Goal: Task Accomplishment & Management: Complete application form

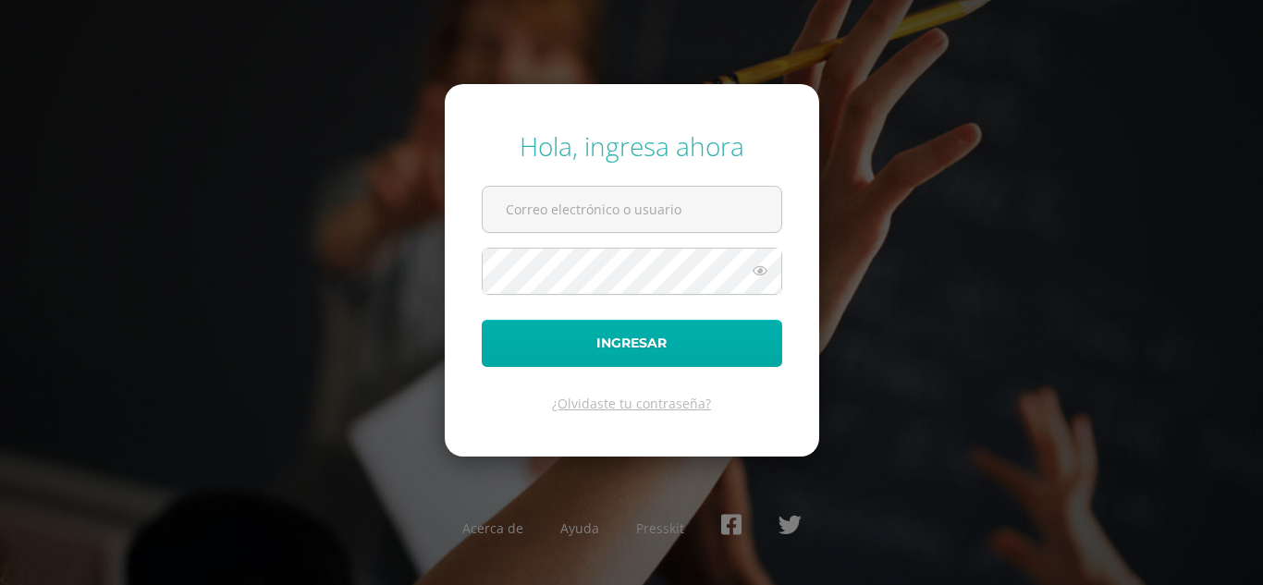
type input "[EMAIL_ADDRESS][DOMAIN_NAME]"
click at [563, 341] on button "Ingresar" at bounding box center [632, 343] width 300 height 47
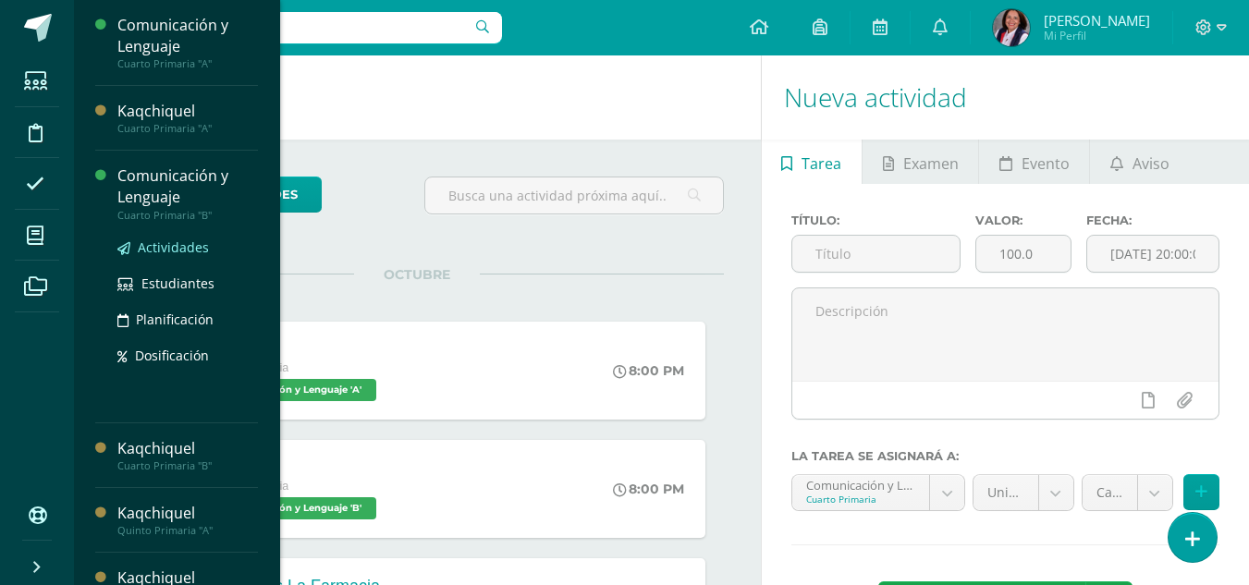
click at [152, 248] on span "Actividades" at bounding box center [173, 248] width 71 height 18
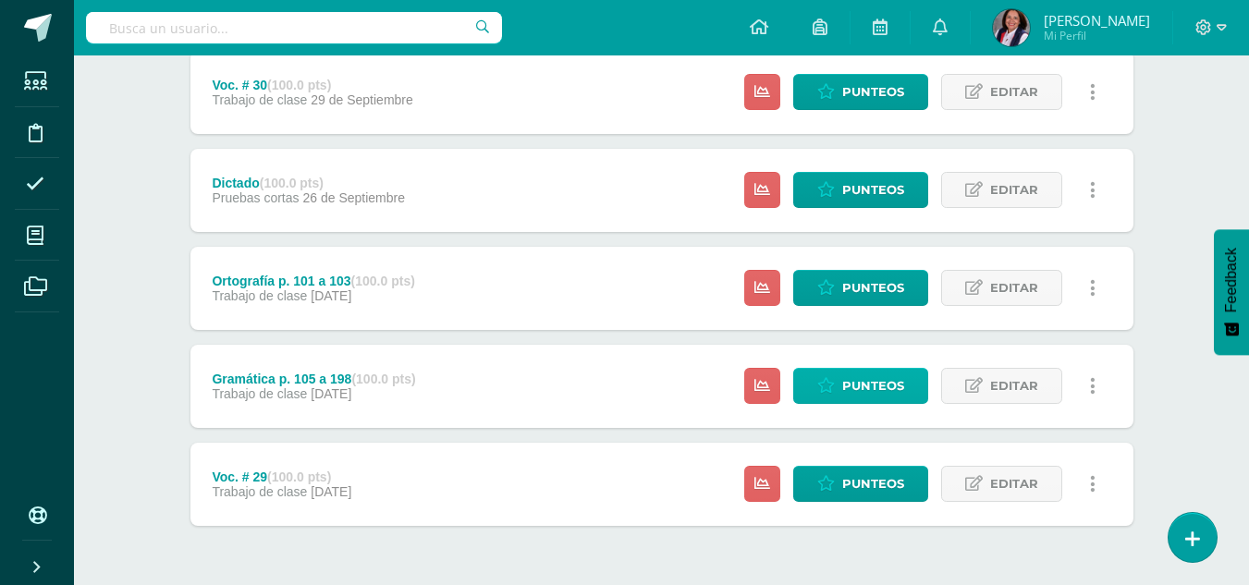
scroll to position [804, 0]
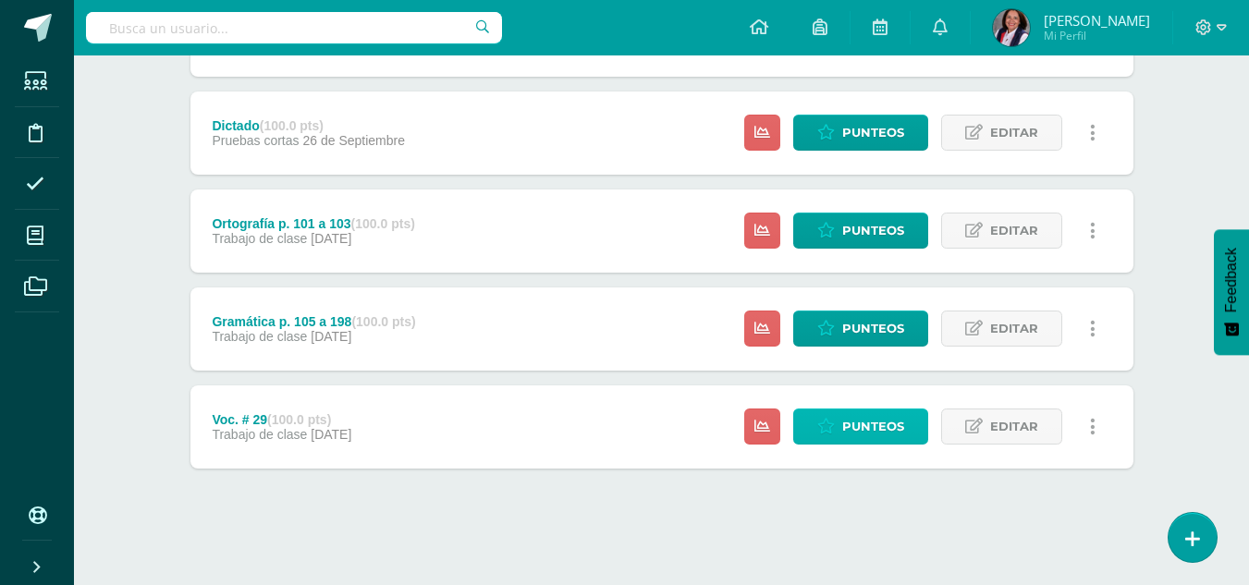
click at [860, 432] on span "Punteos" at bounding box center [873, 427] width 62 height 34
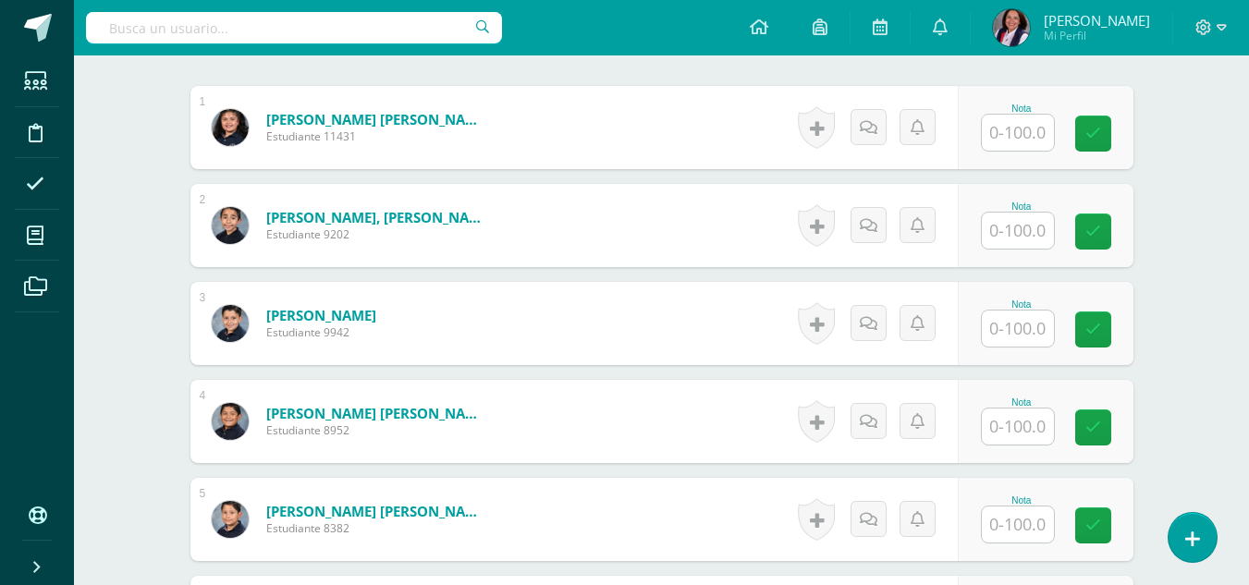
scroll to position [557, 0]
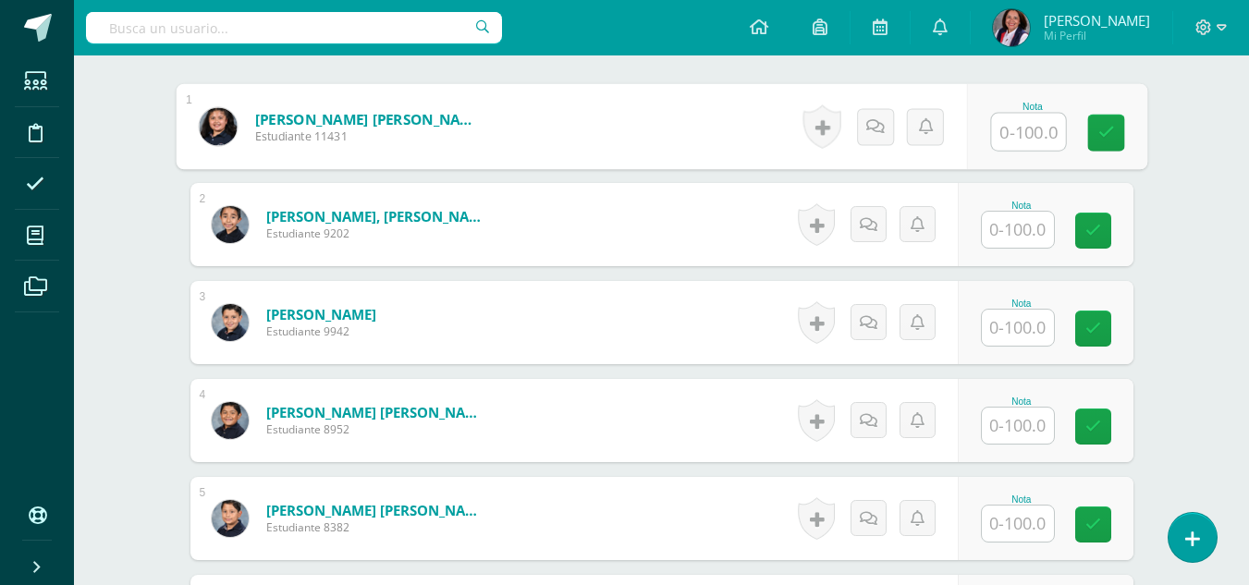
click at [1027, 138] on input "text" at bounding box center [1028, 132] width 74 height 37
type input "90"
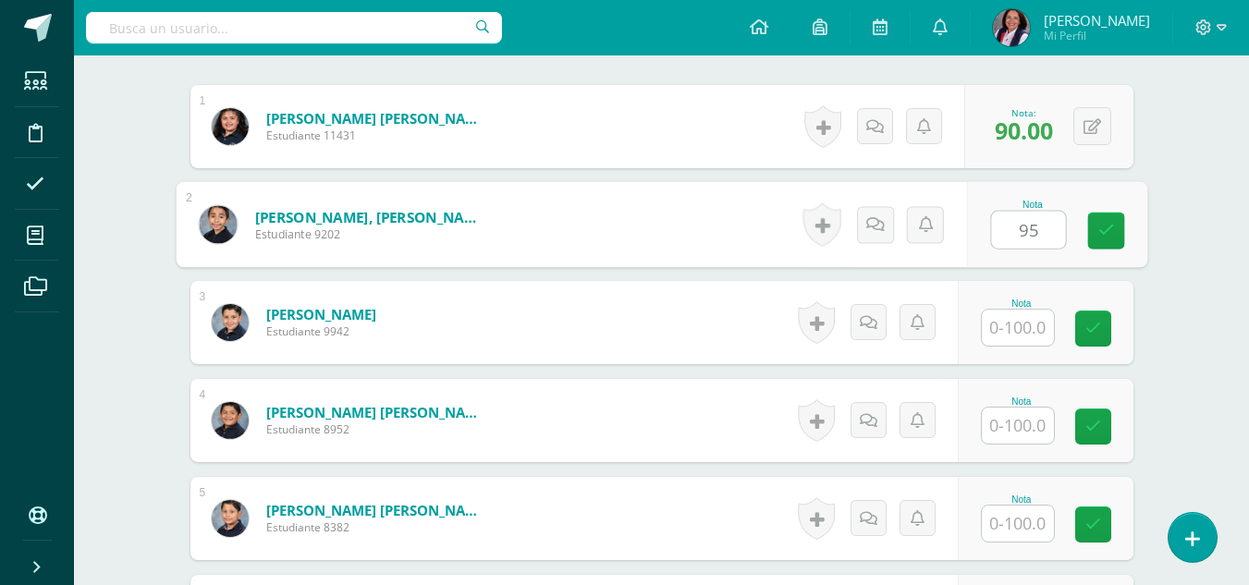
type input "95"
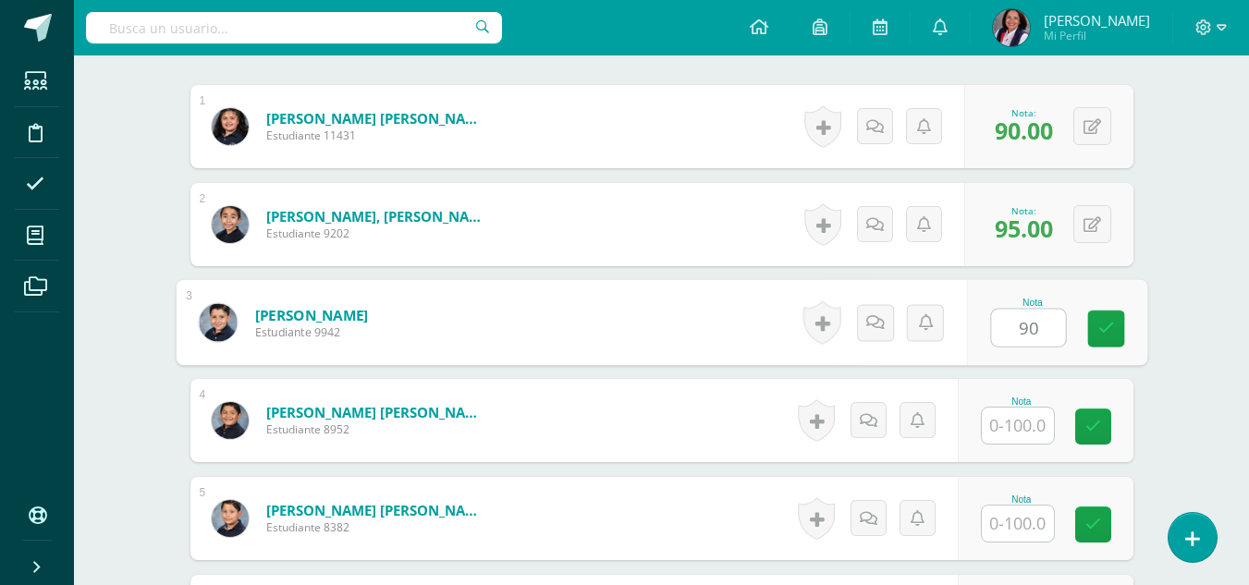
type input "90"
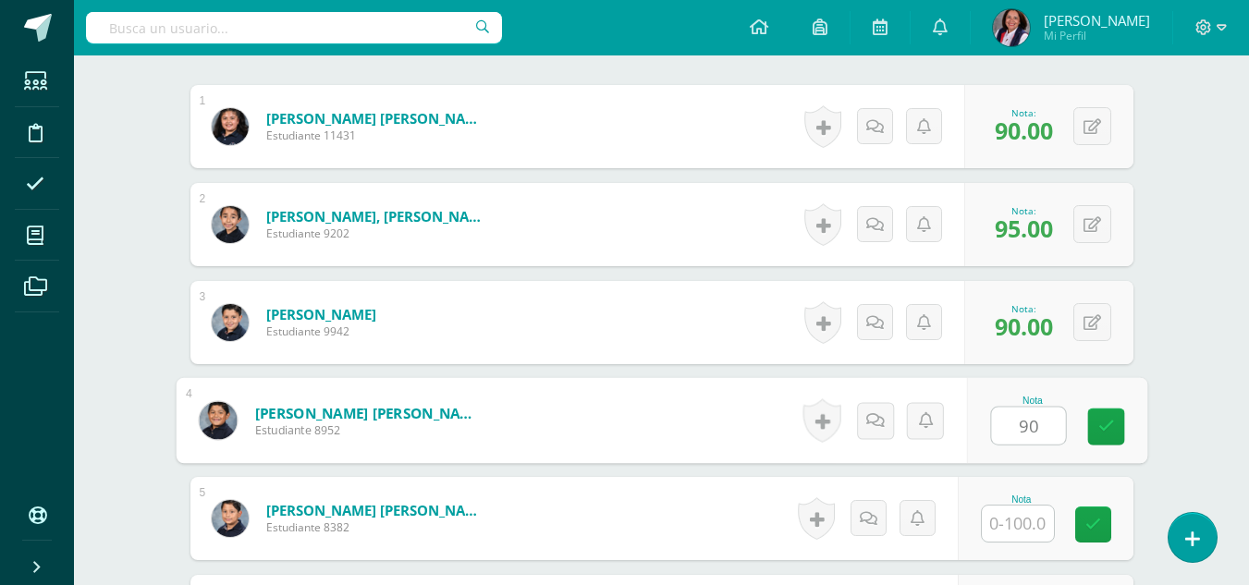
type input "90"
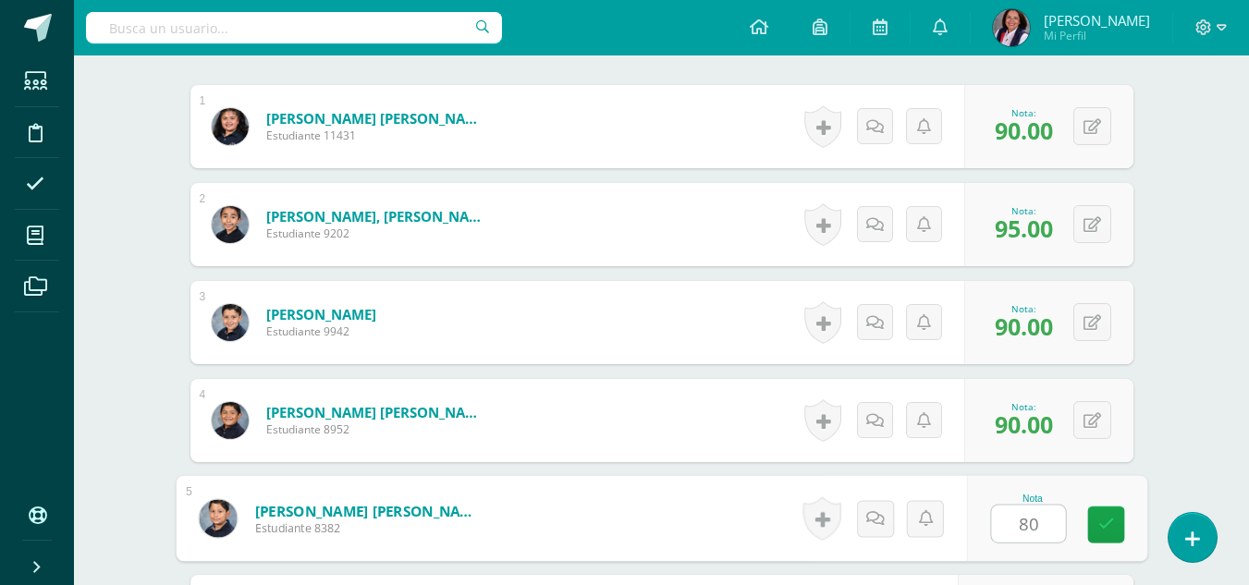
type input "80"
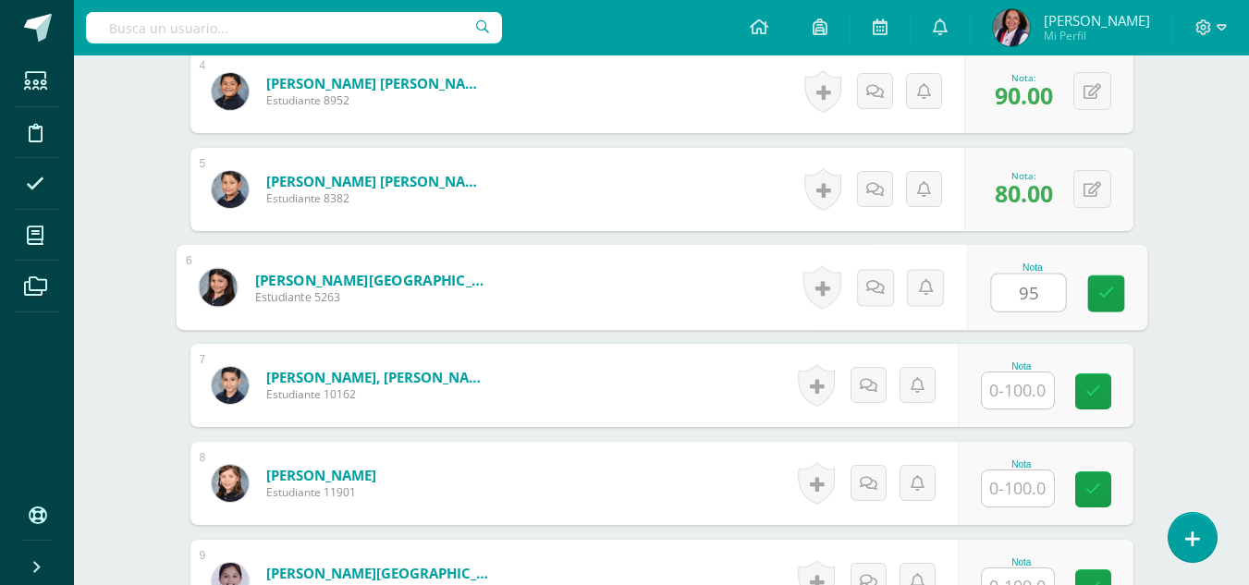
type input "95"
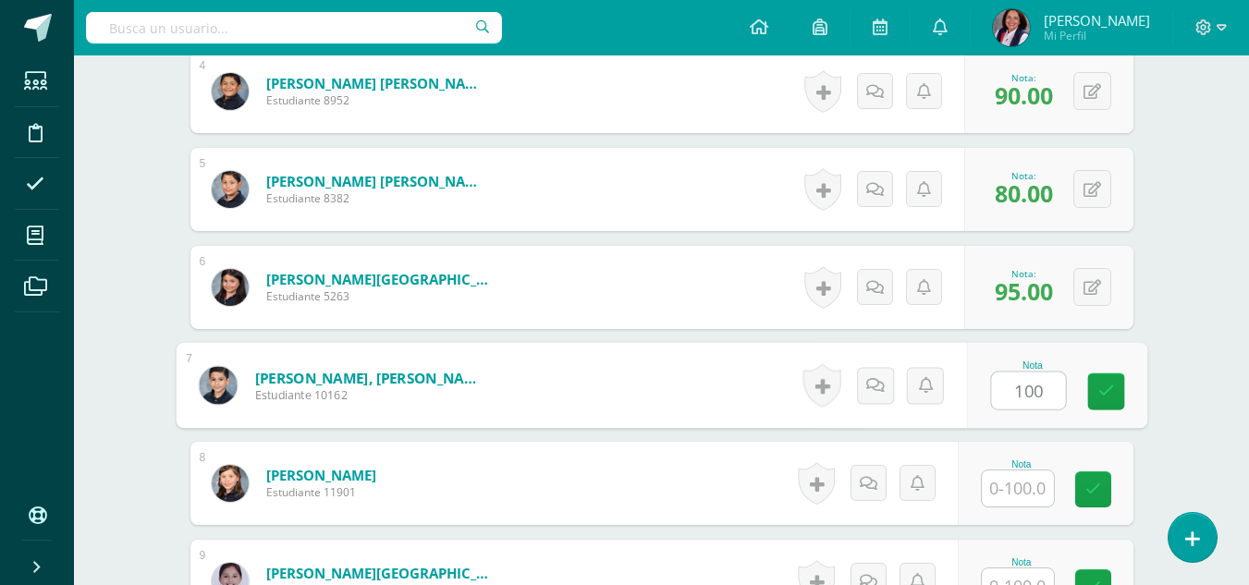
type input "100"
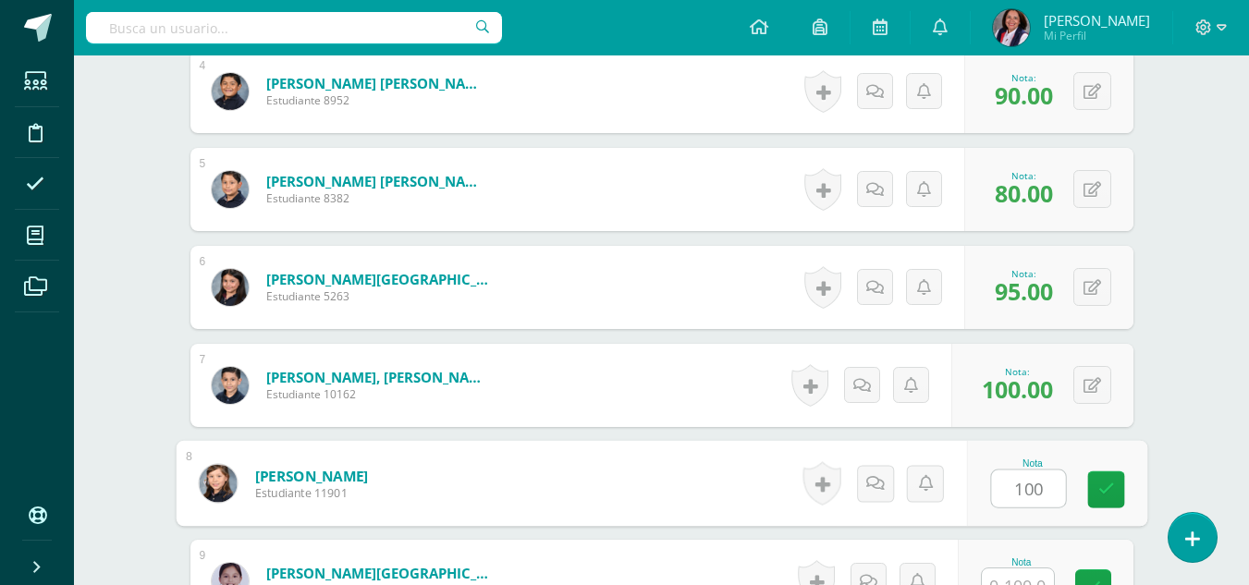
type input "100"
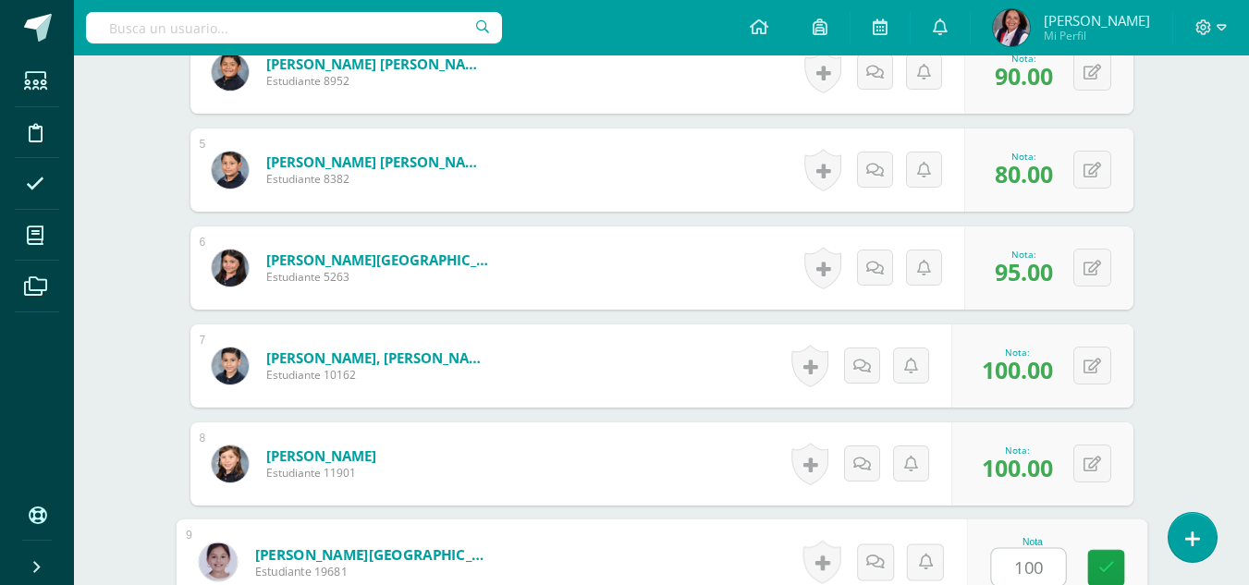
type input "100"
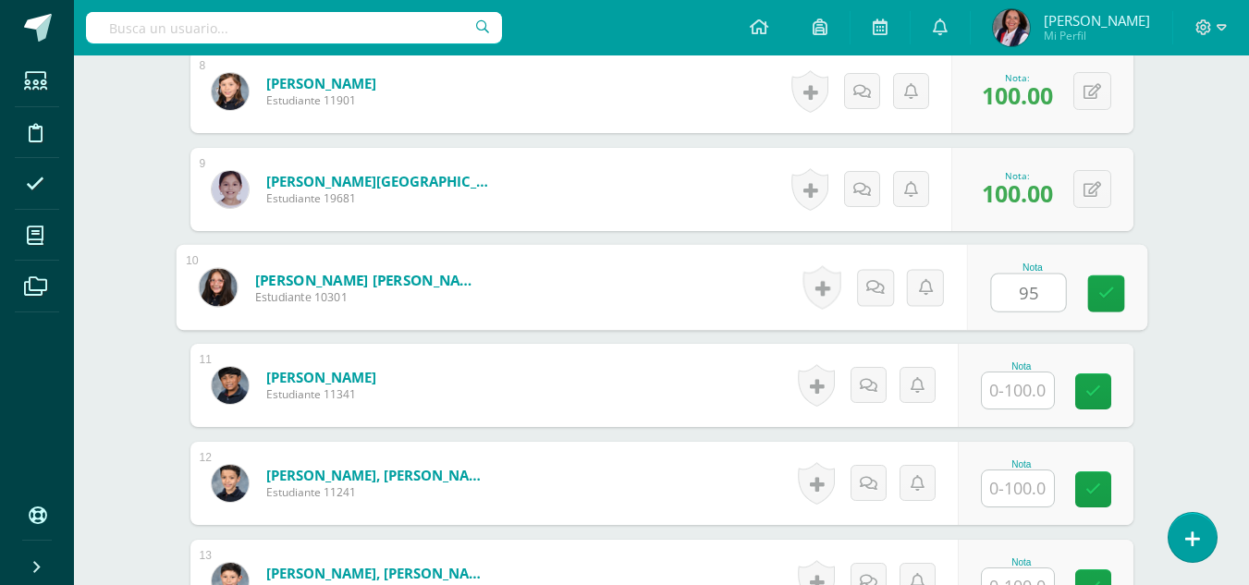
type input "95"
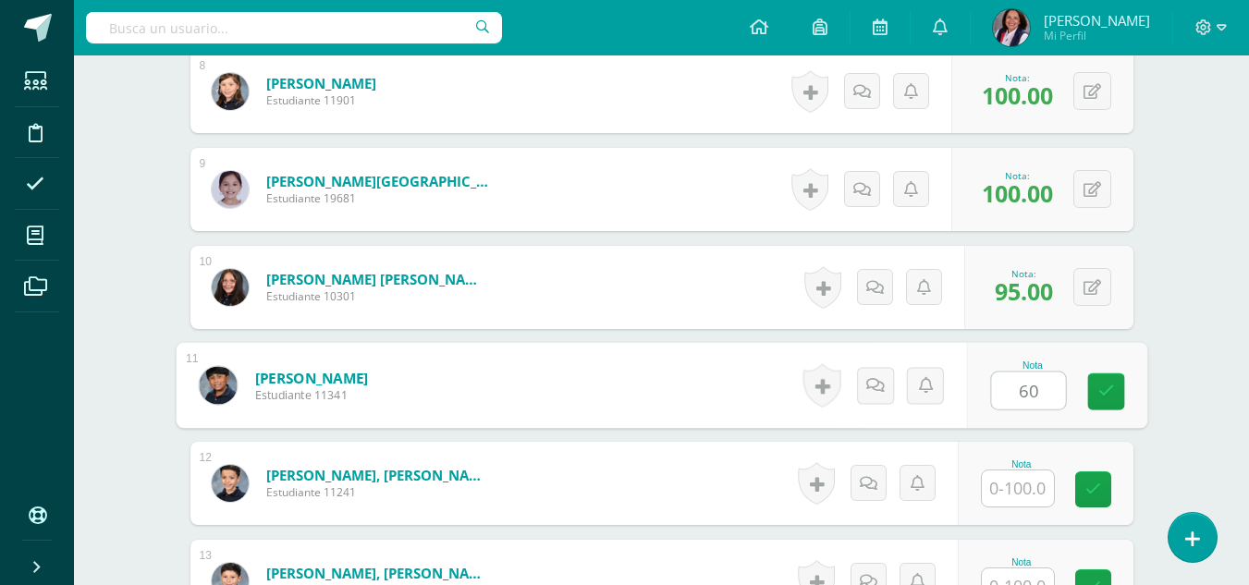
type input "60"
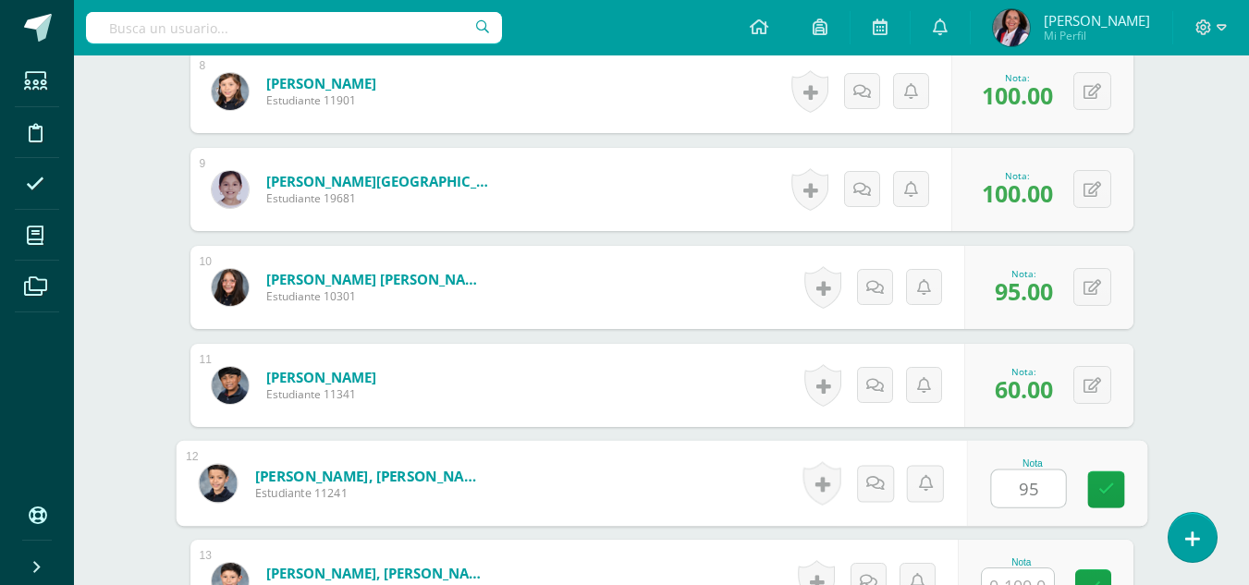
type input "95"
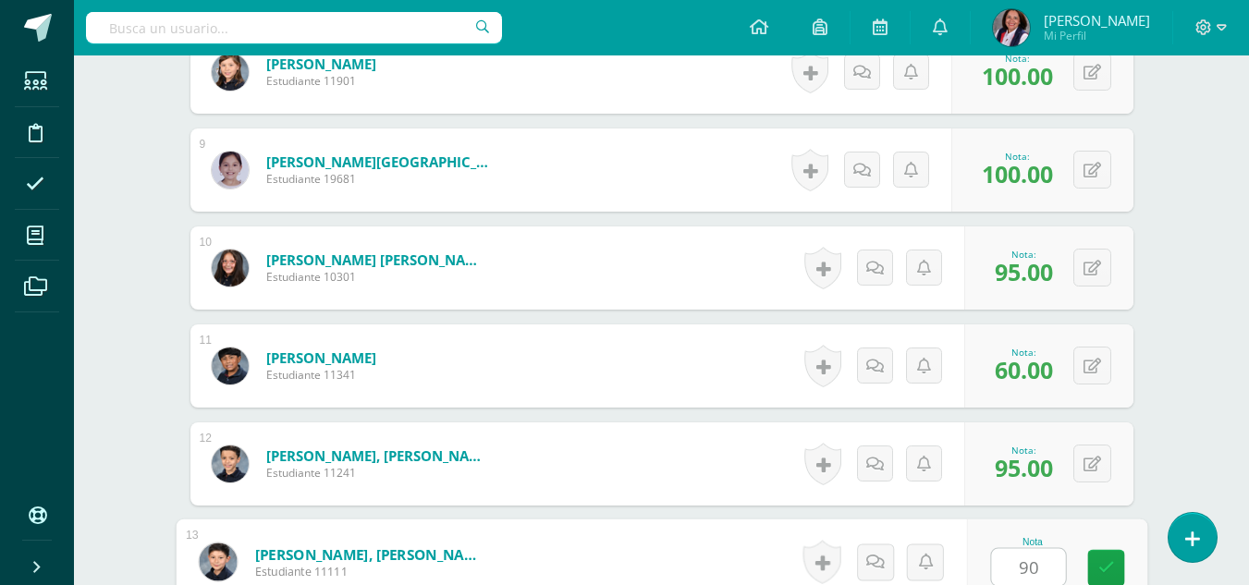
type input "90"
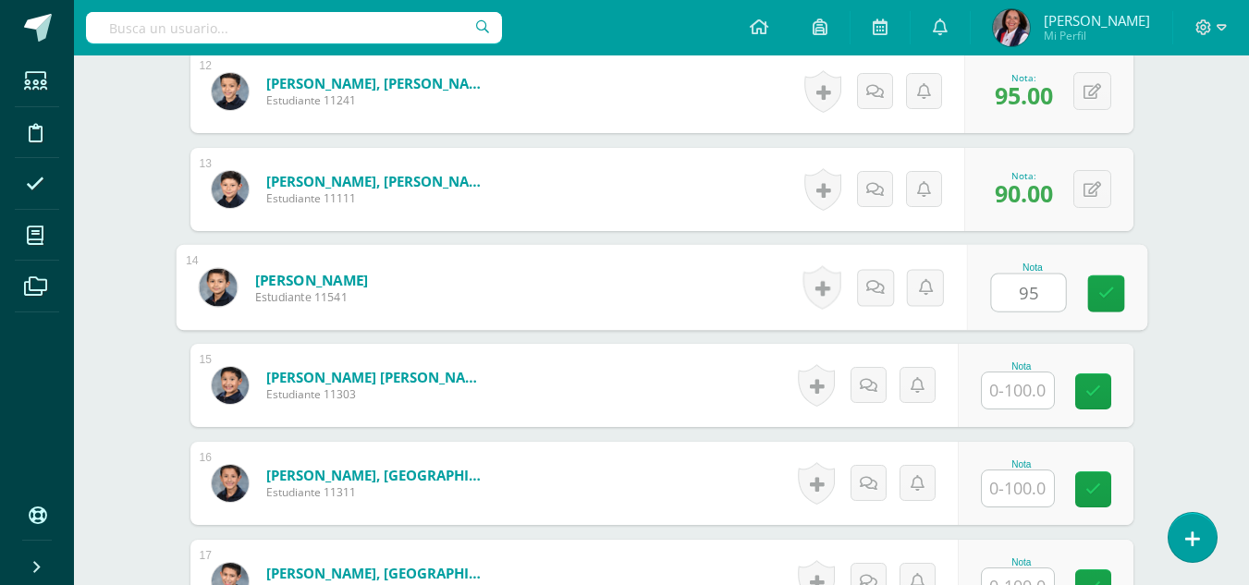
type input "95"
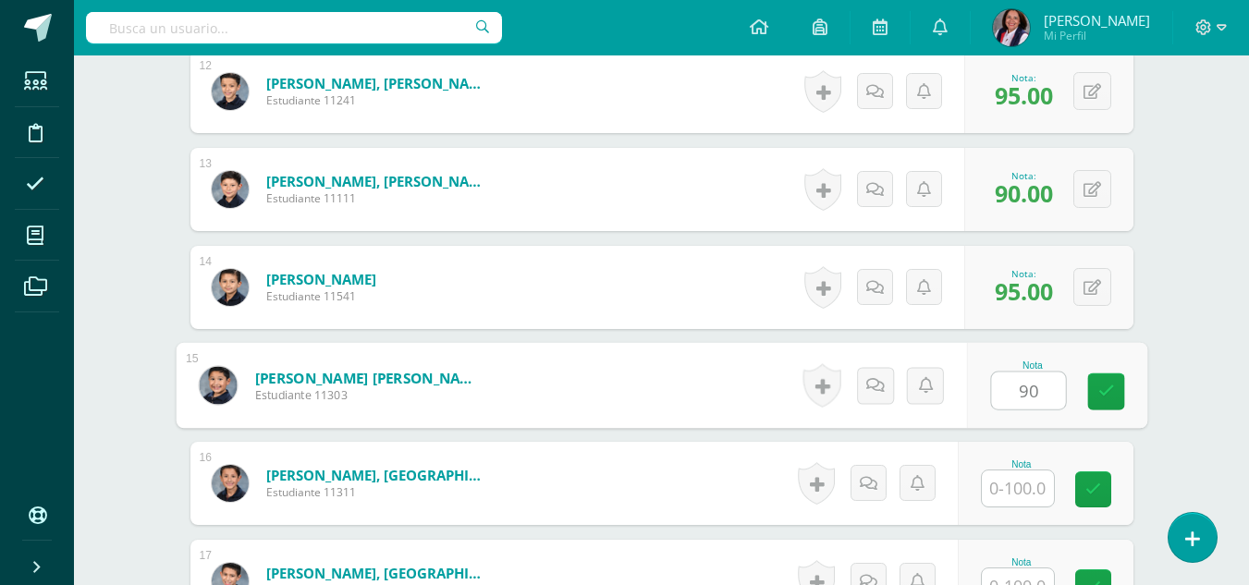
type input "90"
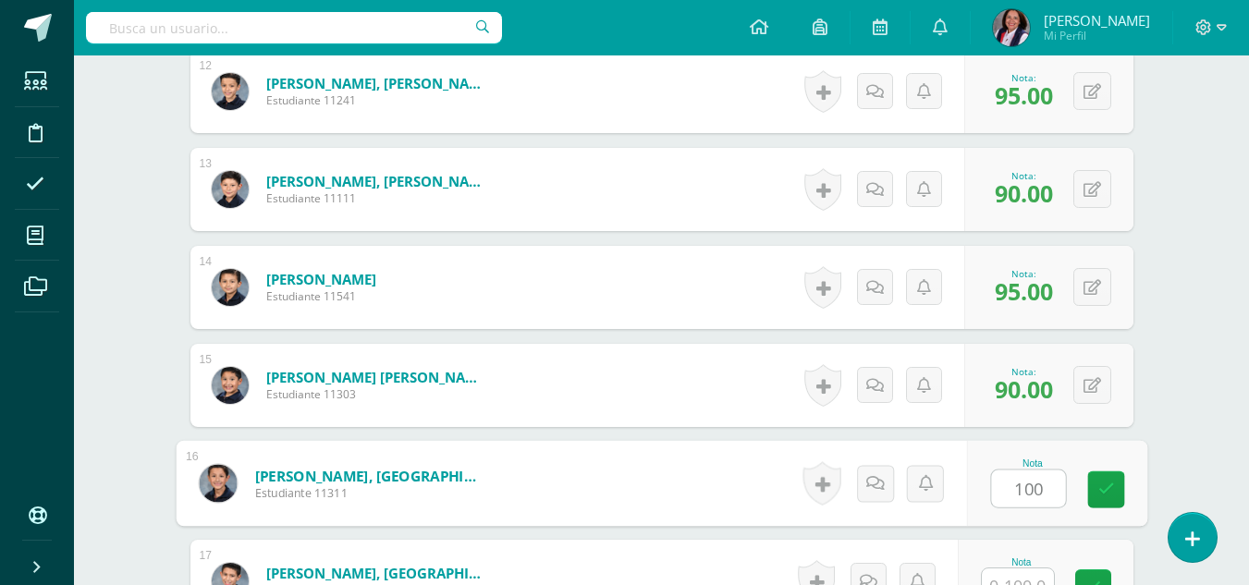
type input "100"
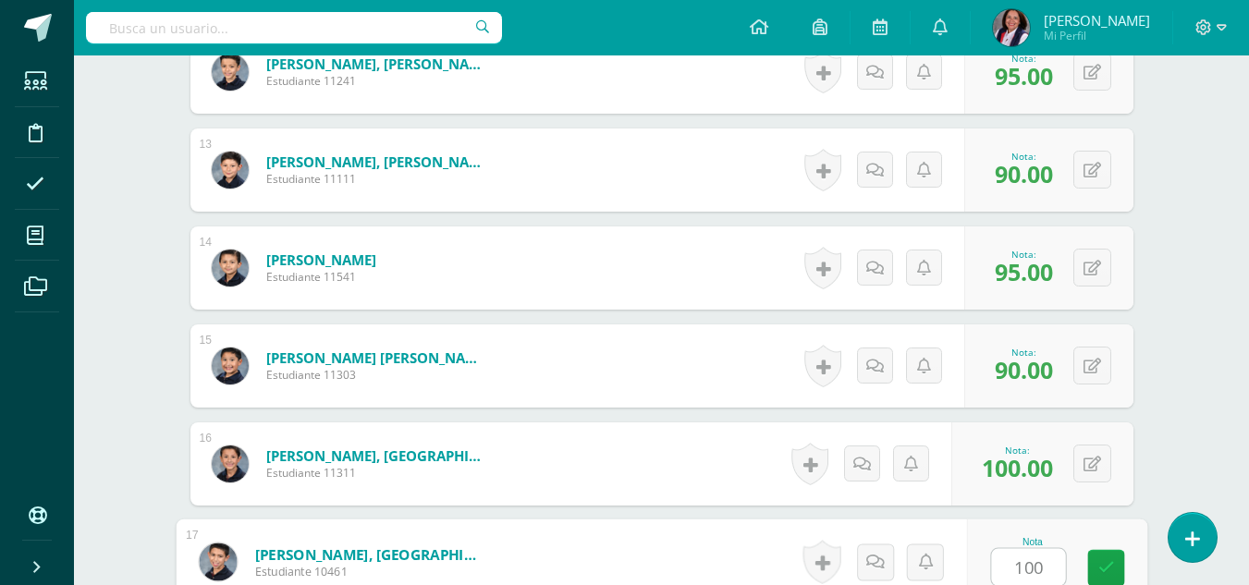
type input "100"
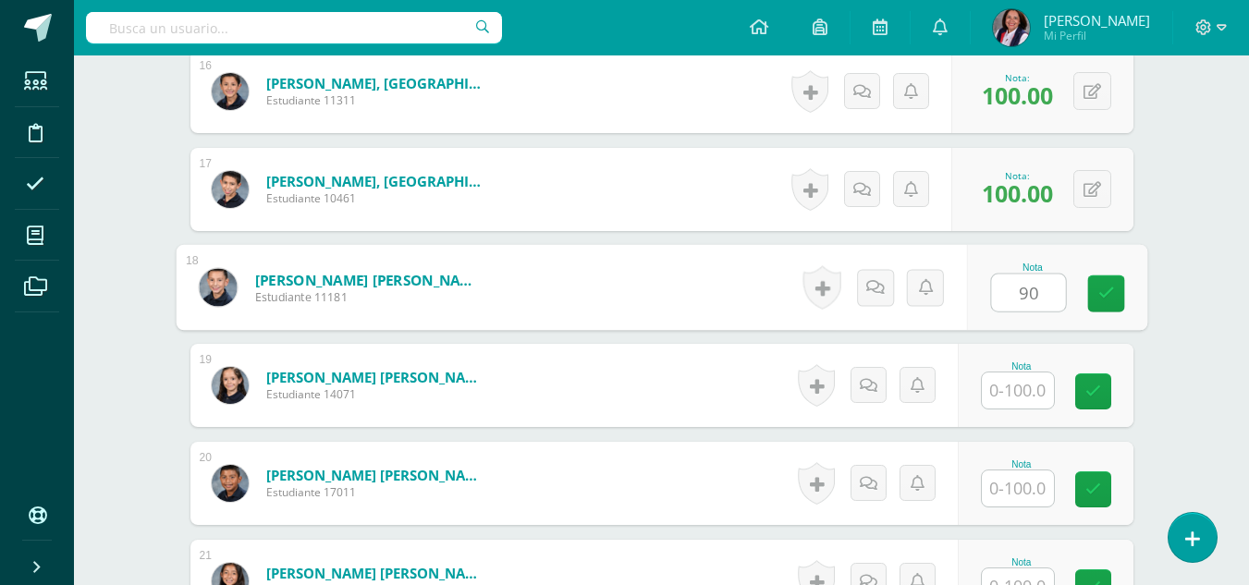
type input "90"
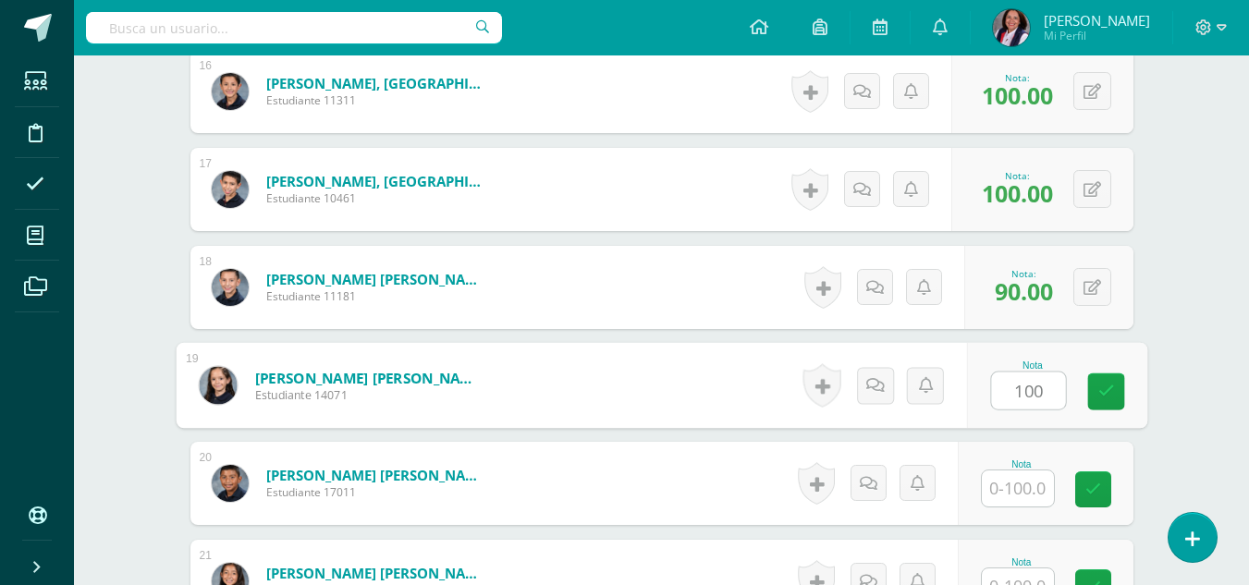
type input "100"
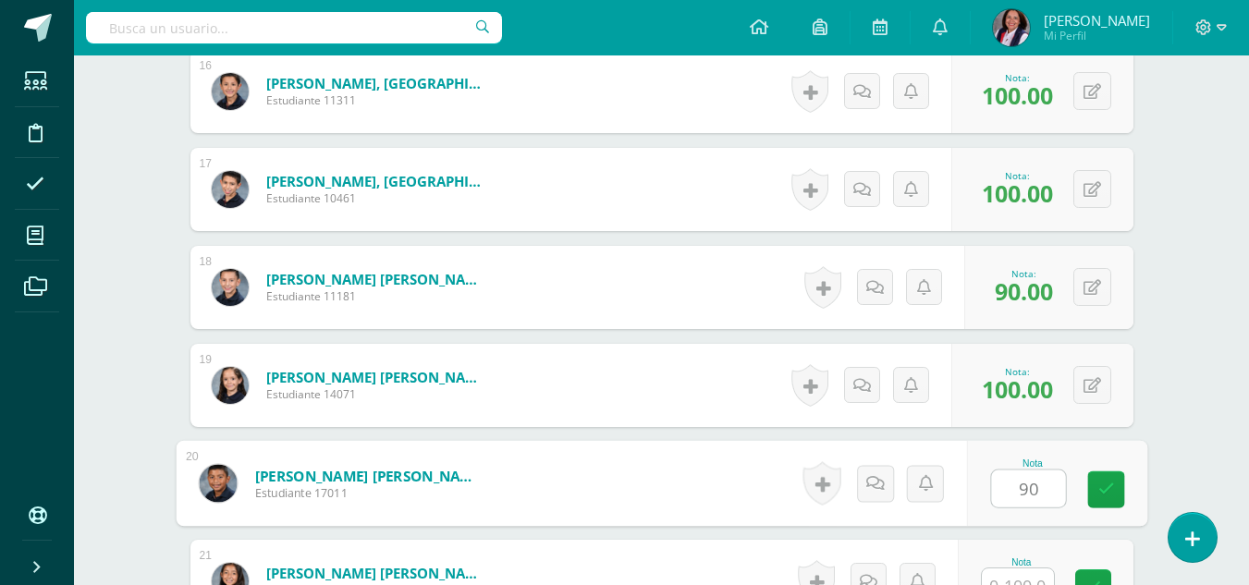
type input "90"
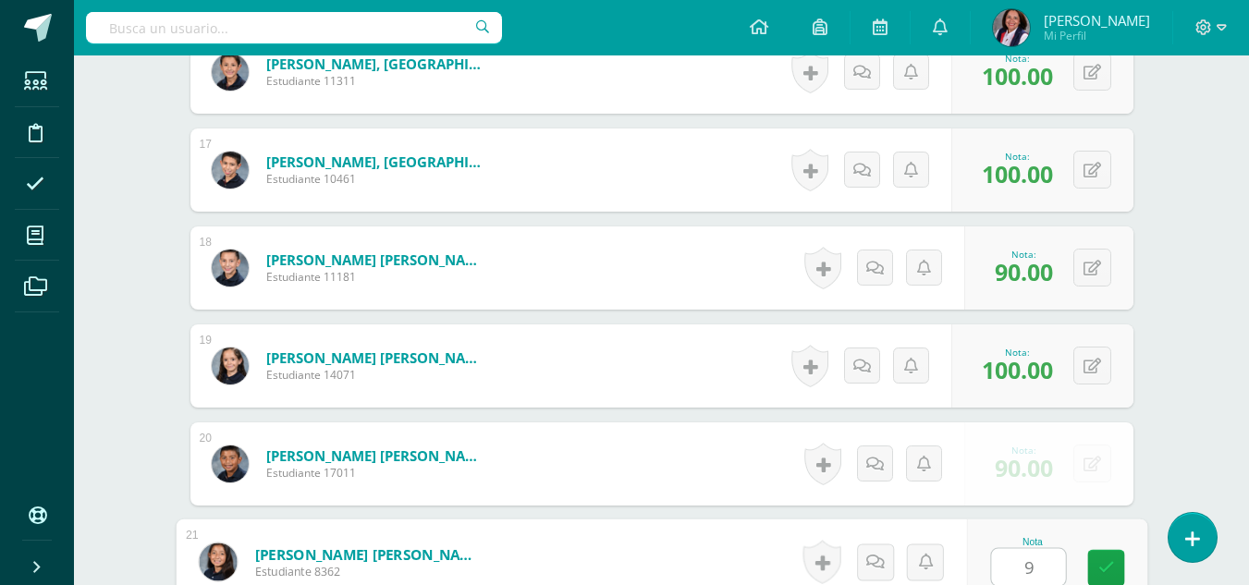
type input "90"
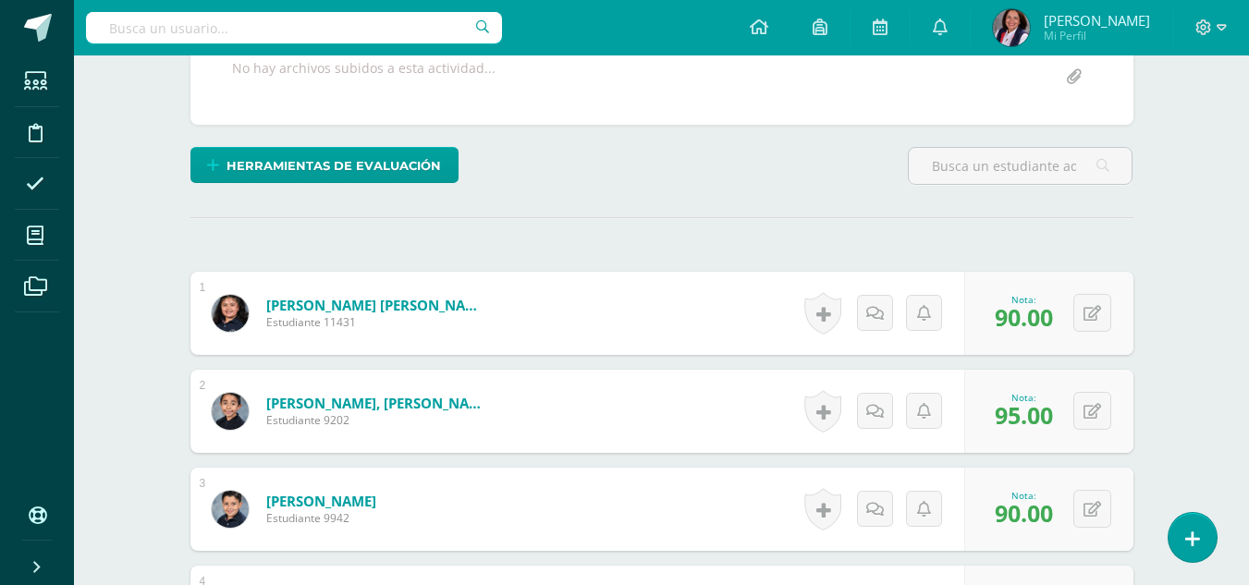
scroll to position [93, 0]
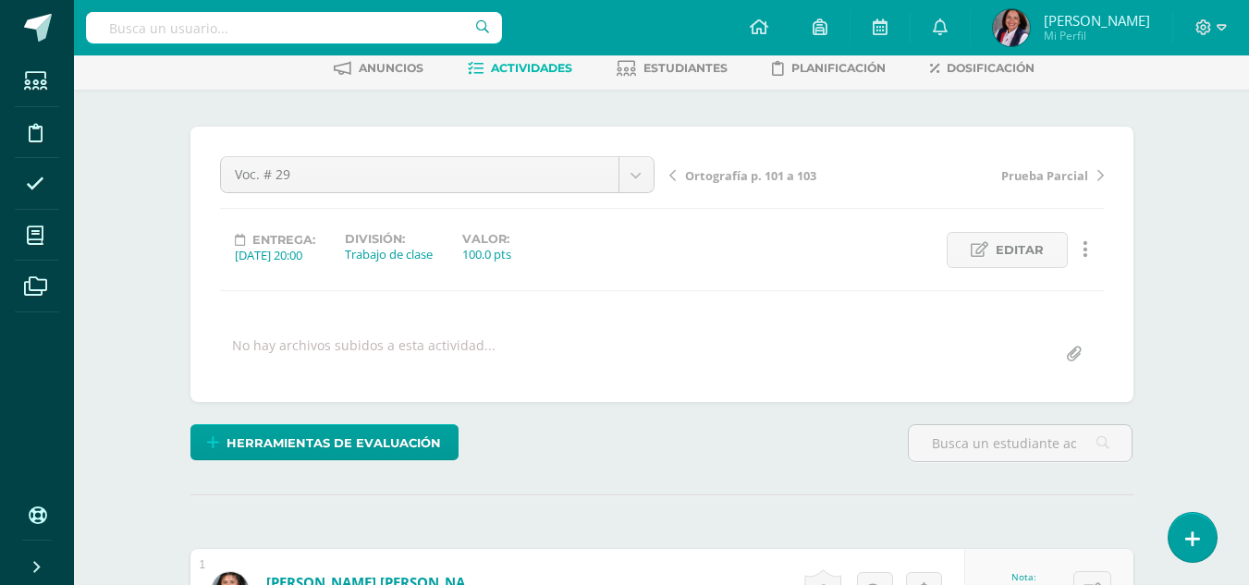
click at [711, 177] on span "Ortografía p. 101 a 103" at bounding box center [750, 175] width 131 height 17
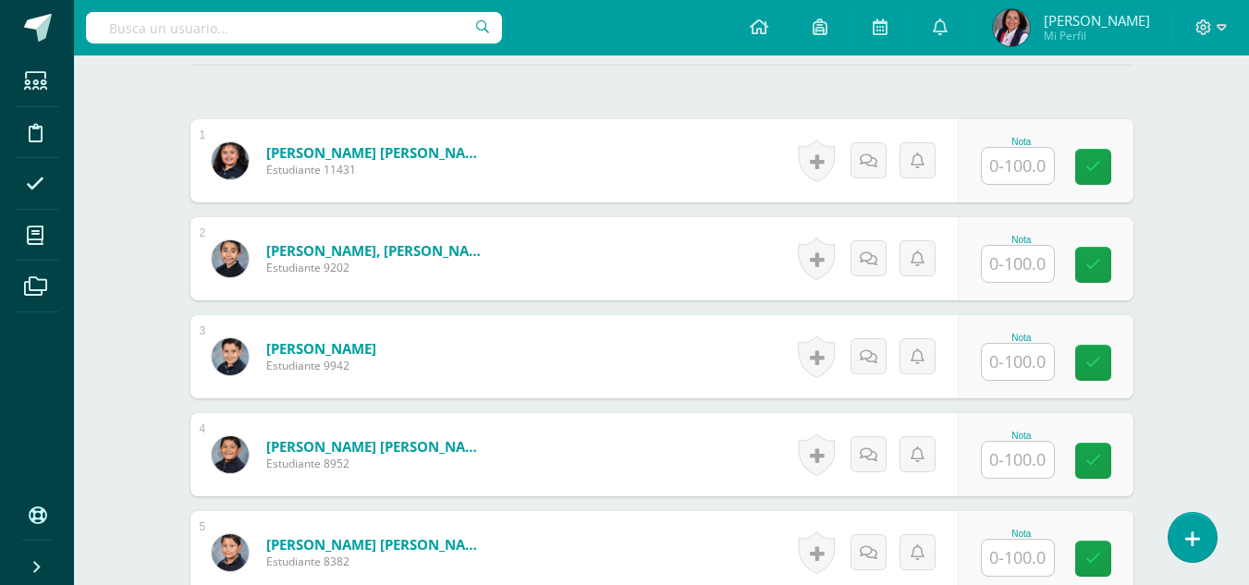
scroll to position [556, 0]
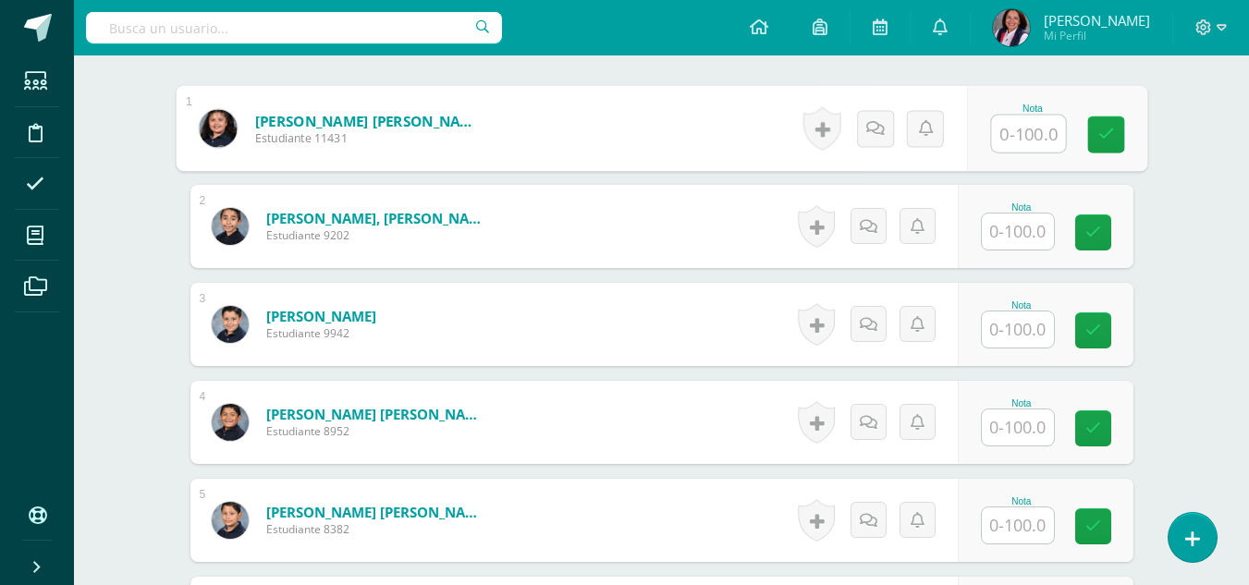
click at [1025, 129] on input "text" at bounding box center [1028, 134] width 74 height 37
type input "95"
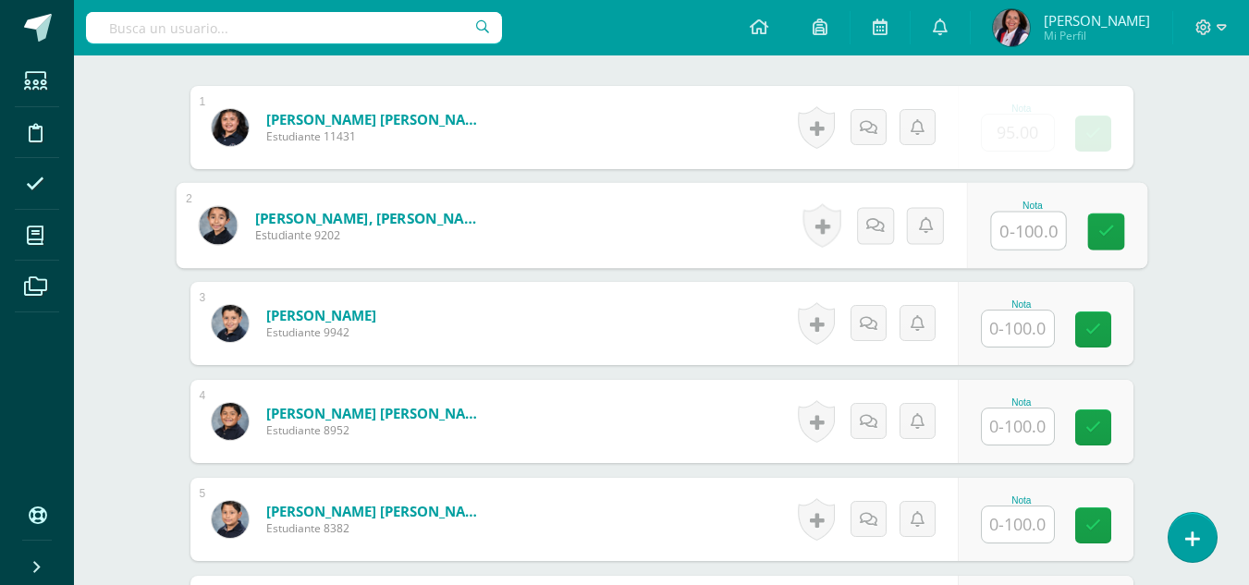
scroll to position [557, 0]
type input "70"
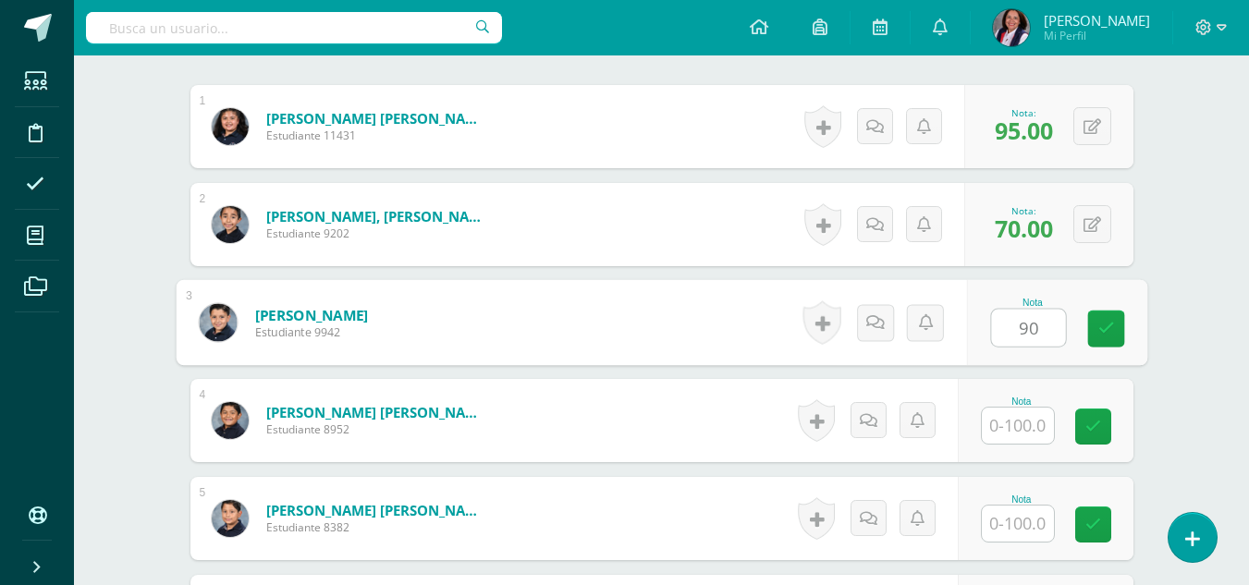
type input "90"
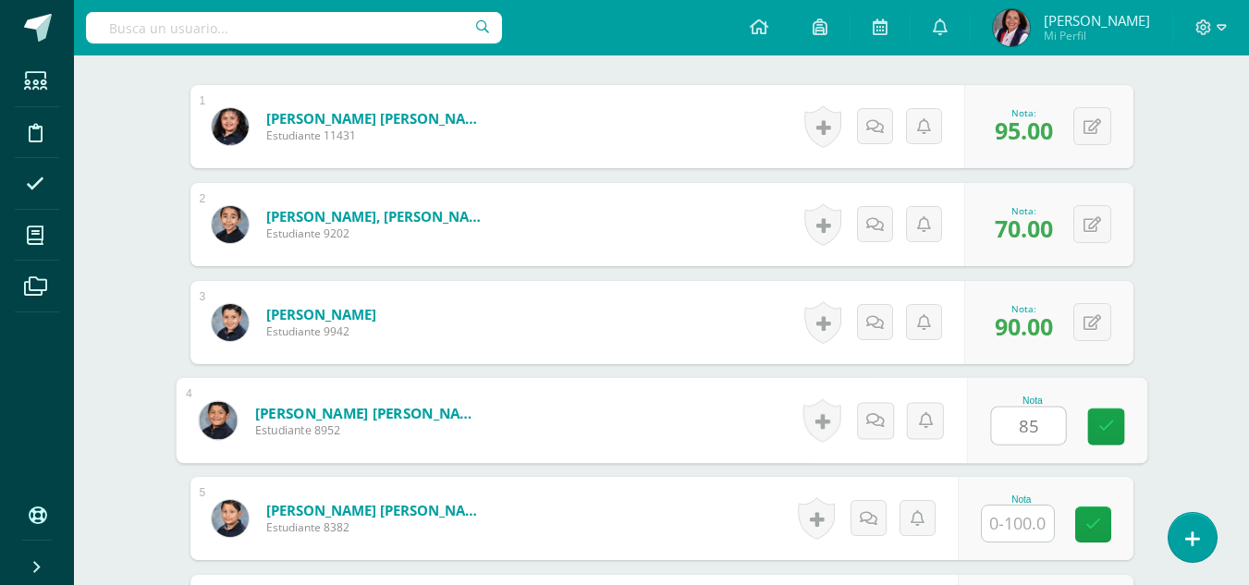
type input "85"
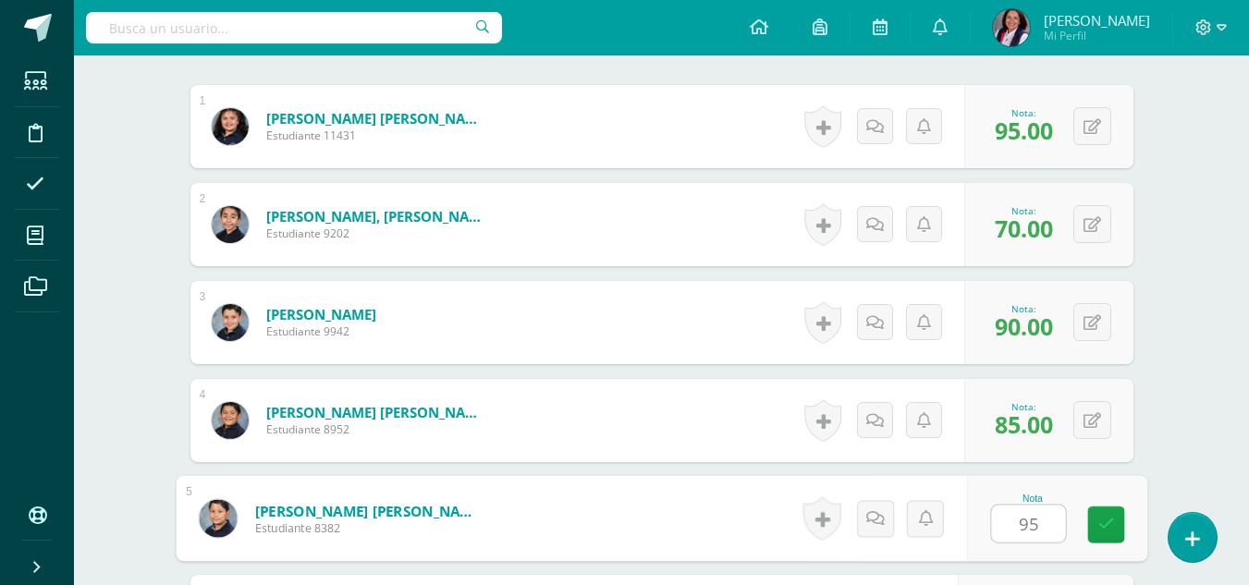
type input "95"
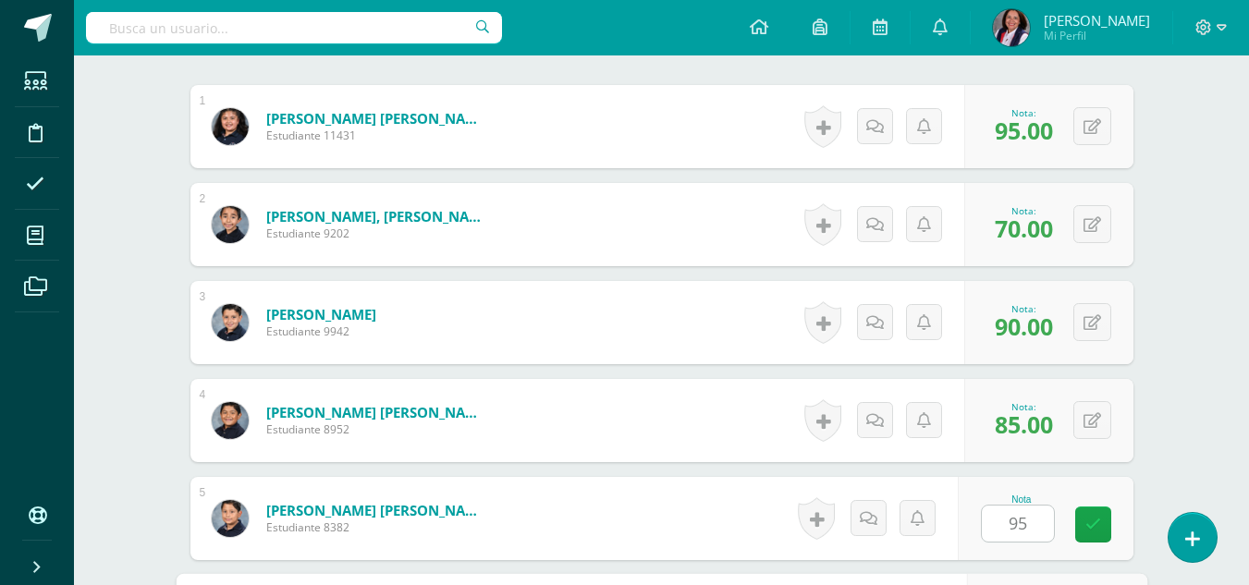
scroll to position [887, 0]
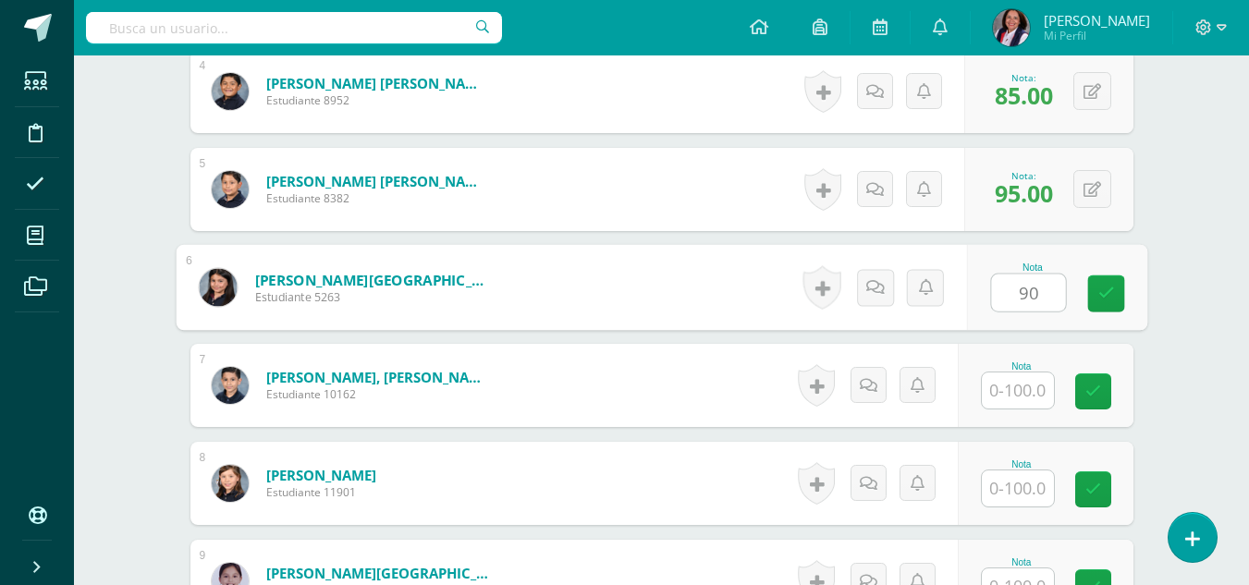
type input "90"
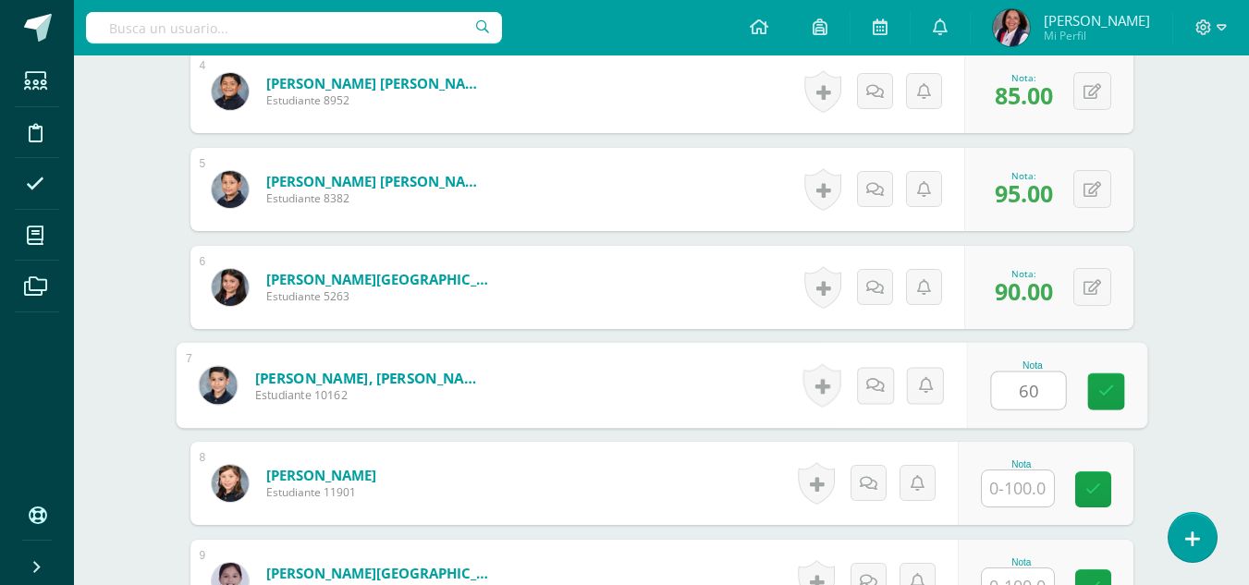
type input "60"
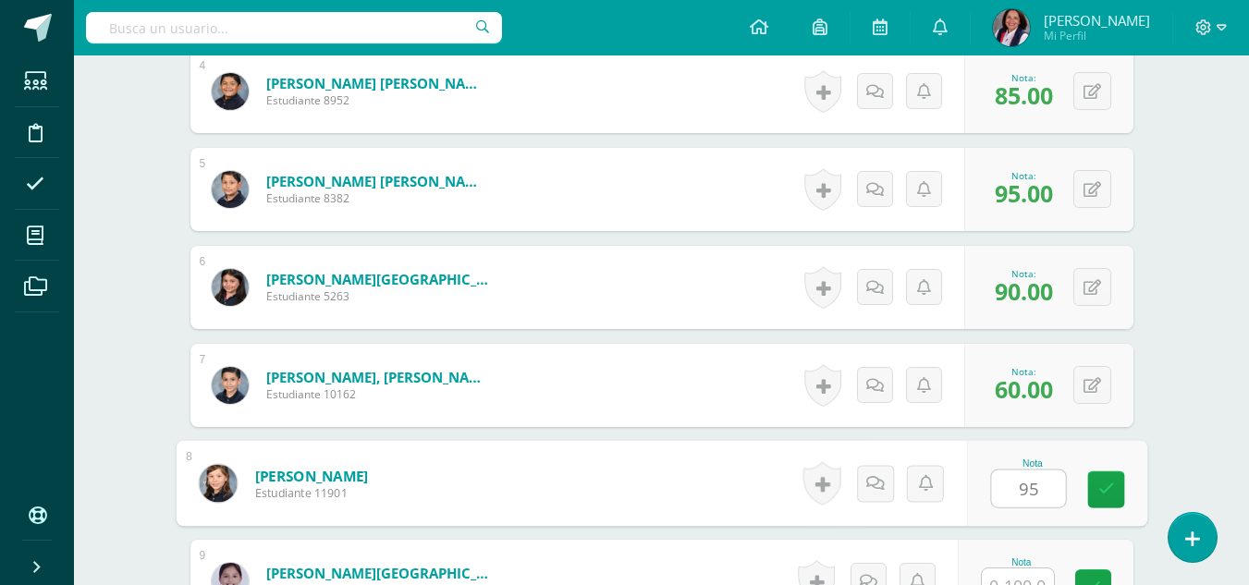
type input "95"
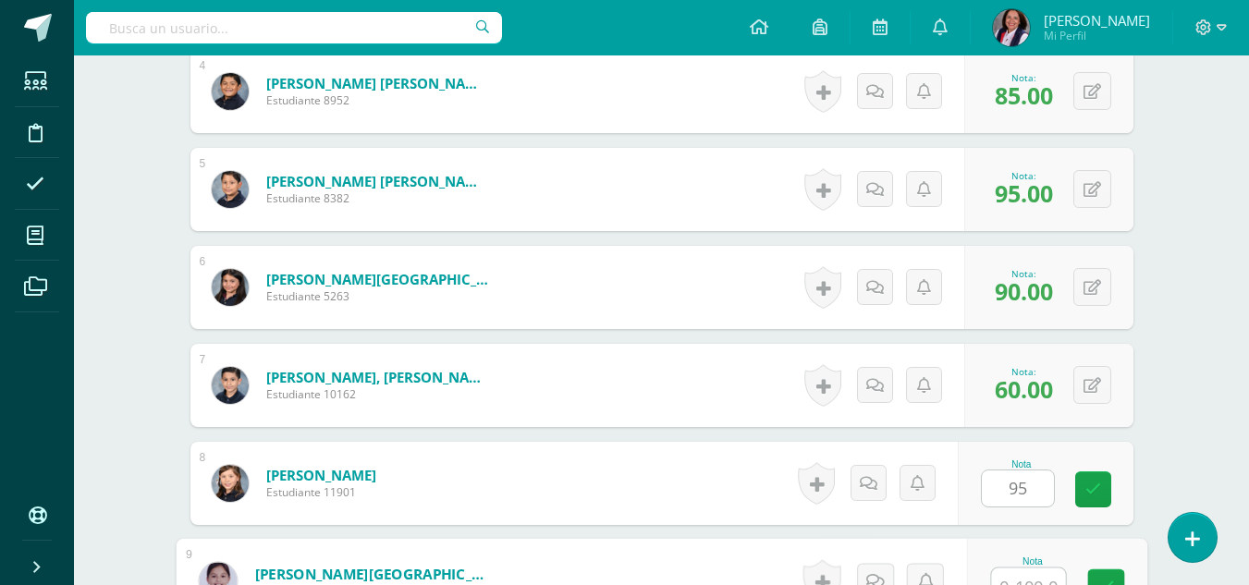
scroll to position [906, 0]
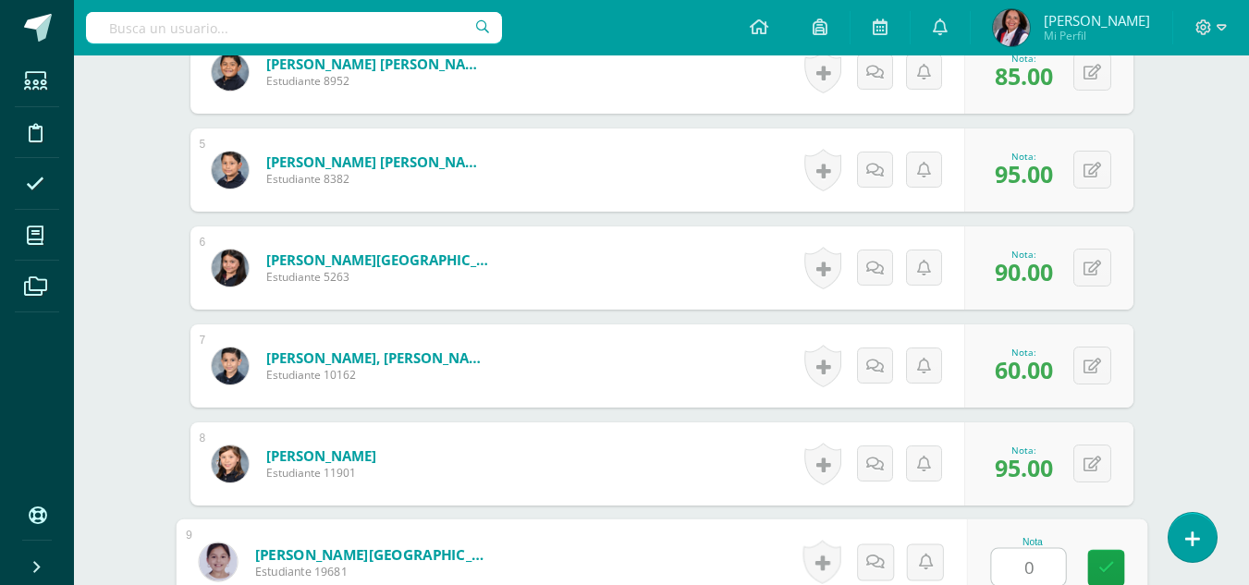
type input "0"
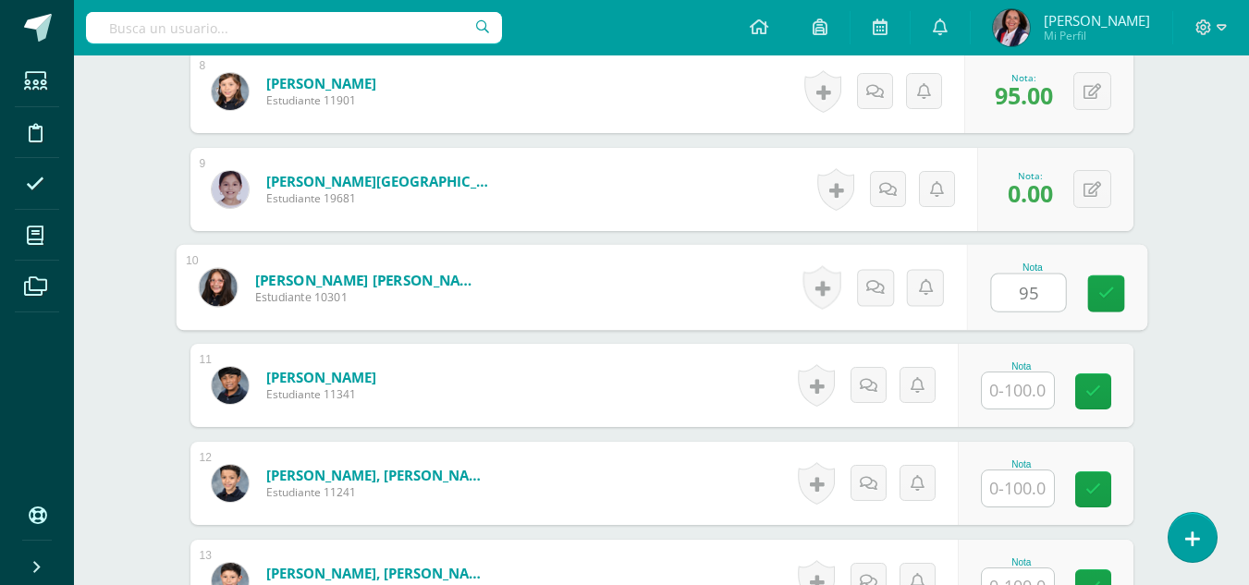
type input "95"
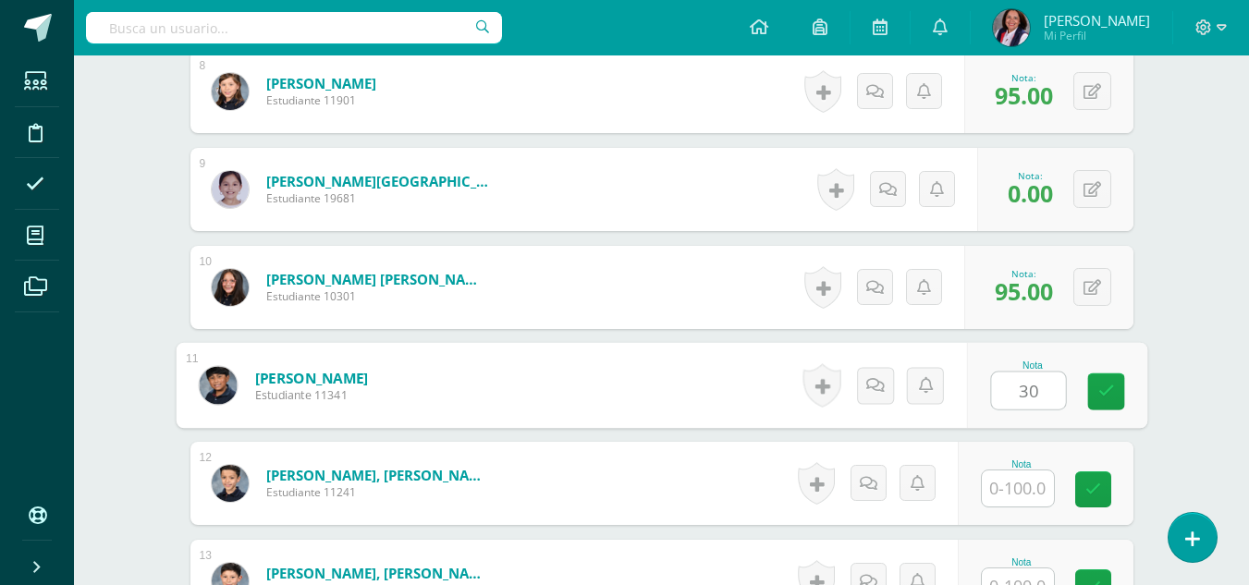
type input "30"
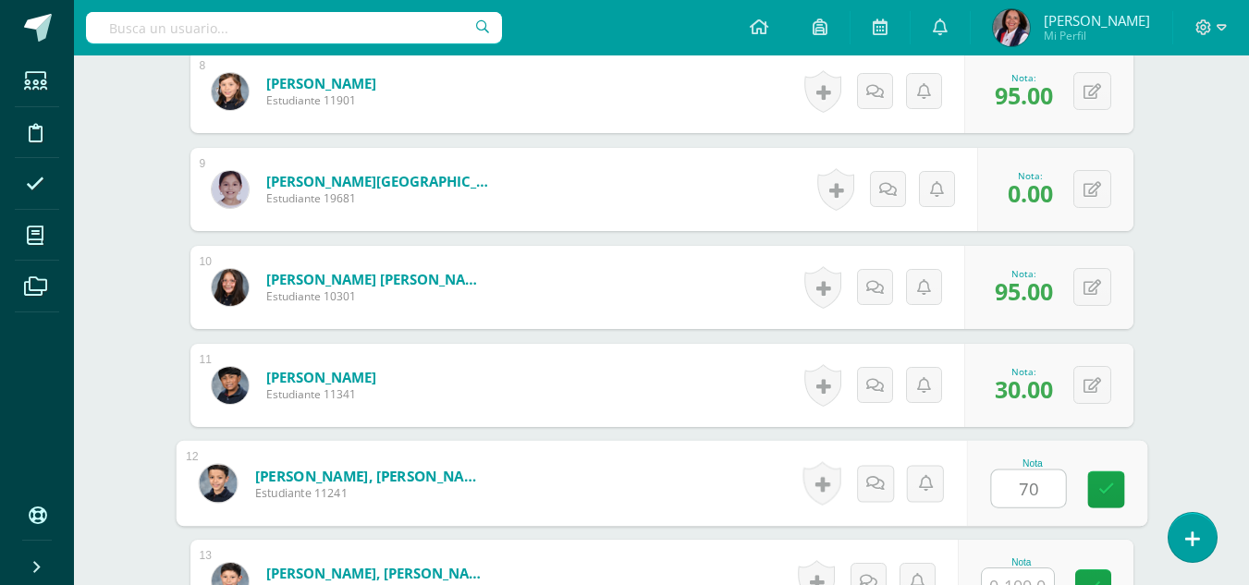
type input "70"
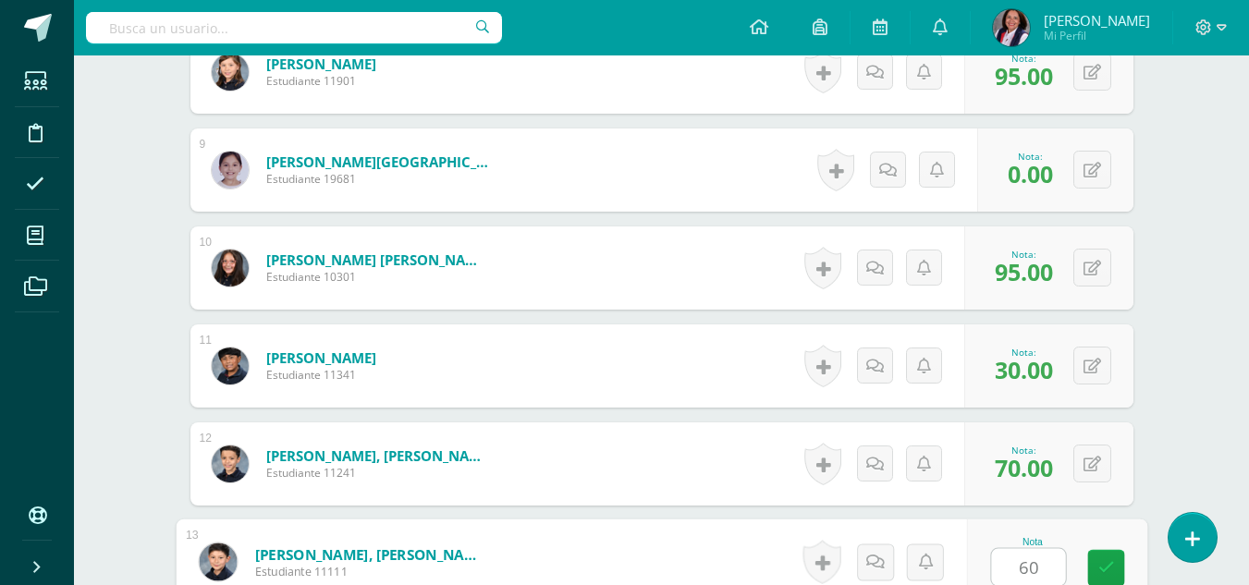
type input "60"
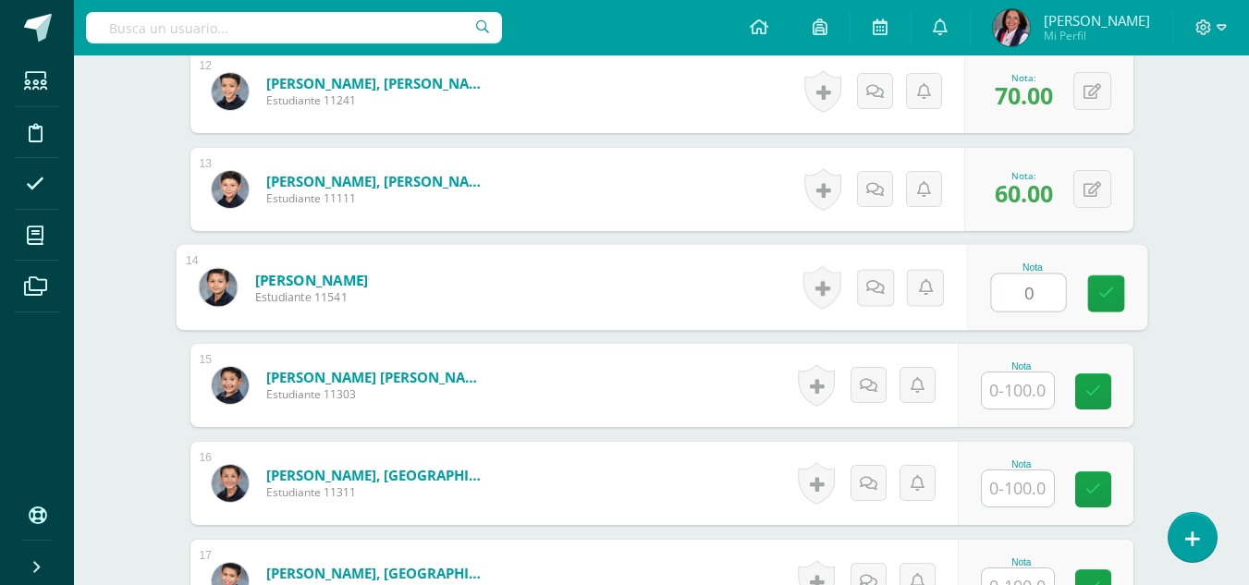
type input "0"
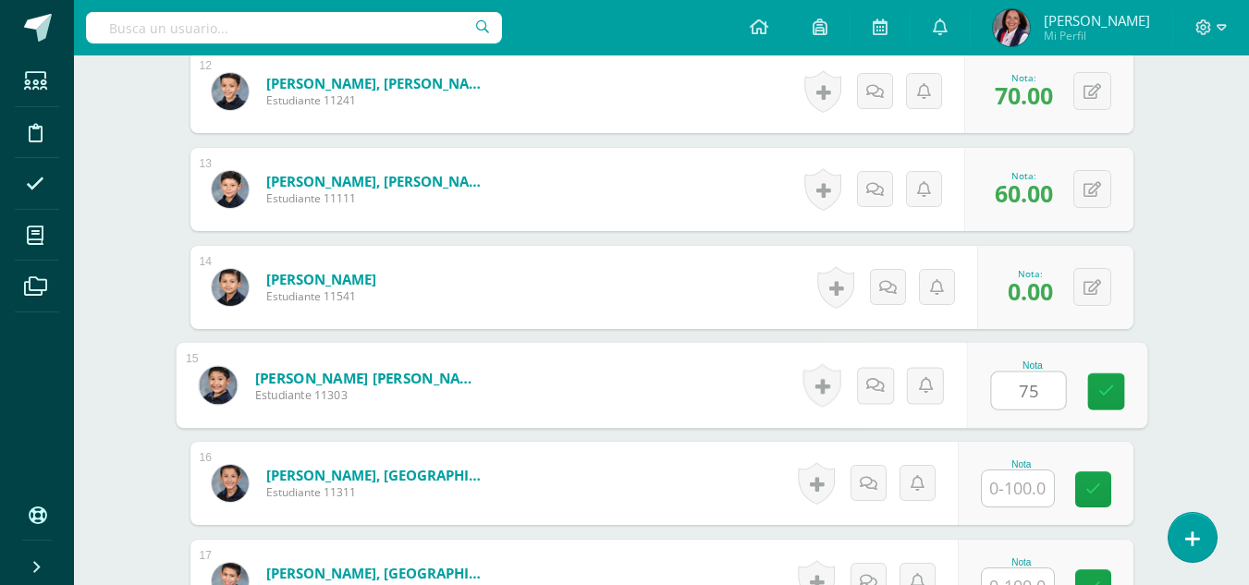
type input "75"
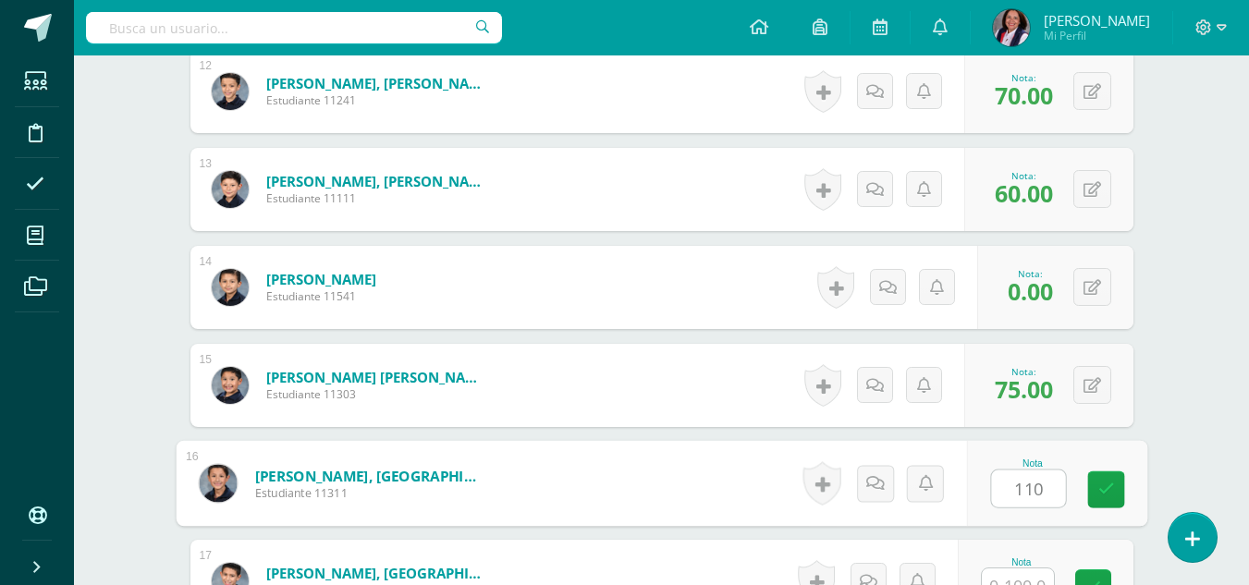
scroll to position [1690, 0]
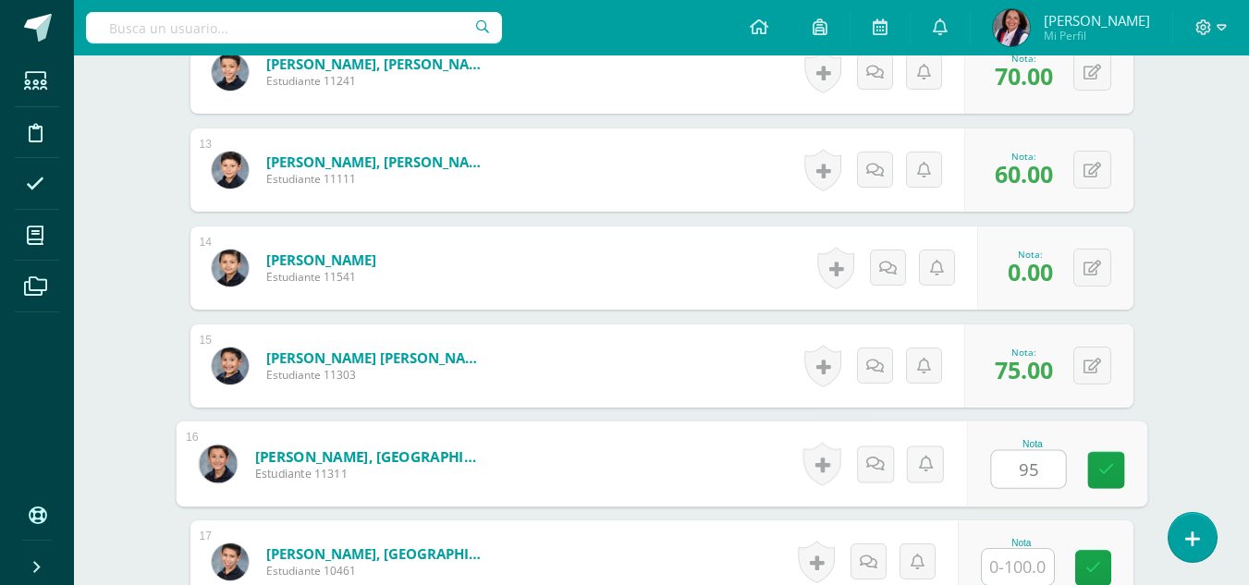
type input "95"
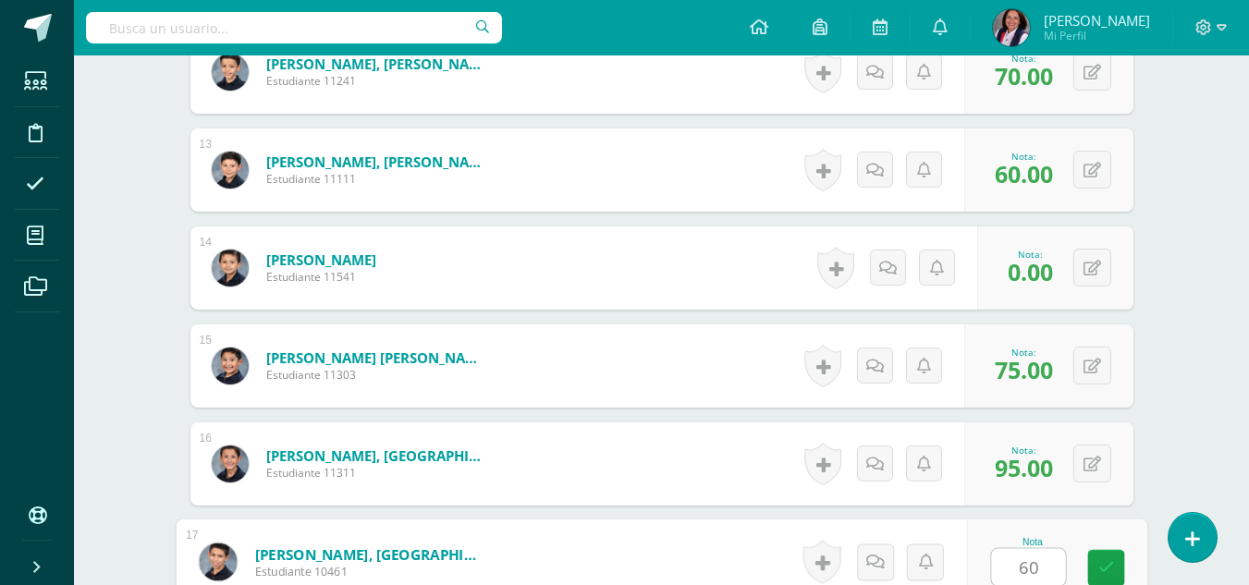
type input "60"
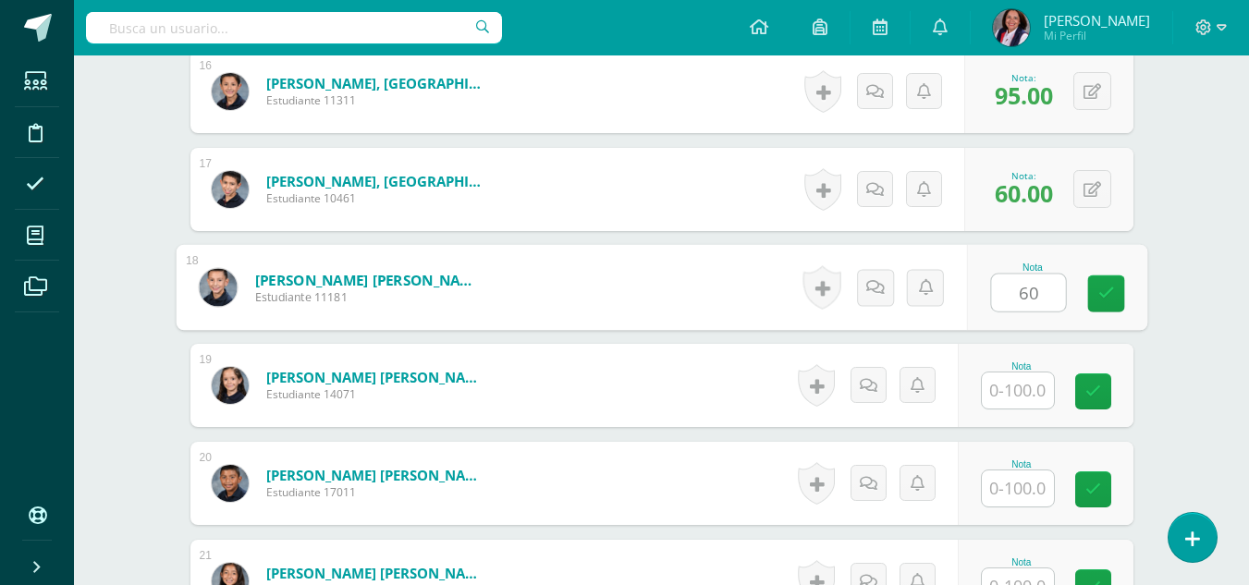
type input "60"
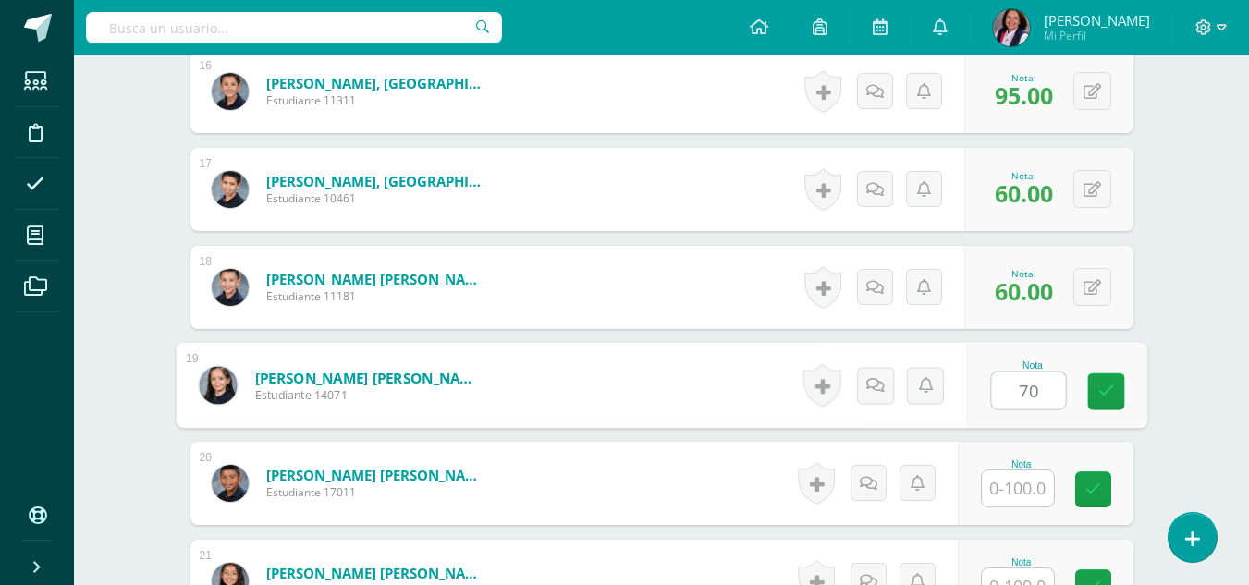
type input "70"
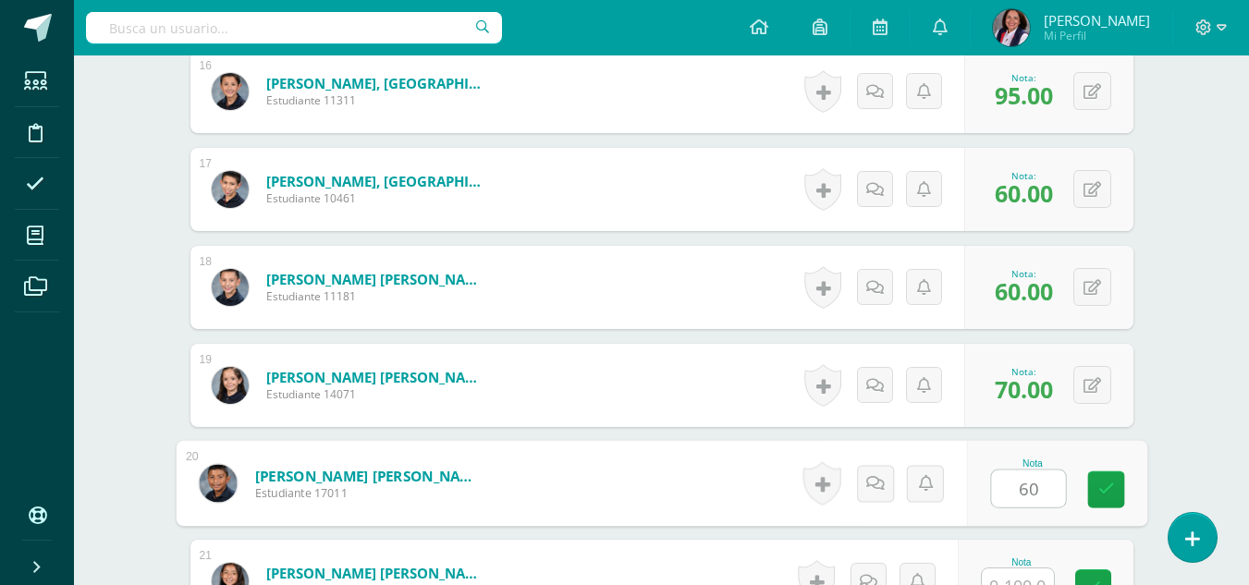
type input "60"
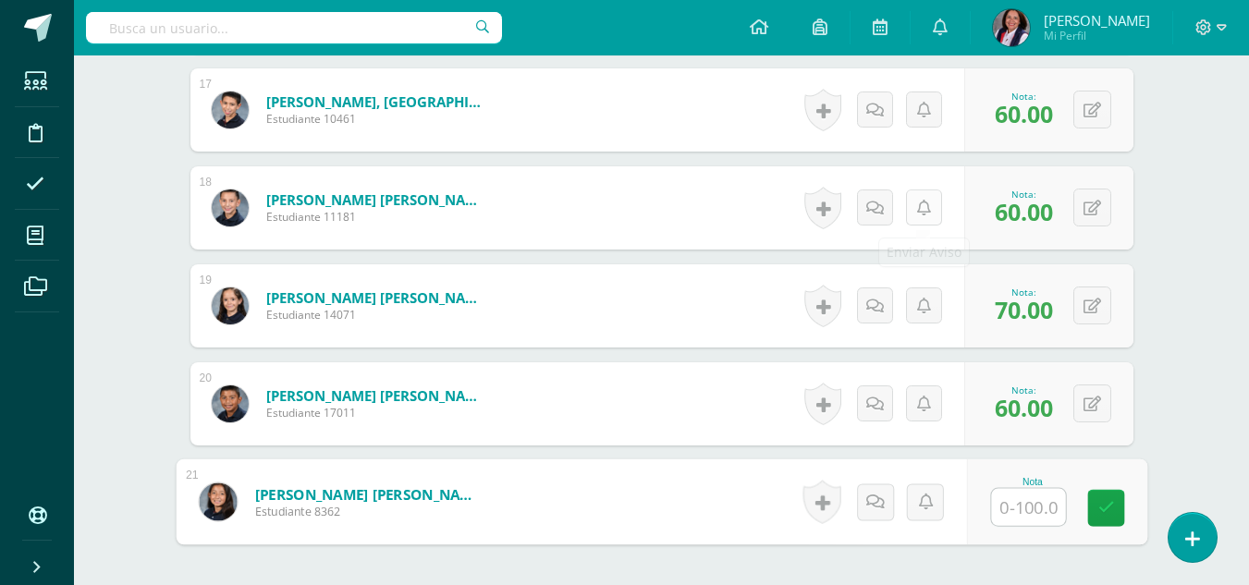
scroll to position [2267, 0]
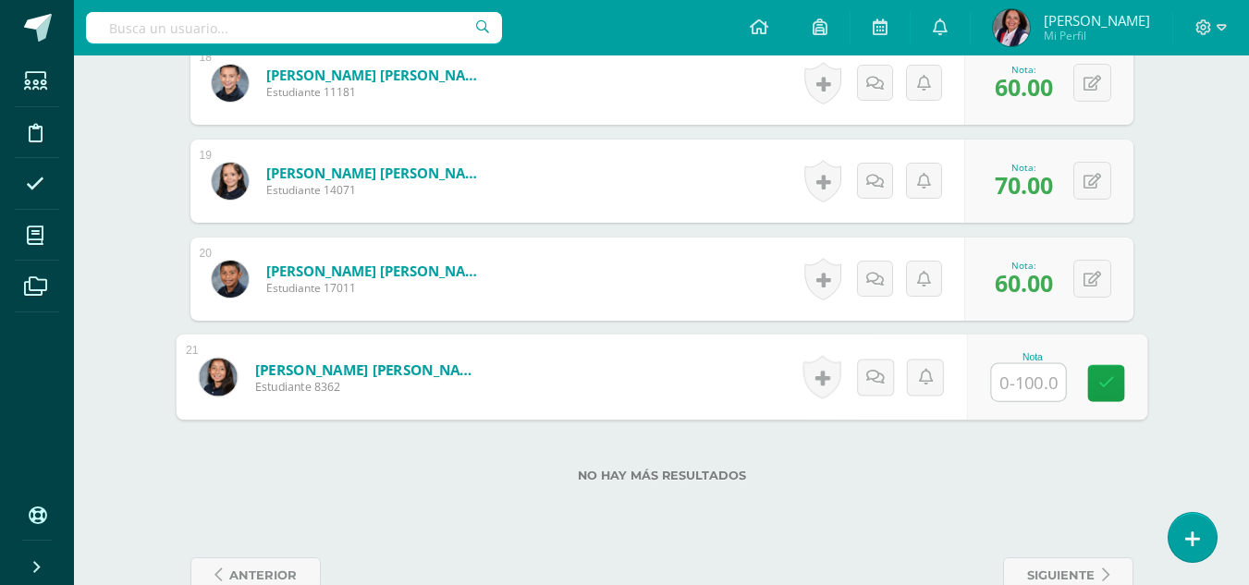
click at [1024, 383] on input "text" at bounding box center [1028, 382] width 74 height 37
type input "60"
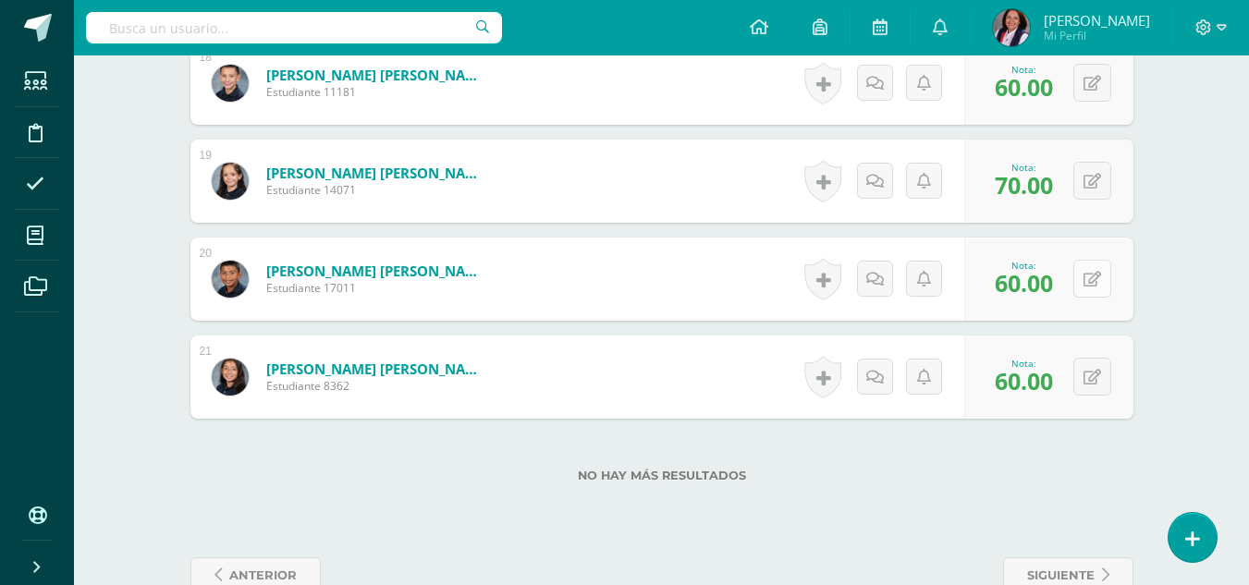
click at [1087, 279] on button at bounding box center [1092, 279] width 38 height 38
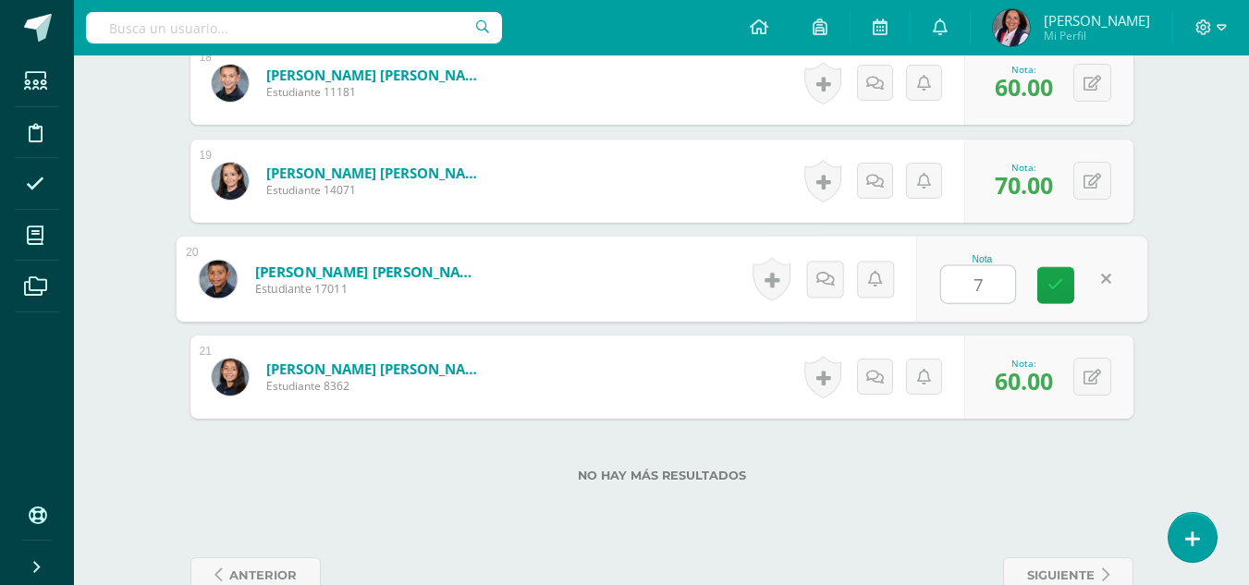
type input "70"
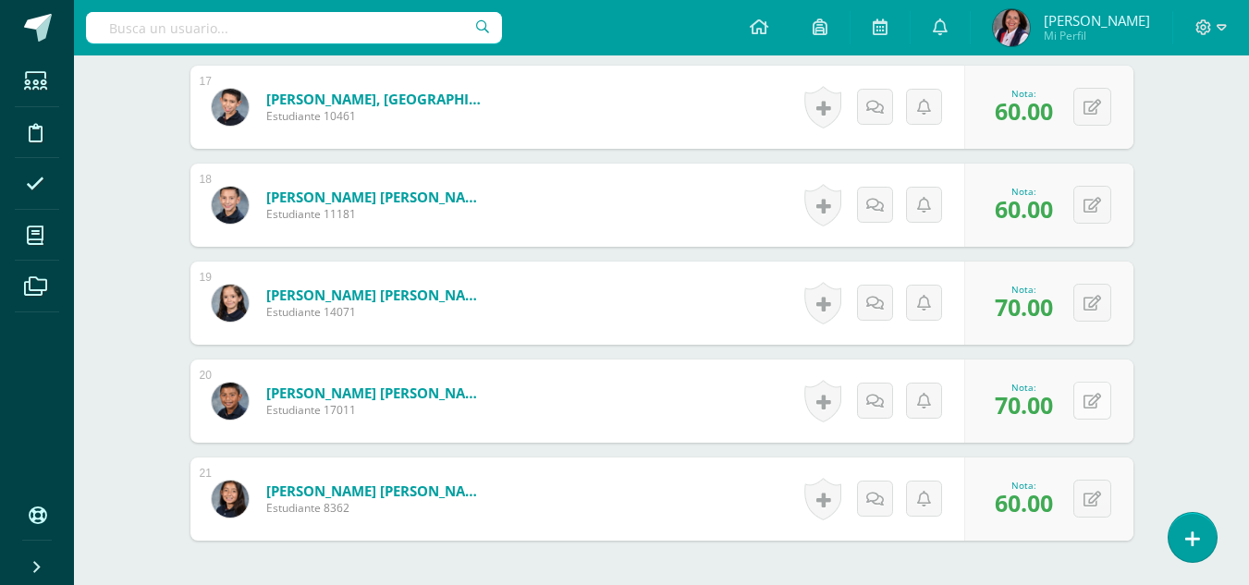
scroll to position [2127, 0]
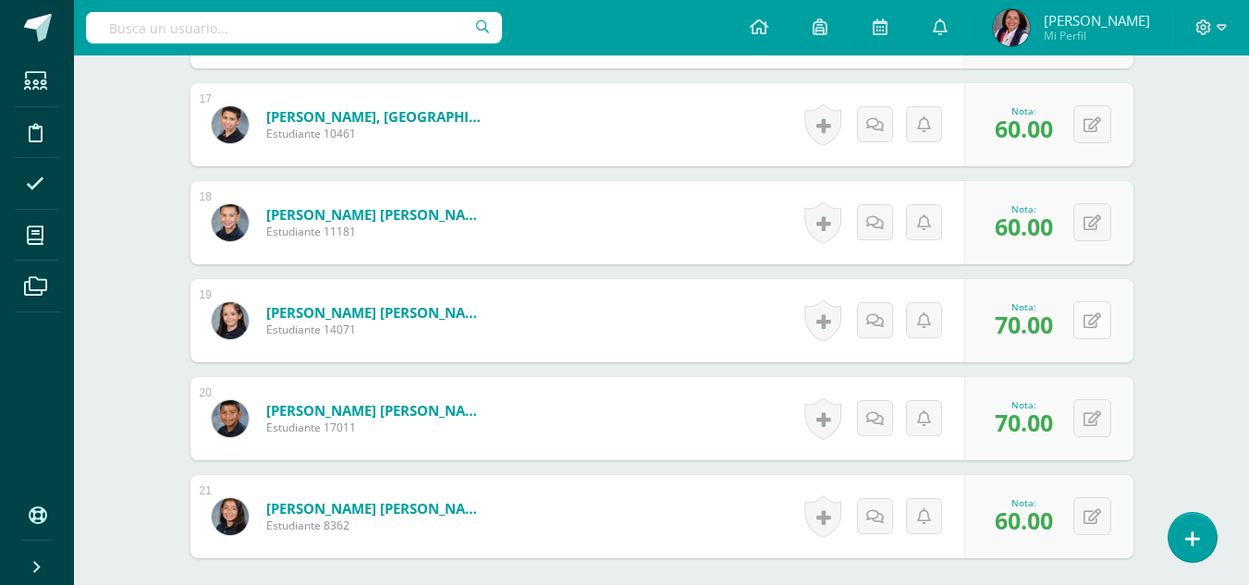
click at [1091, 320] on button at bounding box center [1092, 320] width 38 height 38
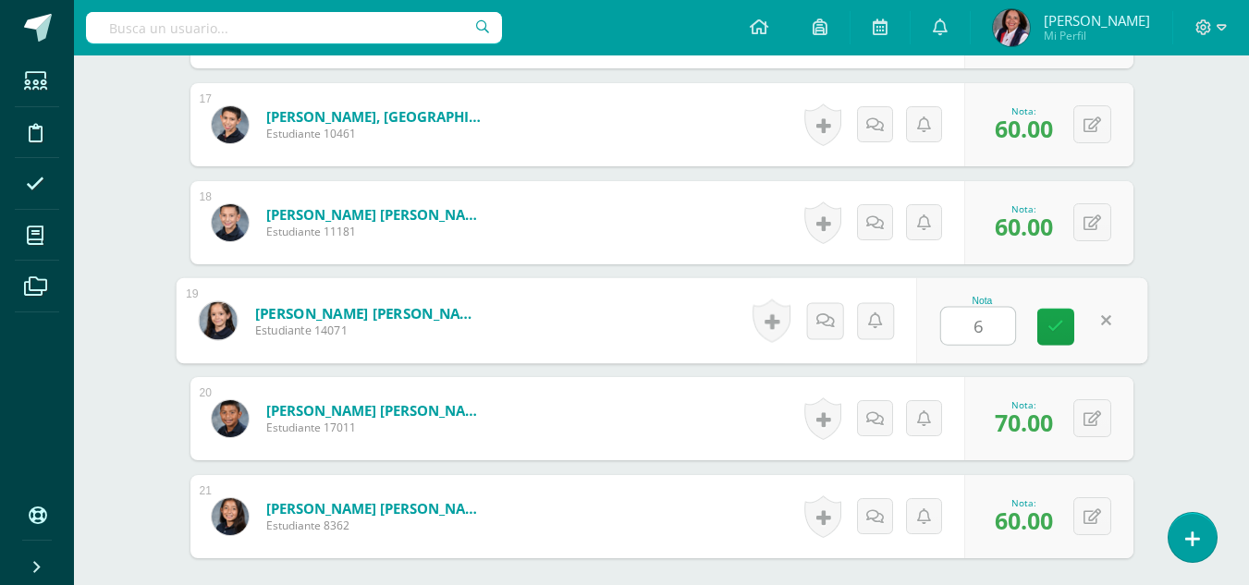
type input "60"
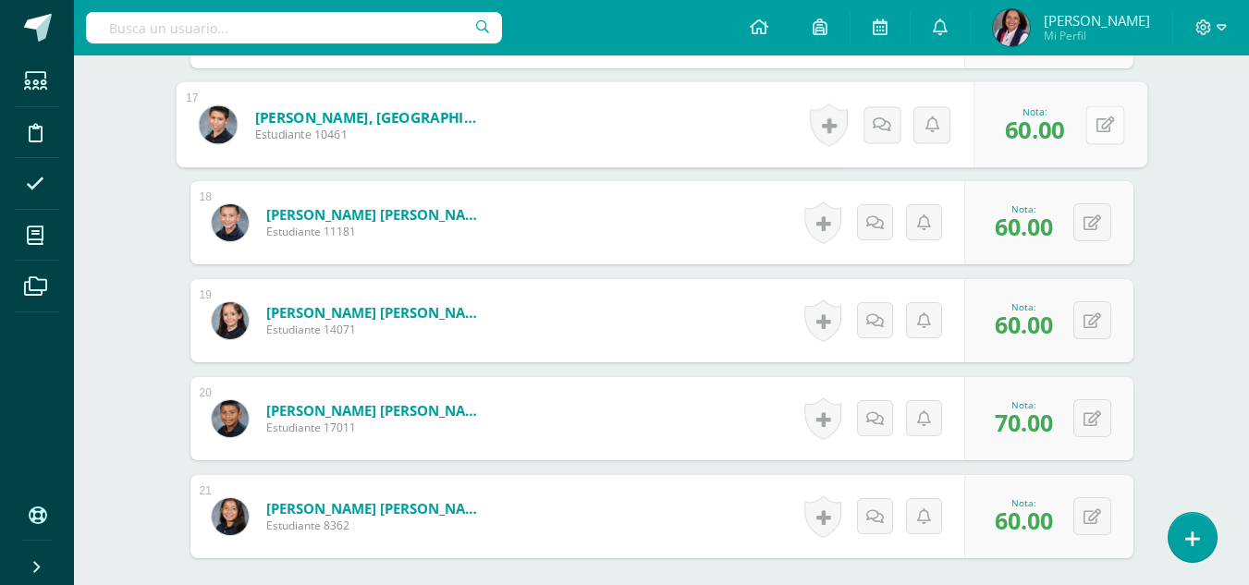
click at [1092, 129] on button at bounding box center [1104, 124] width 39 height 39
type input "95"
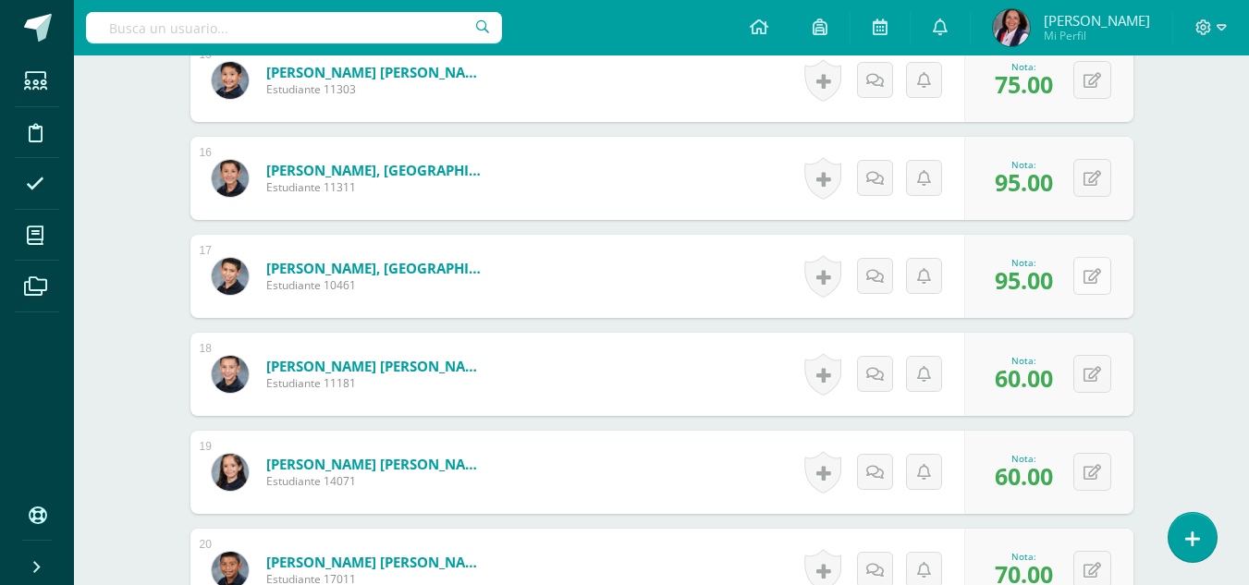
scroll to position [1942, 0]
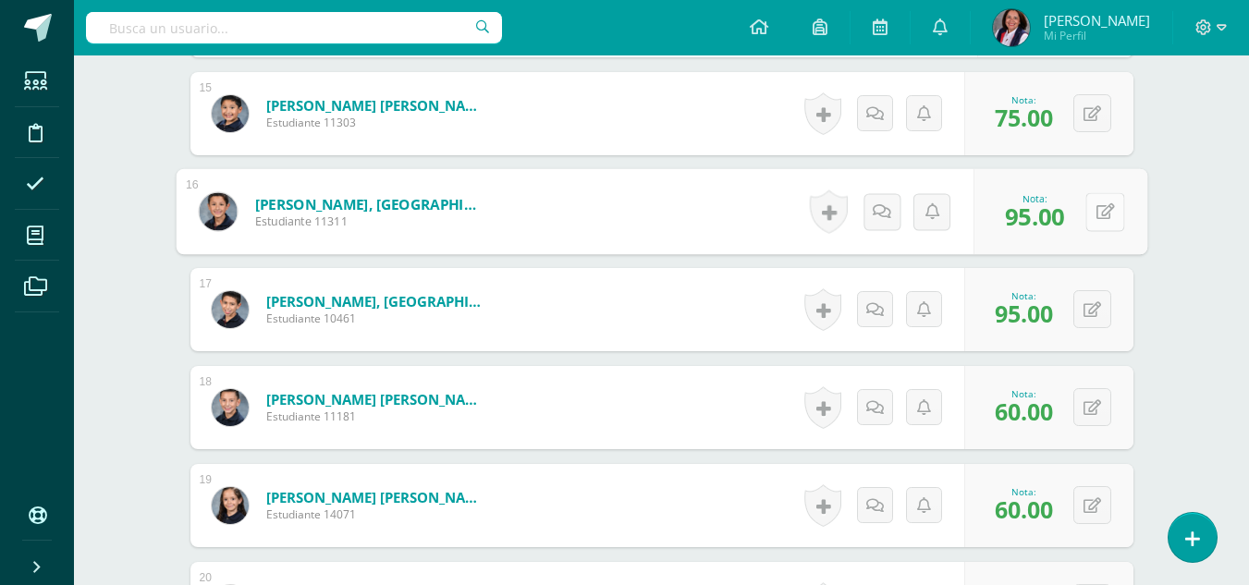
click at [1088, 212] on button at bounding box center [1104, 211] width 39 height 39
type input "100"
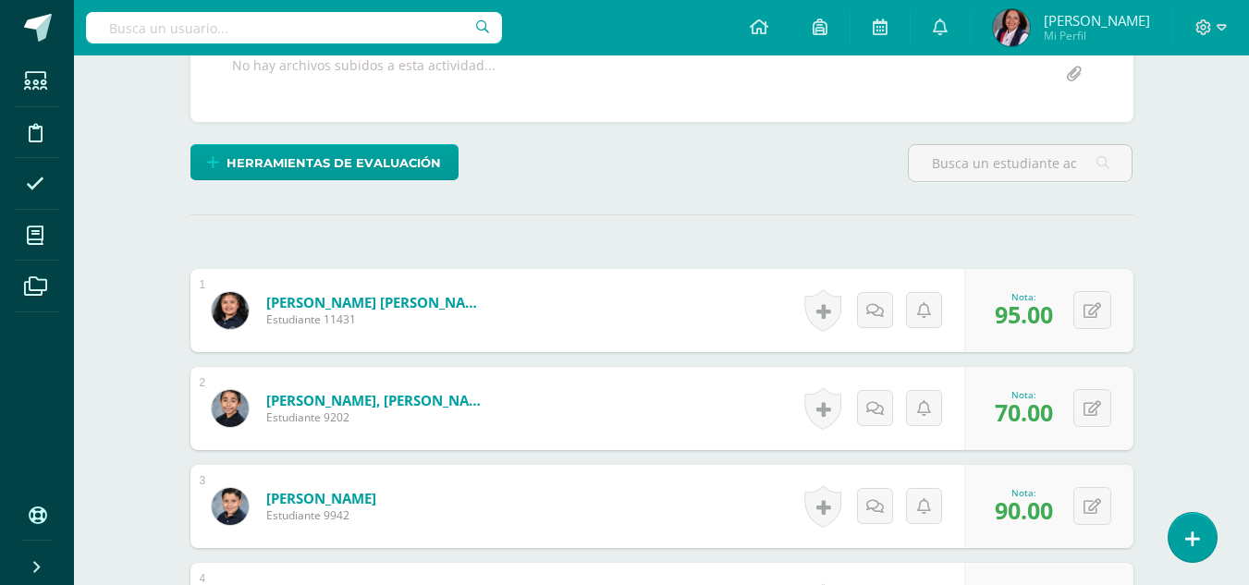
scroll to position [0, 0]
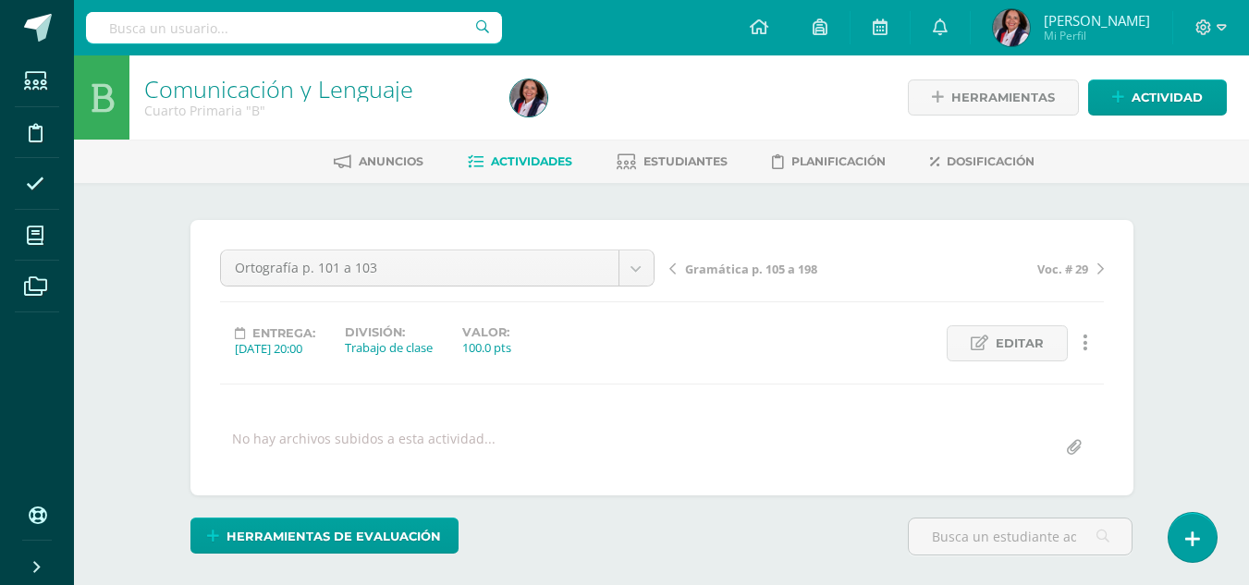
click at [728, 270] on span "Gramática p. 105 a 198" at bounding box center [751, 269] width 132 height 17
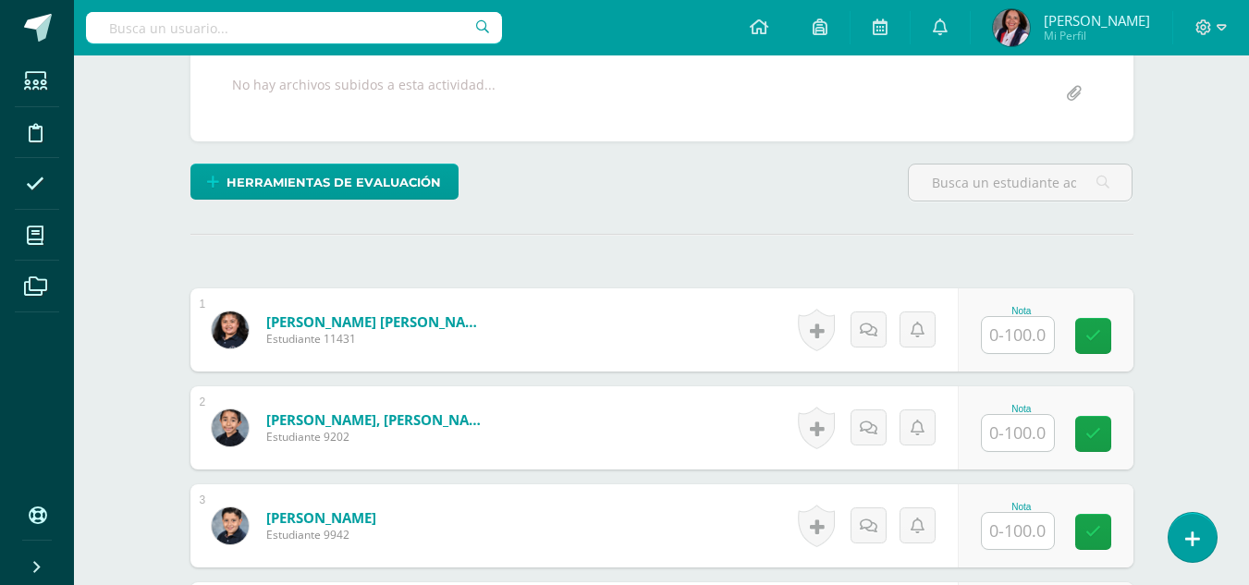
scroll to position [371, 0]
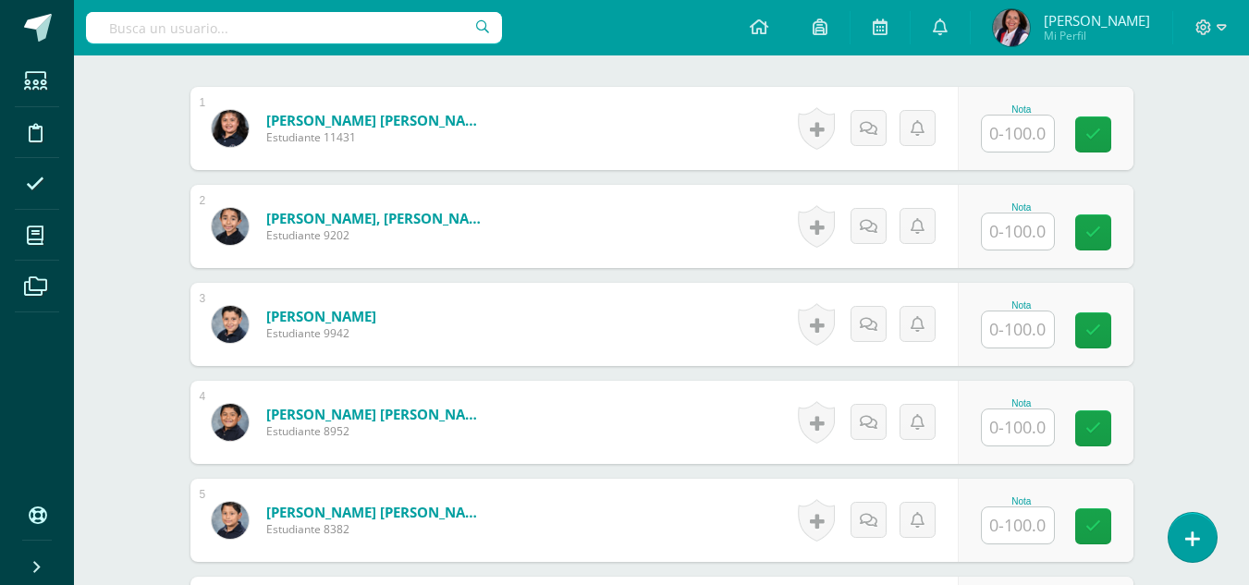
click at [1036, 131] on input "text" at bounding box center [1018, 134] width 72 height 36
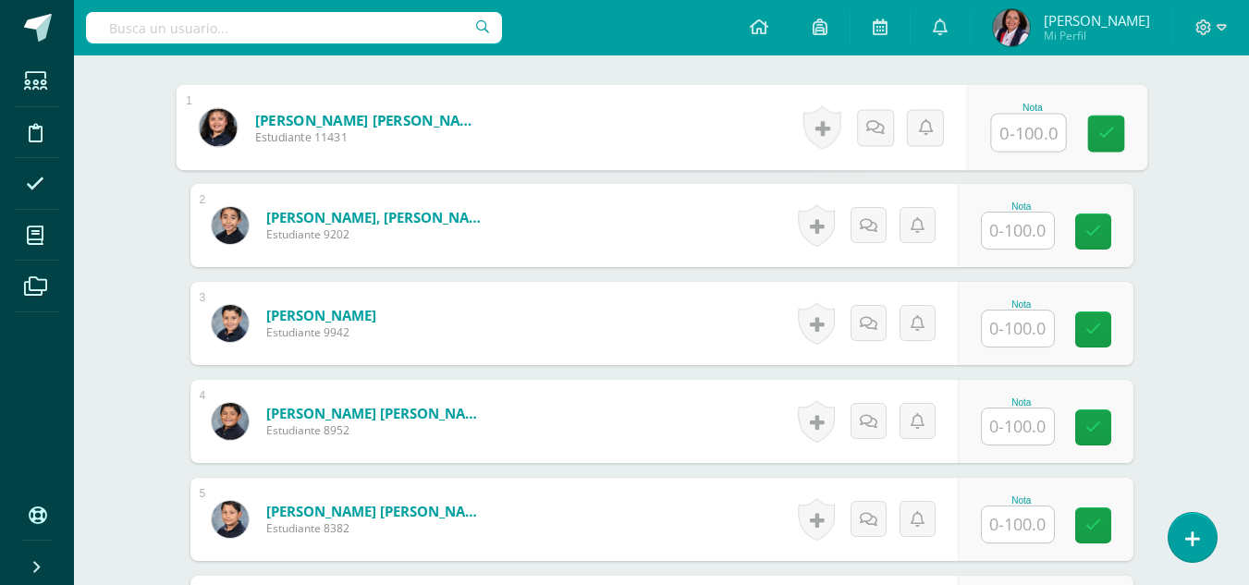
scroll to position [557, 0]
type input "95"
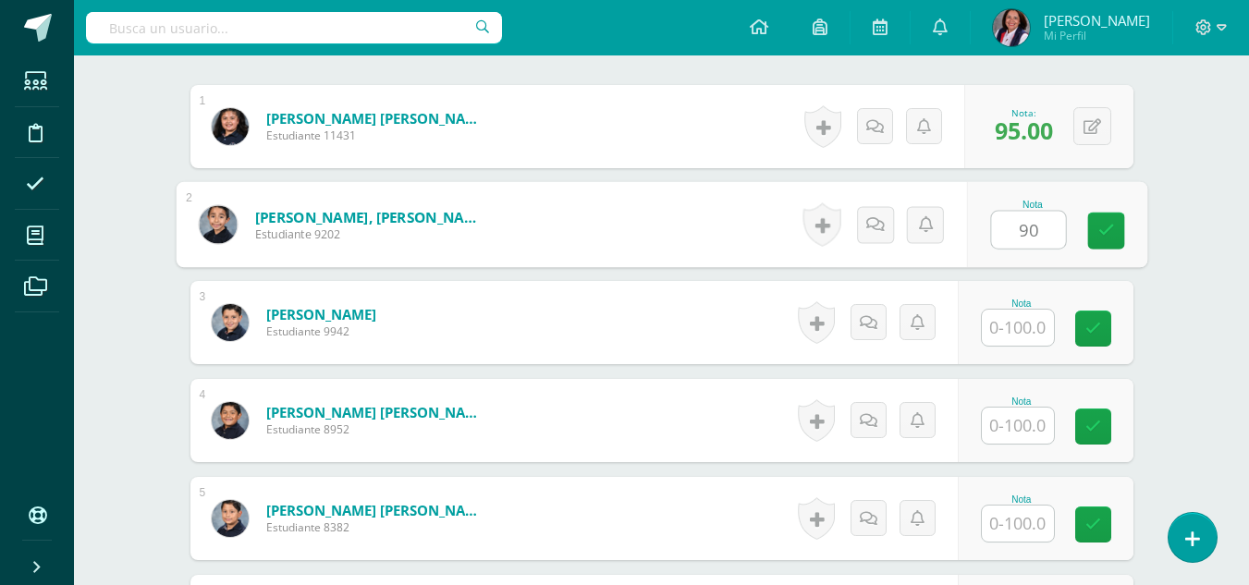
type input "90"
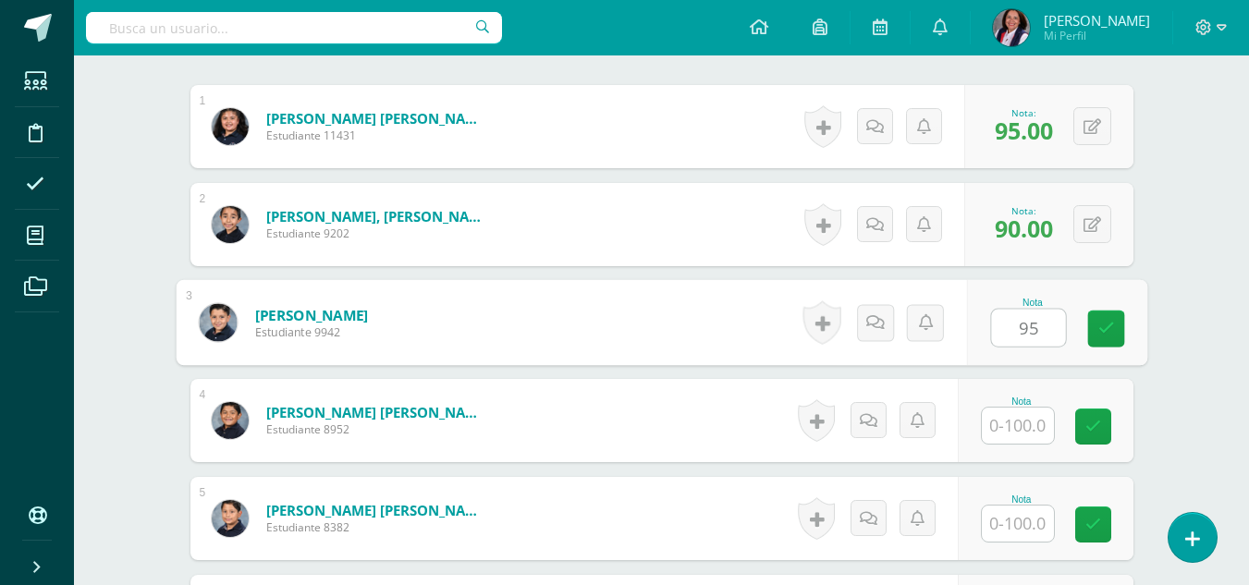
type input "95"
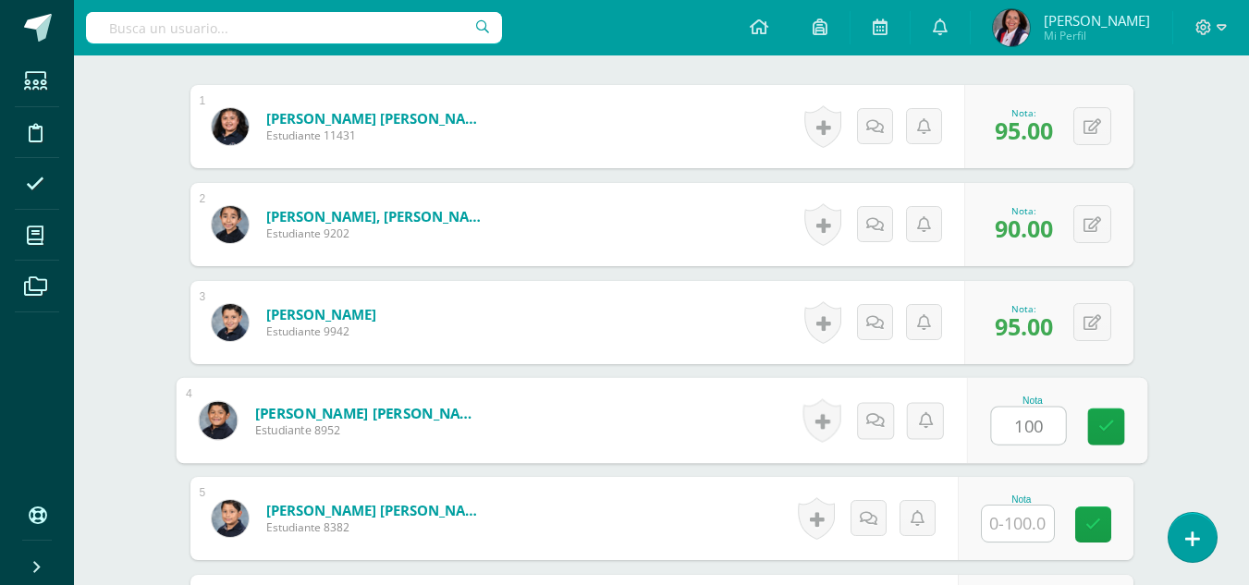
type input "100"
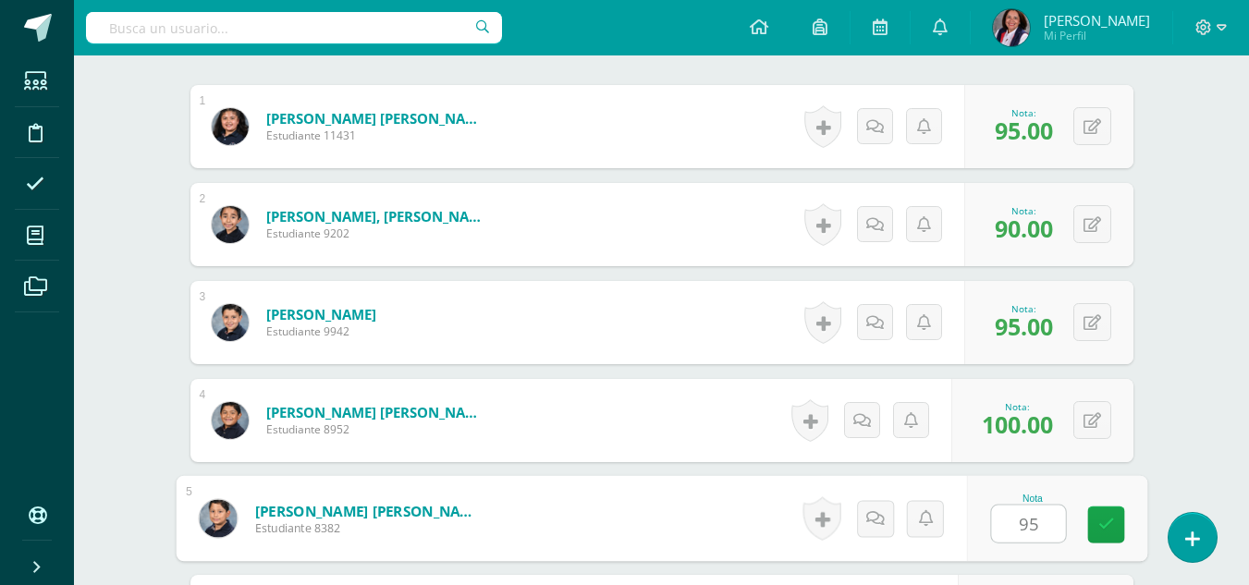
type input "95"
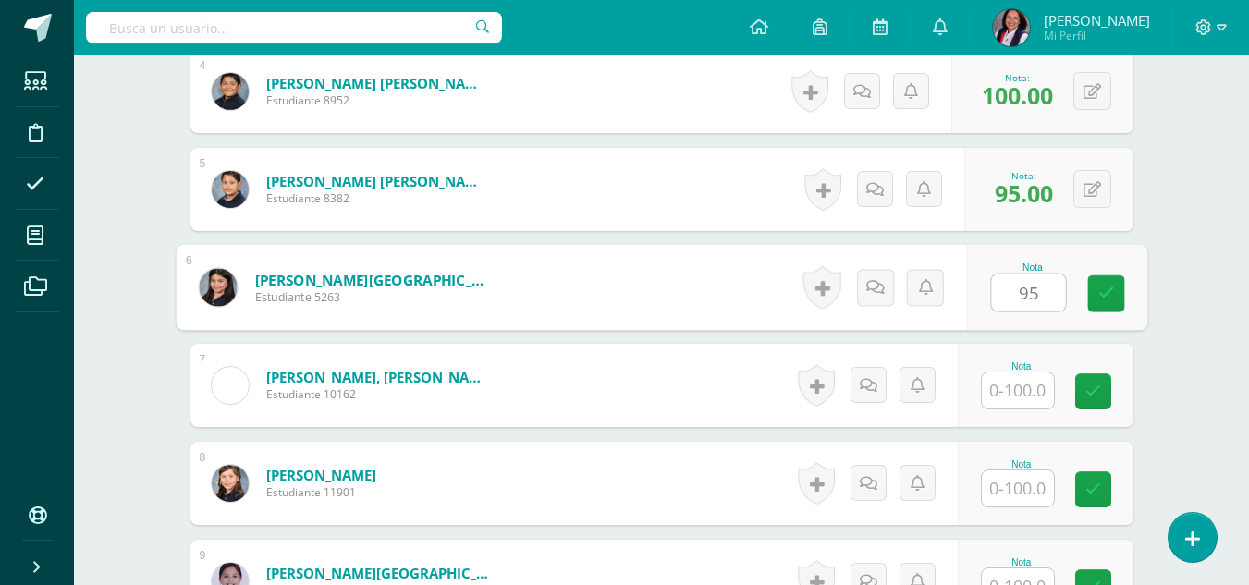
type input "95"
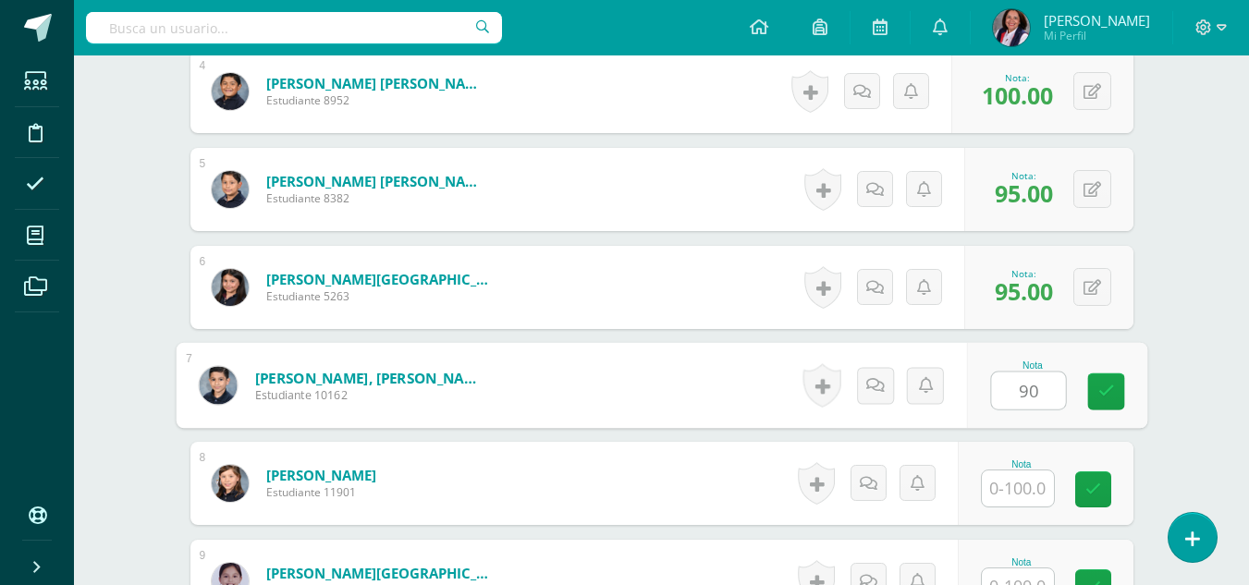
type input "90"
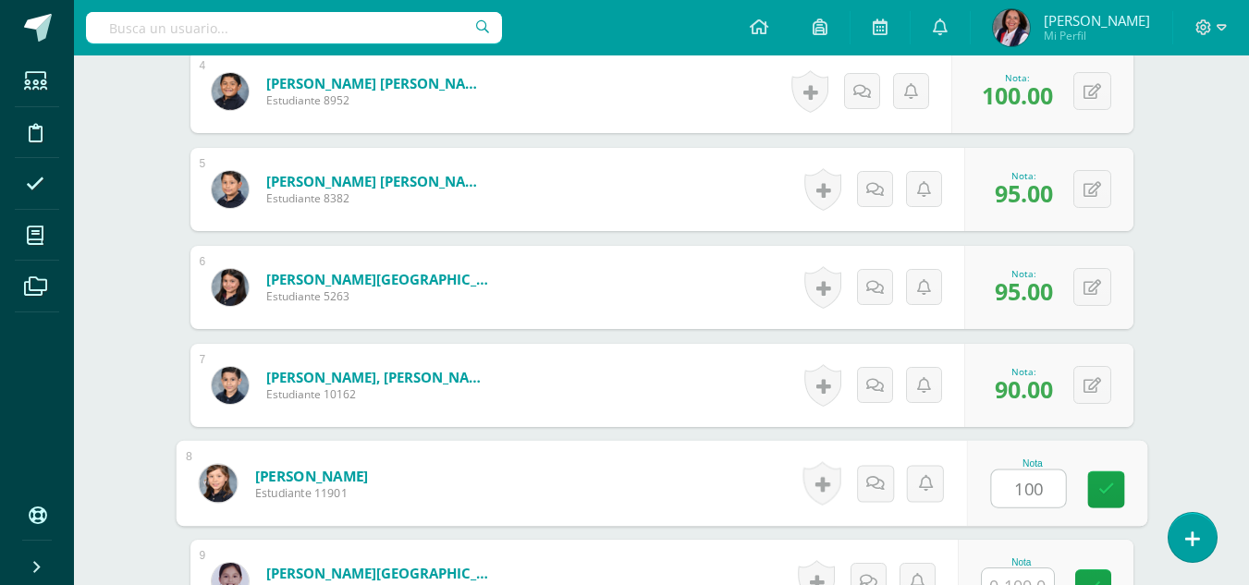
type input "100"
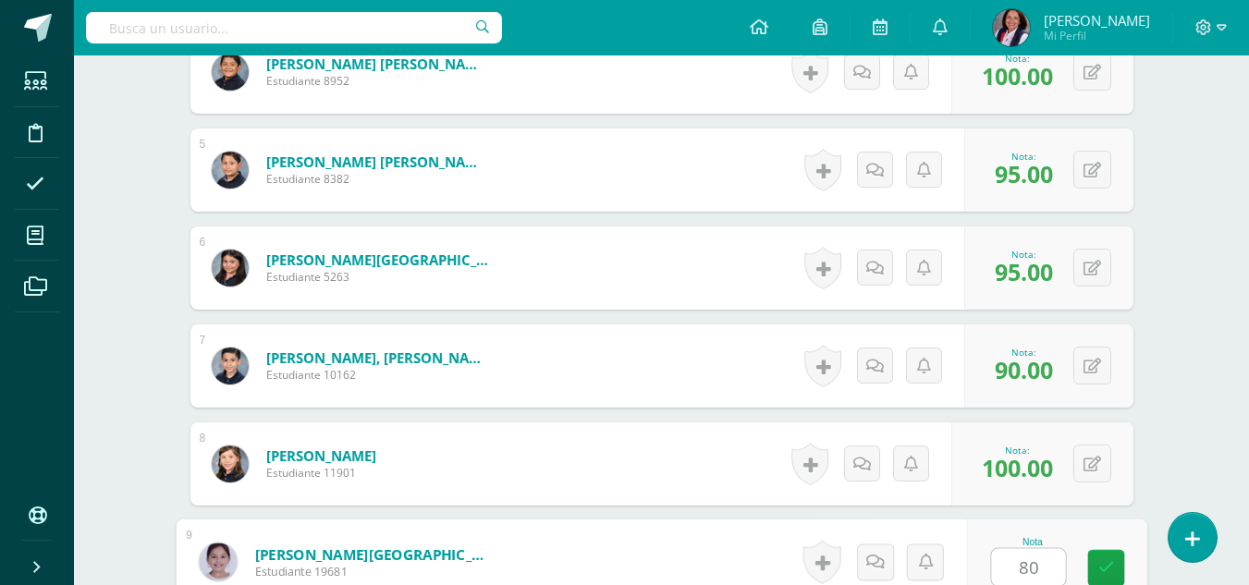
type input "80"
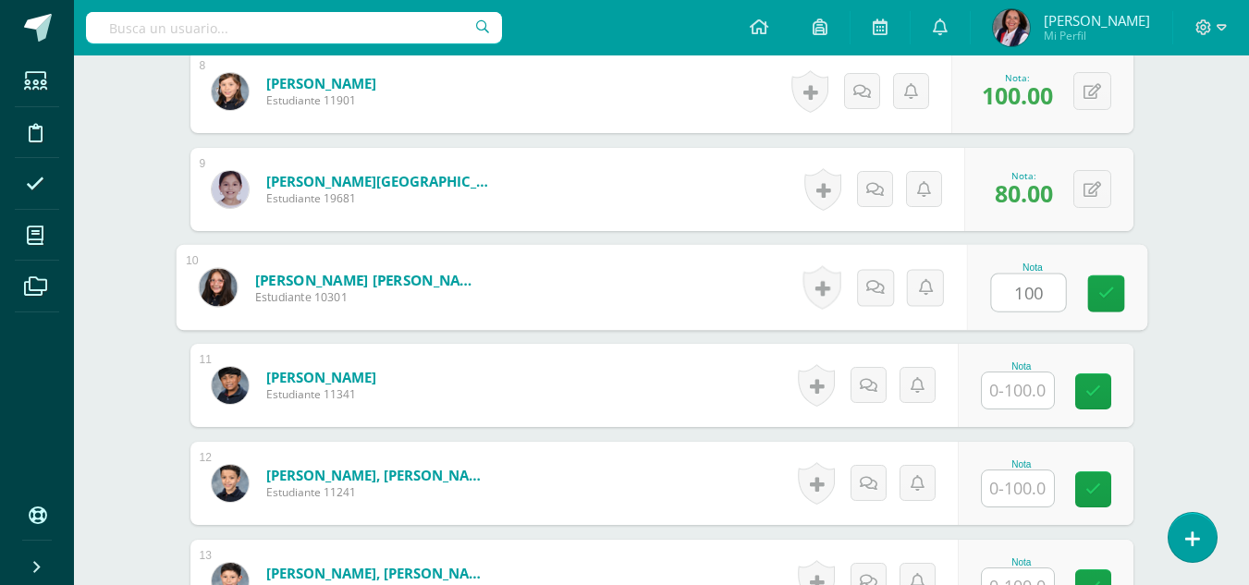
type input "100"
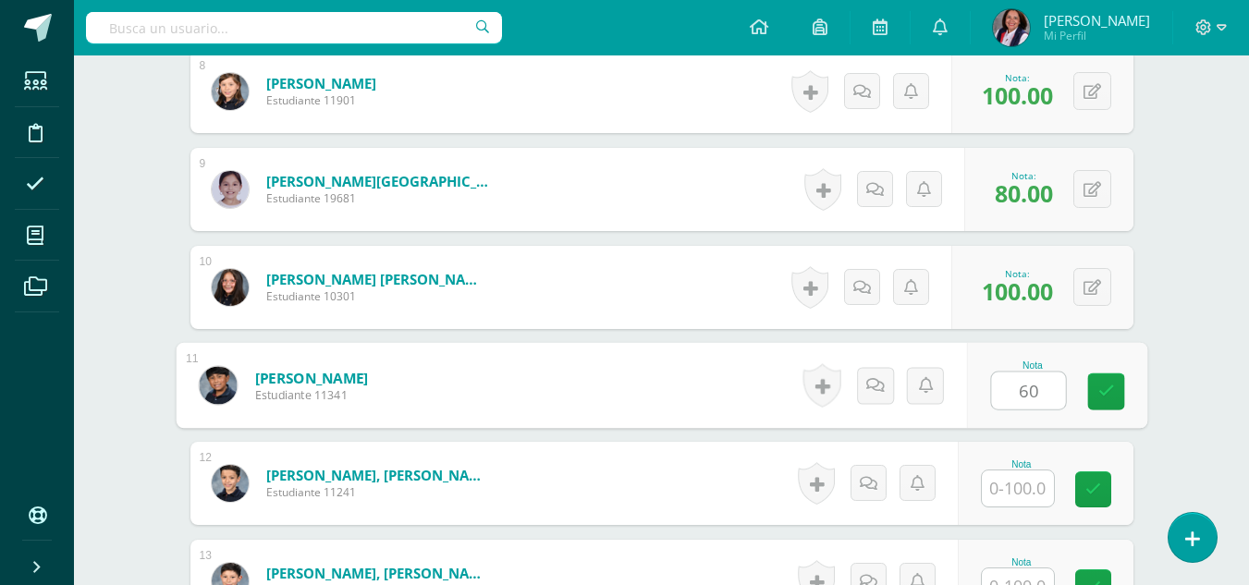
type input "60"
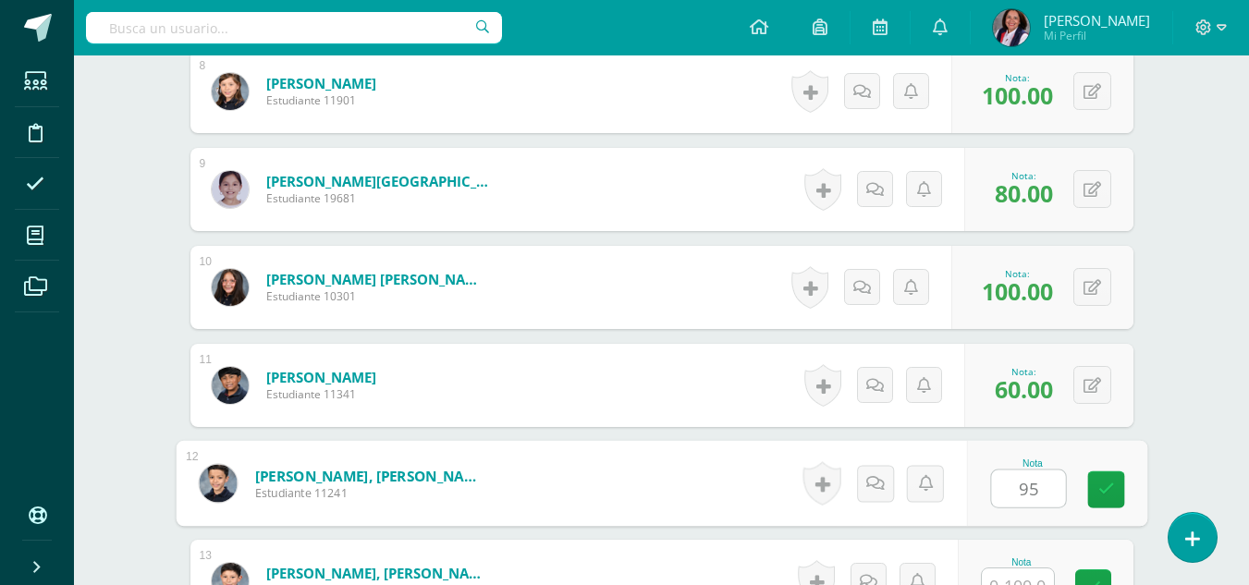
type input "95"
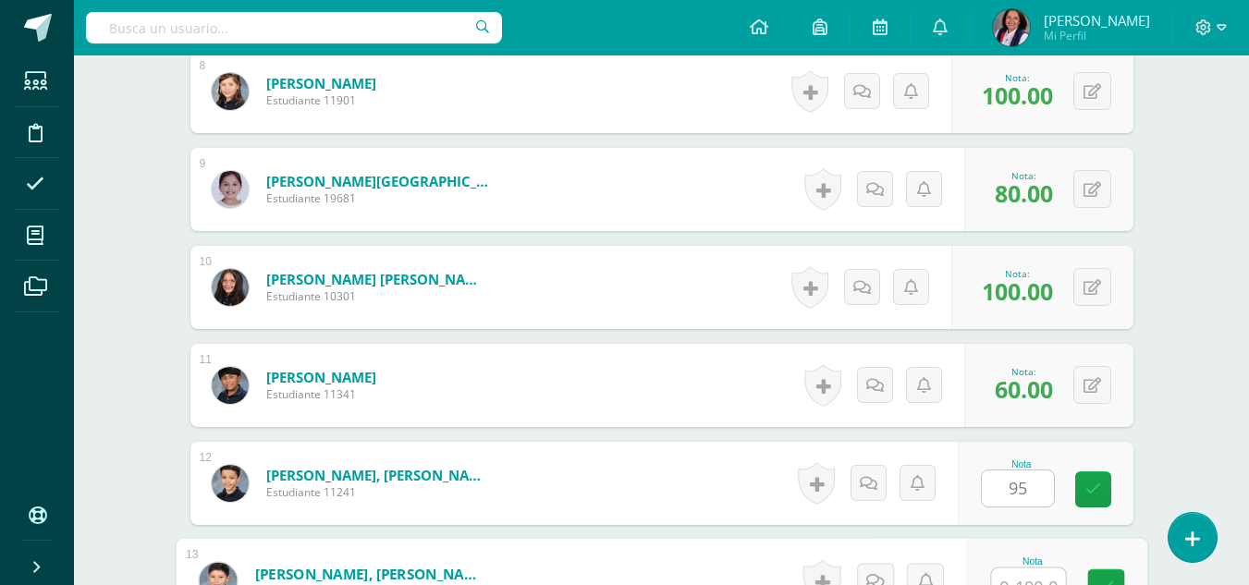
scroll to position [1298, 0]
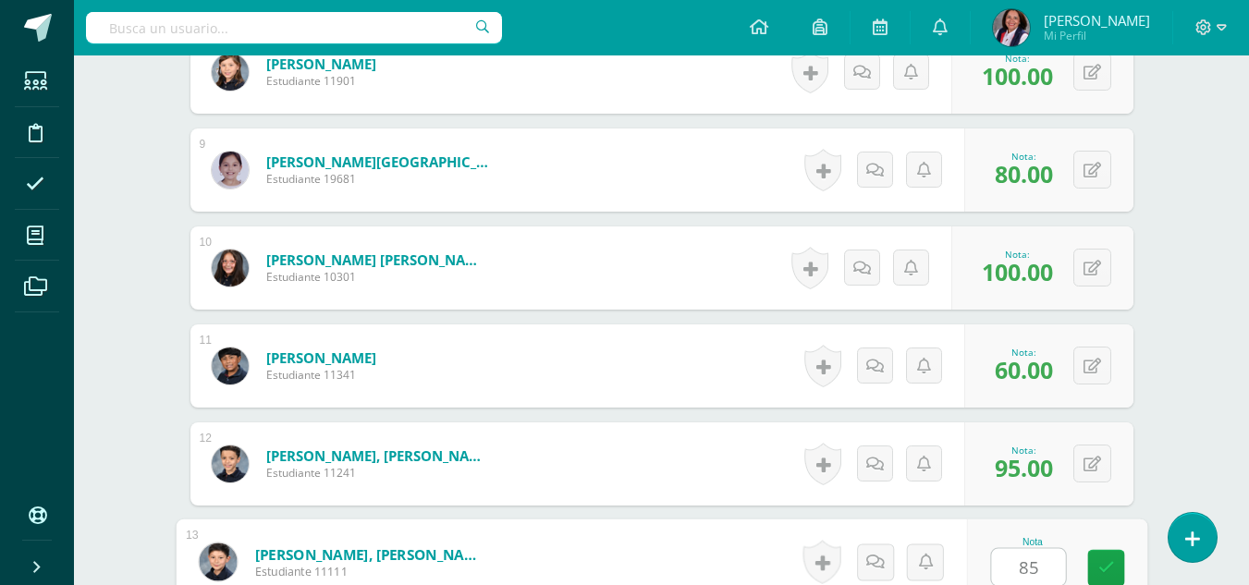
type input "85"
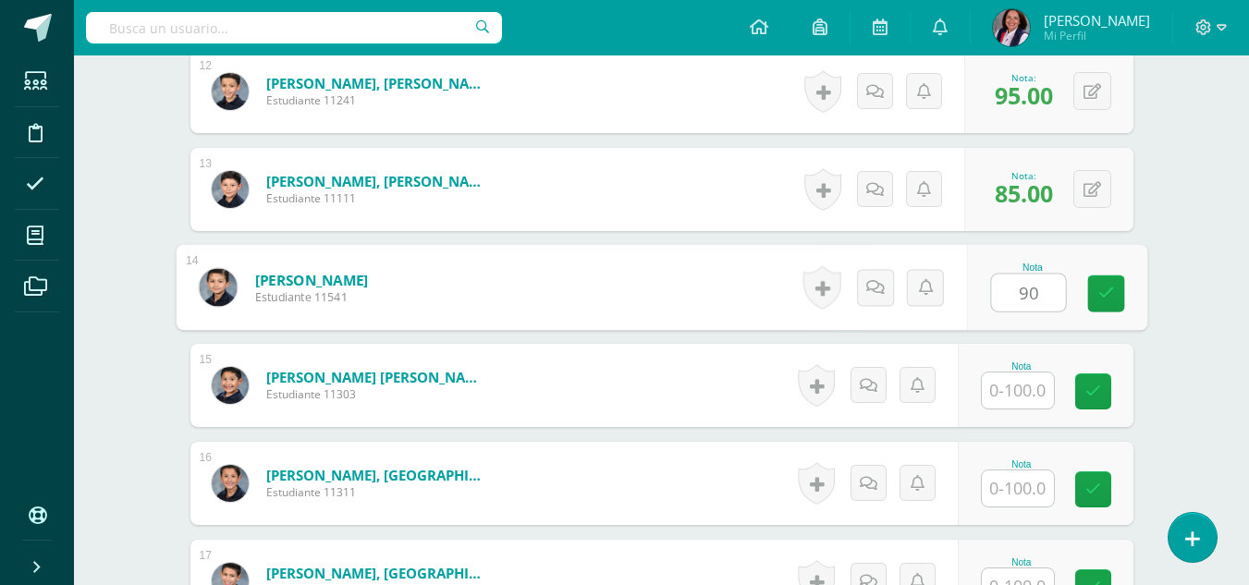
type input "90"
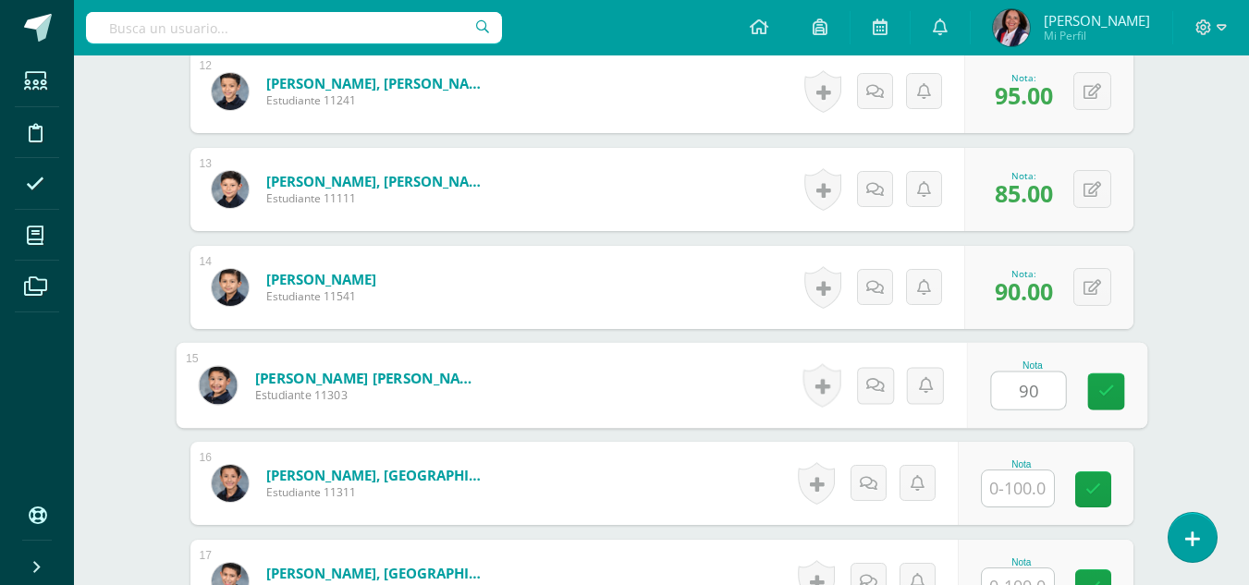
type input "90"
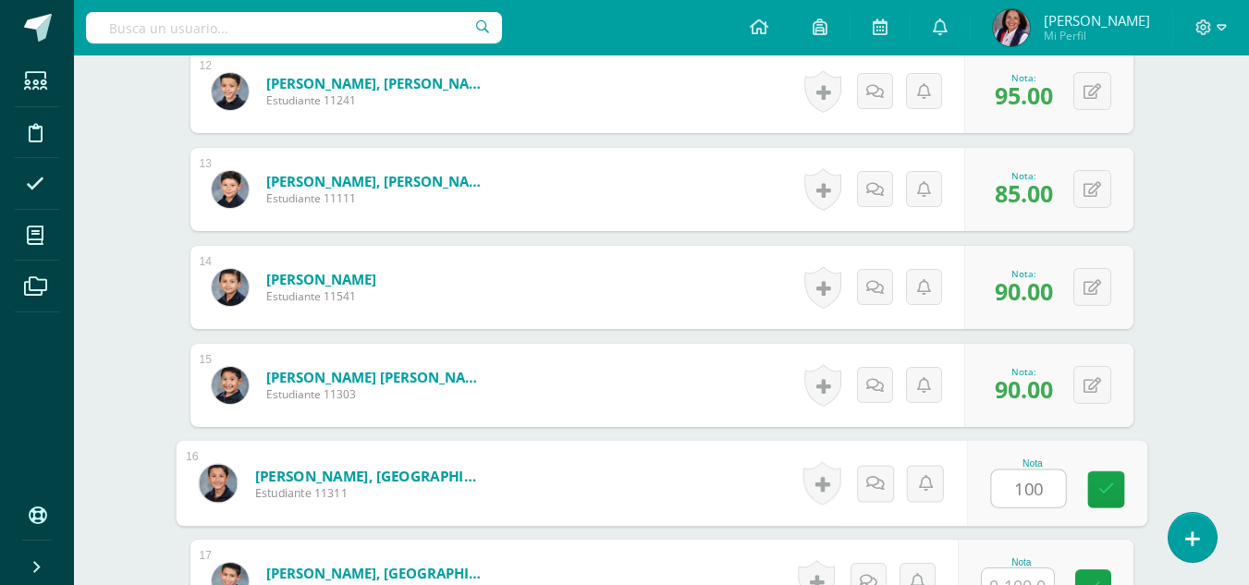
type input "100"
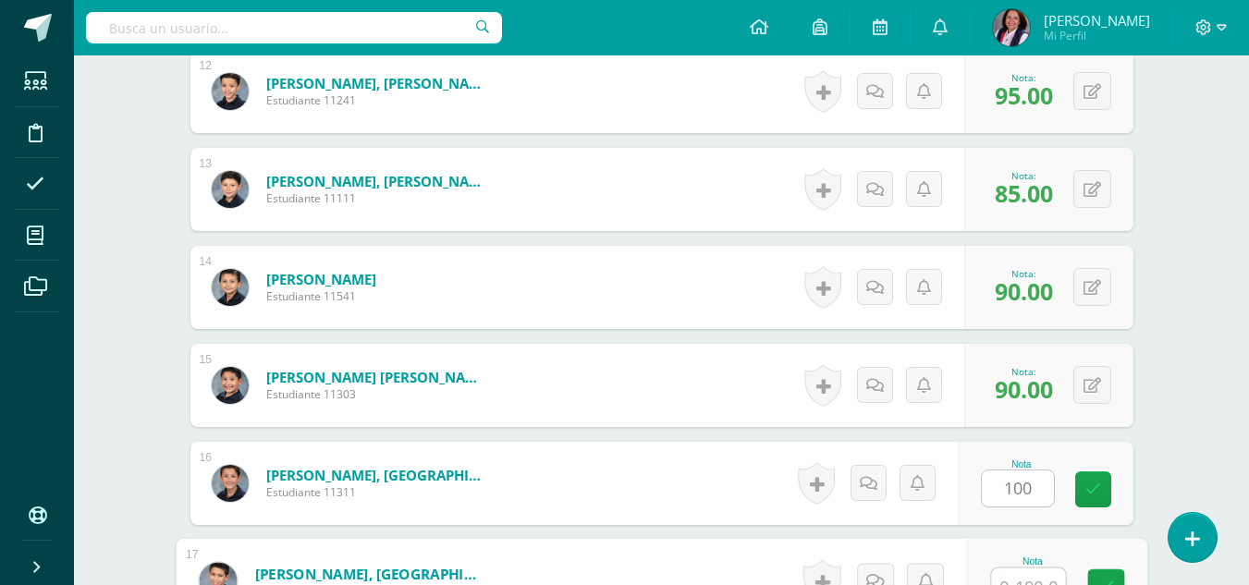
scroll to position [1690, 0]
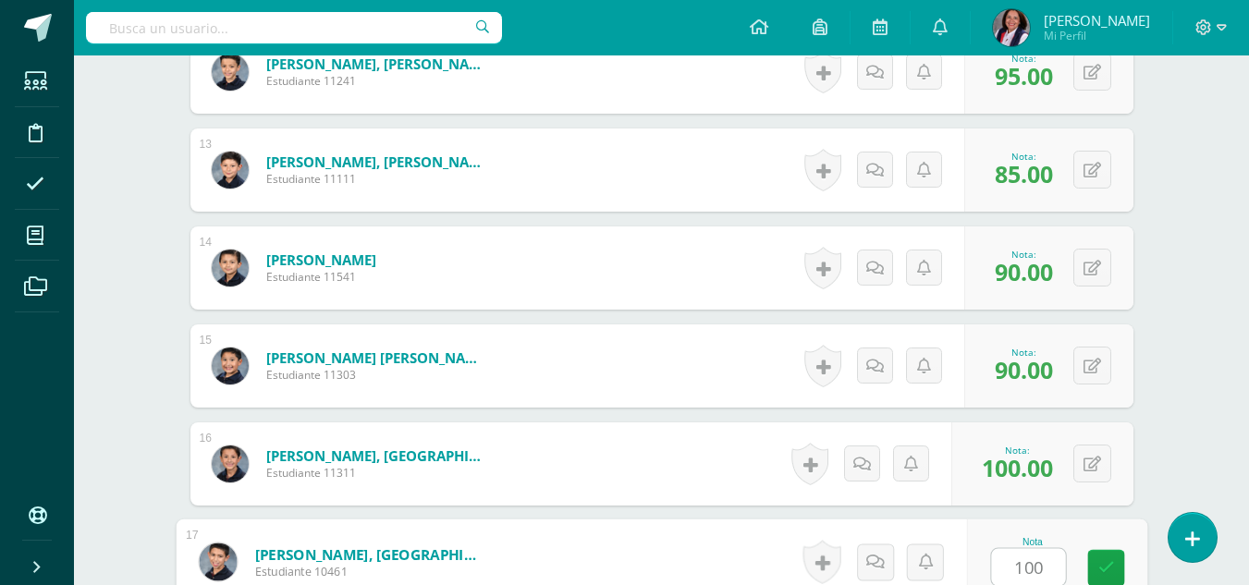
type input "100"
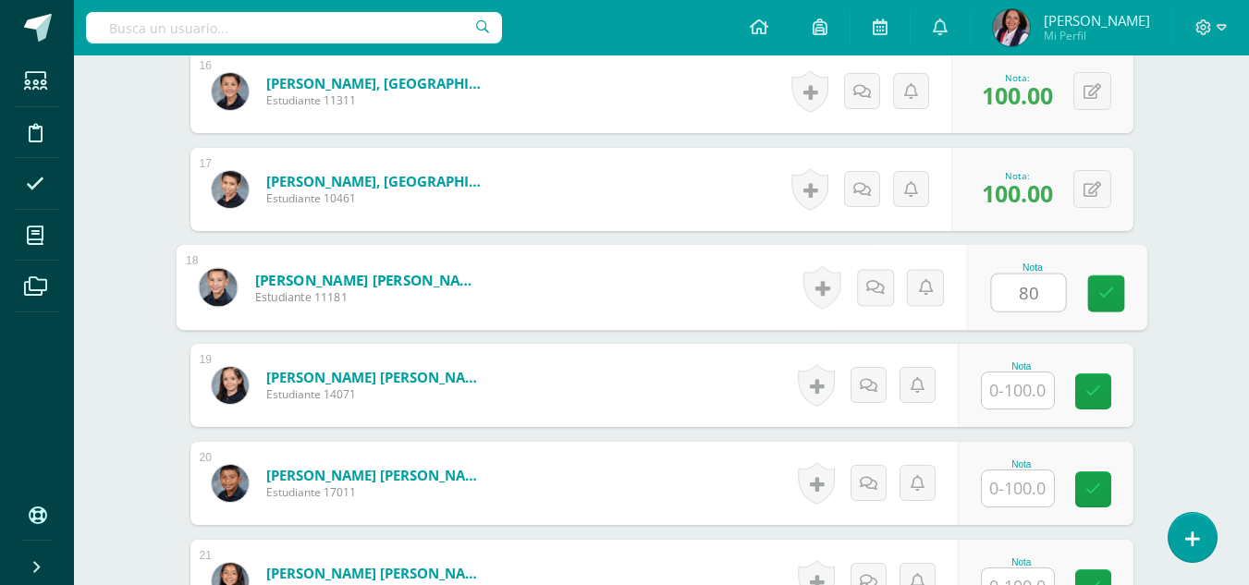
type input "80"
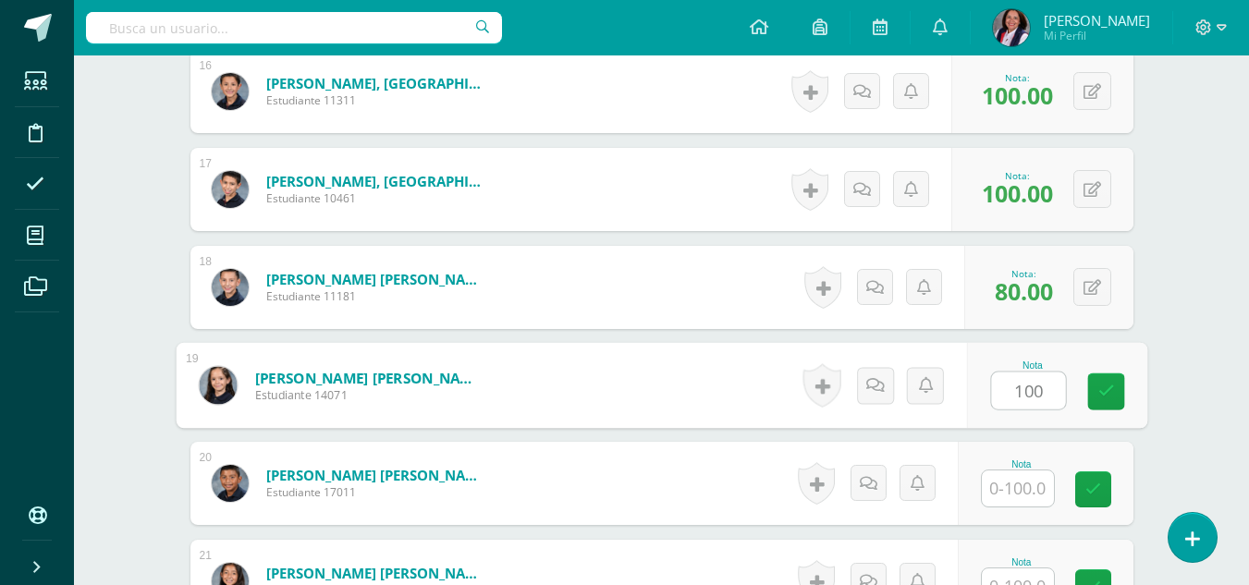
type input "100"
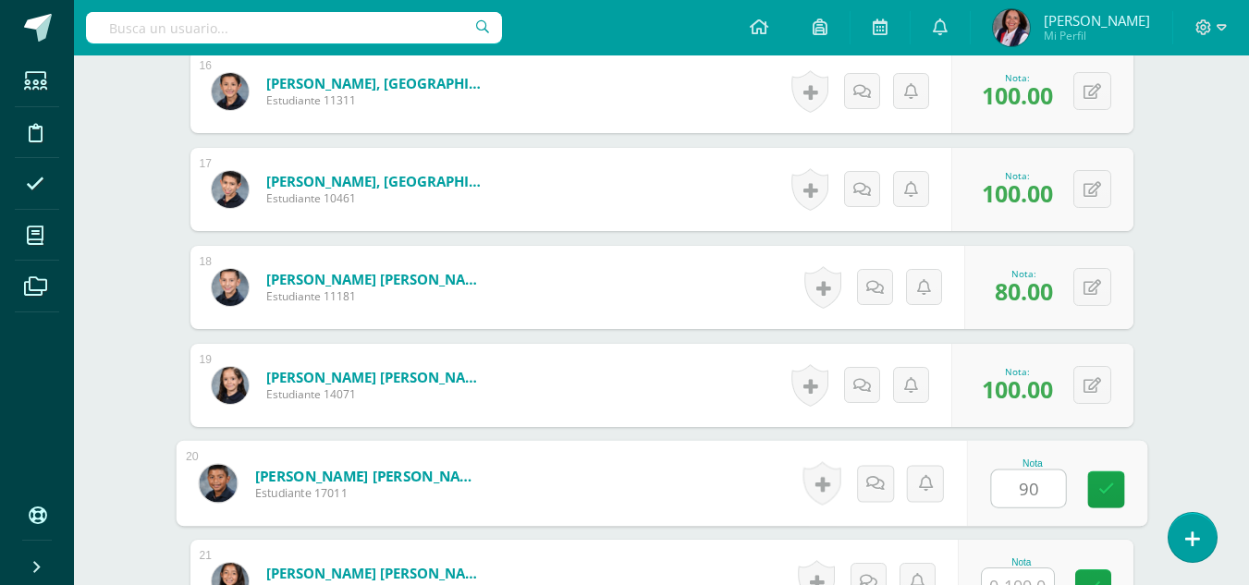
type input "90"
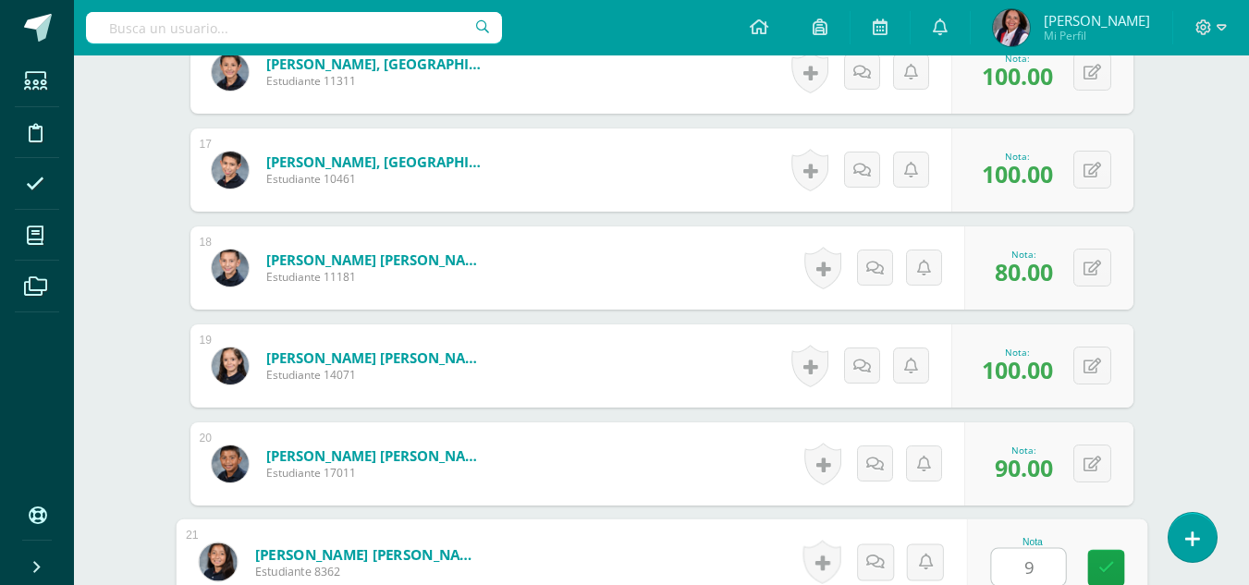
type input "95"
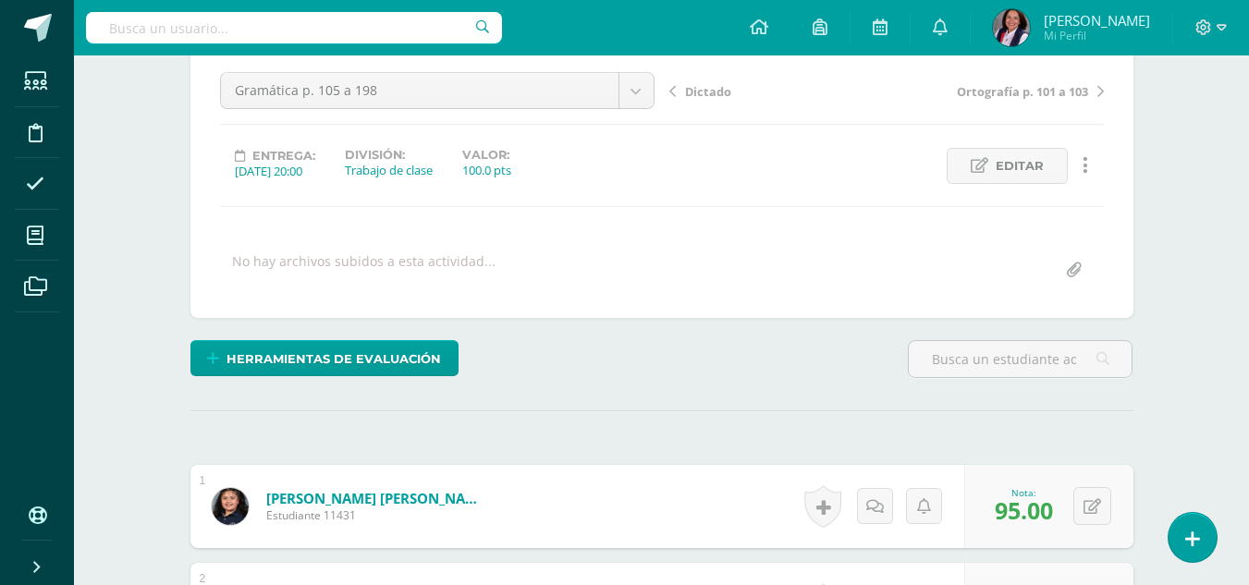
scroll to position [141, 0]
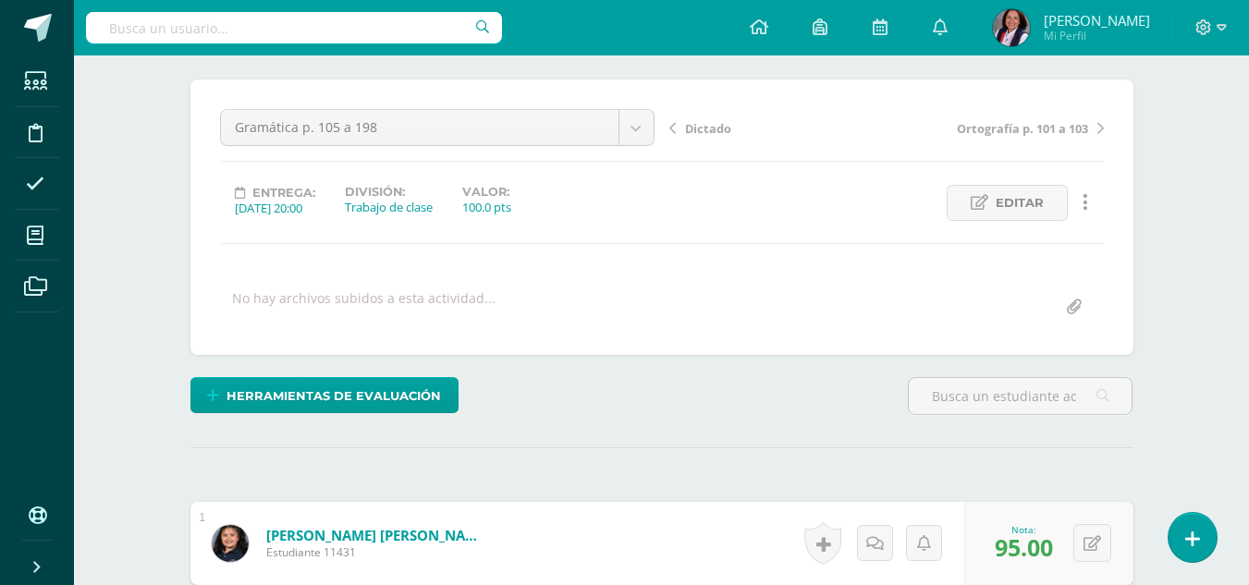
click at [709, 131] on span "Dictado" at bounding box center [708, 128] width 46 height 17
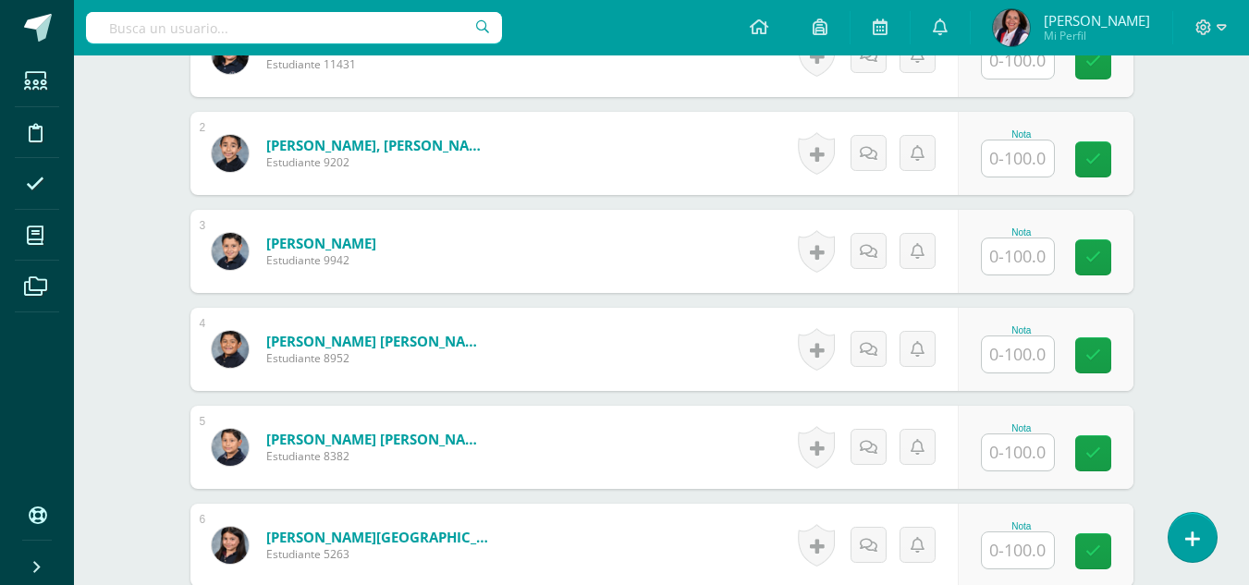
scroll to position [536, 0]
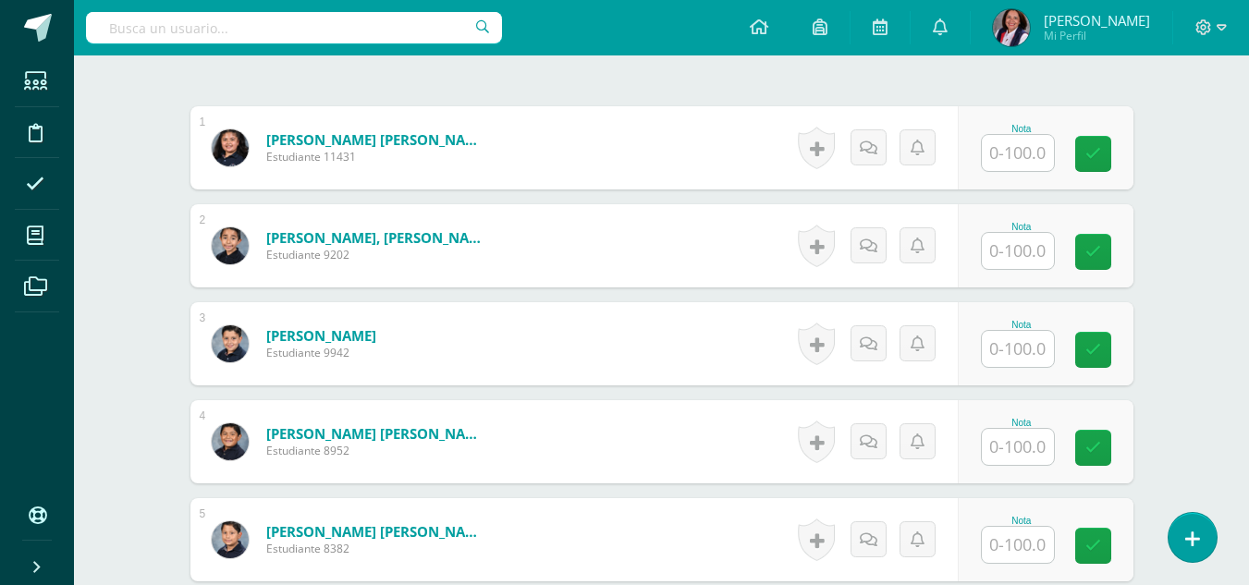
click at [1022, 156] on input "text" at bounding box center [1018, 153] width 72 height 36
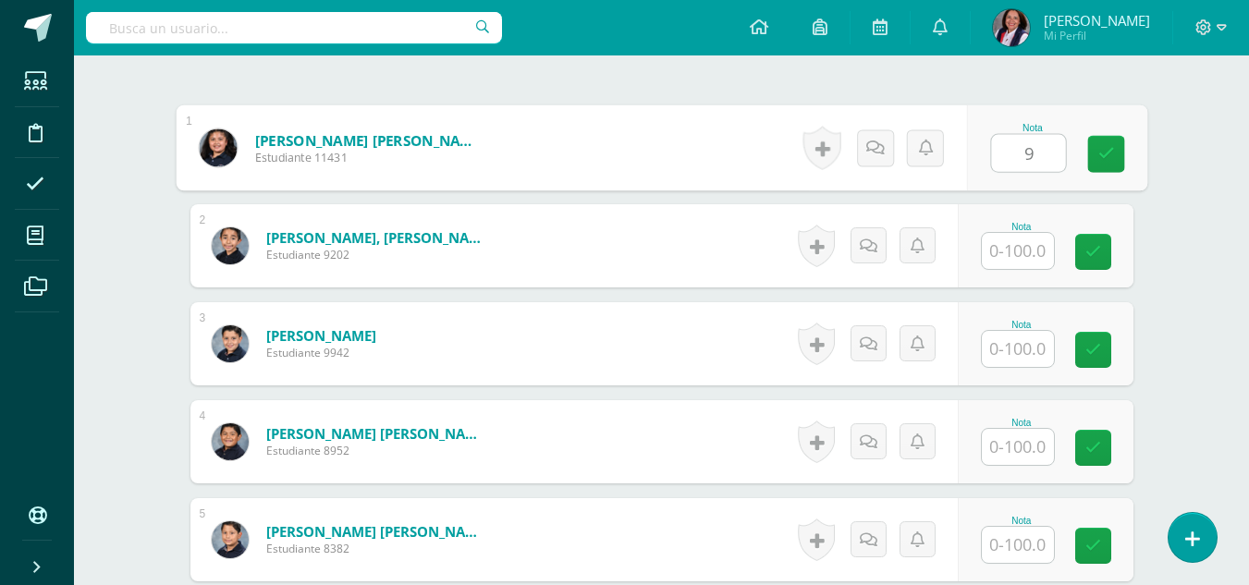
scroll to position [537, 0]
type input "90"
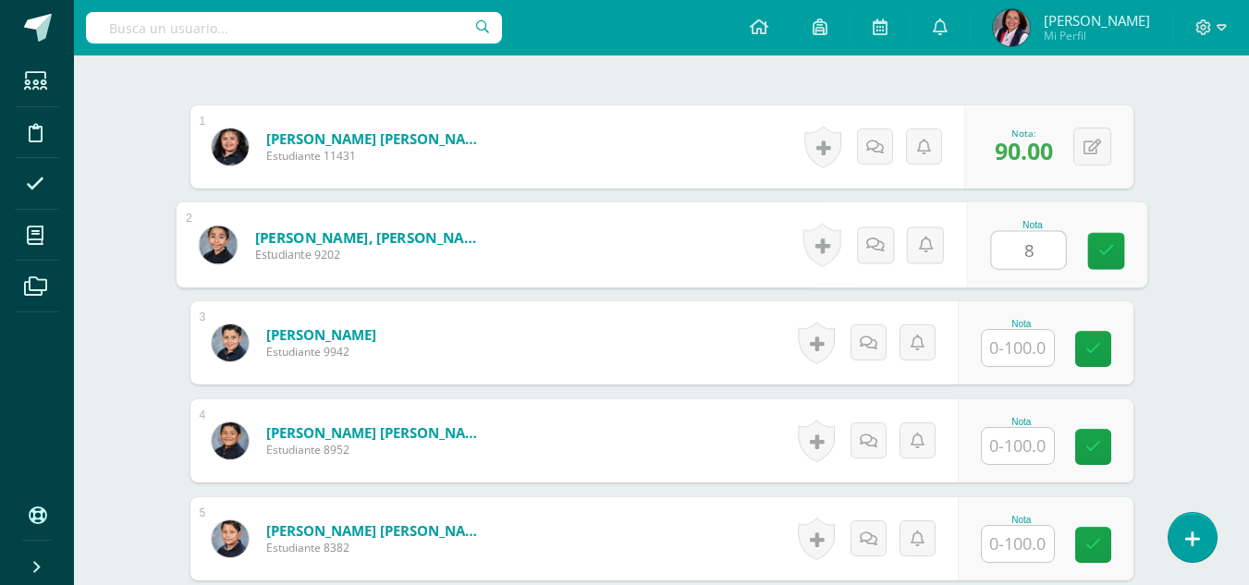
scroll to position [538, 0]
type input "85"
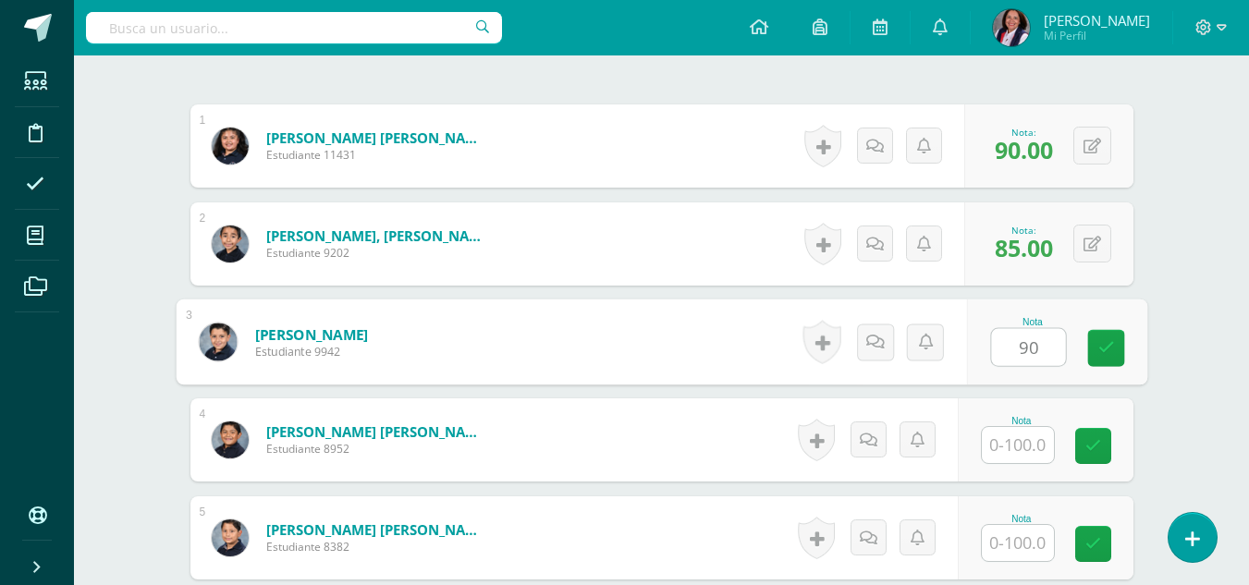
type input "90"
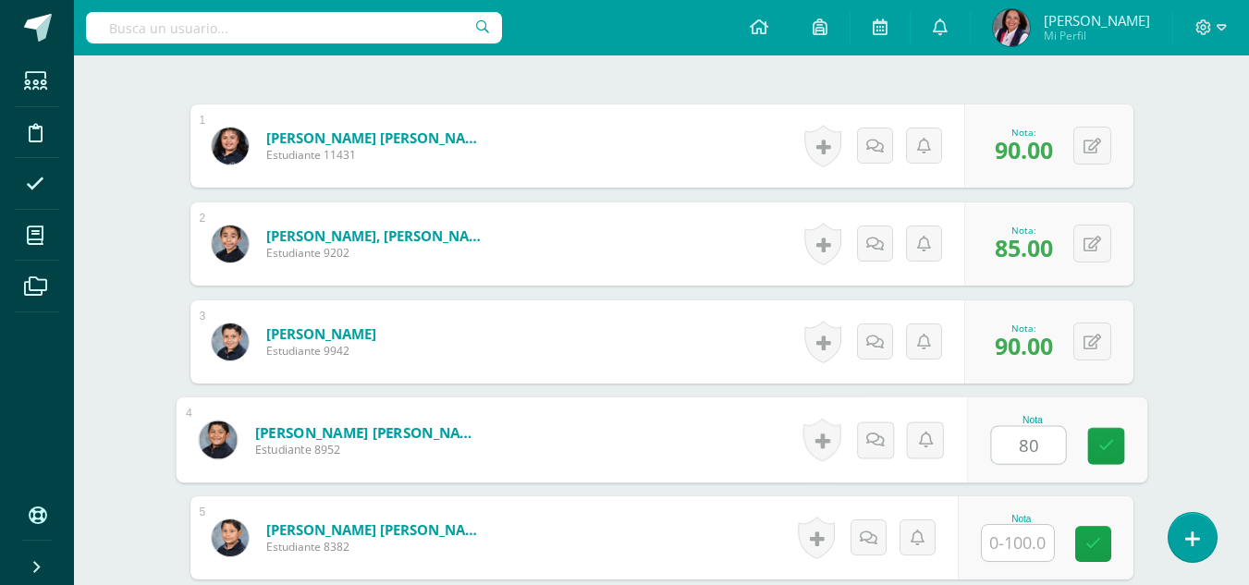
type input "80"
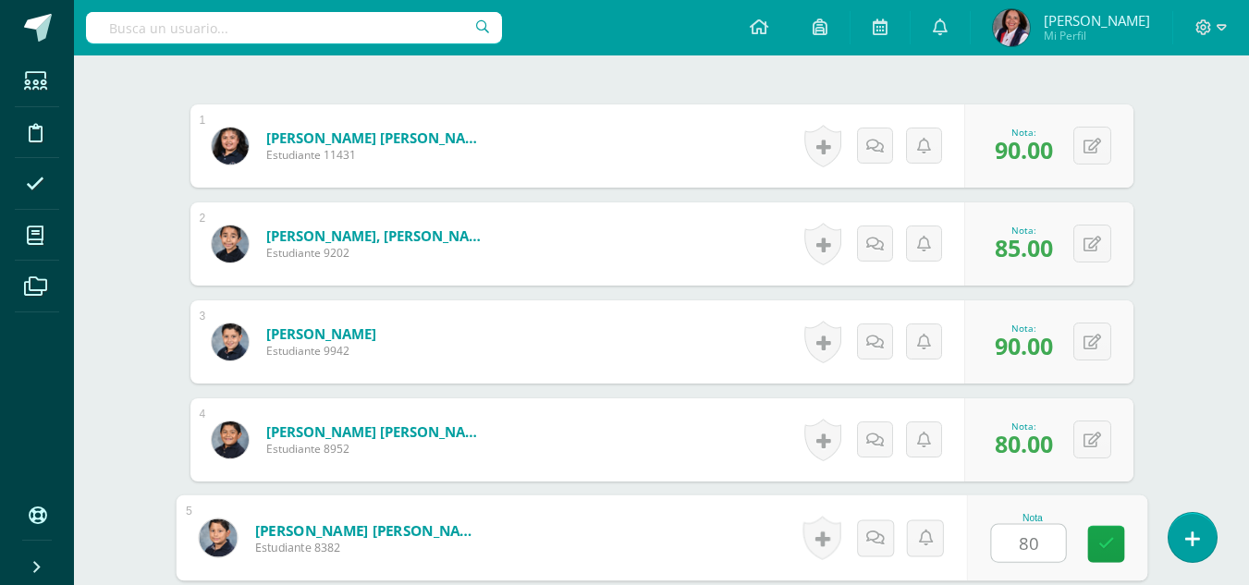
type input "80"
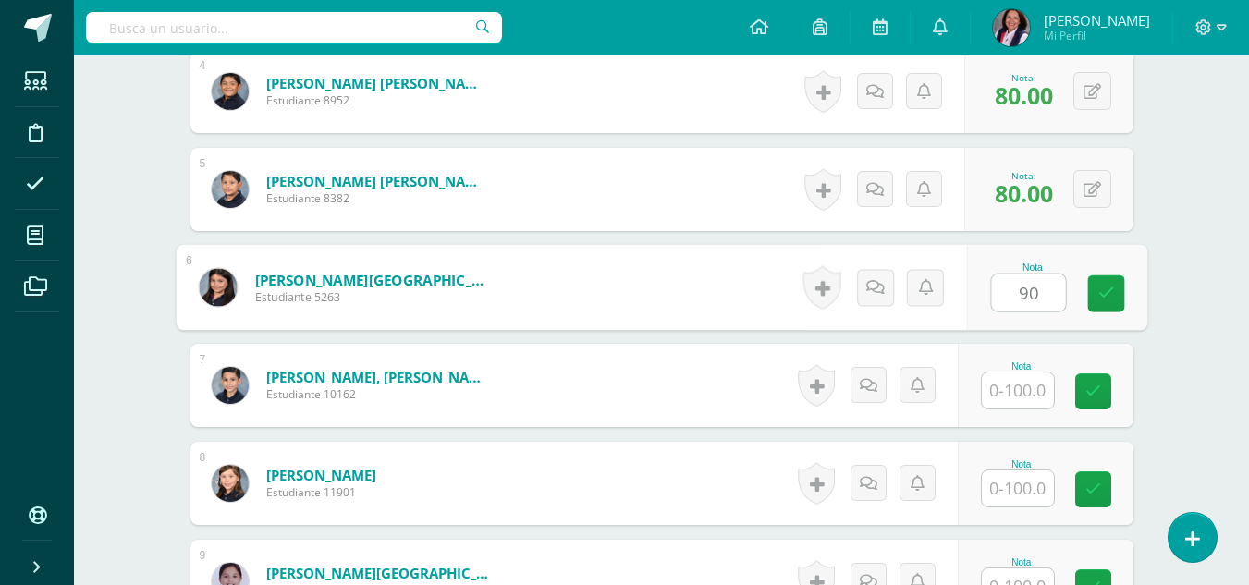
type input "90"
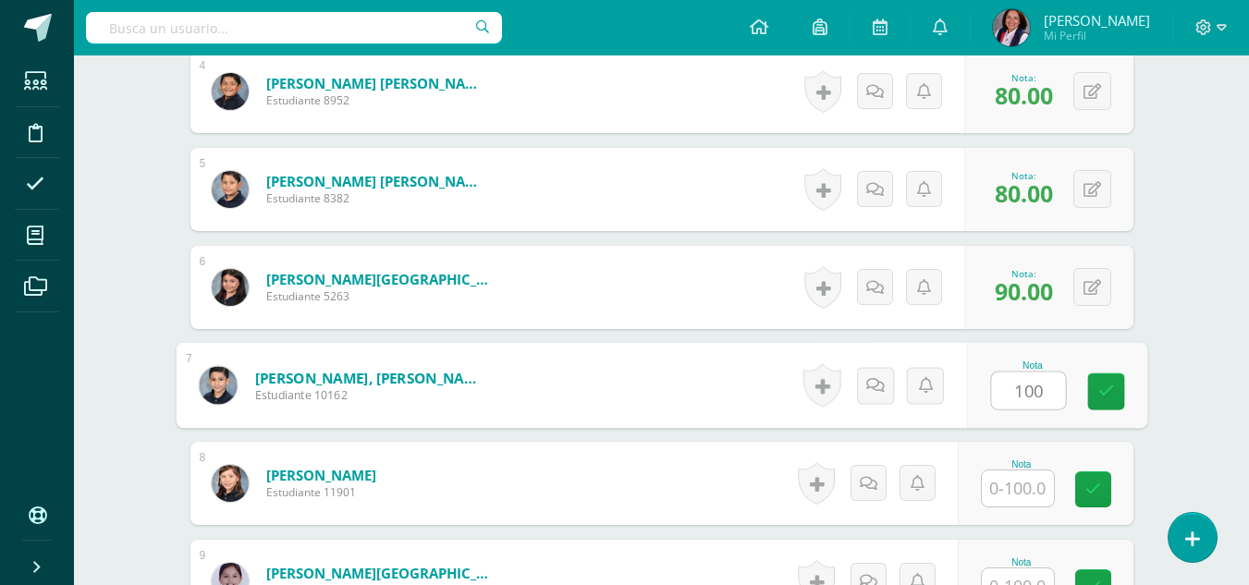
type input "100"
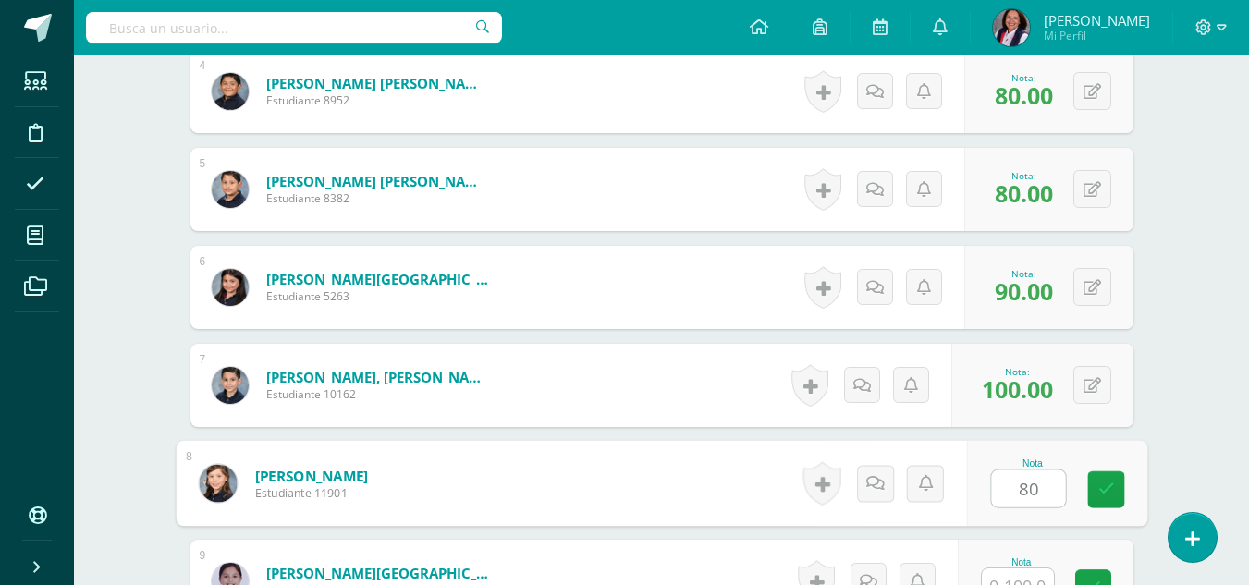
type input "80"
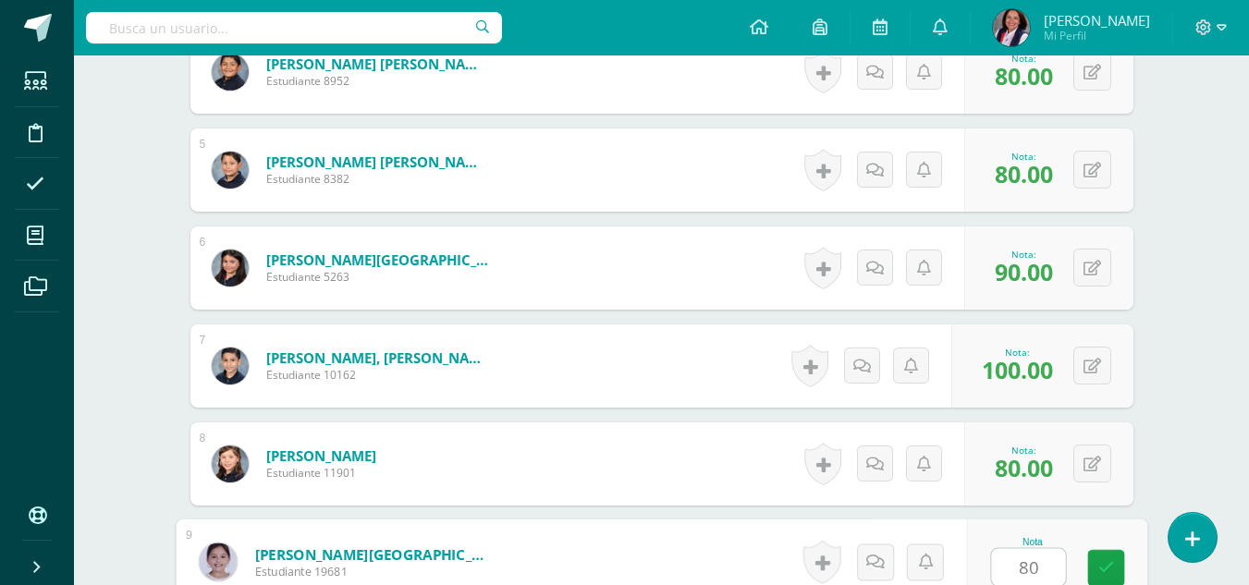
type input "80"
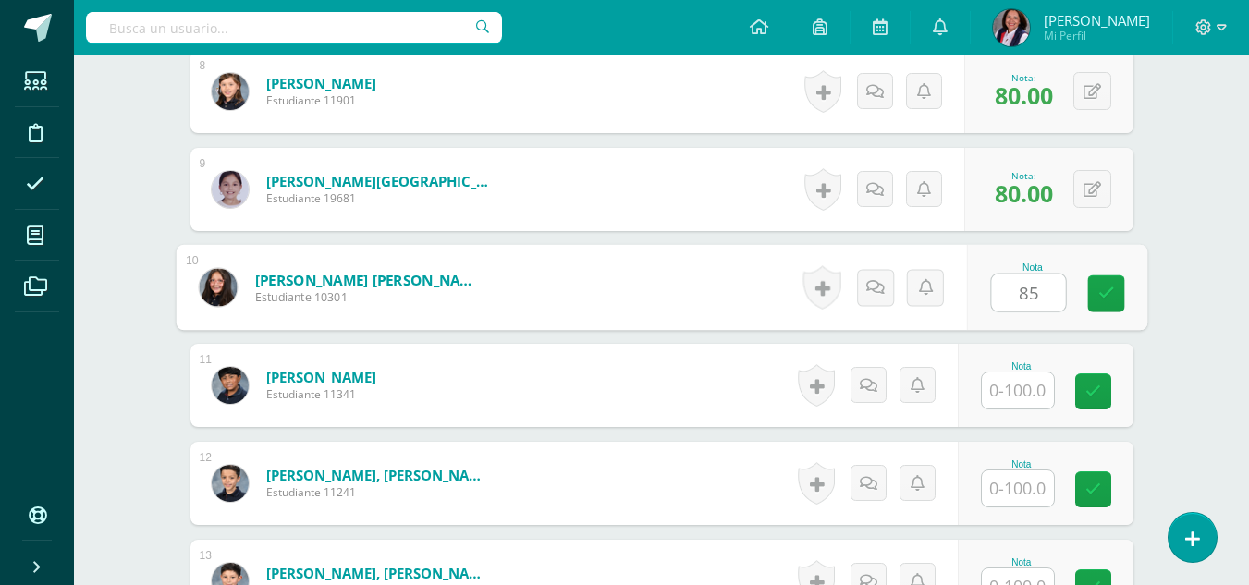
type input "85"
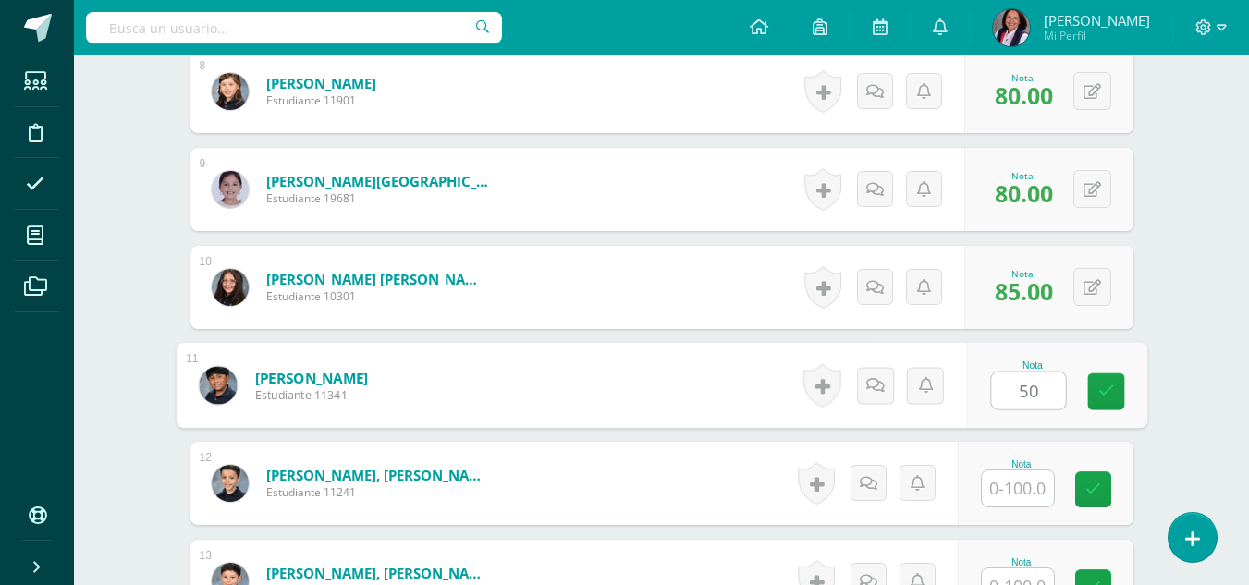
type input "50"
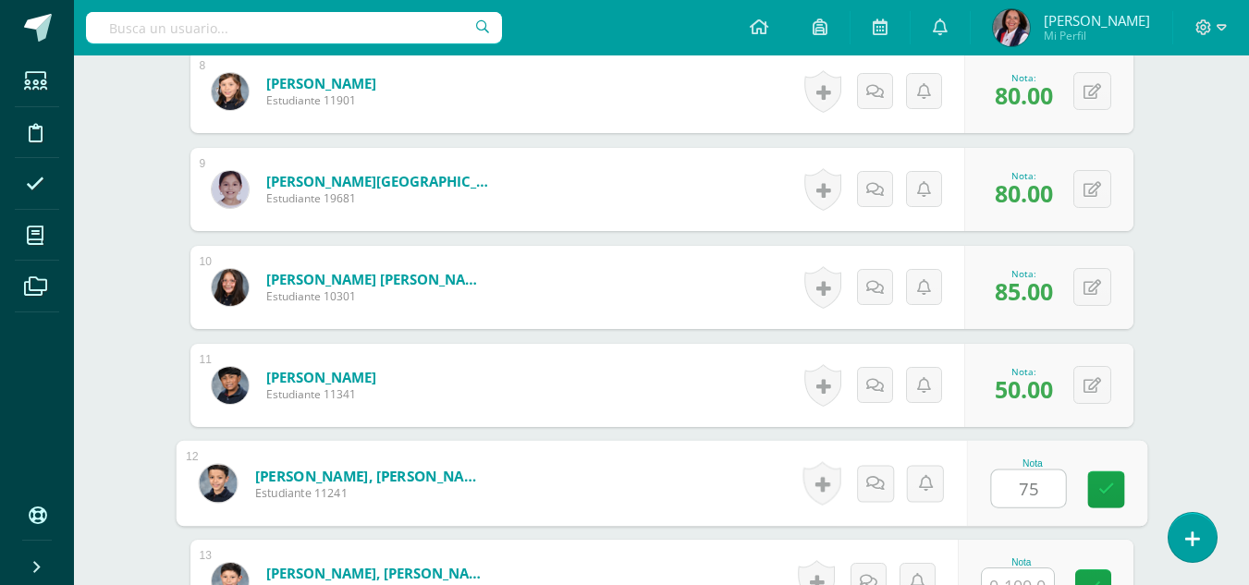
type input "75"
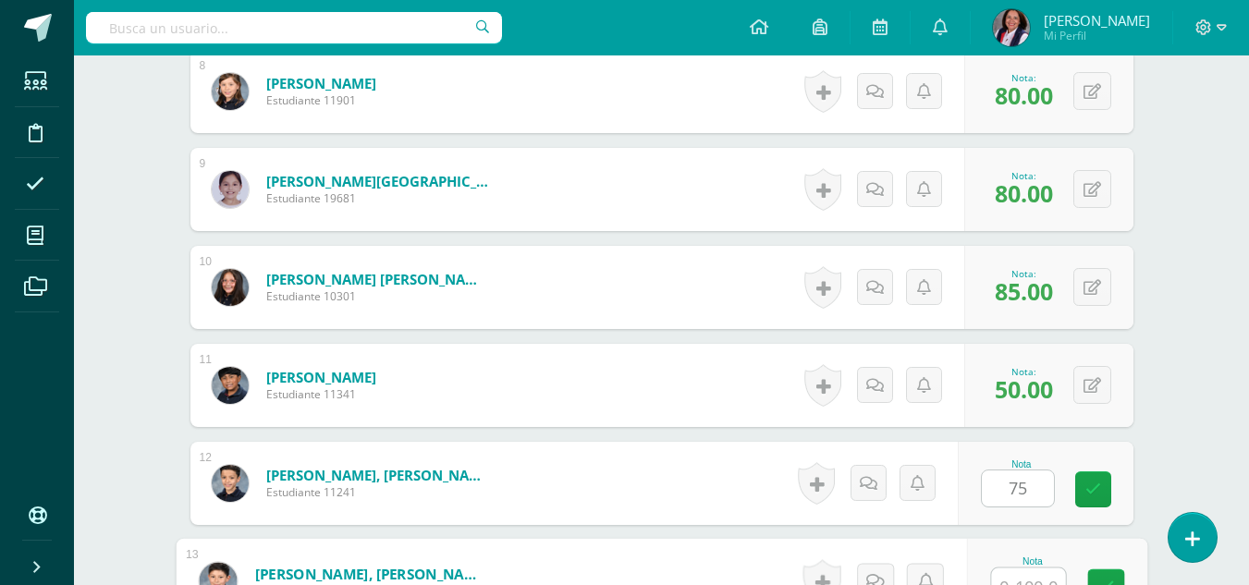
scroll to position [1298, 0]
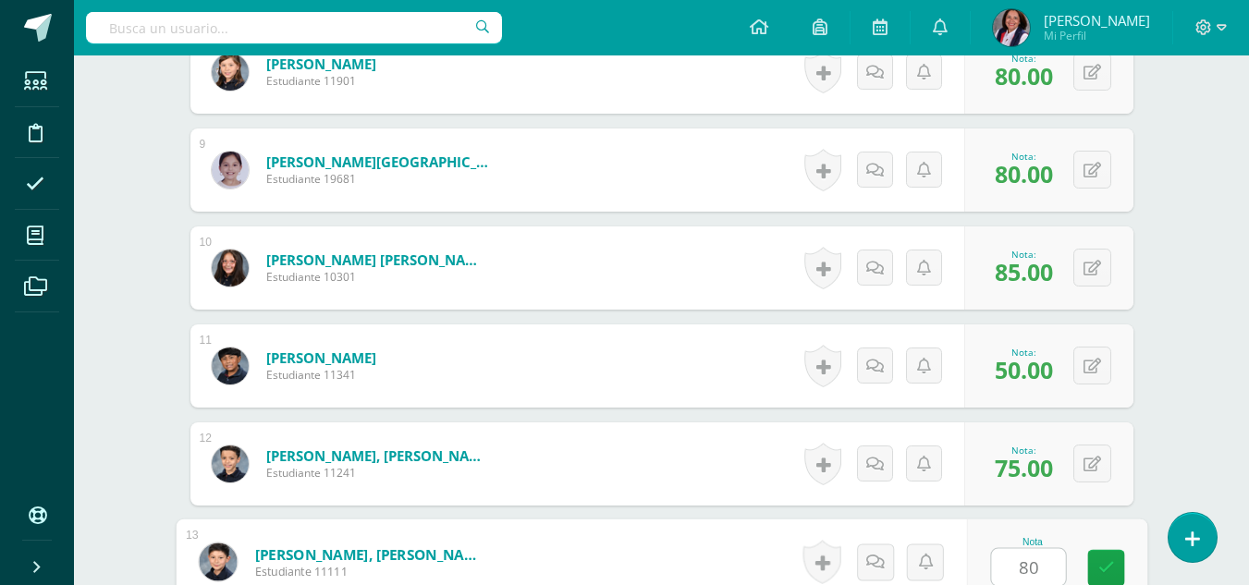
type input "80"
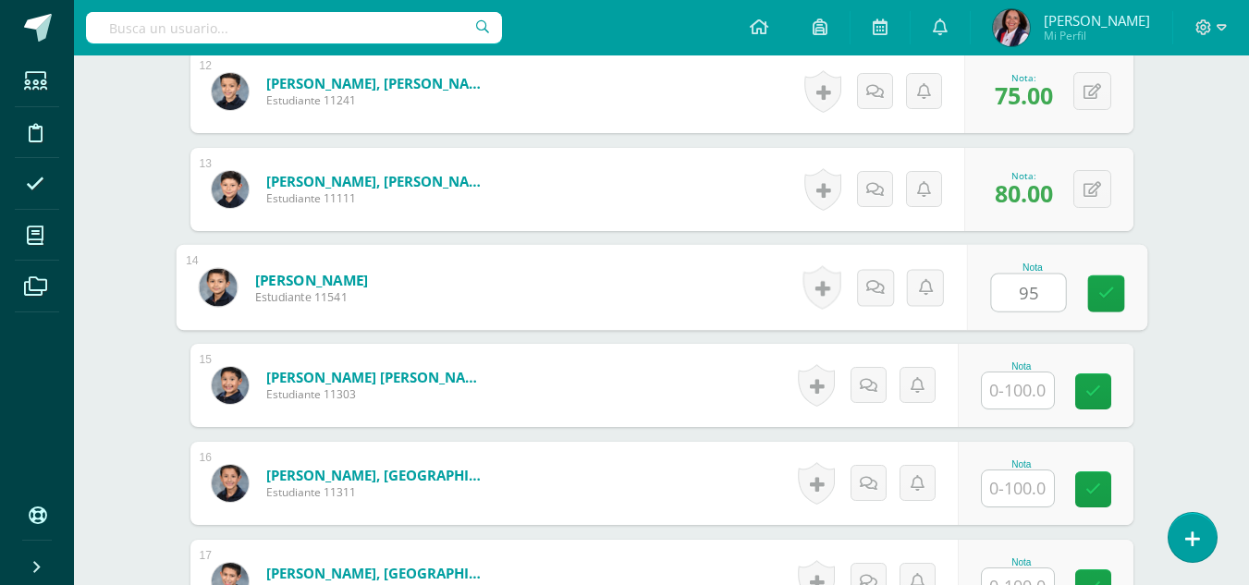
type input "95"
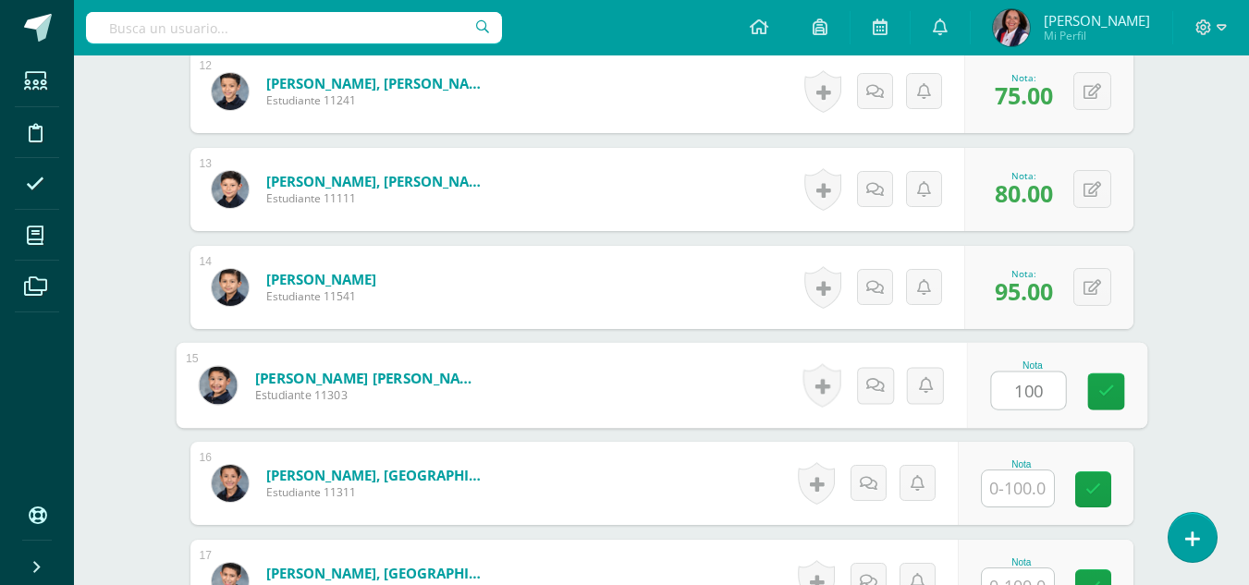
type input "100"
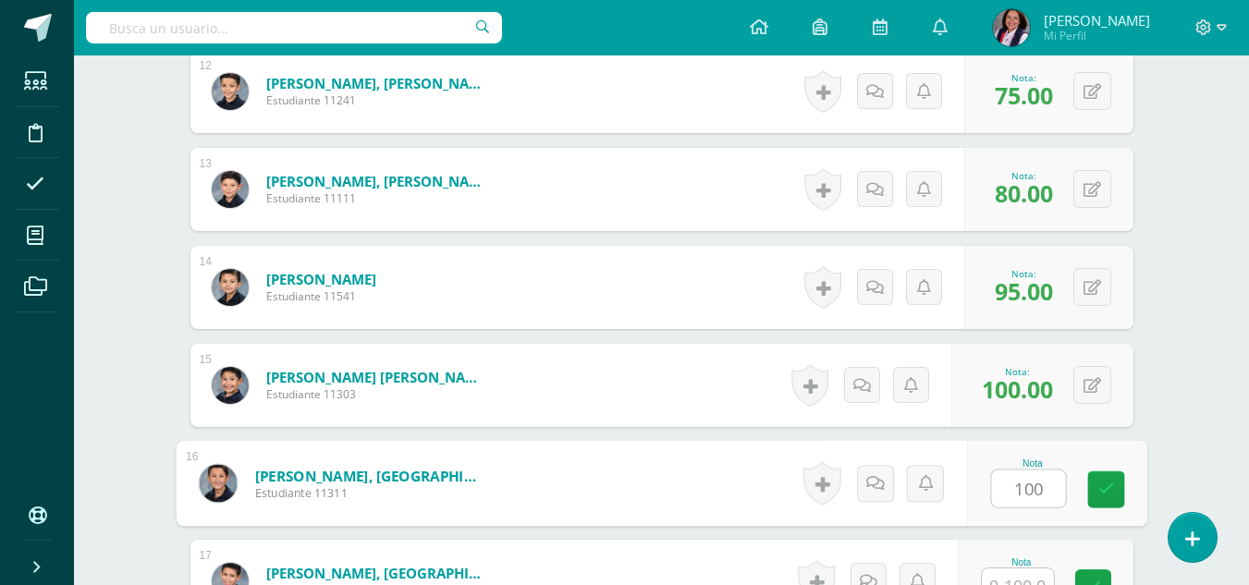
type input "100"
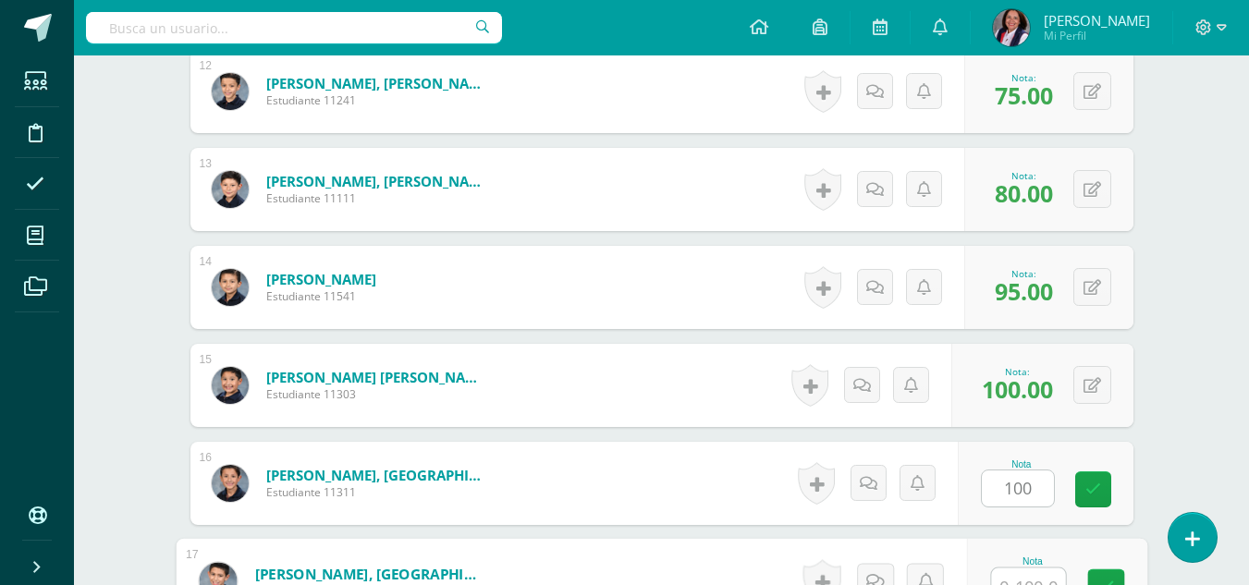
scroll to position [1690, 0]
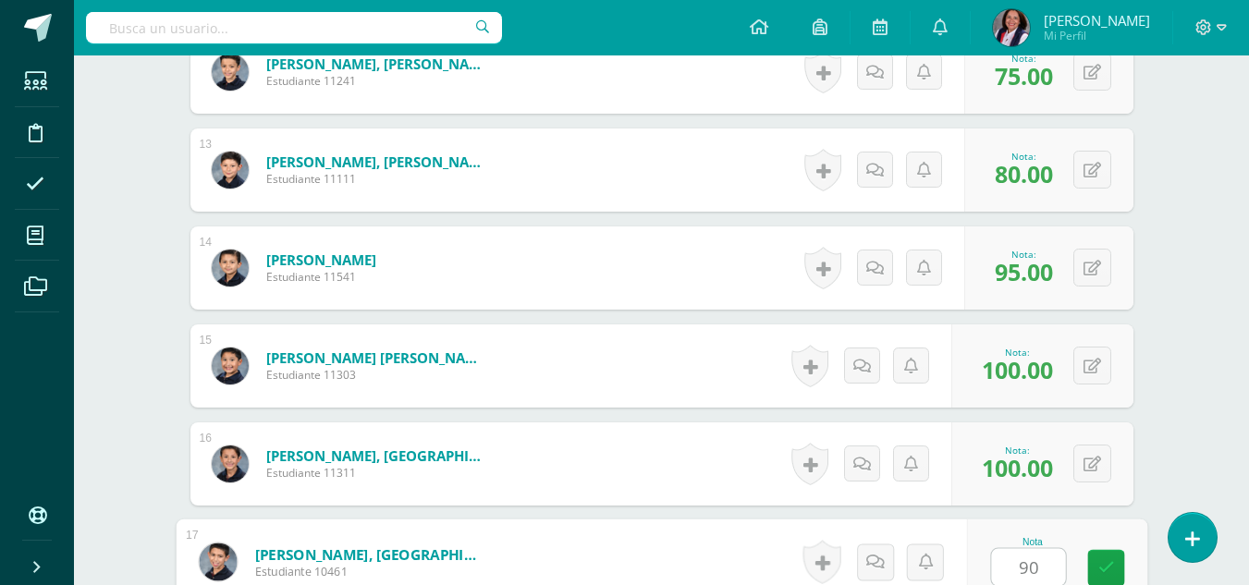
type input "90"
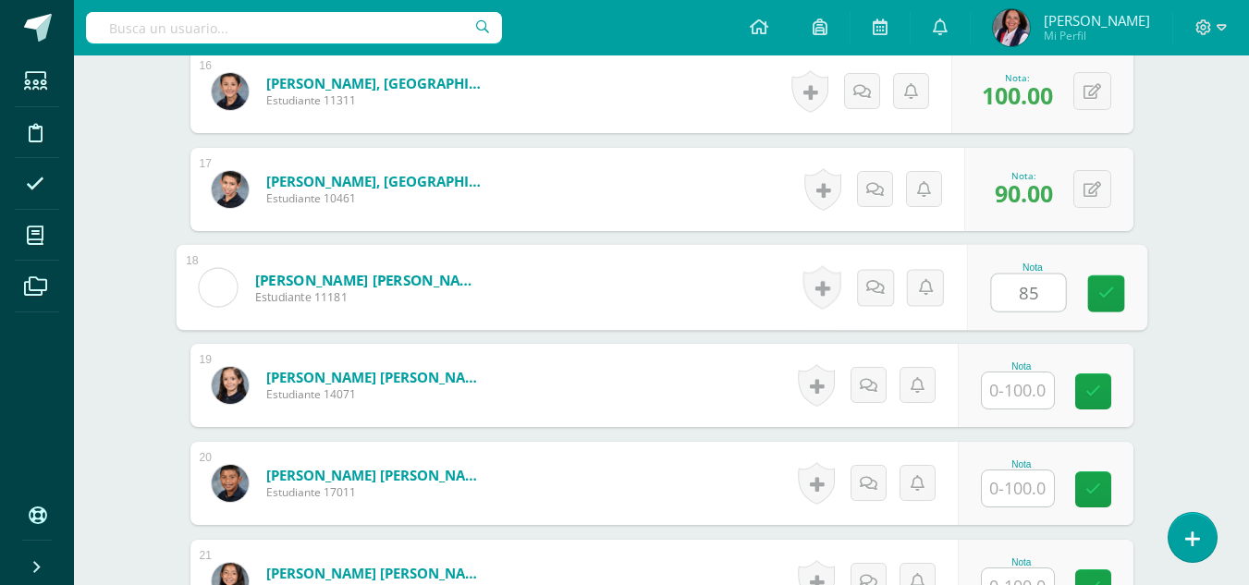
type input "85"
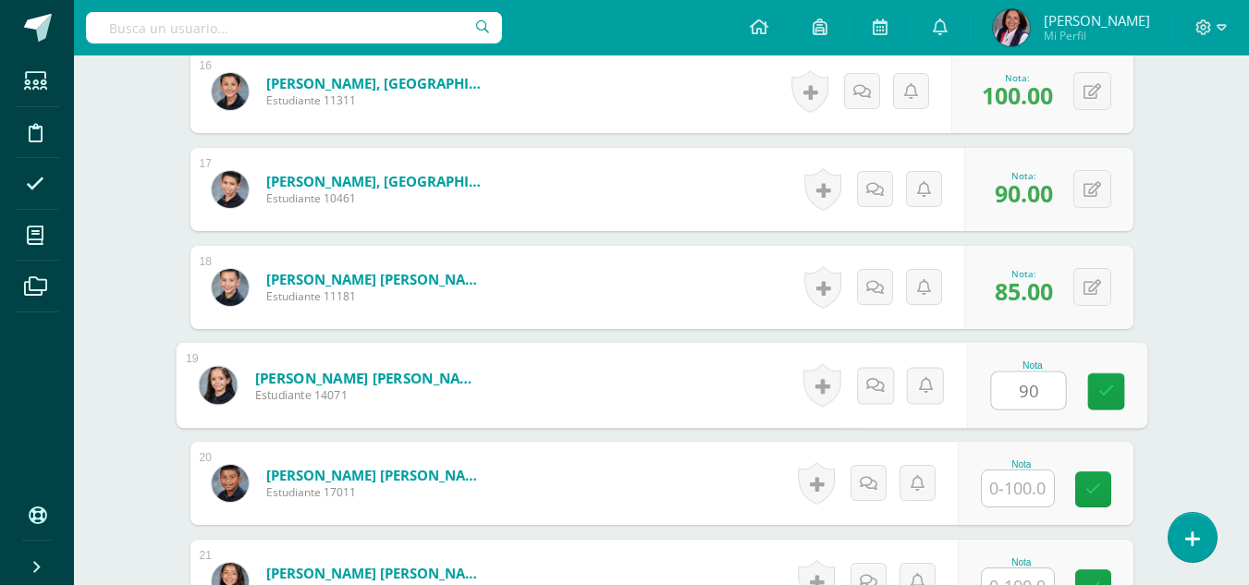
type input "90"
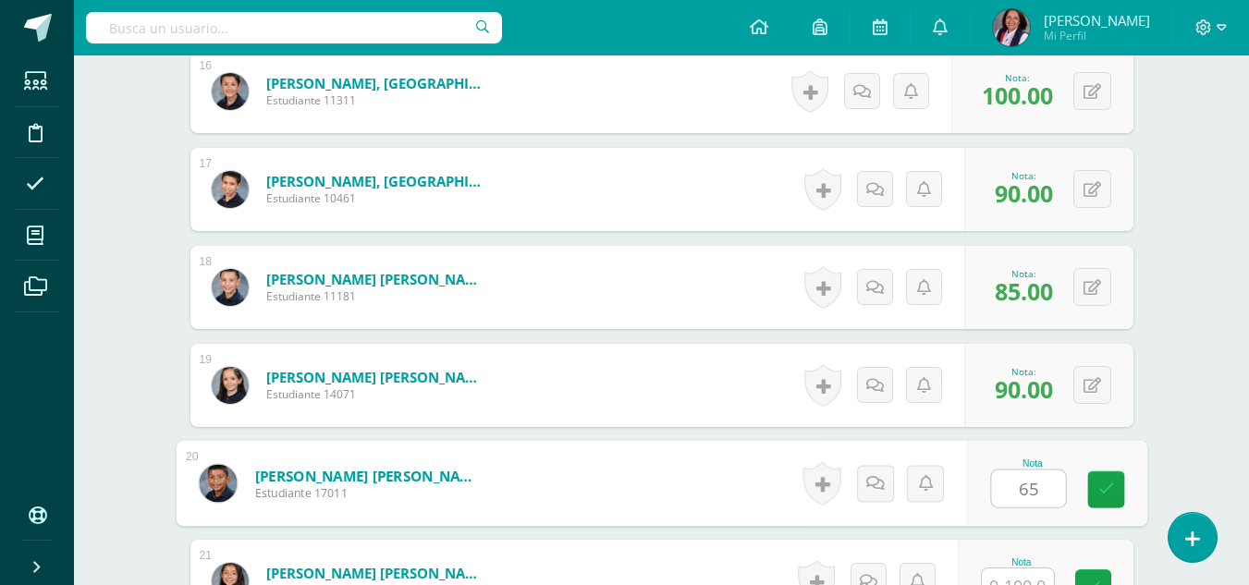
type input "65"
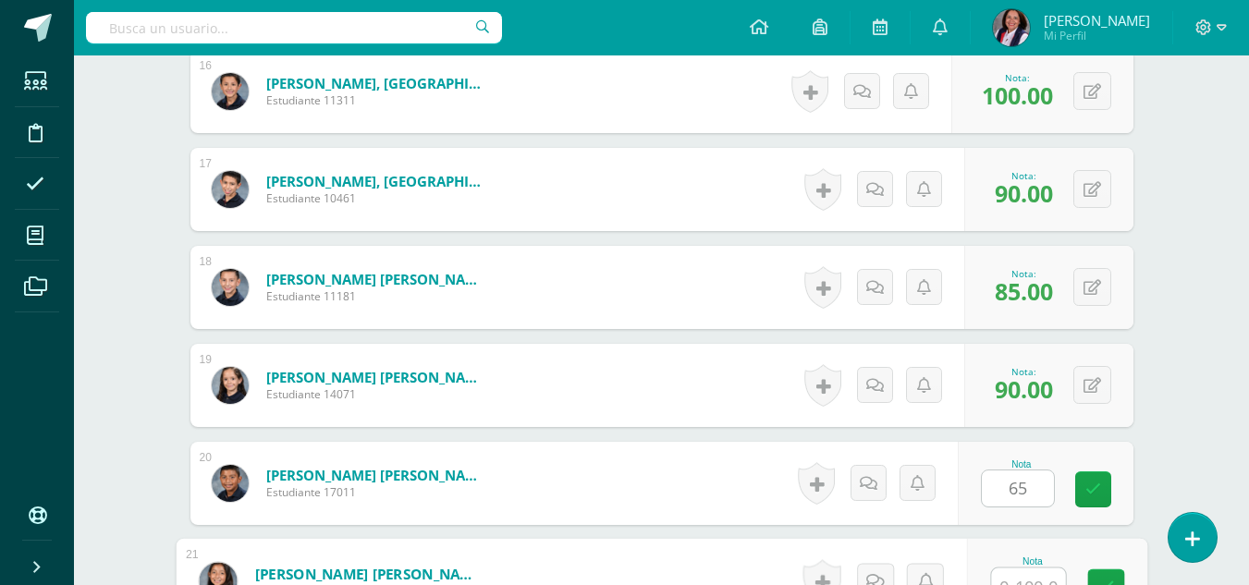
scroll to position [2082, 0]
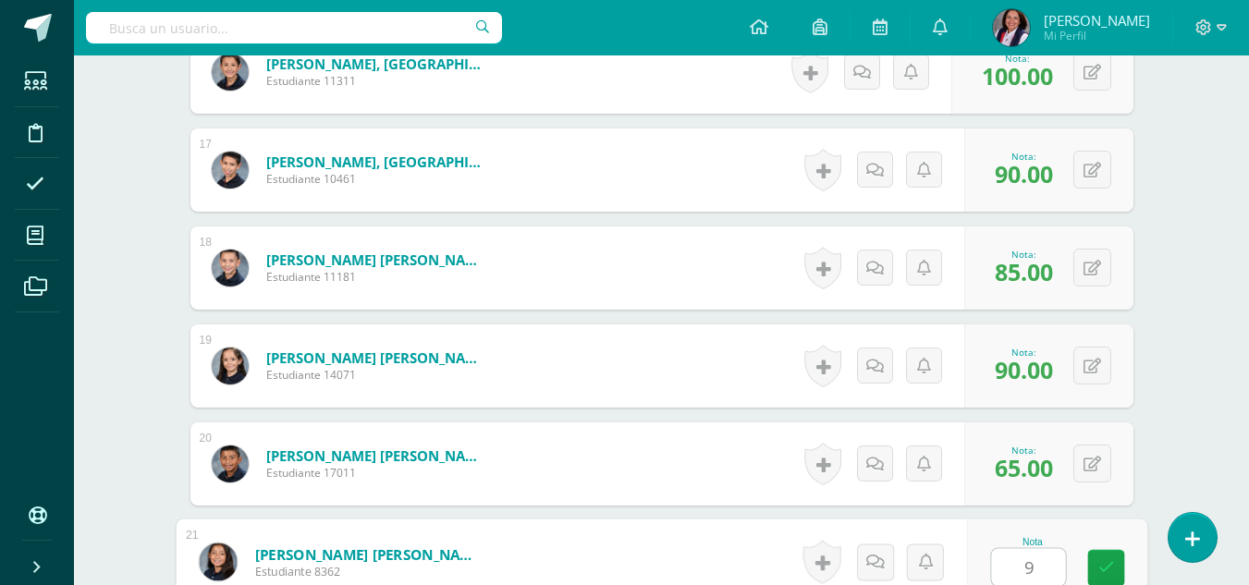
type input "90"
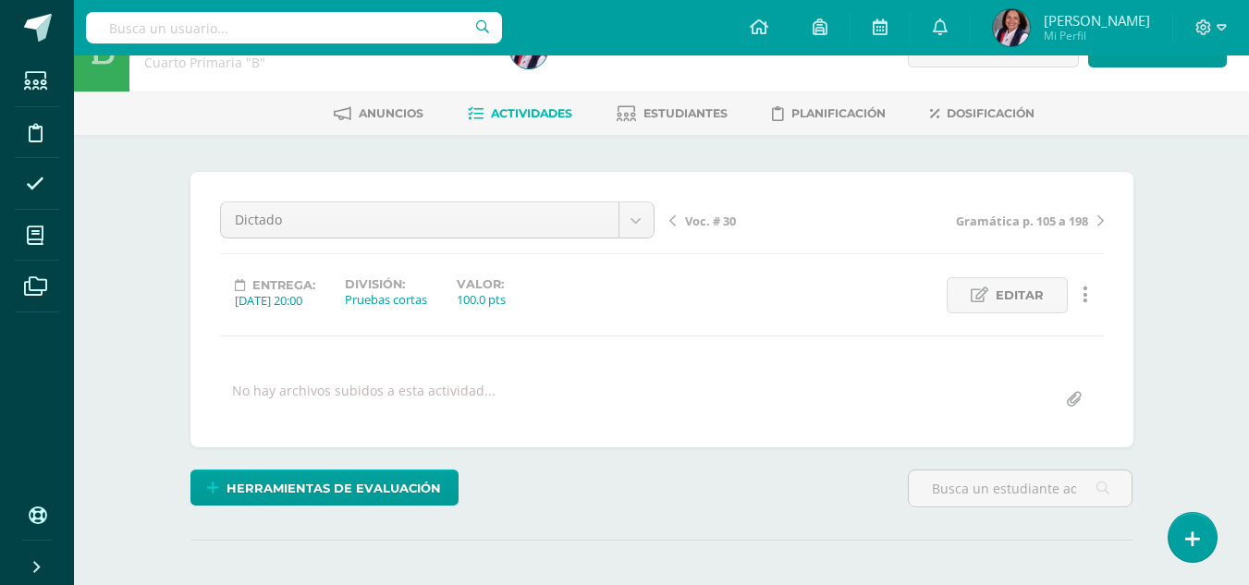
scroll to position [0, 0]
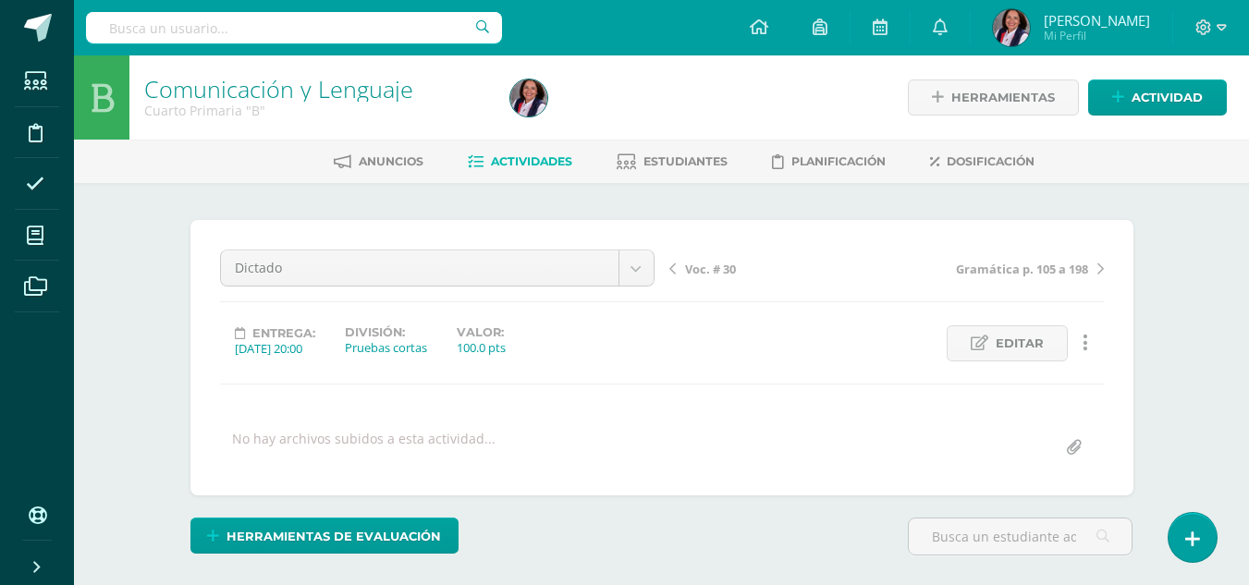
click at [716, 271] on span "Voc. # 30" at bounding box center [710, 269] width 51 height 17
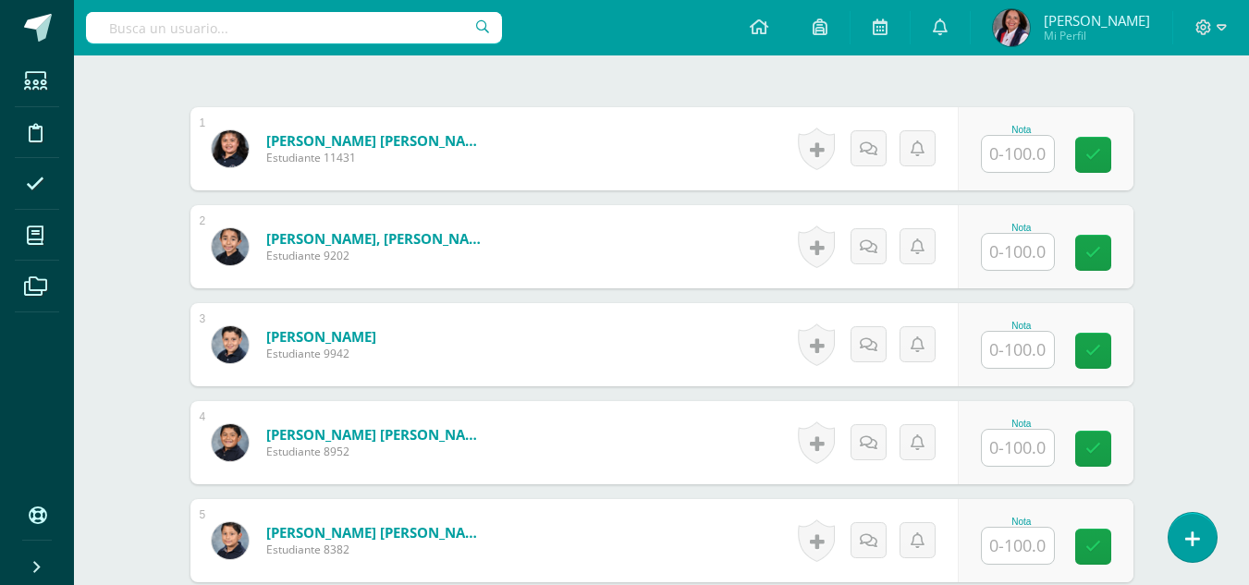
scroll to position [536, 0]
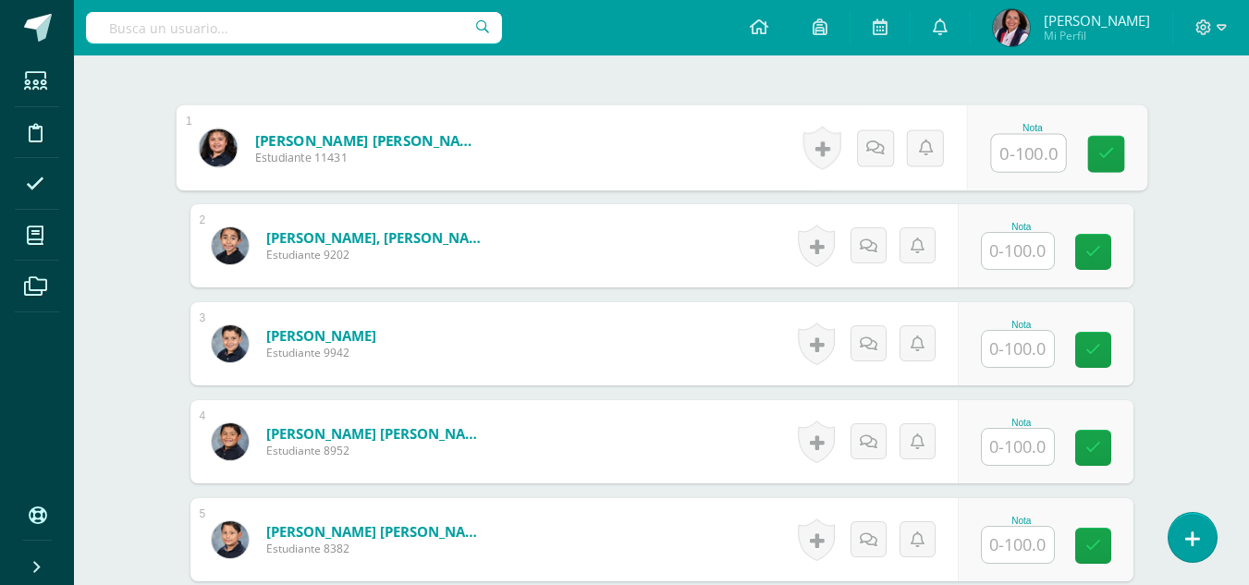
click at [1034, 153] on input "text" at bounding box center [1028, 153] width 74 height 37
type input "90"
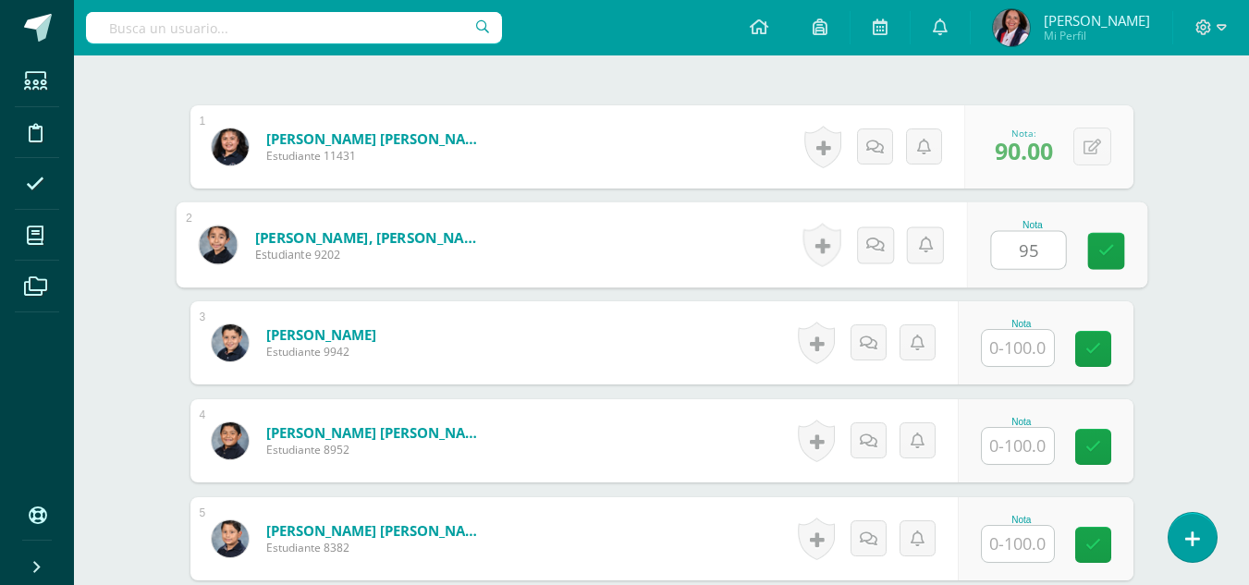
type input "95"
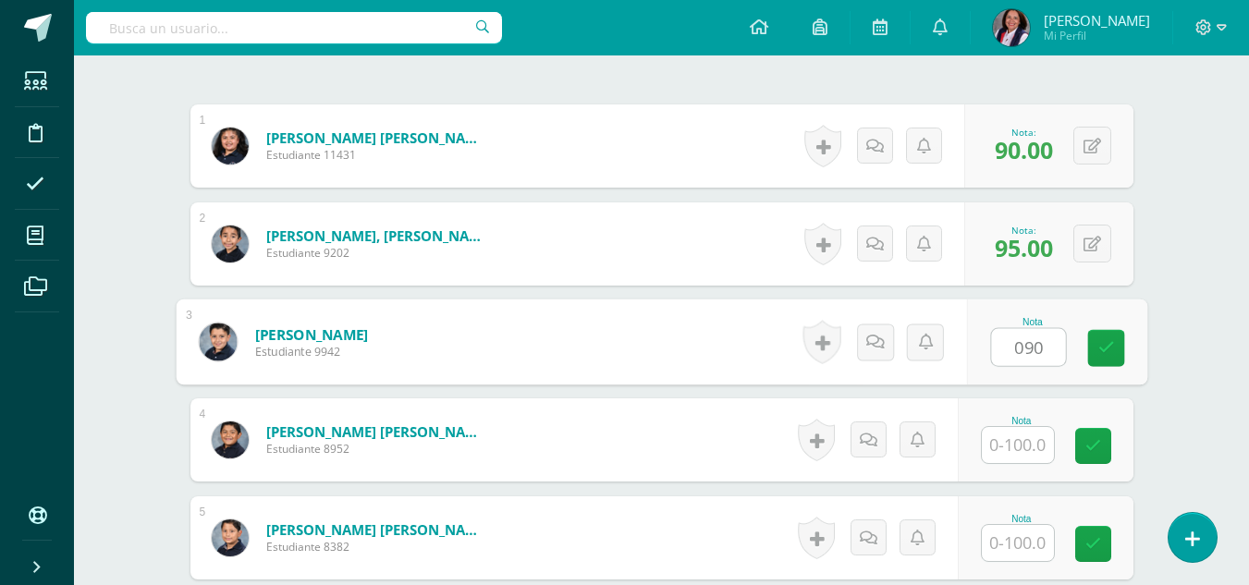
type input "090"
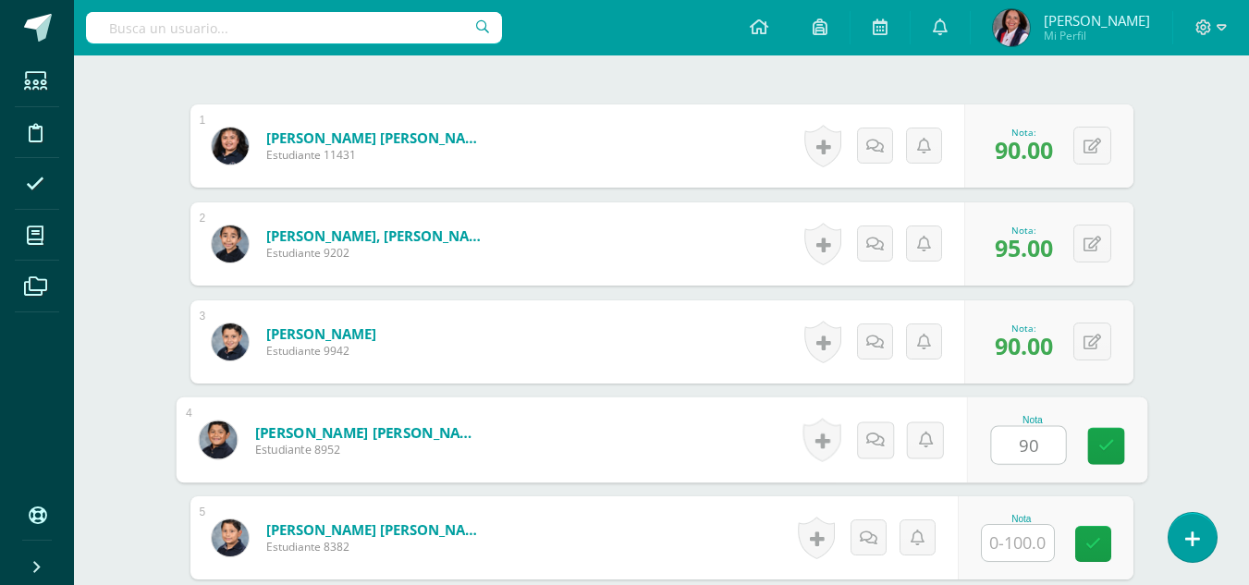
type input "90"
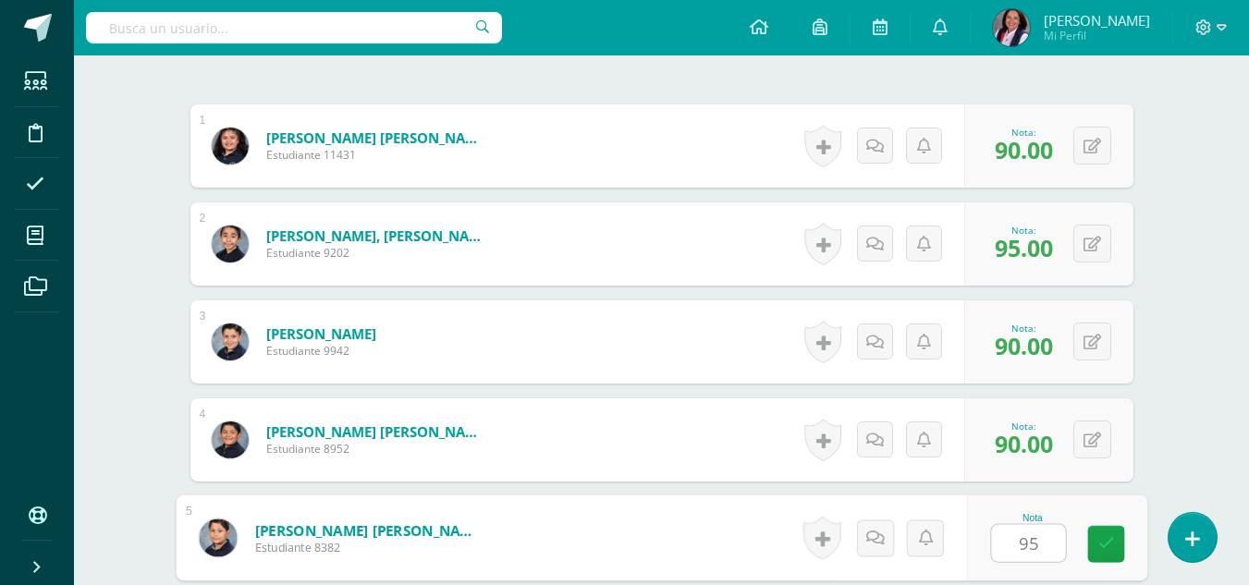
type input "95"
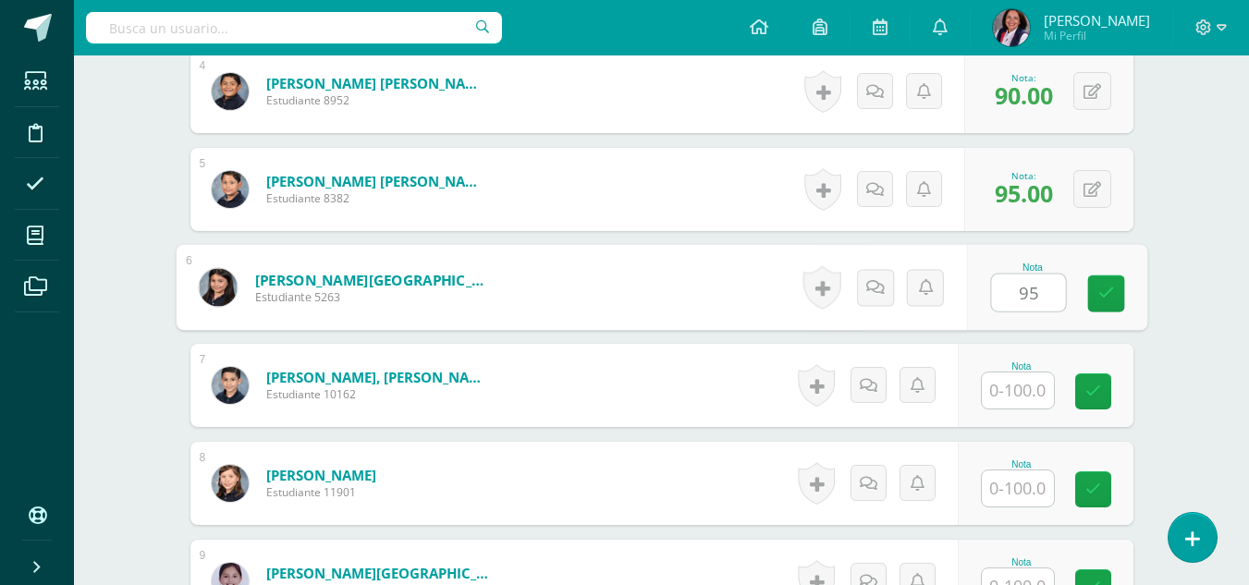
type input "95"
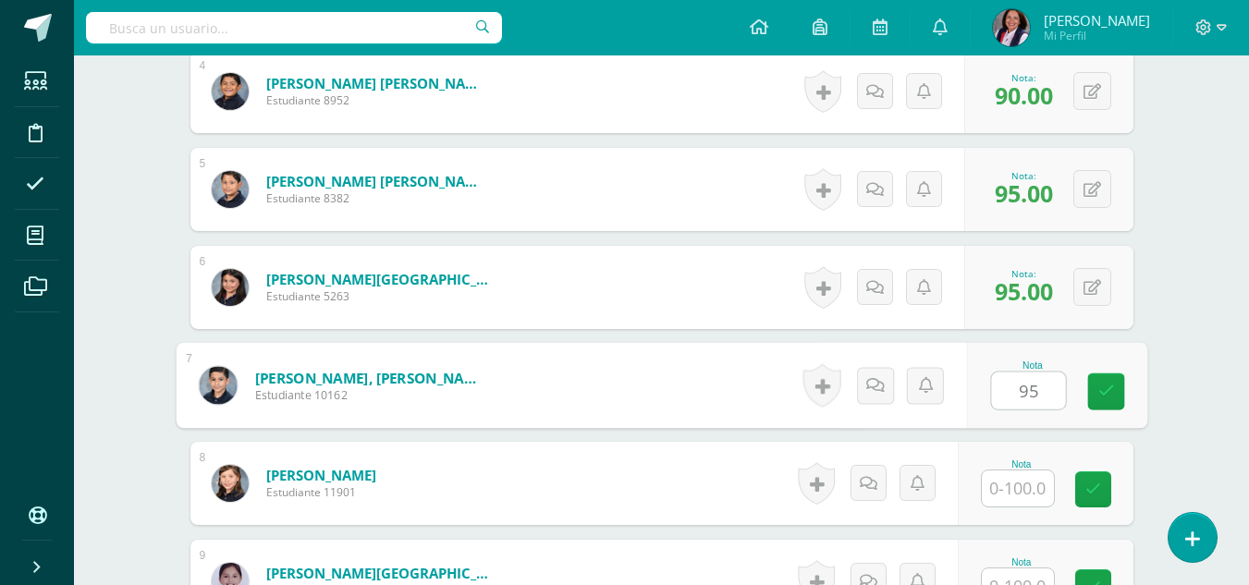
type input "95"
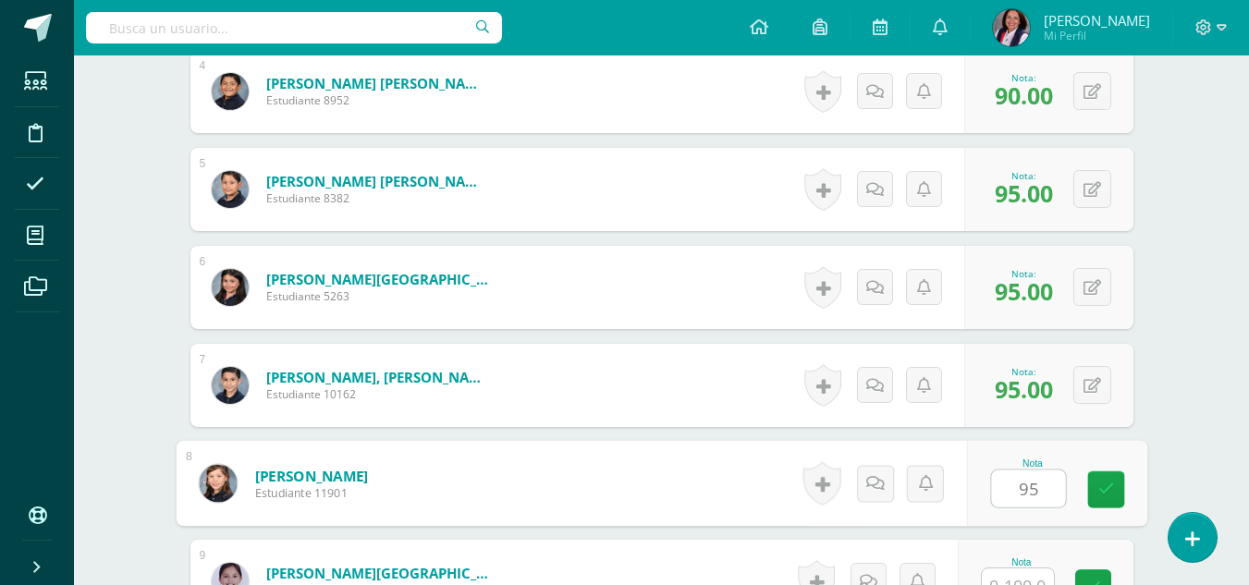
type input "95"
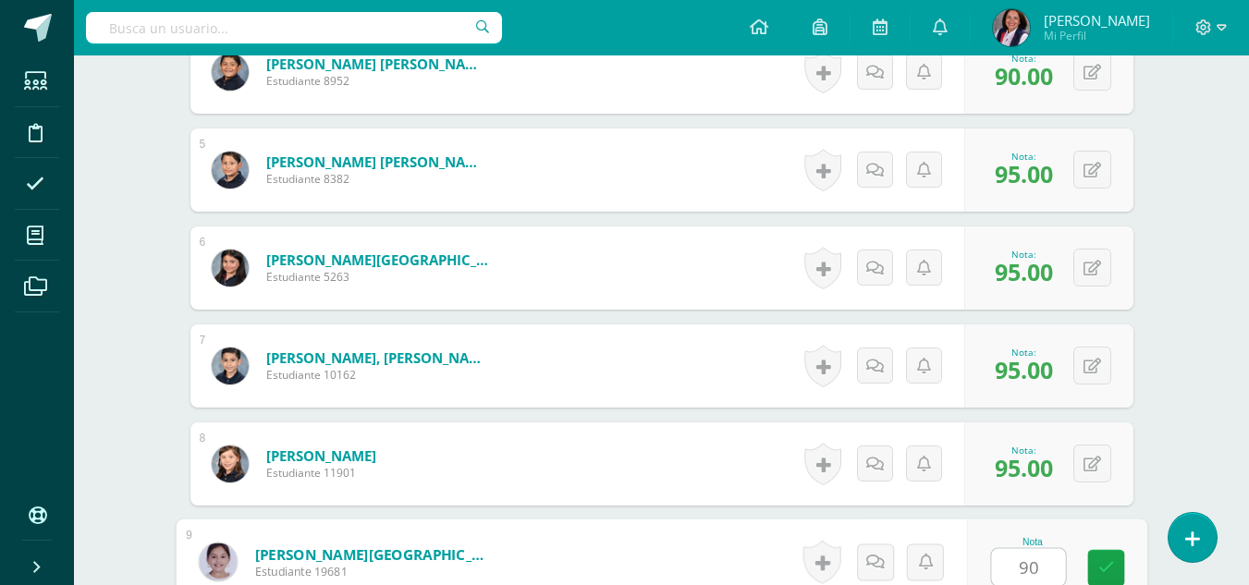
type input "90"
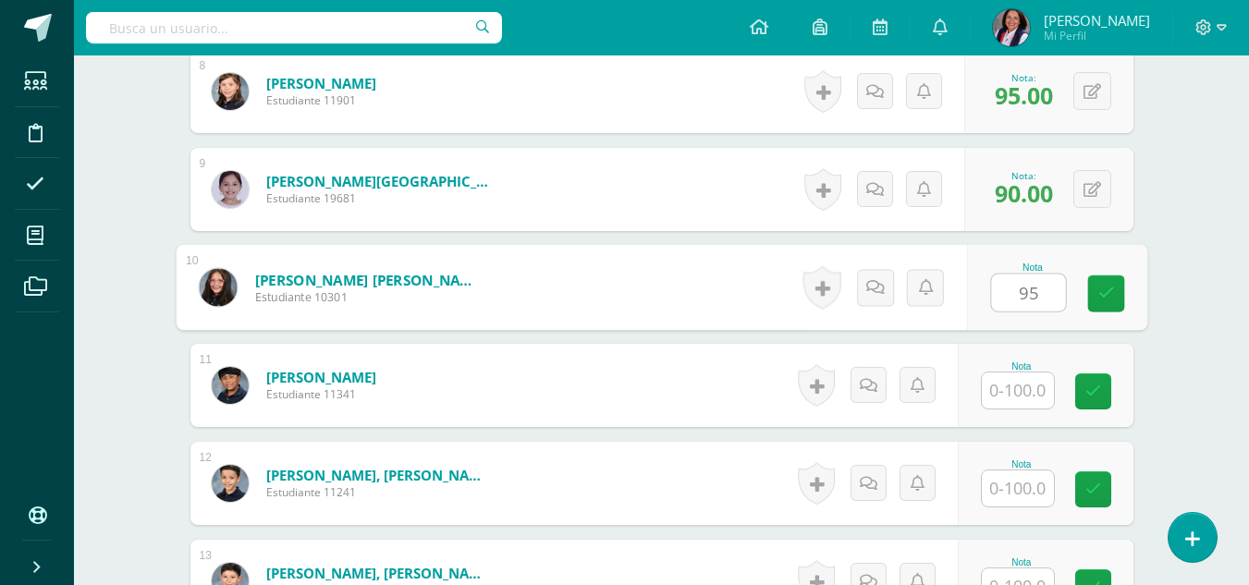
type input "95"
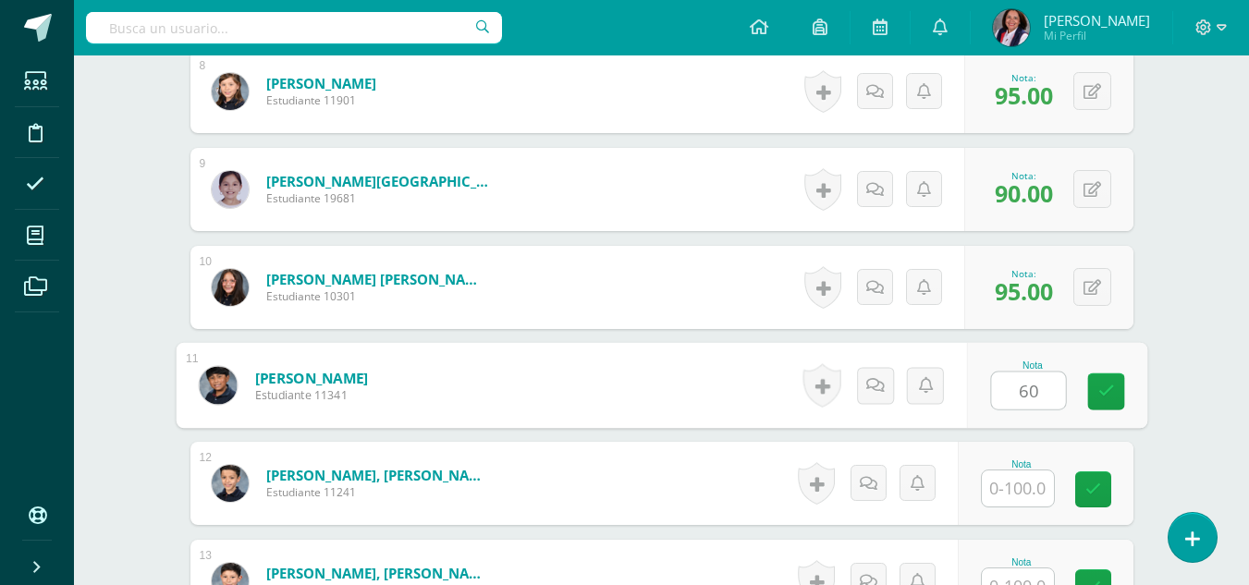
type input "60"
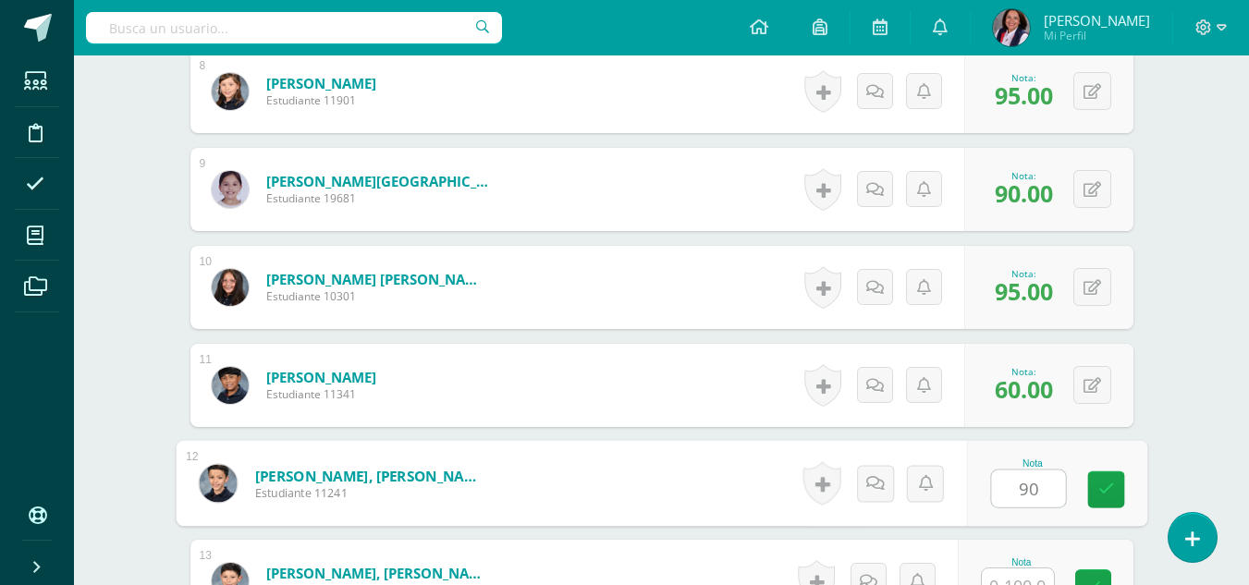
type input "90"
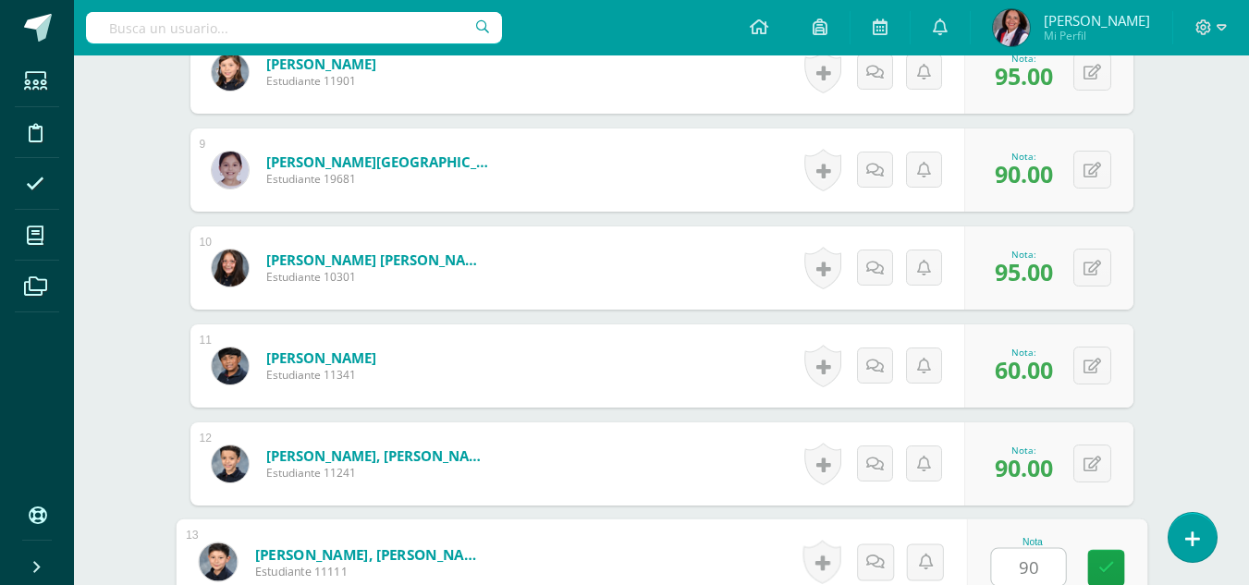
type input "90"
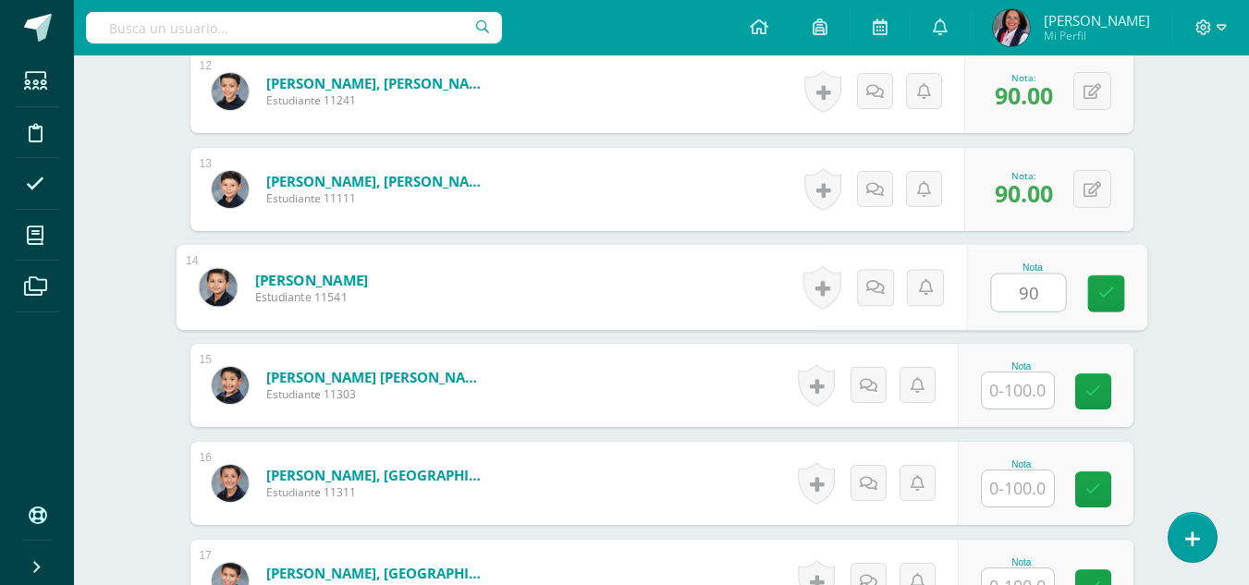
type input "90"
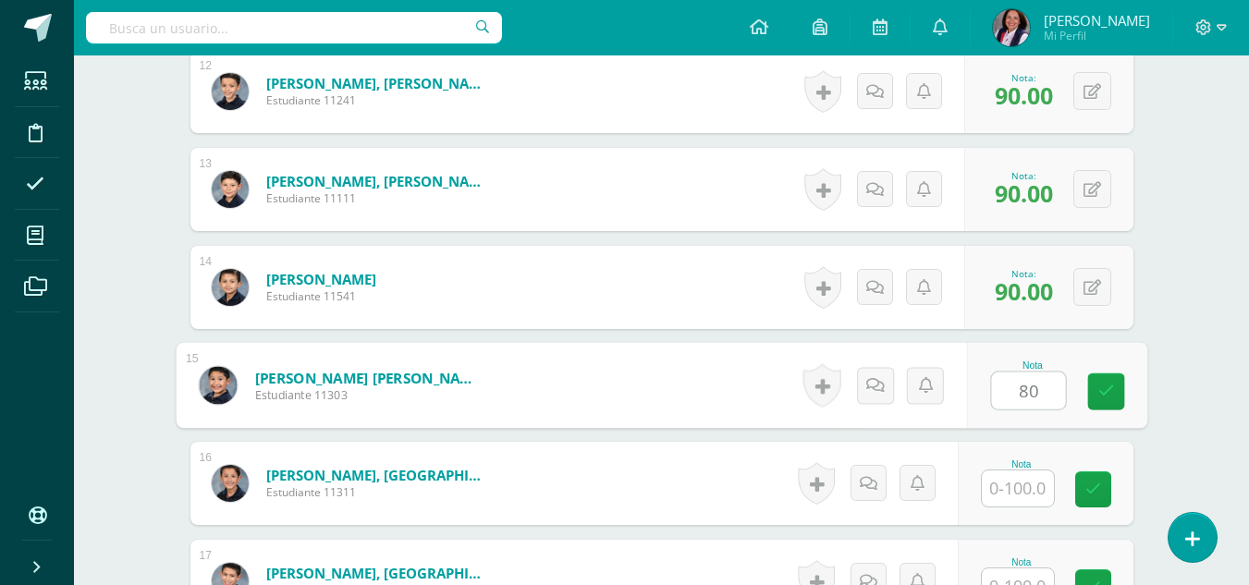
type input "80"
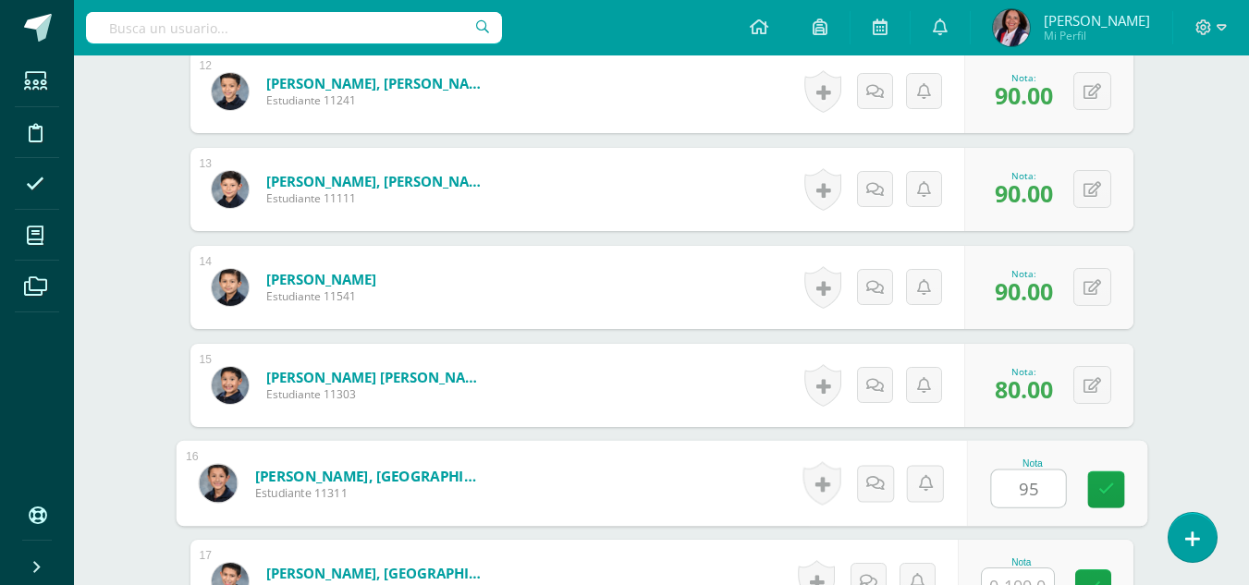
type input "95"
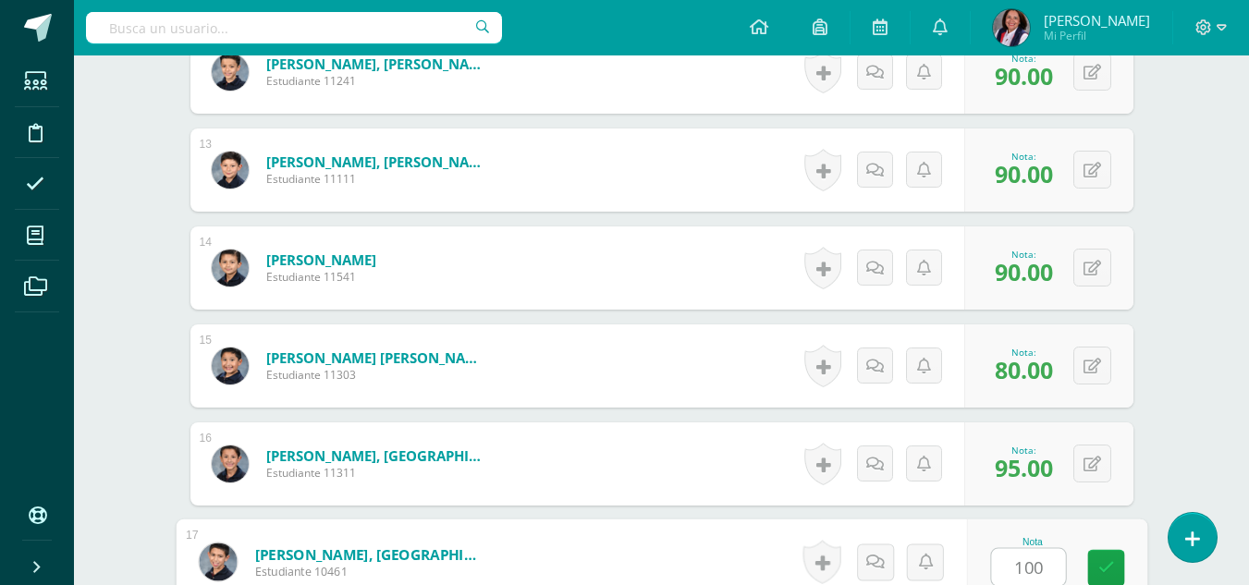
type input "100"
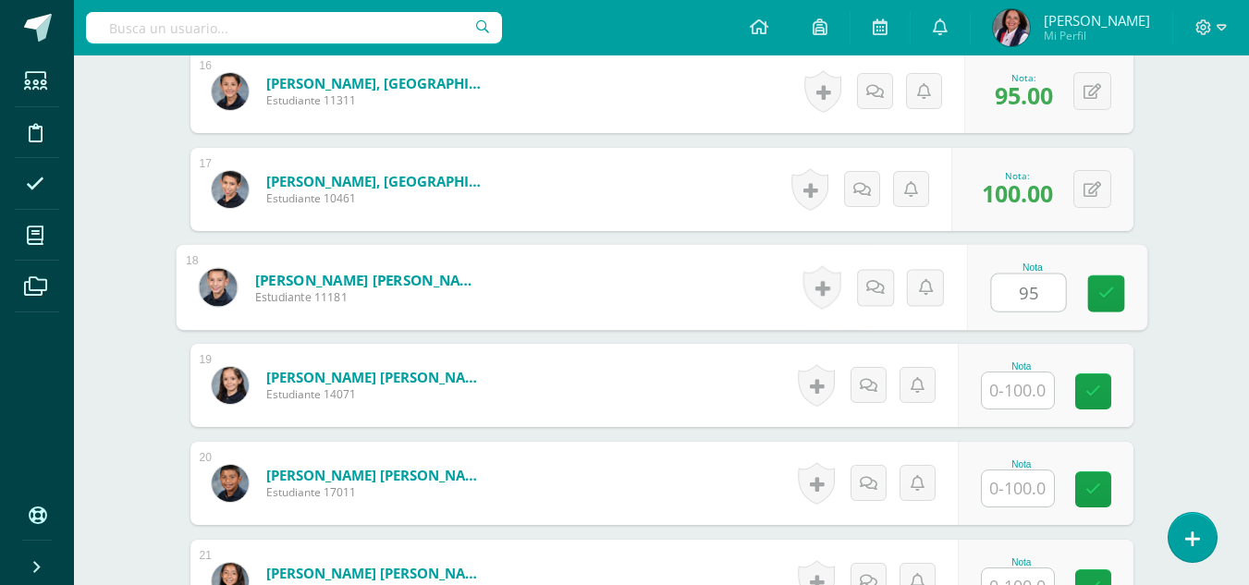
type input "95"
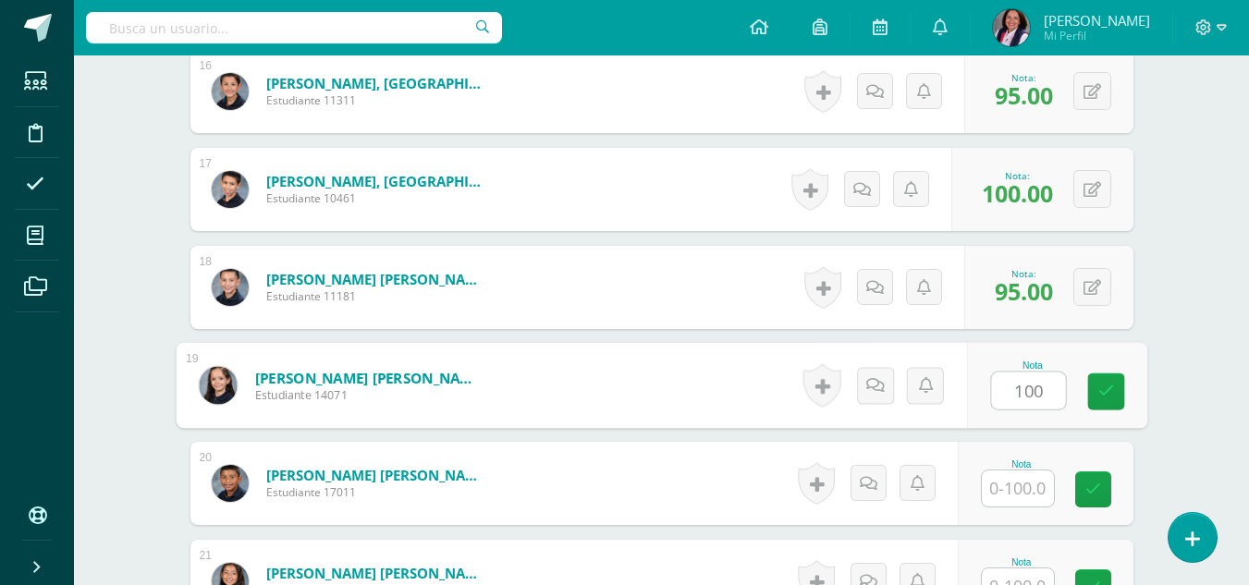
type input "100"
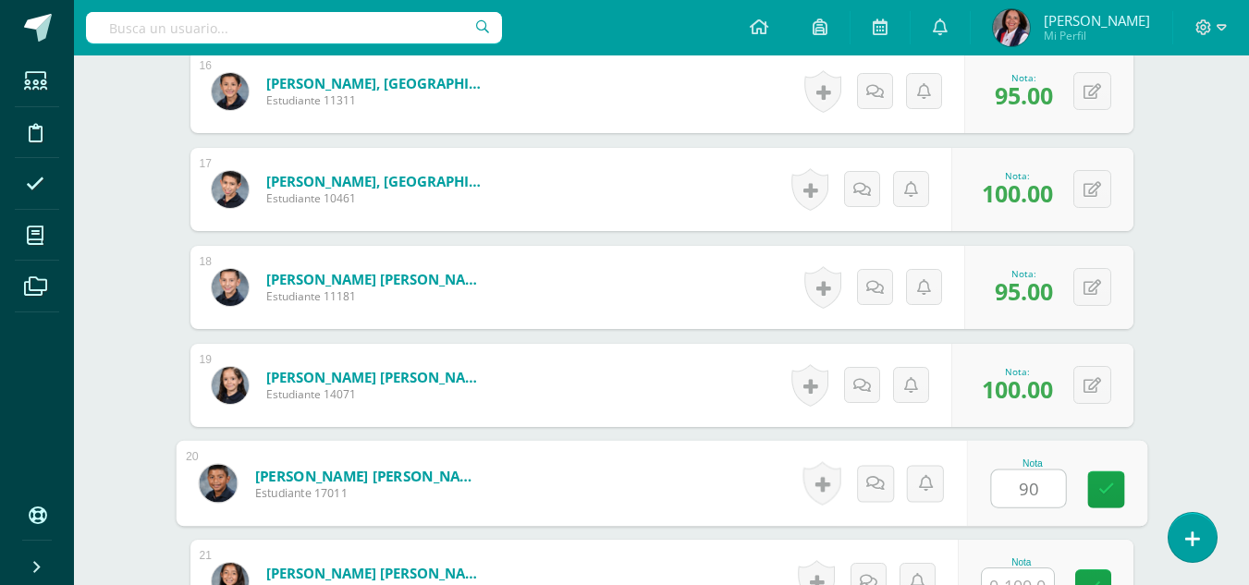
type input "90"
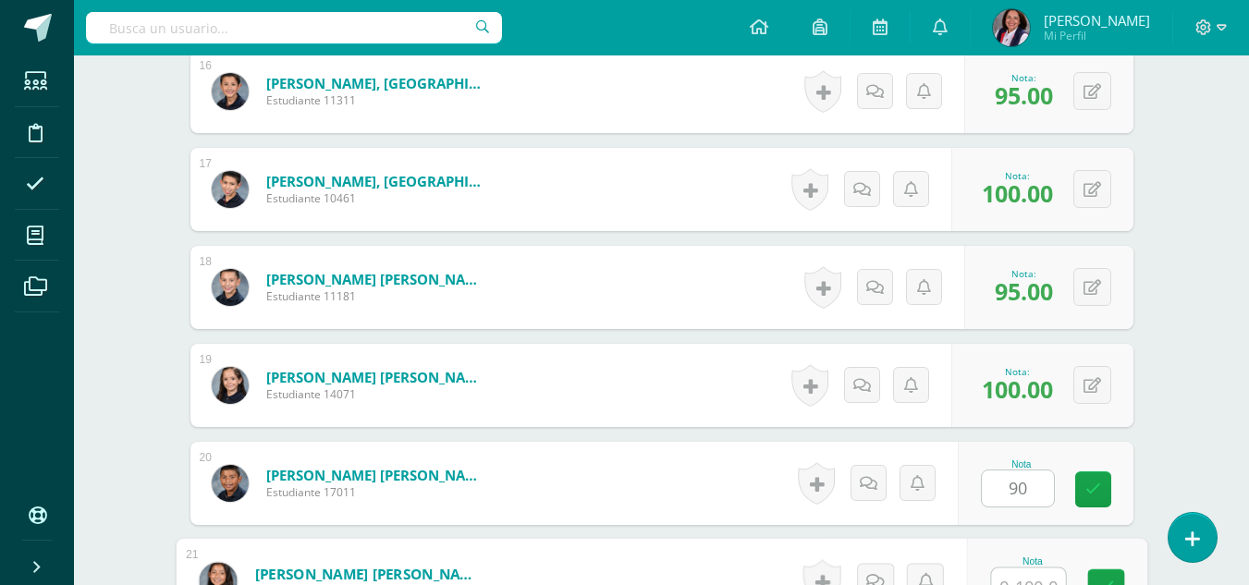
scroll to position [2082, 0]
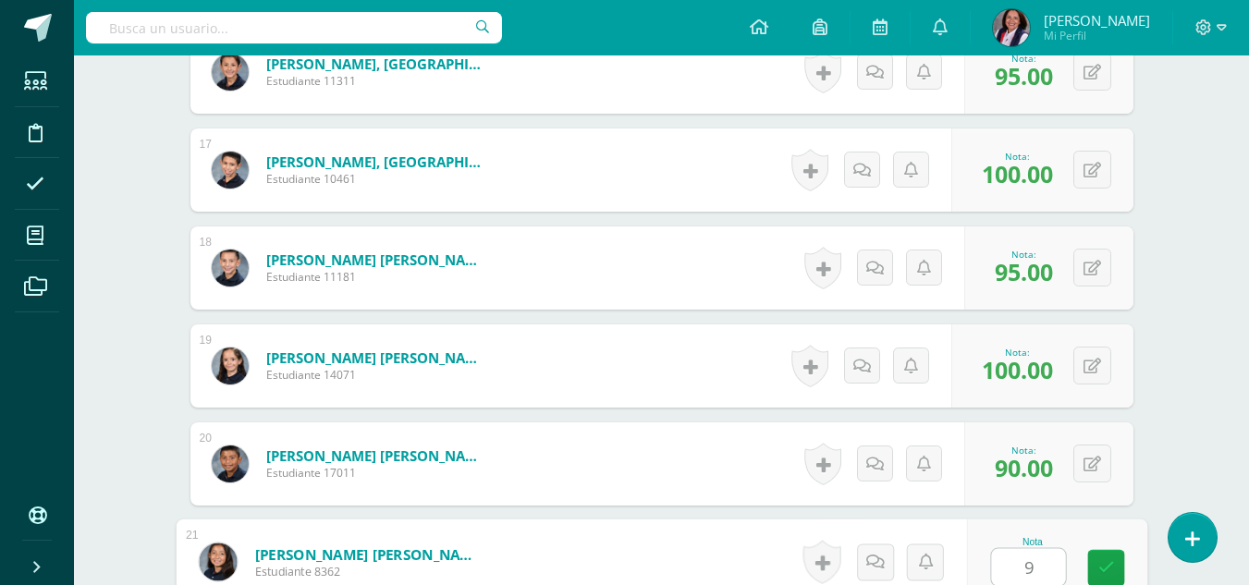
type input "90"
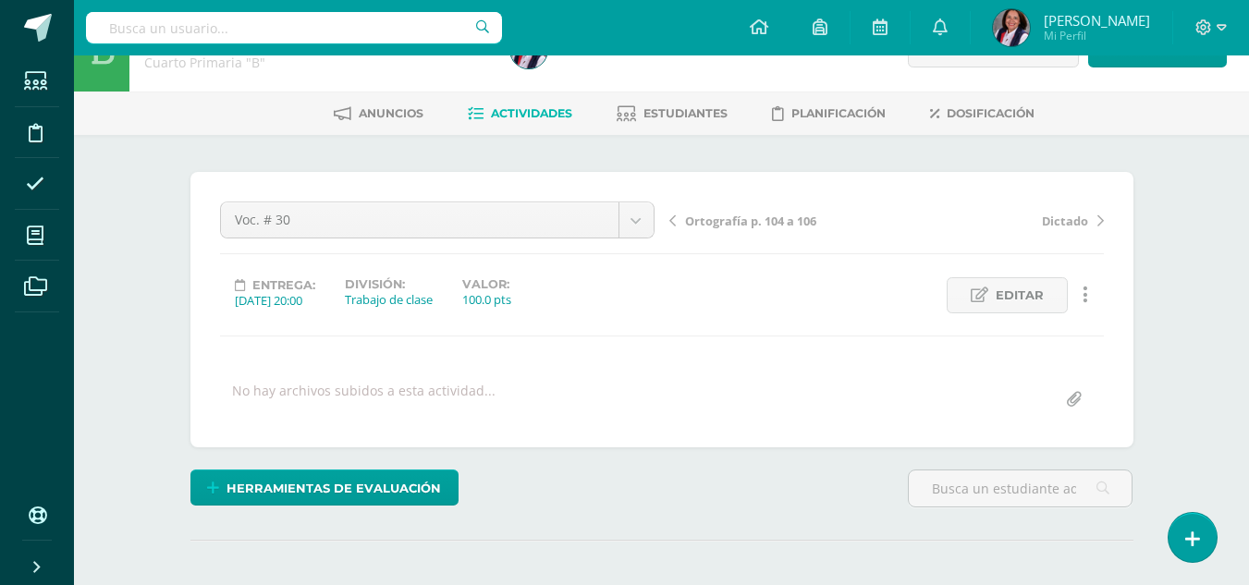
scroll to position [0, 0]
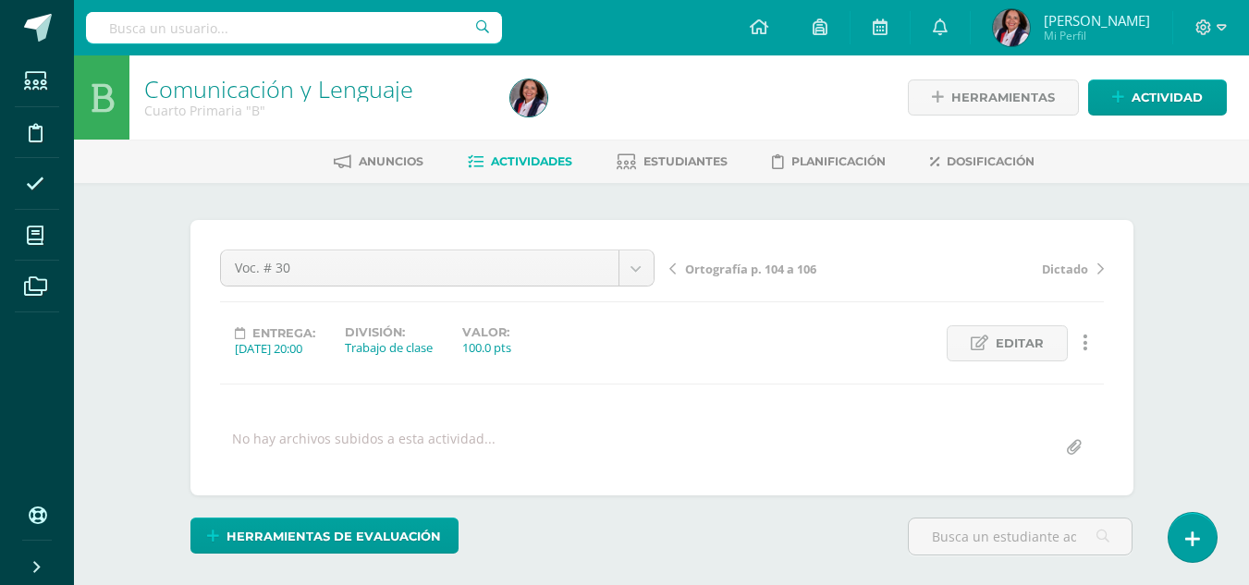
click at [736, 269] on span "Ortografía p. 104 a 106" at bounding box center [750, 269] width 131 height 17
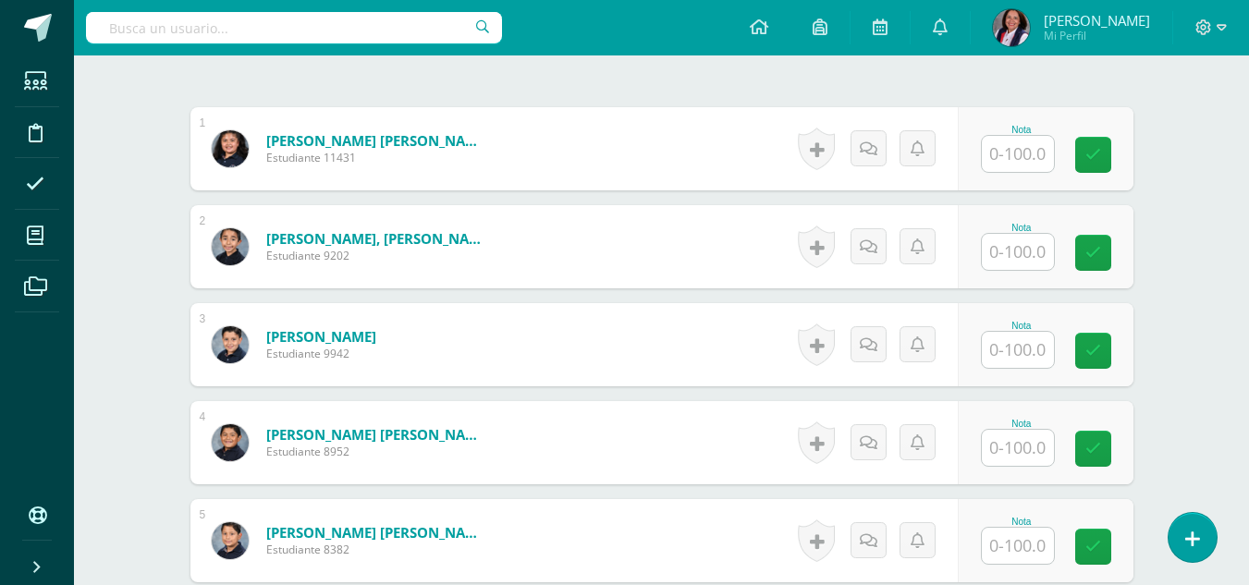
scroll to position [536, 0]
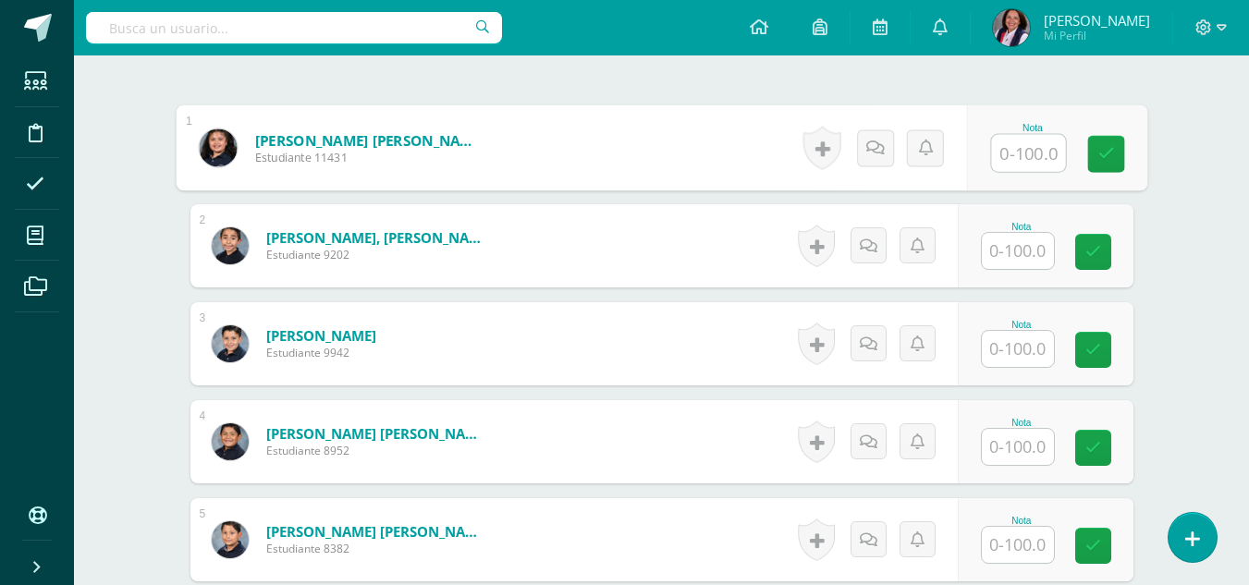
click at [1010, 147] on input "text" at bounding box center [1028, 153] width 74 height 37
type input "85"
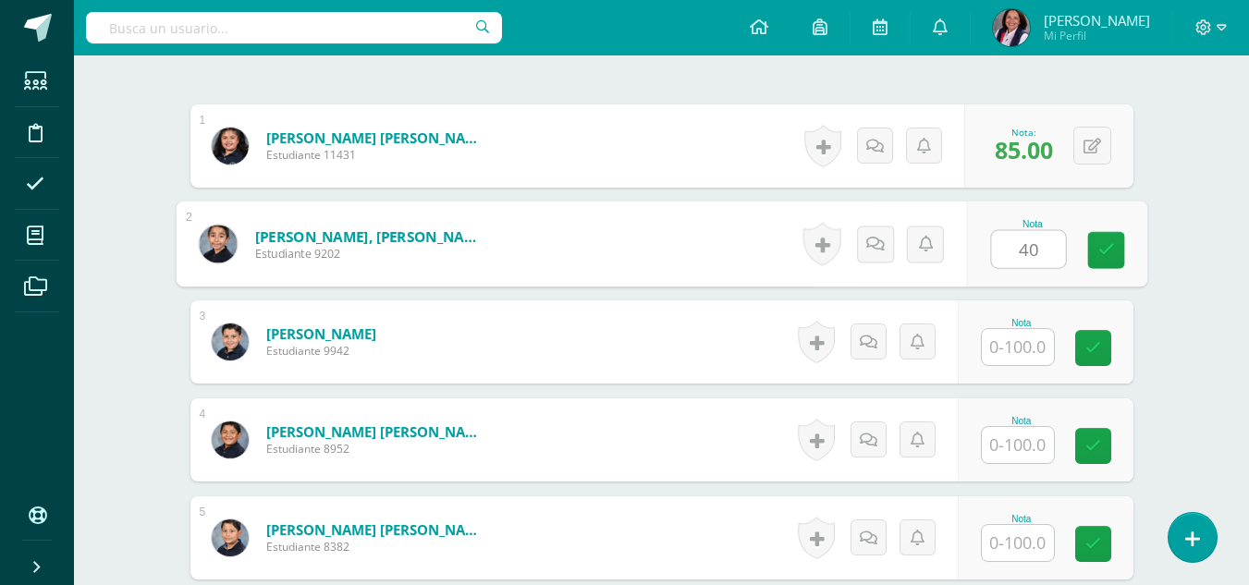
type input "40"
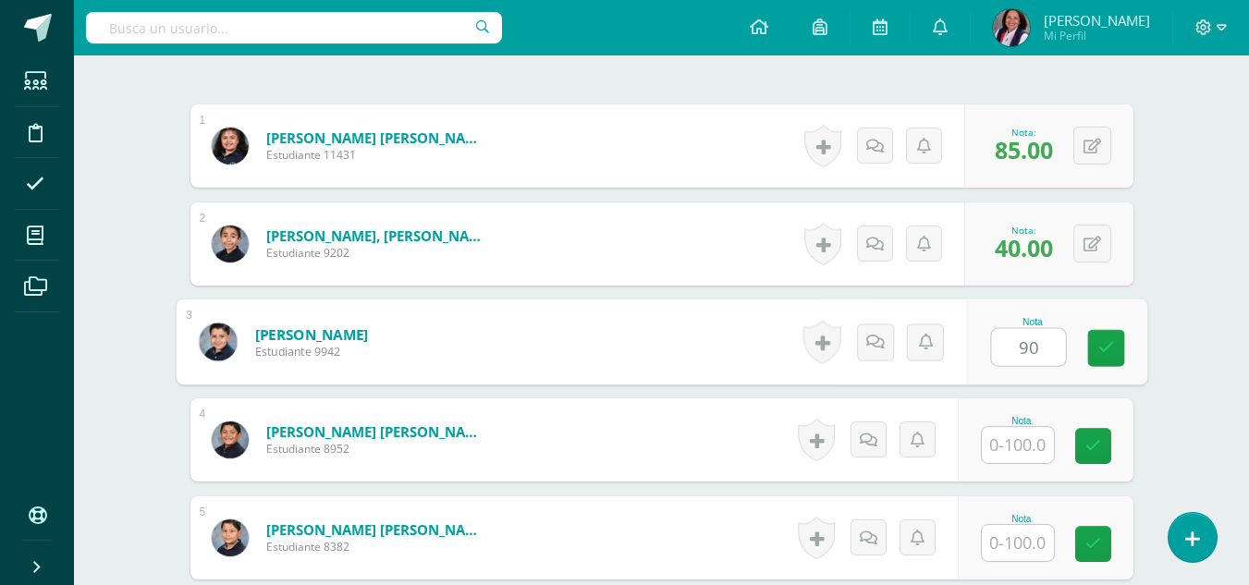
type input "90"
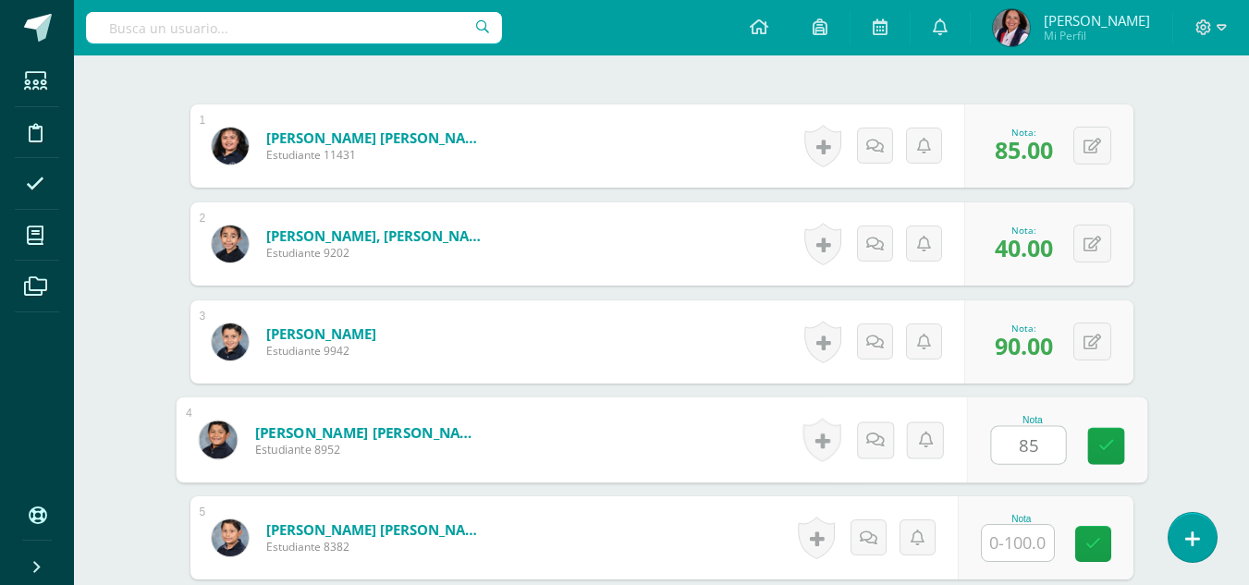
type input "85"
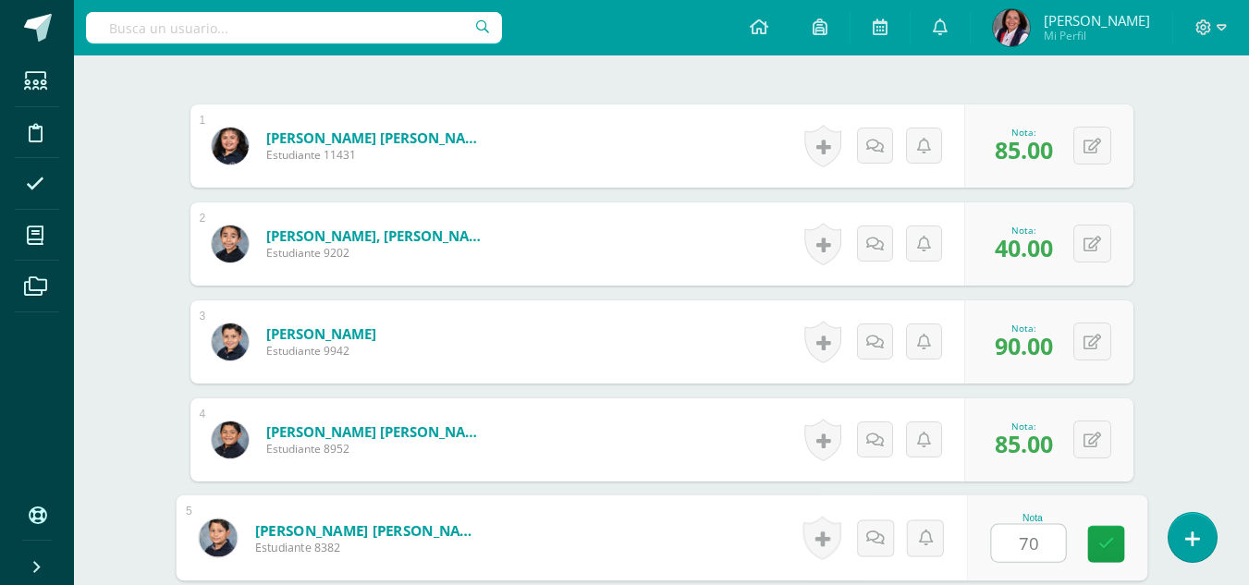
type input "70"
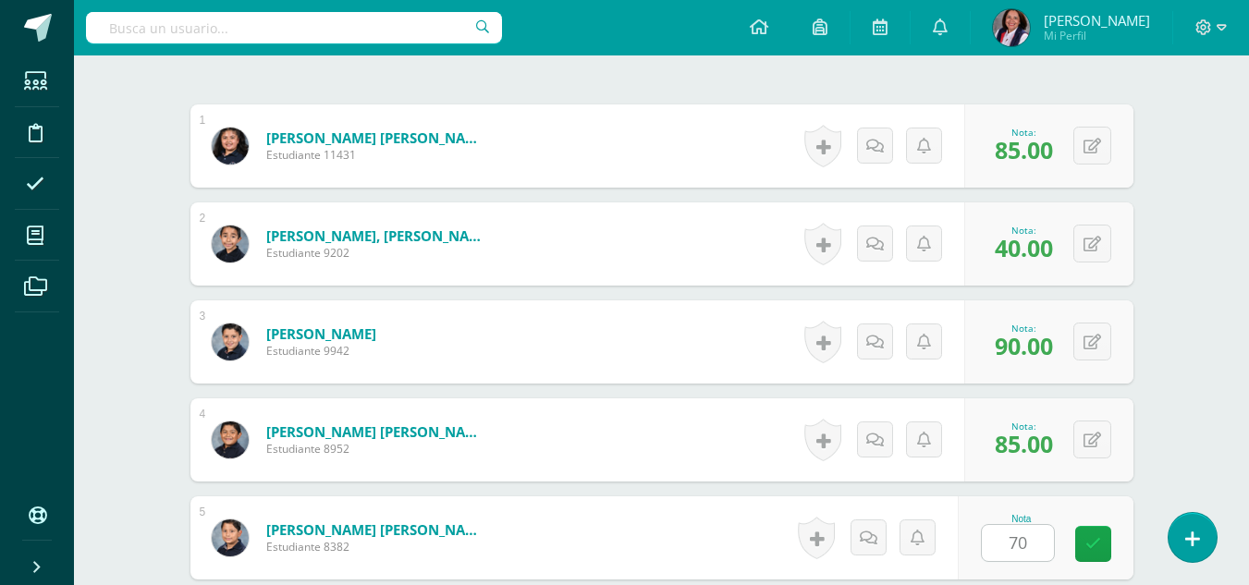
scroll to position [887, 0]
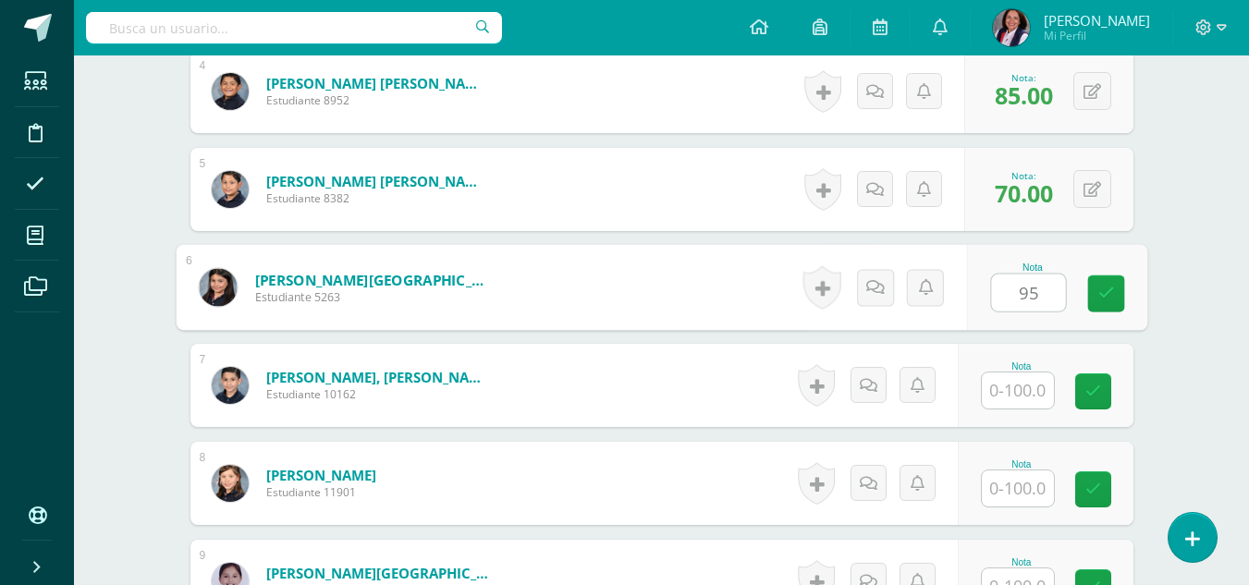
type input "95"
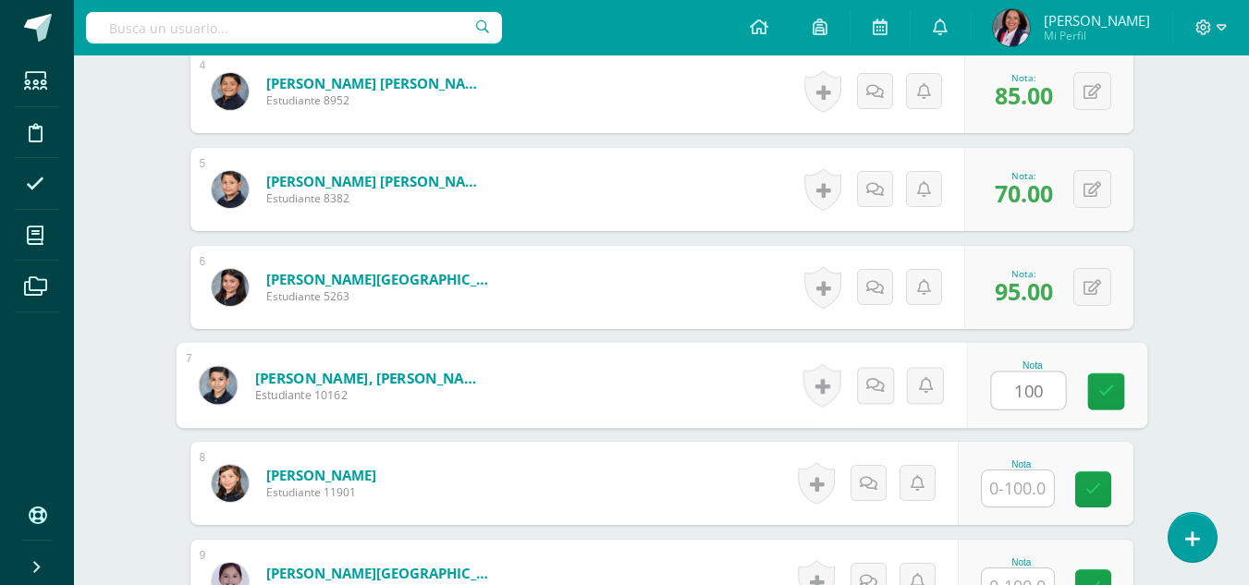
type input "100"
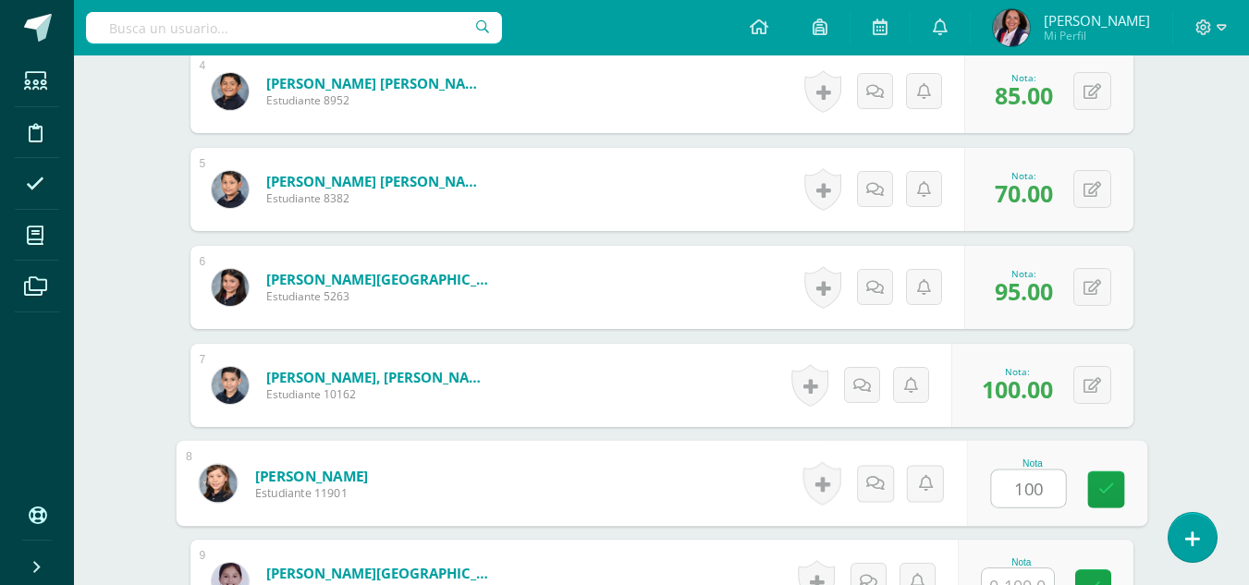
type input "100"
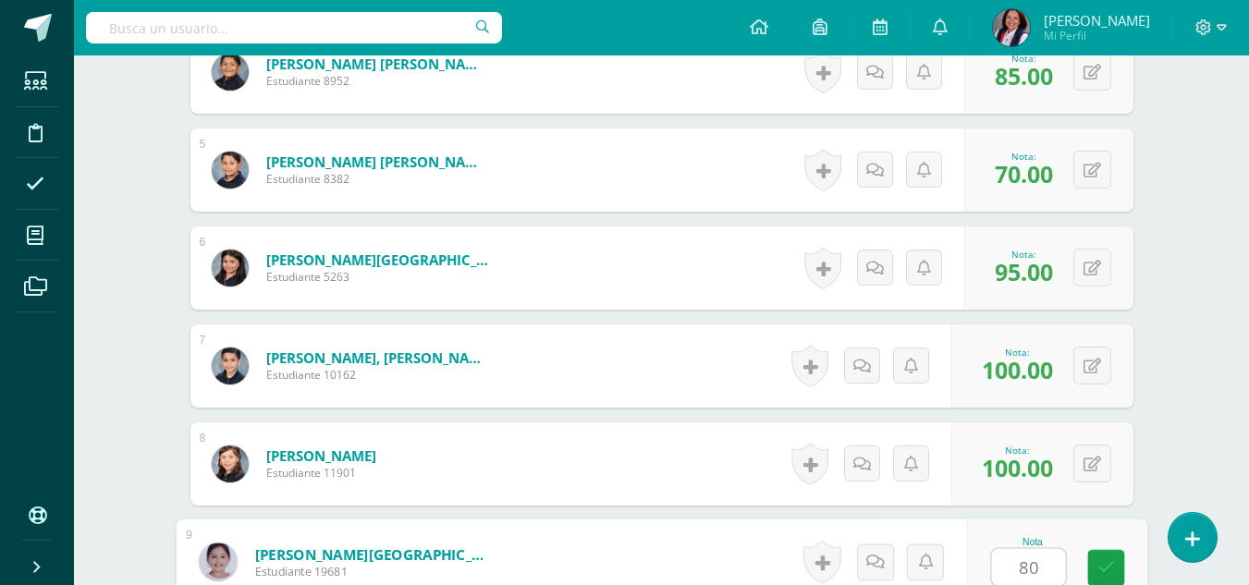
type input "80"
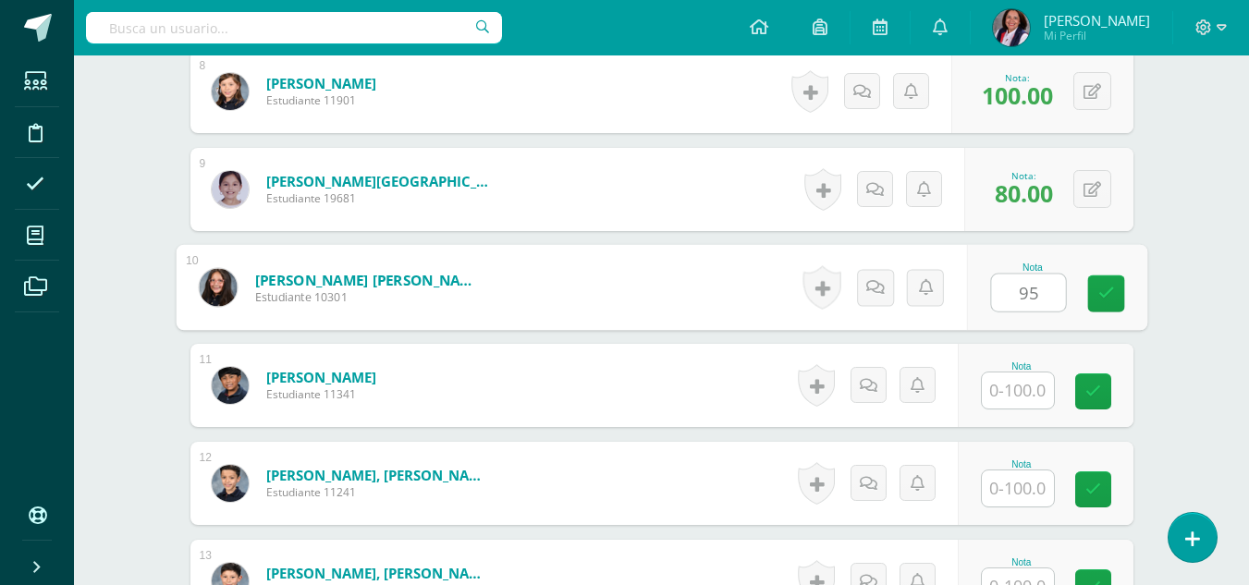
type input "95"
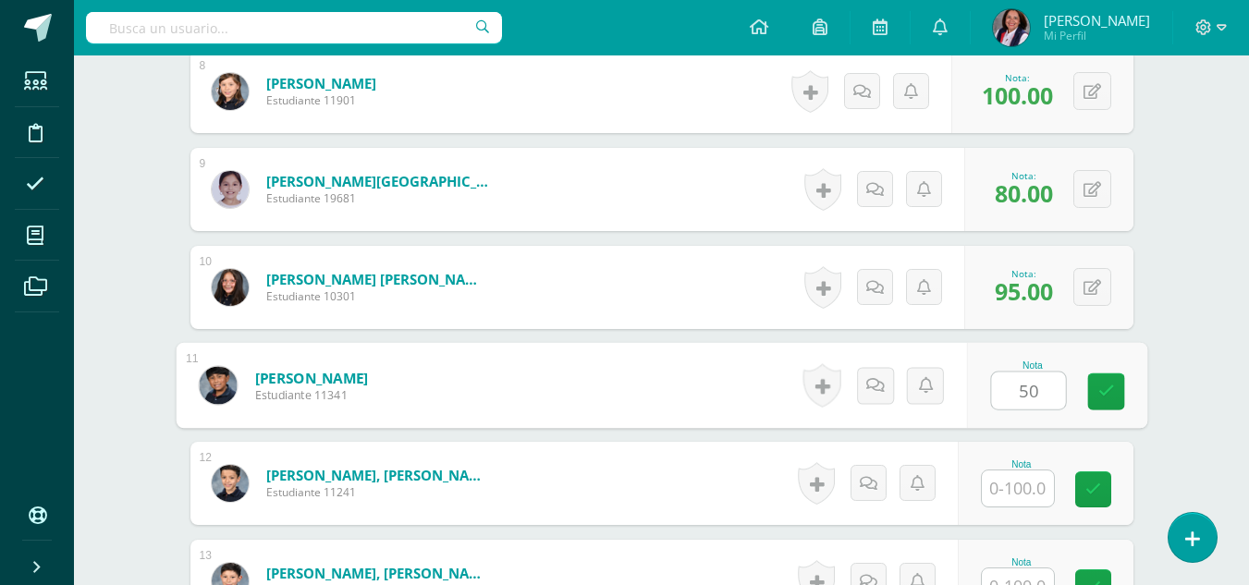
type input "50"
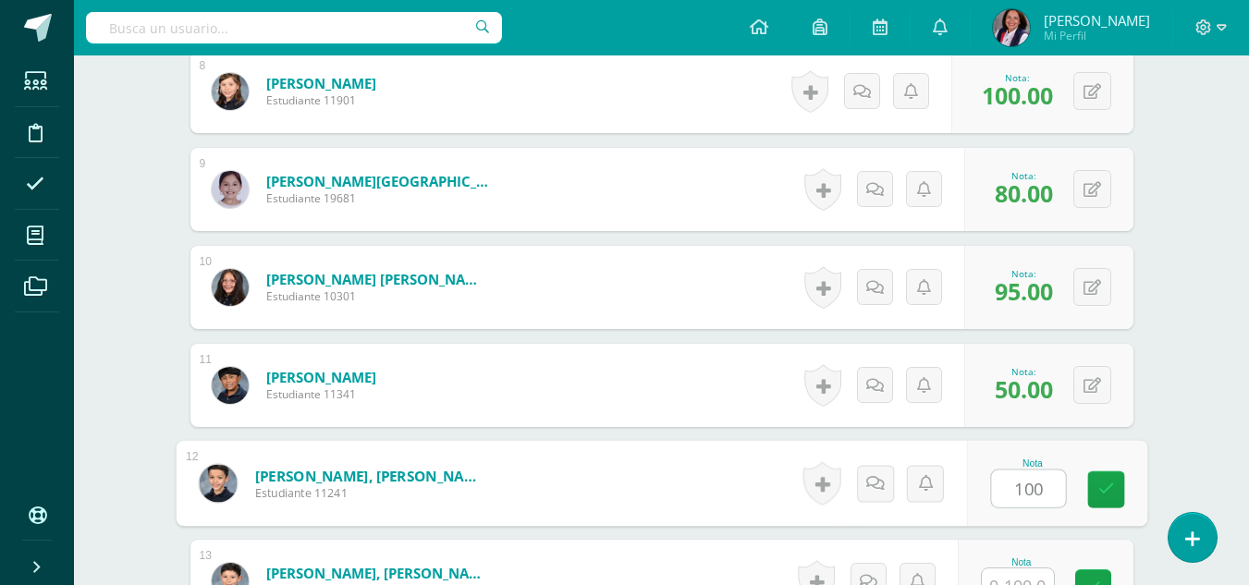
type input "100"
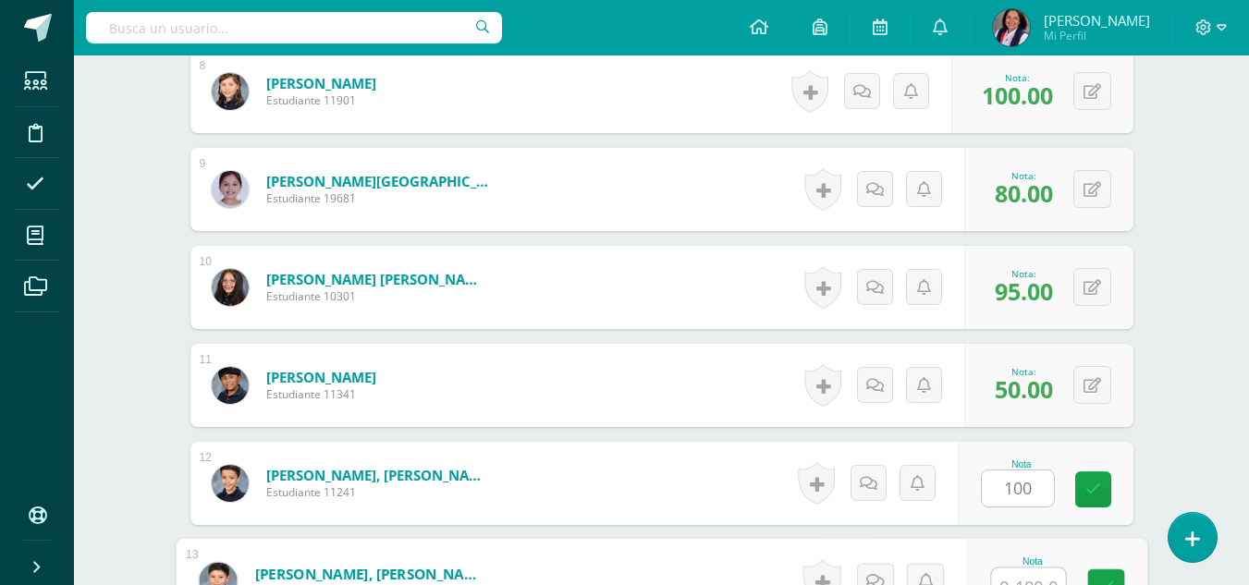
scroll to position [1298, 0]
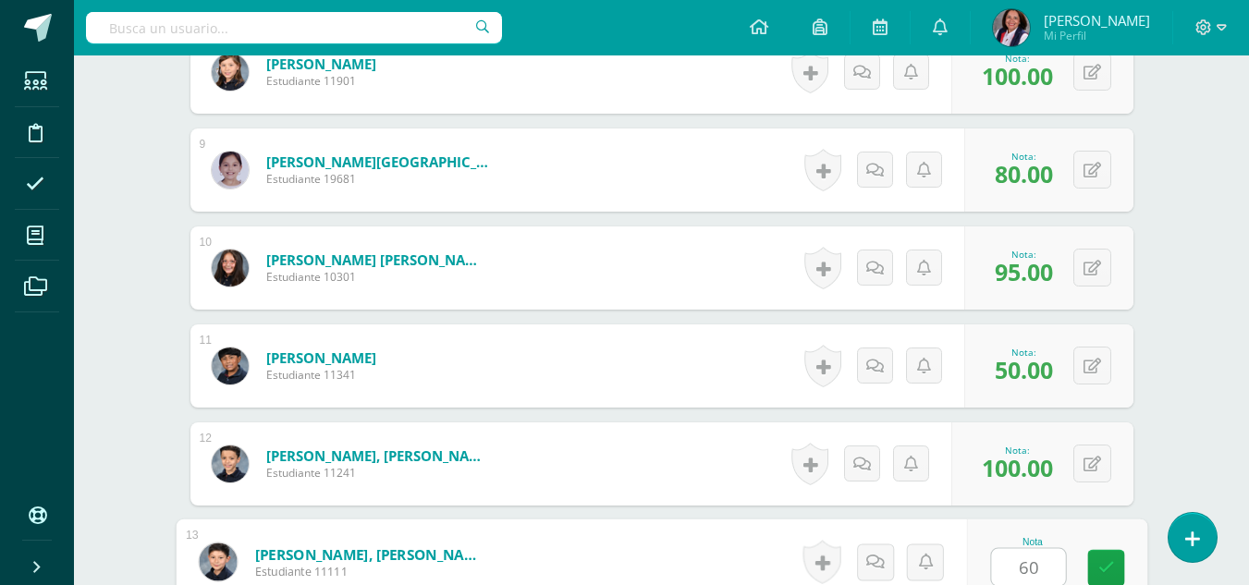
type input "60"
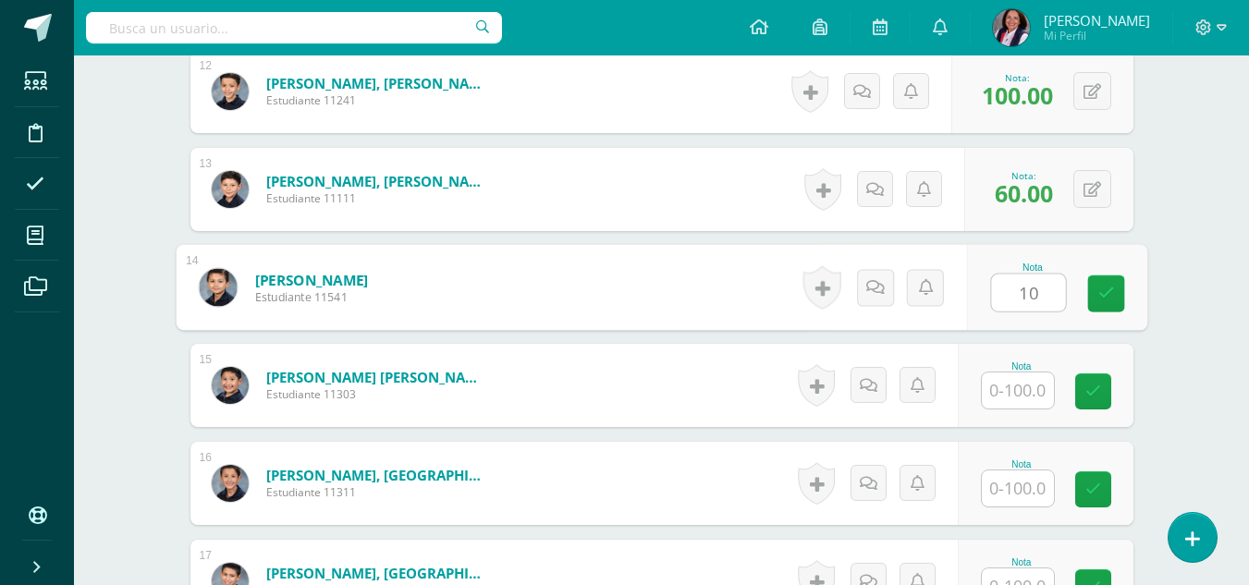
type input "10"
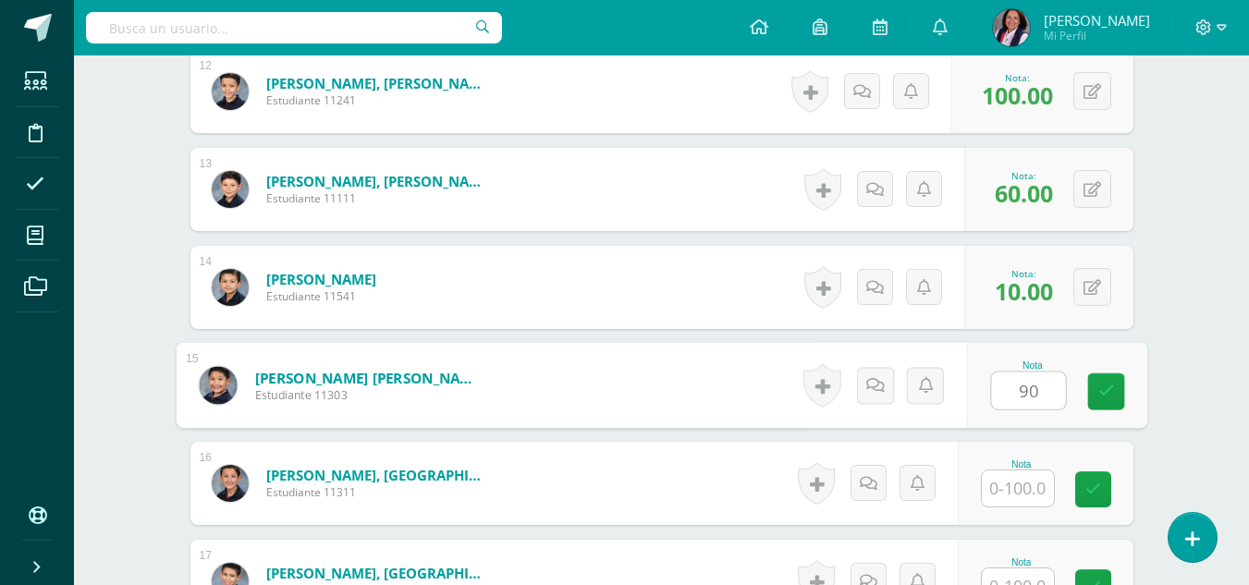
type input "90"
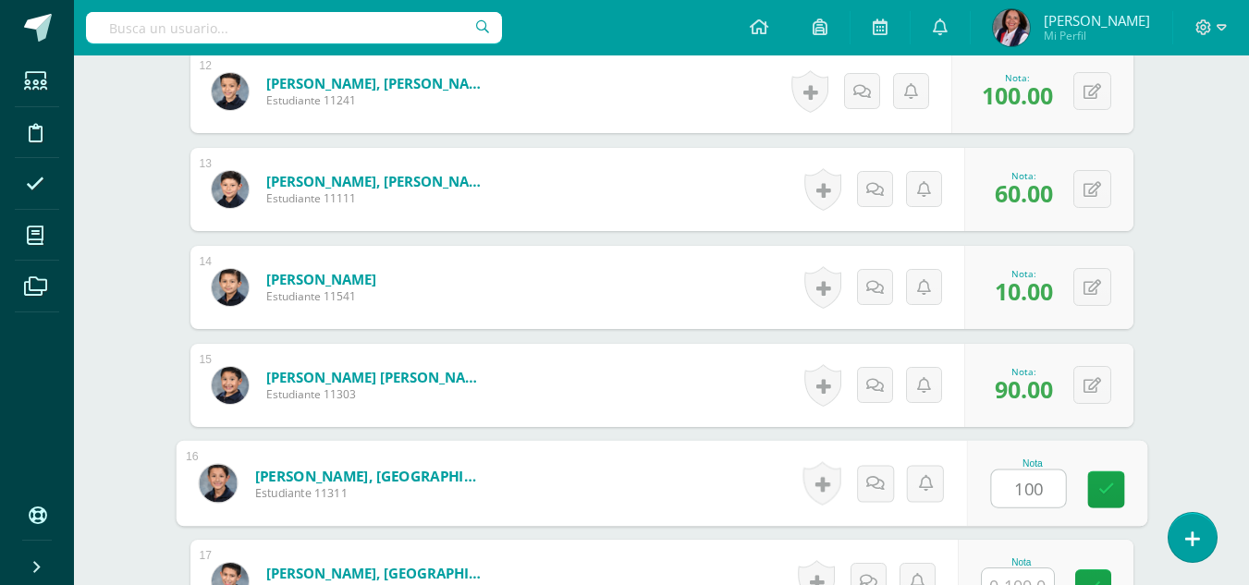
type input "100"
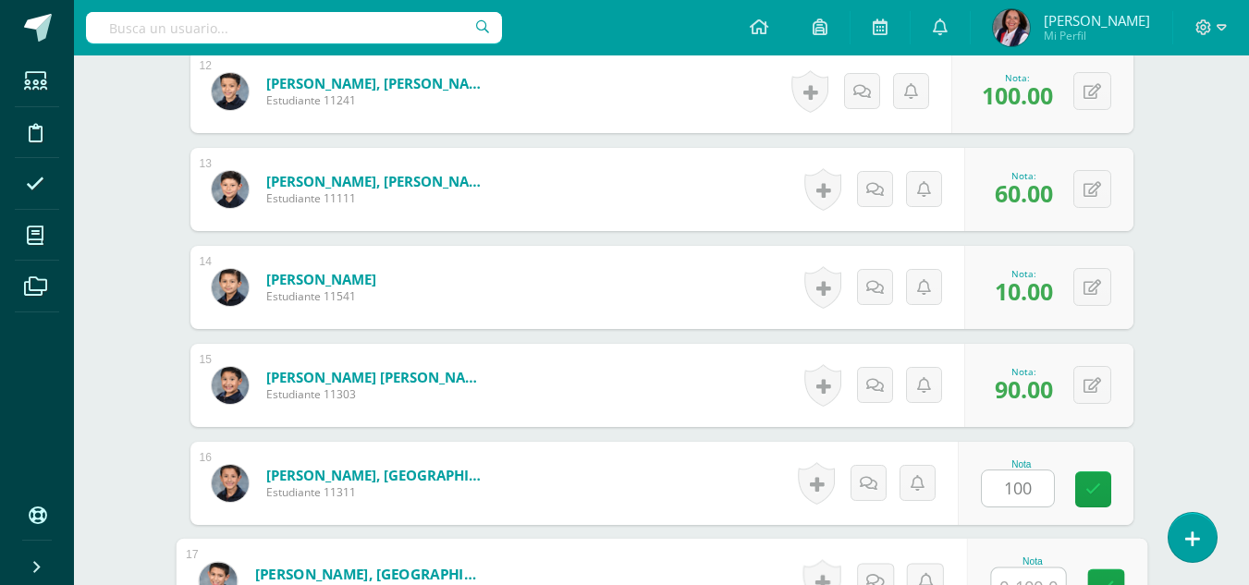
scroll to position [1690, 0]
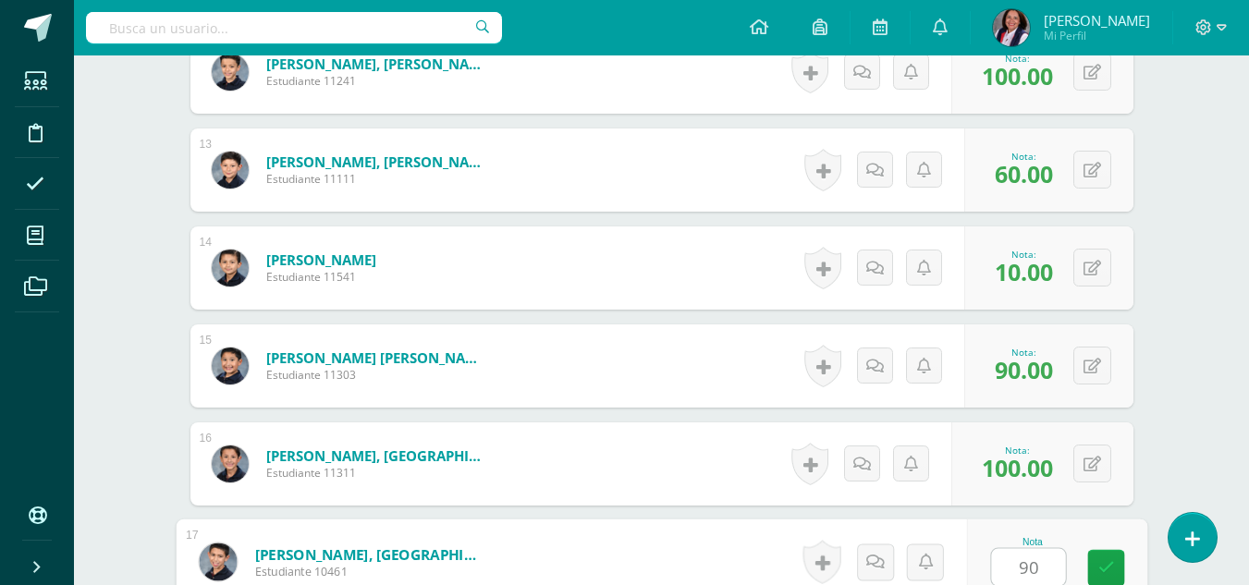
type input "90"
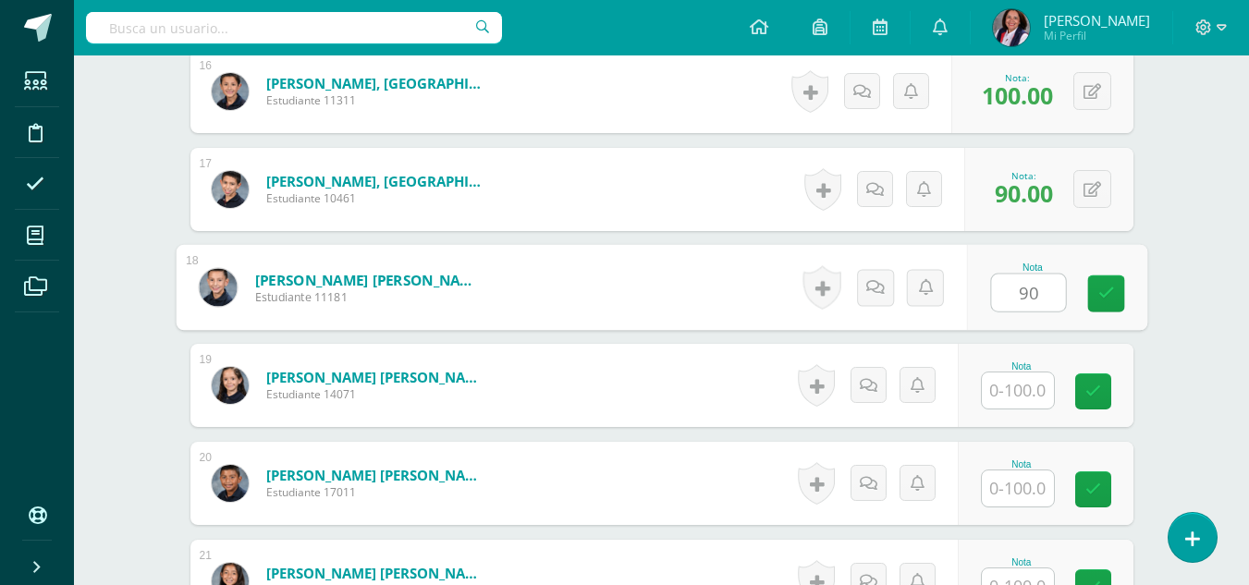
type input "90"
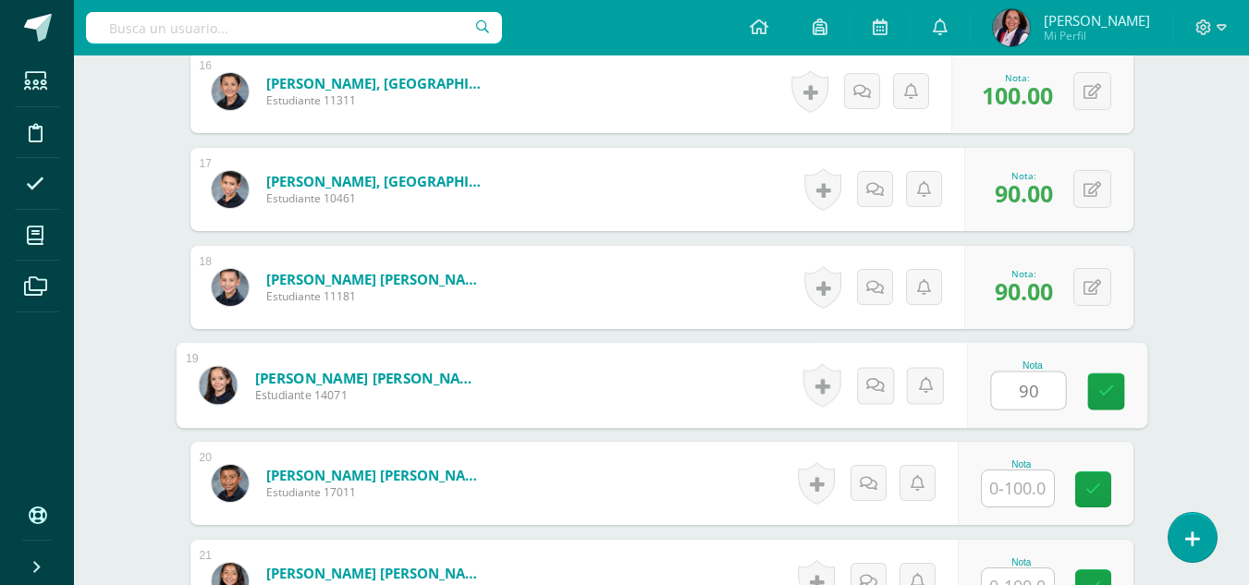
type input "90"
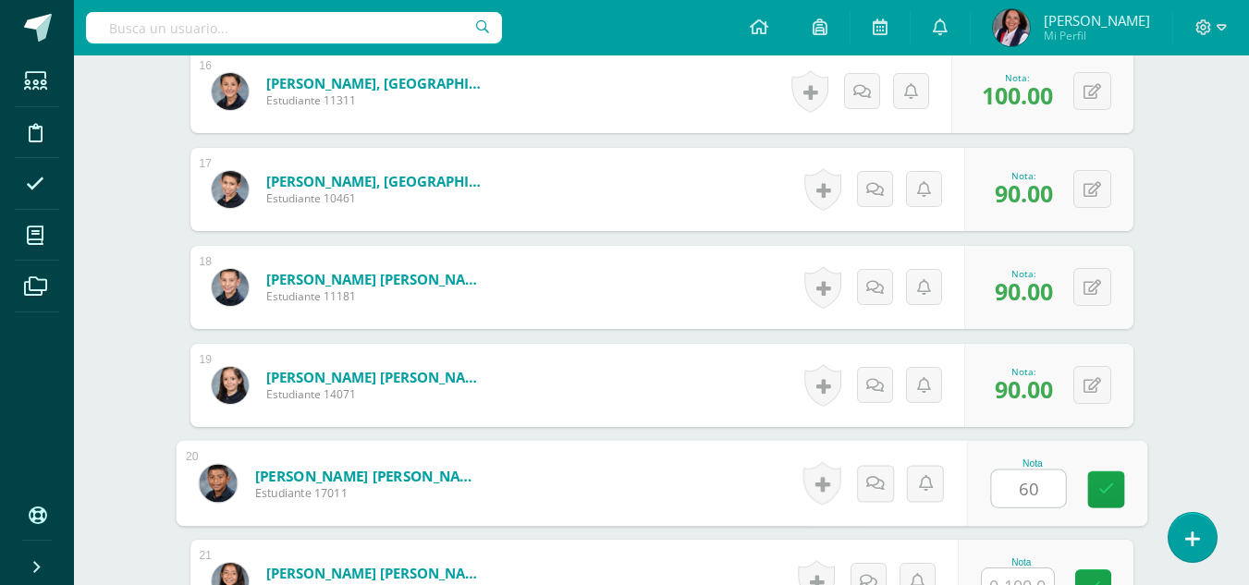
type input "60"
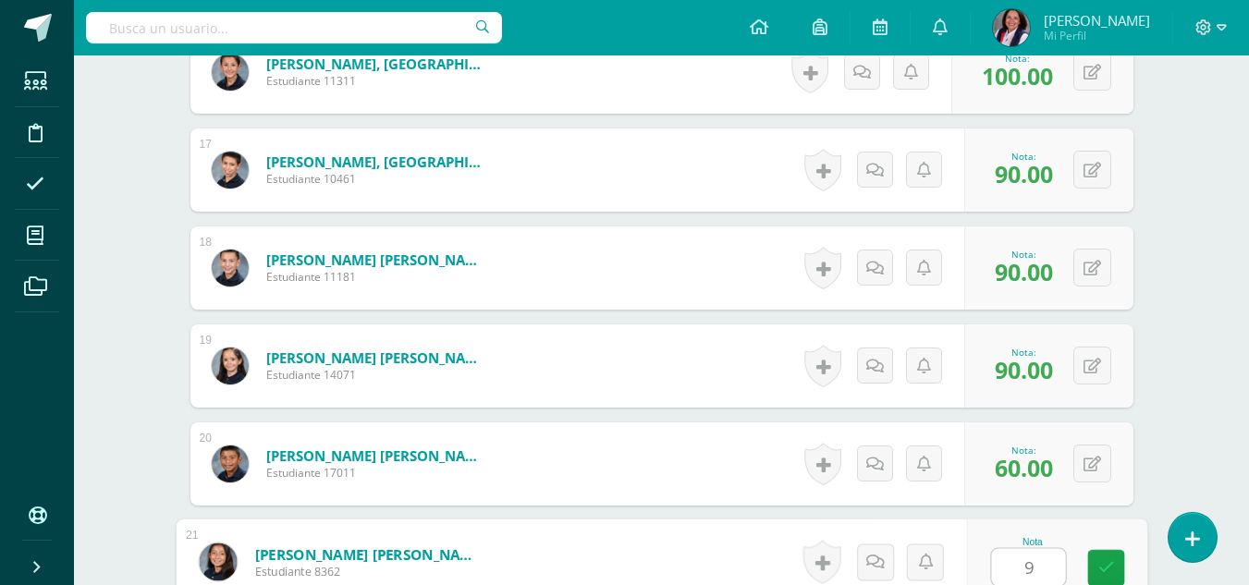
type input "90"
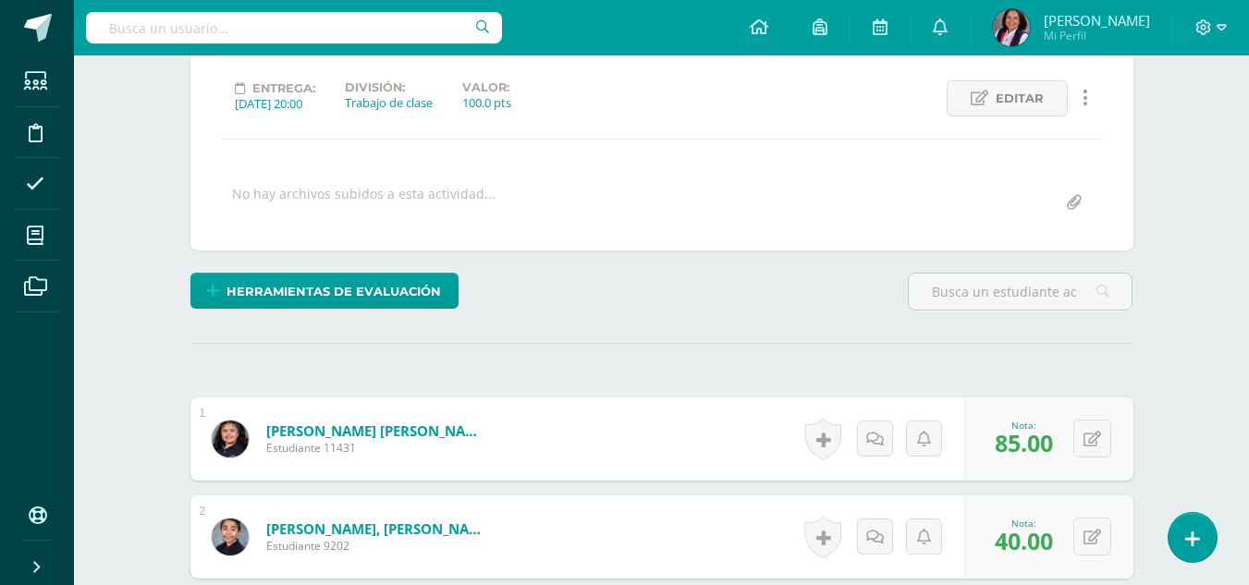
scroll to position [0, 0]
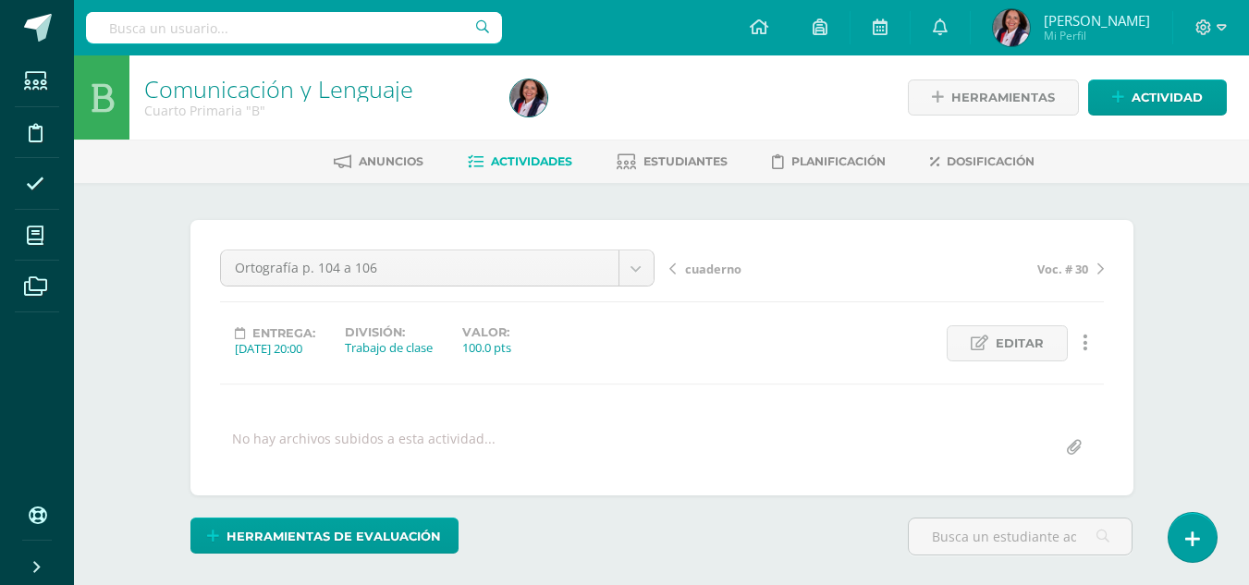
click at [696, 269] on span "cuaderno" at bounding box center [713, 269] width 56 height 17
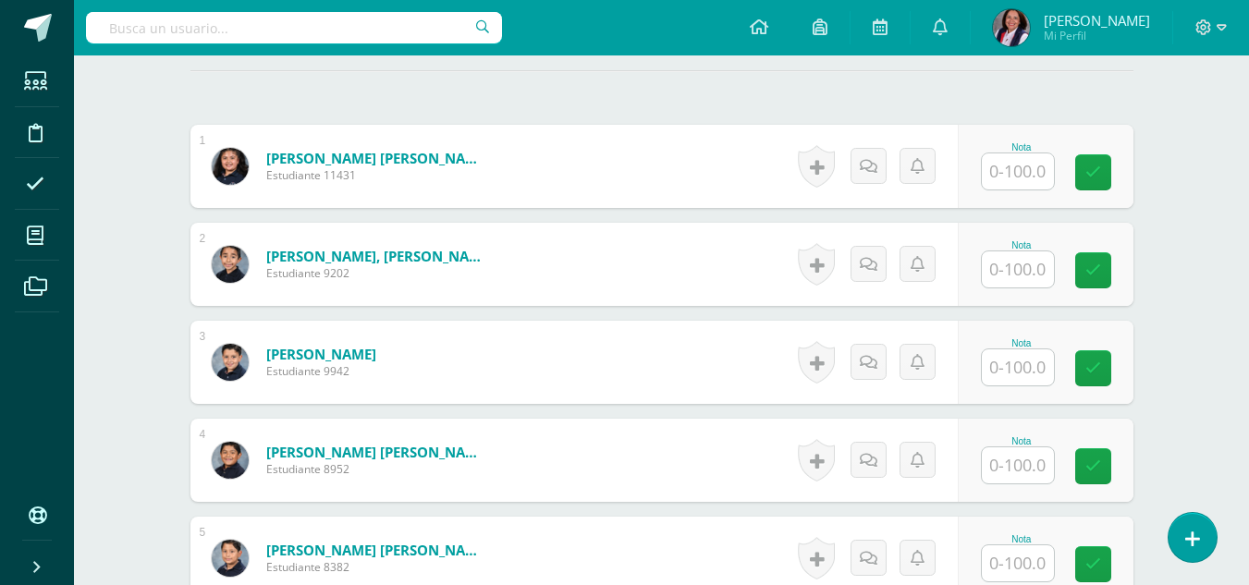
scroll to position [535, 0]
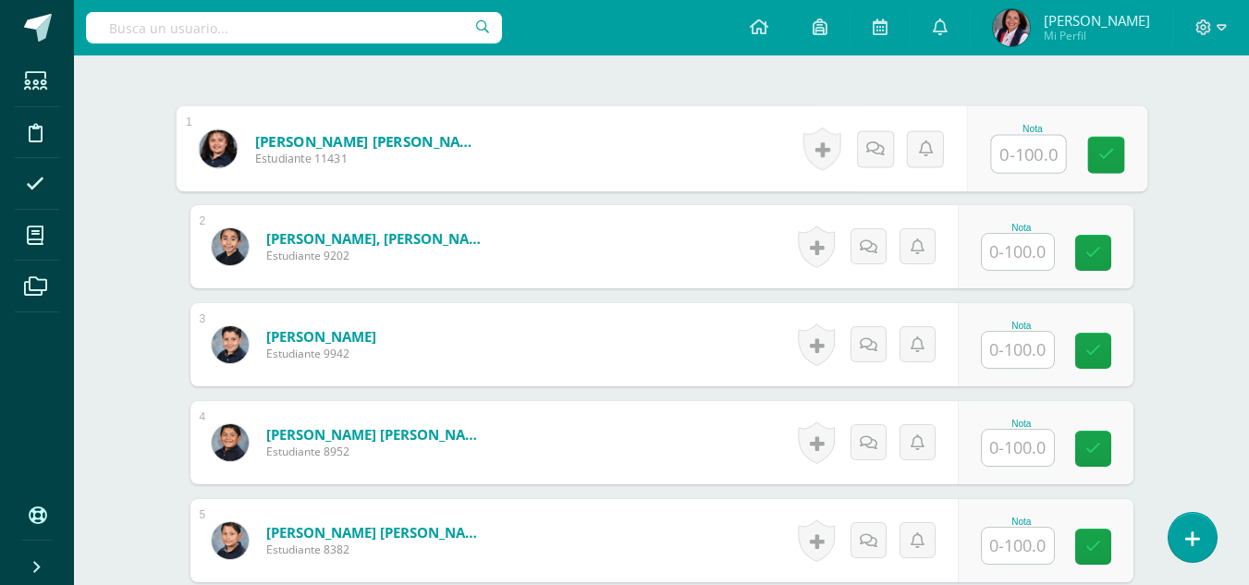
click at [1022, 155] on input "text" at bounding box center [1028, 154] width 74 height 37
type input "75"
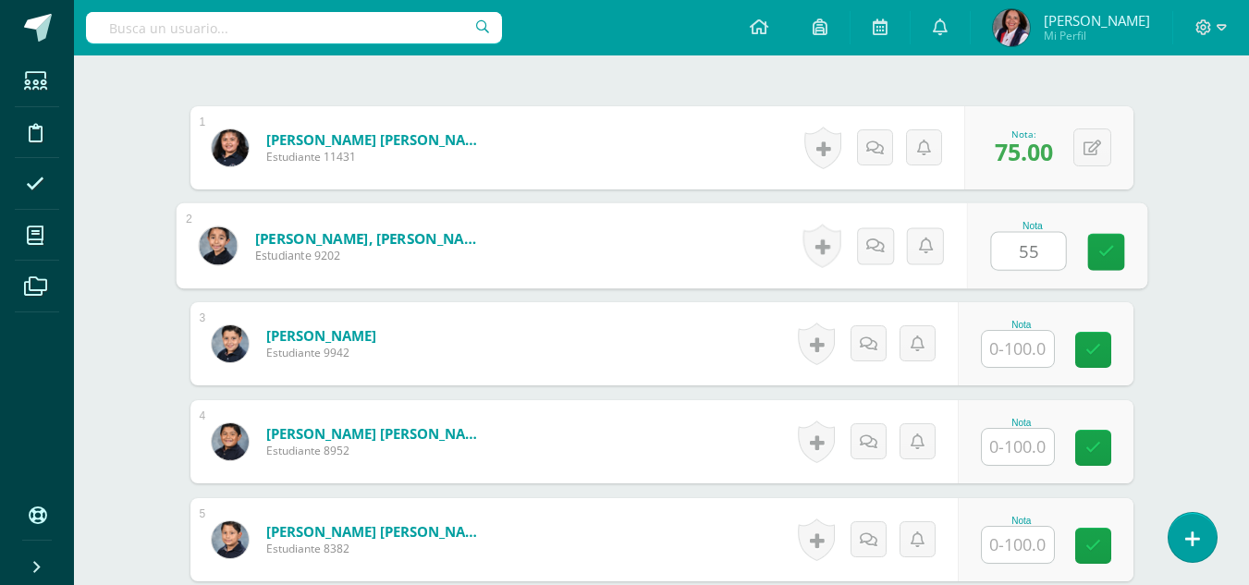
type input "55"
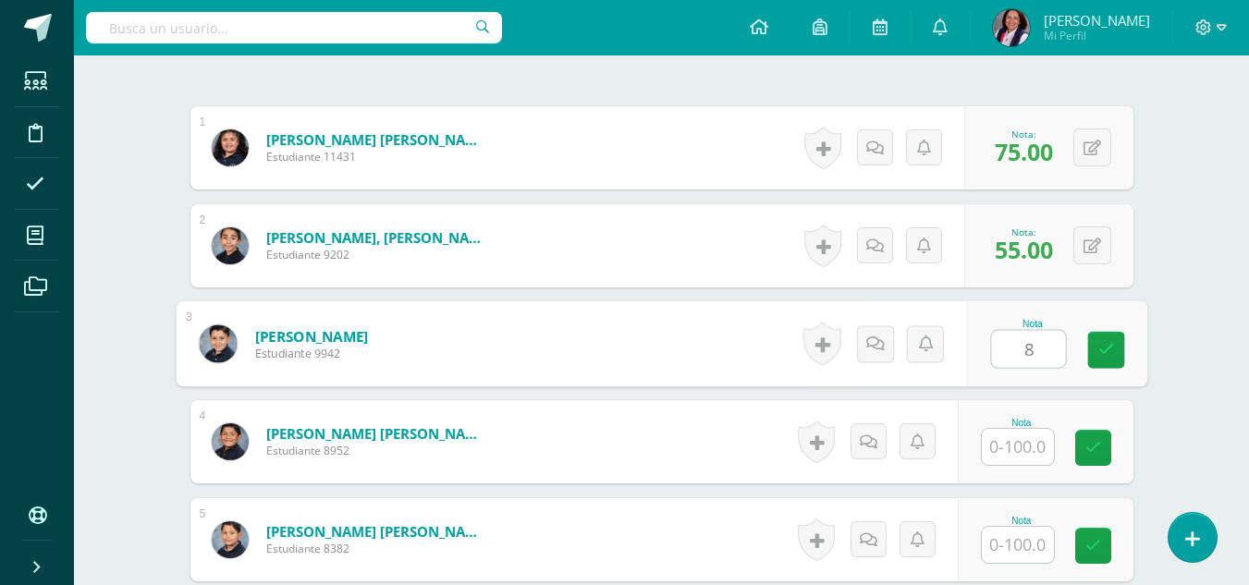
scroll to position [537, 0]
type input "85"
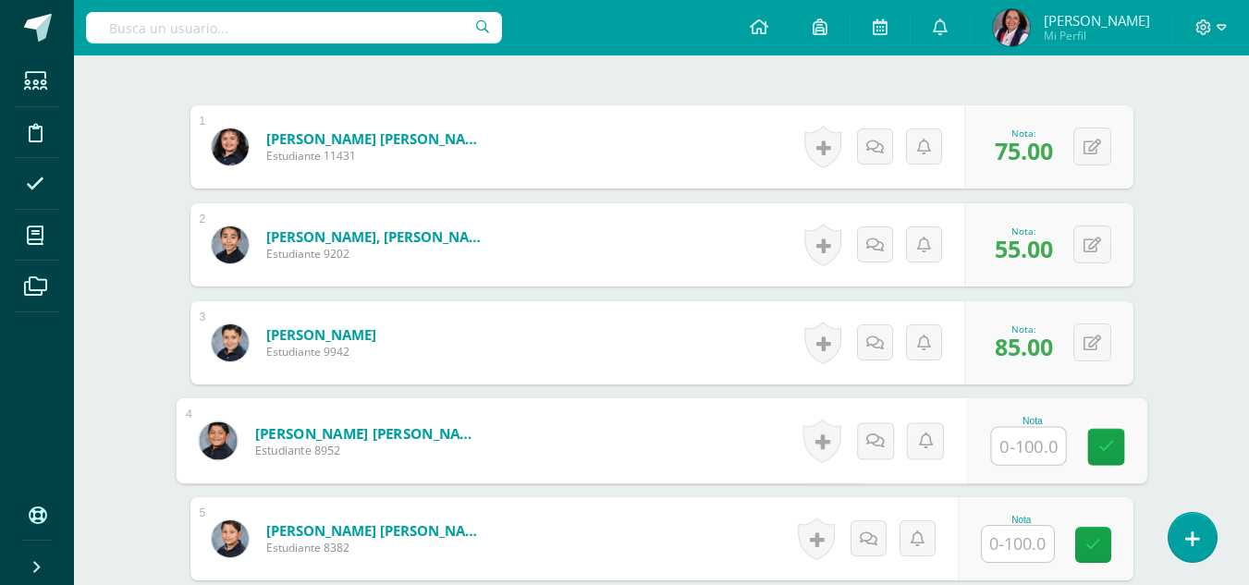
scroll to position [538, 0]
type input "55"
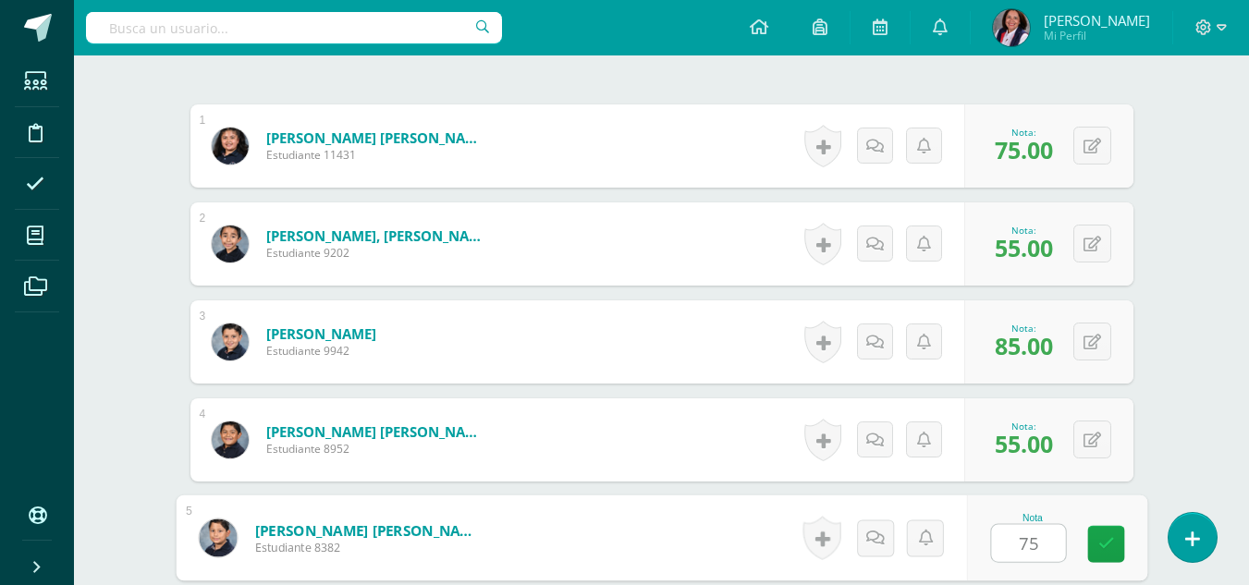
type input "75"
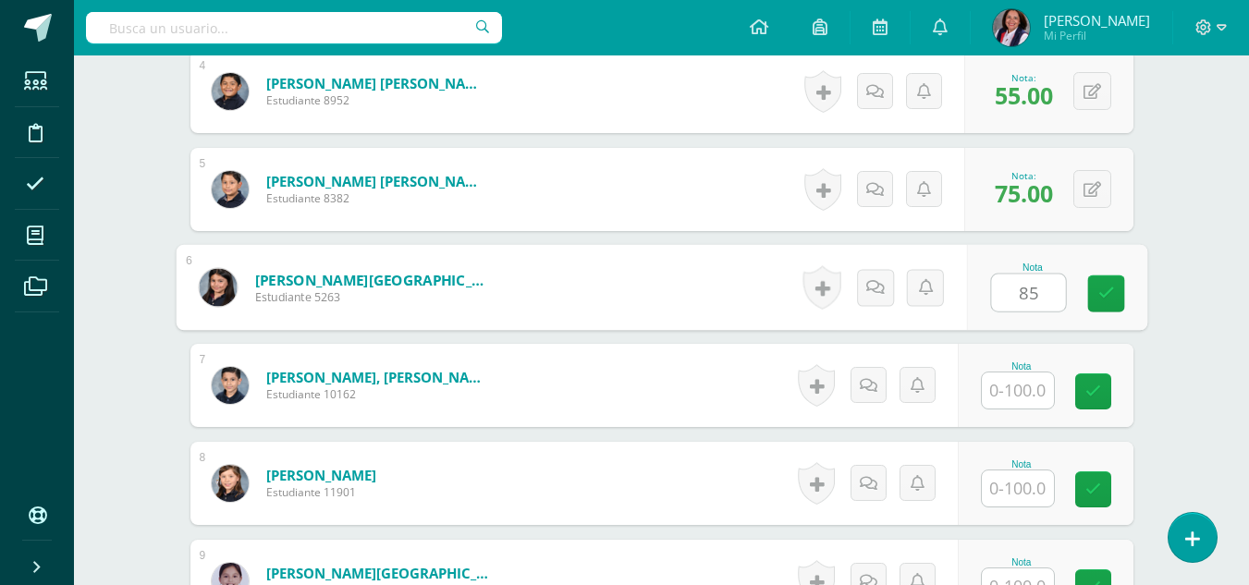
type input "85"
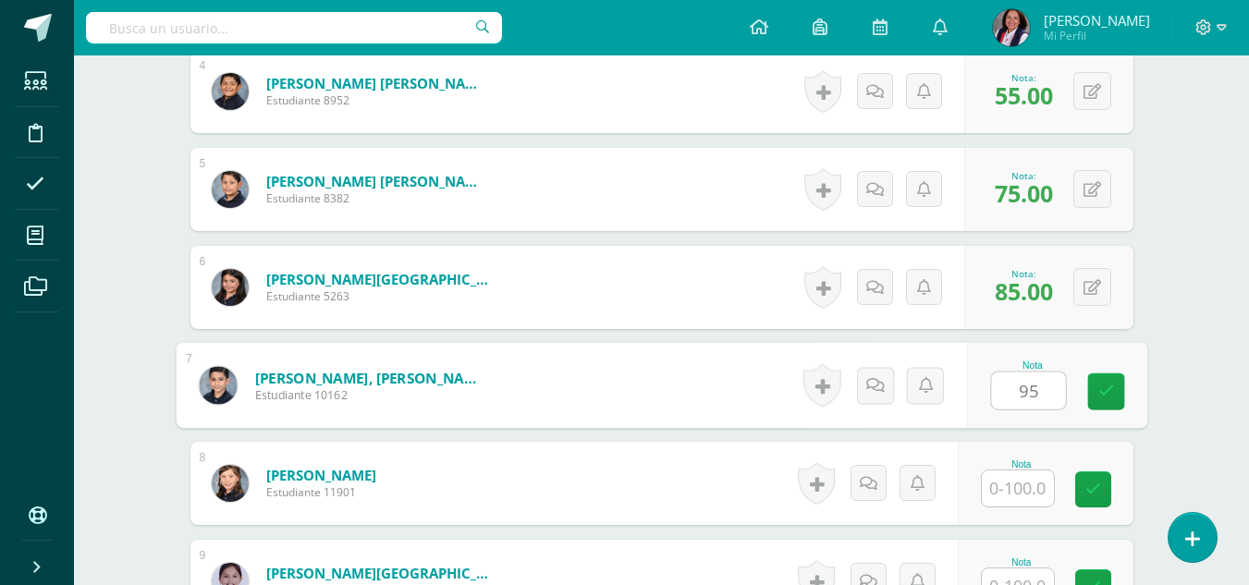
type input "95"
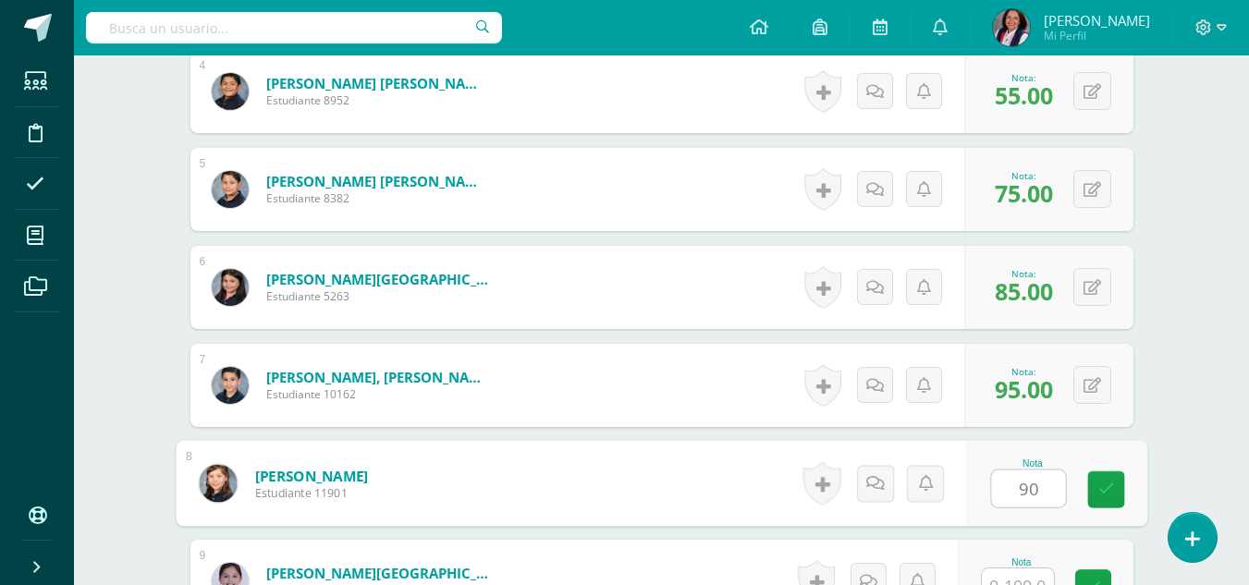
type input "90"
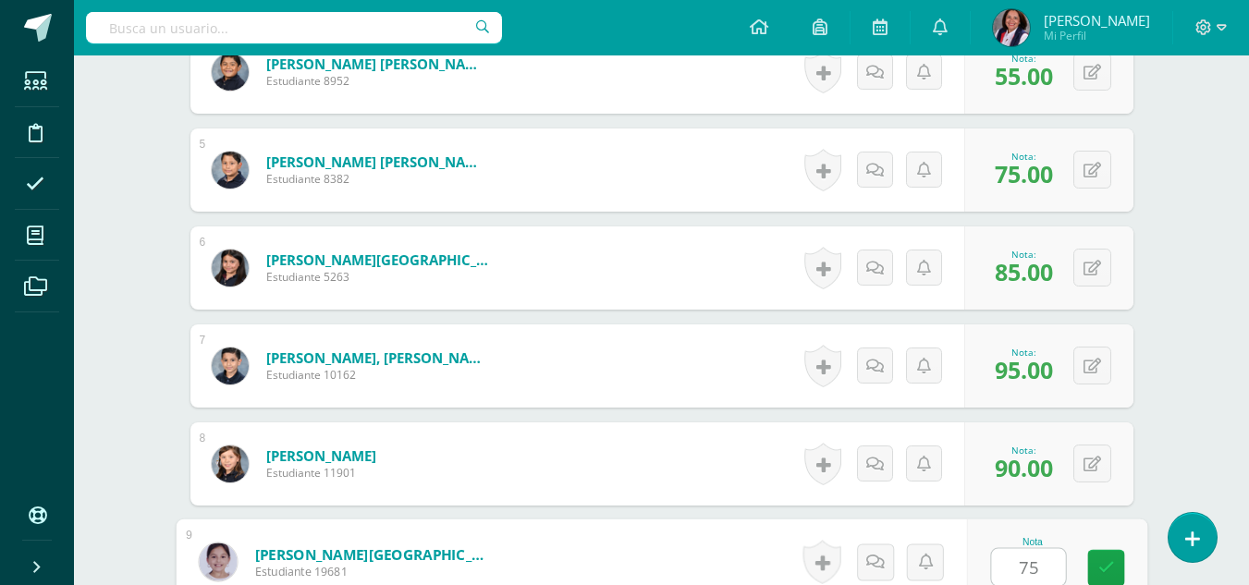
type input "75"
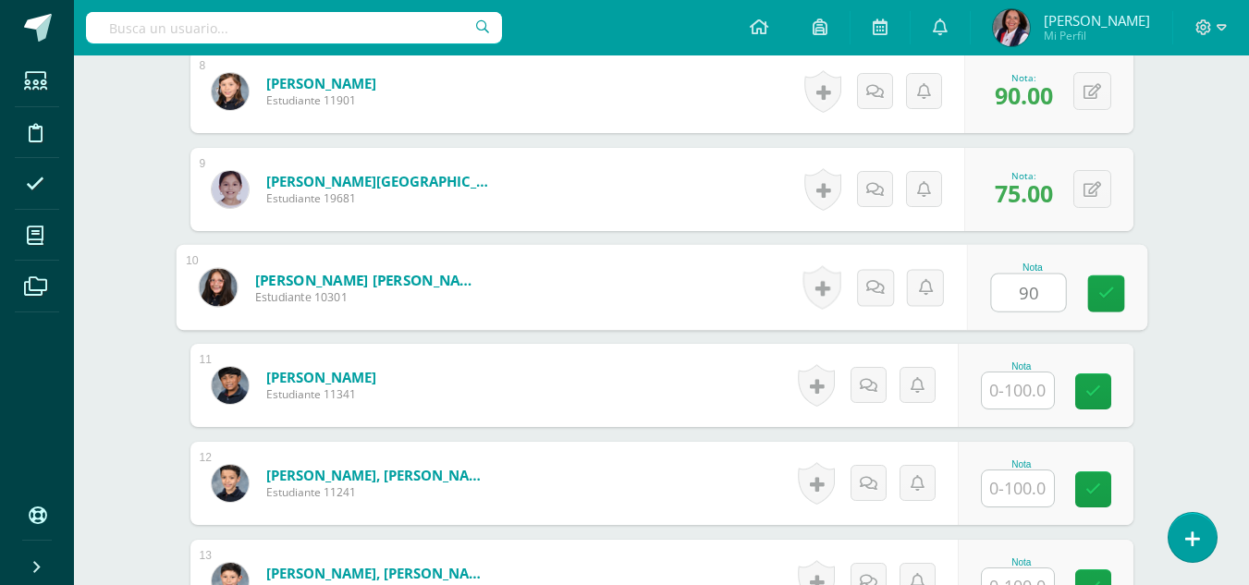
type input "90"
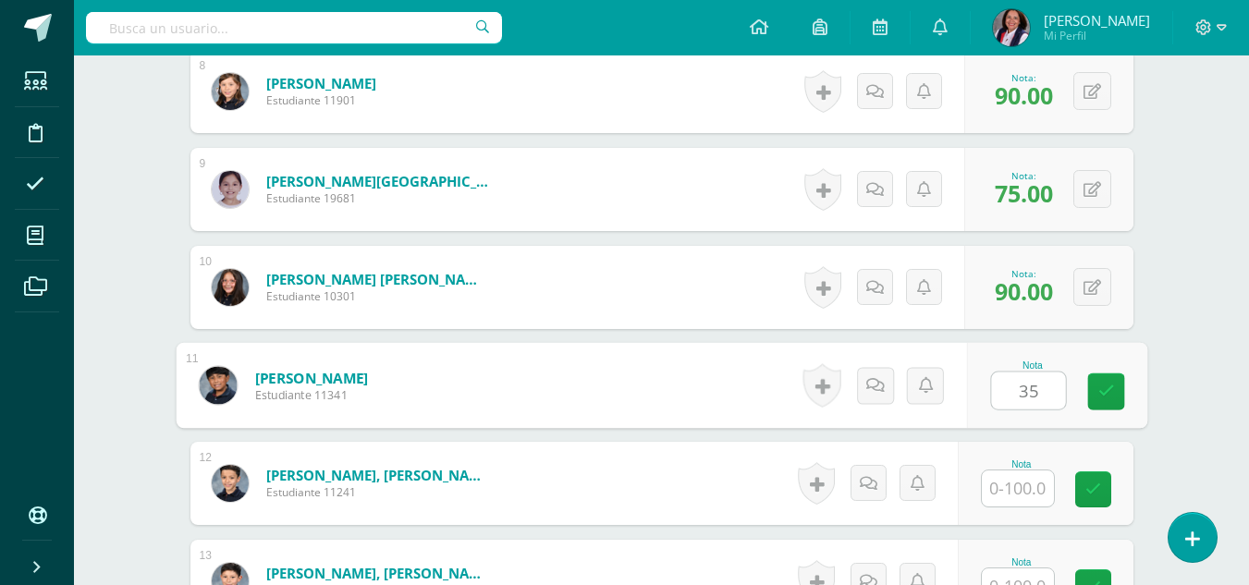
type input "35"
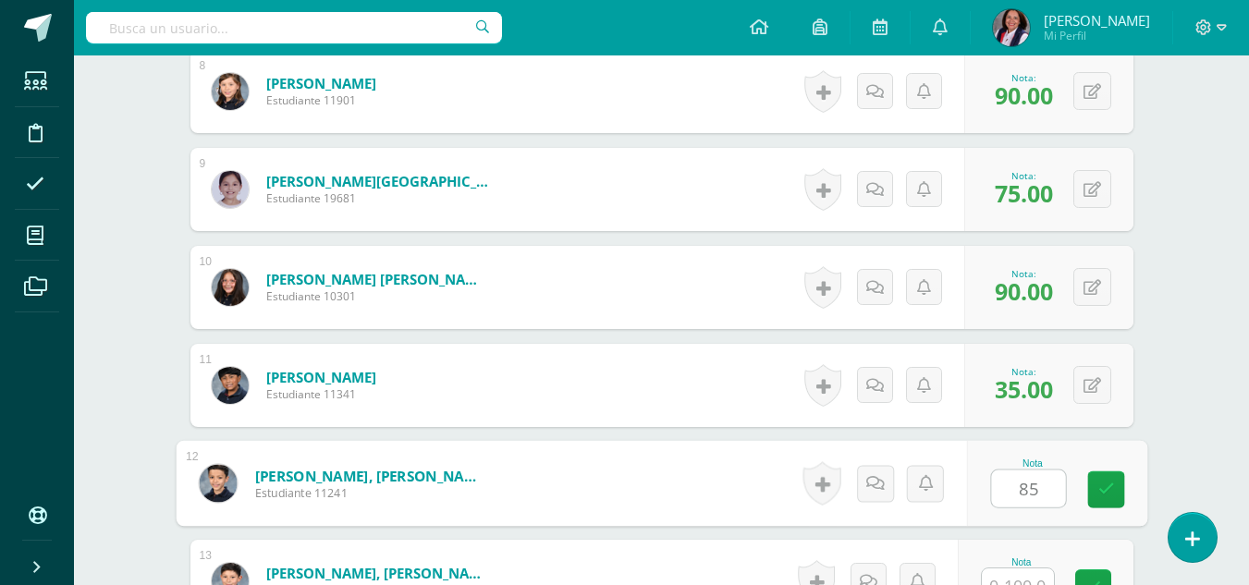
type input "85"
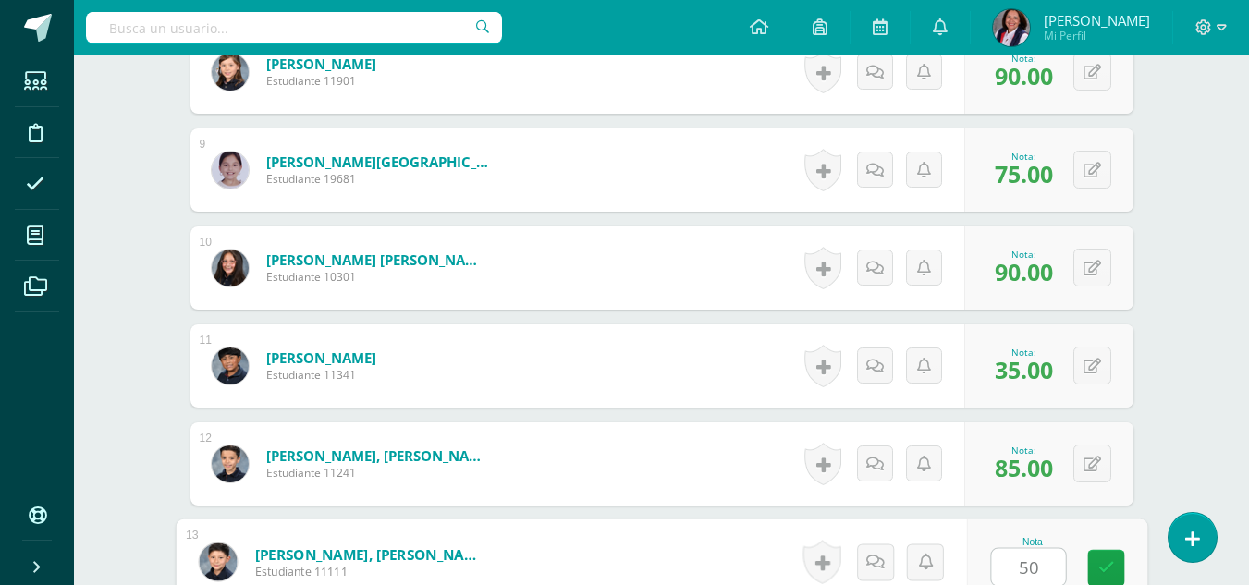
type input "50"
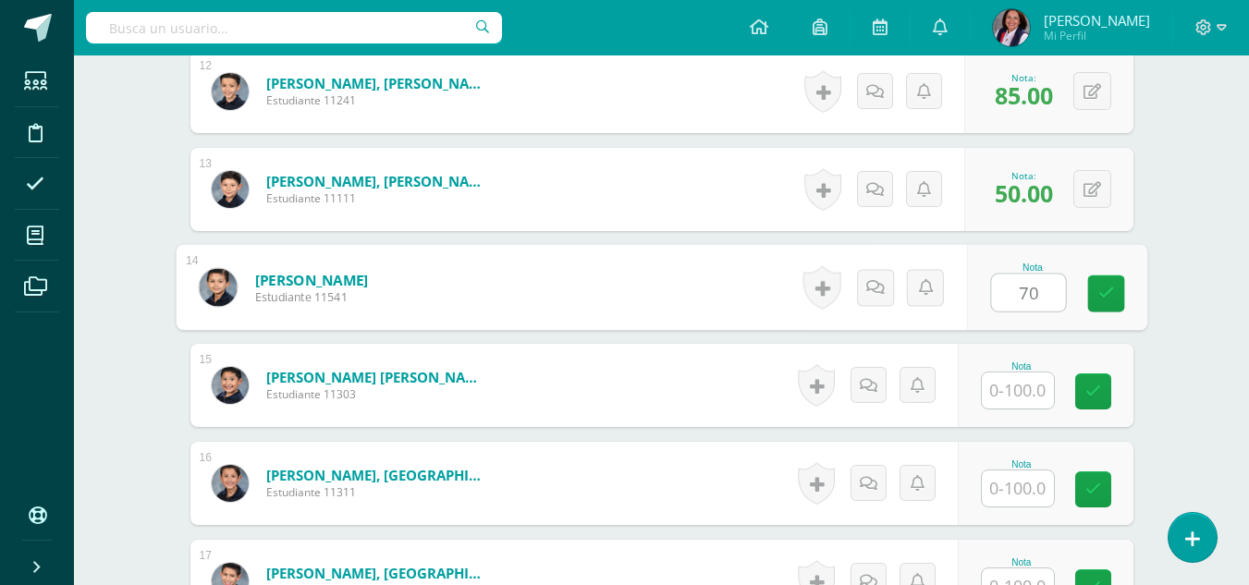
type input "70"
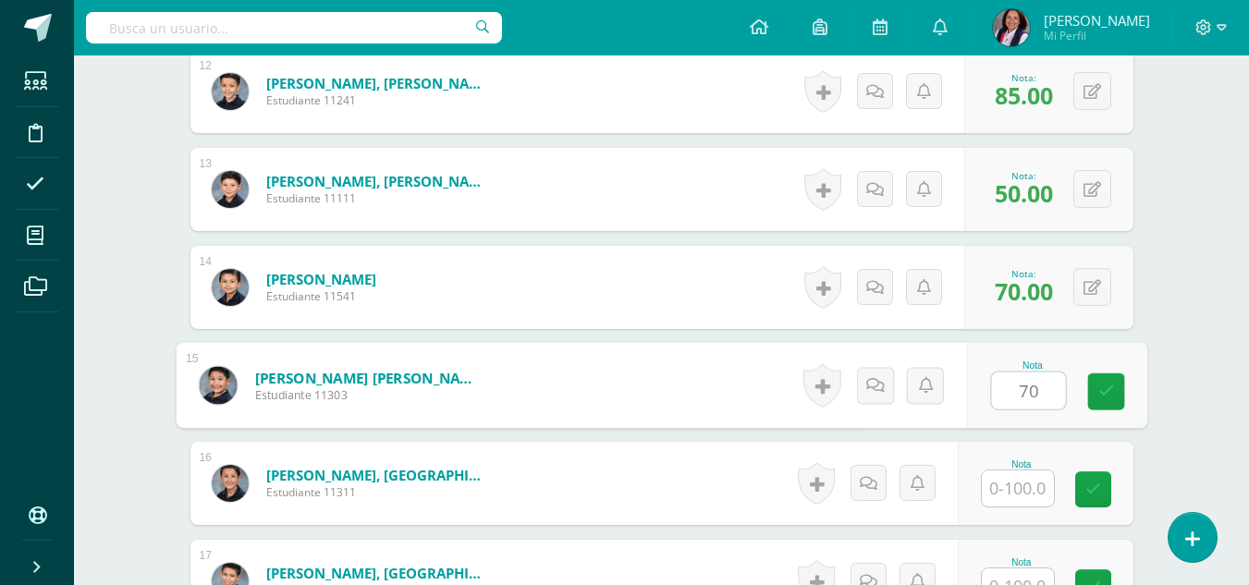
type input "70"
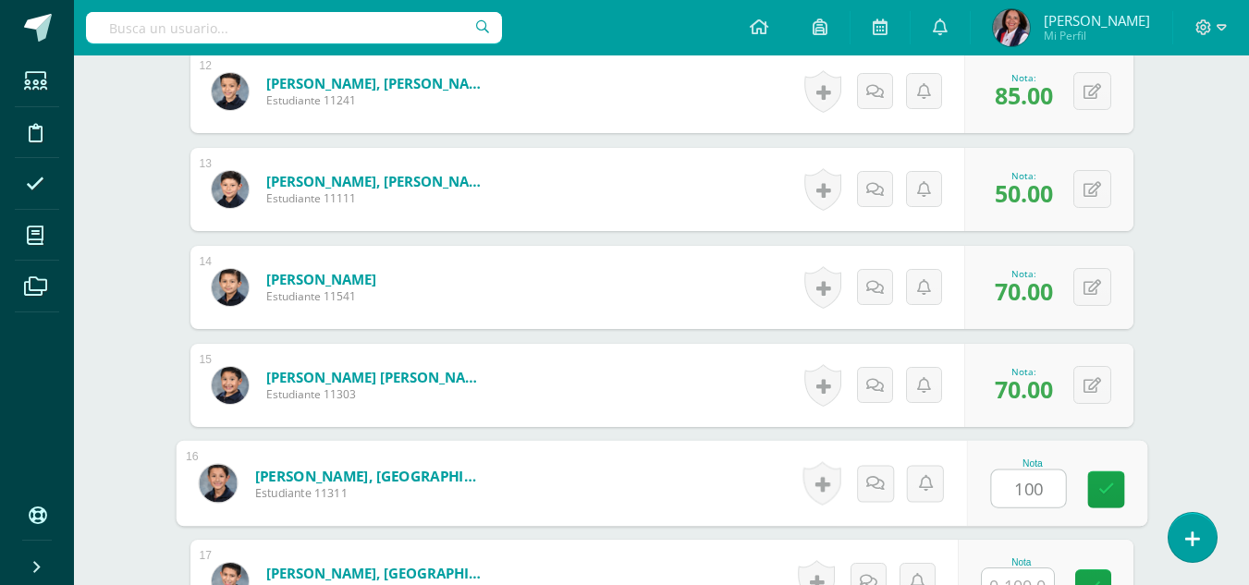
type input "100"
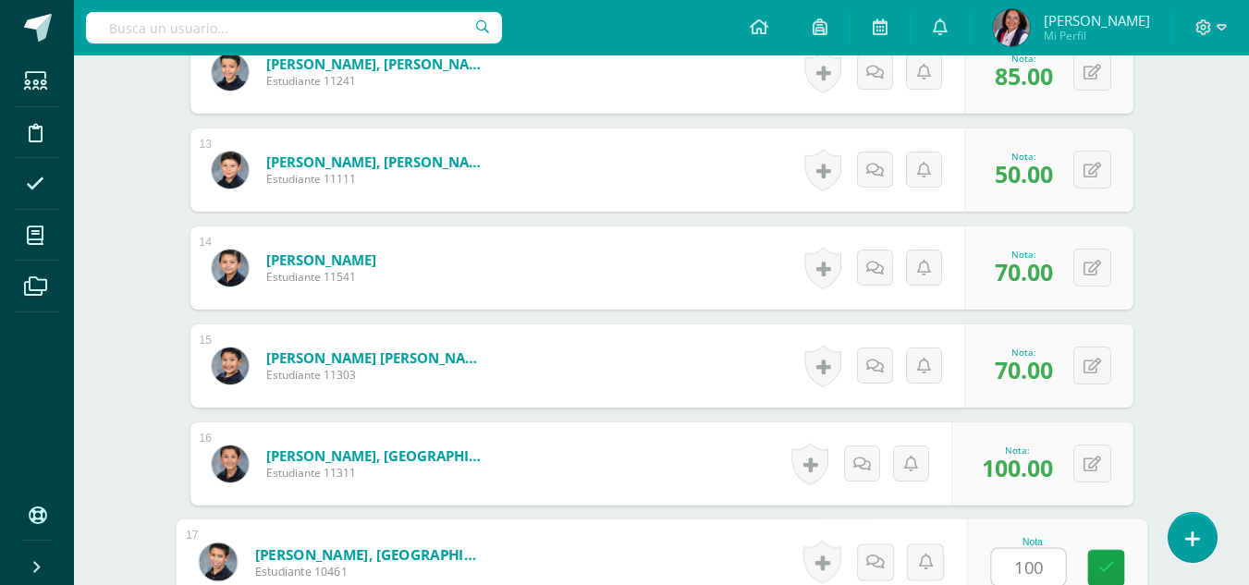
type input "100"
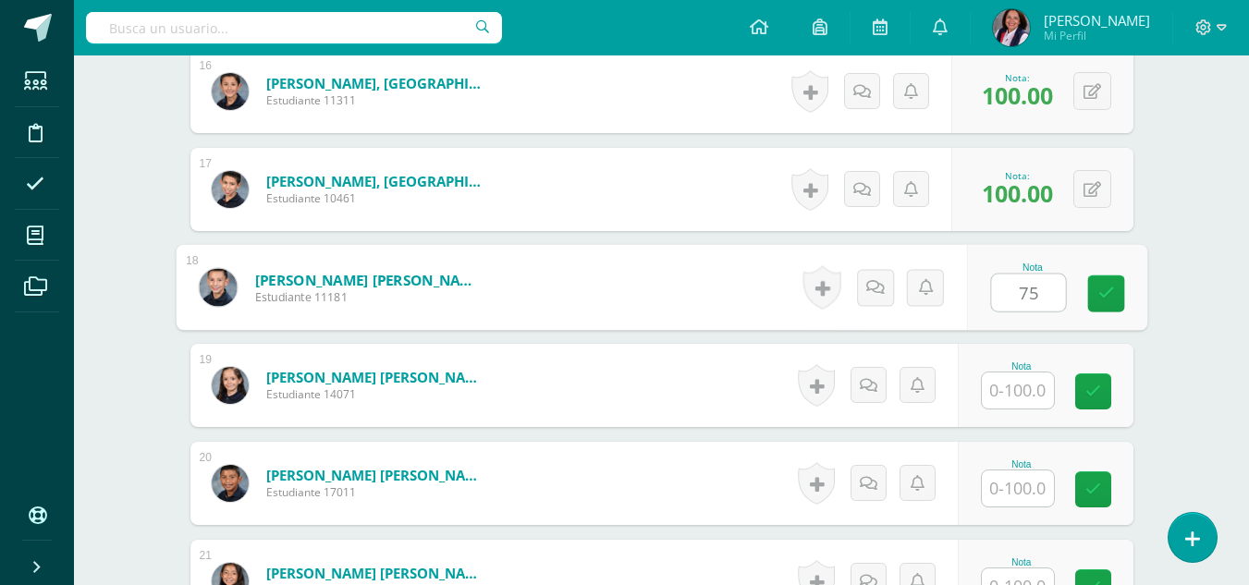
type input "75"
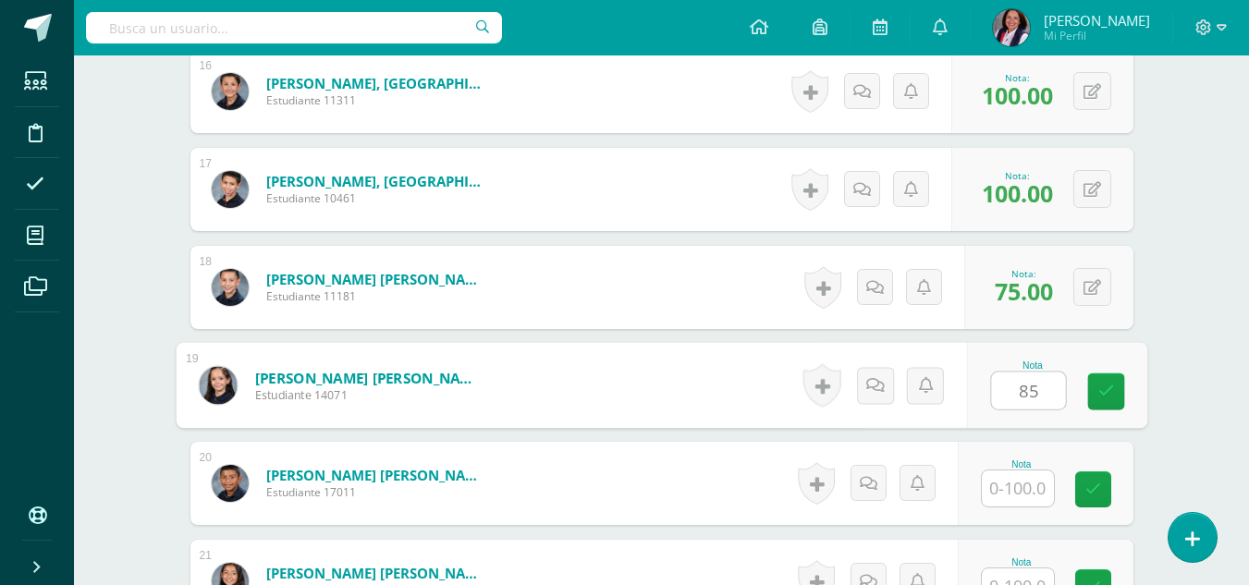
type input "85"
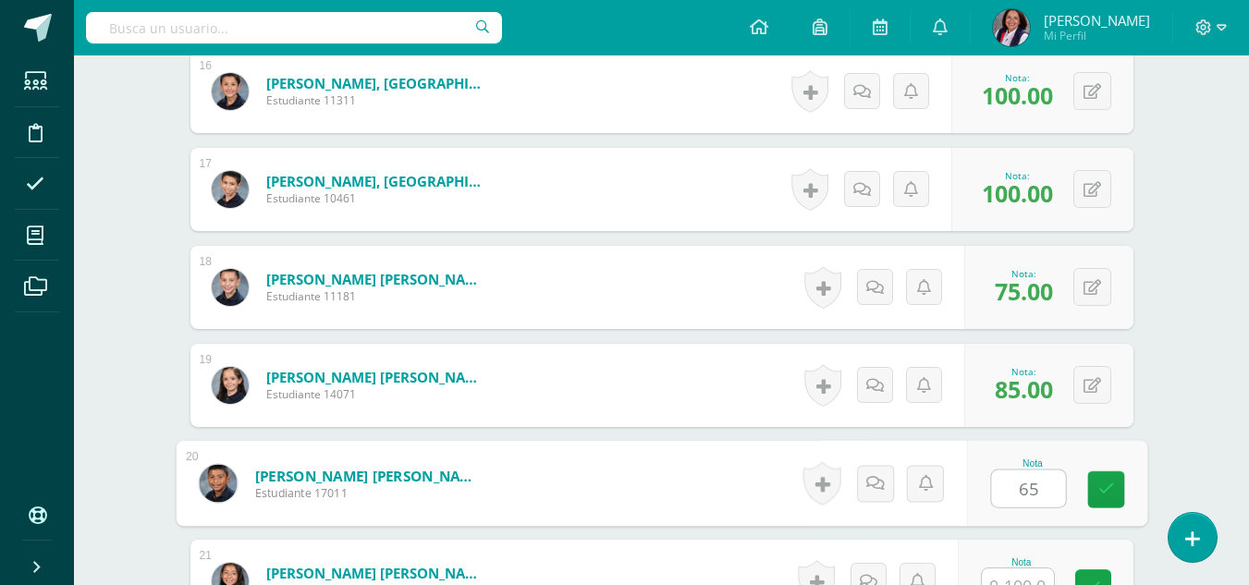
type input "65"
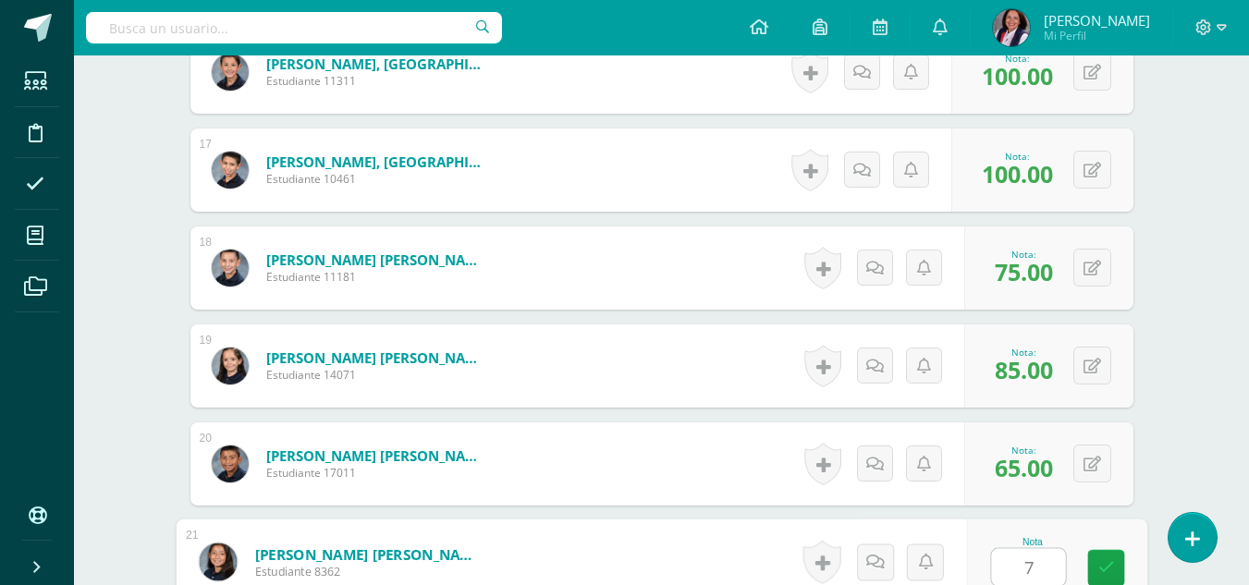
type input "75"
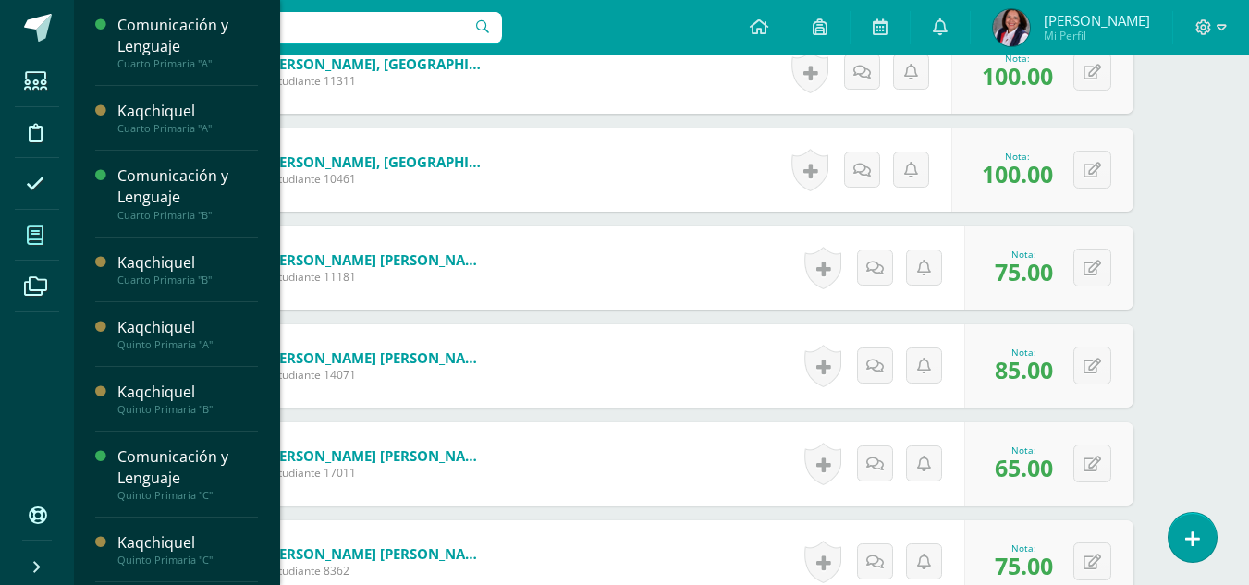
click at [36, 240] on icon at bounding box center [35, 236] width 17 height 18
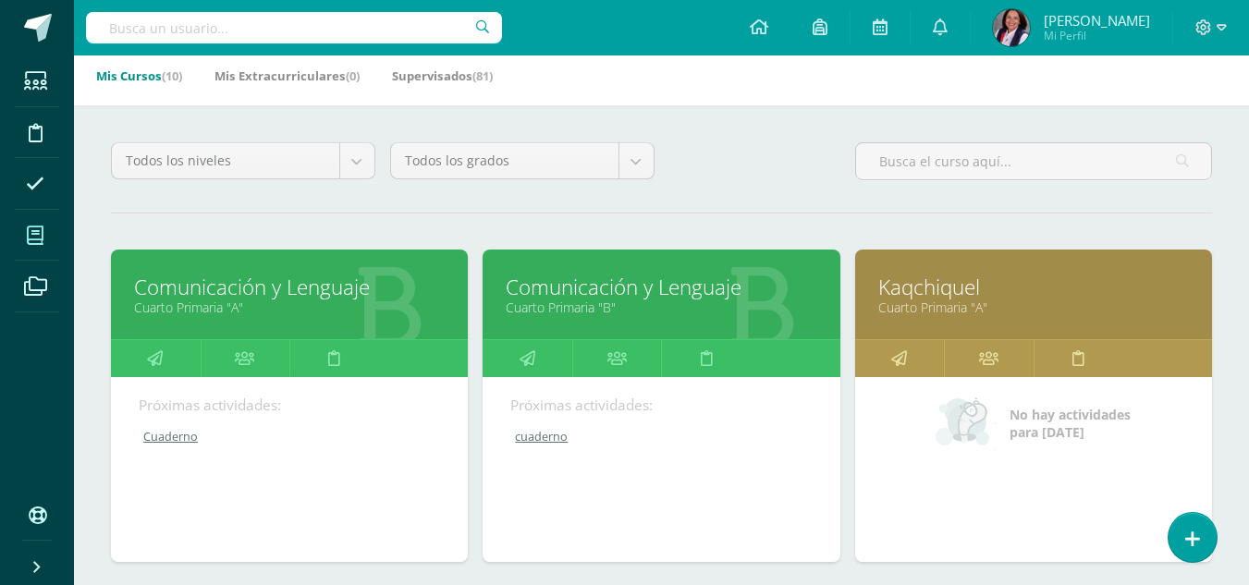
scroll to position [370, 0]
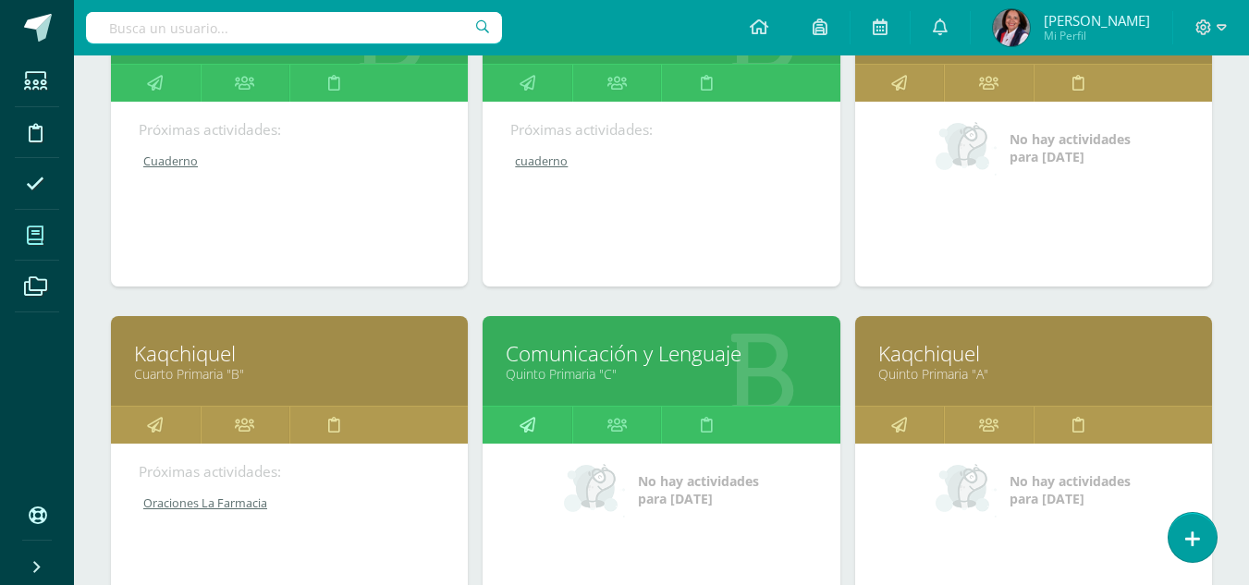
click at [535, 424] on link at bounding box center [528, 425] width 90 height 37
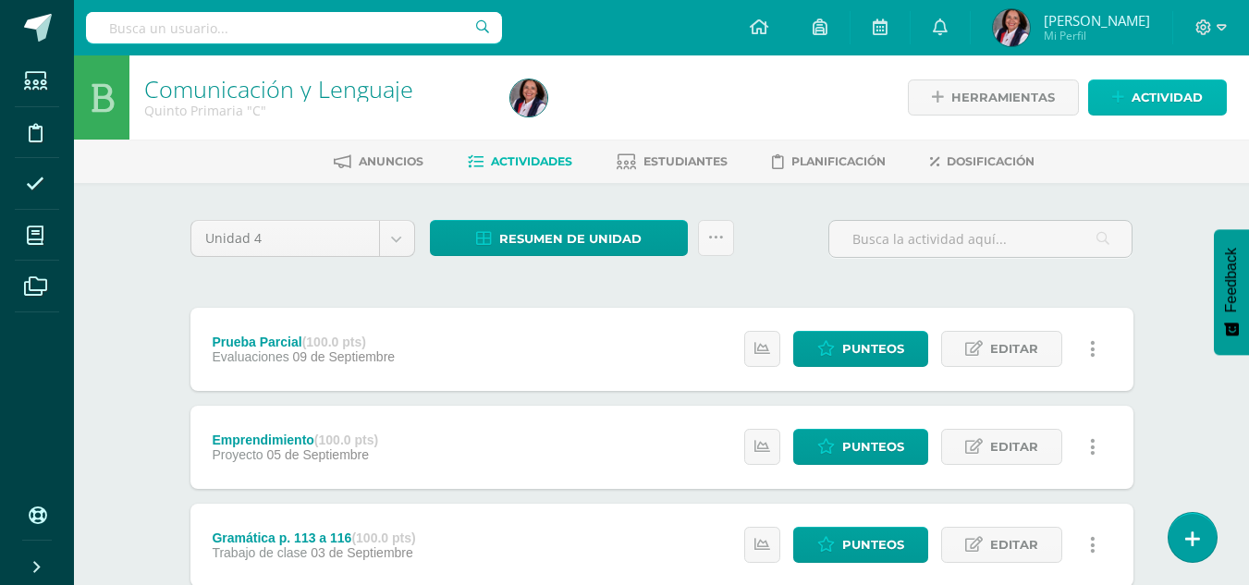
click at [1158, 100] on span "Actividad" at bounding box center [1167, 97] width 71 height 34
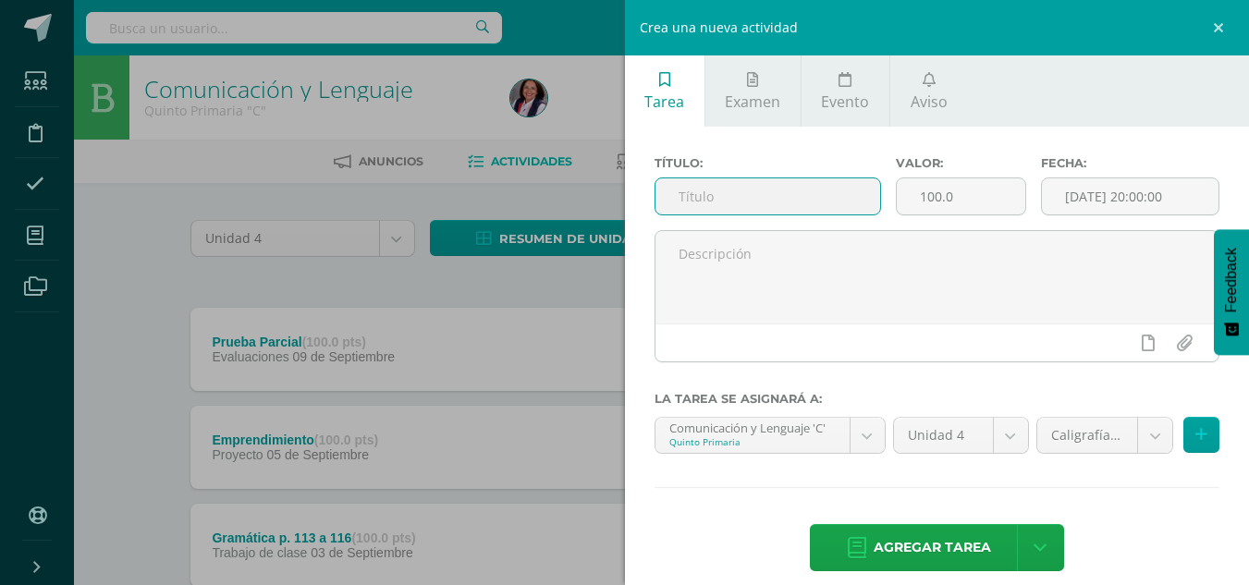
click at [695, 207] on input "text" at bounding box center [767, 196] width 225 height 36
type input "Voc. # 30"
click at [1092, 202] on input "[DATE] 20:00:00" at bounding box center [1130, 196] width 177 height 36
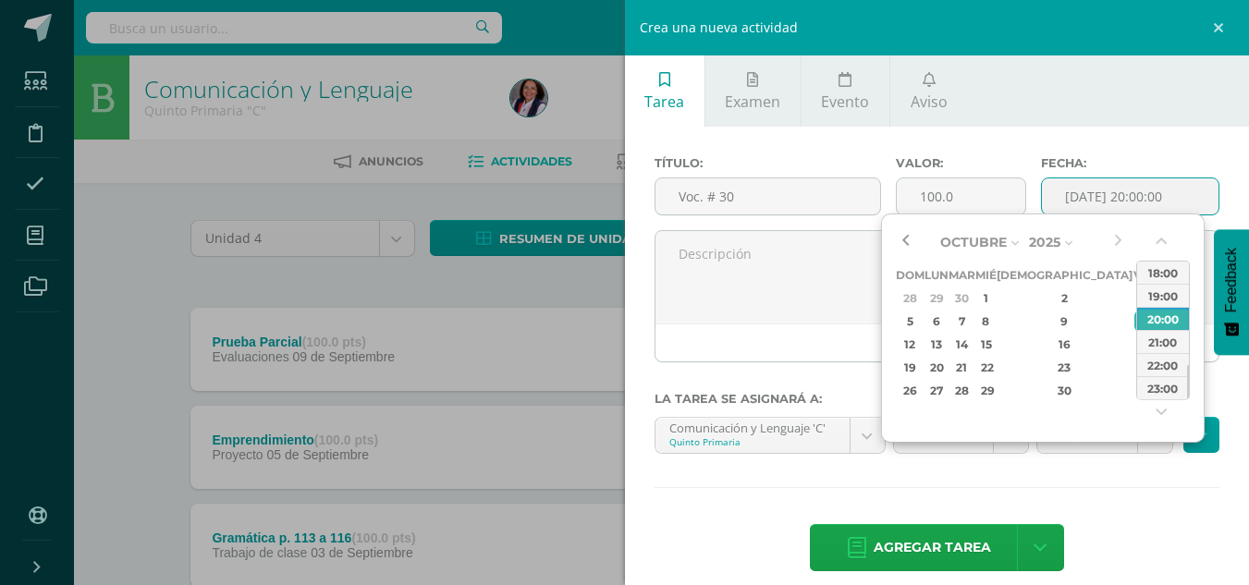
click at [903, 241] on button "button" at bounding box center [905, 242] width 18 height 28
click at [942, 319] on div "8" at bounding box center [935, 321] width 19 height 21
type input "[DATE] 20:00"
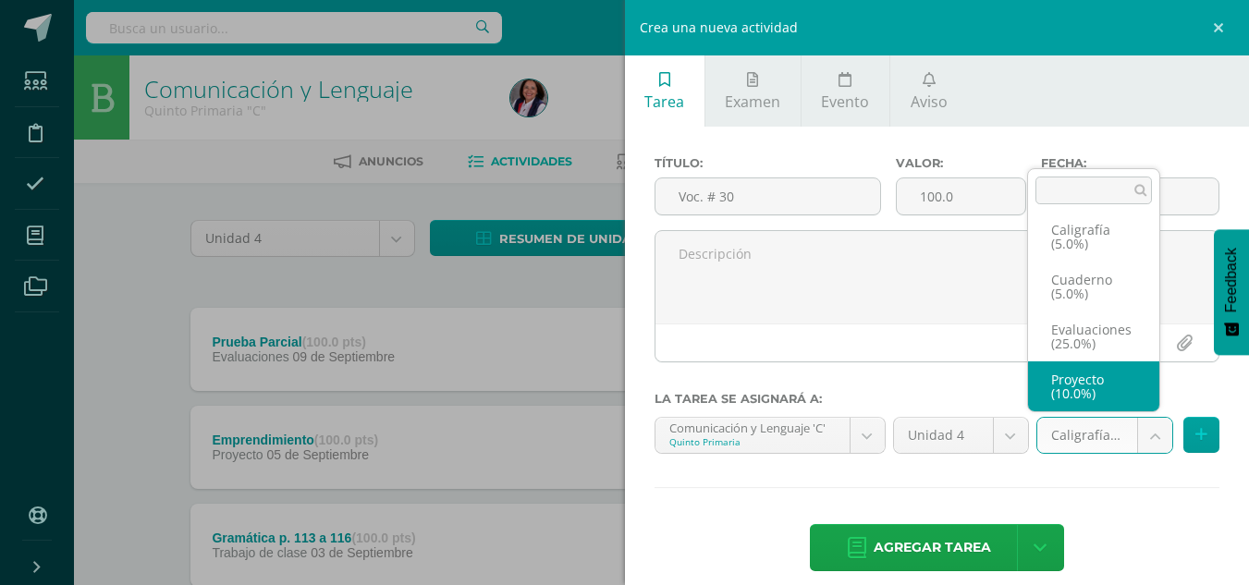
scroll to position [142, 0]
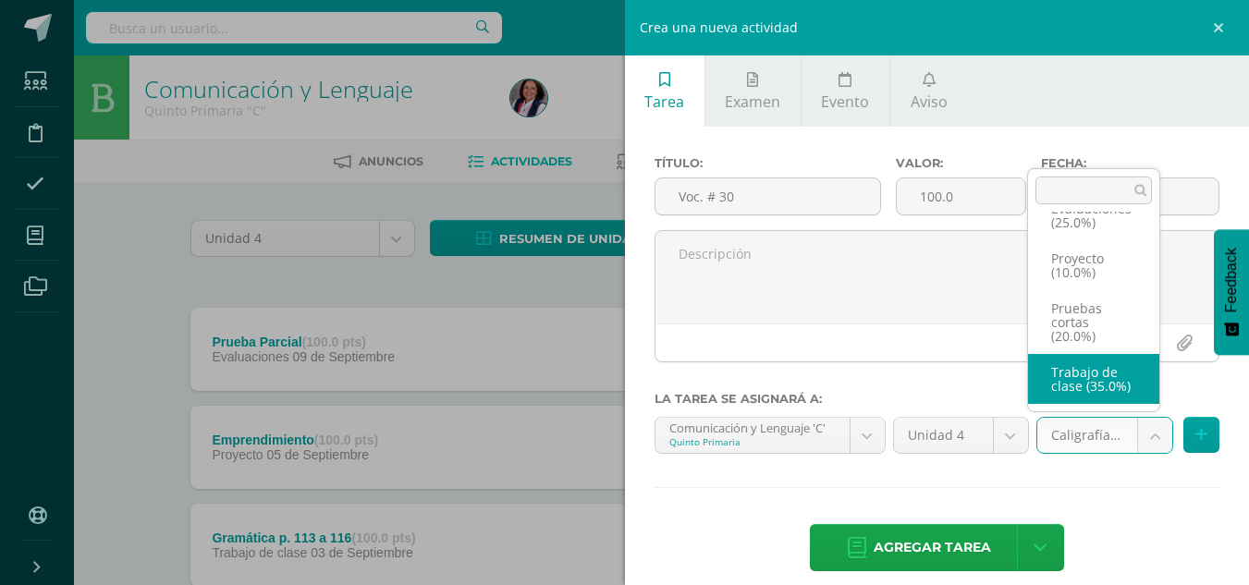
select select "233062"
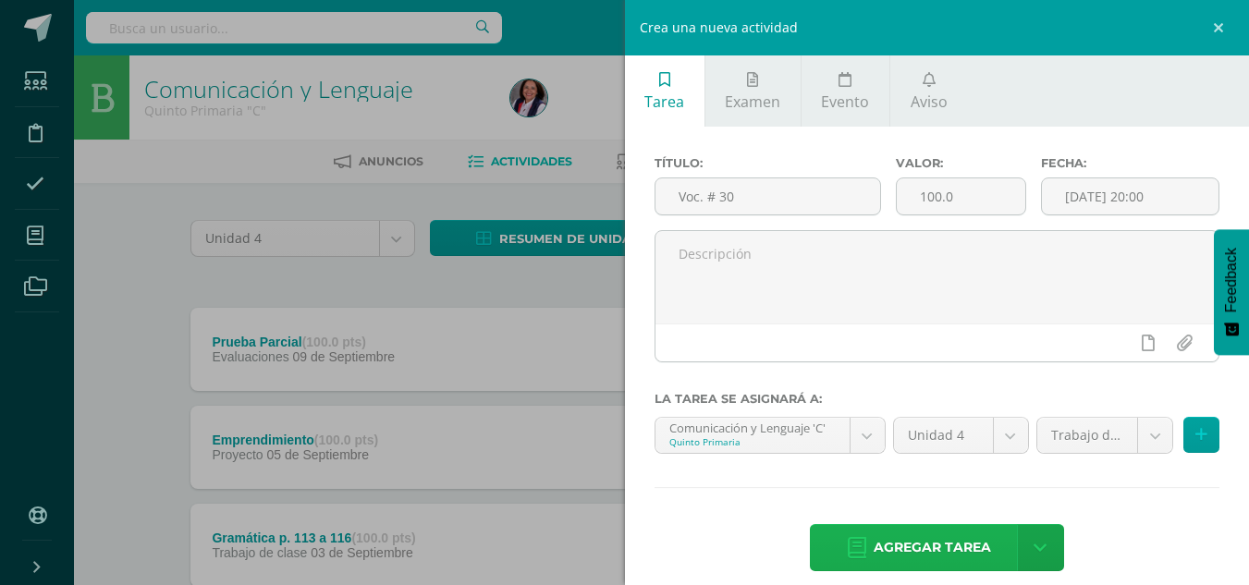
click at [957, 555] on span "Agregar tarea" at bounding box center [932, 547] width 117 height 45
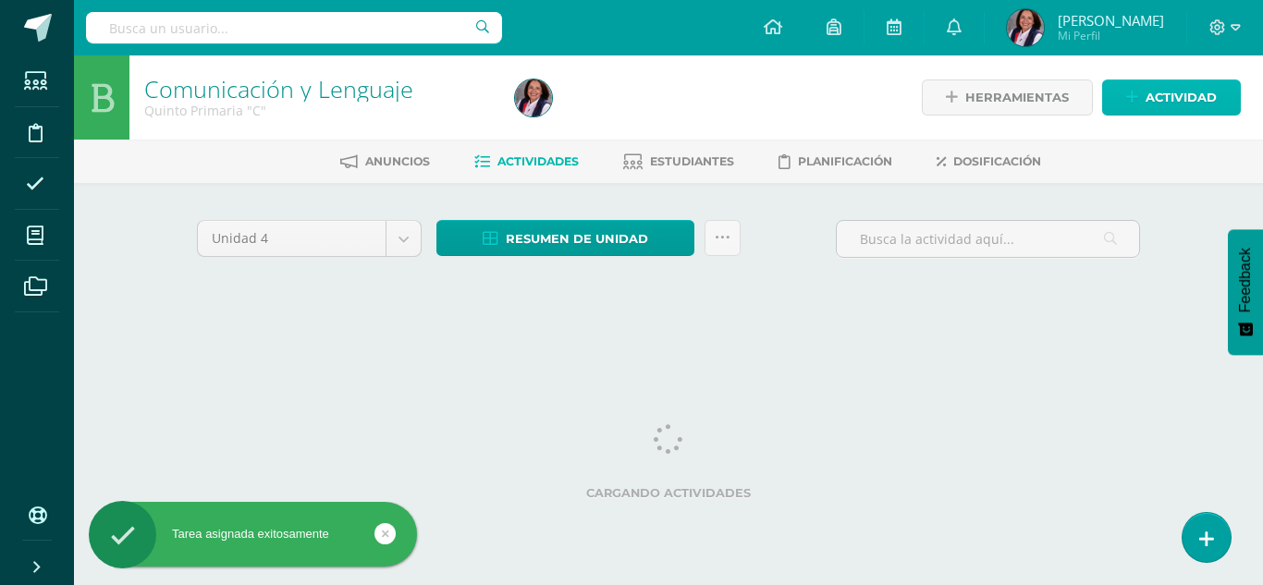
click at [1185, 94] on span "Actividad" at bounding box center [1180, 97] width 71 height 34
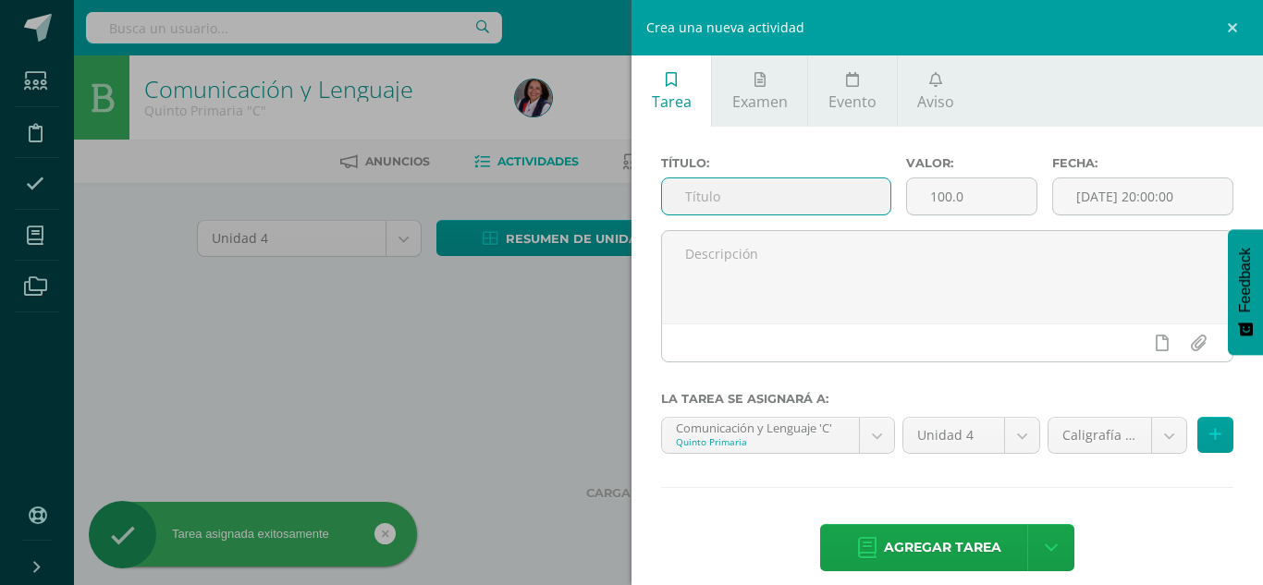
click at [691, 208] on input "text" at bounding box center [776, 196] width 228 height 36
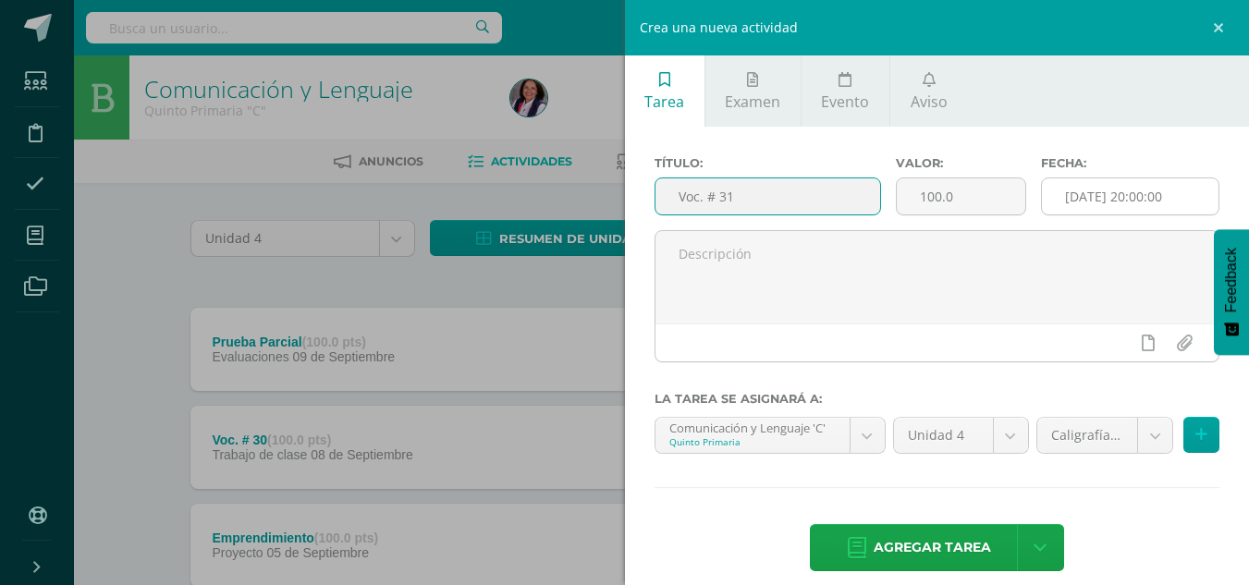
type input "Voc. # 31"
click at [1113, 196] on input "[DATE] 20:00:00" at bounding box center [1130, 196] width 177 height 36
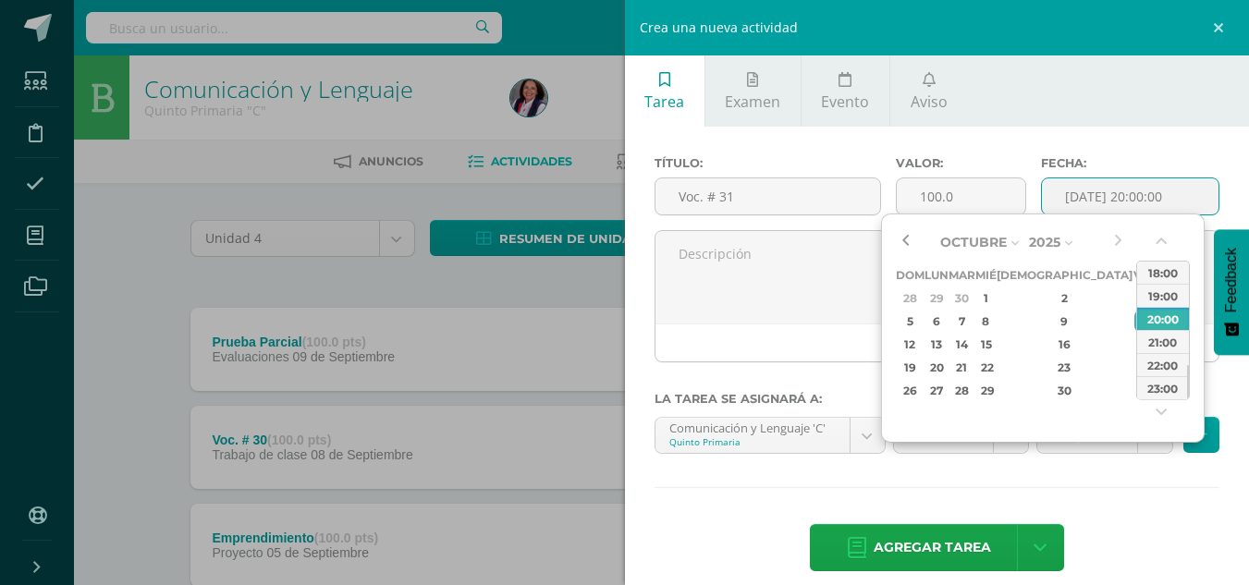
click at [897, 241] on button "button" at bounding box center [905, 242] width 18 height 28
click at [946, 364] on div "22" at bounding box center [935, 367] width 19 height 21
type input "2025-09-22 20:00"
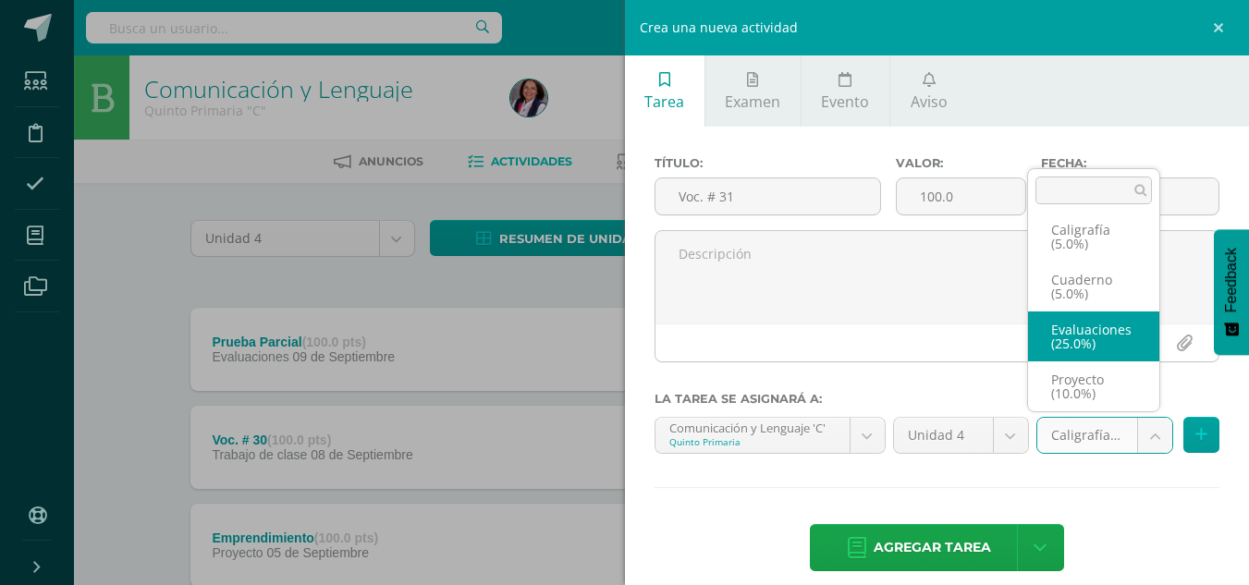
scroll to position [142, 0]
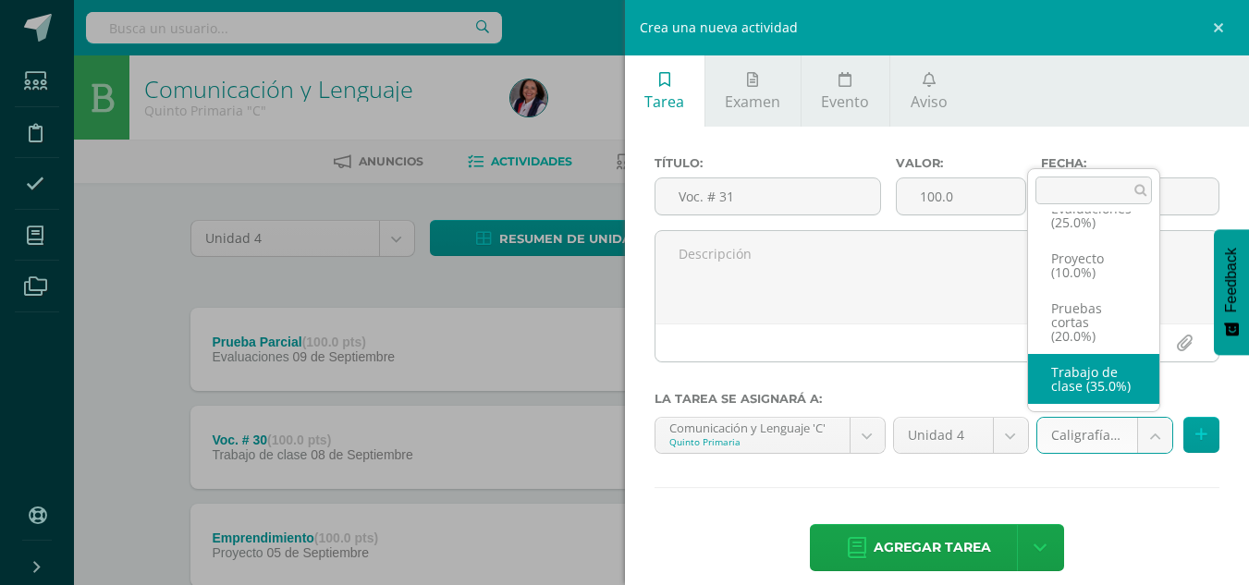
select select "233062"
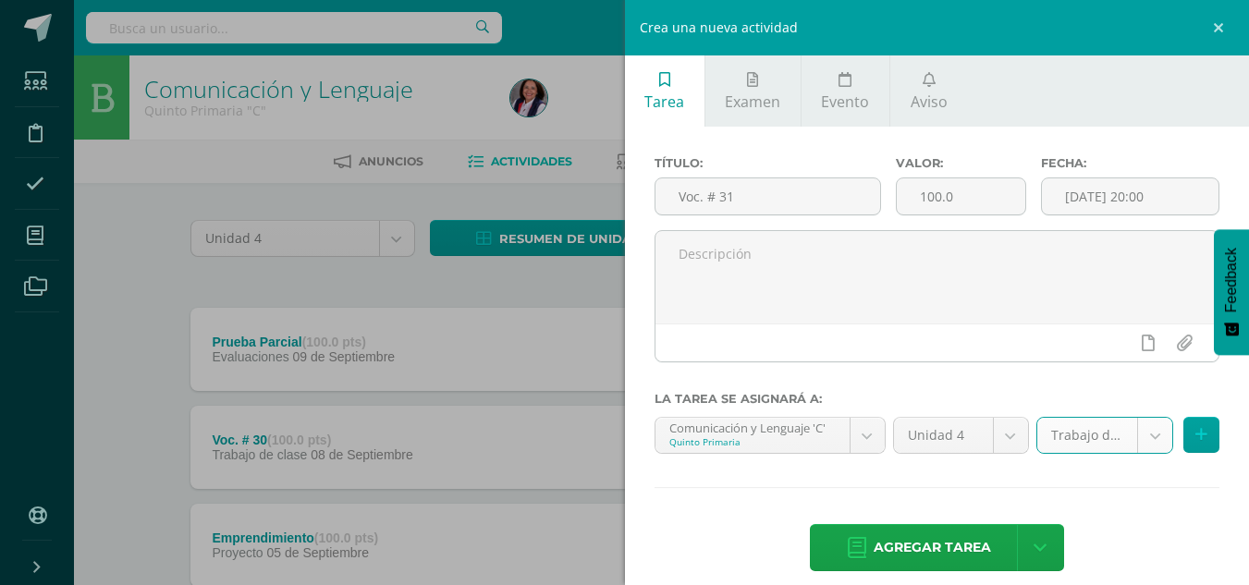
click at [883, 547] on span "Agregar tarea" at bounding box center [932, 547] width 117 height 45
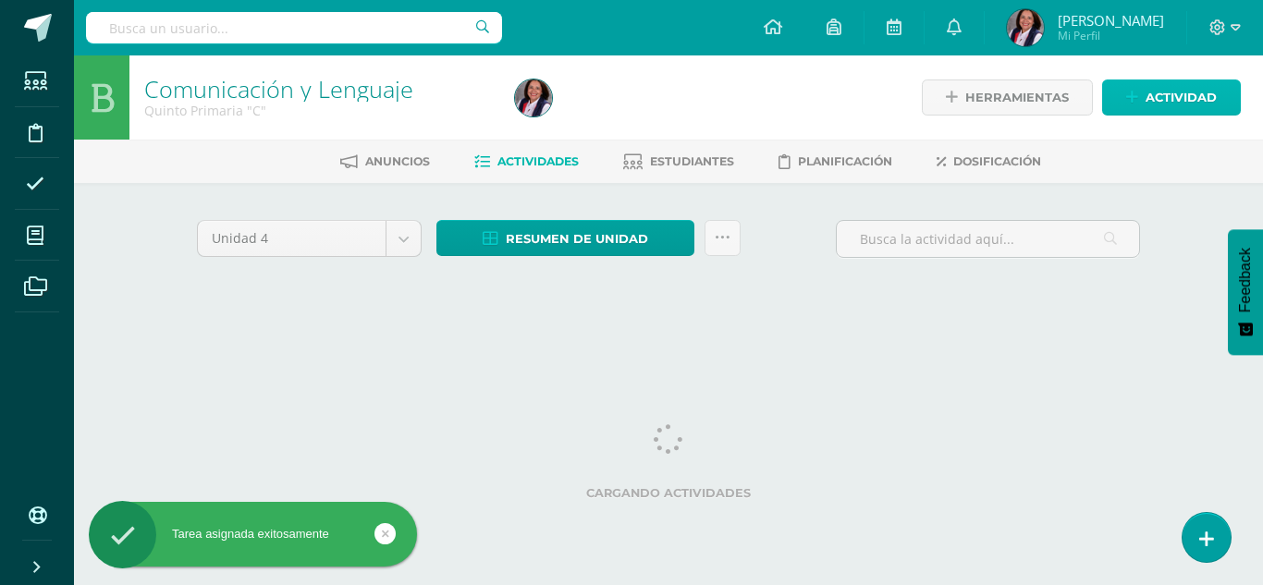
click at [1183, 101] on span "Actividad" at bounding box center [1180, 97] width 71 height 34
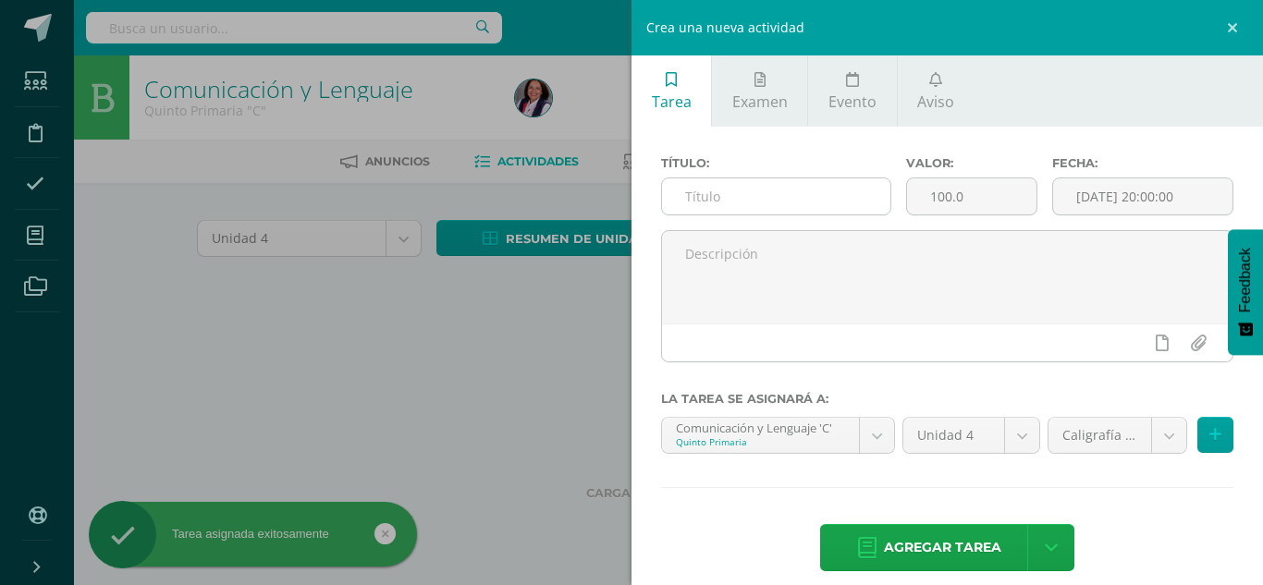
click at [701, 197] on input "text" at bounding box center [776, 196] width 228 height 36
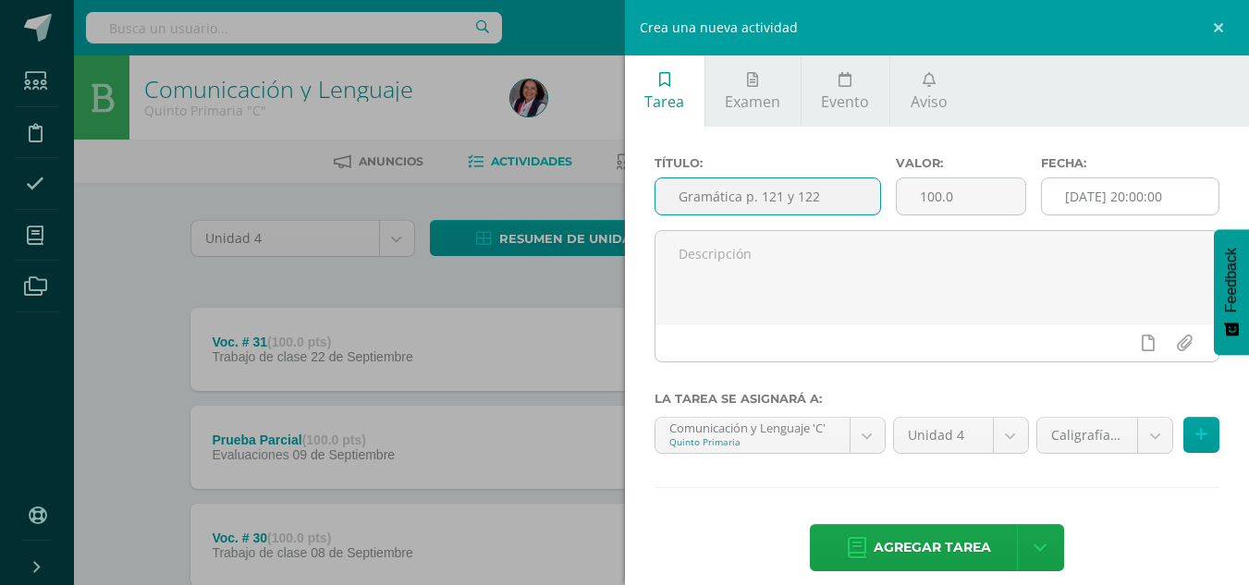
type input "Gramática p. 121 y 122"
click at [1093, 209] on input "[DATE] 20:00:00" at bounding box center [1130, 196] width 177 height 36
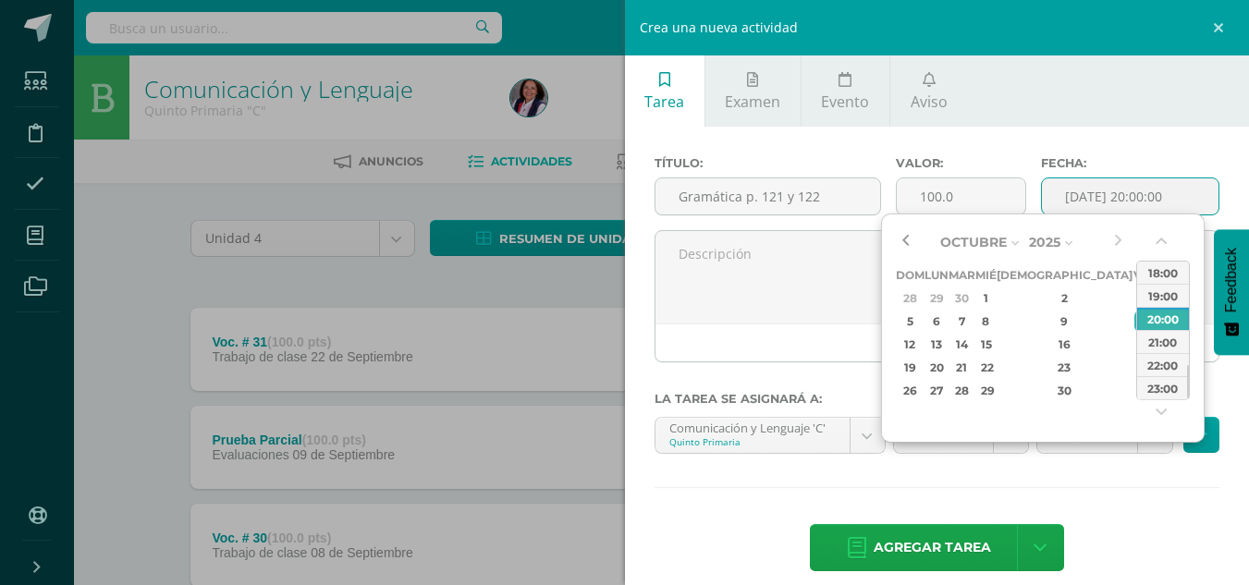
click at [900, 243] on button "button" at bounding box center [905, 242] width 18 height 28
click at [994, 372] on div "24" at bounding box center [985, 367] width 17 height 21
type input "[DATE] 20:00"
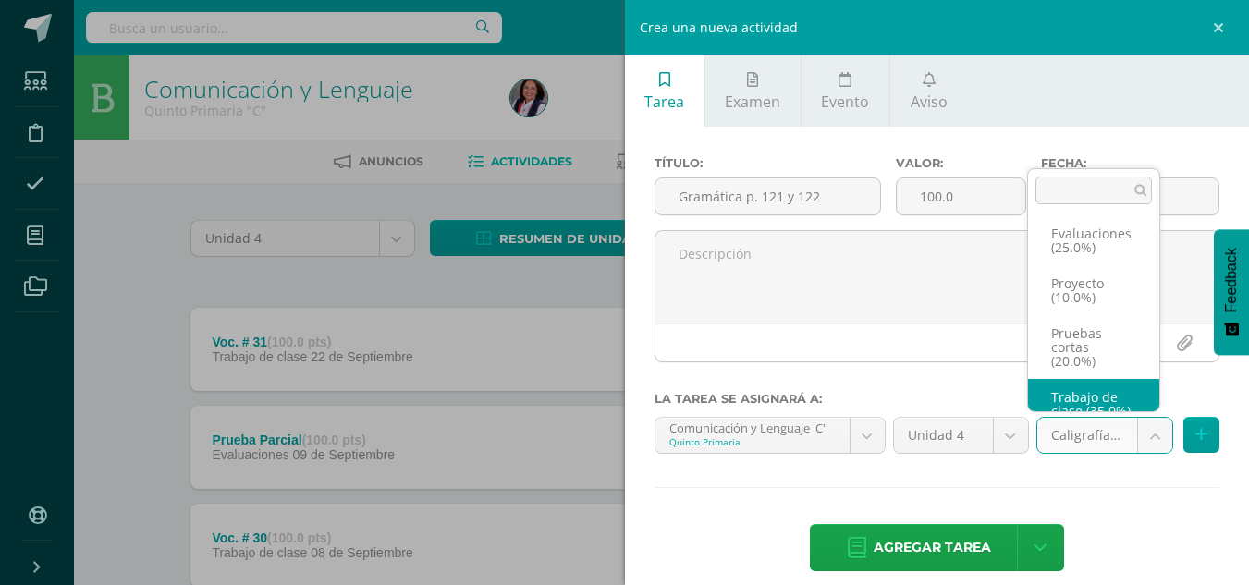
scroll to position [142, 0]
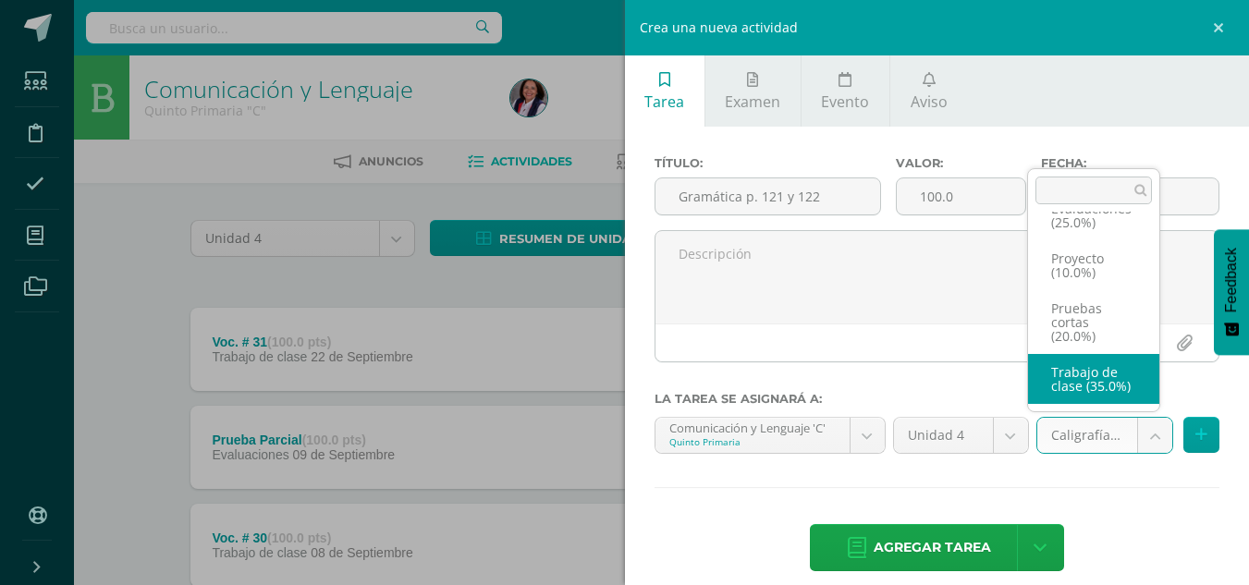
select select "233062"
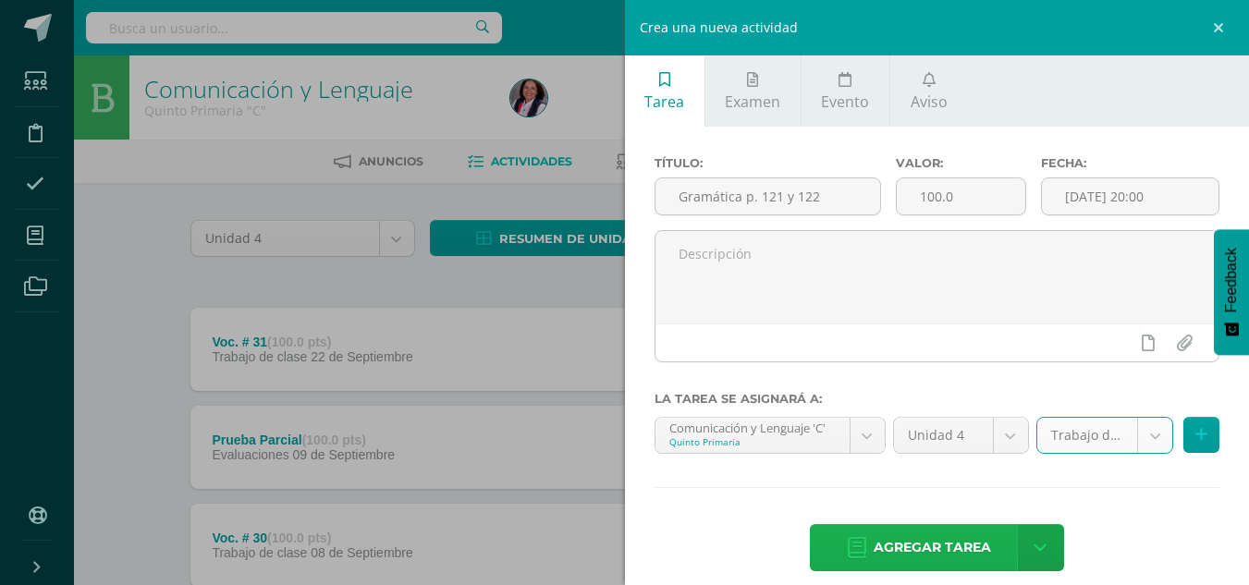
click at [949, 553] on span "Agregar tarea" at bounding box center [932, 547] width 117 height 45
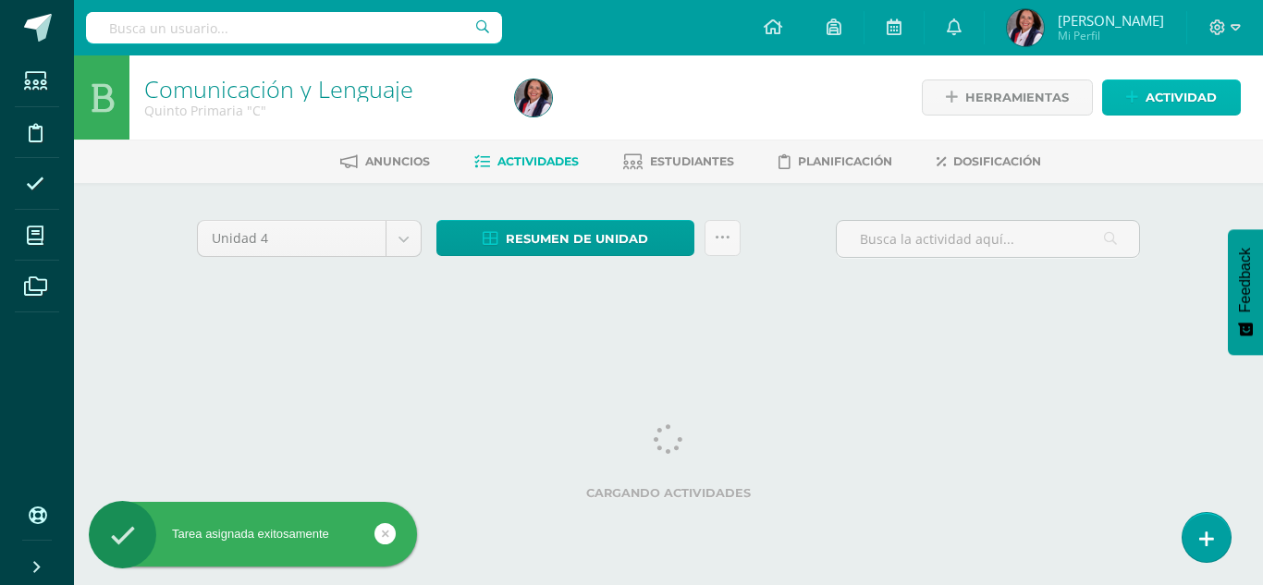
click at [1165, 101] on span "Actividad" at bounding box center [1180, 97] width 71 height 34
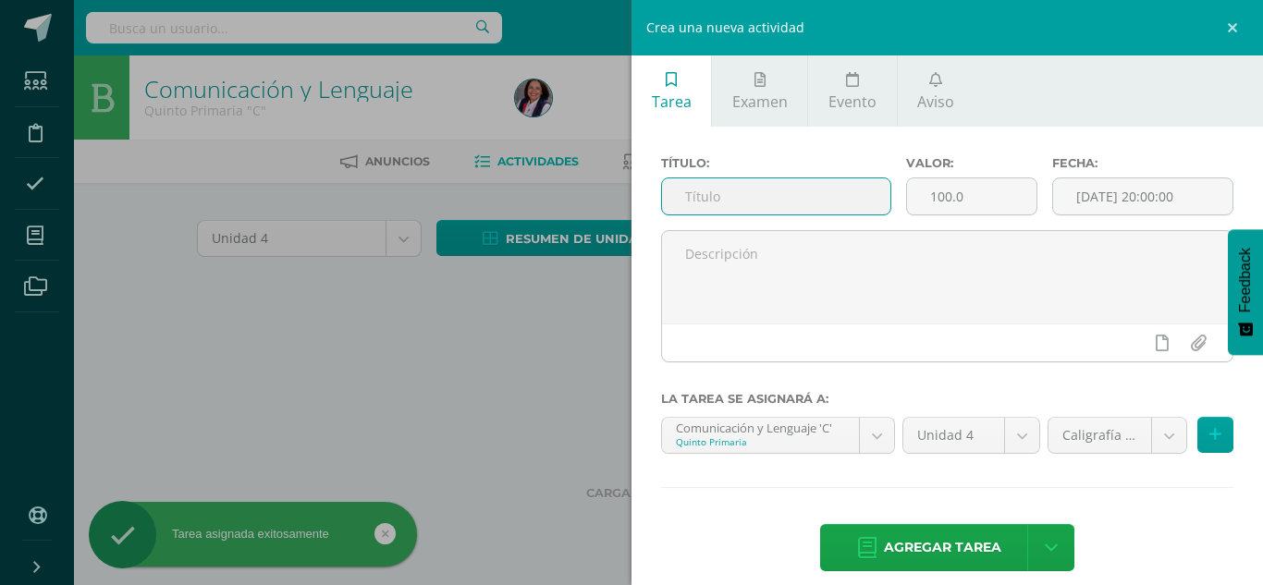
click at [684, 193] on input "text" at bounding box center [776, 196] width 228 height 36
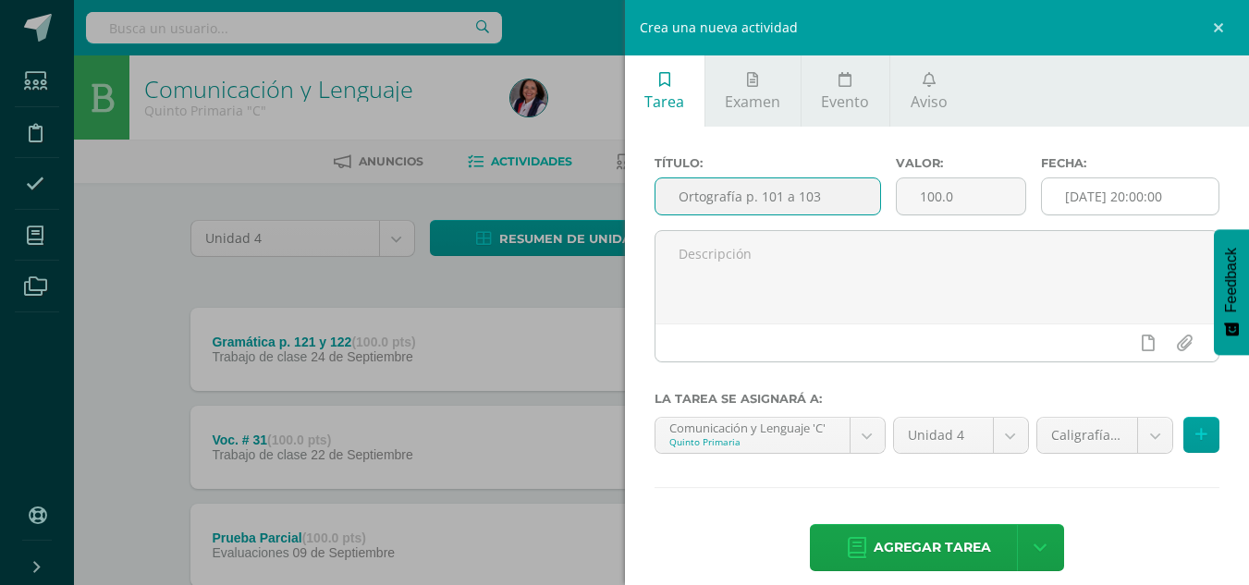
type input "Ortografía p. 101 a 103"
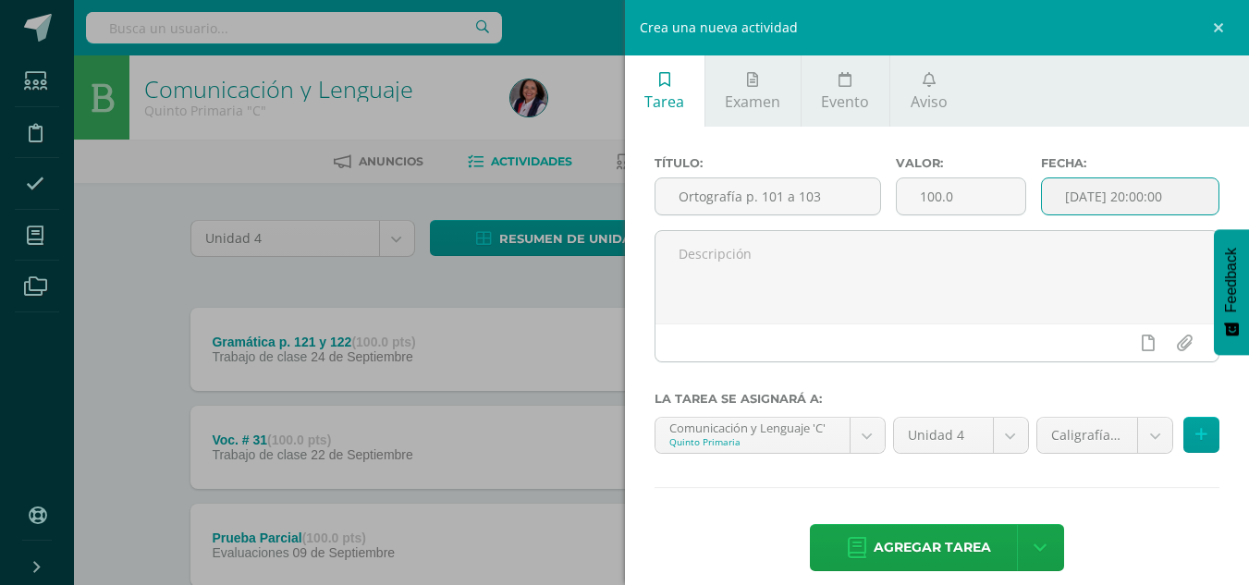
click at [1066, 196] on input "[DATE] 20:00:00" at bounding box center [1130, 196] width 177 height 36
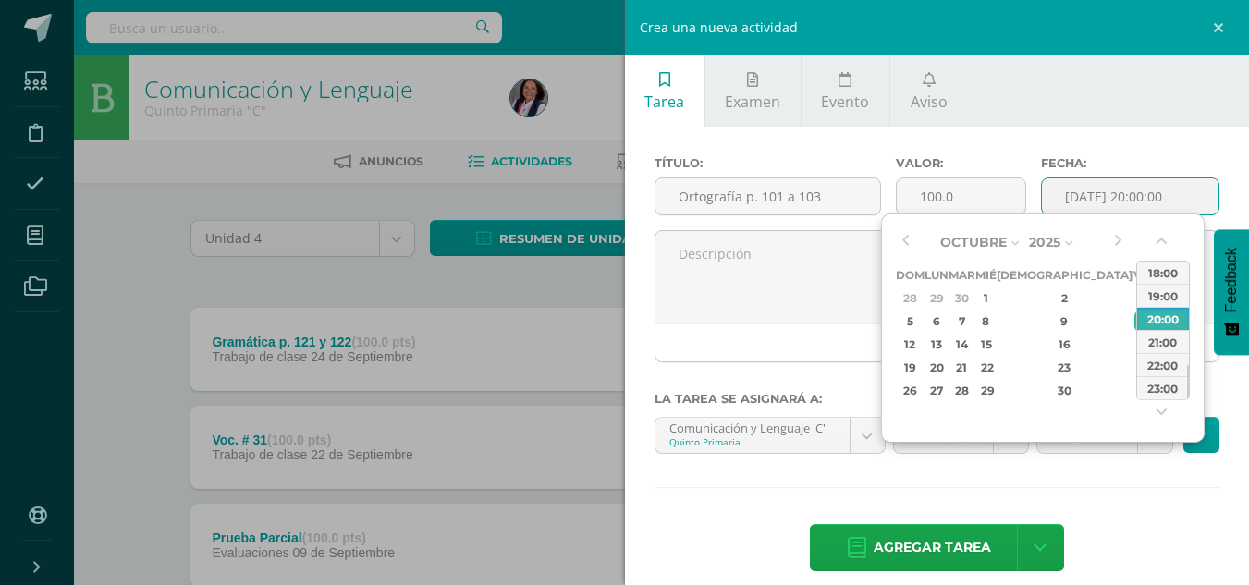
click at [1156, 361] on div "25" at bounding box center [1165, 367] width 19 height 21
click at [909, 243] on button "button" at bounding box center [905, 242] width 18 height 28
click at [1046, 361] on div "25" at bounding box center [1064, 367] width 109 height 21
type input "2025-09-25 20:00"
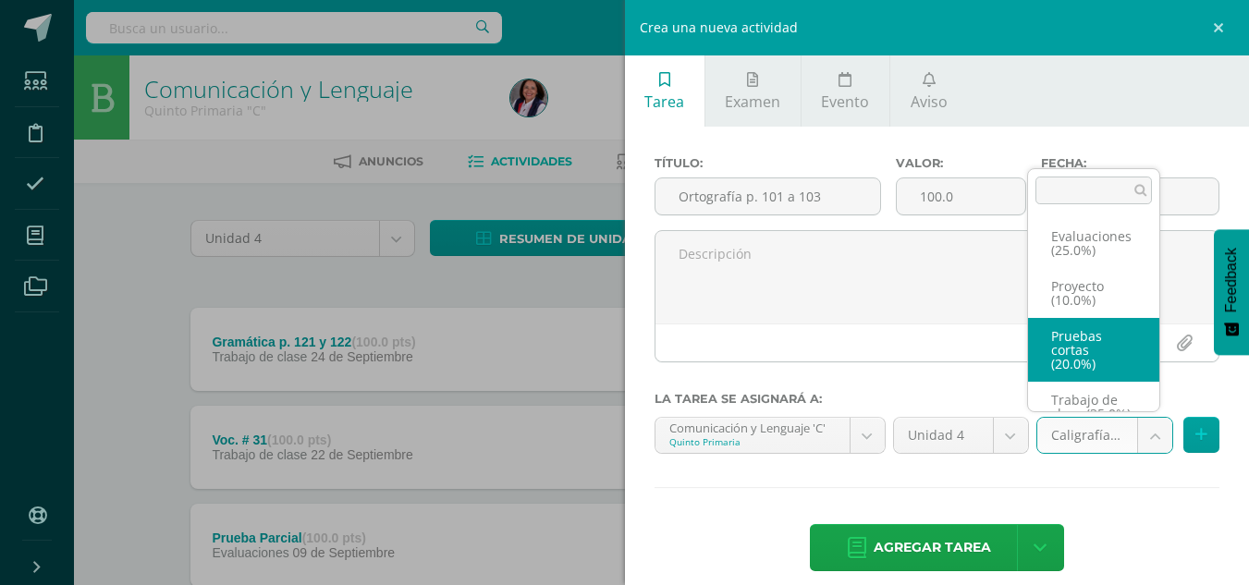
scroll to position [142, 0]
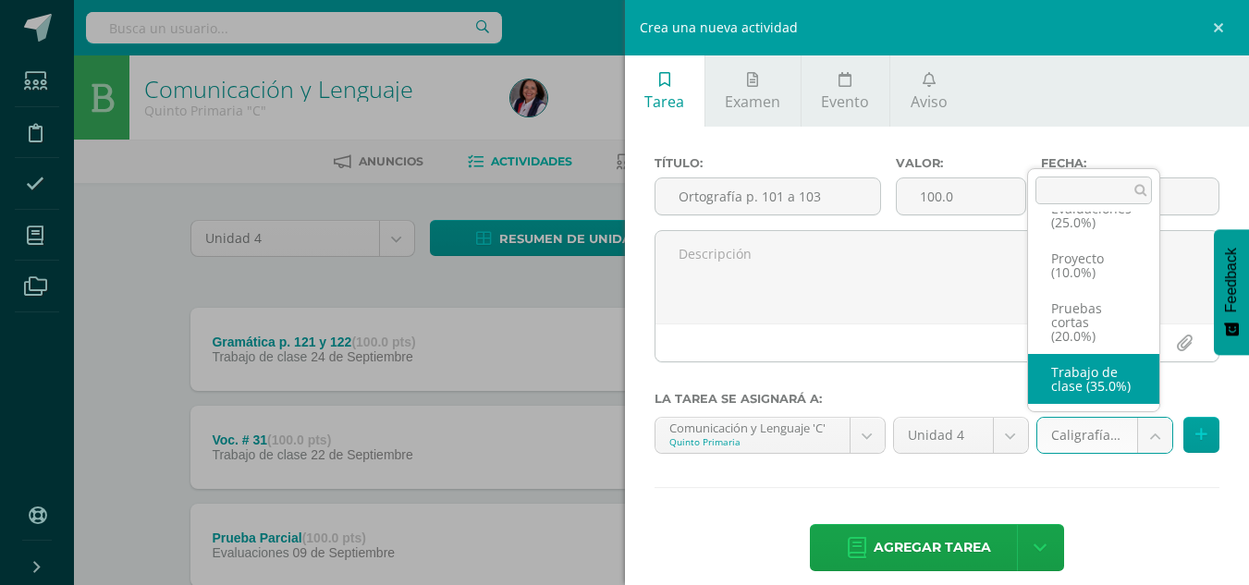
select select "233062"
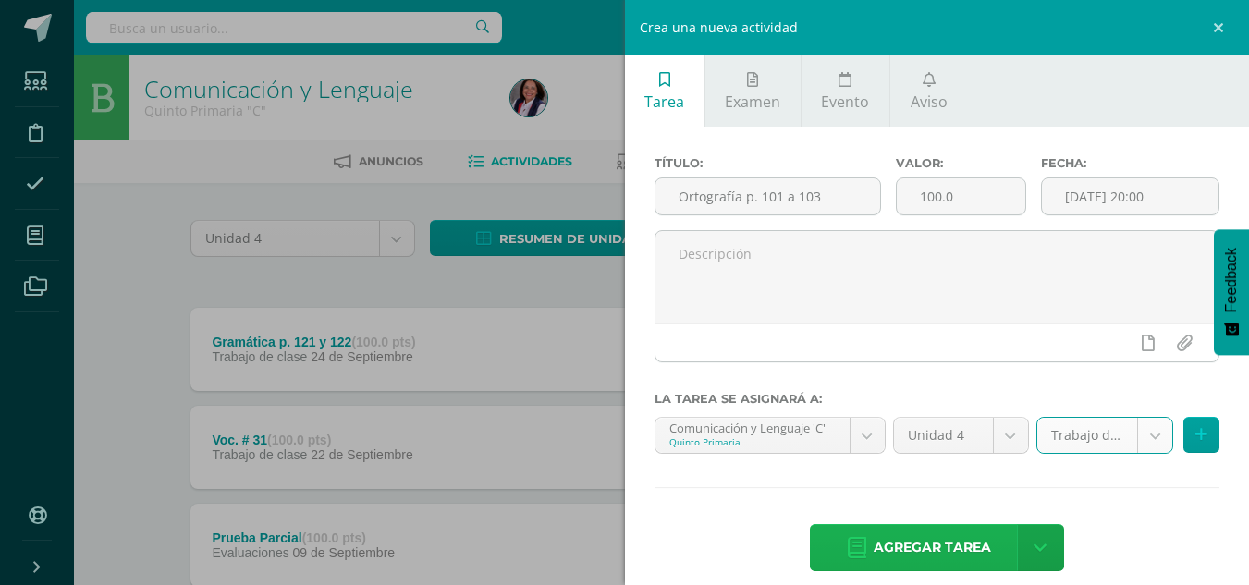
click at [961, 538] on span "Agregar tarea" at bounding box center [932, 547] width 117 height 45
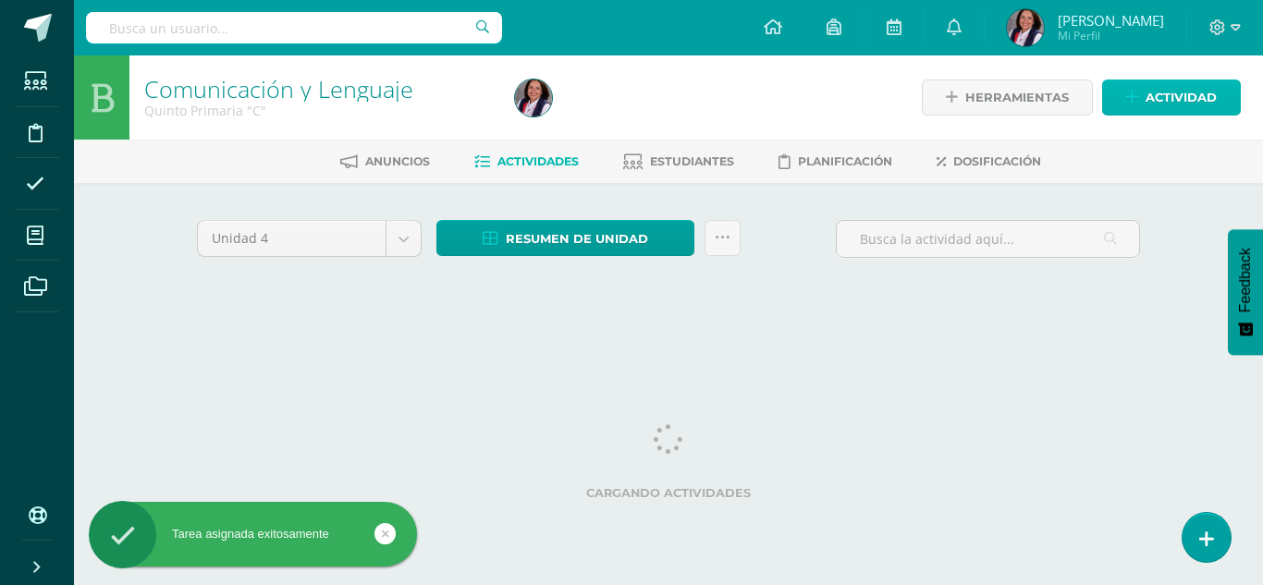
click at [1166, 90] on span "Actividad" at bounding box center [1180, 97] width 71 height 34
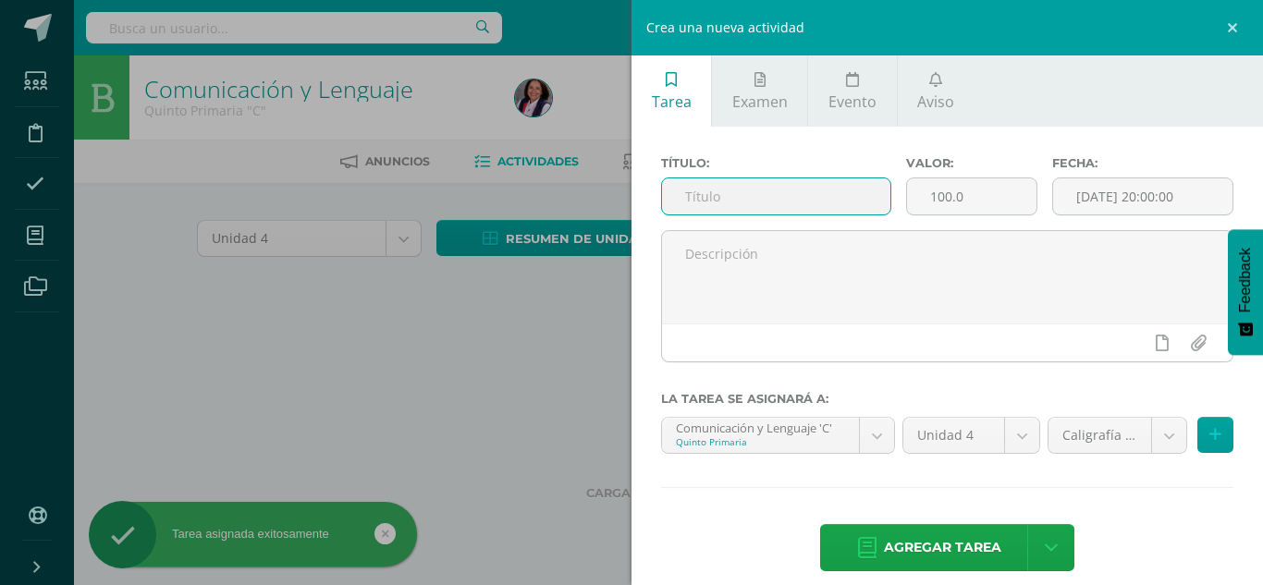
click at [707, 194] on input "text" at bounding box center [776, 196] width 228 height 36
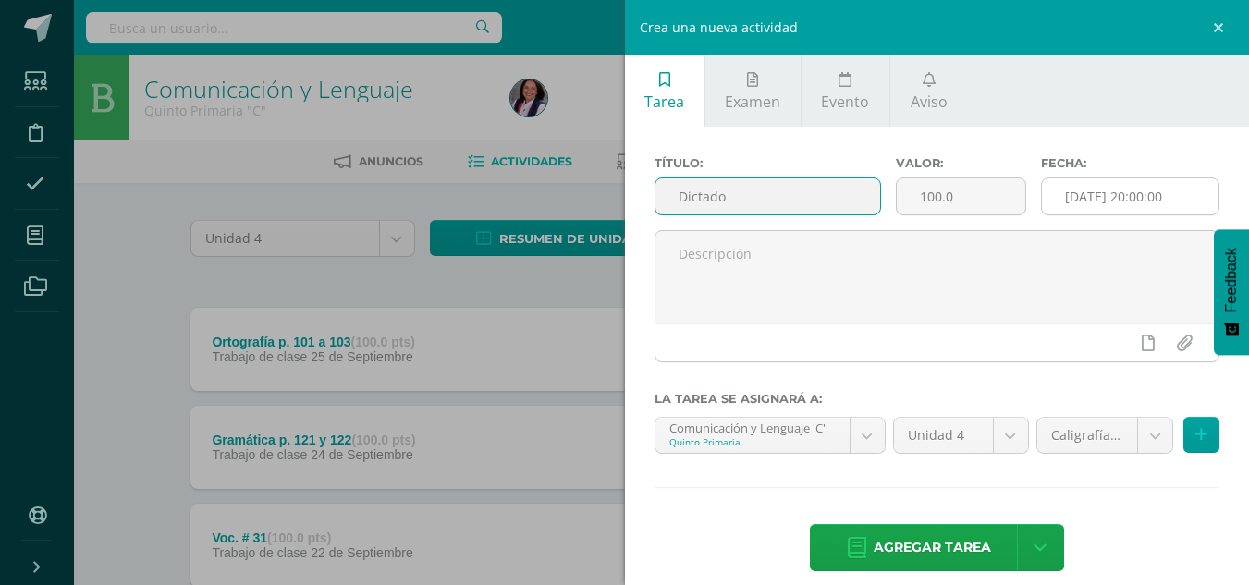
type input "Dictado"
click at [1106, 199] on input "[DATE] 20:00:00" at bounding box center [1130, 196] width 177 height 36
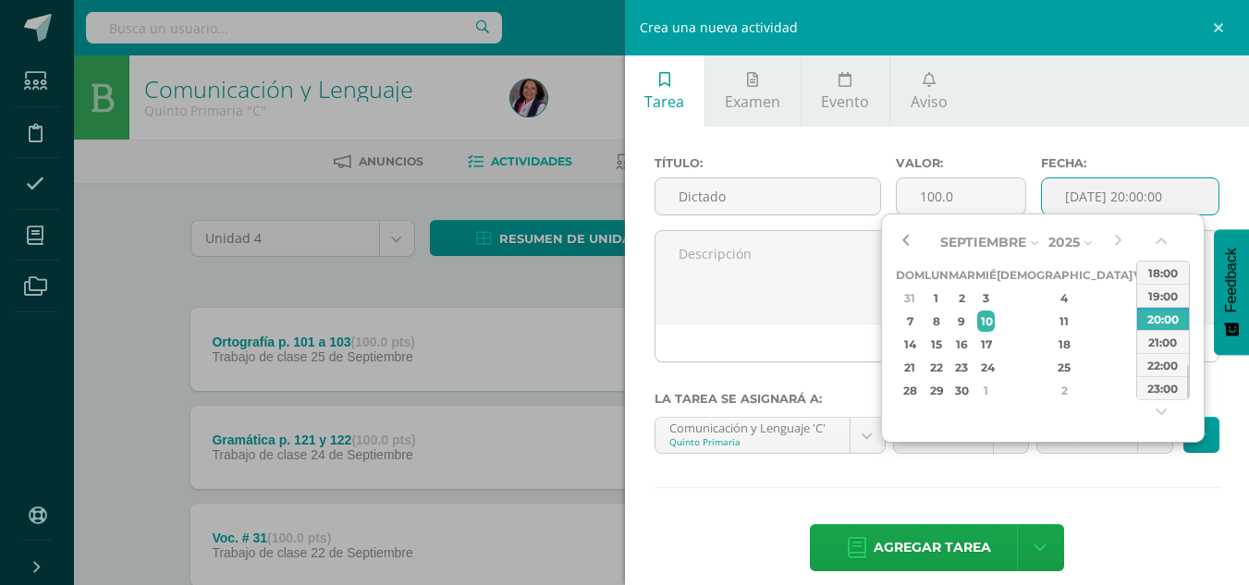
click at [902, 239] on button "button" at bounding box center [905, 242] width 18 height 28
click at [1134, 365] on div "26" at bounding box center [1142, 367] width 17 height 21
type input "2025-09-26 20:00"
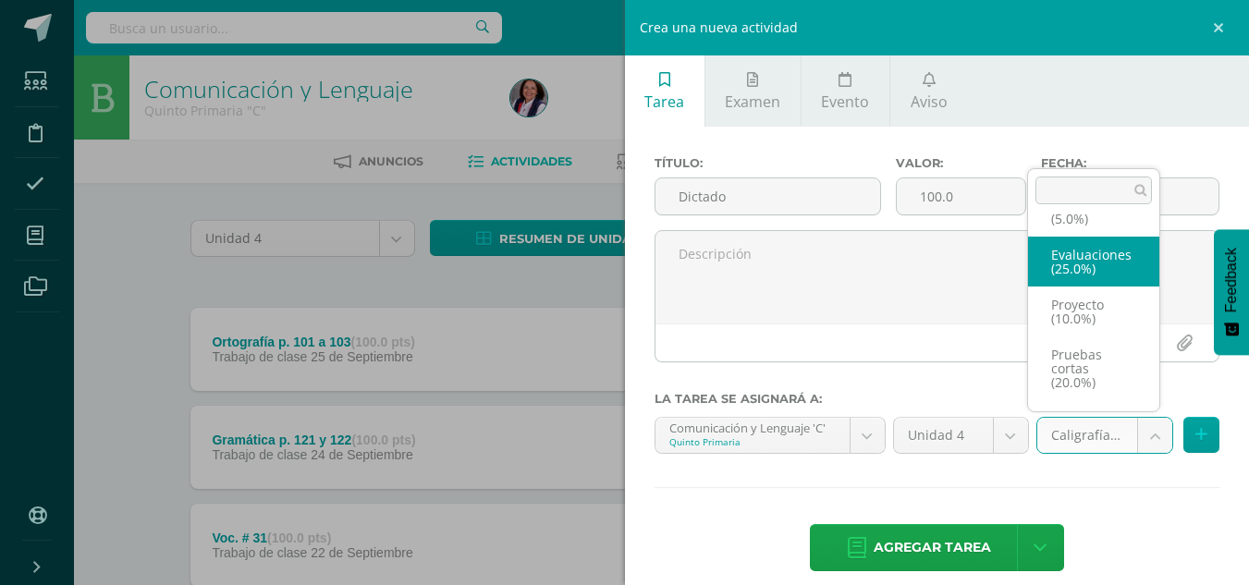
scroll to position [100, 0]
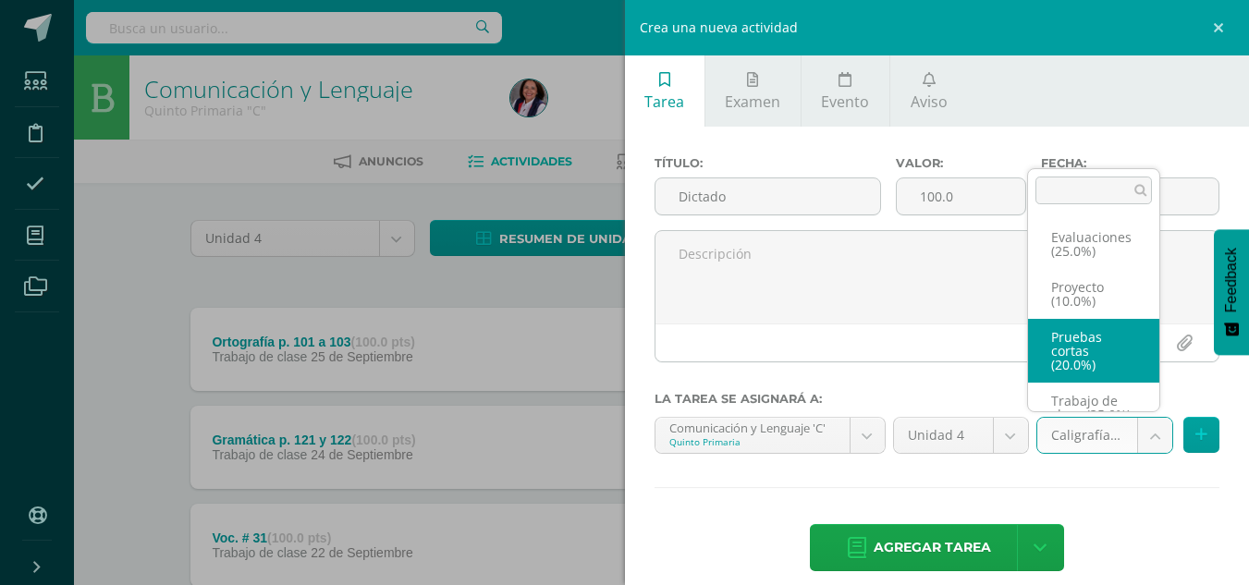
select select "233064"
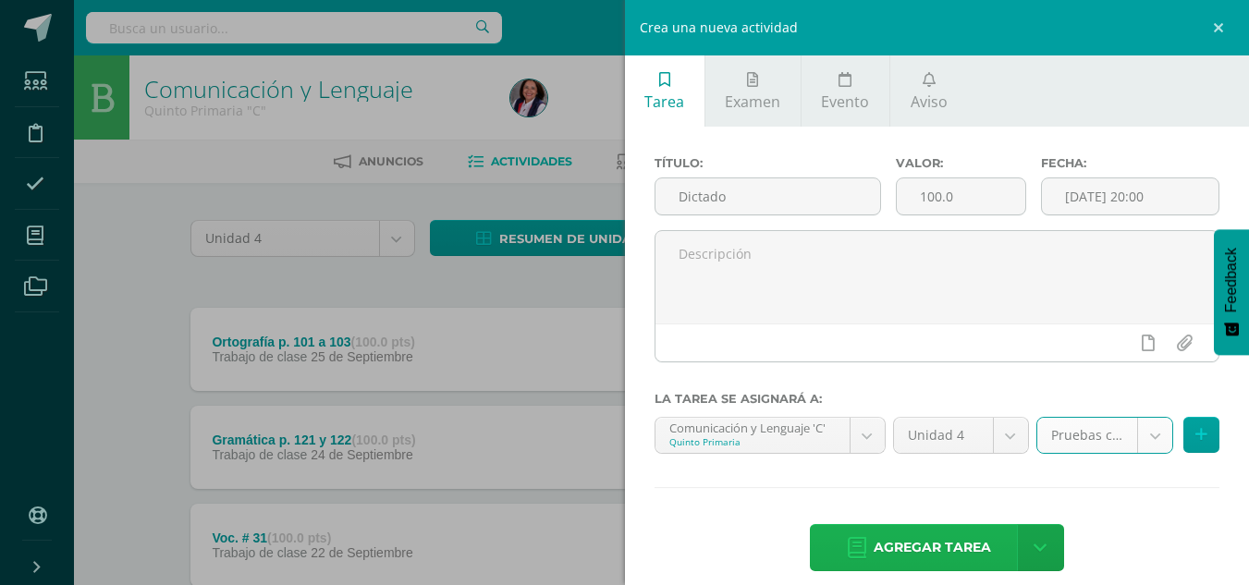
click at [908, 550] on span "Agregar tarea" at bounding box center [932, 547] width 117 height 45
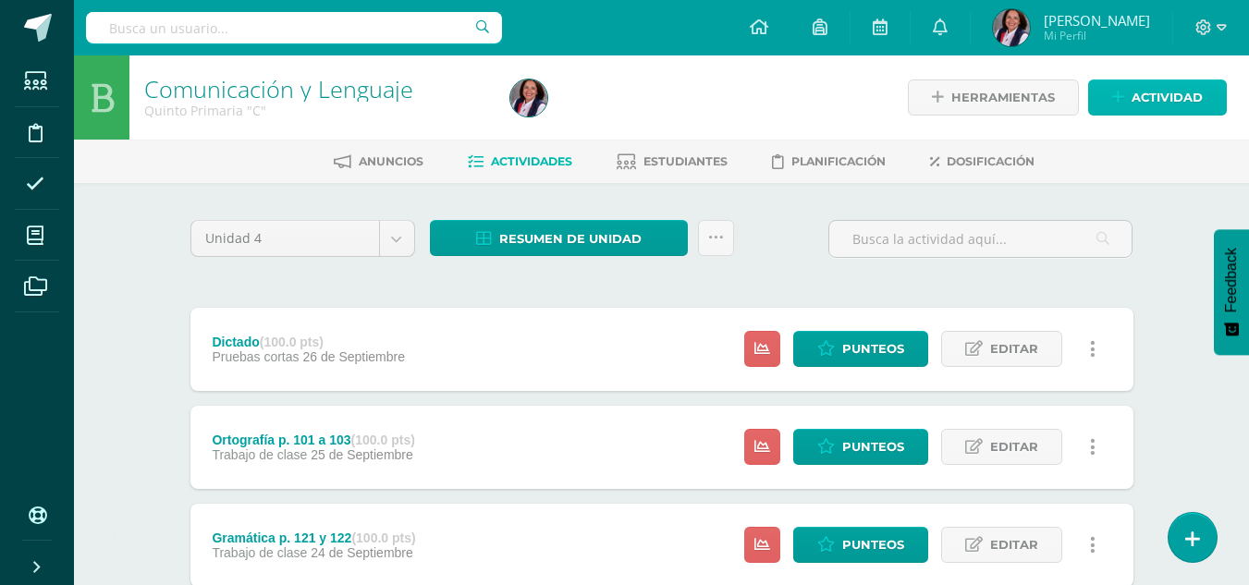
click at [1145, 85] on span "Actividad" at bounding box center [1167, 97] width 71 height 34
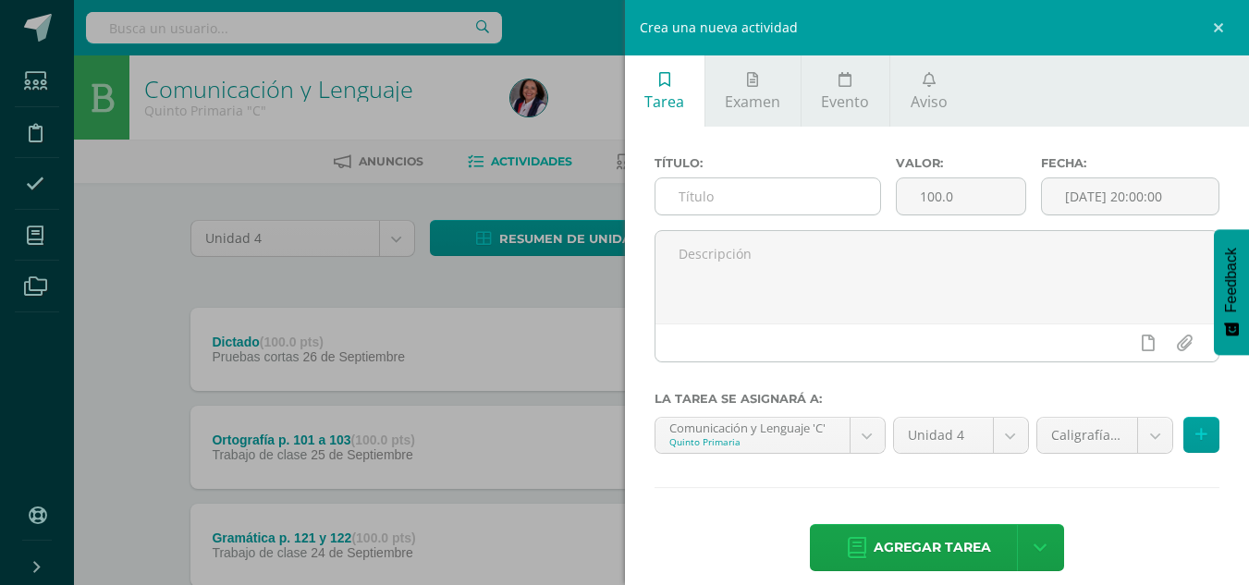
click at [699, 186] on input "text" at bounding box center [767, 196] width 225 height 36
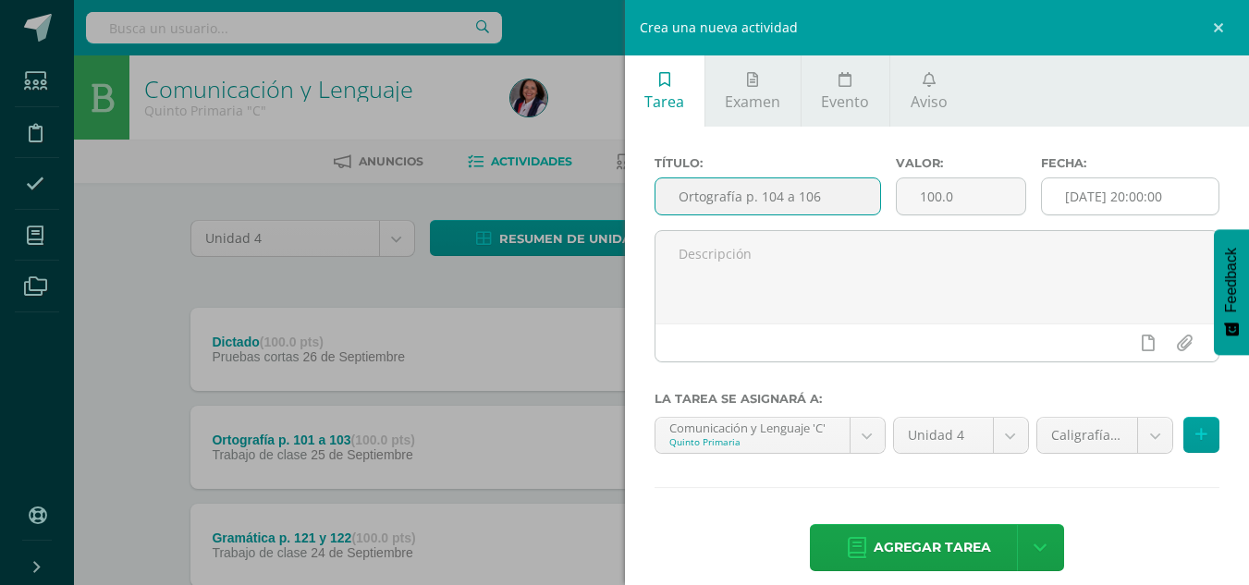
type input "Ortografía p. 104 a 106"
click at [1072, 194] on input "[DATE] 20:00:00" at bounding box center [1130, 196] width 177 height 36
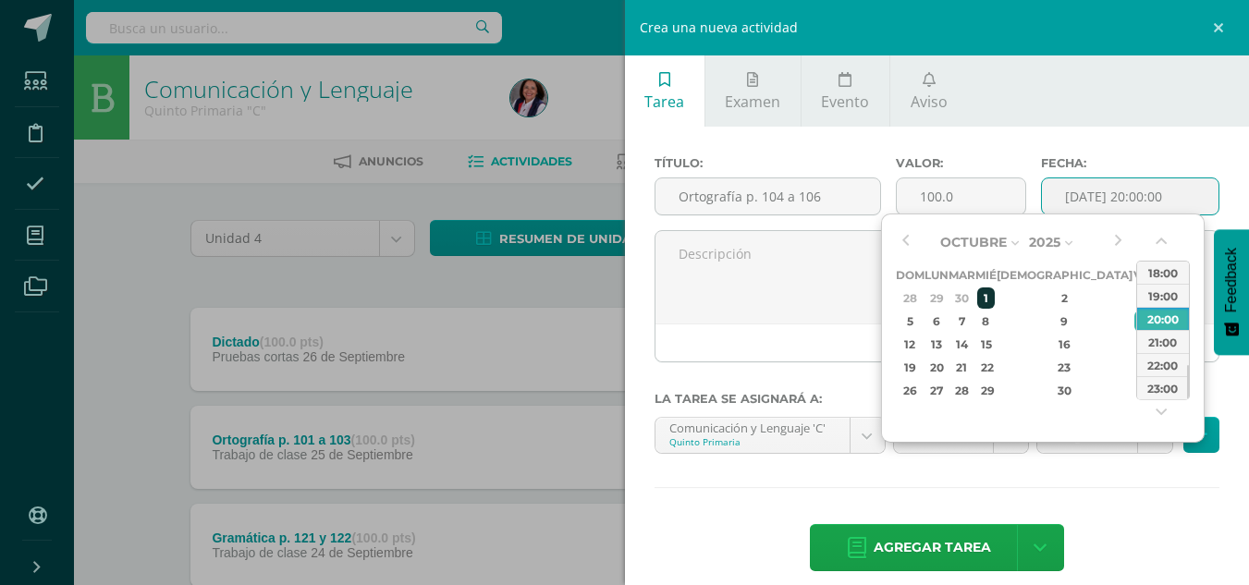
click at [994, 294] on div "1" at bounding box center [985, 298] width 17 height 21
type input "2025-10-01 20:00"
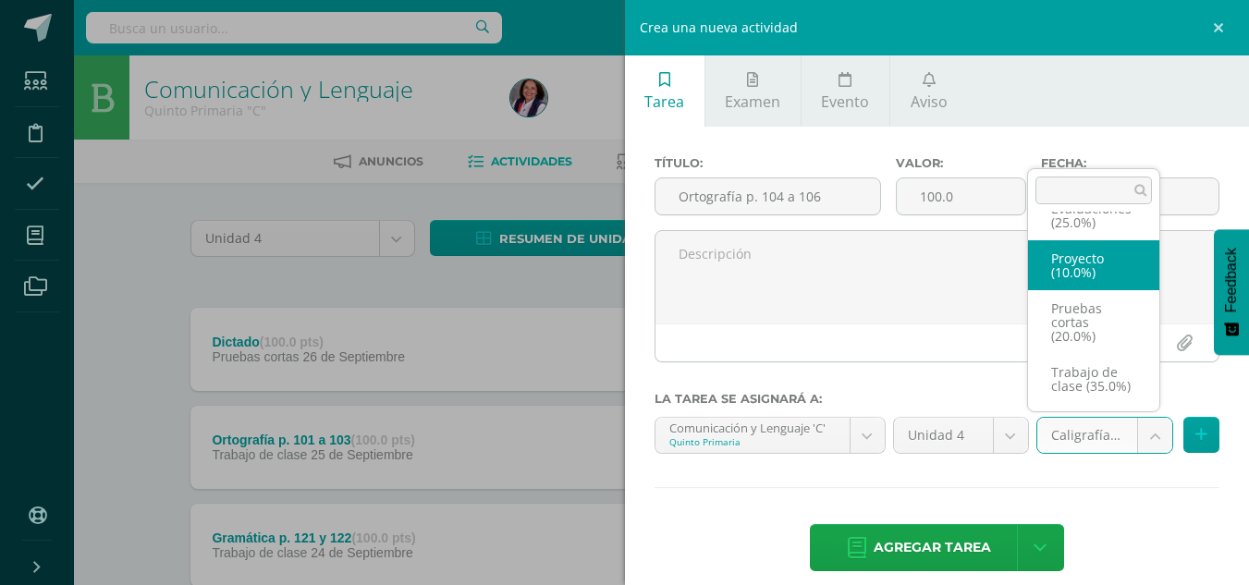
scroll to position [142, 0]
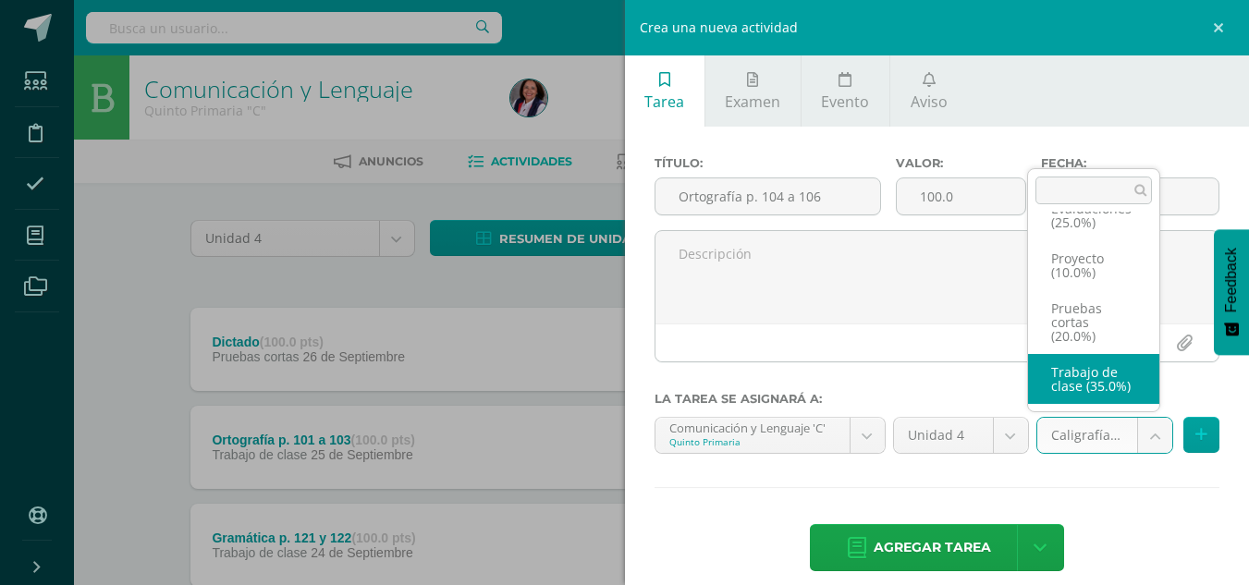
select select "233062"
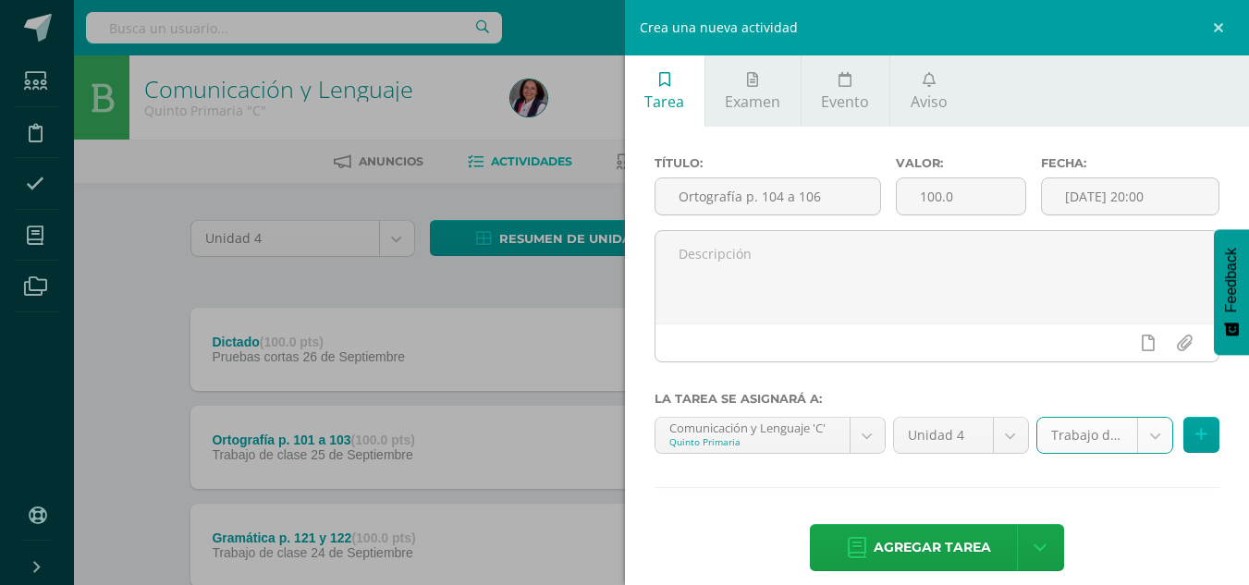
click at [944, 553] on span "Agregar tarea" at bounding box center [932, 547] width 117 height 45
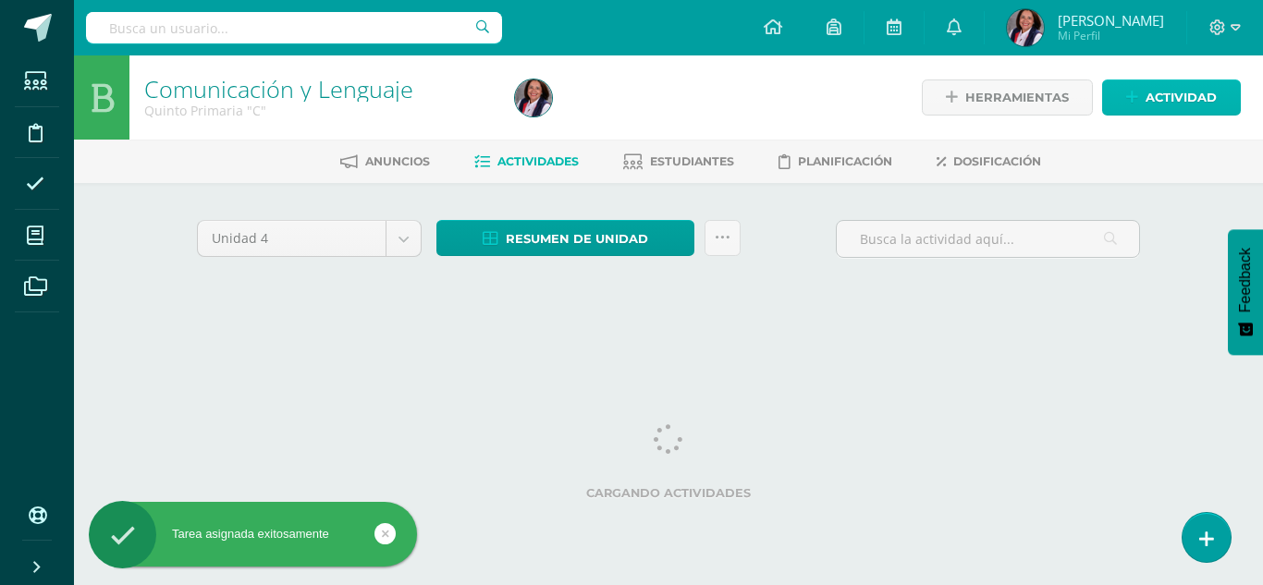
click at [1184, 94] on span "Actividad" at bounding box center [1180, 97] width 71 height 34
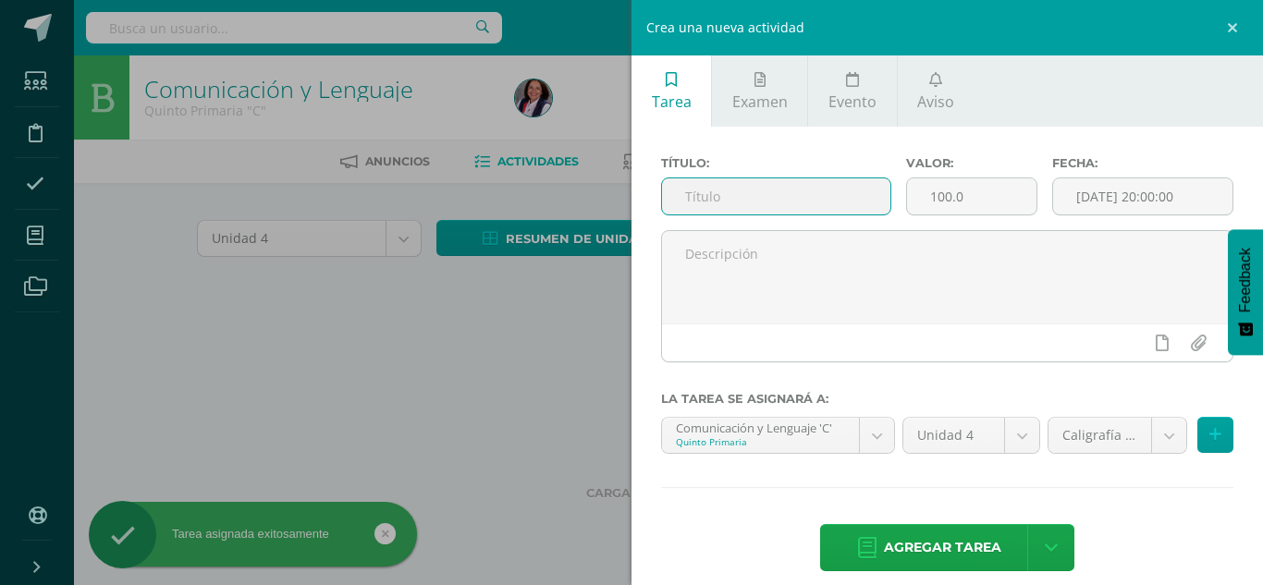
click at [665, 205] on input "text" at bounding box center [776, 196] width 228 height 36
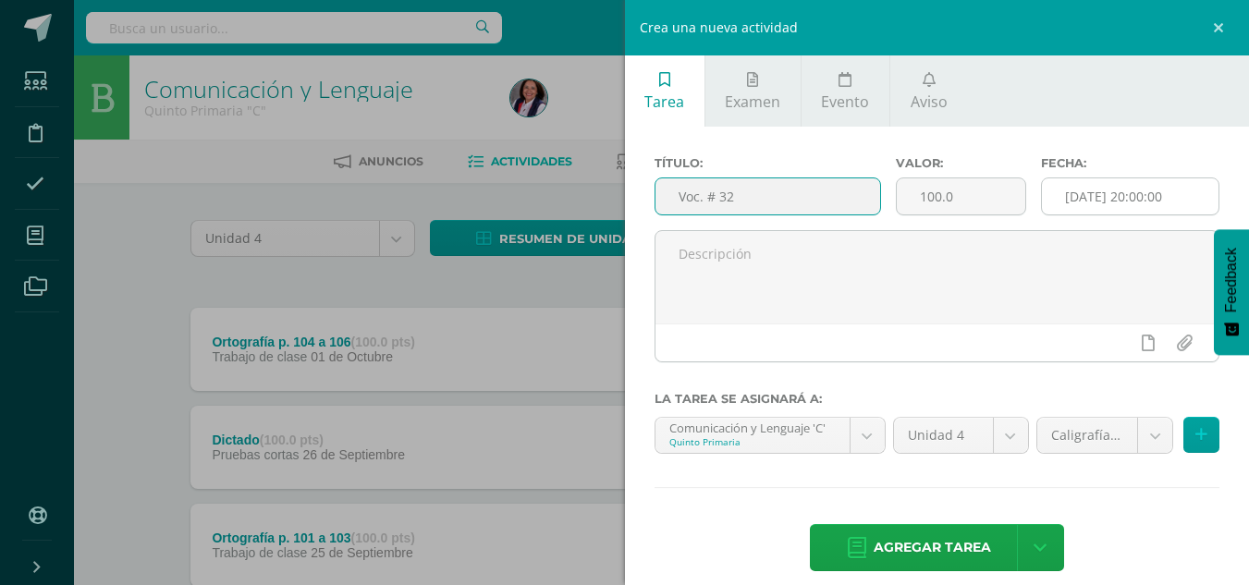
type input "Voc. # 32"
click at [1085, 186] on input "[DATE] 20:00:00" at bounding box center [1130, 196] width 177 height 36
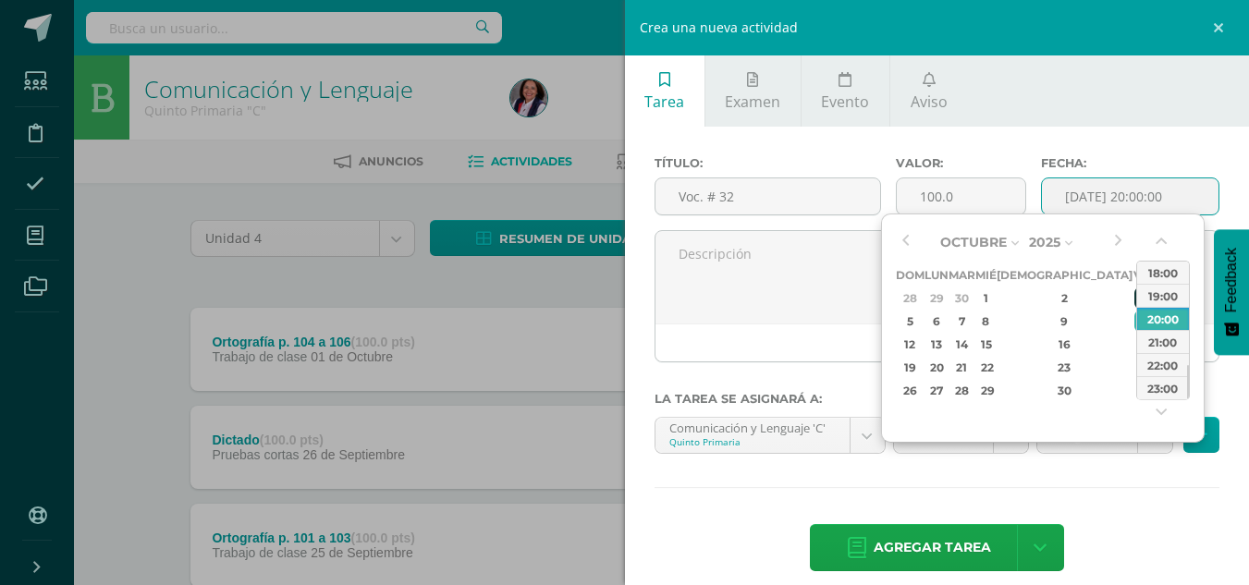
click at [1134, 293] on div "3" at bounding box center [1142, 298] width 17 height 21
type input "[DATE] 20:00"
click at [1140, 454] on div "Caligrafía (5.0%)" at bounding box center [1105, 435] width 138 height 37
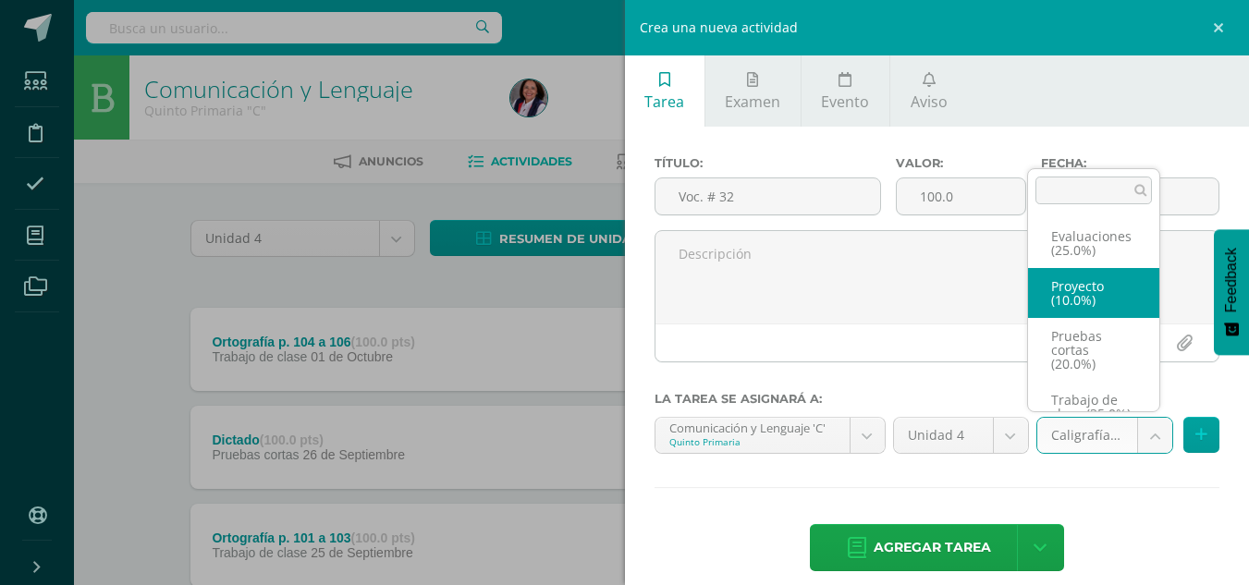
scroll to position [142, 0]
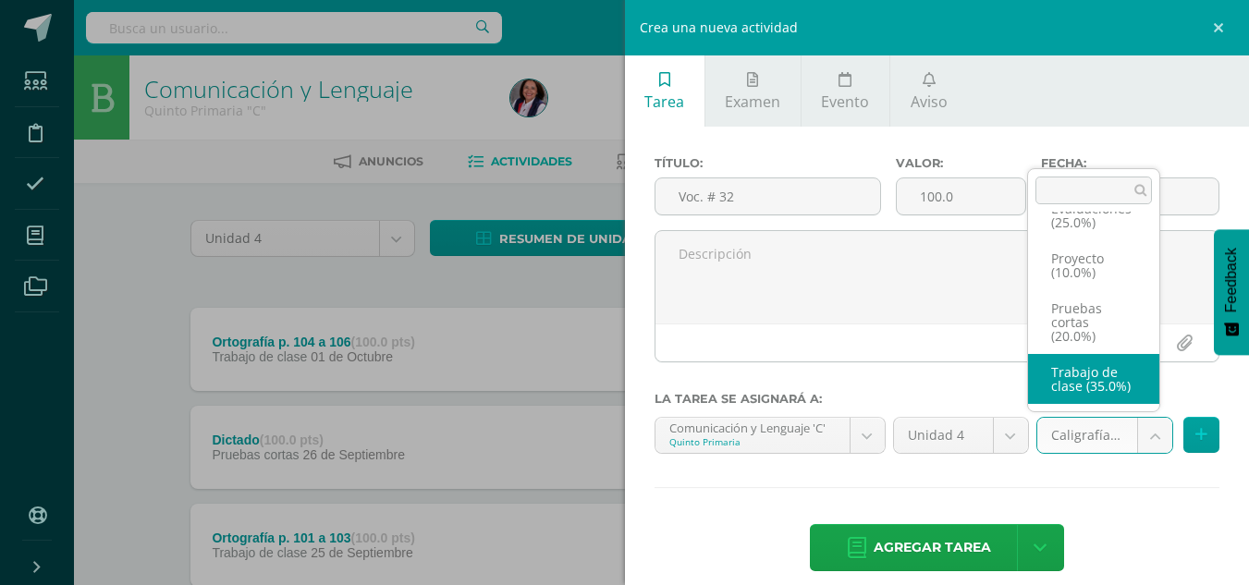
select select "233062"
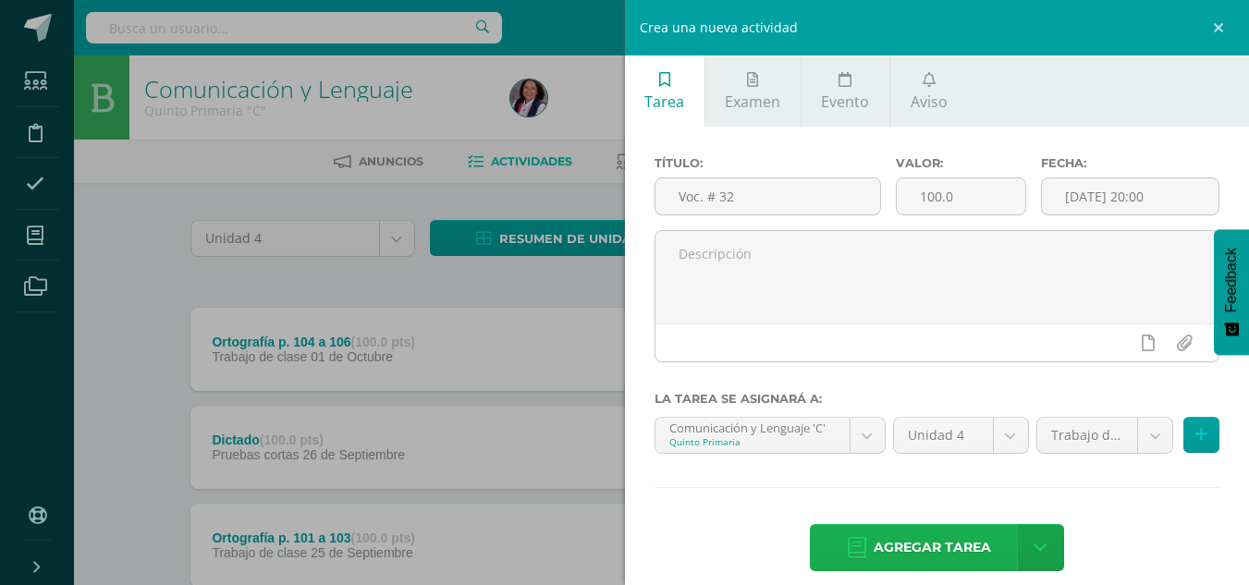
click at [890, 542] on span "Agregar tarea" at bounding box center [932, 547] width 117 height 45
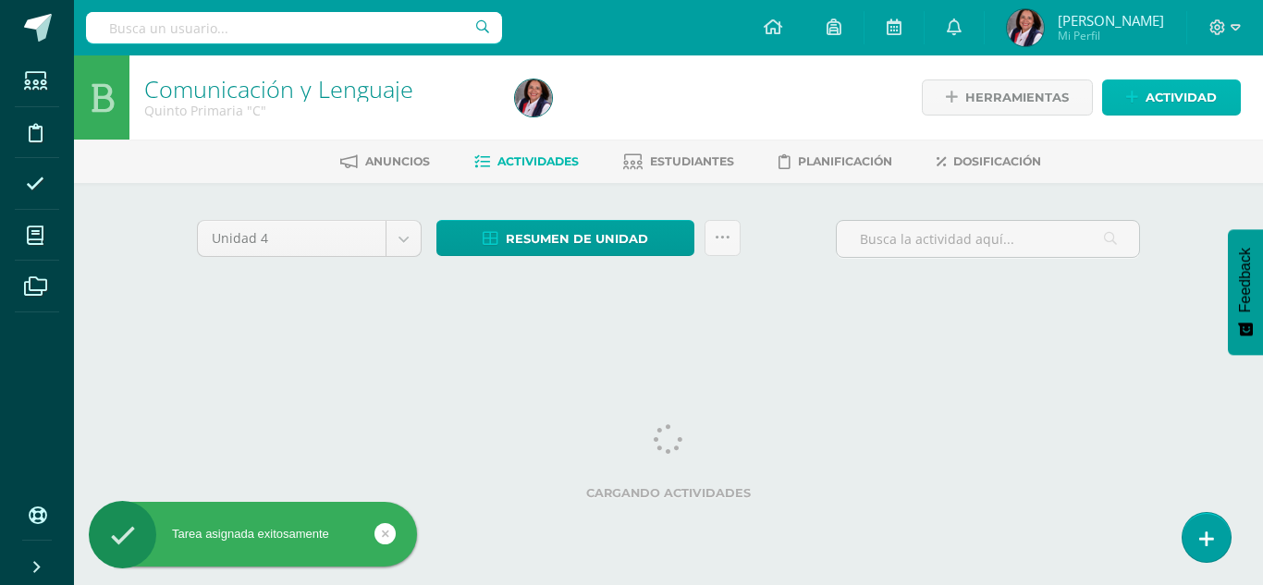
click at [1184, 93] on span "Actividad" at bounding box center [1180, 97] width 71 height 34
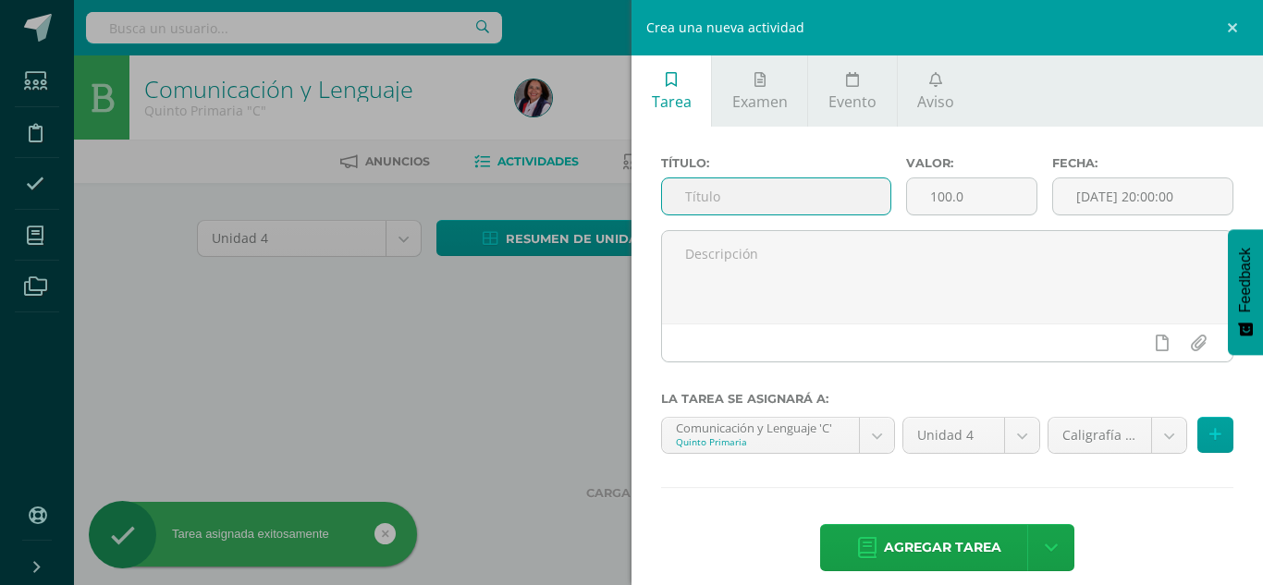
click at [685, 197] on input "text" at bounding box center [776, 196] width 228 height 36
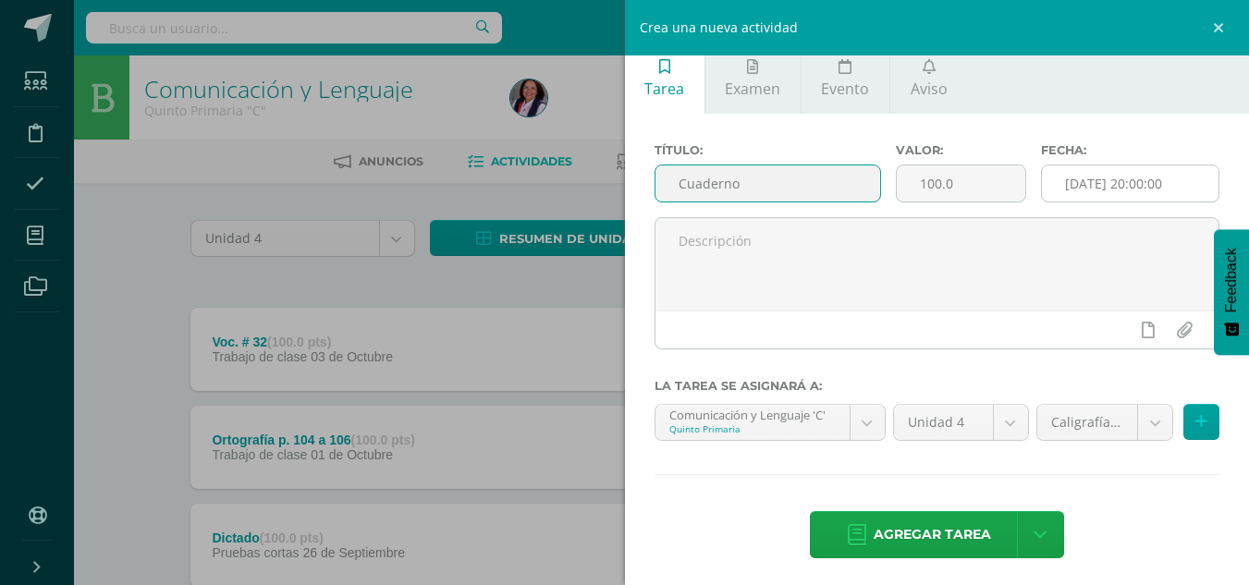
scroll to position [19, 0]
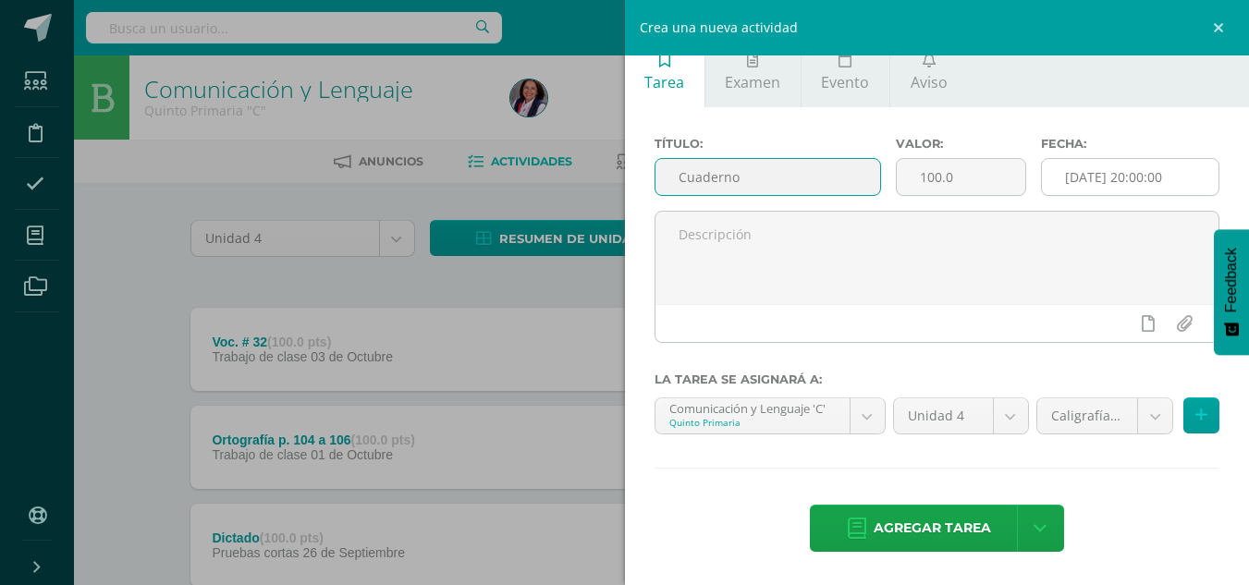
type input "Cuaderno"
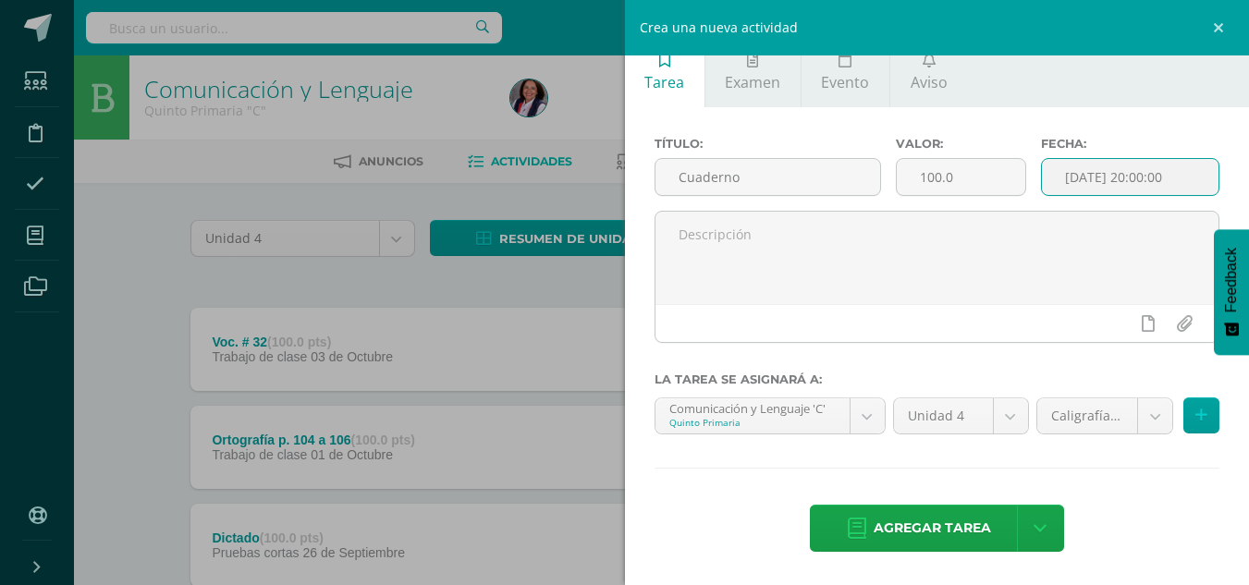
click at [1105, 185] on input "[DATE] 20:00:00" at bounding box center [1130, 177] width 177 height 36
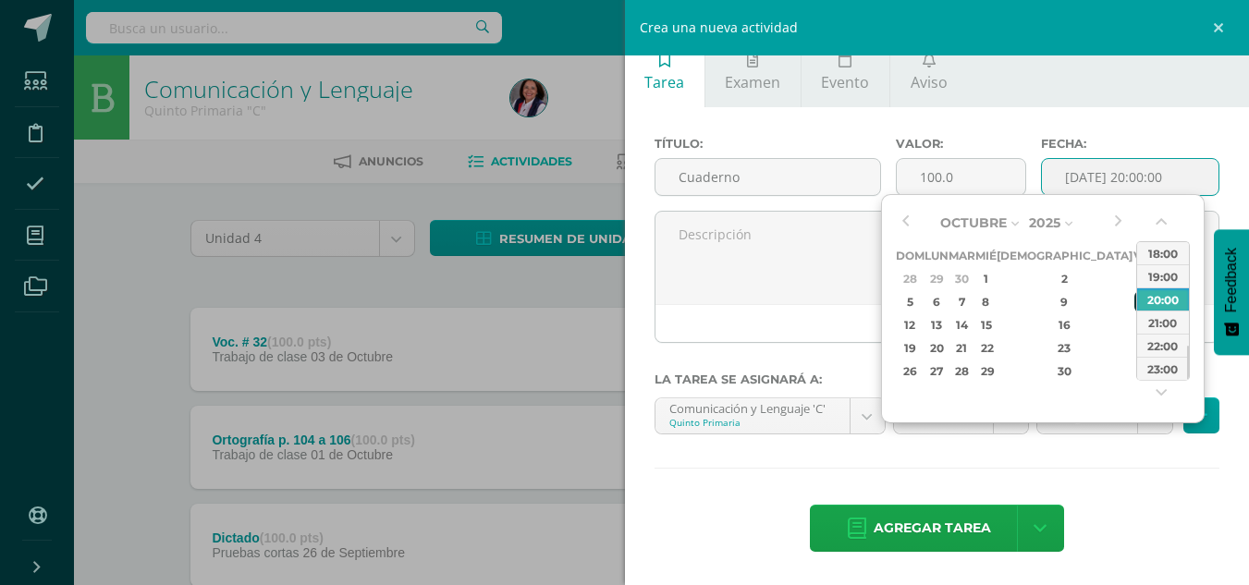
drag, startPoint x: 1070, startPoint y: 304, endPoint x: 1116, endPoint y: 417, distance: 121.9
click at [1134, 308] on div "10" at bounding box center [1142, 301] width 17 height 21
type input "2025-10-10 20:00"
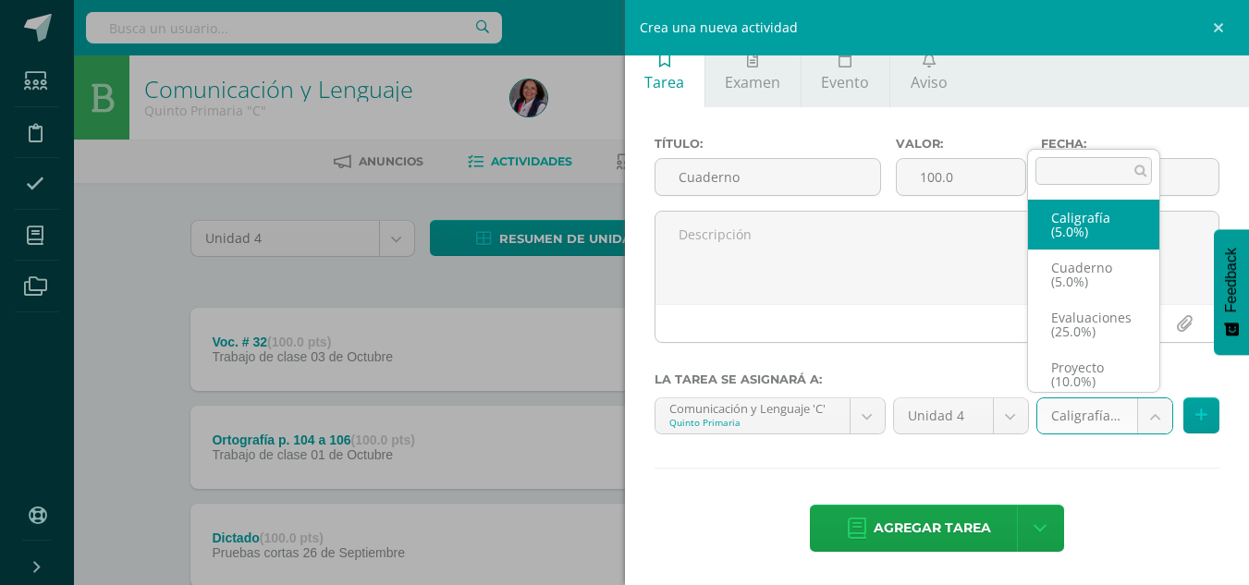
scroll to position [7, 0]
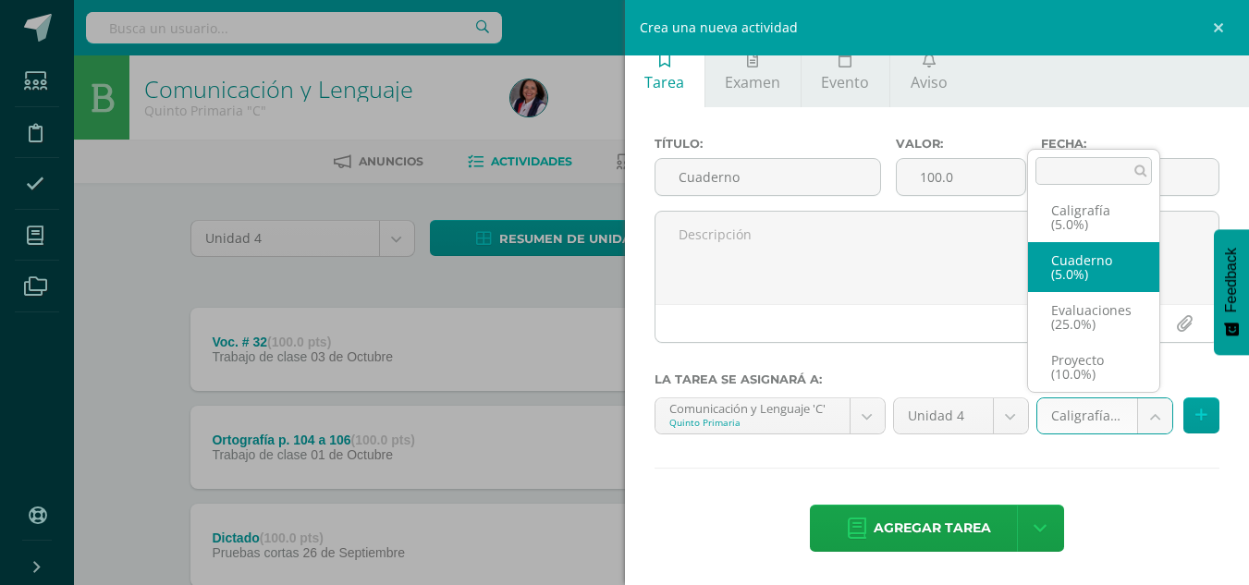
select select "233066"
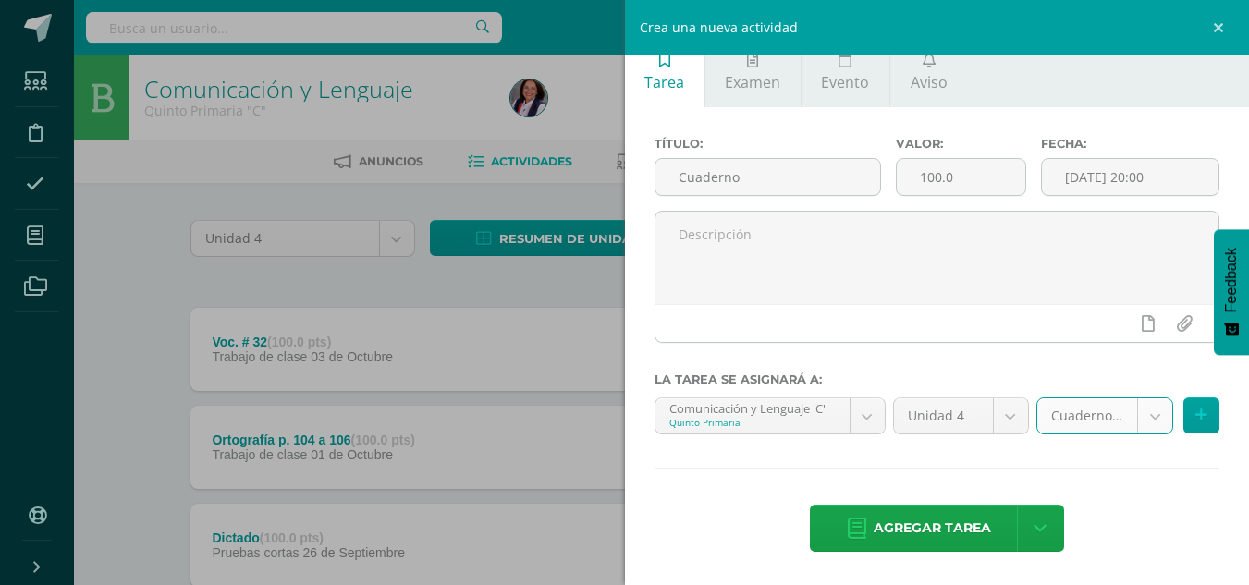
click at [900, 533] on span "Agregar tarea" at bounding box center [932, 528] width 117 height 45
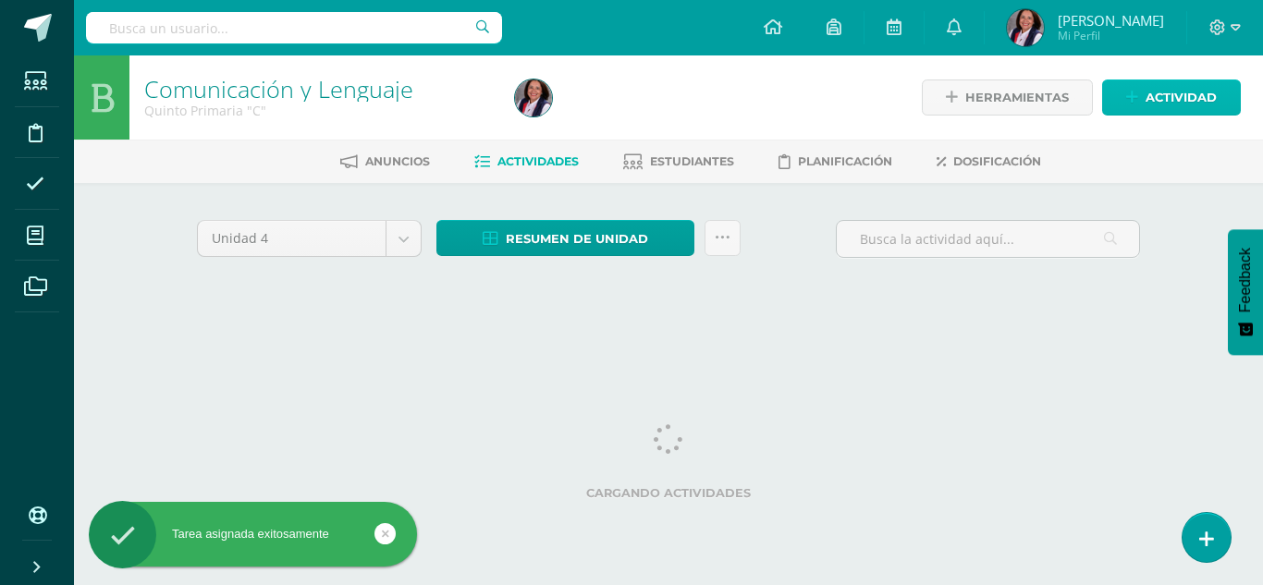
click at [1169, 92] on span "Actividad" at bounding box center [1180, 97] width 71 height 34
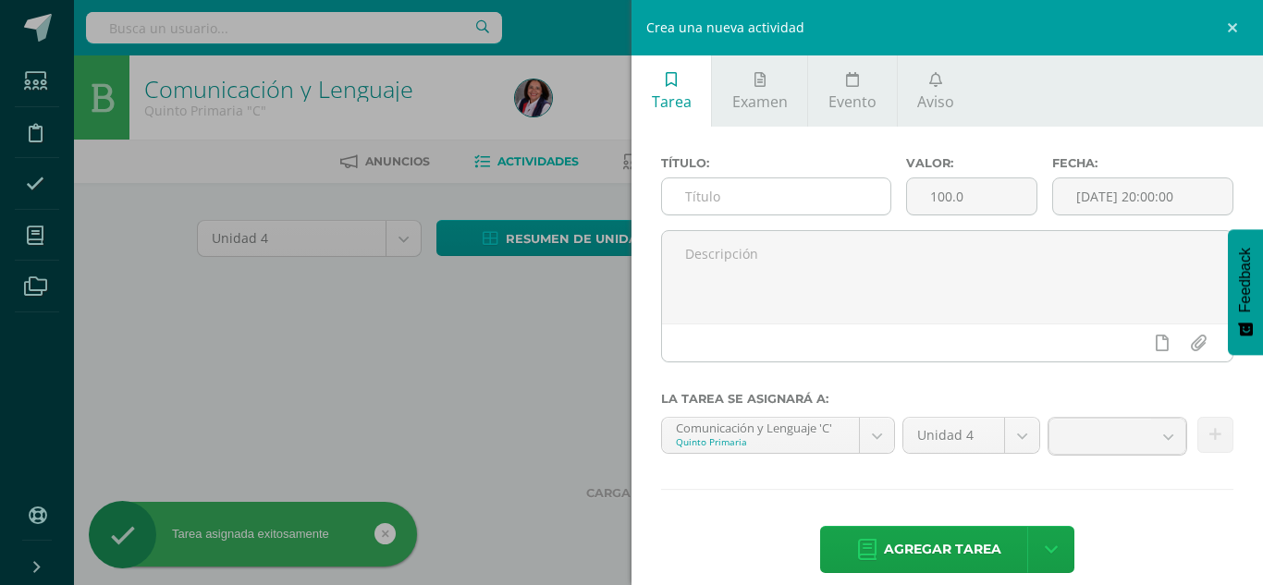
click at [686, 196] on input "text" at bounding box center [776, 196] width 228 height 36
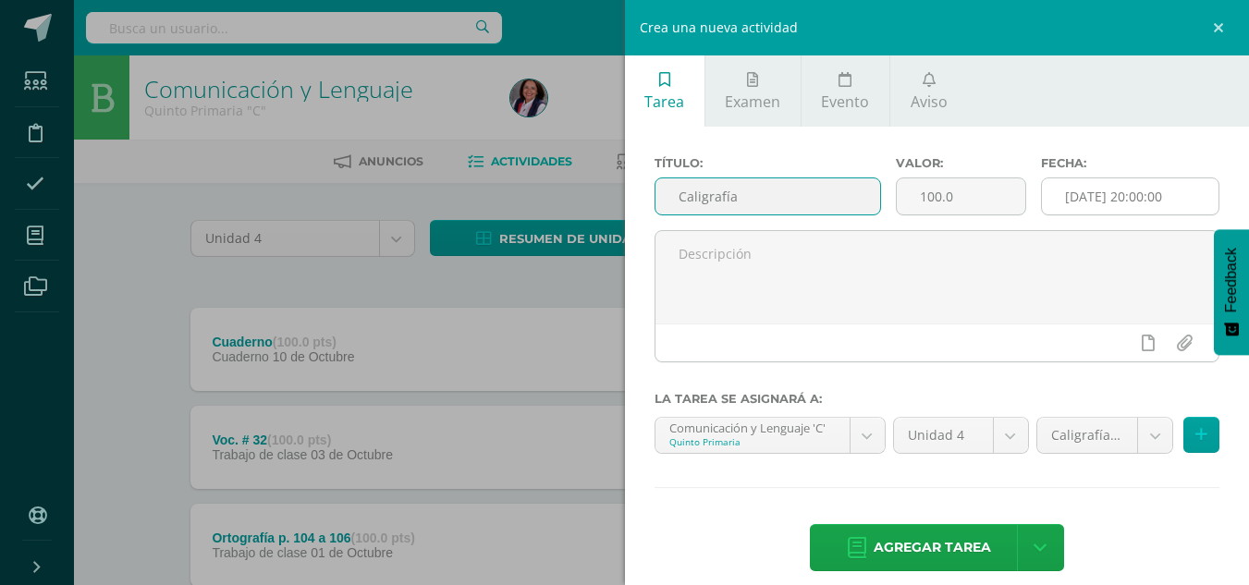
type input "Caligrafía"
click at [1055, 194] on input "[DATE] 20:00:00" at bounding box center [1130, 196] width 177 height 36
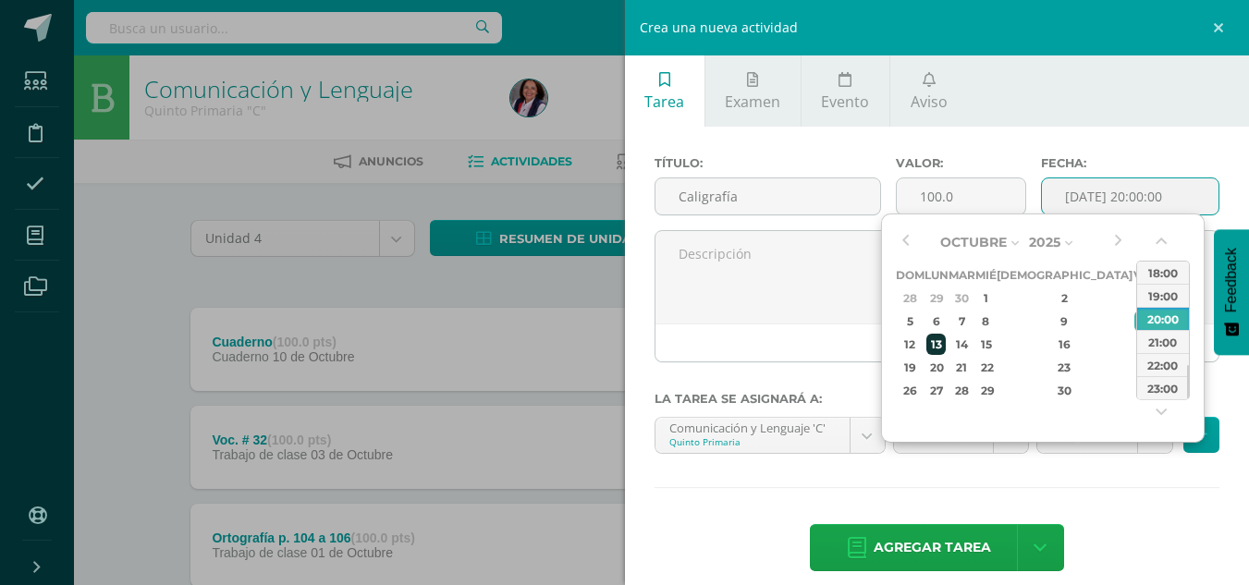
click at [940, 342] on div "13" at bounding box center [935, 344] width 19 height 21
type input "2025-10-13 20:00"
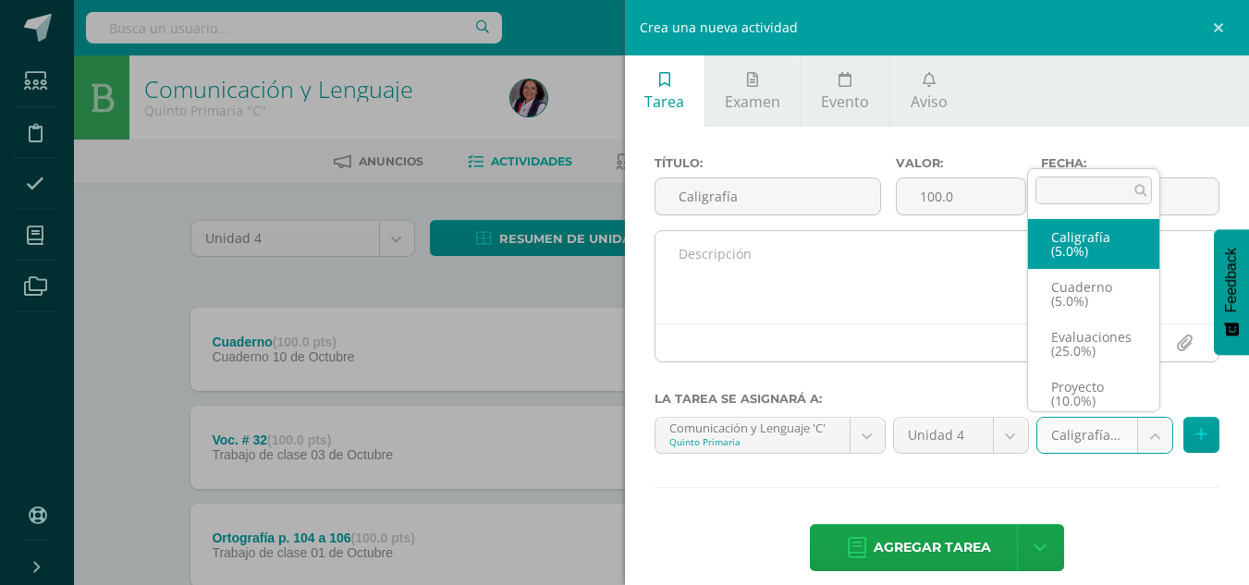
drag, startPoint x: 1070, startPoint y: 231, endPoint x: 1068, endPoint y: 316, distance: 85.1
select select "233067"
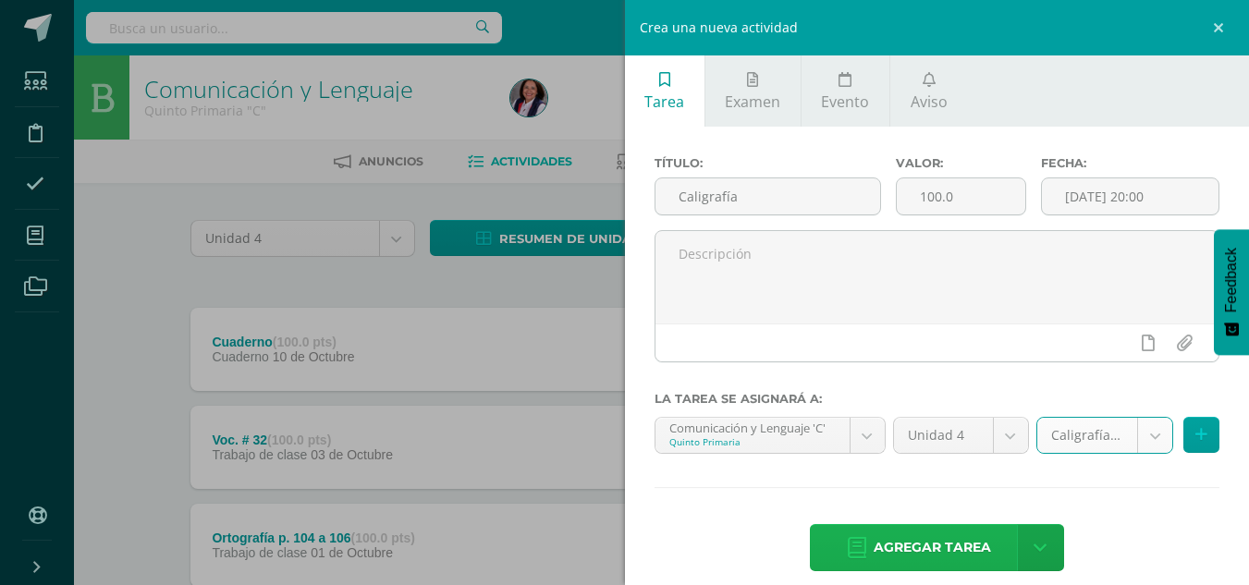
click at [908, 536] on span "Agregar tarea" at bounding box center [932, 547] width 117 height 45
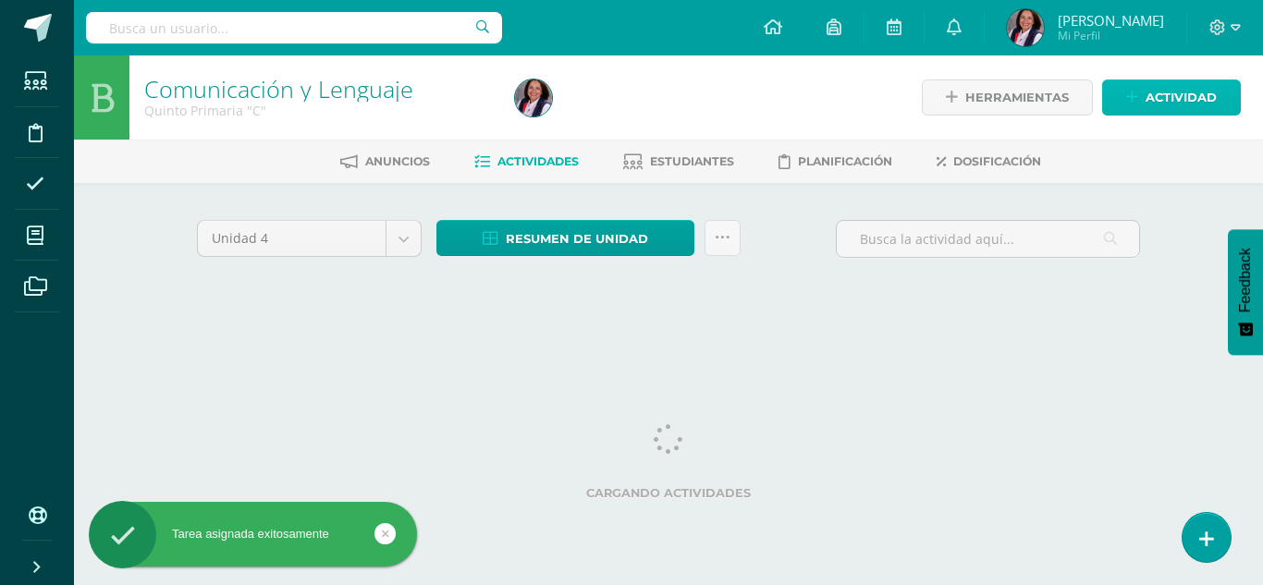
click at [1169, 102] on span "Actividad" at bounding box center [1180, 97] width 71 height 34
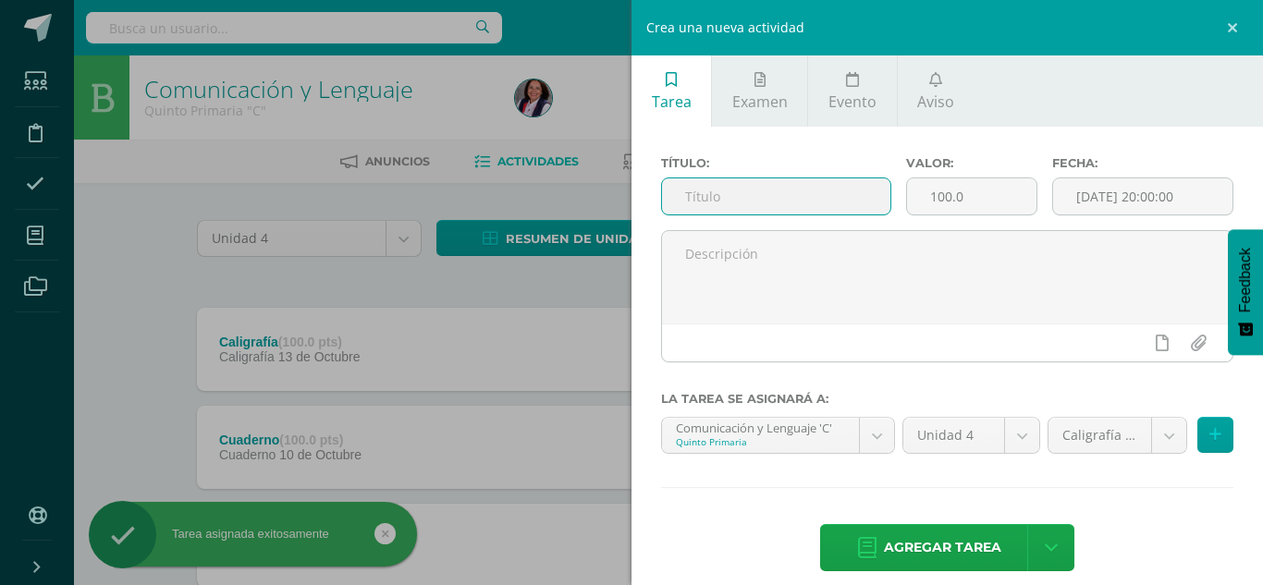
click at [704, 202] on input "text" at bounding box center [776, 196] width 228 height 36
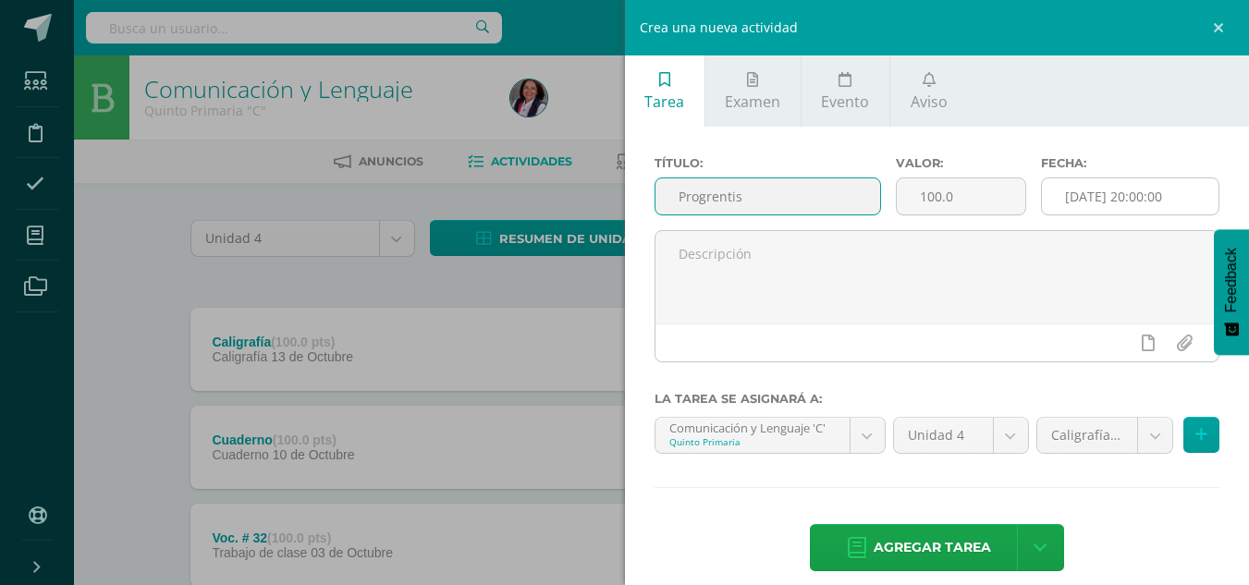
type input "Progrentis"
click at [1110, 197] on input "[DATE] 20:00:00" at bounding box center [1130, 196] width 177 height 36
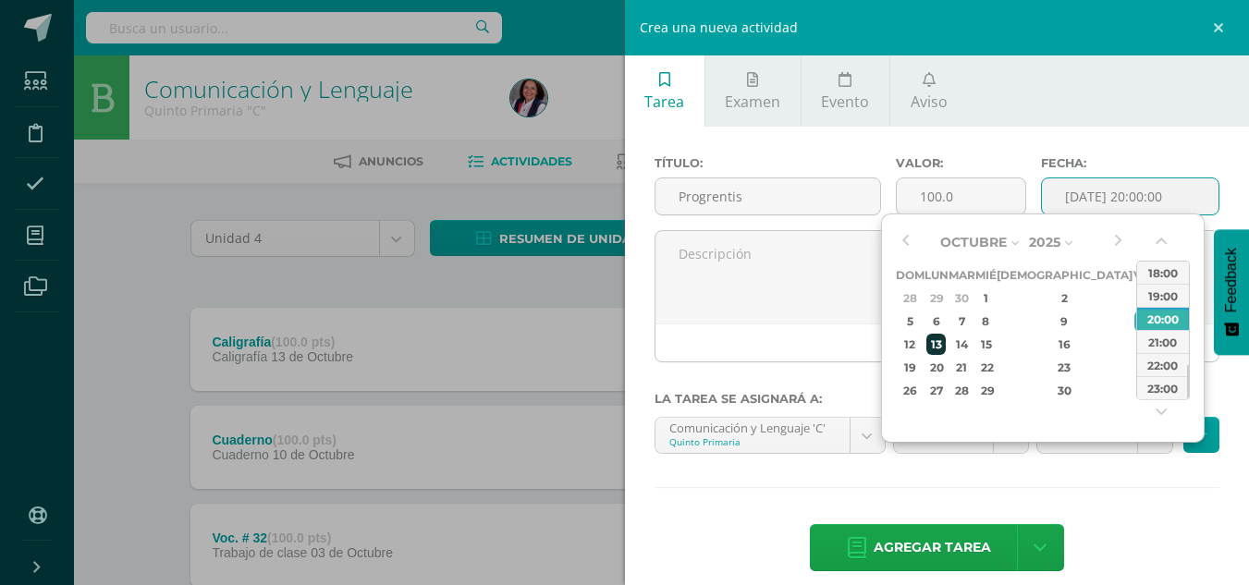
click at [946, 342] on div "13" at bounding box center [935, 344] width 19 height 21
type input "2025-10-13 20:00"
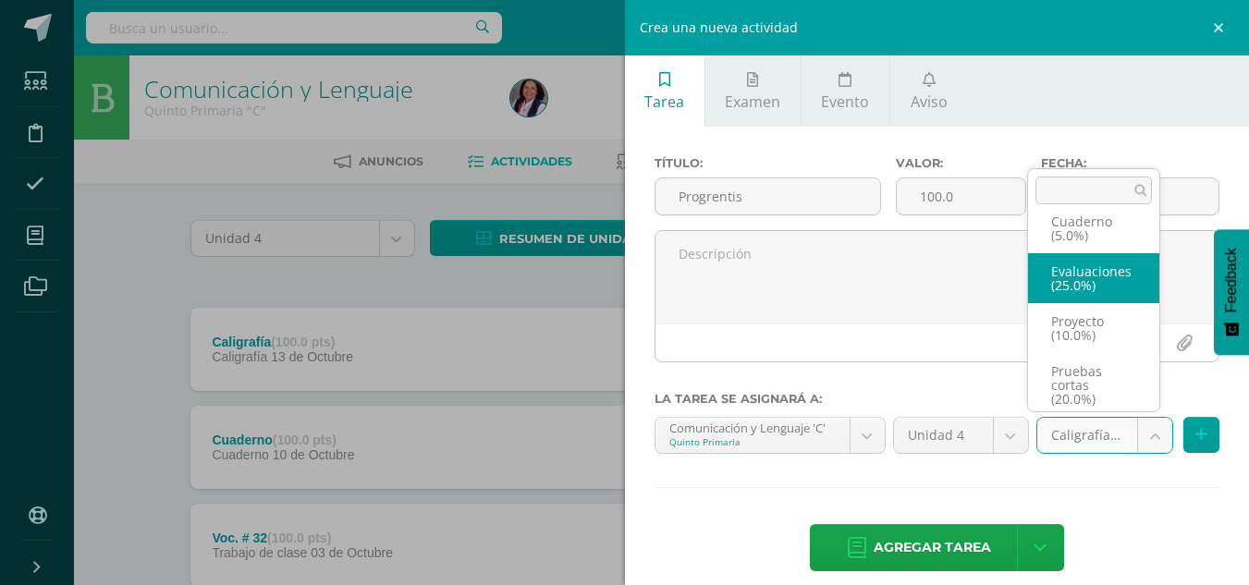
scroll to position [142, 0]
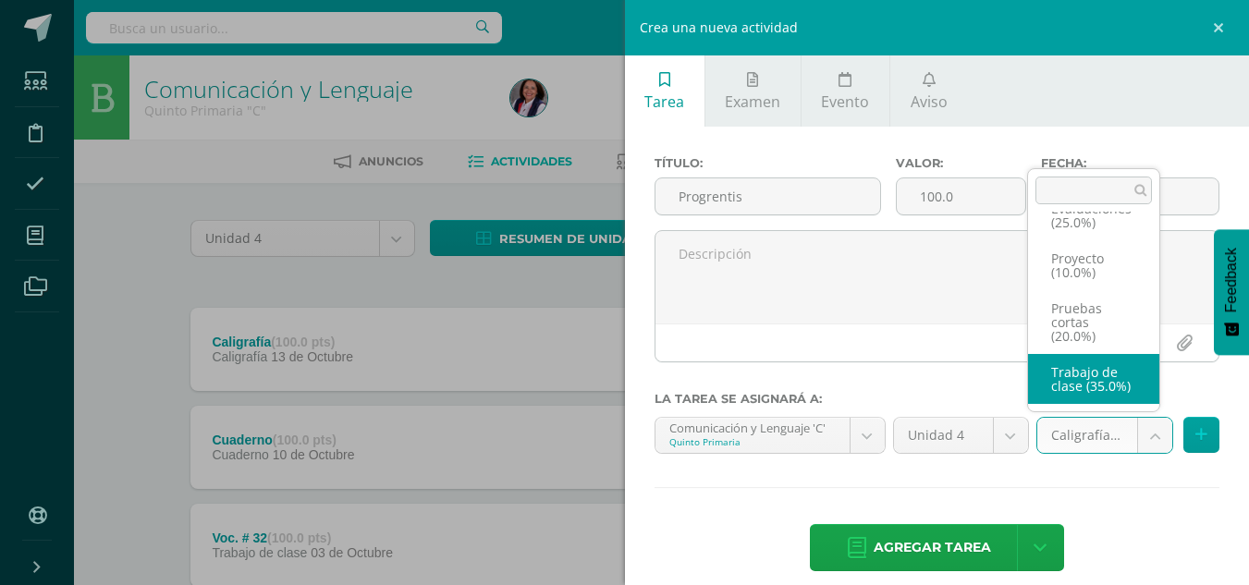
select select "233062"
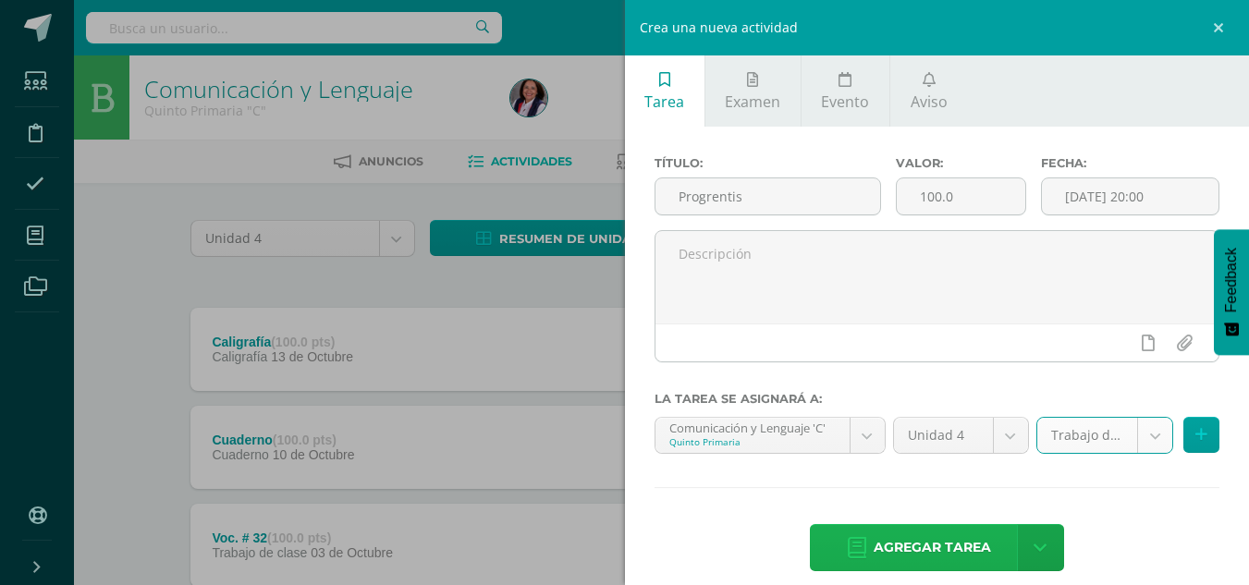
click at [934, 545] on span "Agregar tarea" at bounding box center [932, 547] width 117 height 45
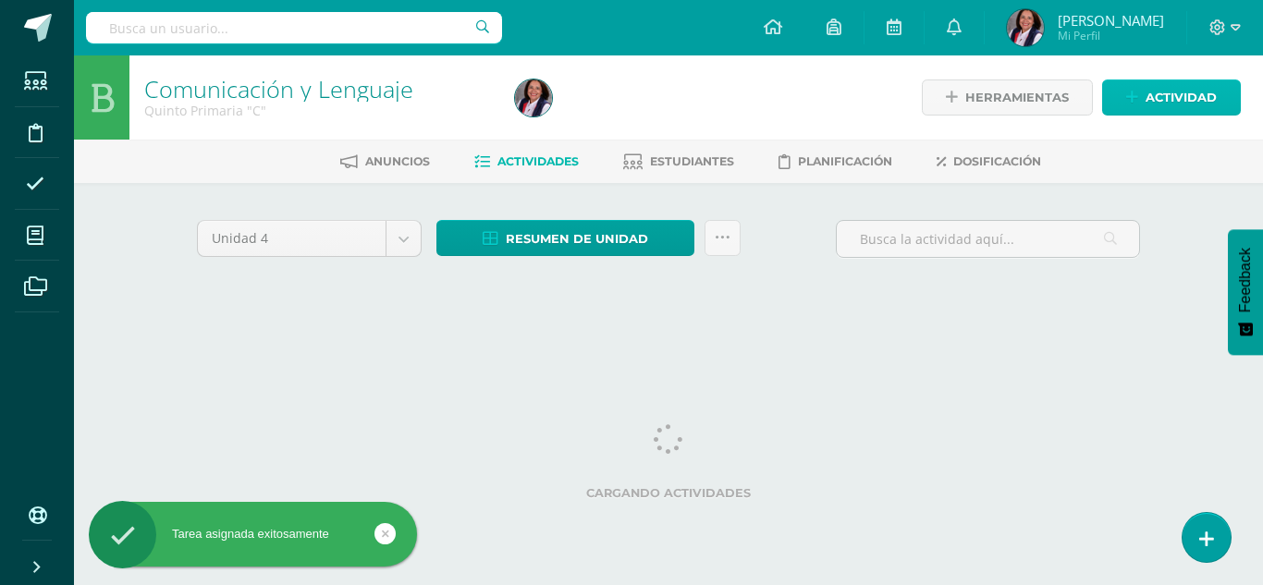
click at [1152, 85] on span "Actividad" at bounding box center [1180, 97] width 71 height 34
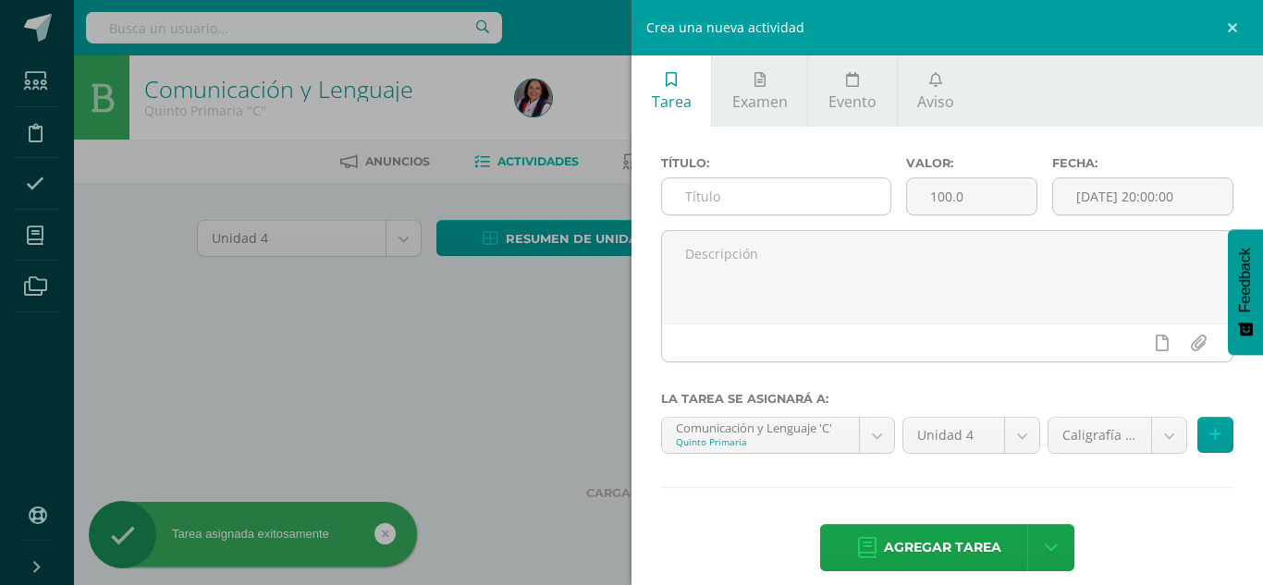
click at [742, 188] on input "text" at bounding box center [776, 196] width 228 height 36
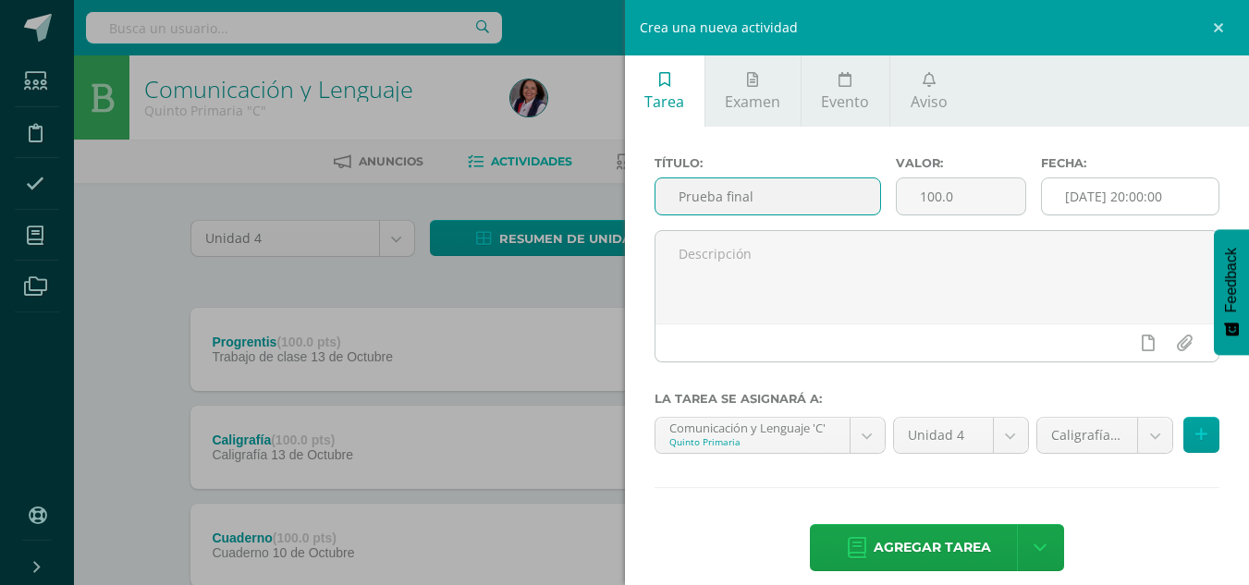
type input "Prueba final"
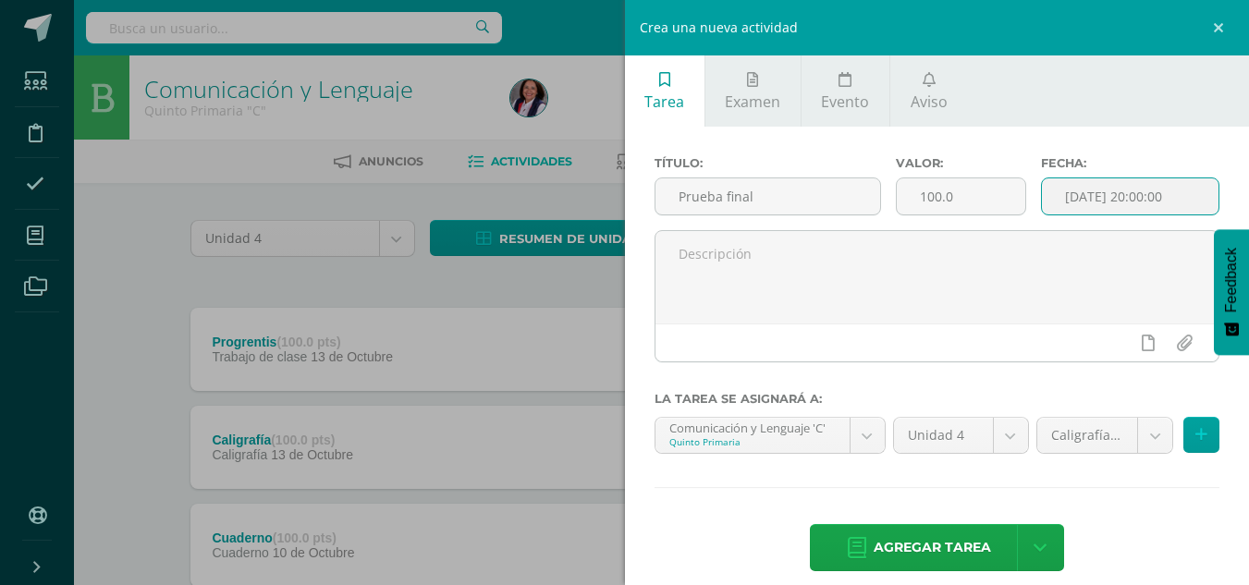
click at [1101, 196] on input "[DATE] 20:00:00" at bounding box center [1130, 196] width 177 height 36
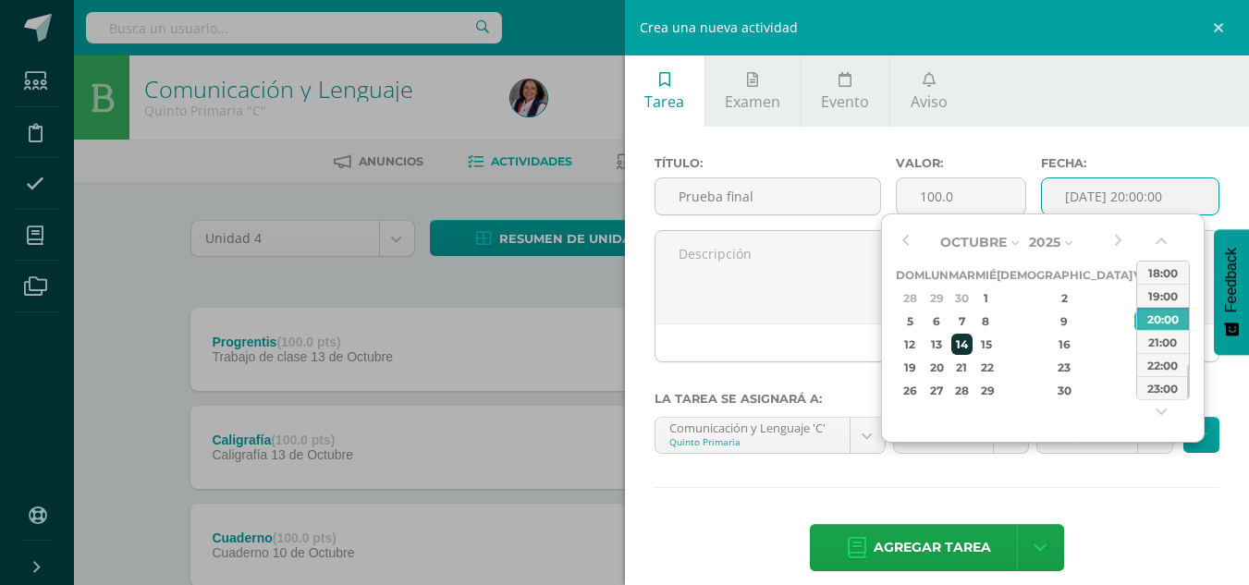
click at [973, 345] on div "14" at bounding box center [961, 344] width 21 height 21
type input "[DATE] 20:00"
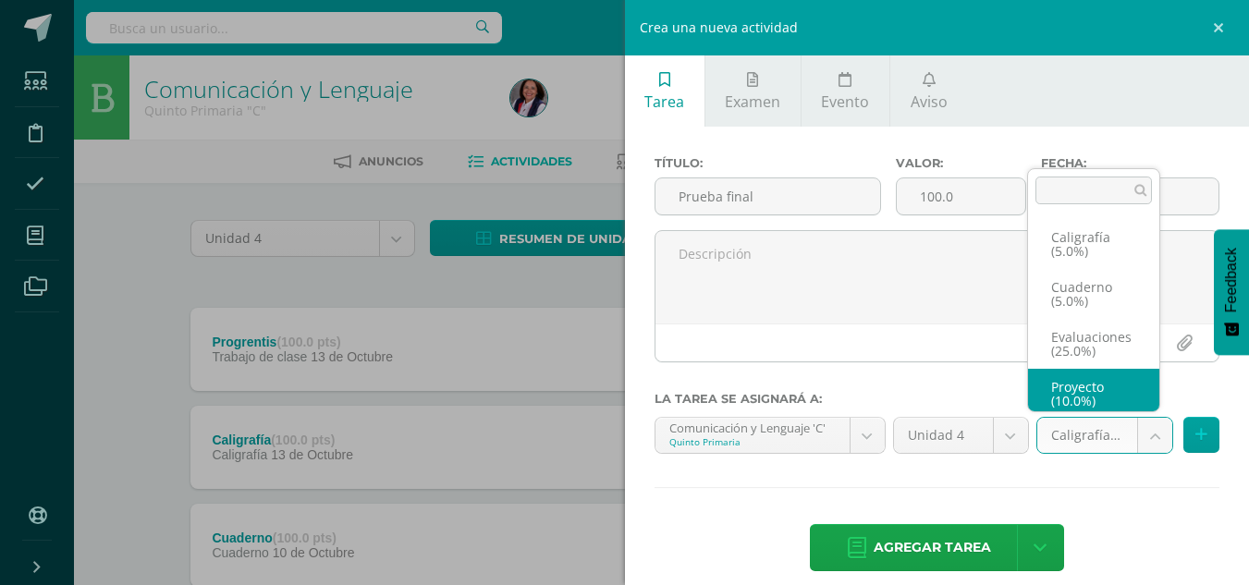
scroll to position [7, 0]
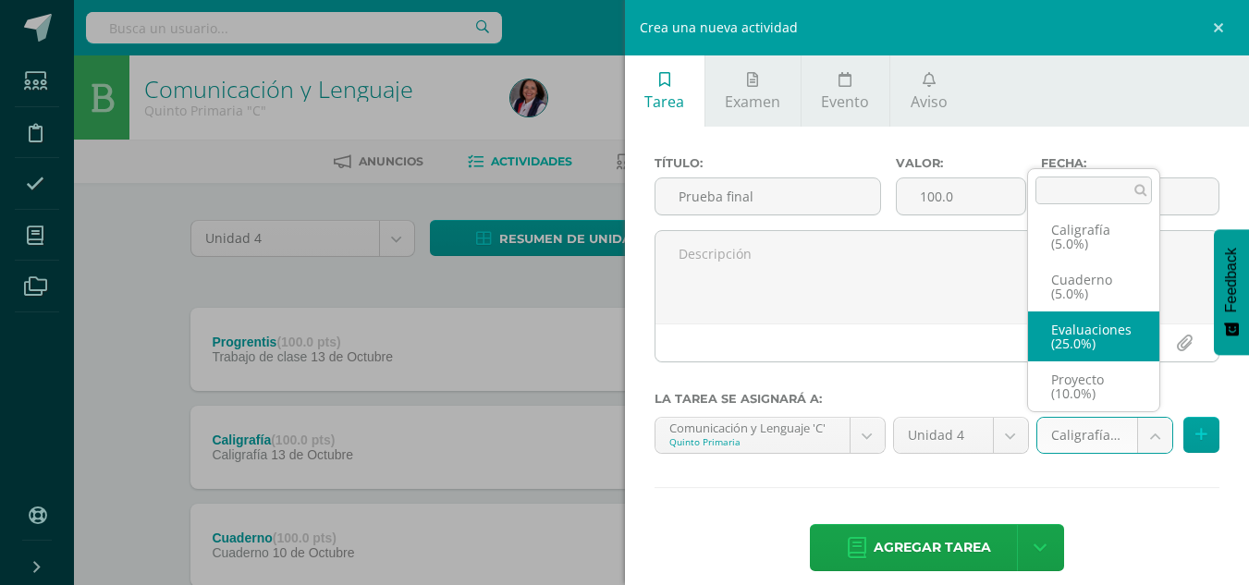
select select "233063"
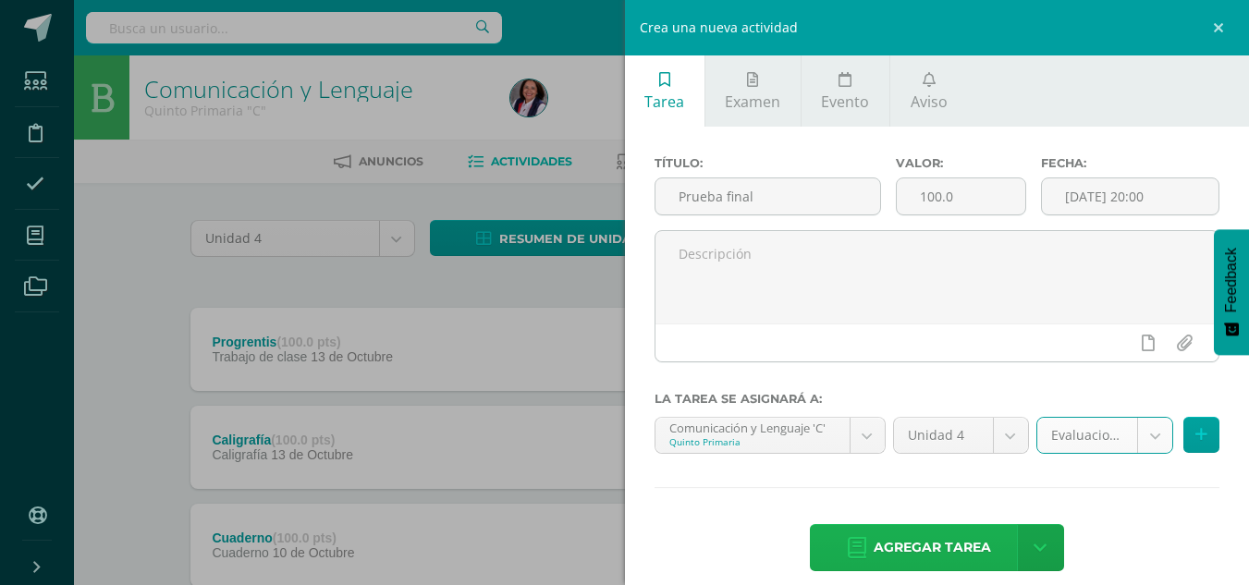
click at [954, 548] on span "Agregar tarea" at bounding box center [932, 547] width 117 height 45
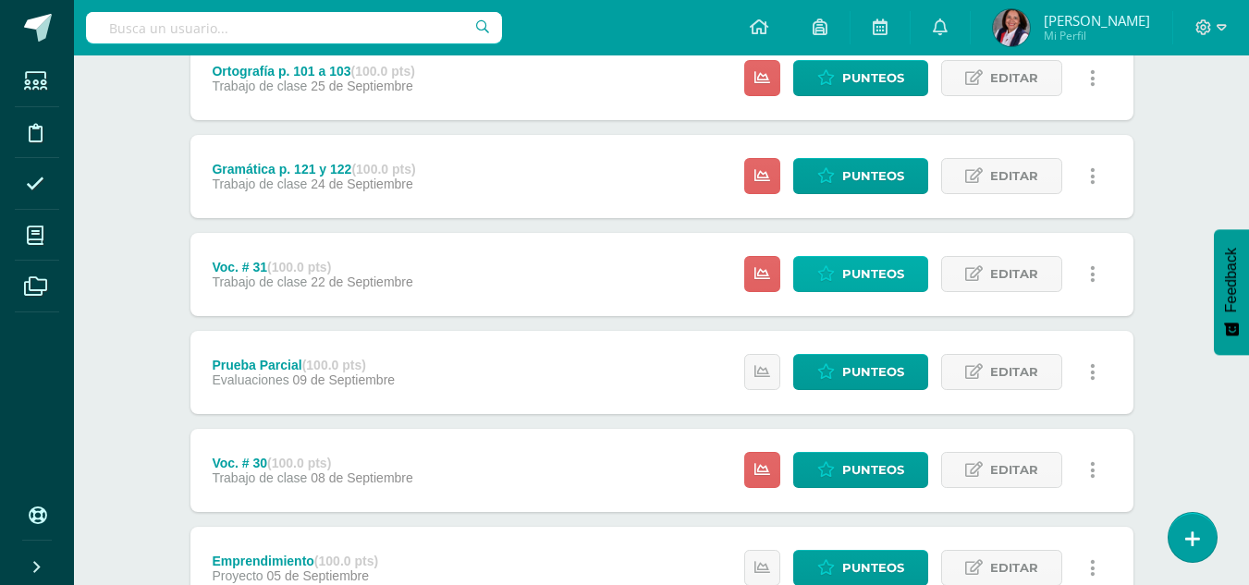
scroll to position [989, 0]
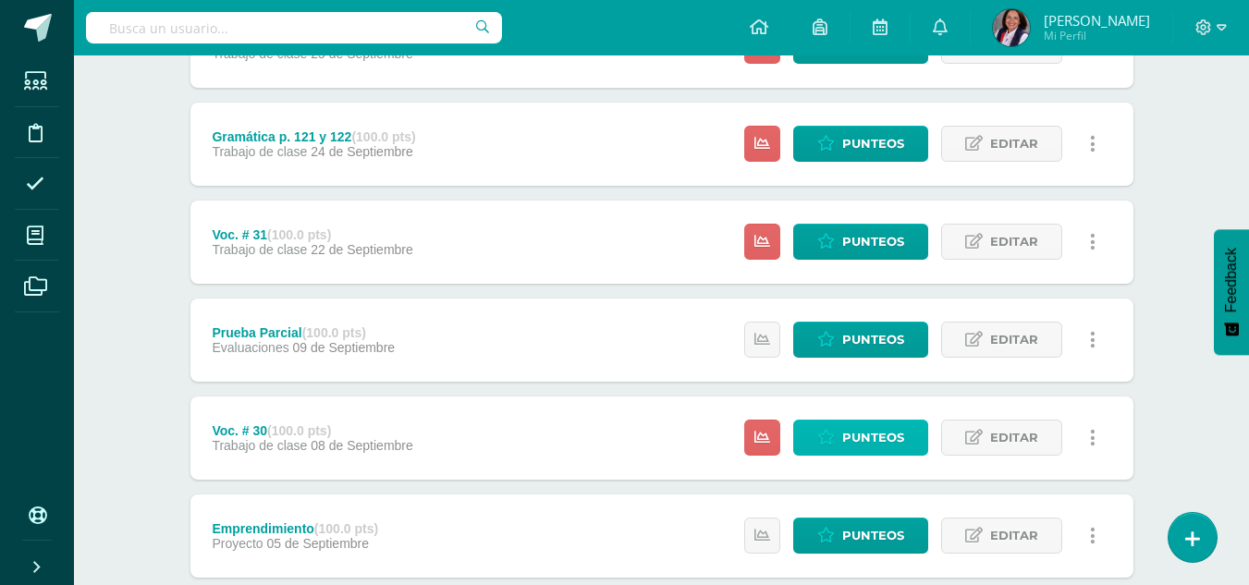
click at [882, 439] on span "Punteos" at bounding box center [873, 438] width 62 height 34
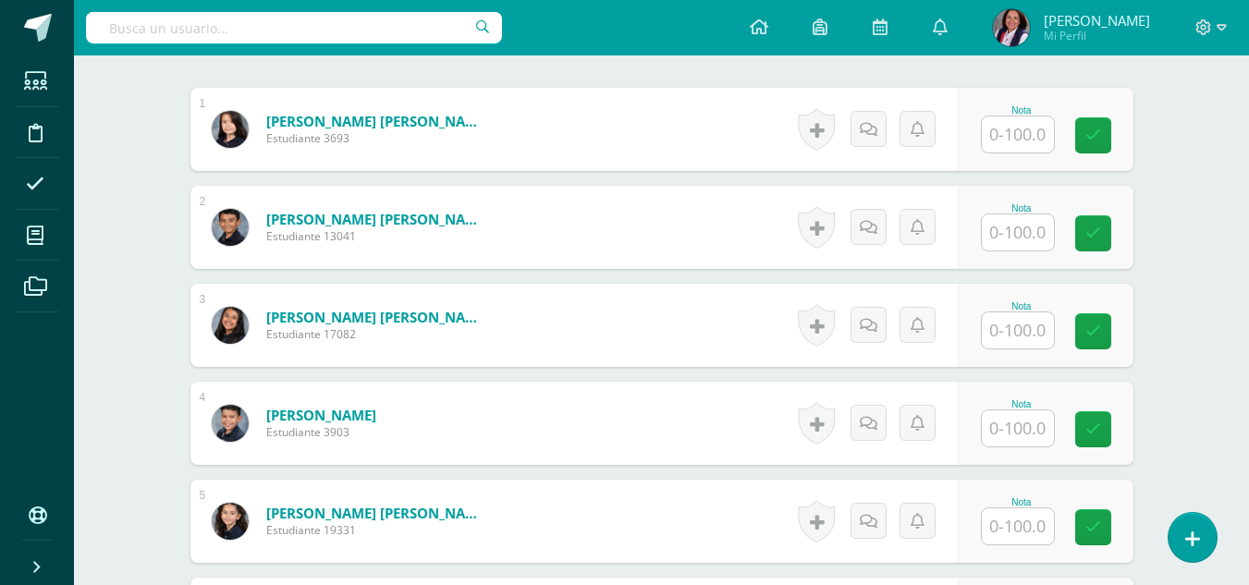
scroll to position [556, 0]
click at [1038, 141] on input "text" at bounding box center [1018, 134] width 72 height 36
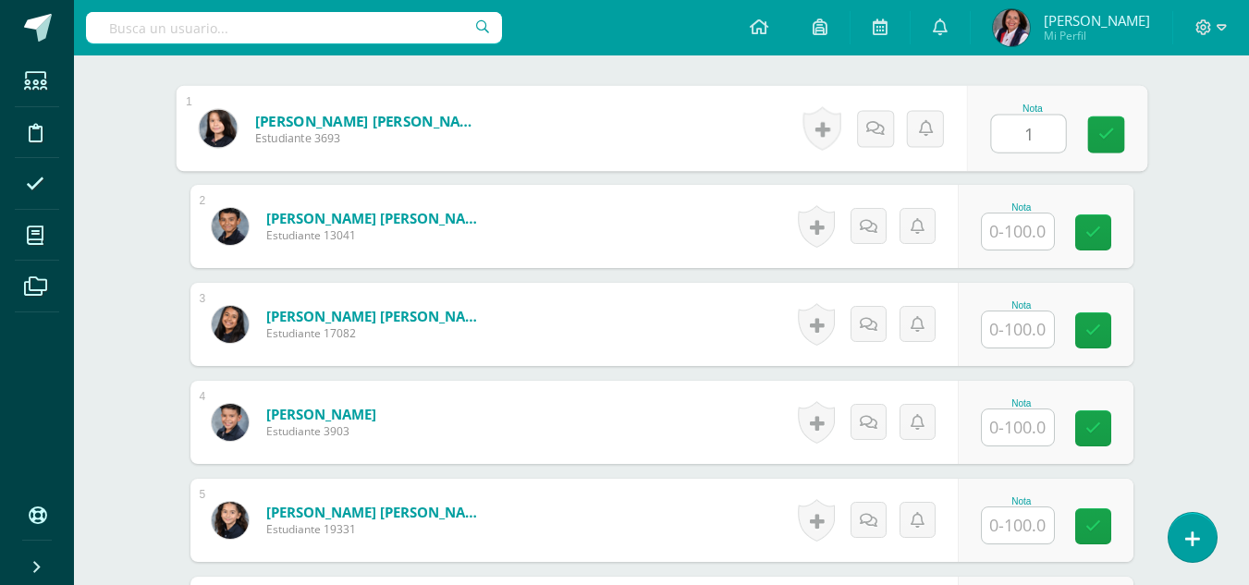
scroll to position [557, 0]
type input "100"
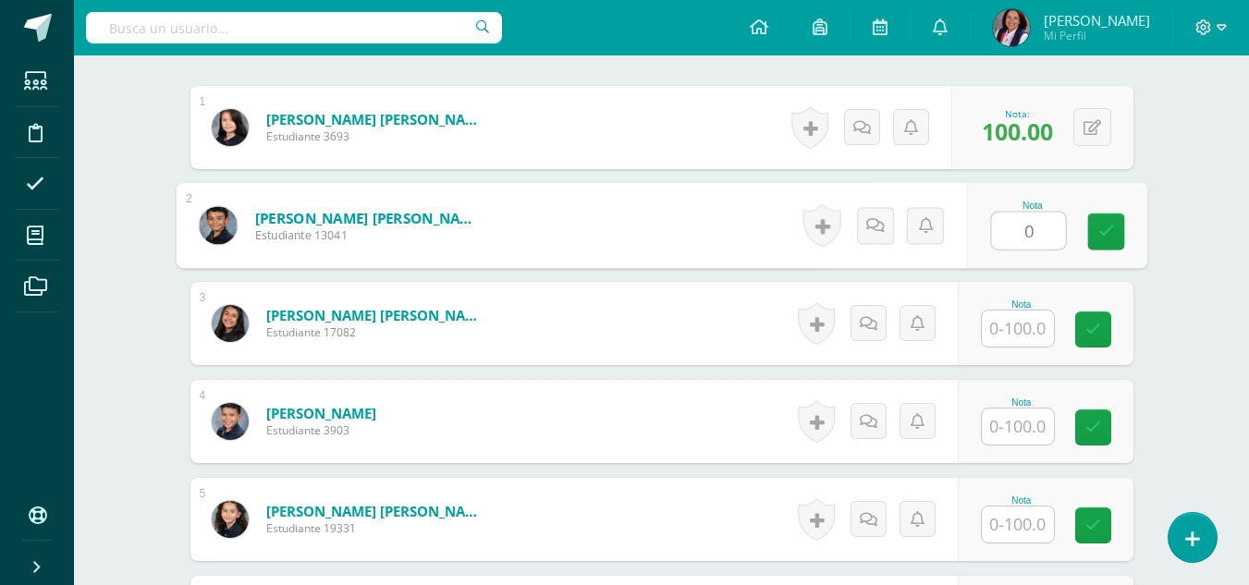
type input "0"
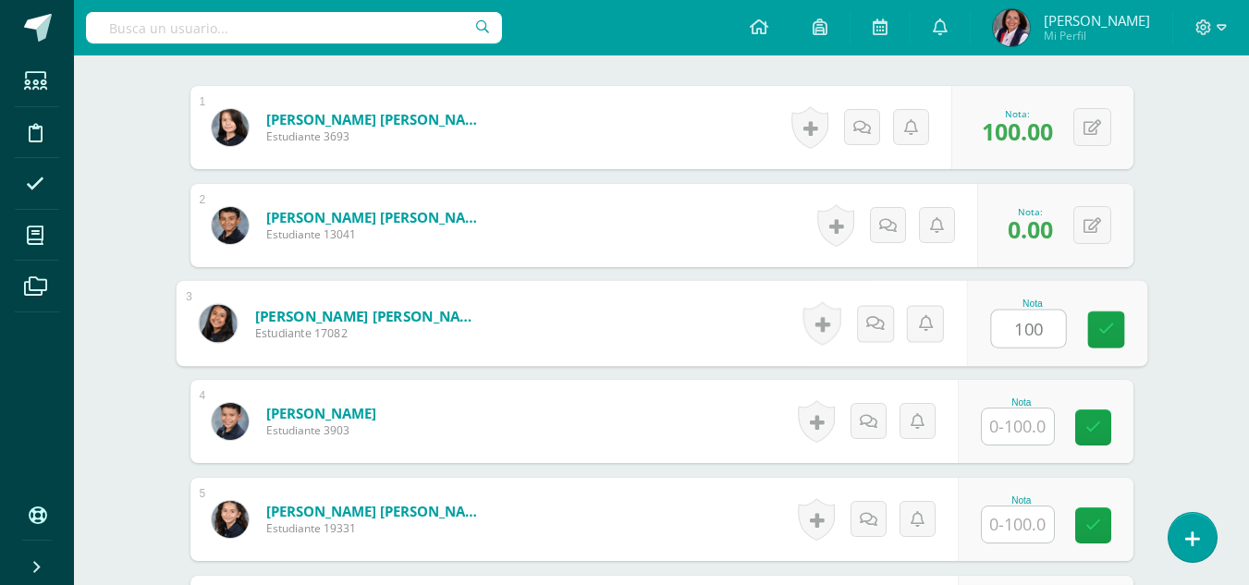
type input "100"
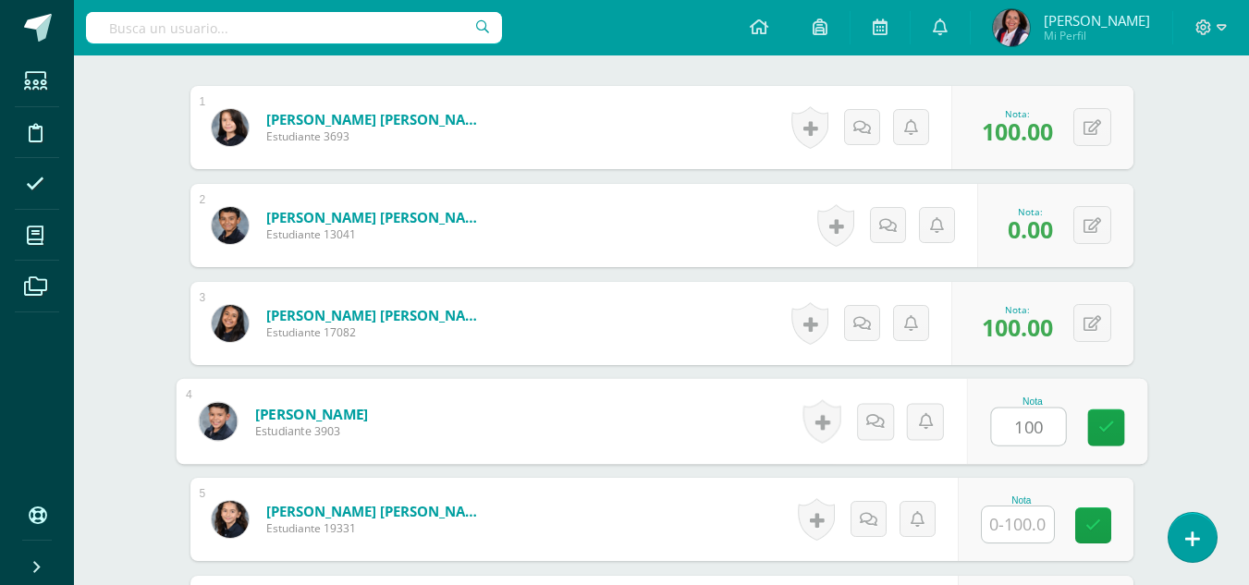
type input "100"
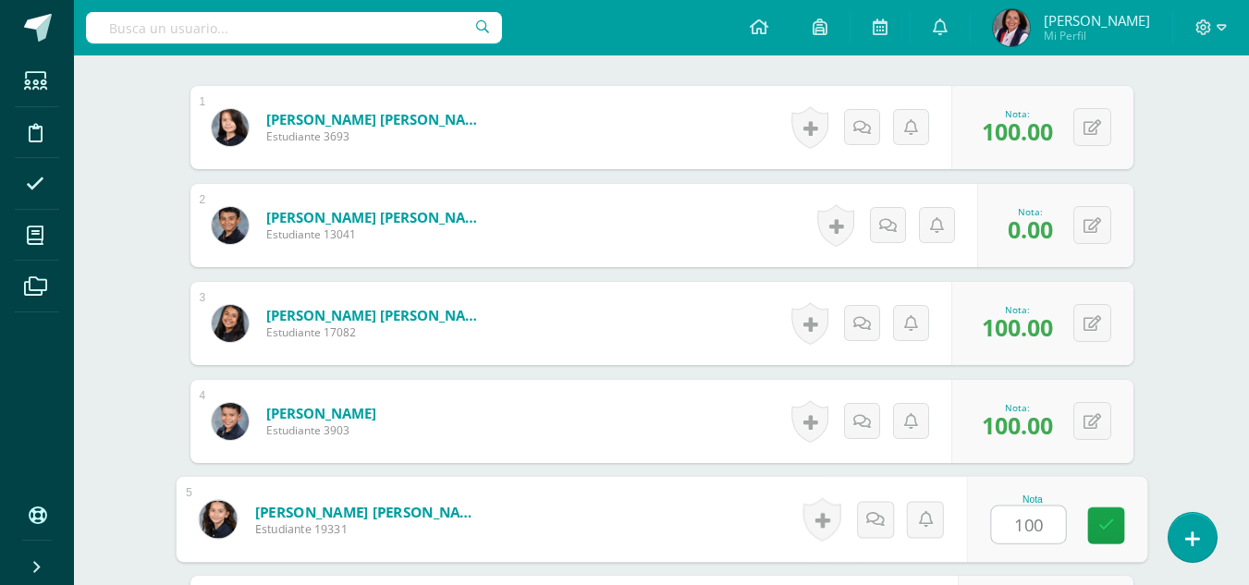
type input "100"
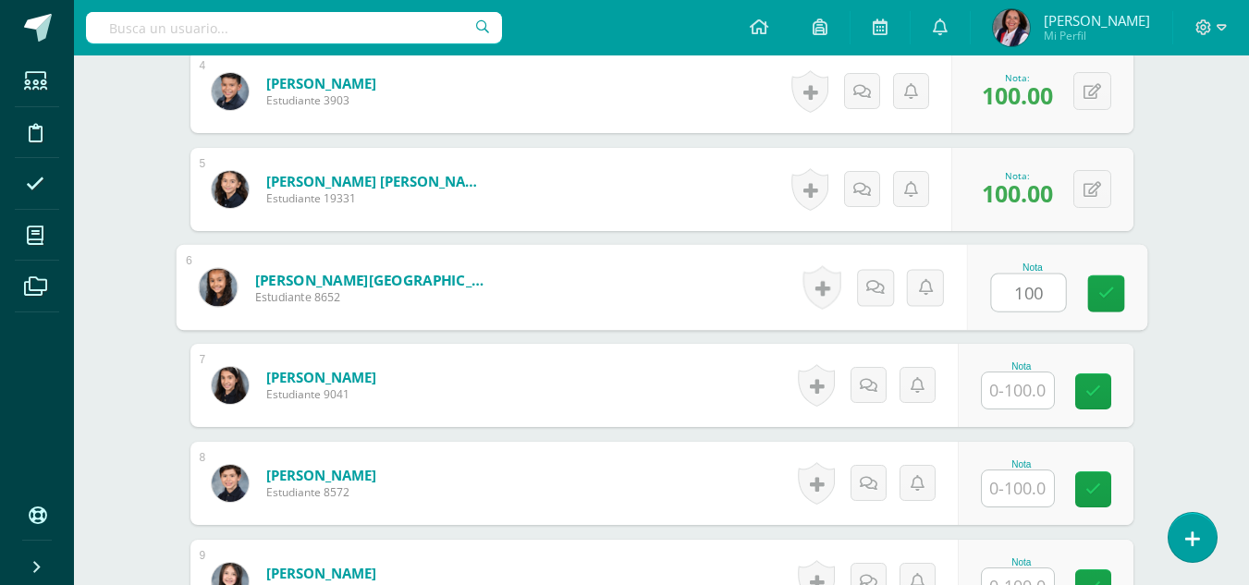
type input "100"
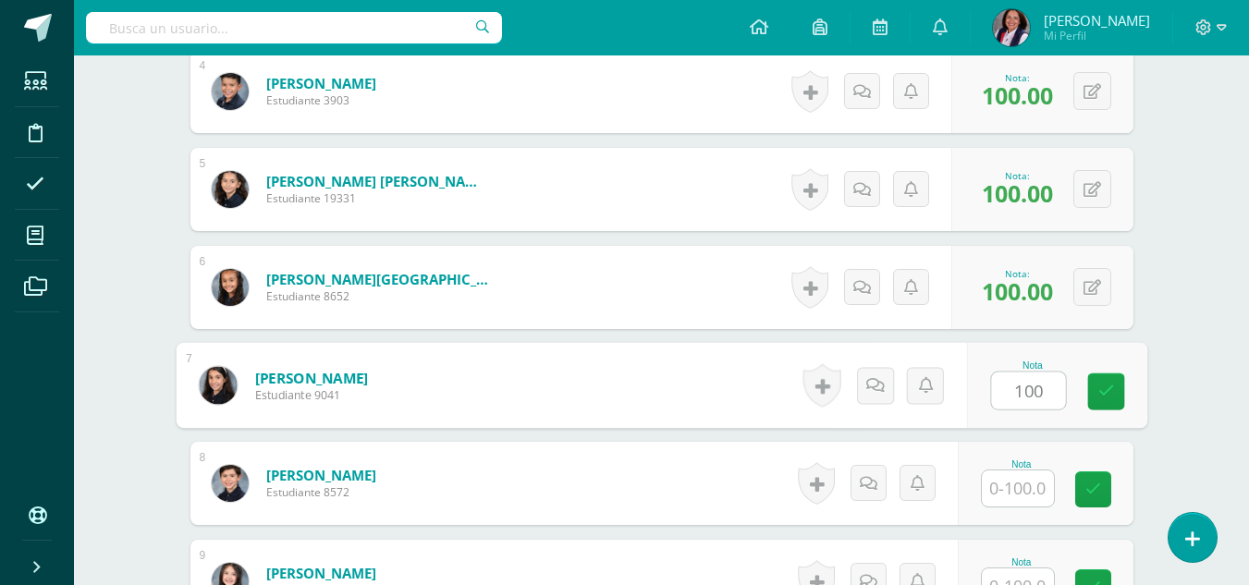
type input "100"
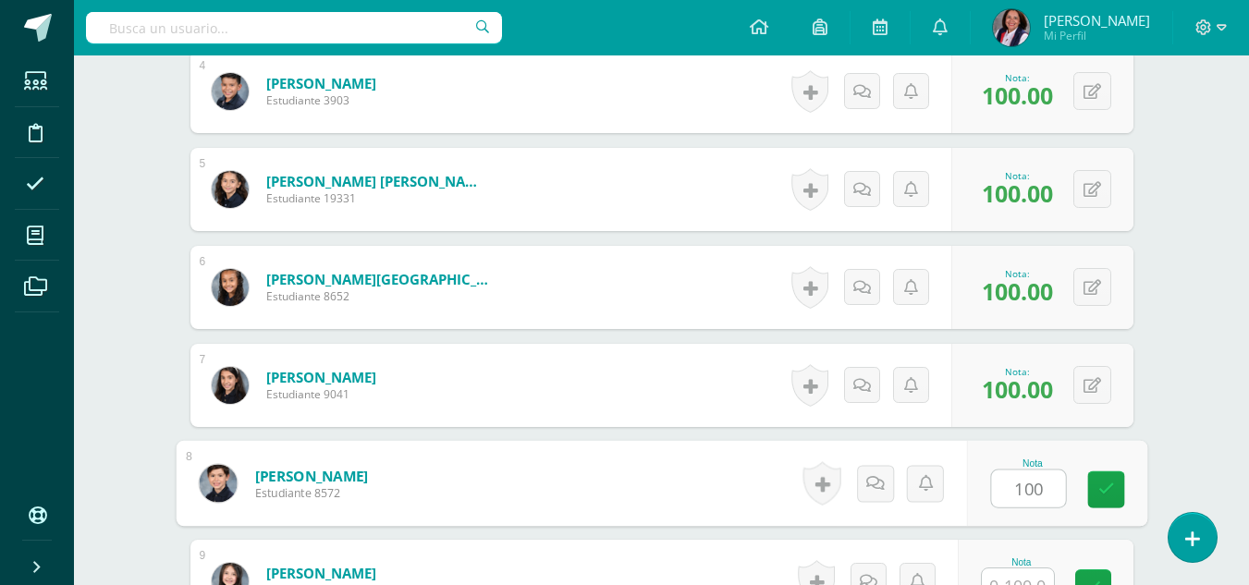
type input "100"
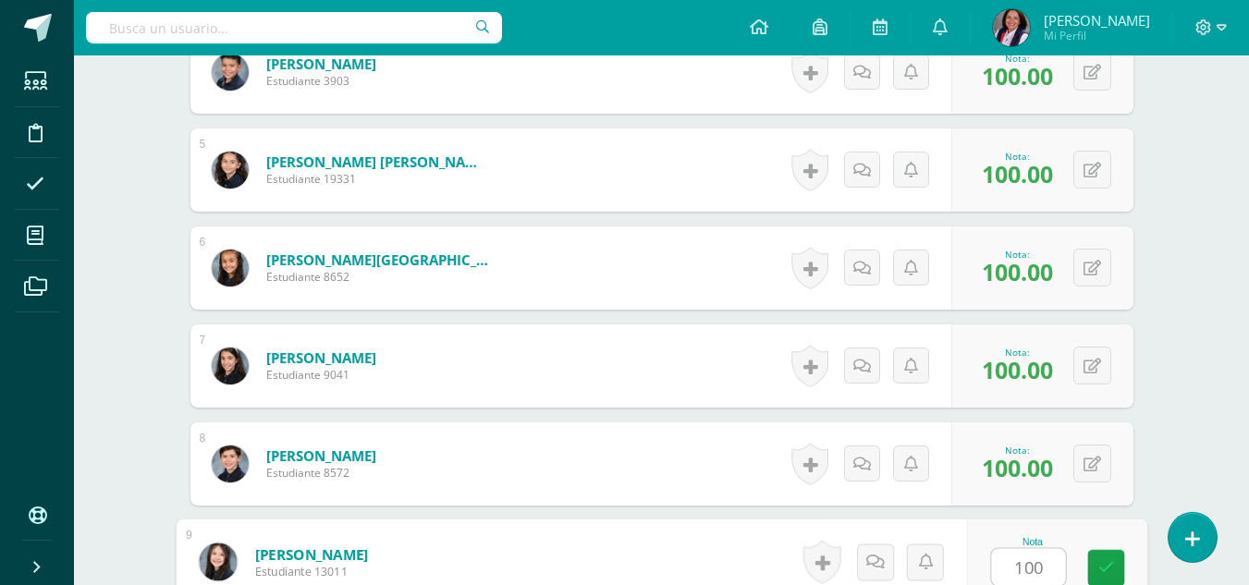
type input "100"
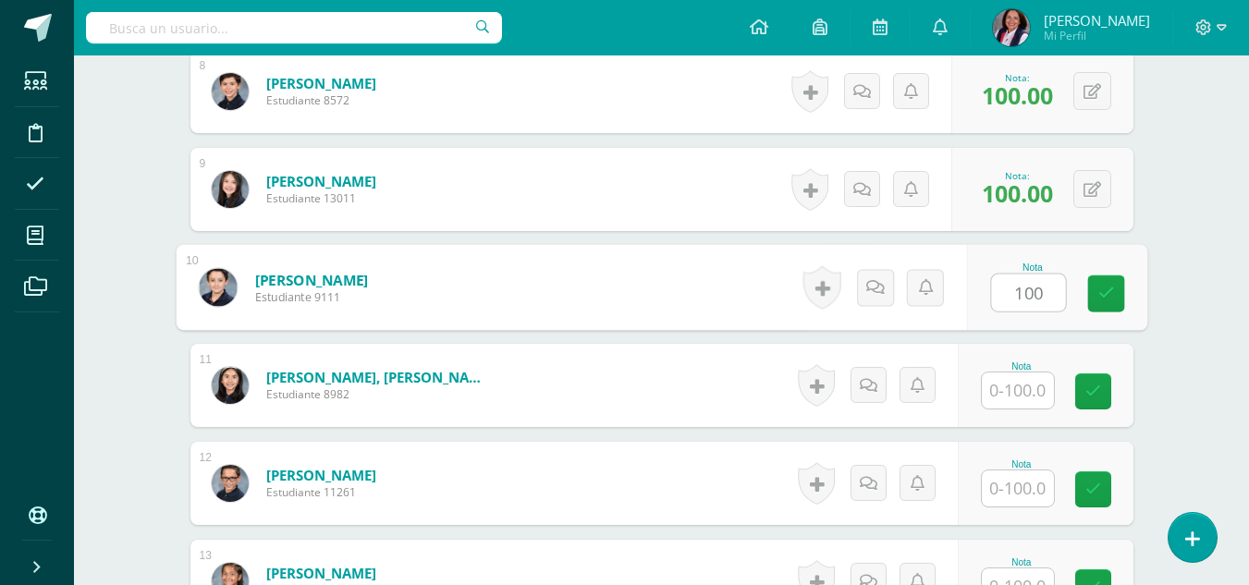
type input "100"
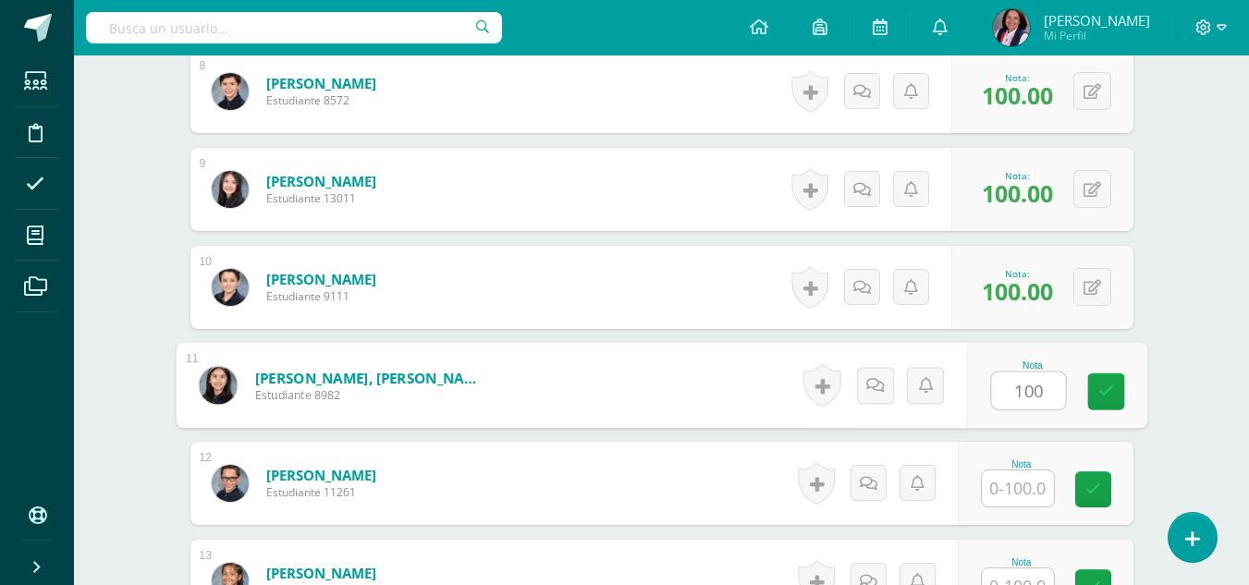
type input "100"
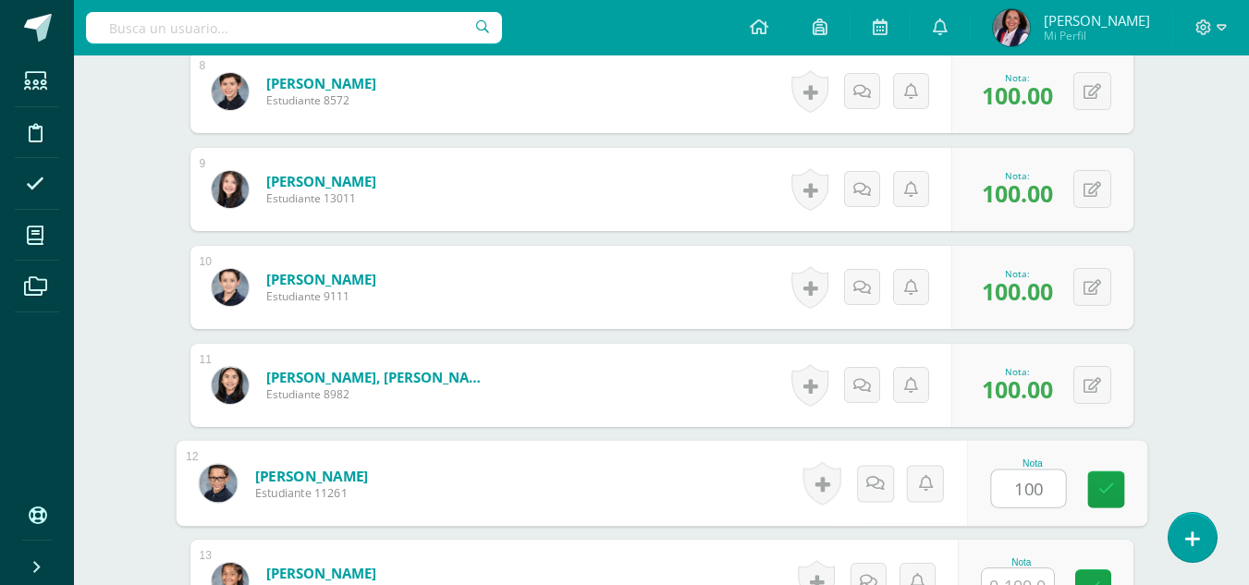
type input "100"
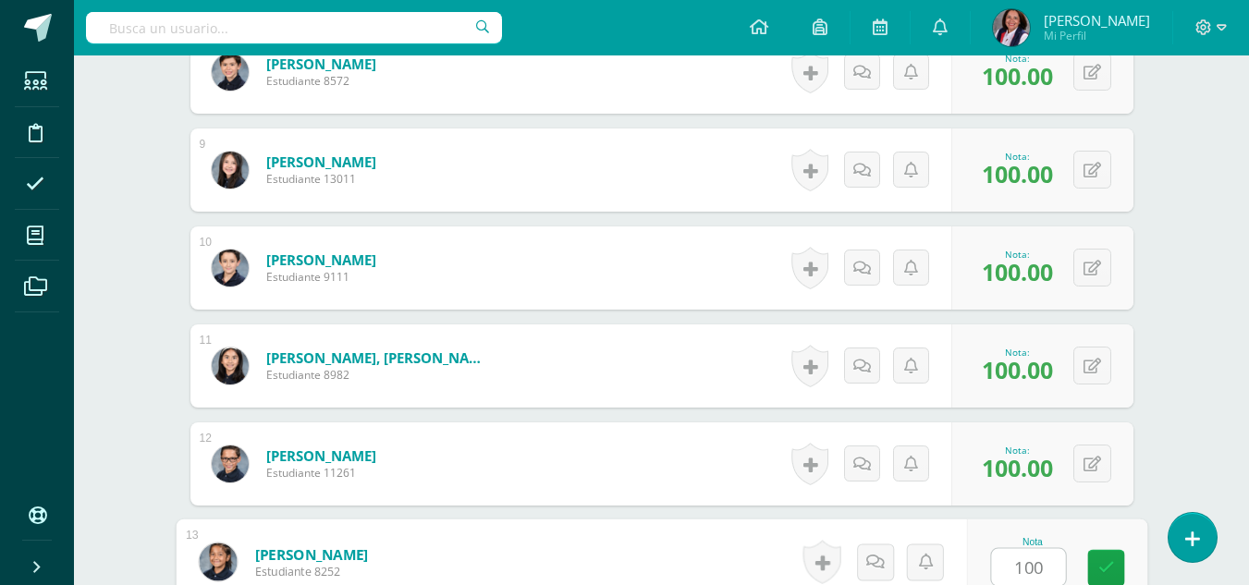
type input "100"
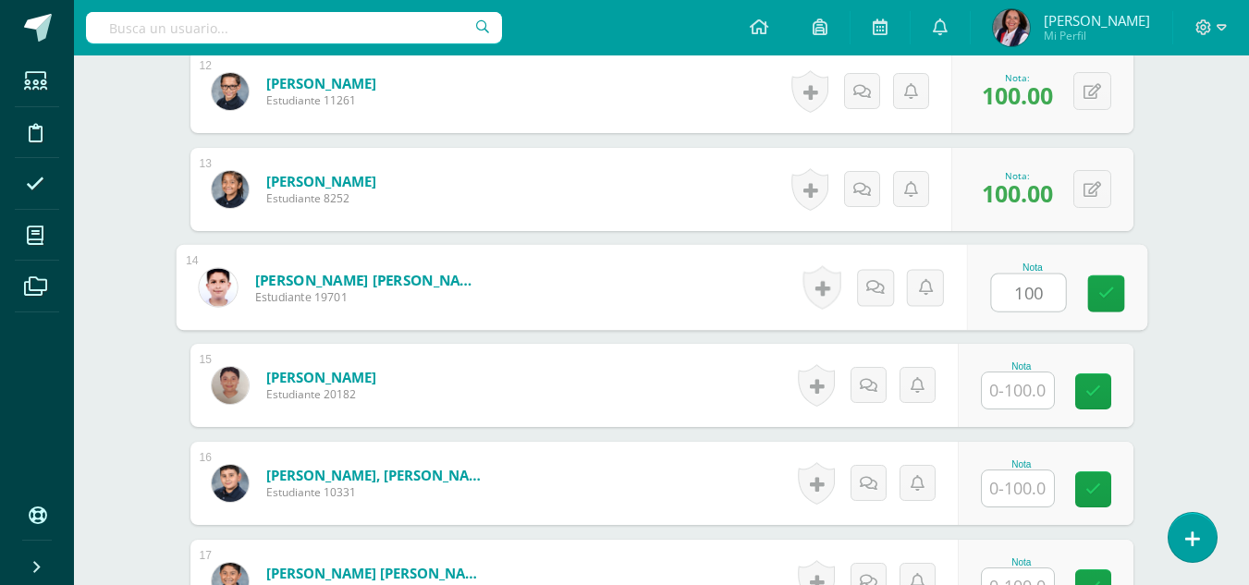
type input "100"
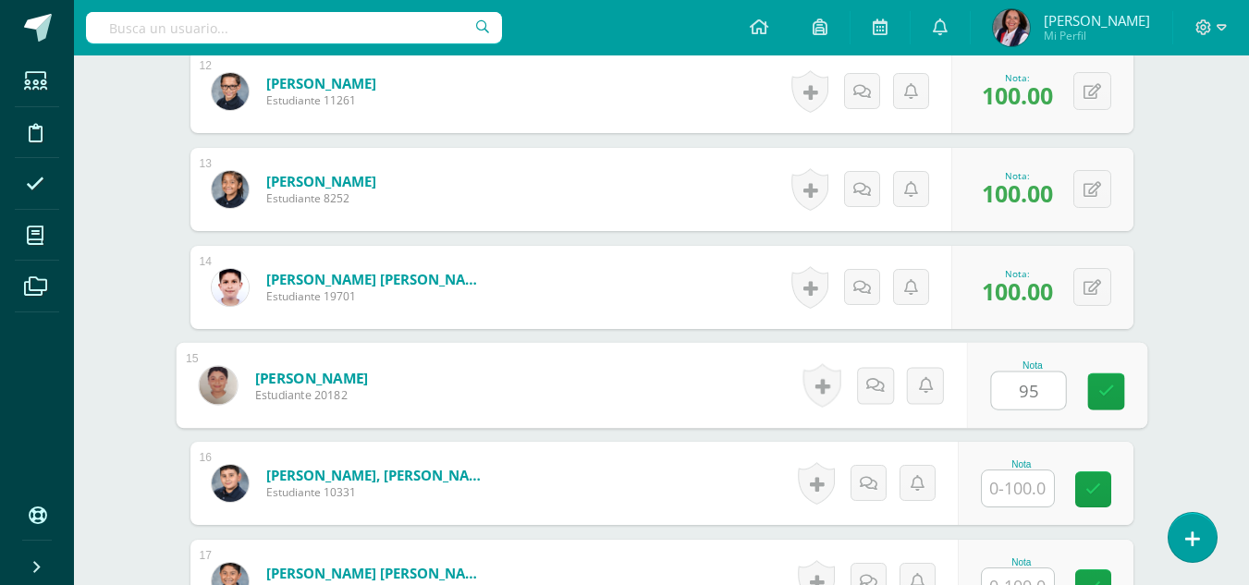
type input "95"
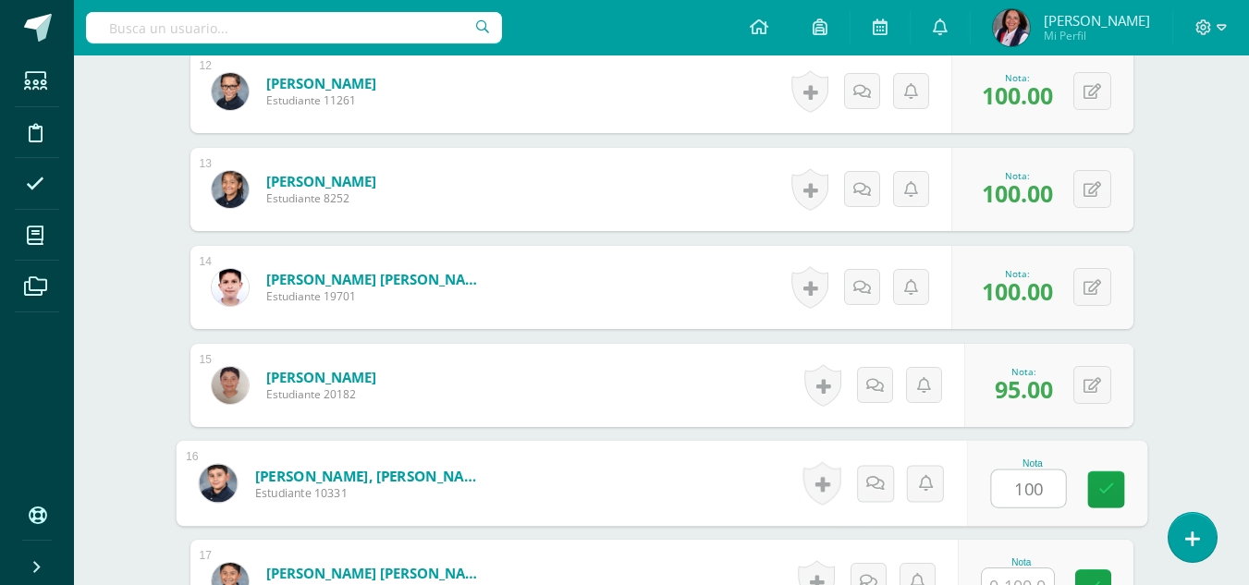
type input "100"
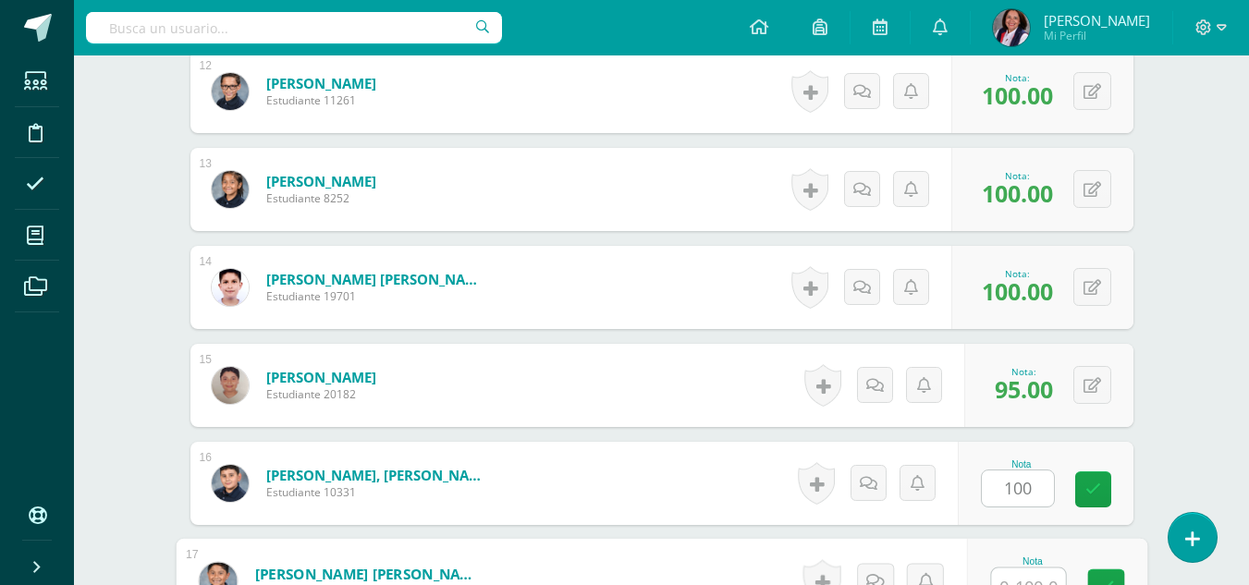
scroll to position [1690, 0]
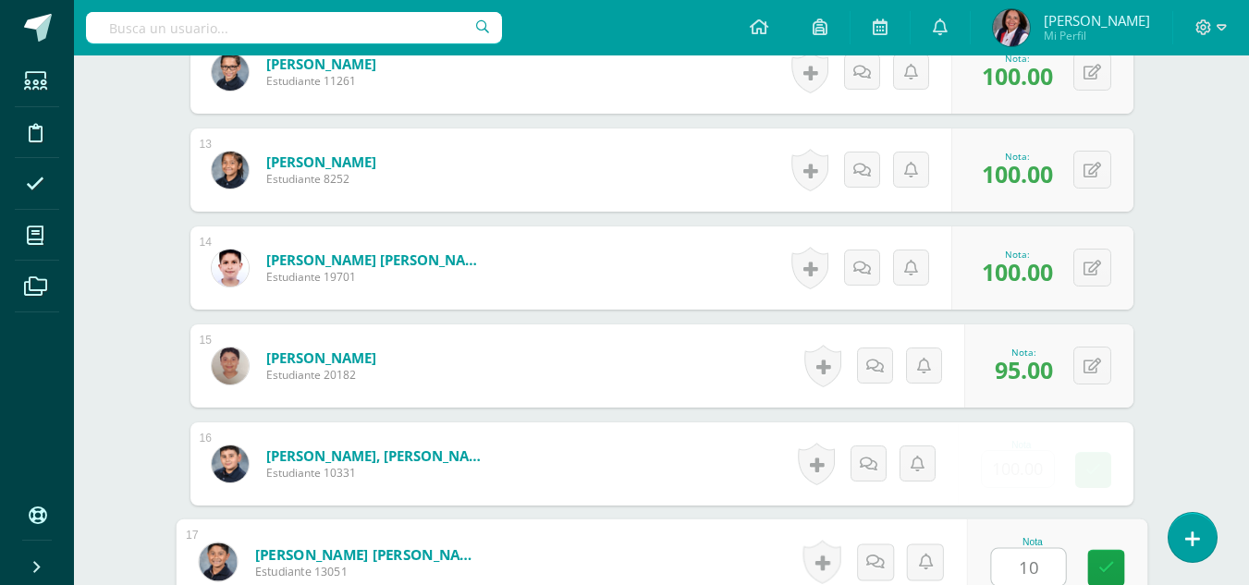
type input "100"
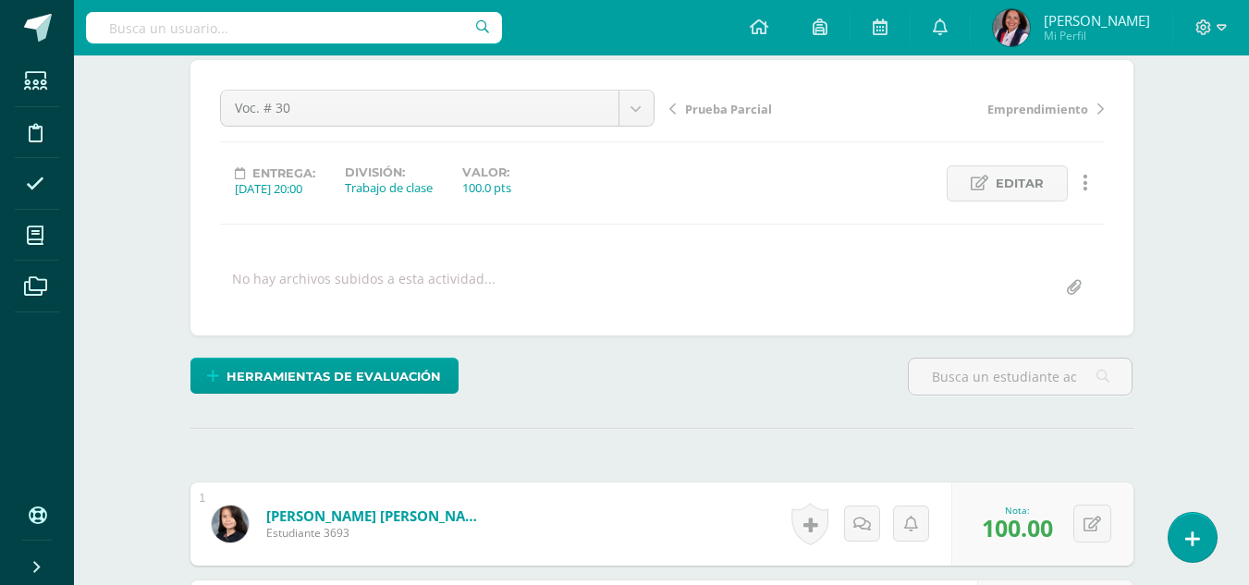
scroll to position [0, 0]
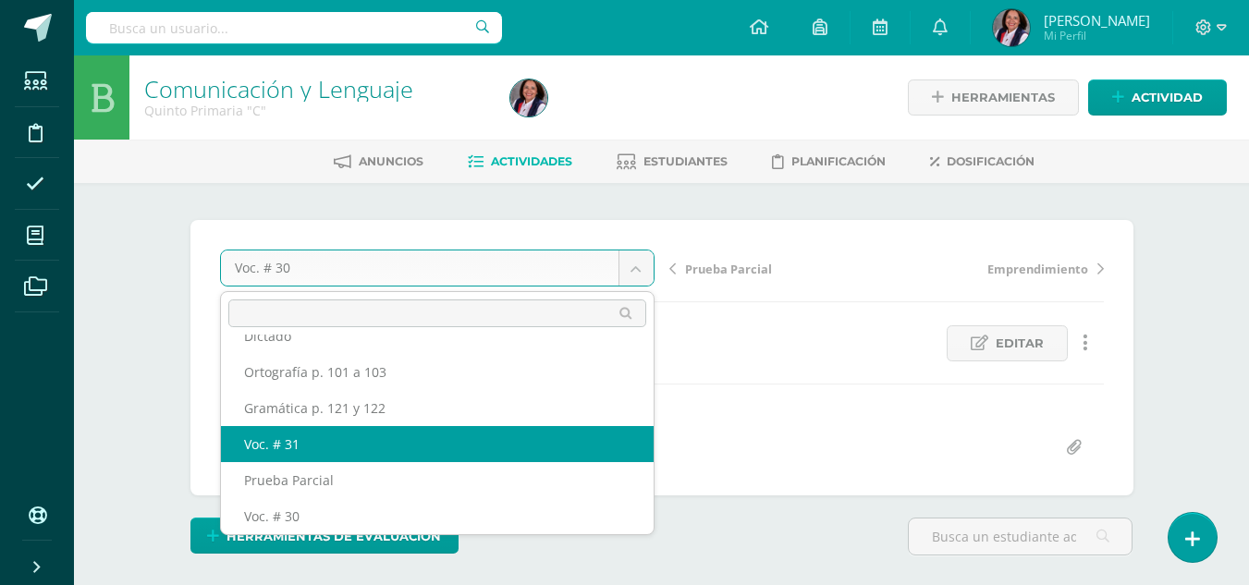
select select "/dashboard/teacher/grade-activity/238156/"
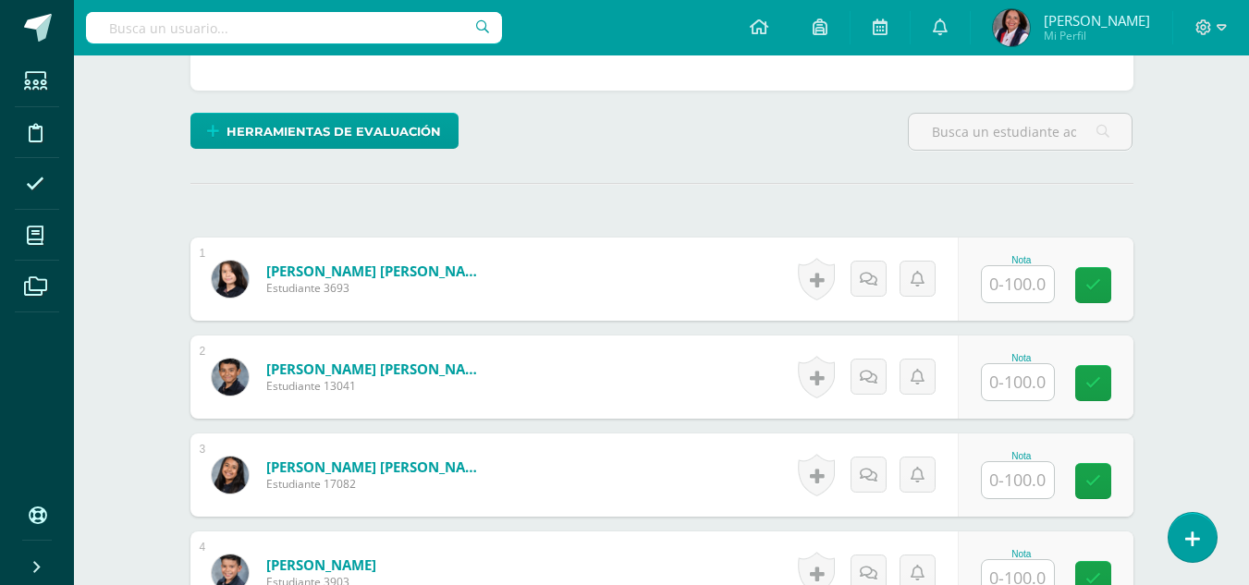
scroll to position [463, 0]
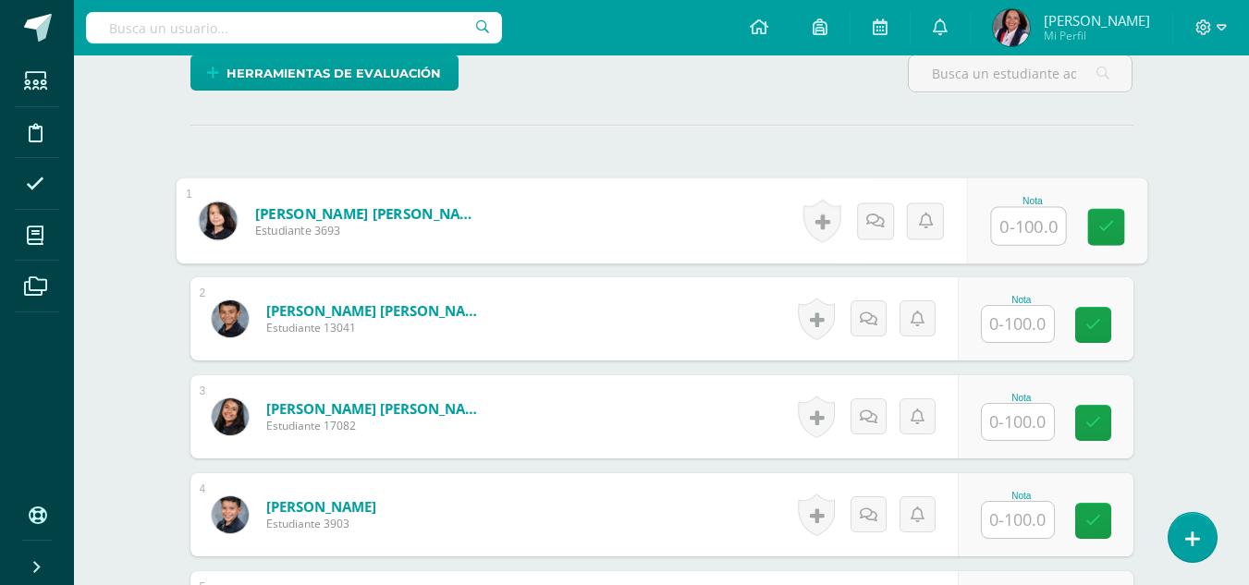
click at [1026, 214] on input "text" at bounding box center [1028, 226] width 74 height 37
type input "100"
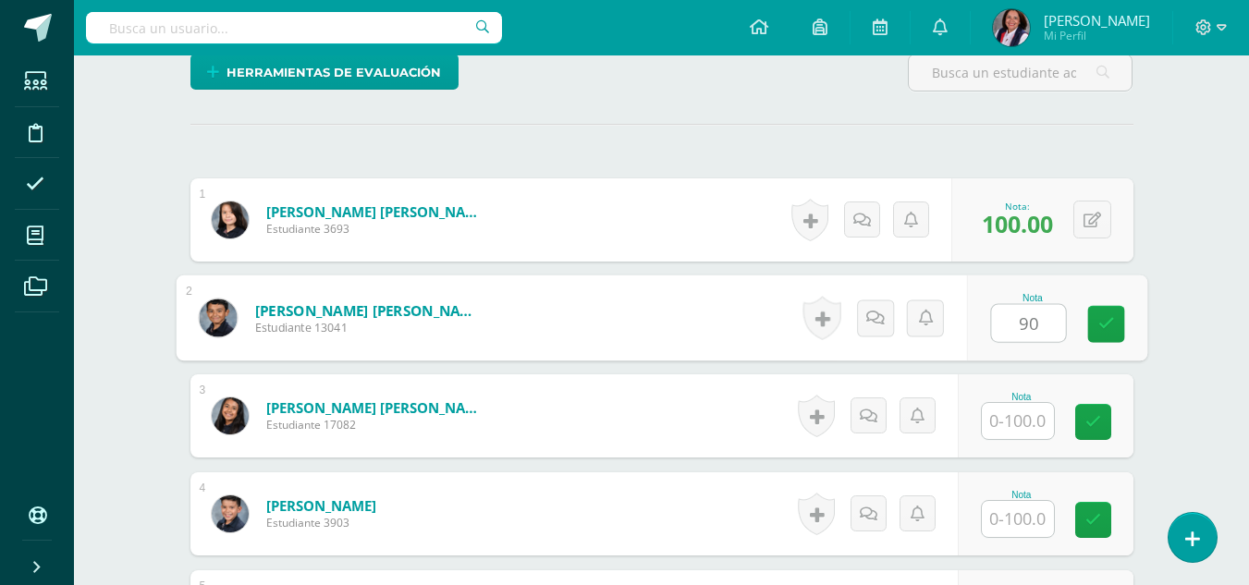
type input "90"
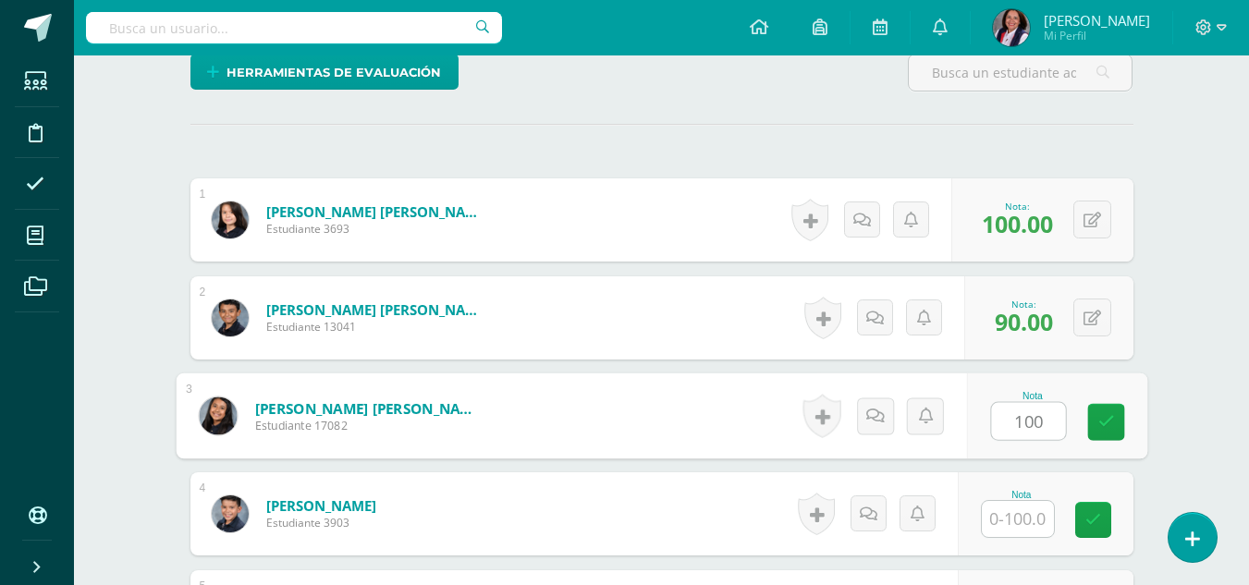
type input "100"
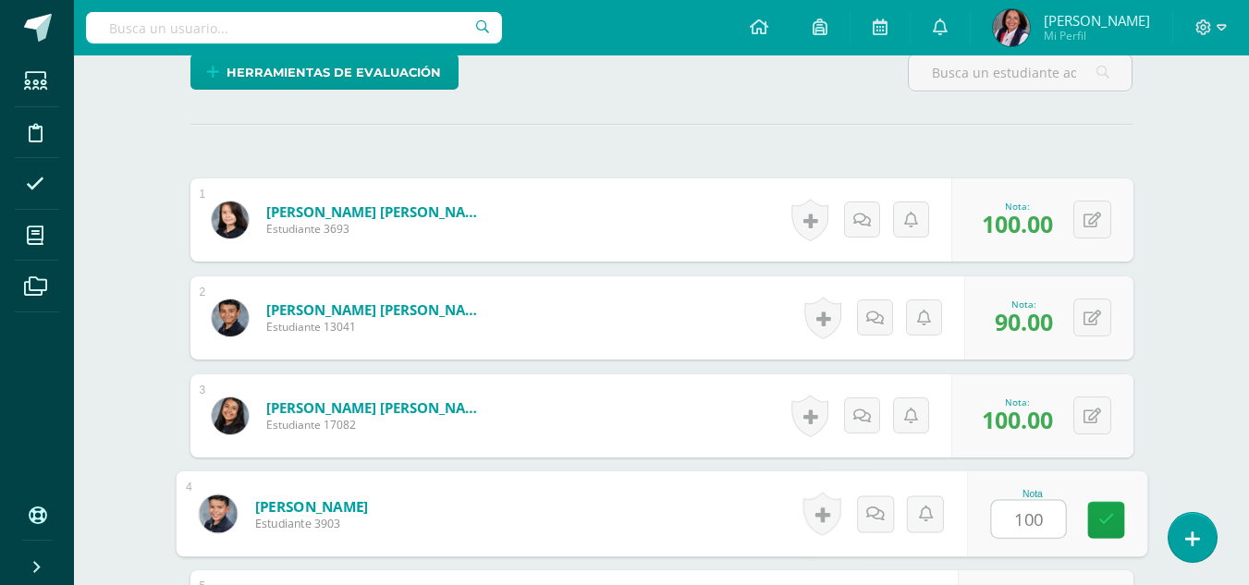
type input "100"
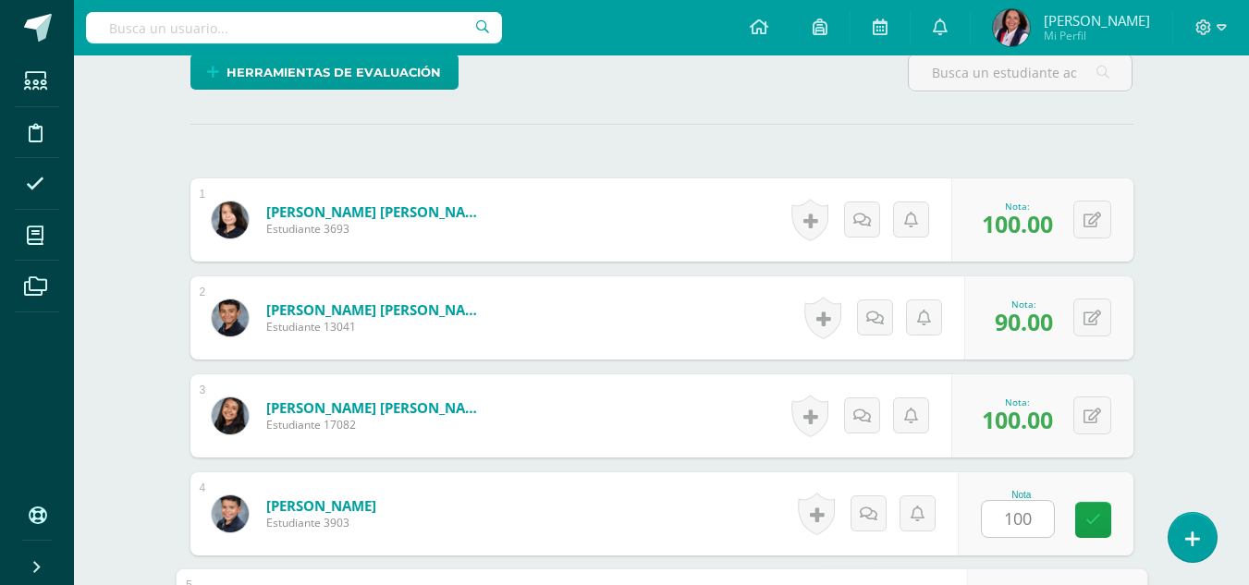
scroll to position [789, 0]
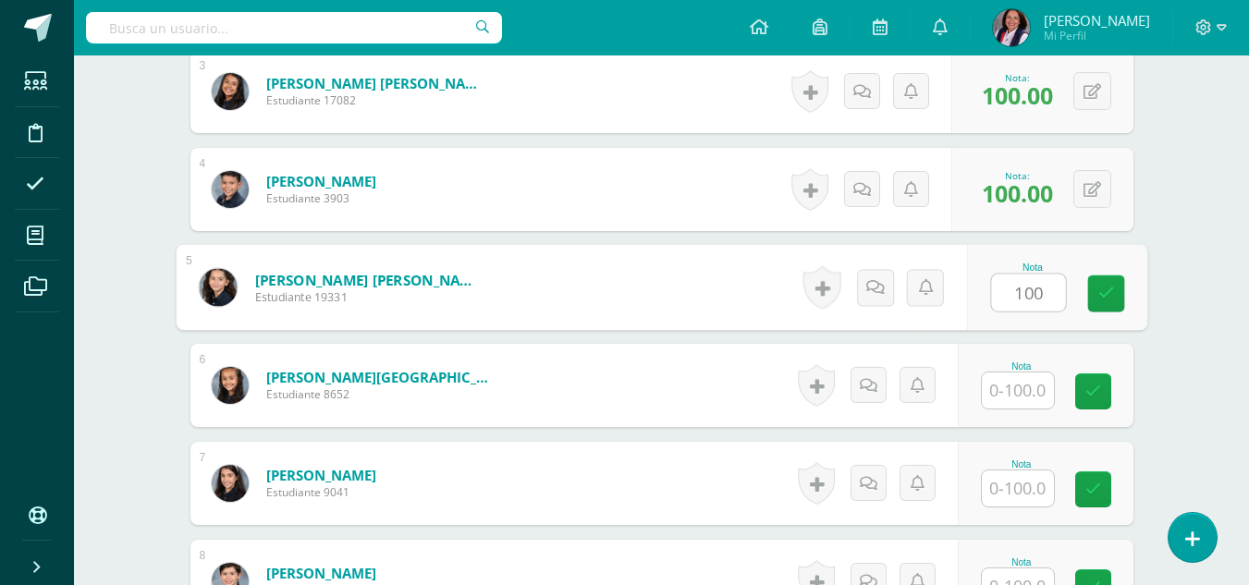
type input "100"
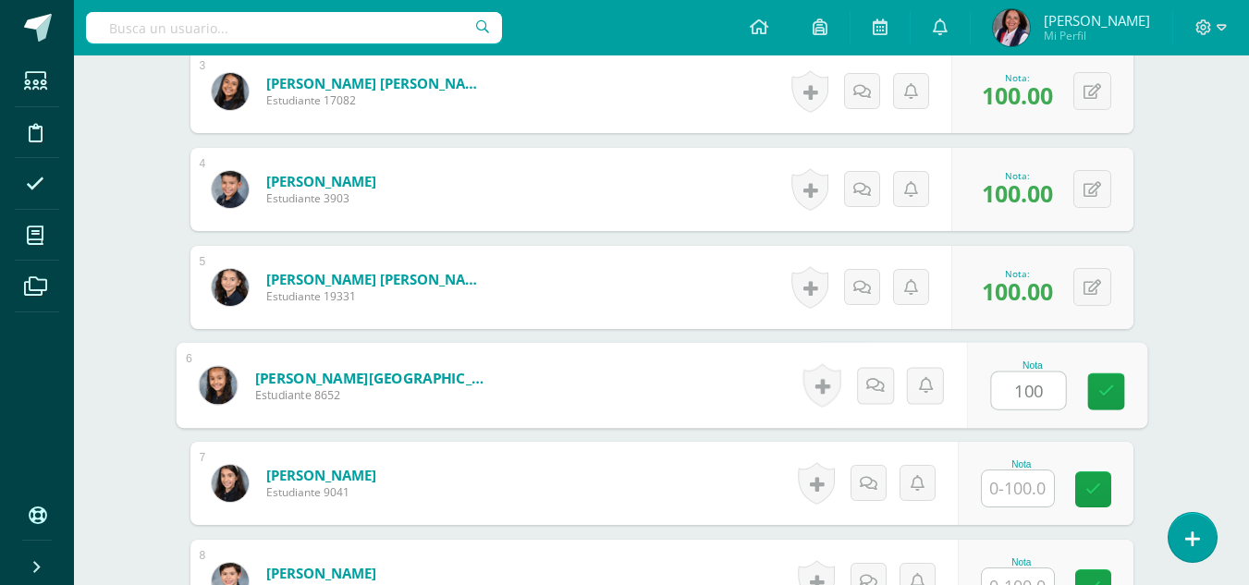
type input "100"
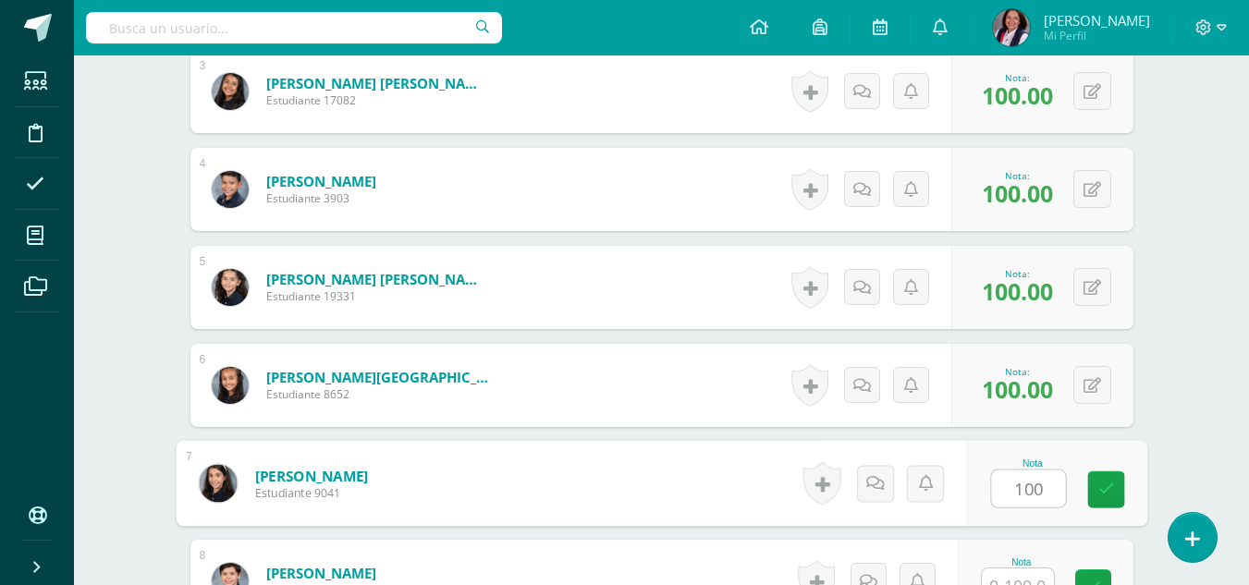
type input "100"
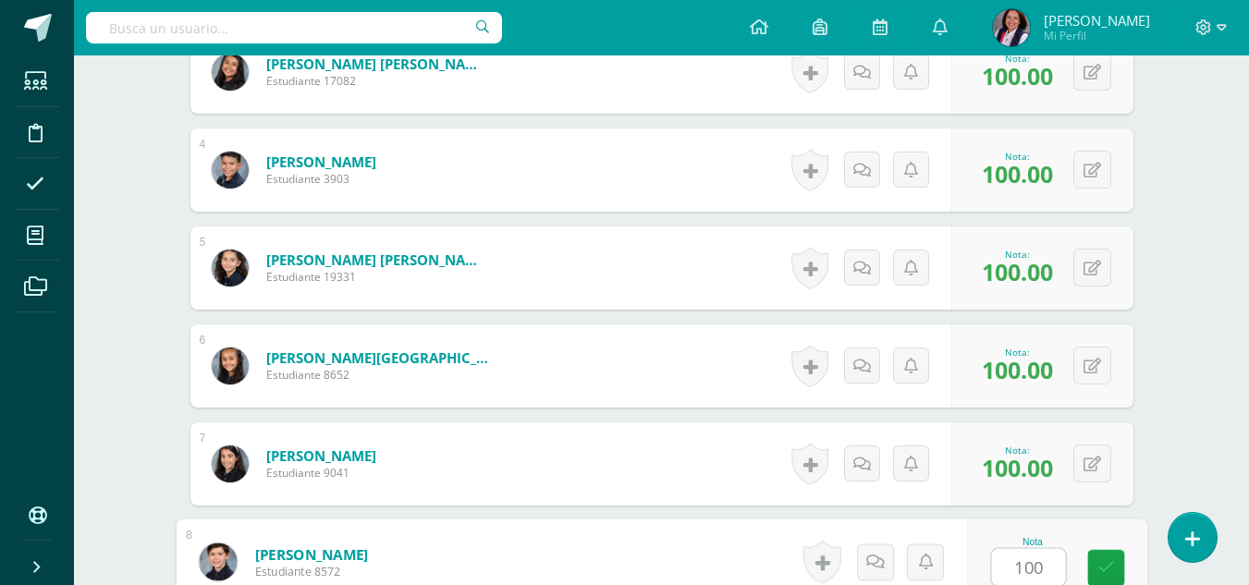
type input "100"
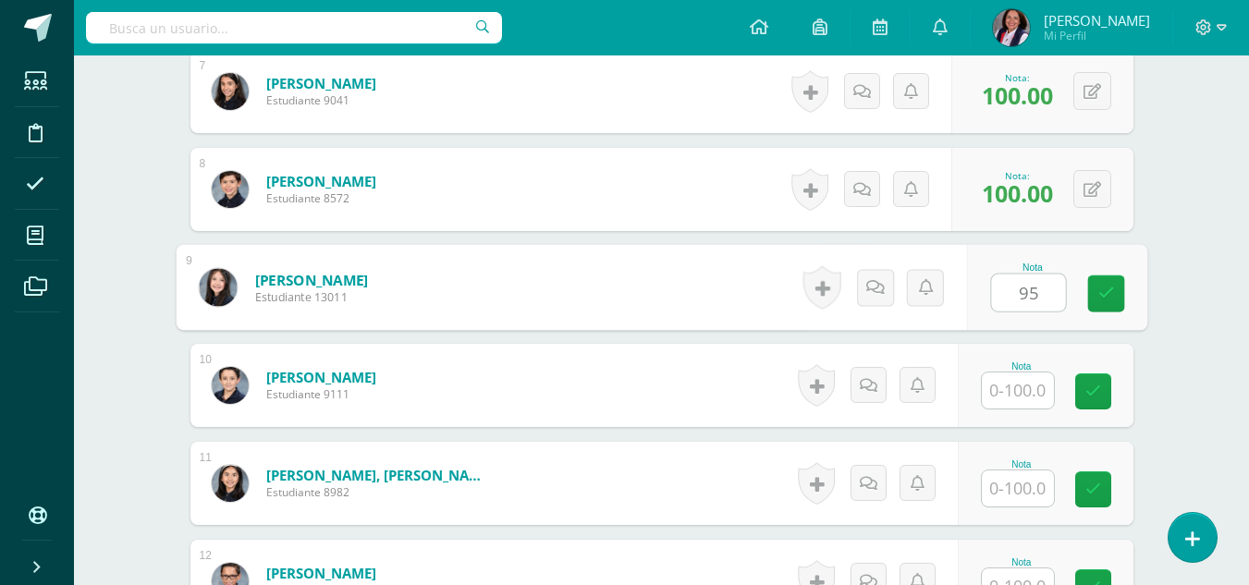
type input "95"
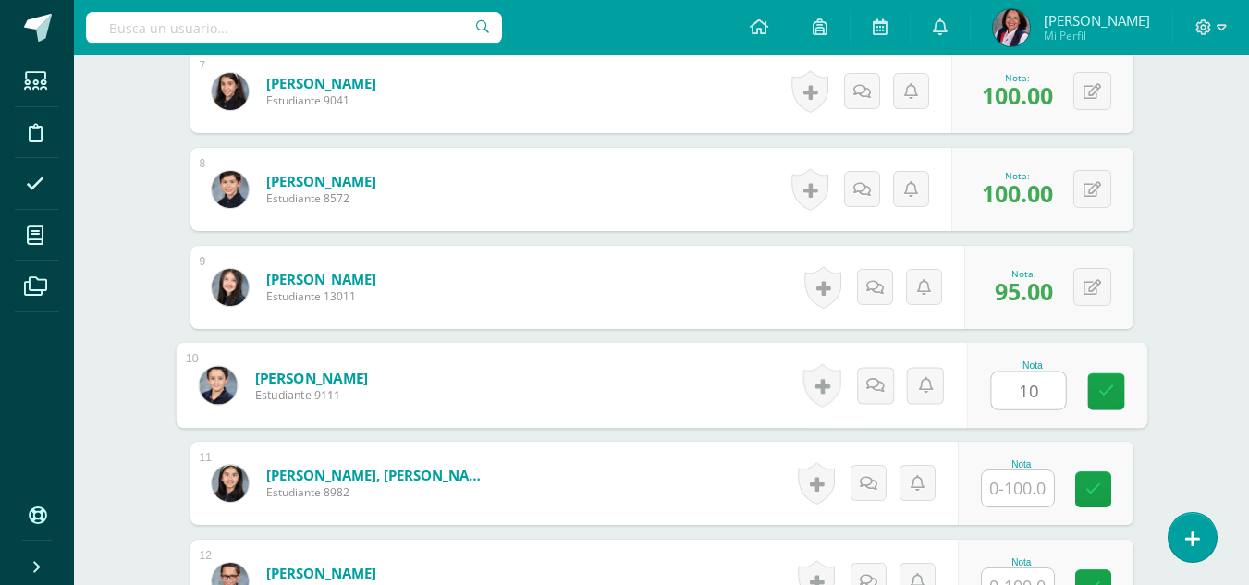
type input "10"
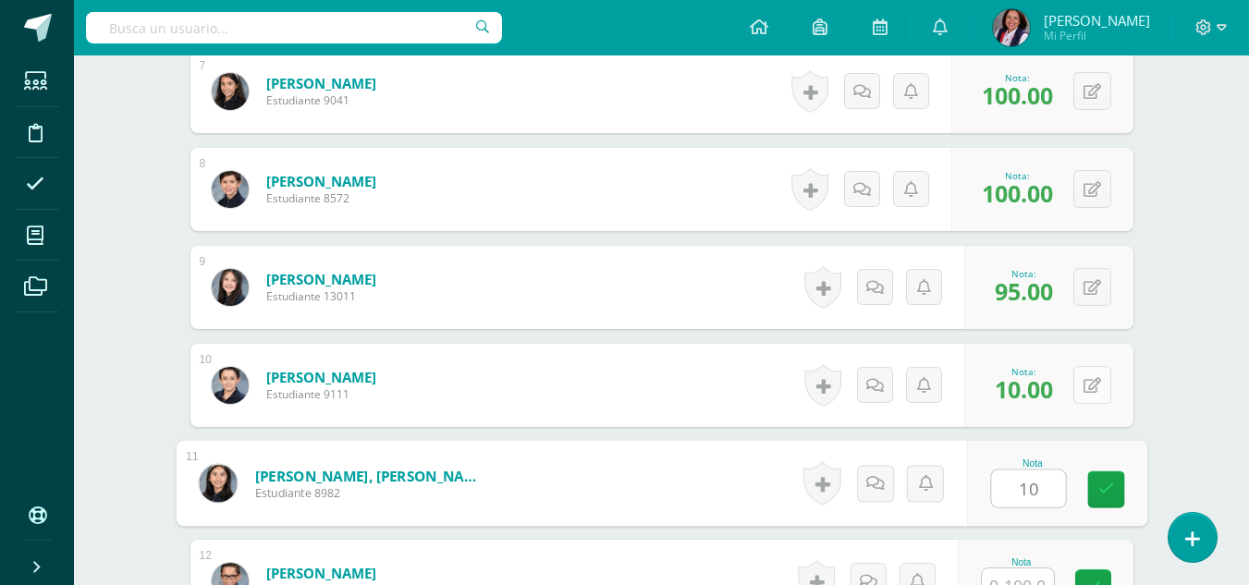
type input "10"
click at [1101, 389] on button at bounding box center [1092, 385] width 38 height 38
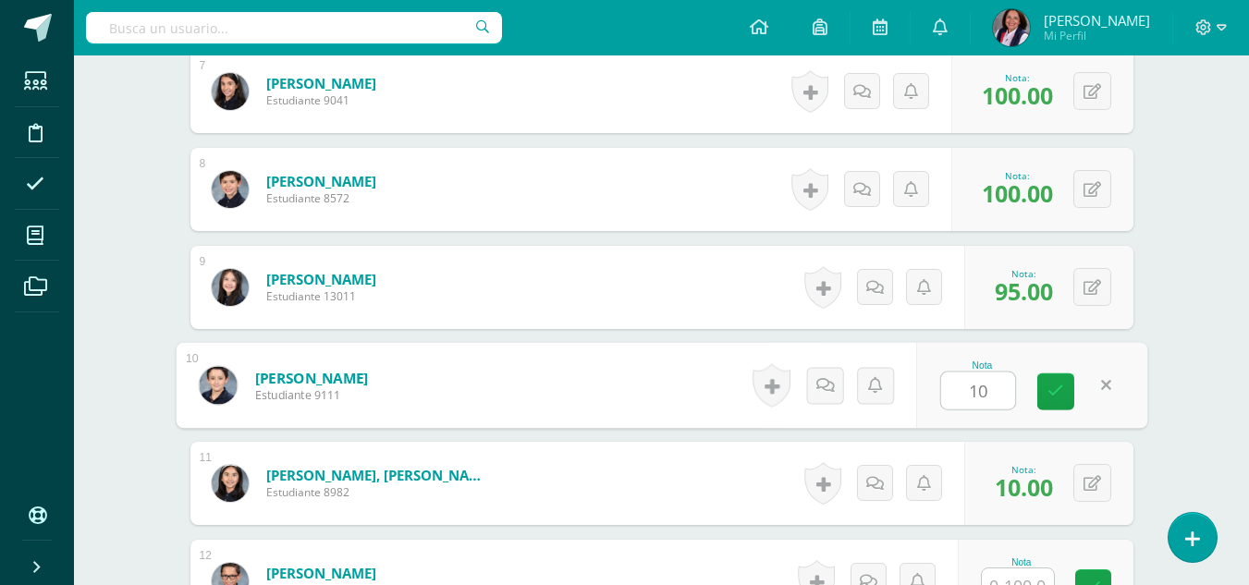
type input "100"
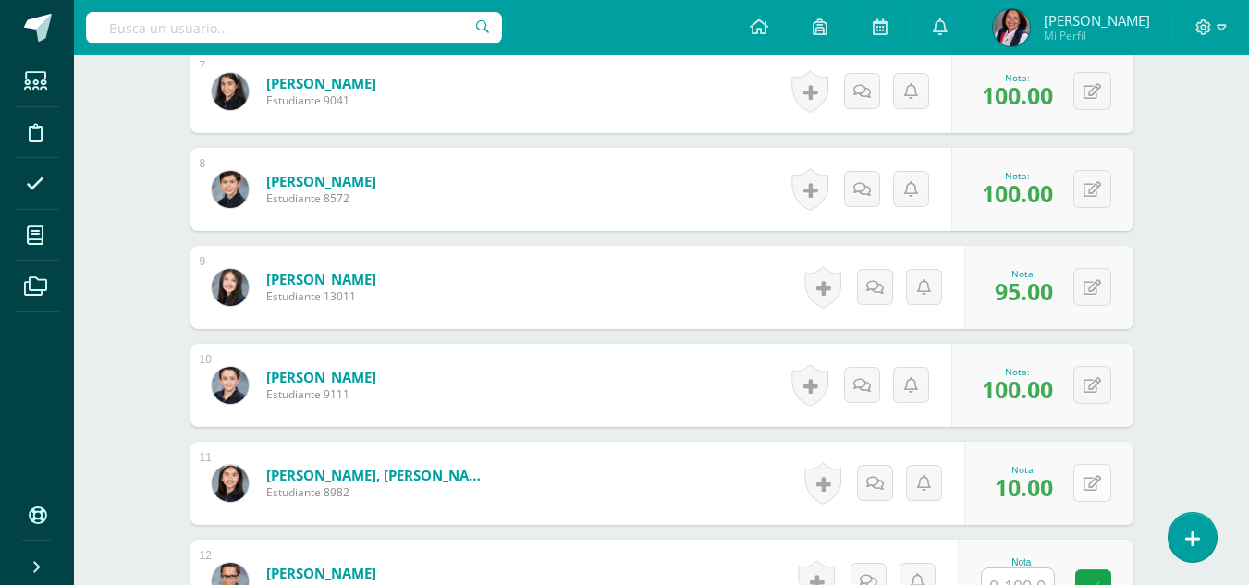
click at [1102, 484] on button at bounding box center [1092, 483] width 38 height 38
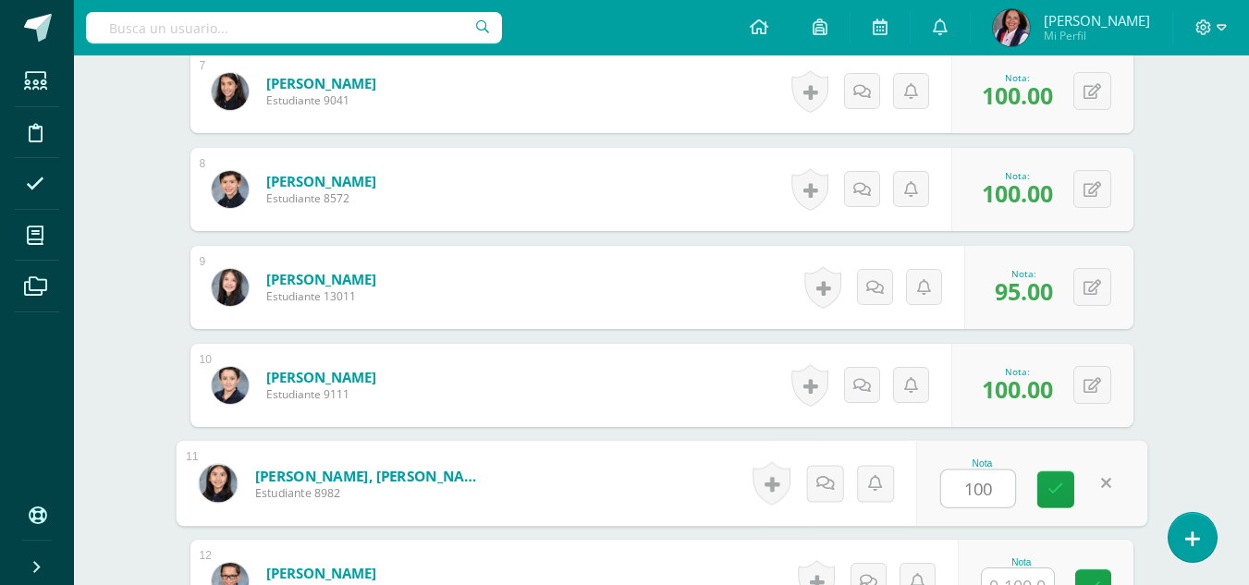
type input "100"
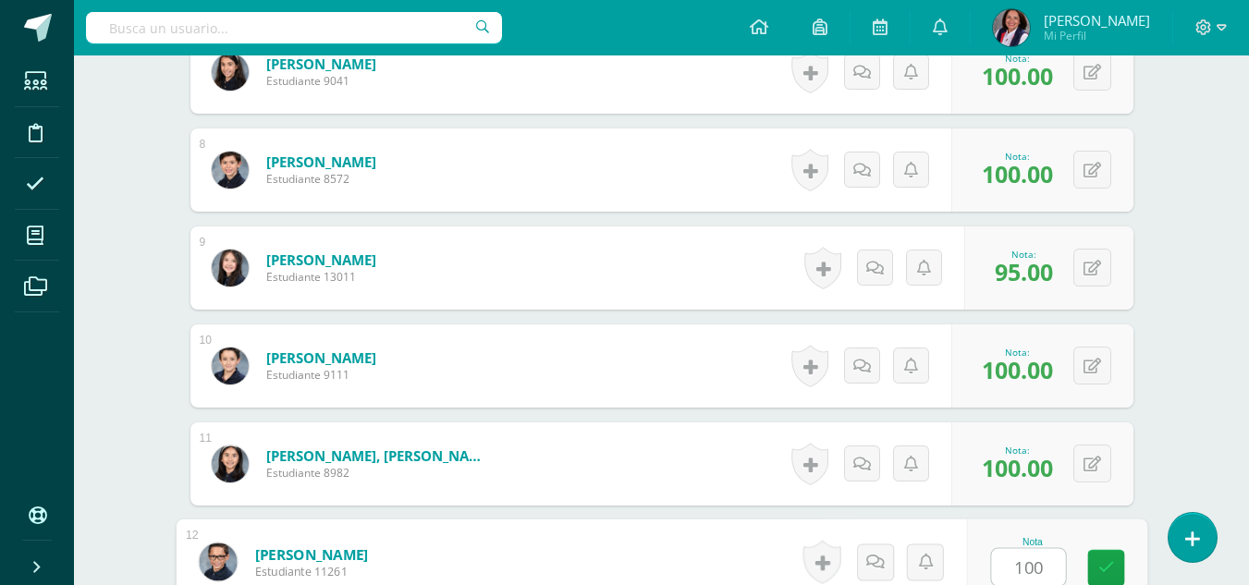
type input "100"
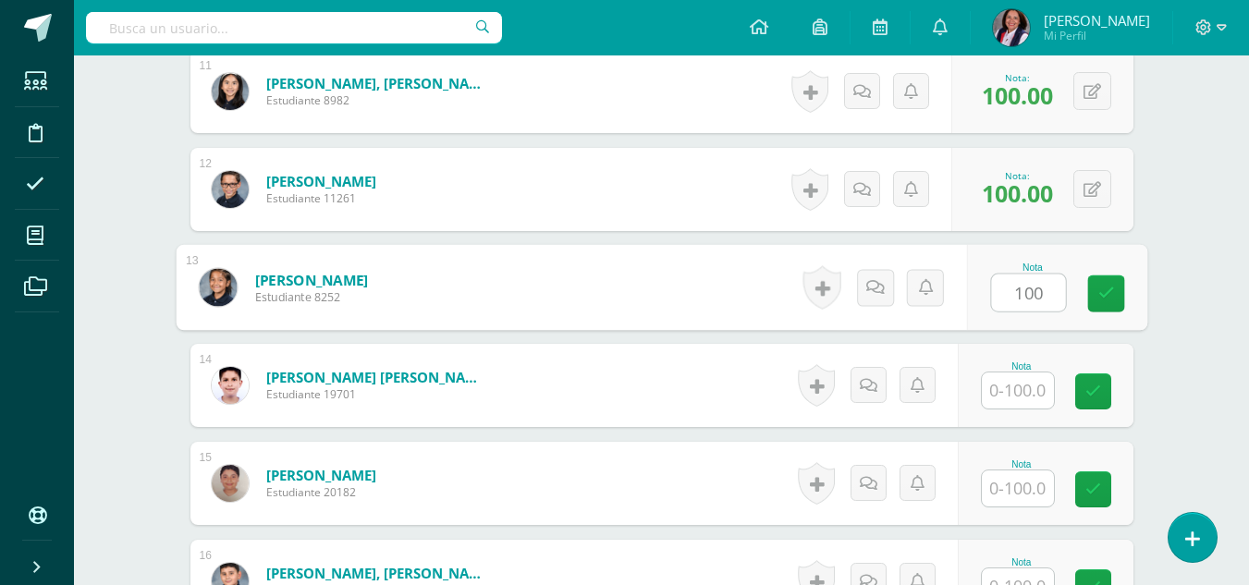
type input "100"
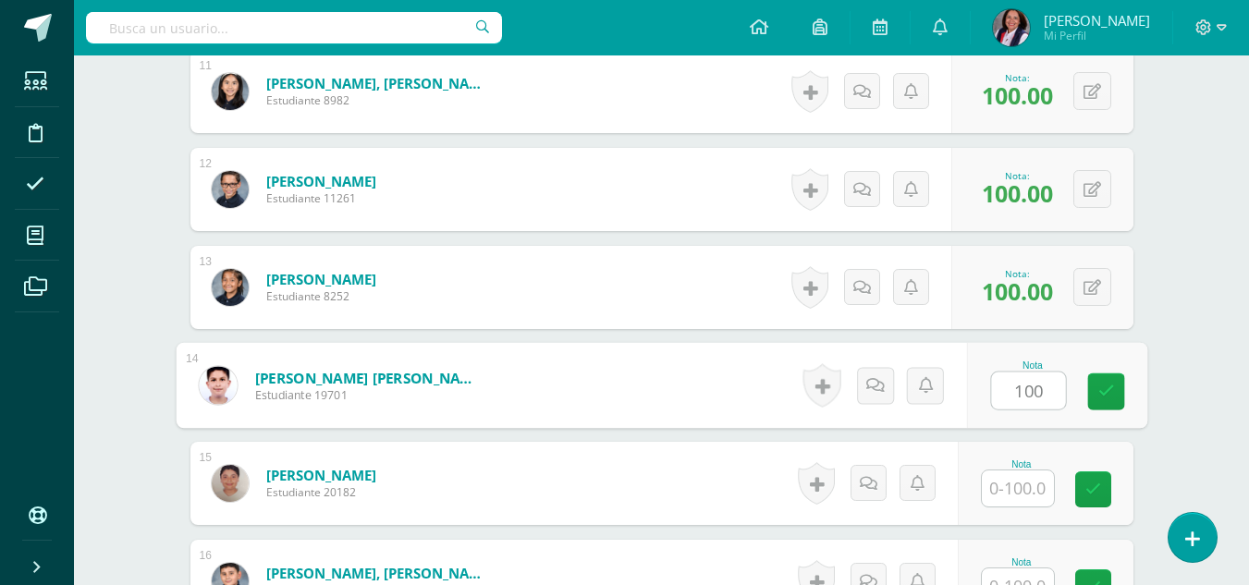
type input "100"
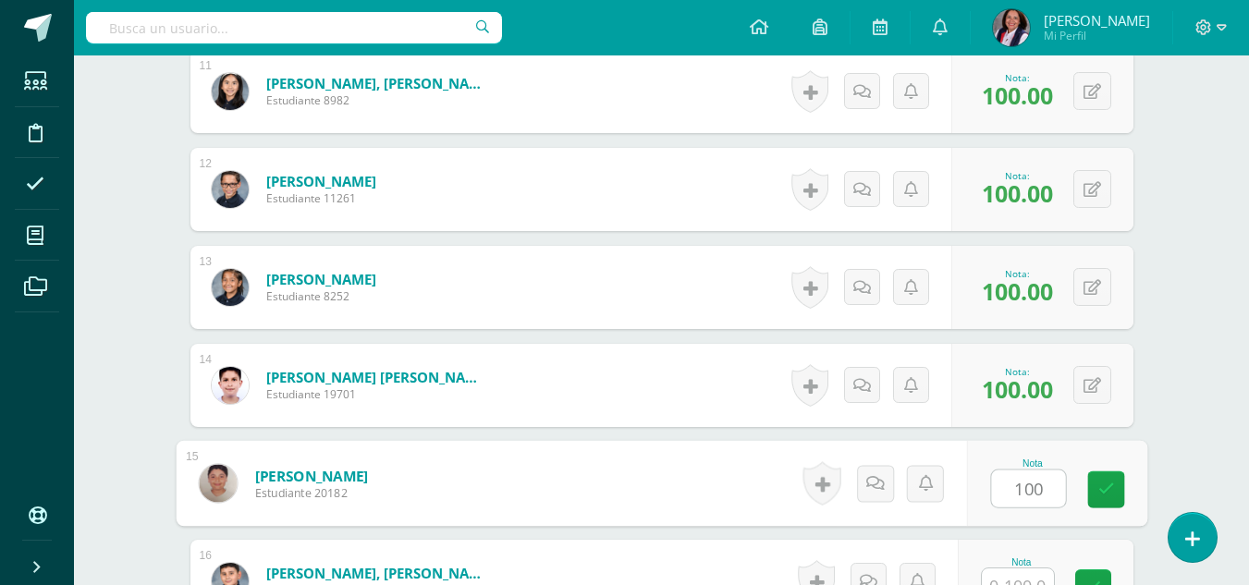
type input "100"
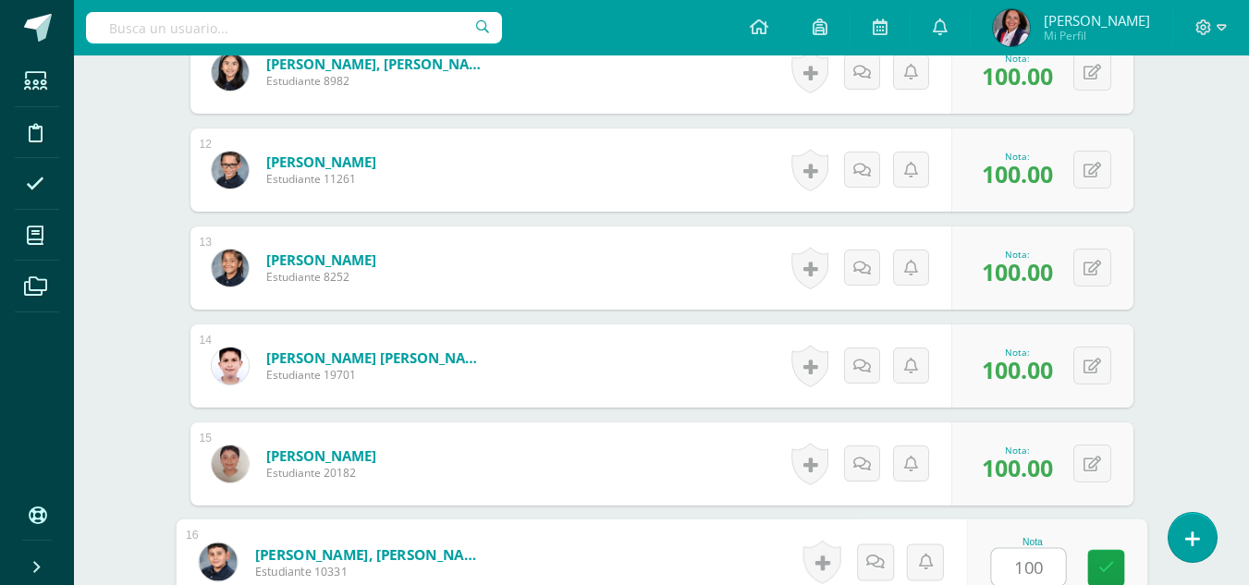
type input "100"
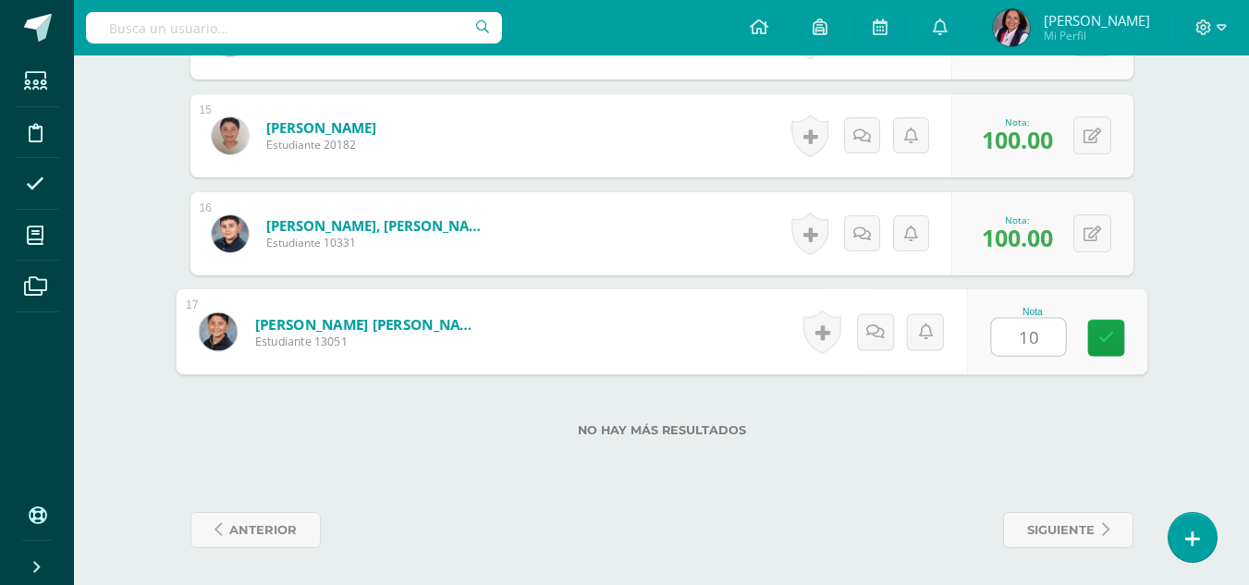
type input "100"
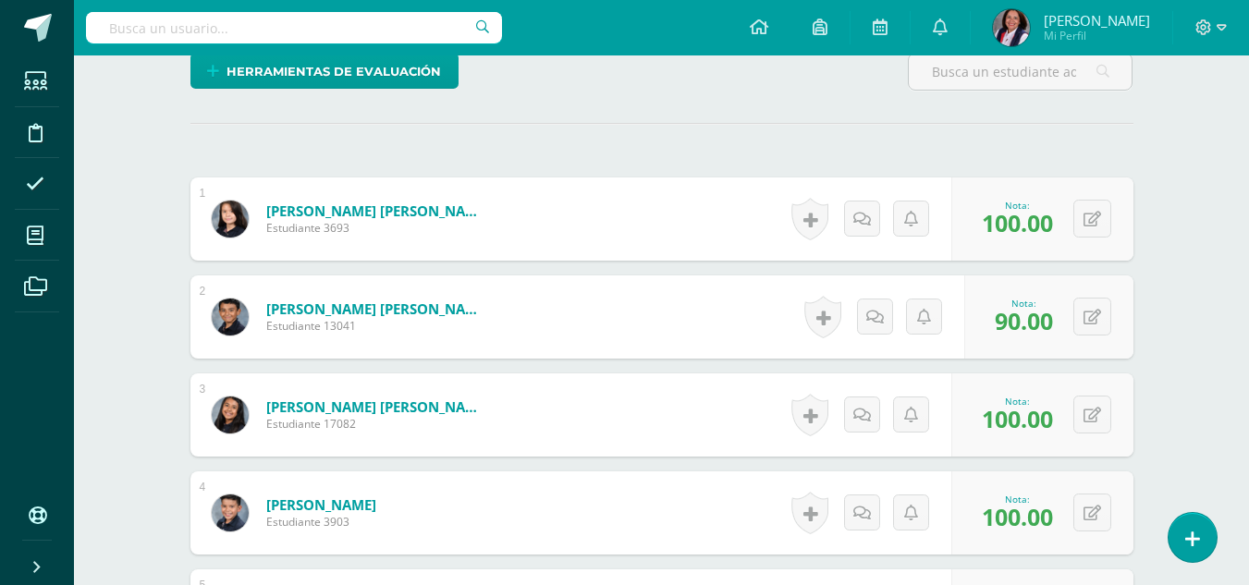
scroll to position [71, 0]
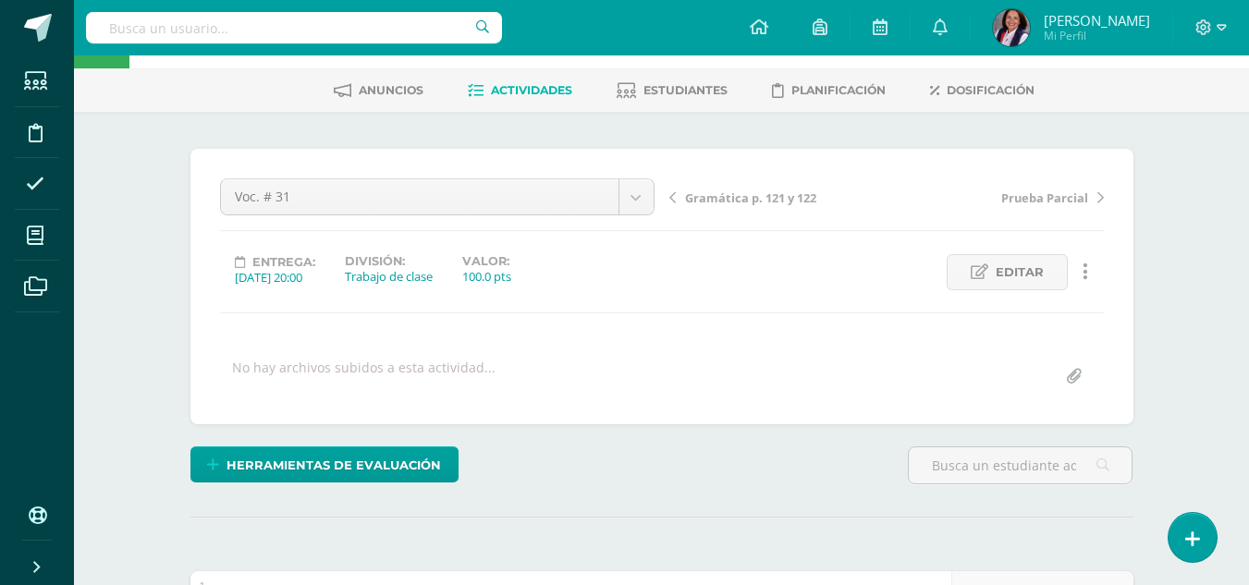
click at [736, 198] on span "Gramática p. 121 y 122" at bounding box center [750, 198] width 131 height 17
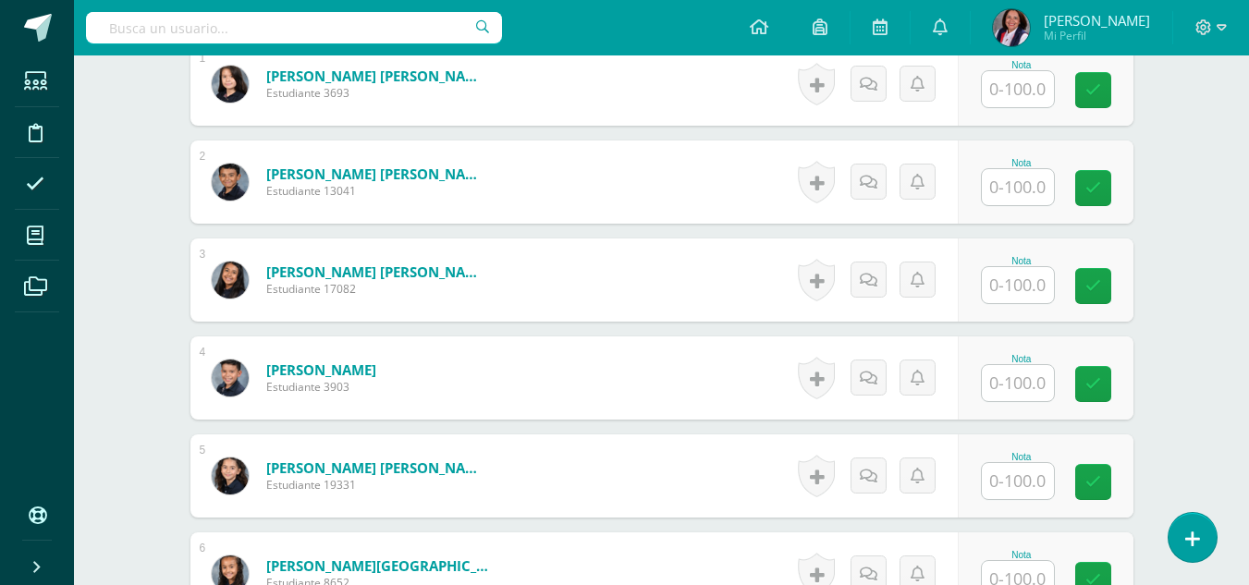
scroll to position [557, 0]
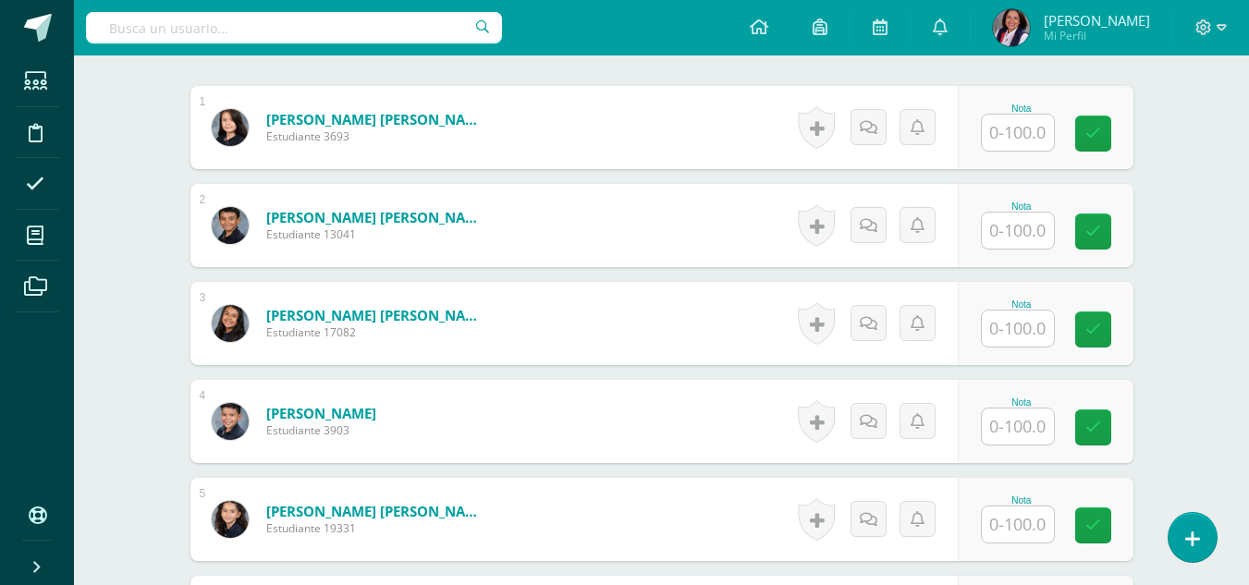
click at [1029, 134] on input "text" at bounding box center [1018, 133] width 72 height 36
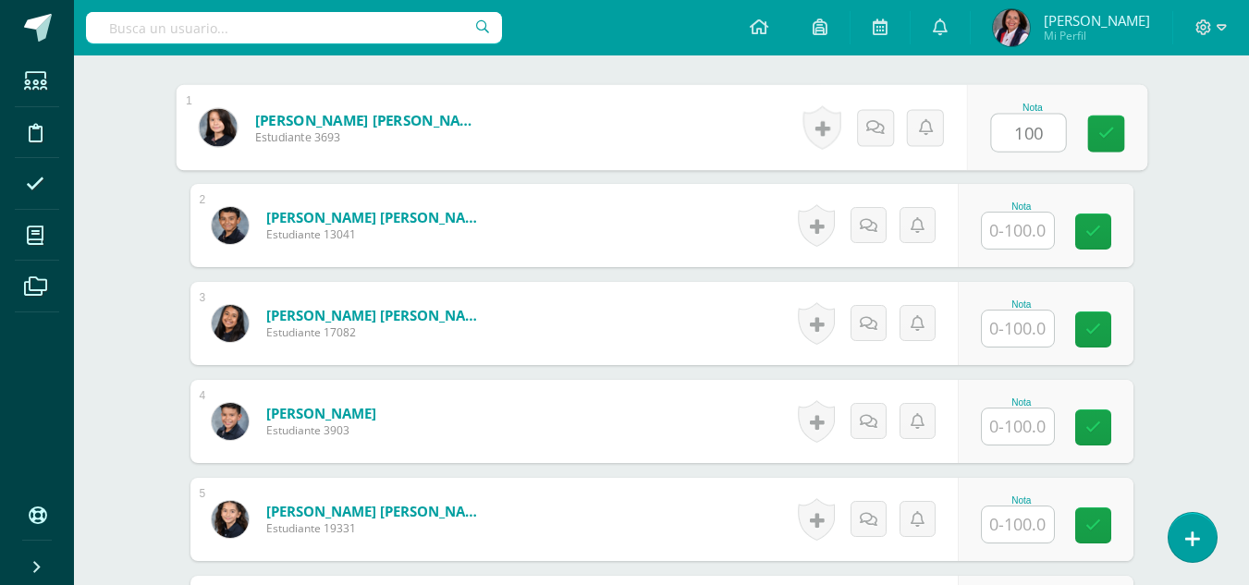
type input "100"
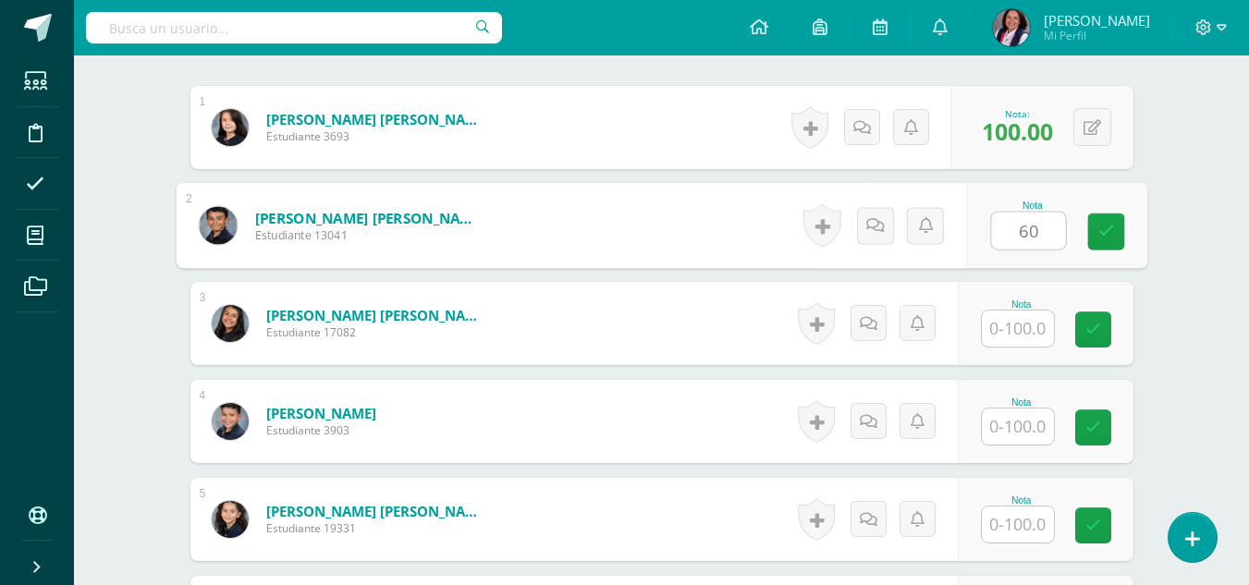
type input "60"
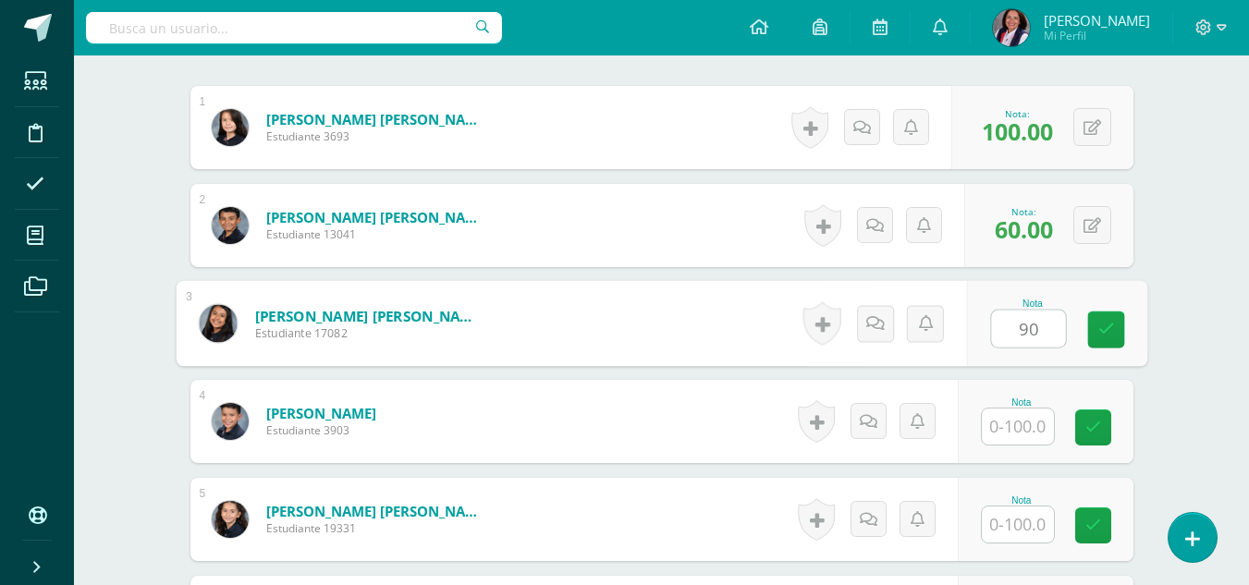
type input "90"
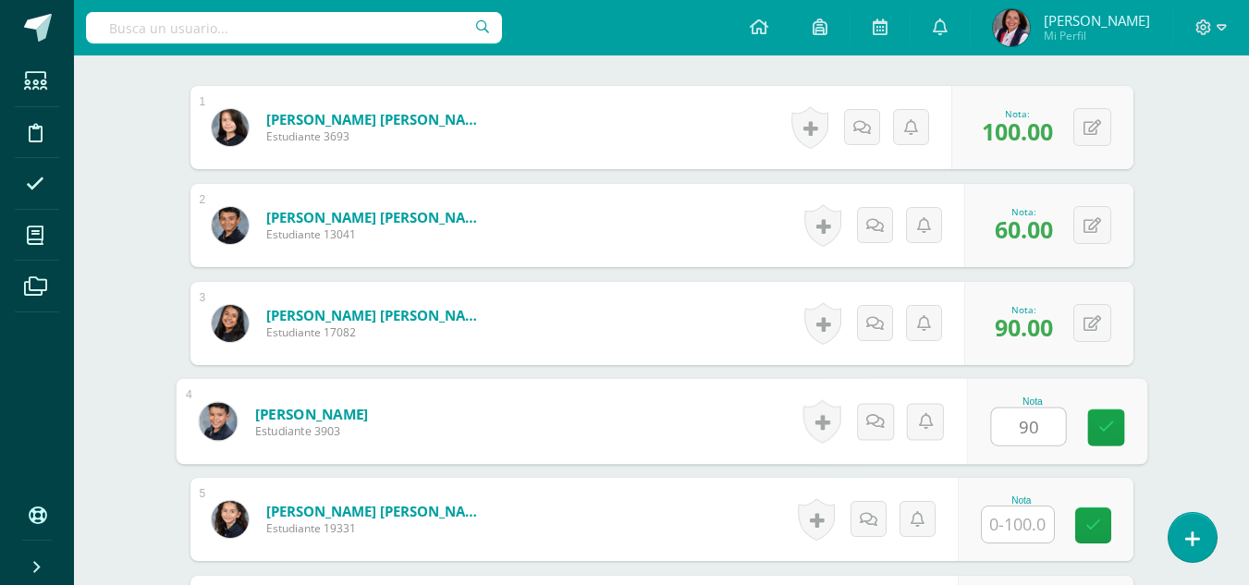
type input "90"
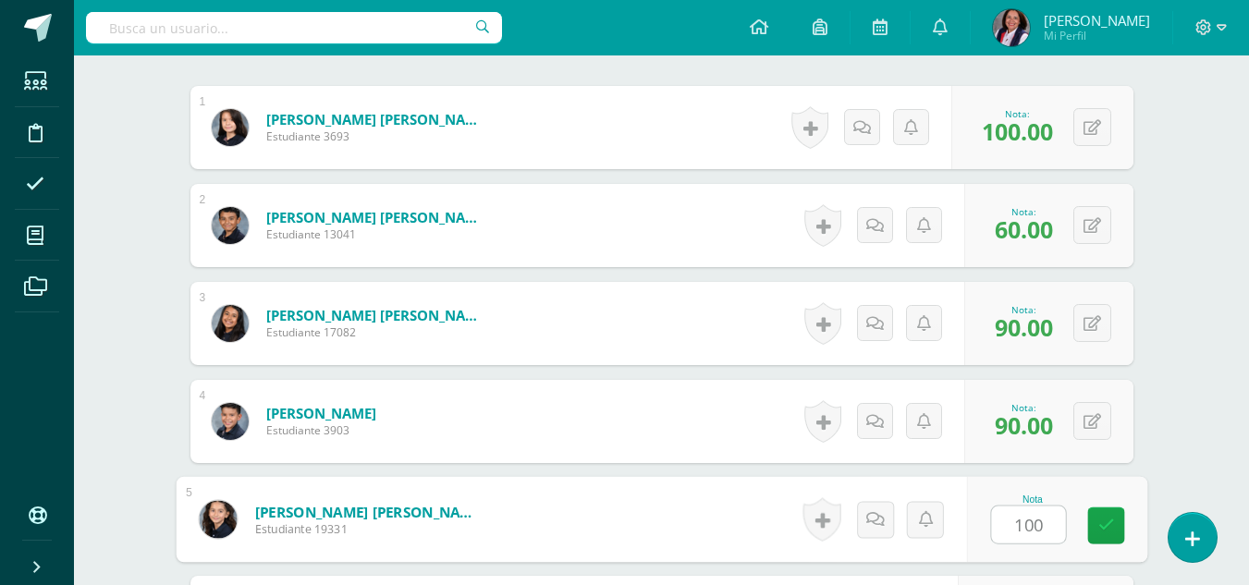
type input "100"
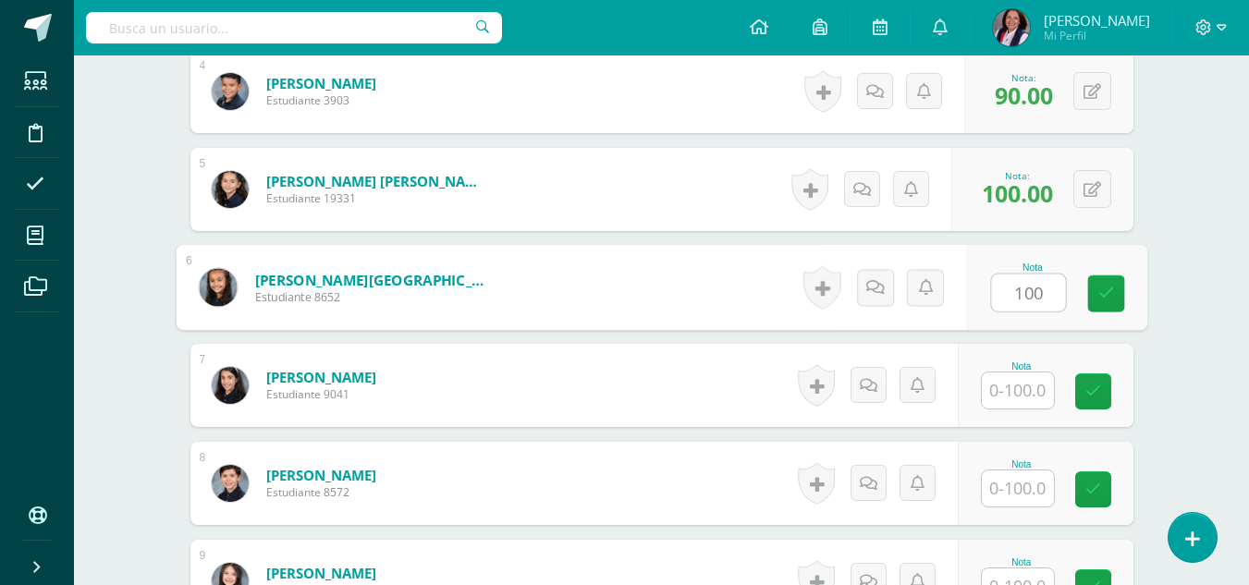
type input "100"
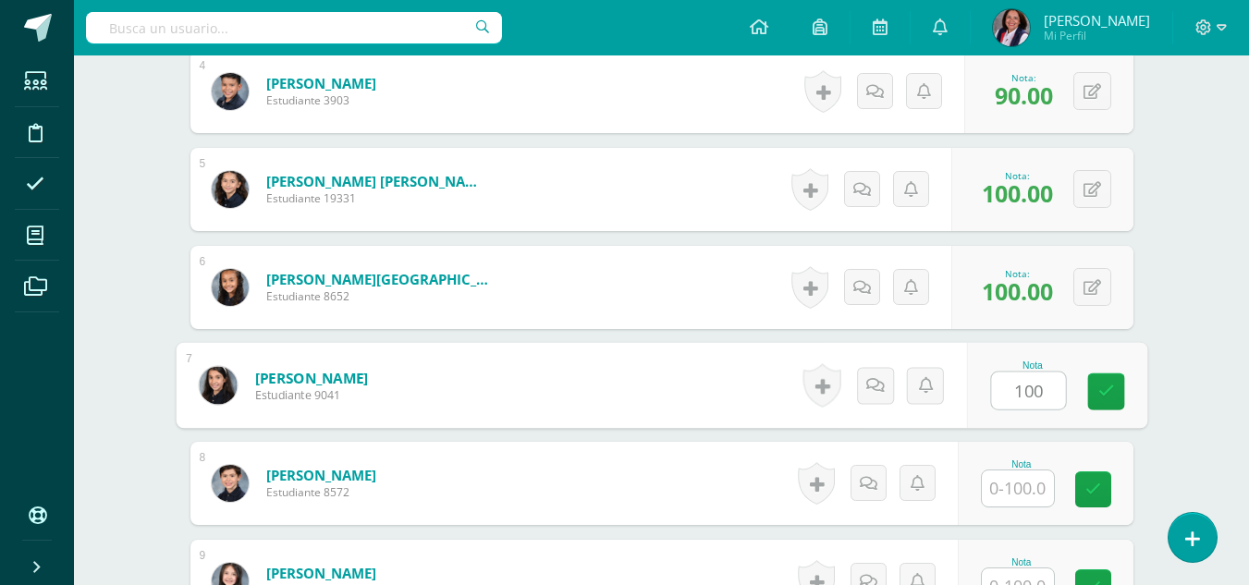
type input "100"
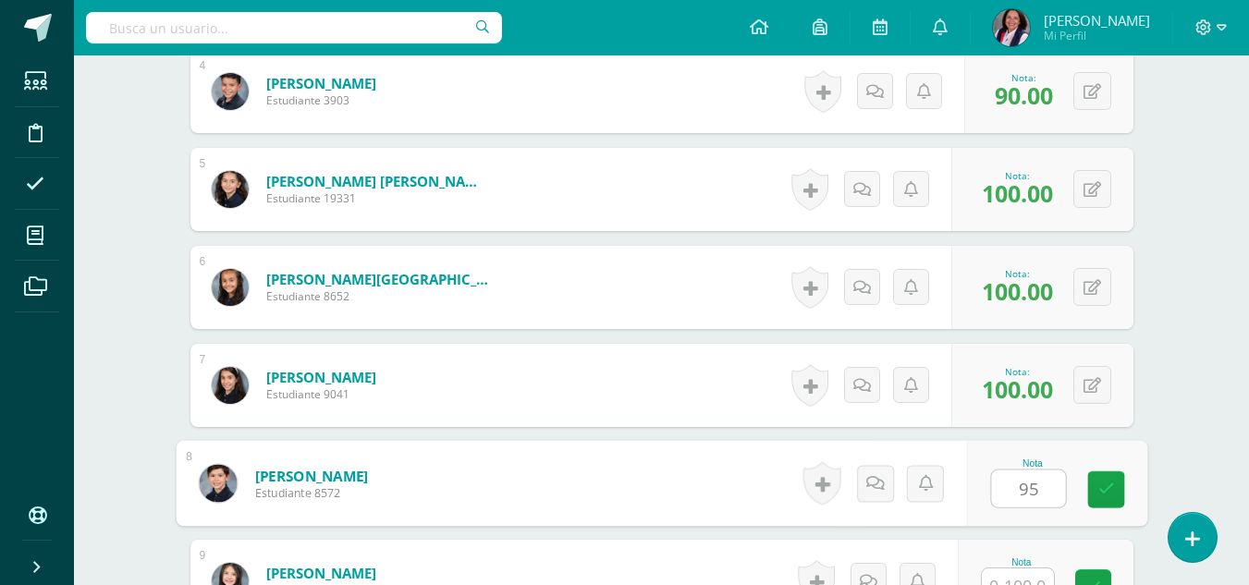
type input "95"
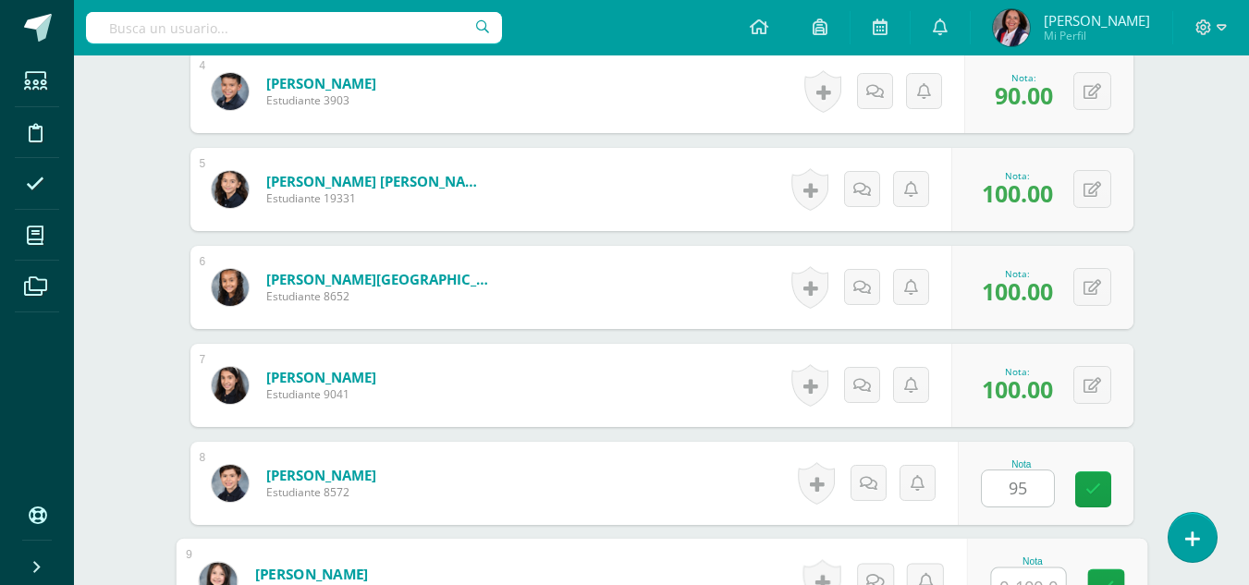
scroll to position [906, 0]
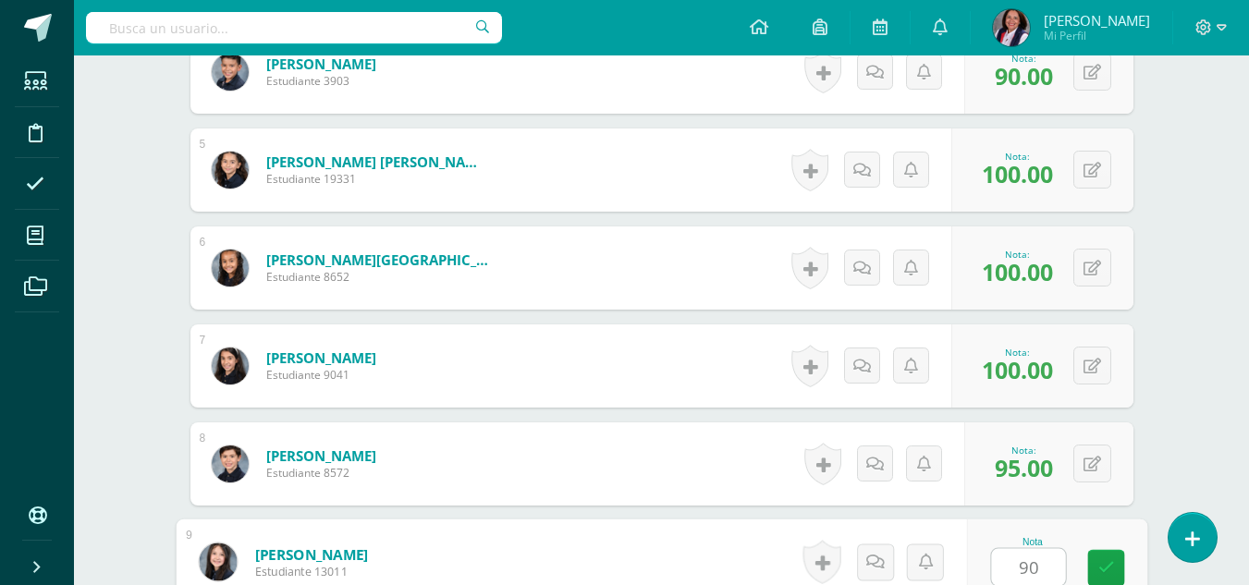
type input "90"
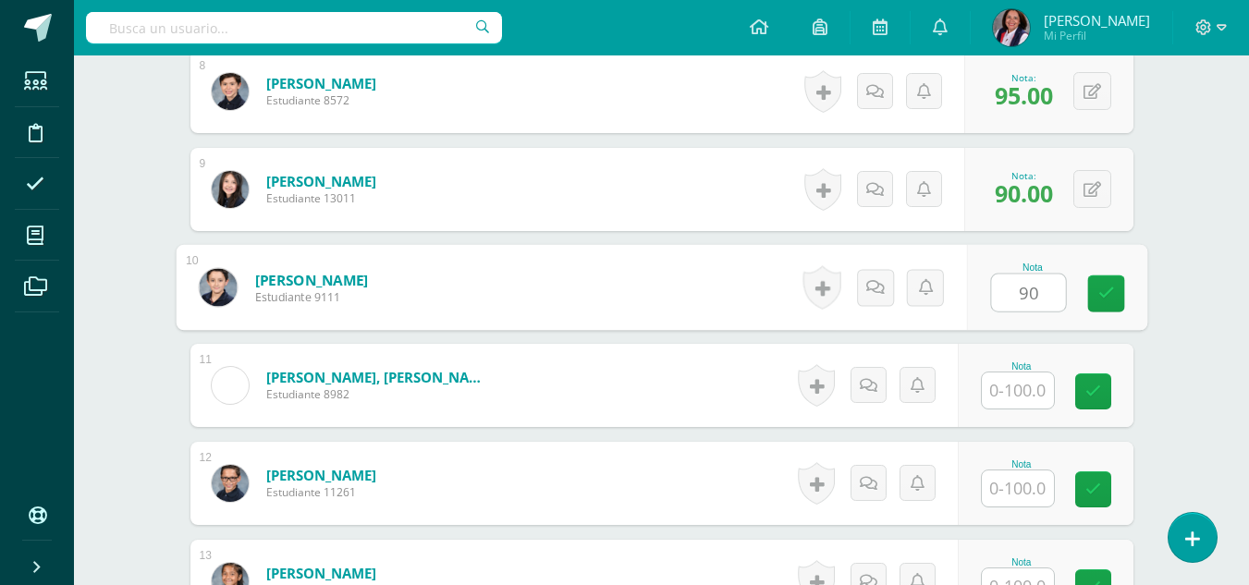
type input "90"
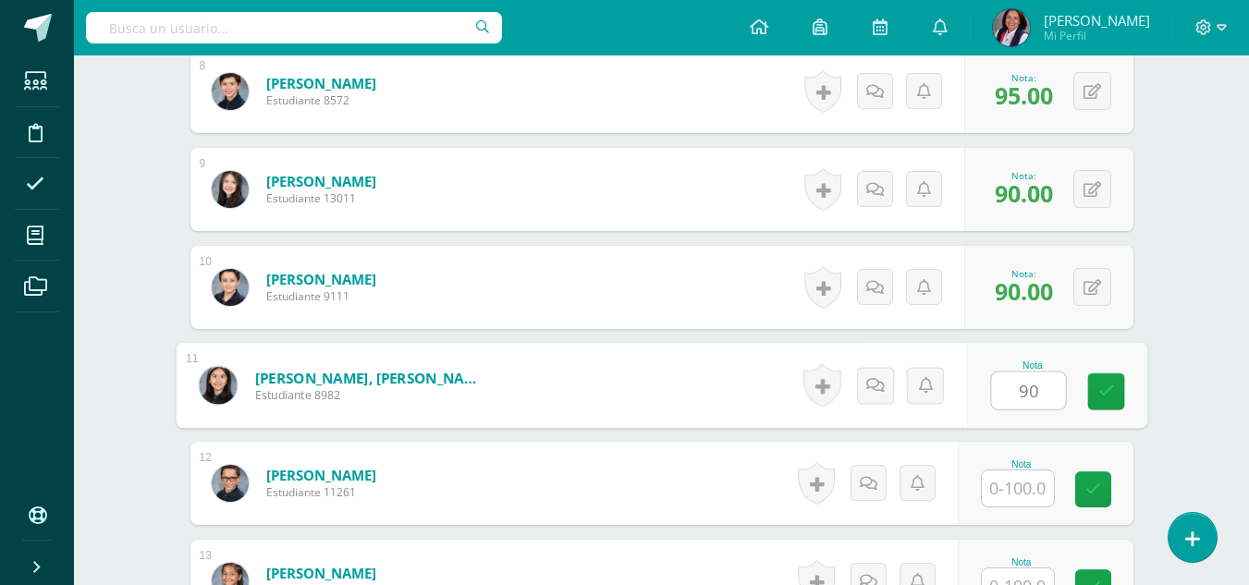
type input "90"
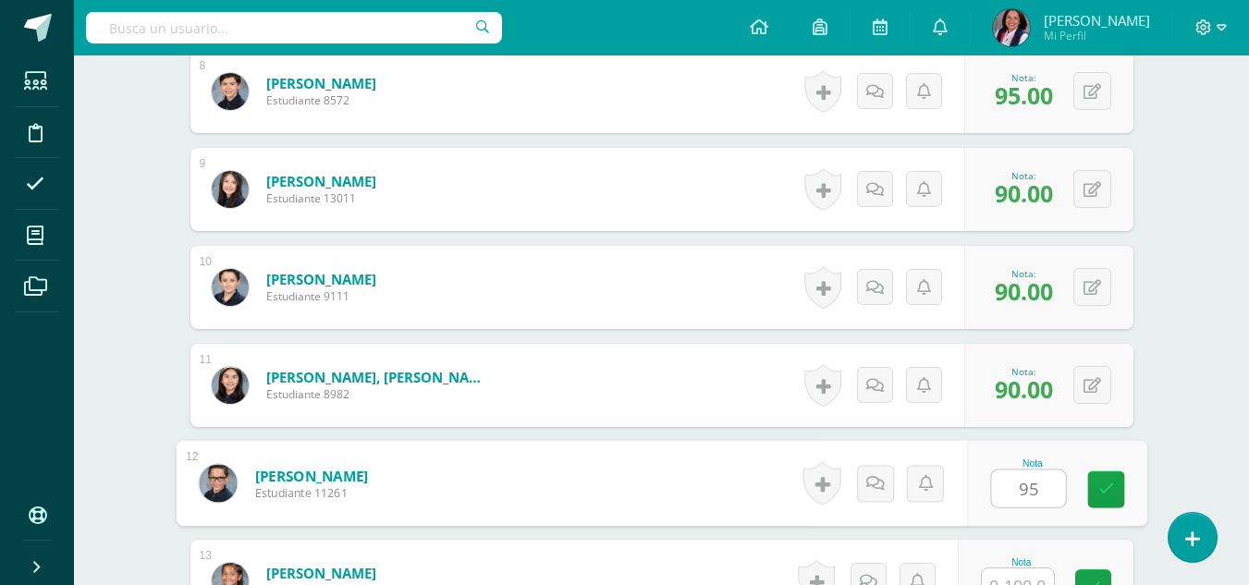
type input "95"
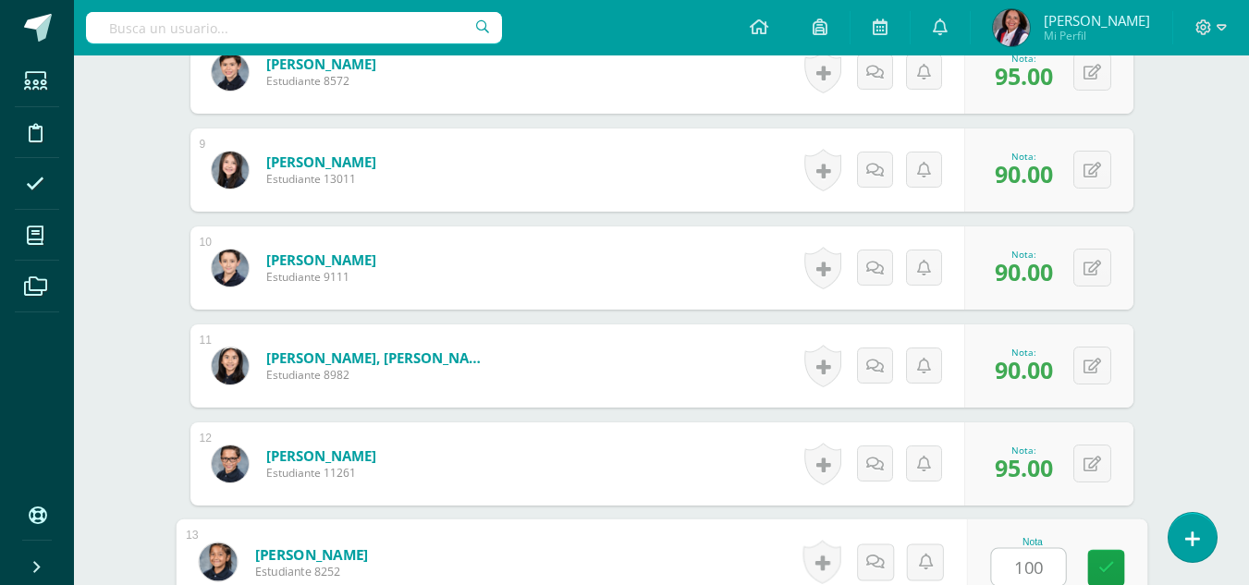
type input "100"
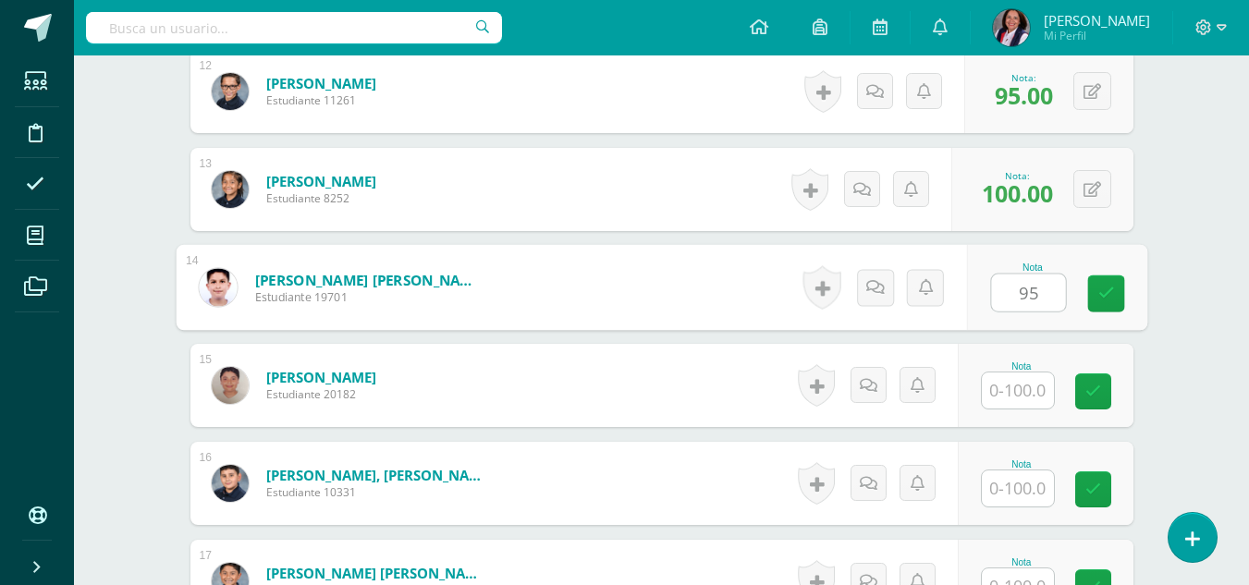
type input "95"
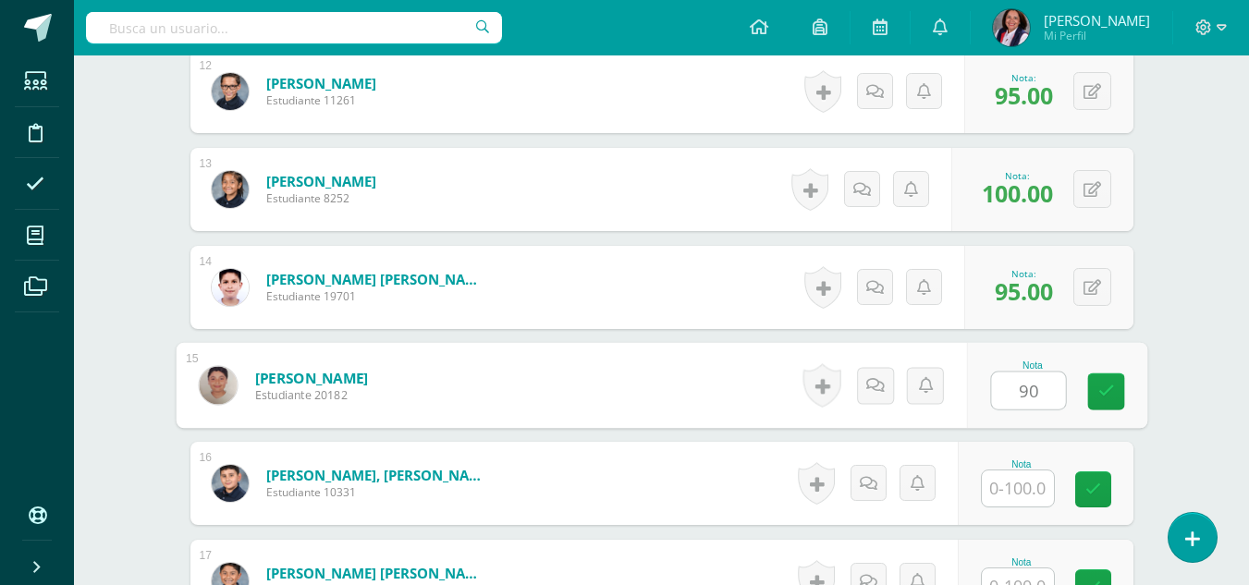
type input "90"
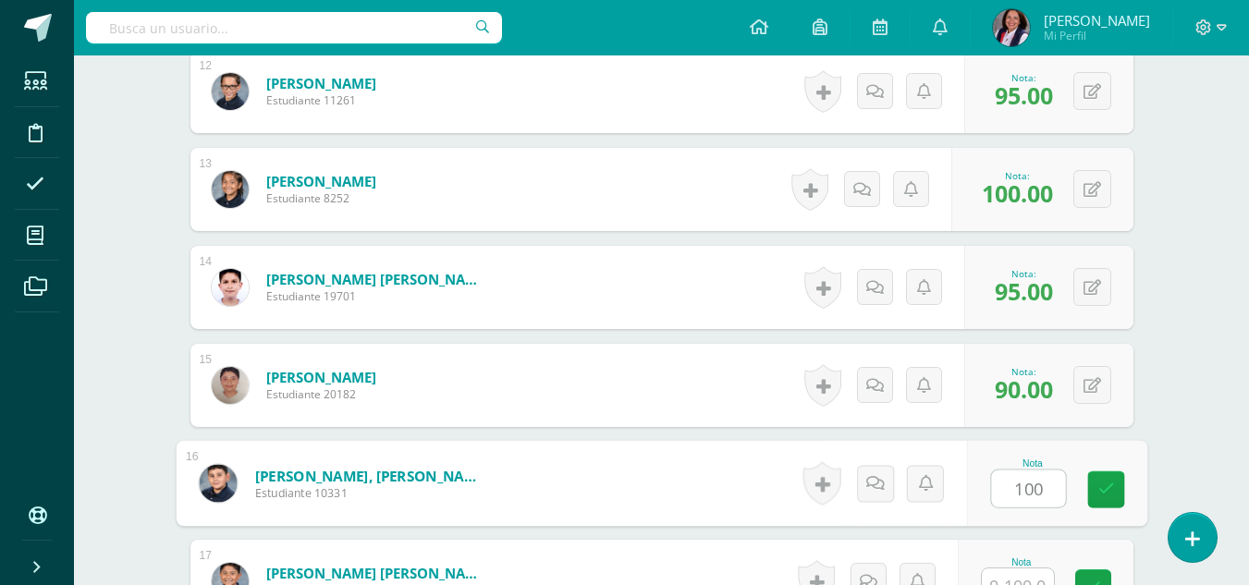
type input "100"
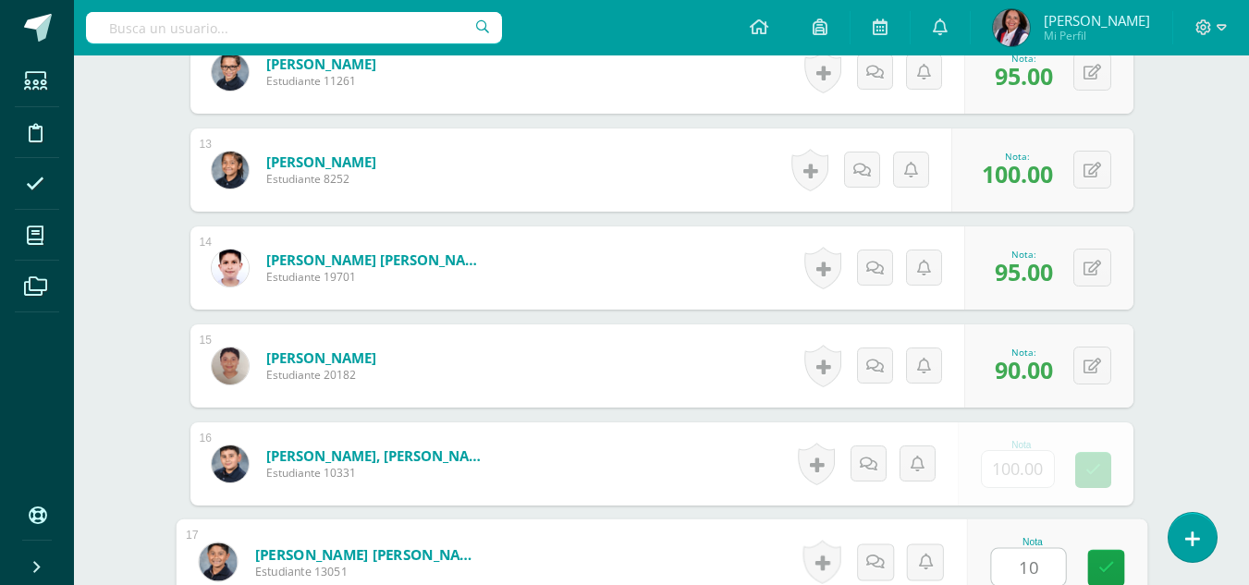
type input "100"
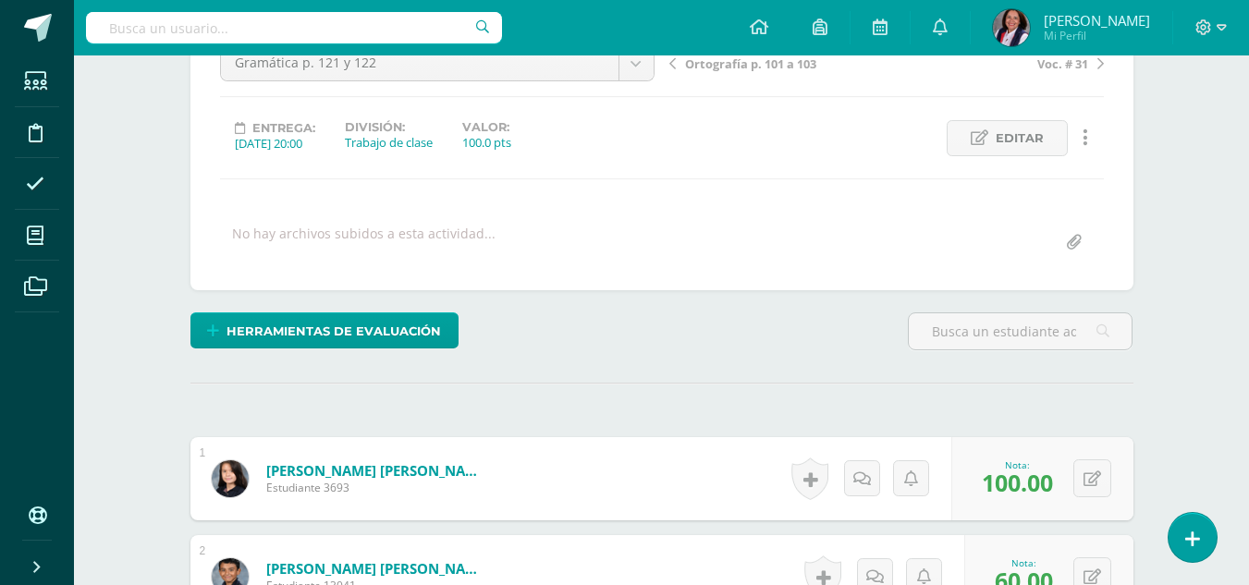
scroll to position [26, 0]
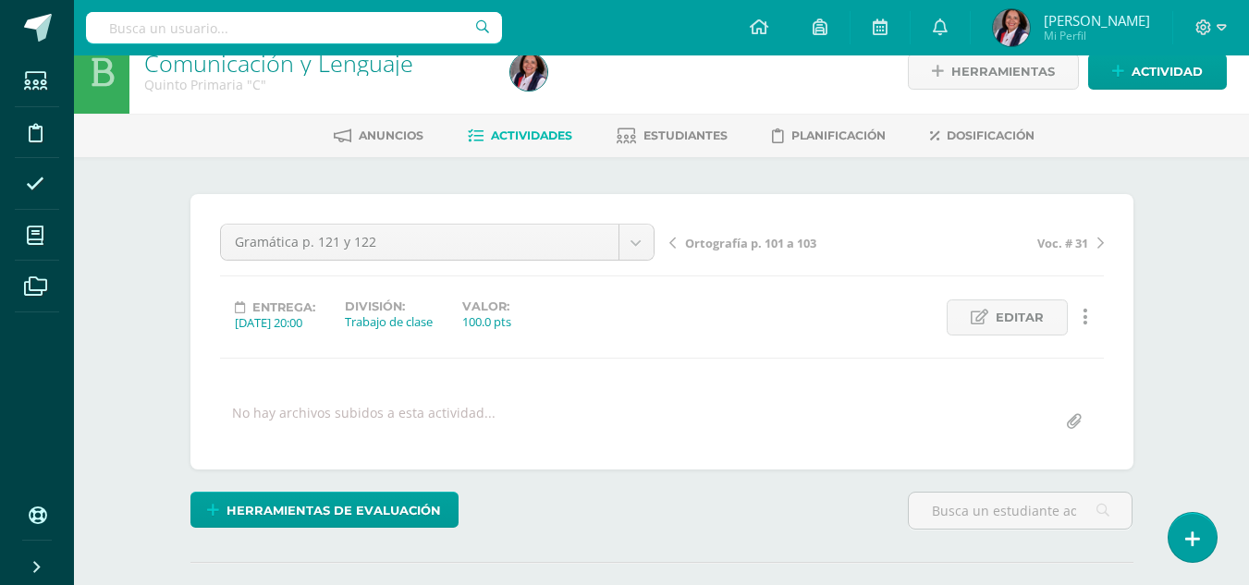
click at [735, 243] on span "Ortografía p. 101 a 103" at bounding box center [750, 243] width 131 height 17
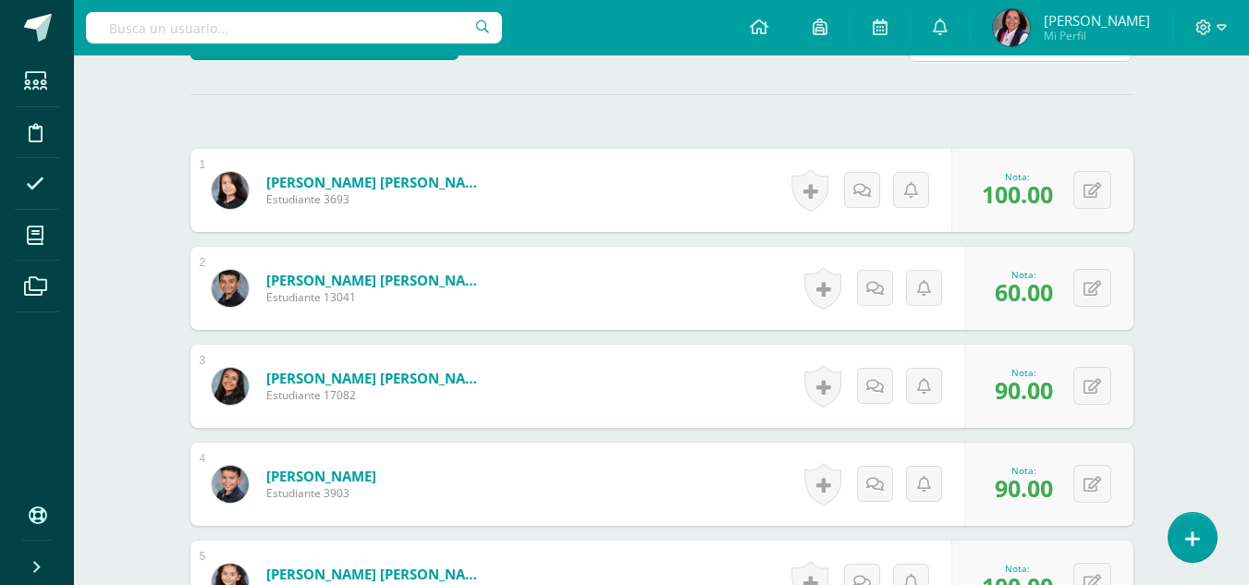
scroll to position [581, 0]
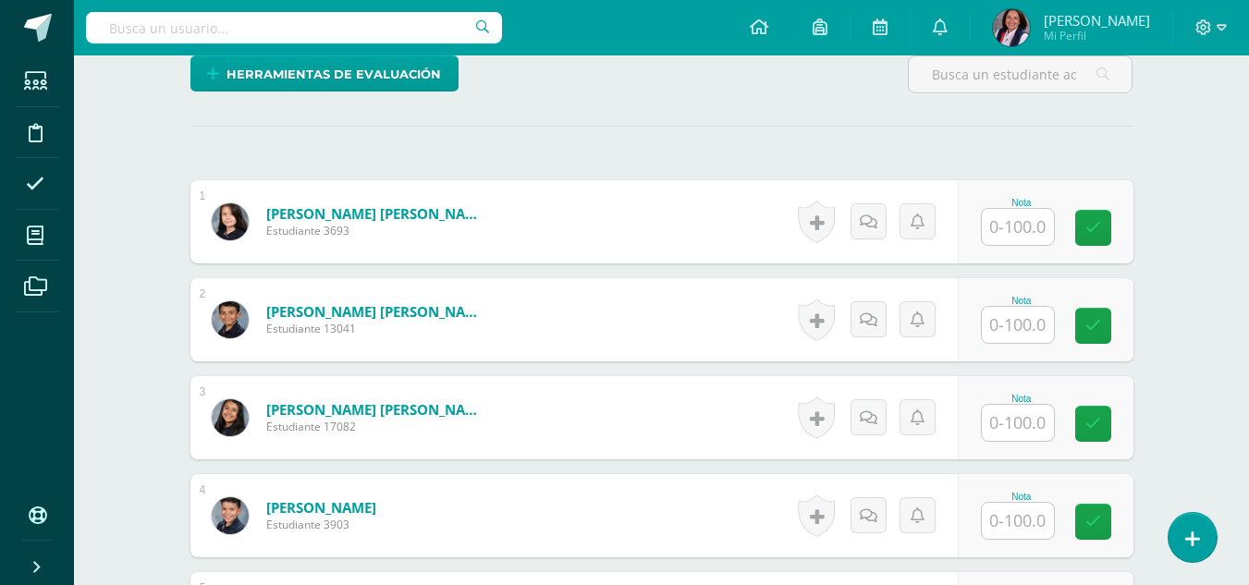
scroll to position [463, 0]
click at [1025, 227] on input "text" at bounding box center [1018, 226] width 72 height 36
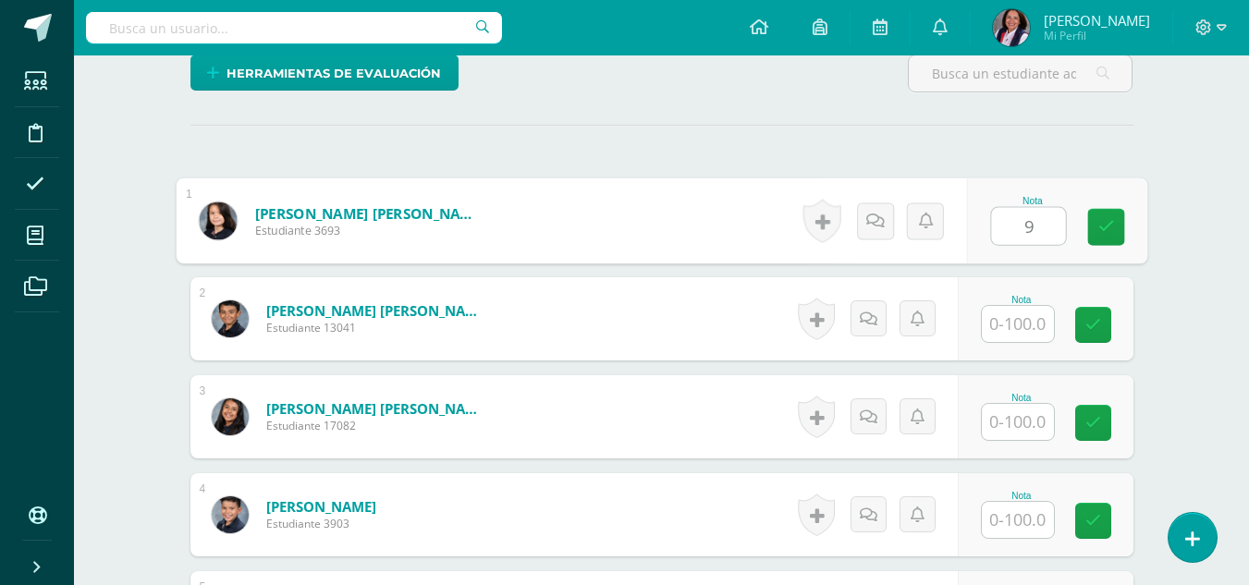
scroll to position [464, 0]
type input "95"
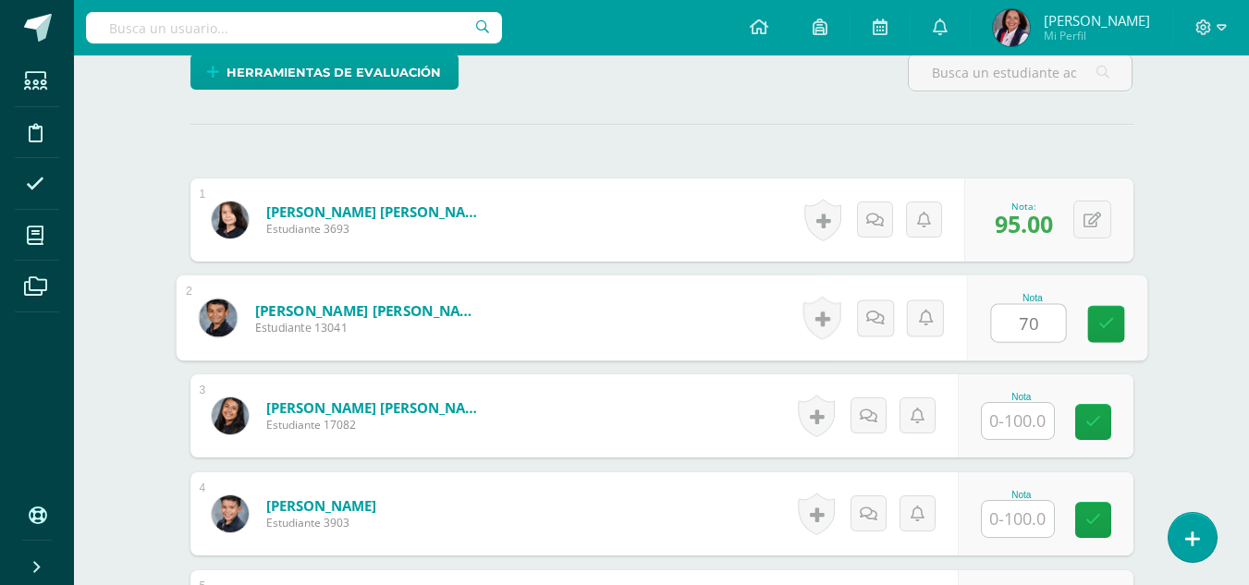
type input "70"
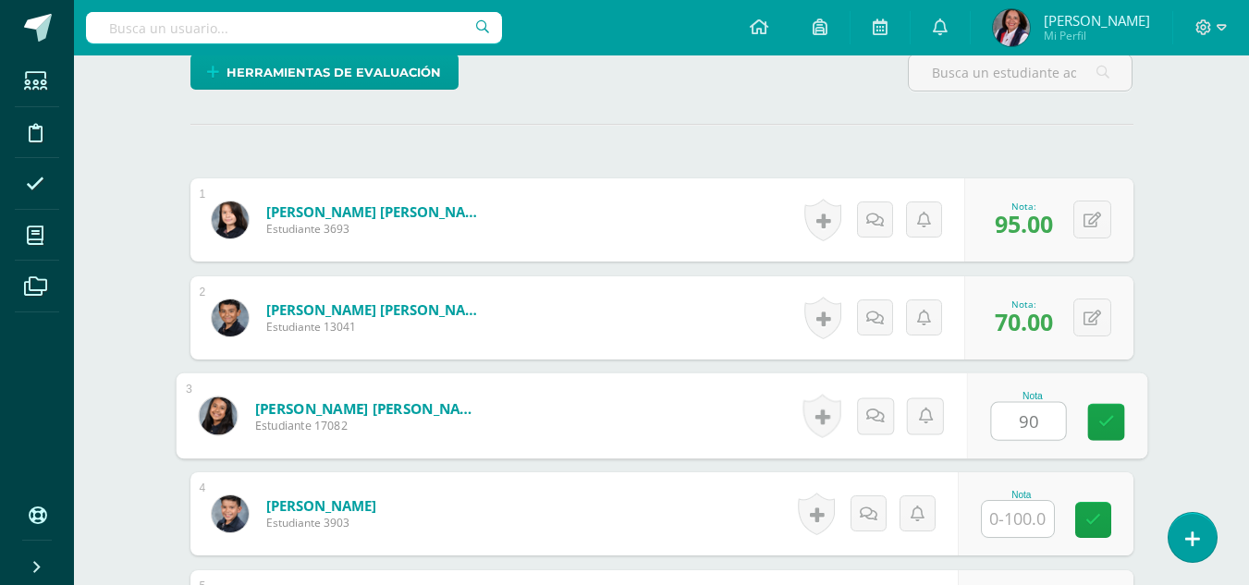
type input "90"
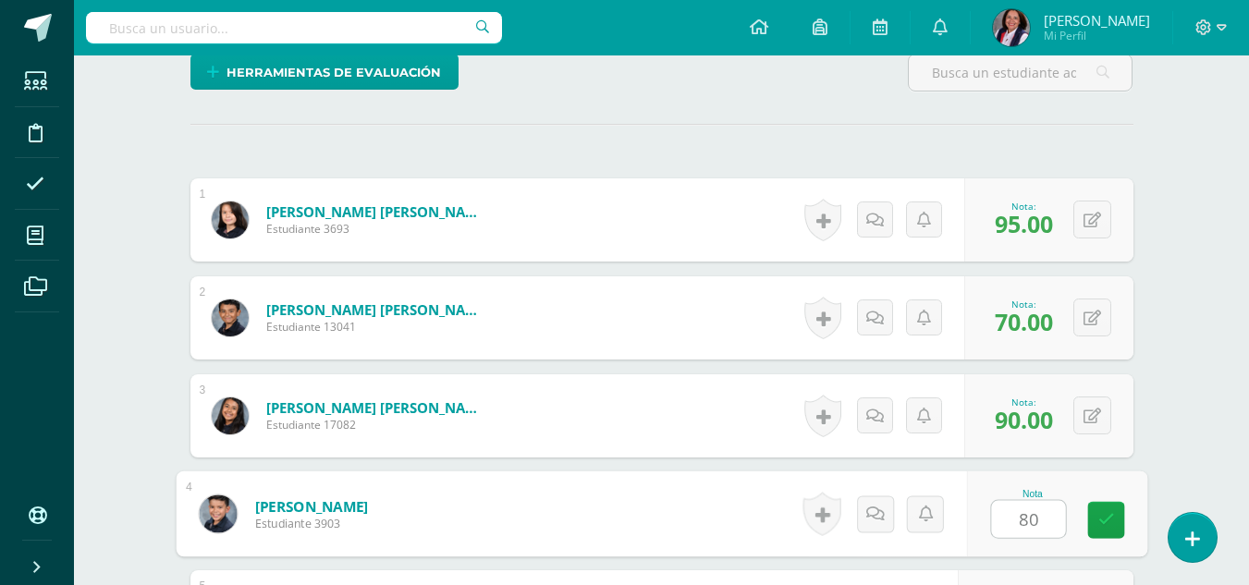
type input "80"
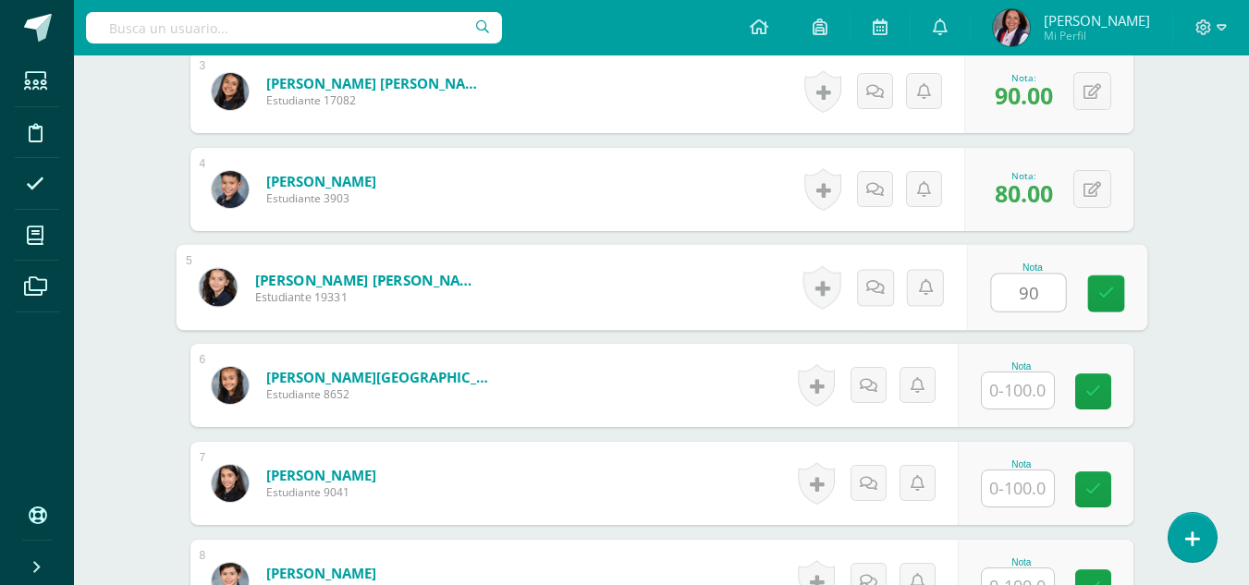
type input "90"
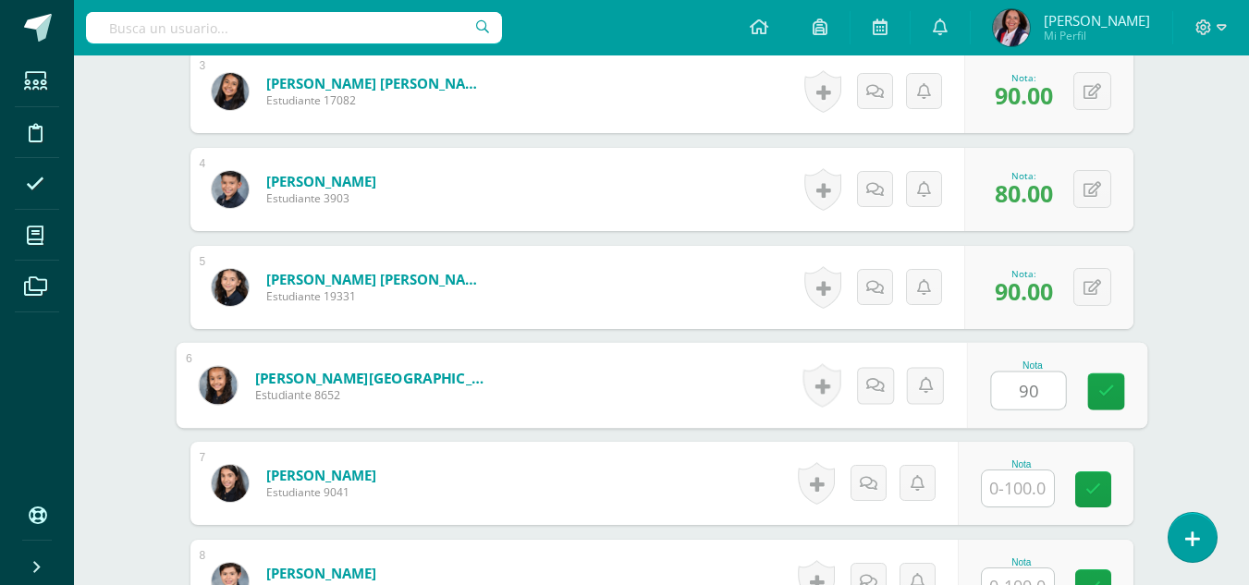
type input "90"
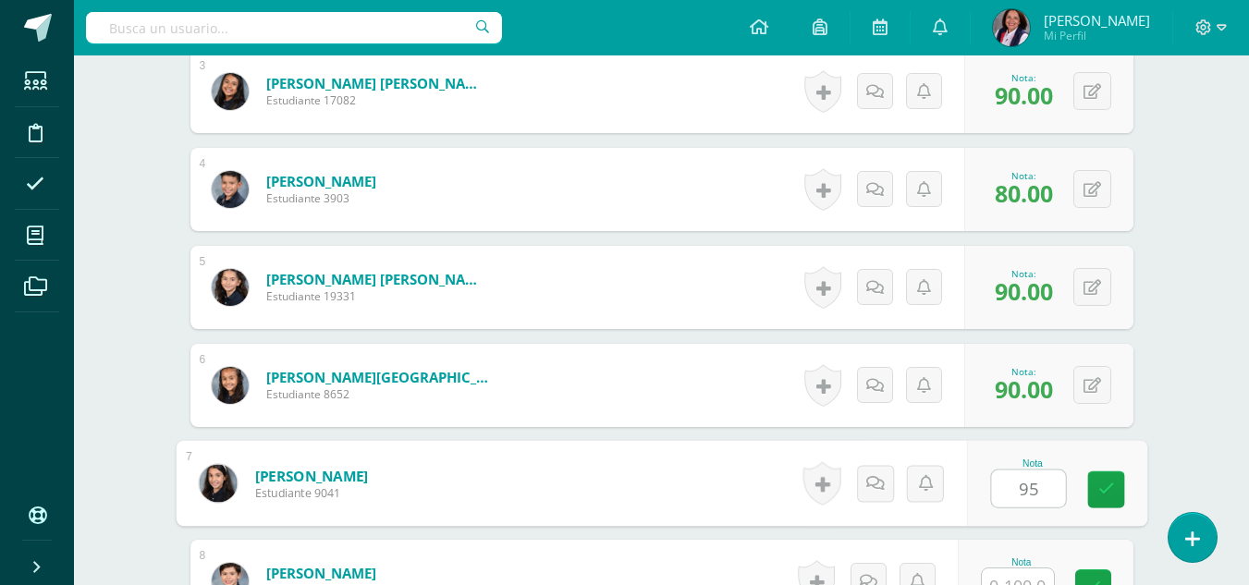
type input "95"
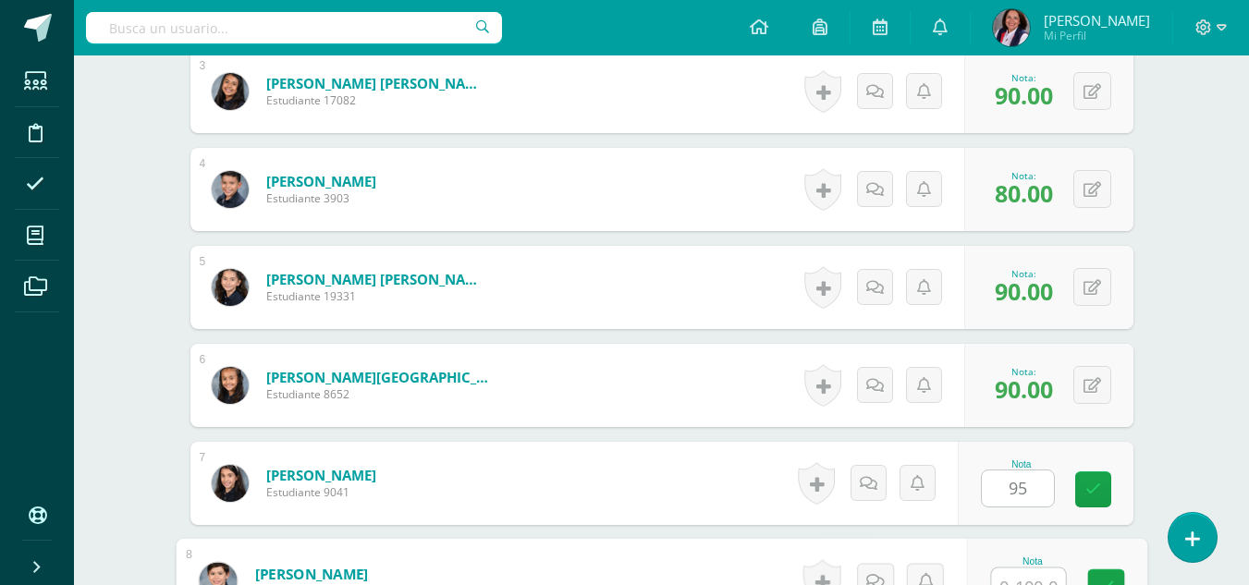
scroll to position [808, 0]
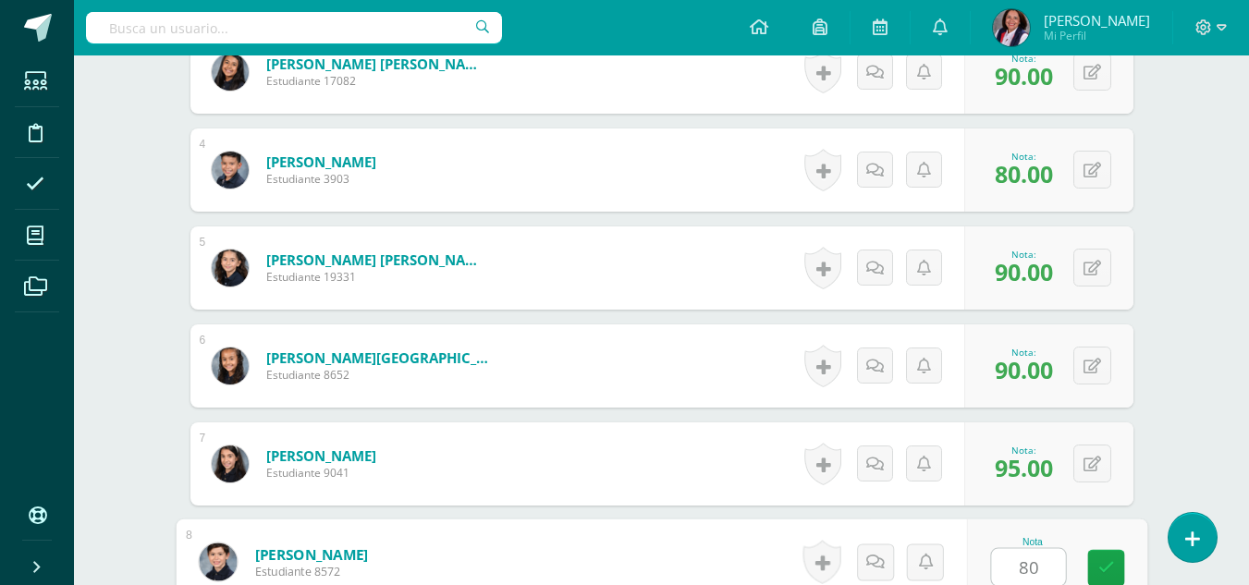
type input "80"
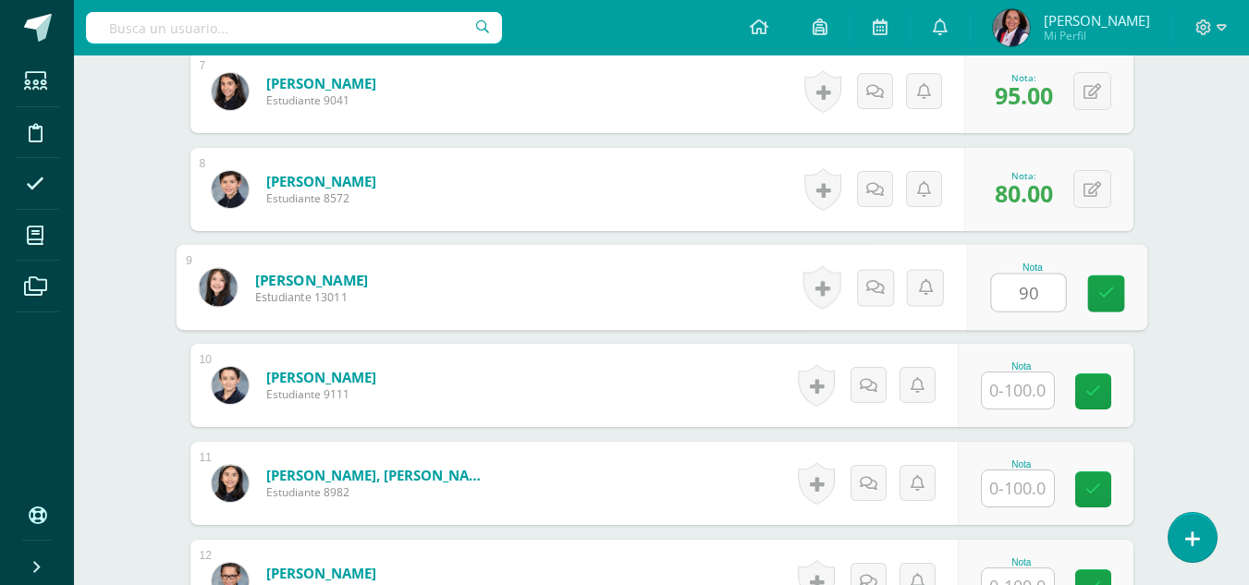
type input "90"
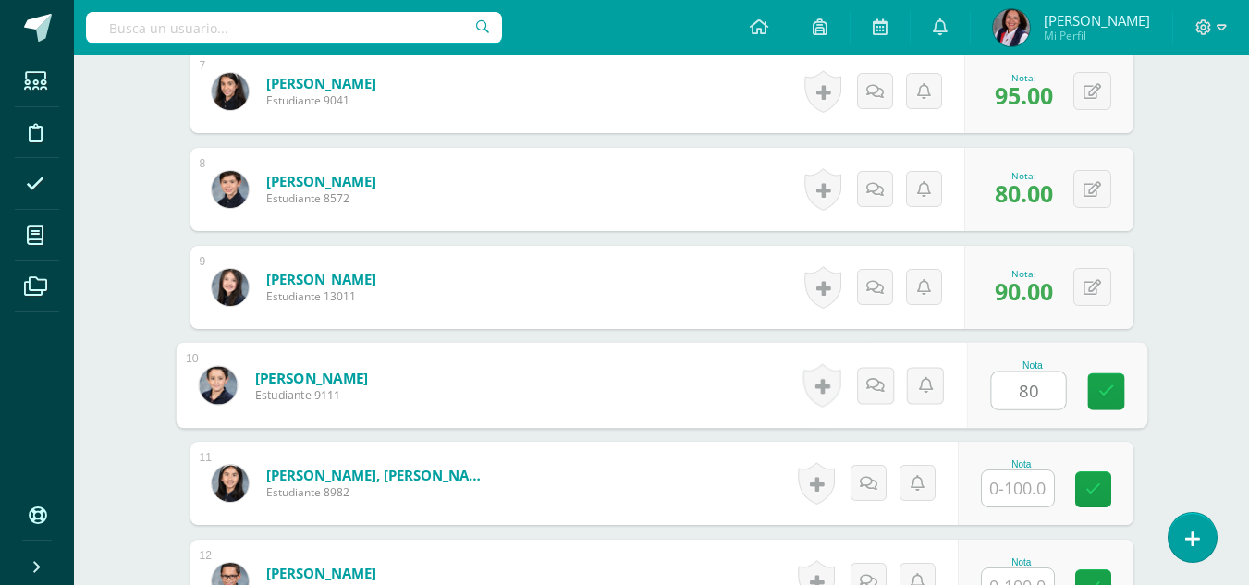
type input "80"
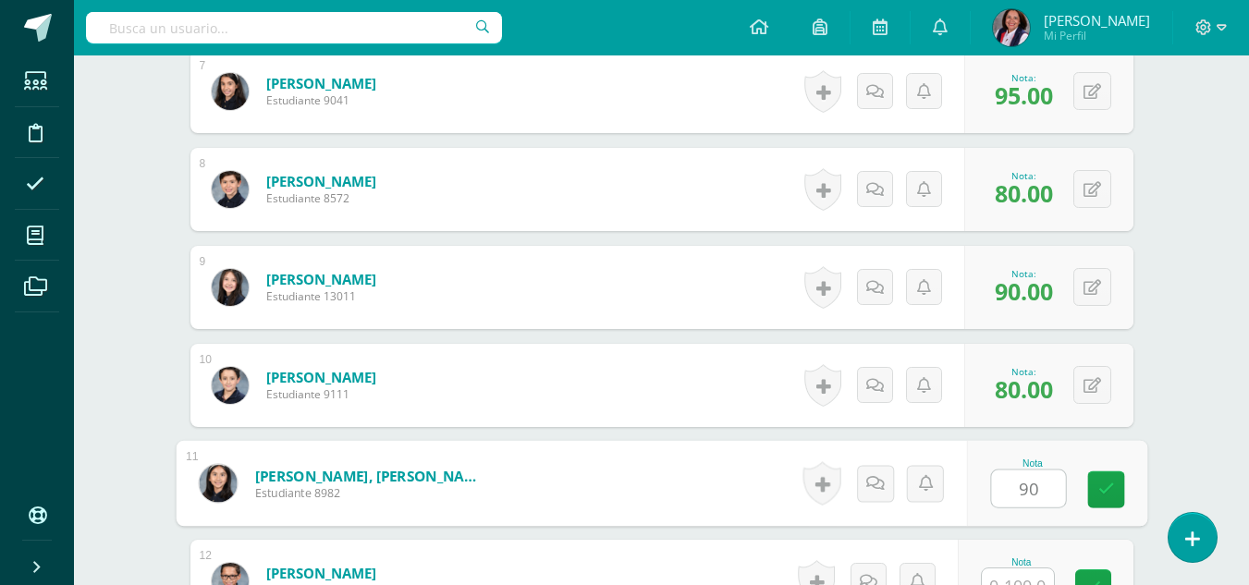
type input "90"
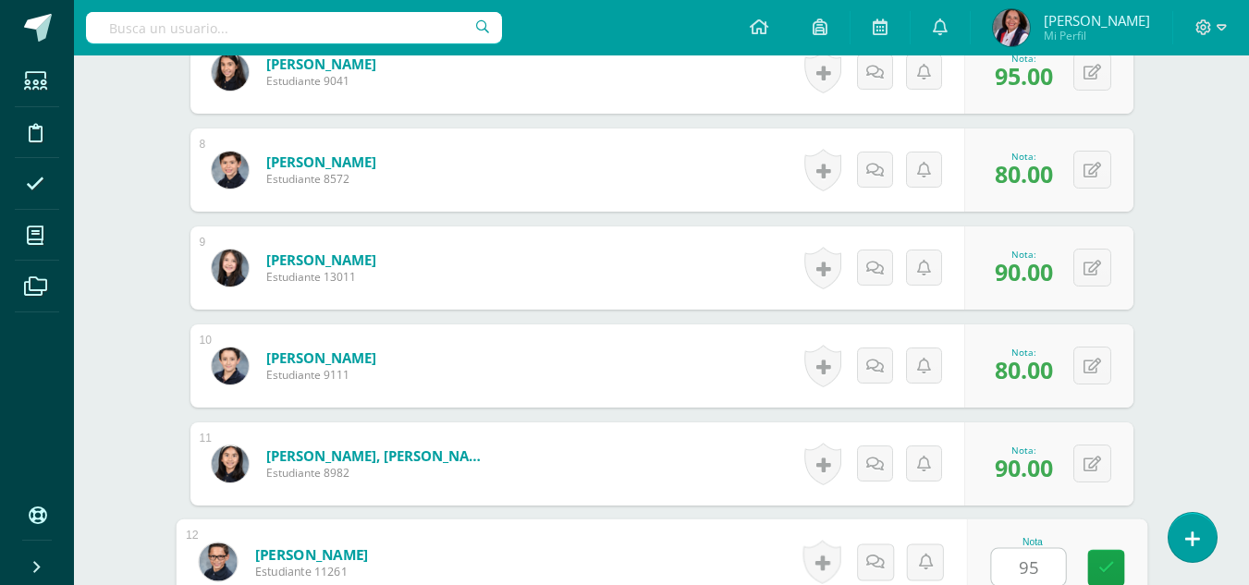
type input "95"
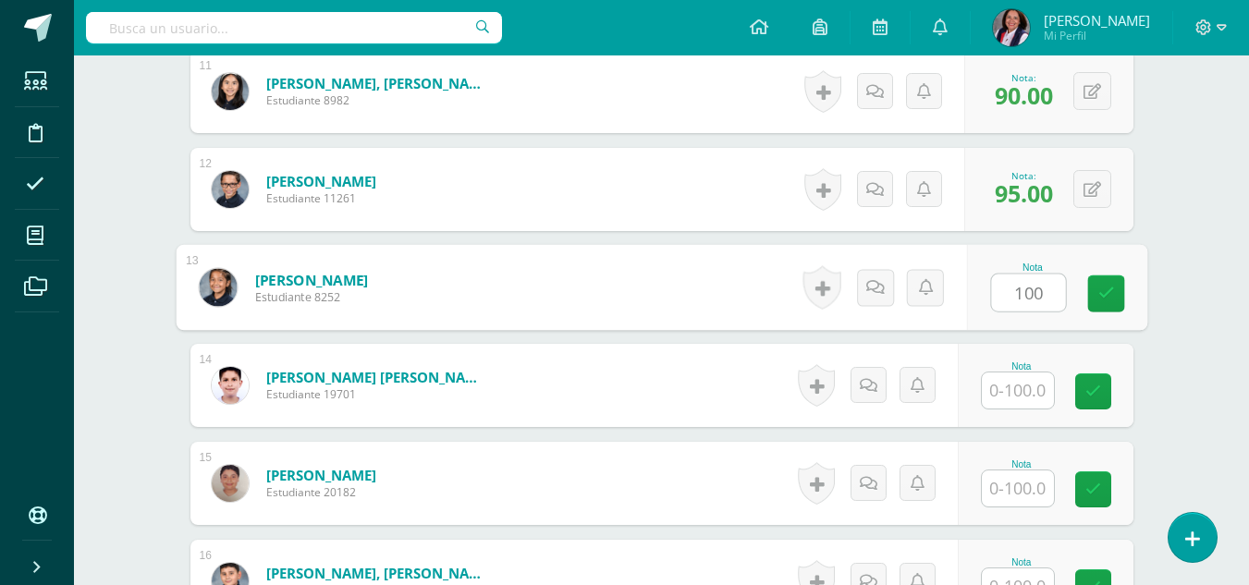
type input "100"
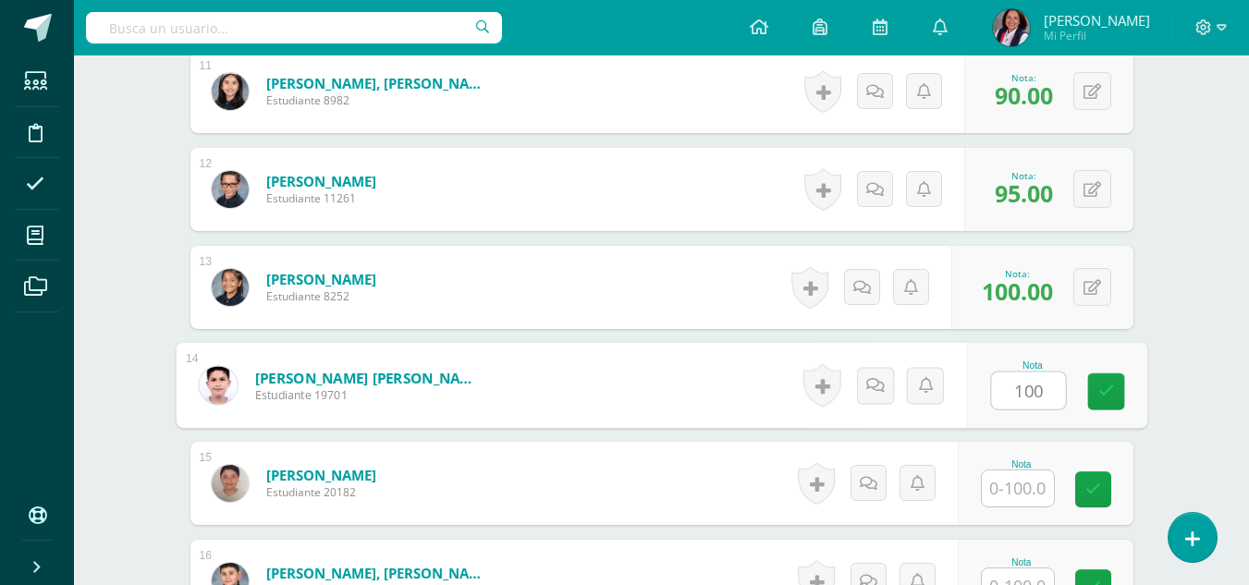
type input "100"
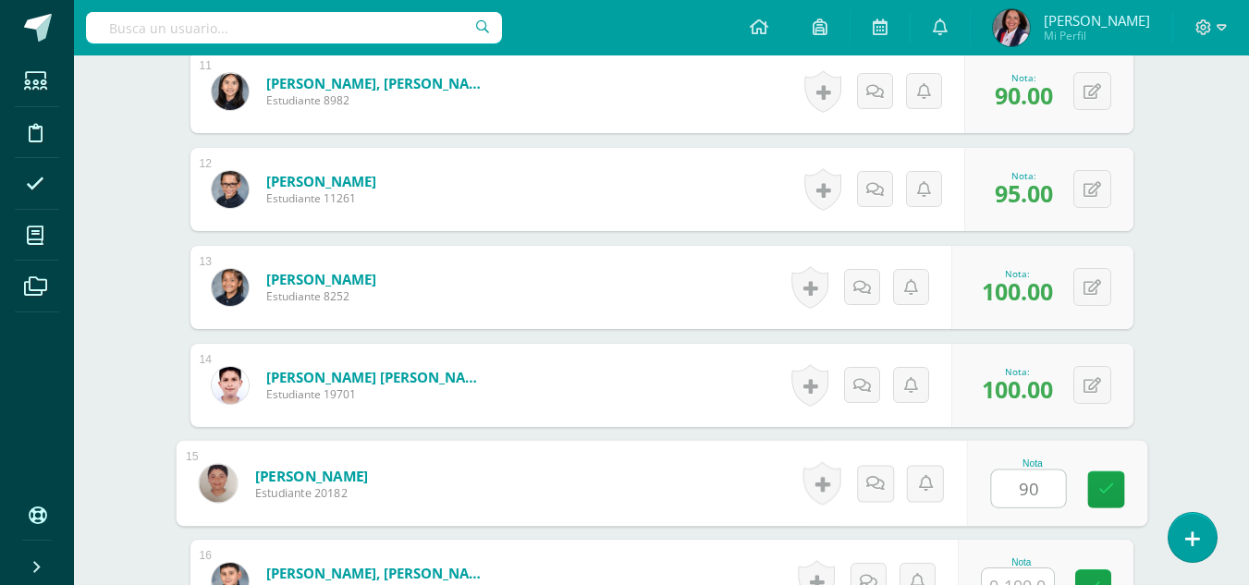
type input "90"
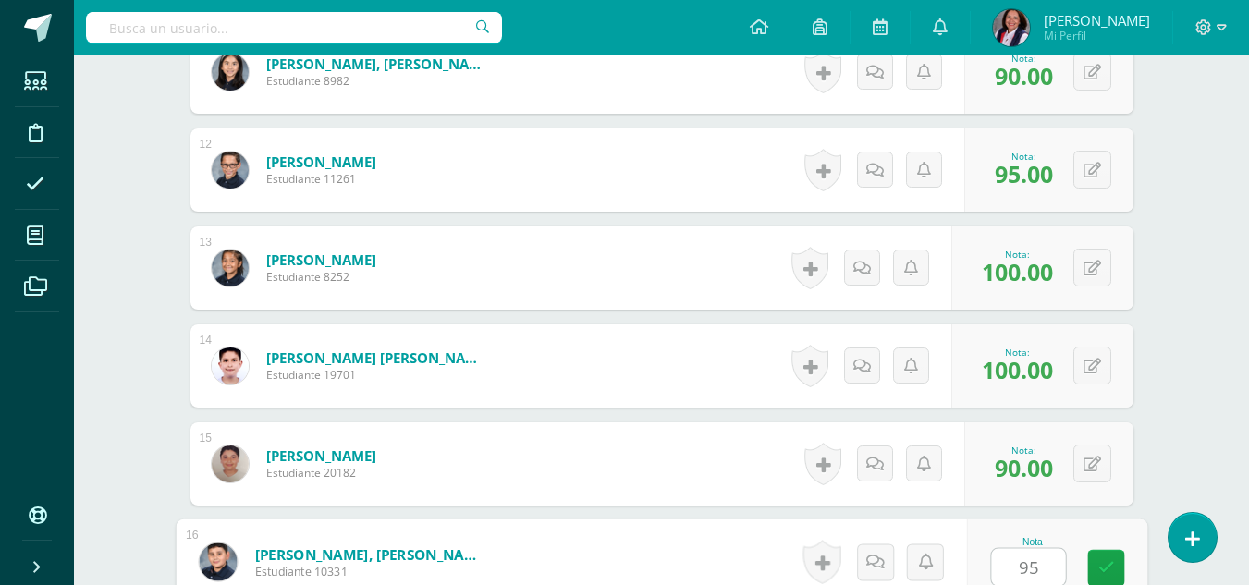
type input "95"
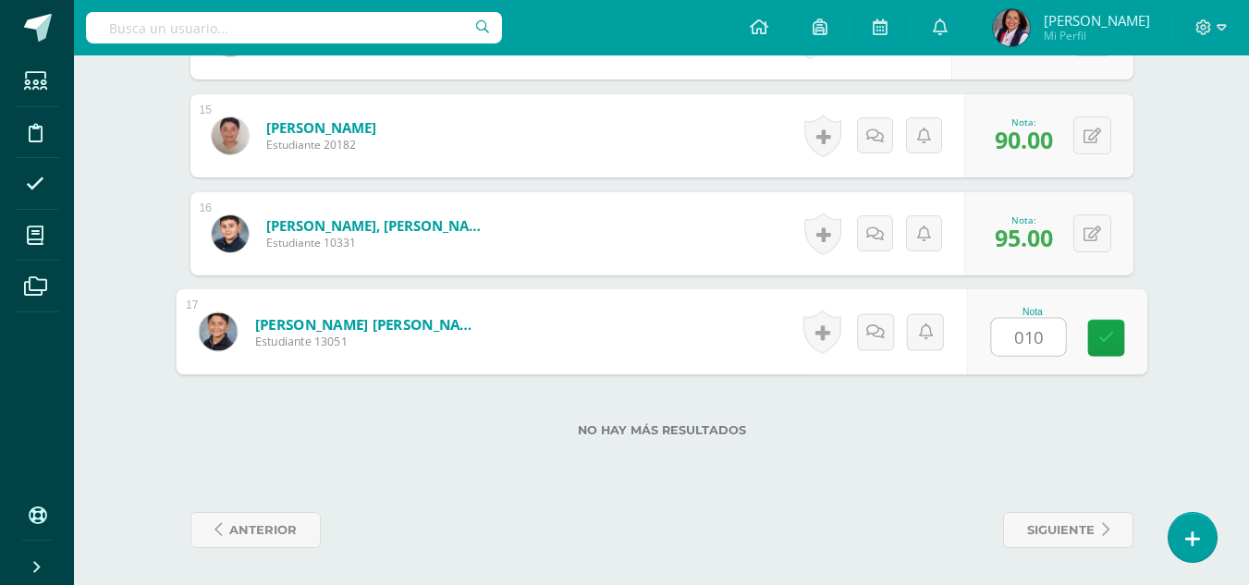
type input "0100"
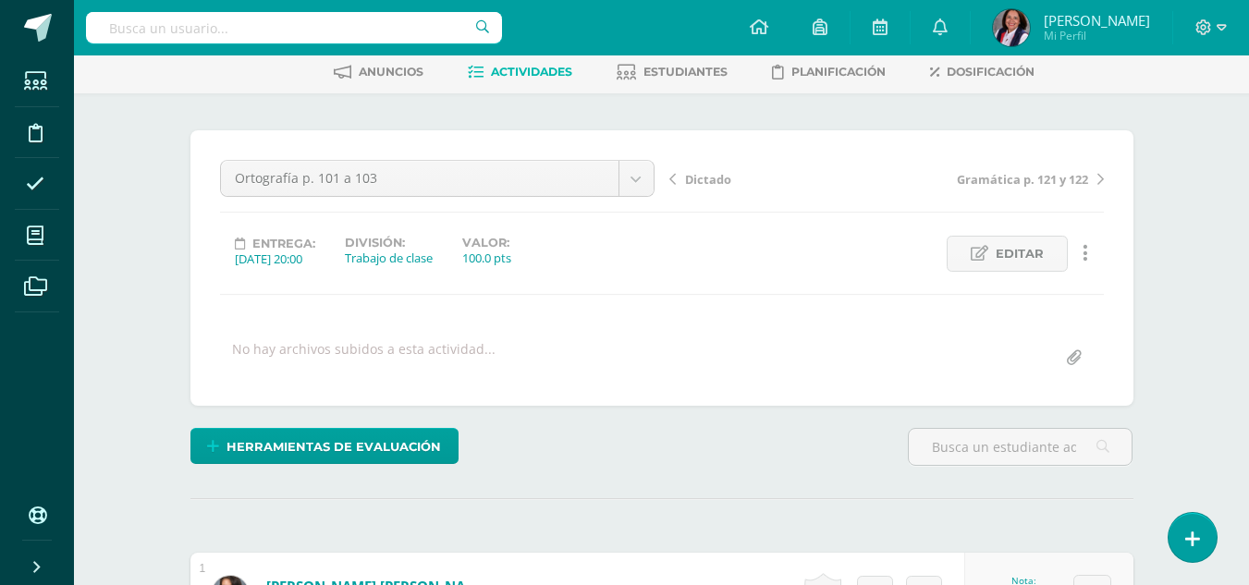
scroll to position [71, 0]
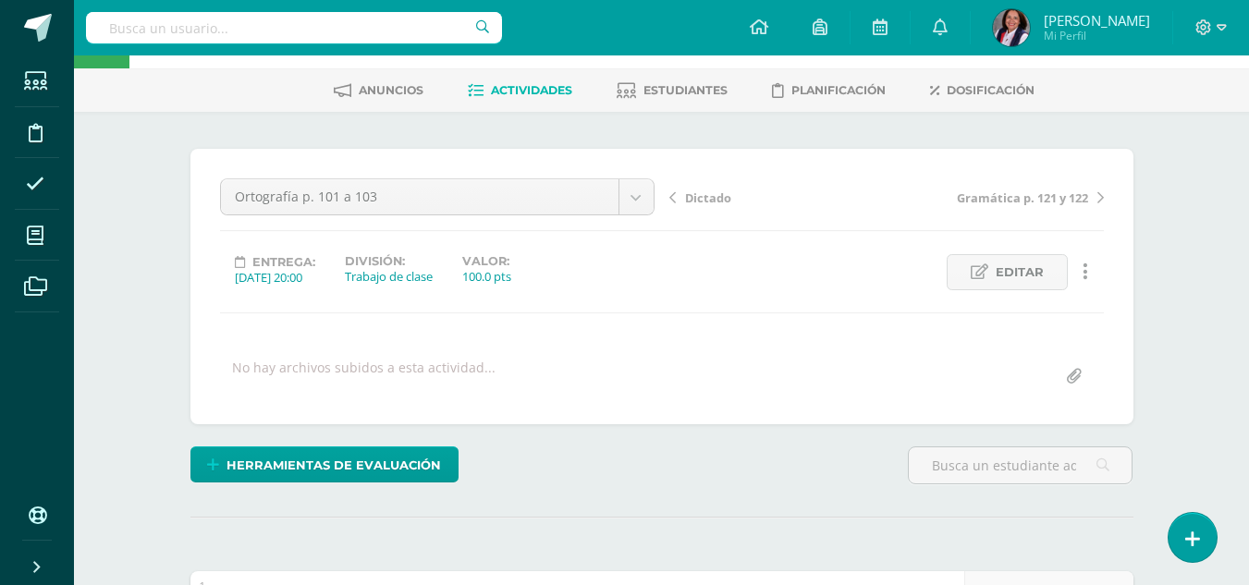
click at [708, 198] on span "Dictado" at bounding box center [708, 198] width 46 height 17
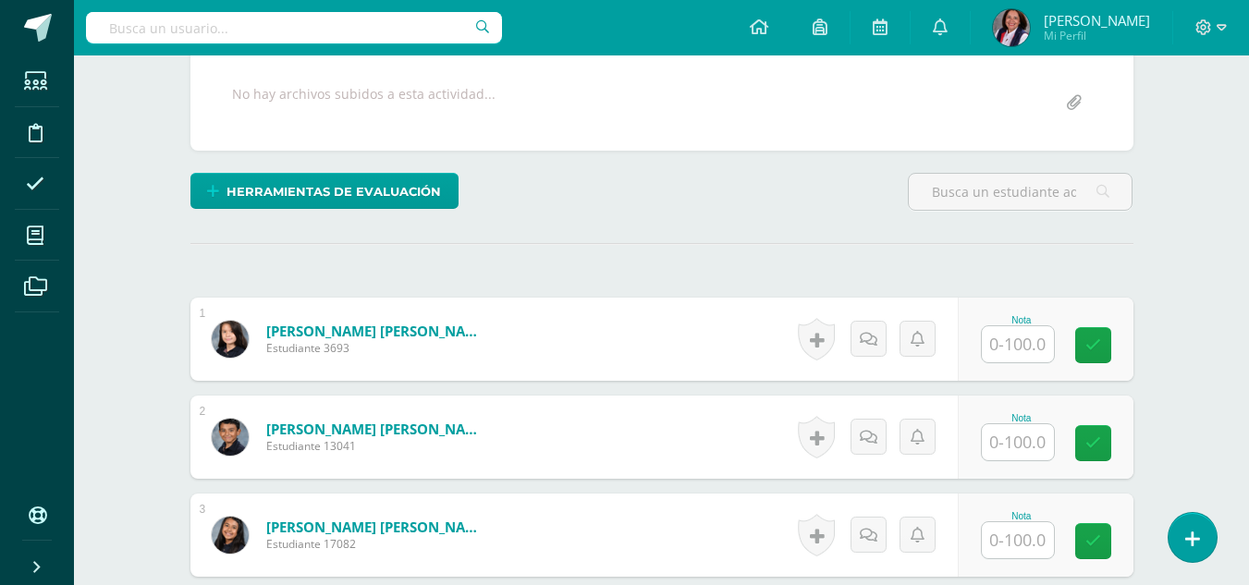
scroll to position [464, 0]
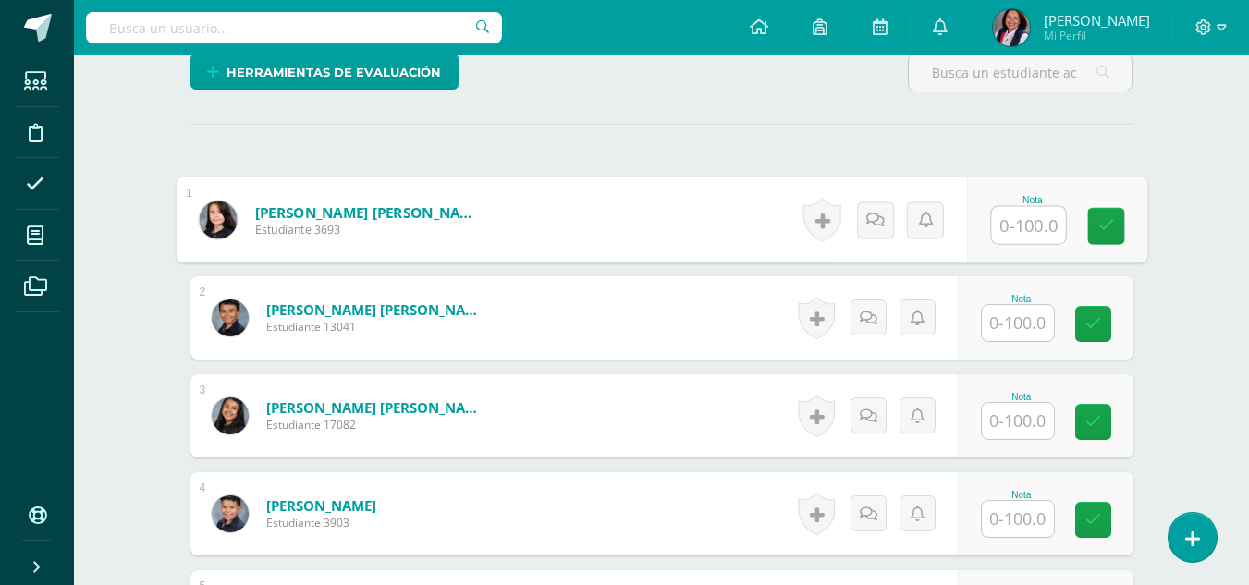
click at [1009, 224] on input "text" at bounding box center [1028, 225] width 74 height 37
type input "80"
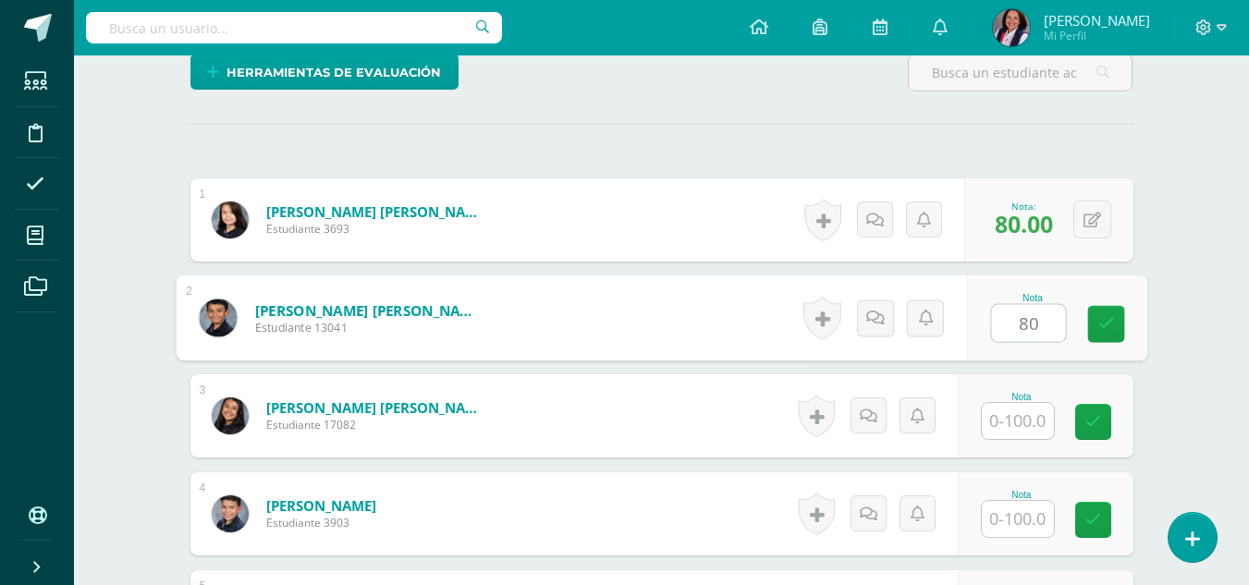
type input "80"
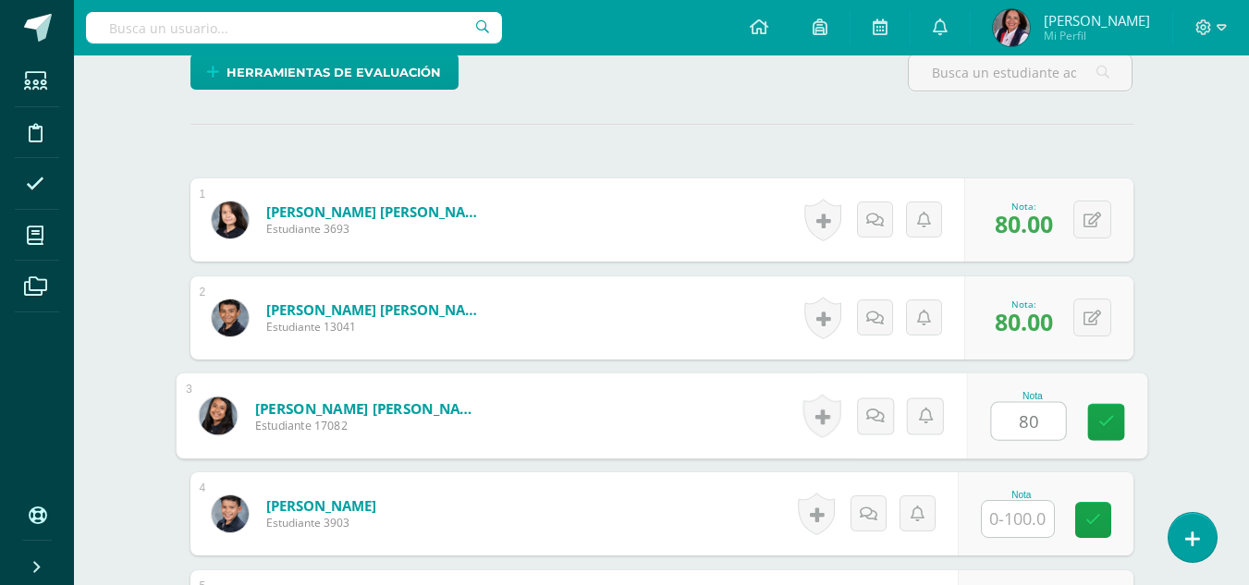
type input "80"
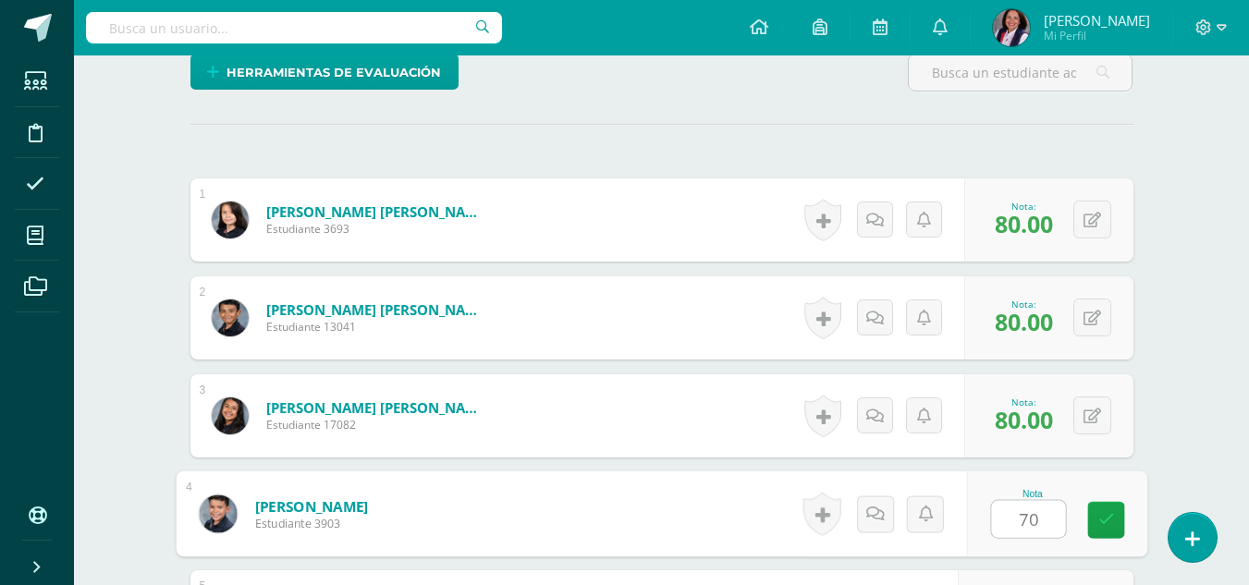
type input "70"
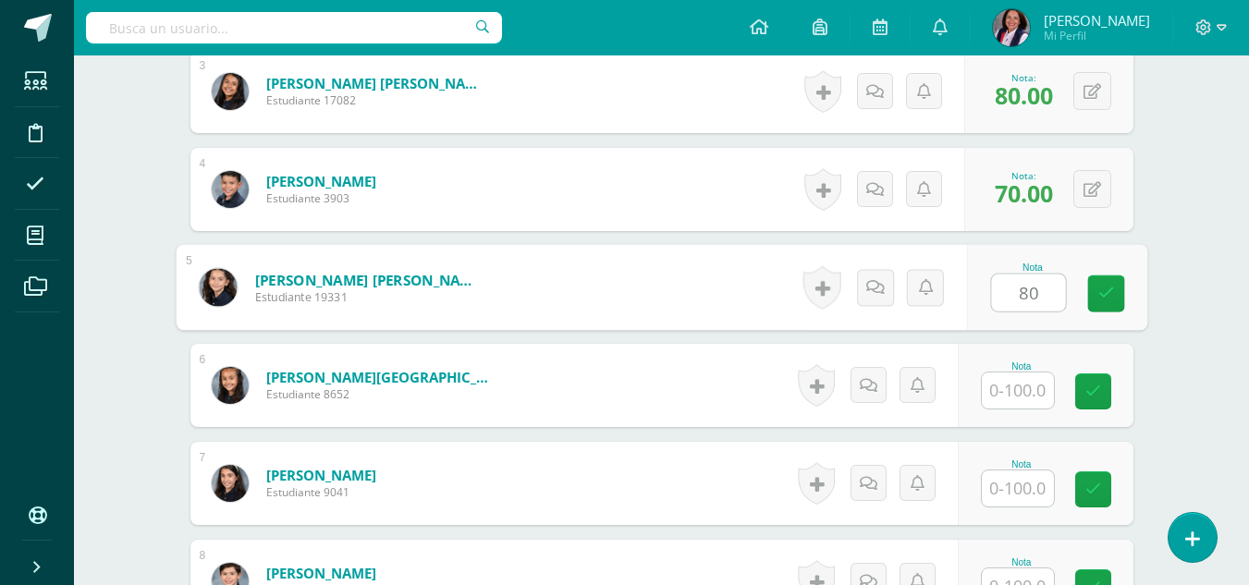
type input "80"
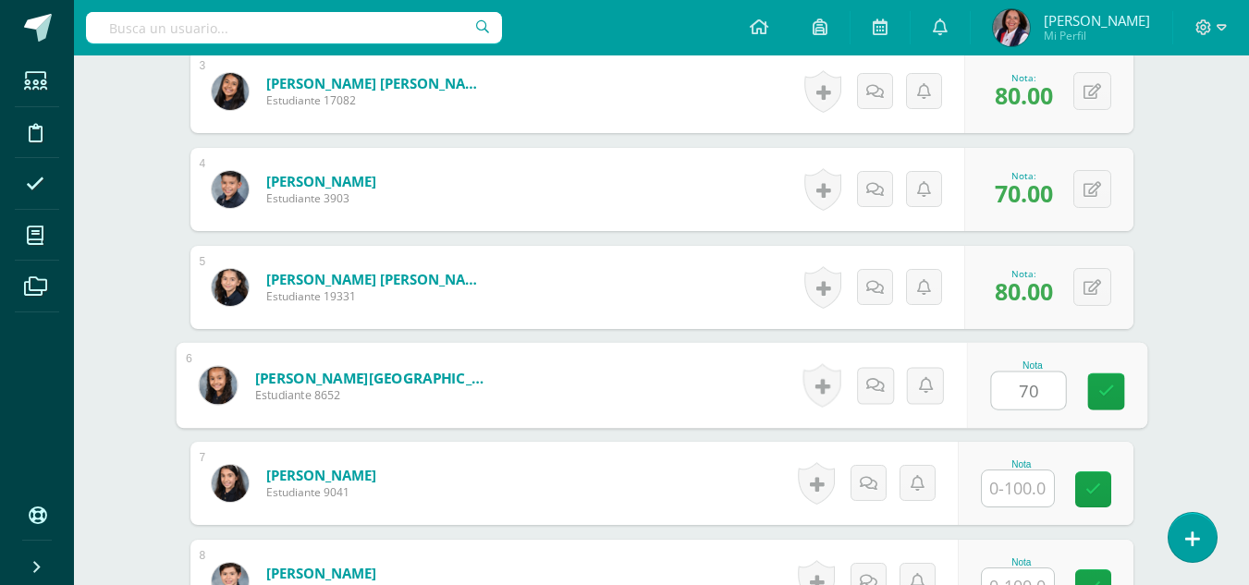
type input "70"
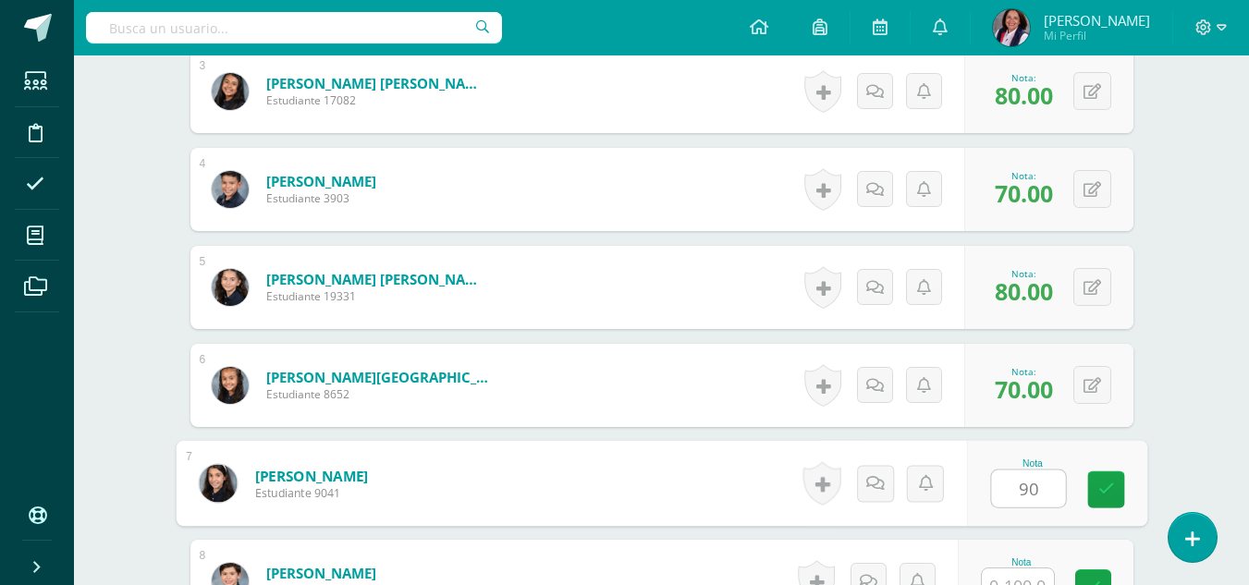
type input "90"
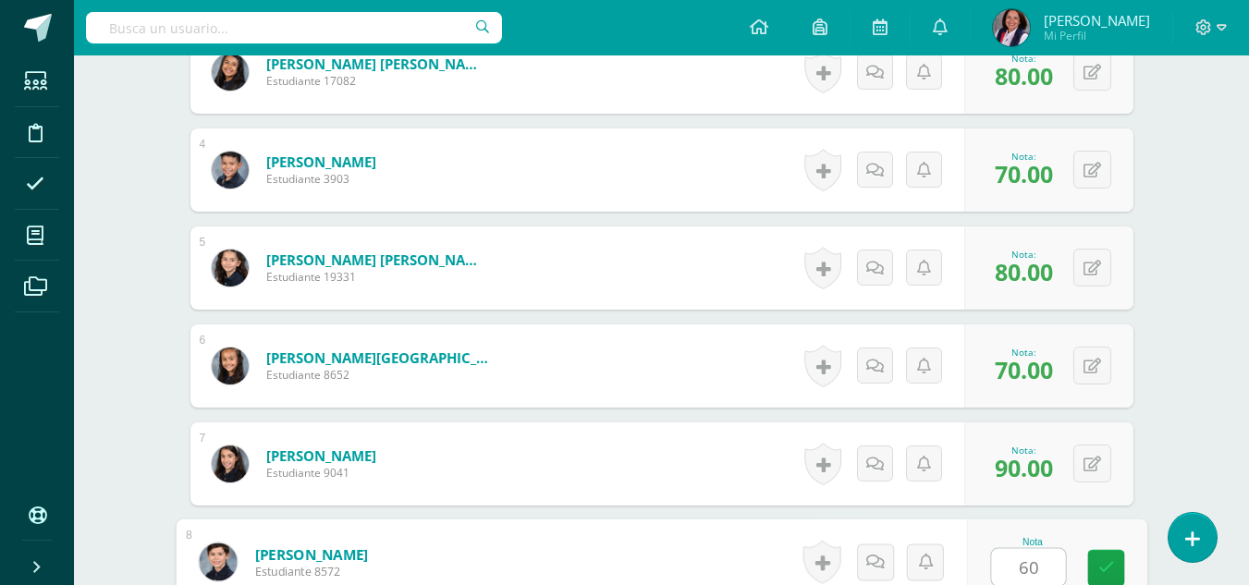
type input "60"
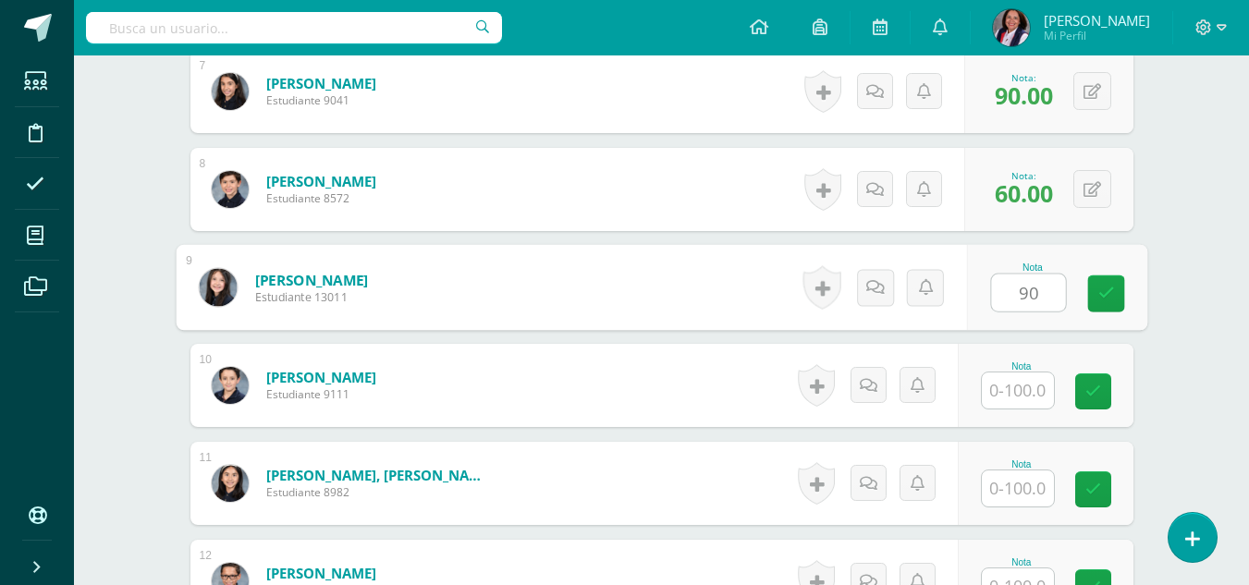
type input "90"
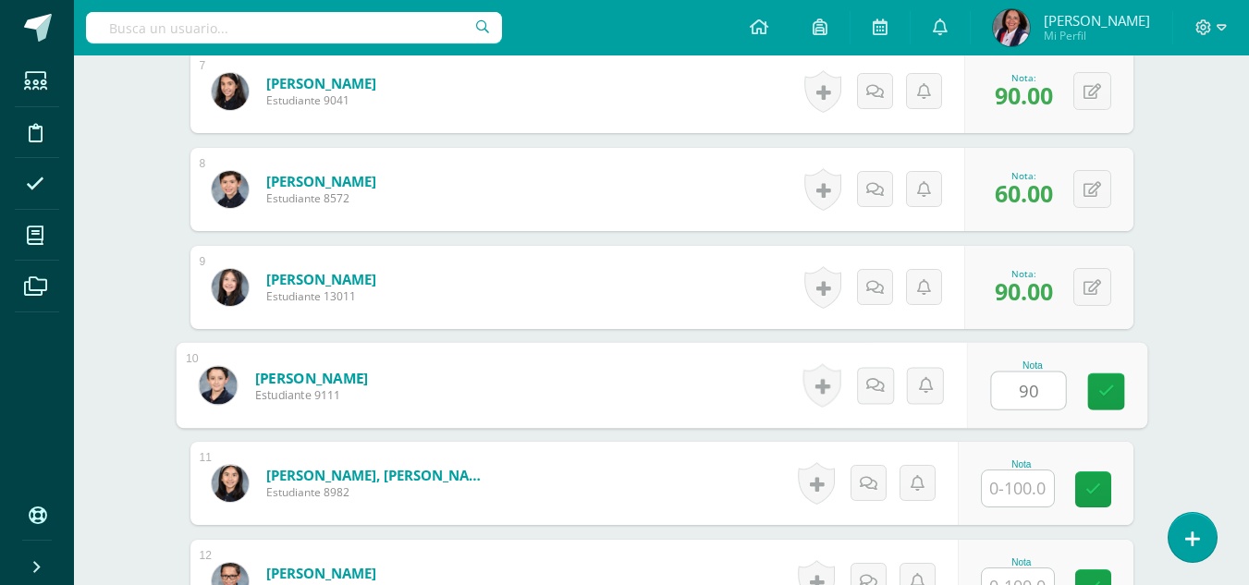
type input "90"
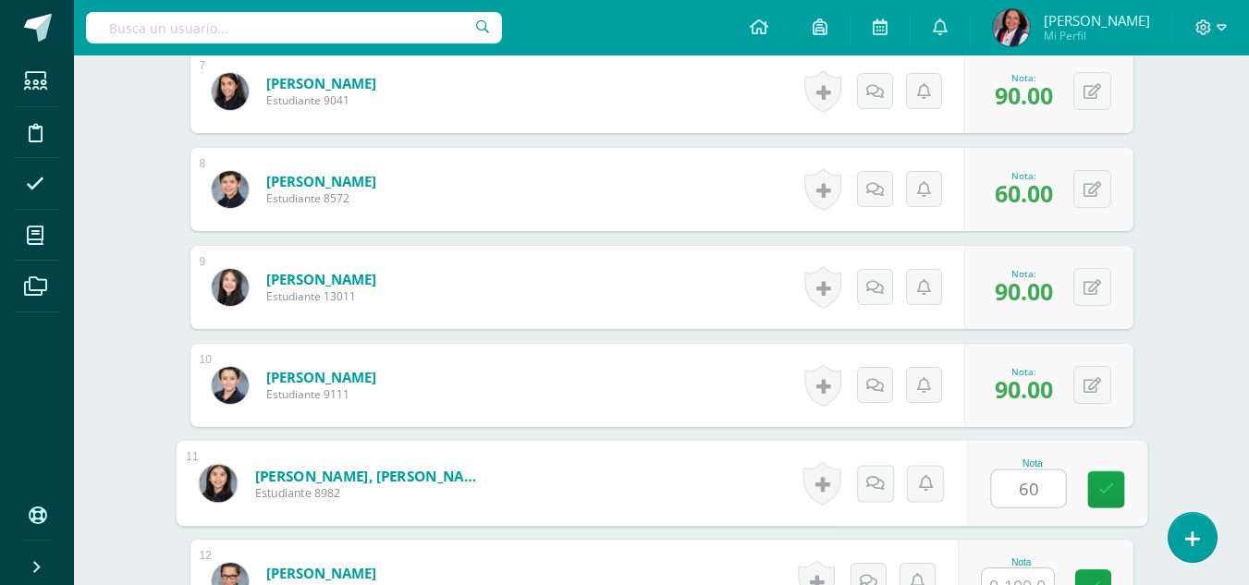
type input "60"
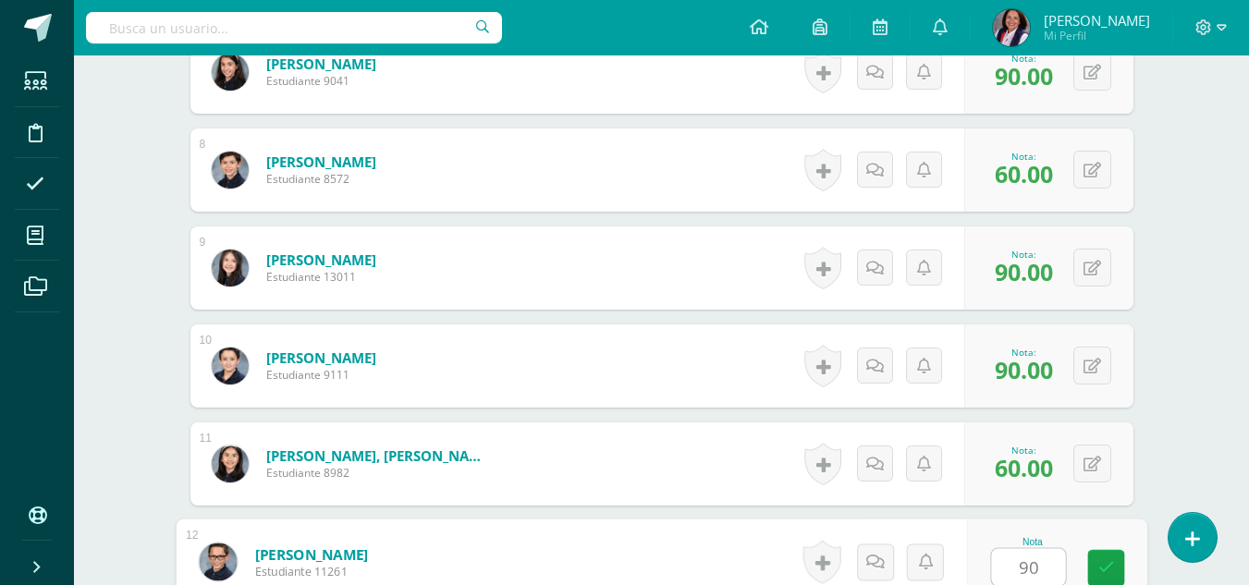
type input "90"
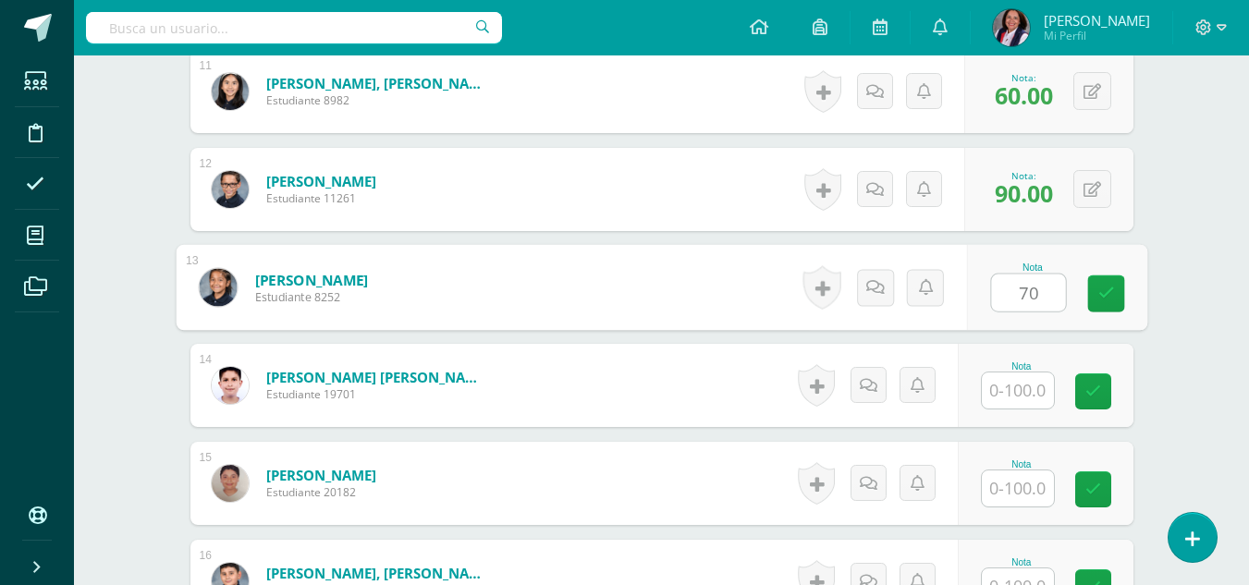
type input "70"
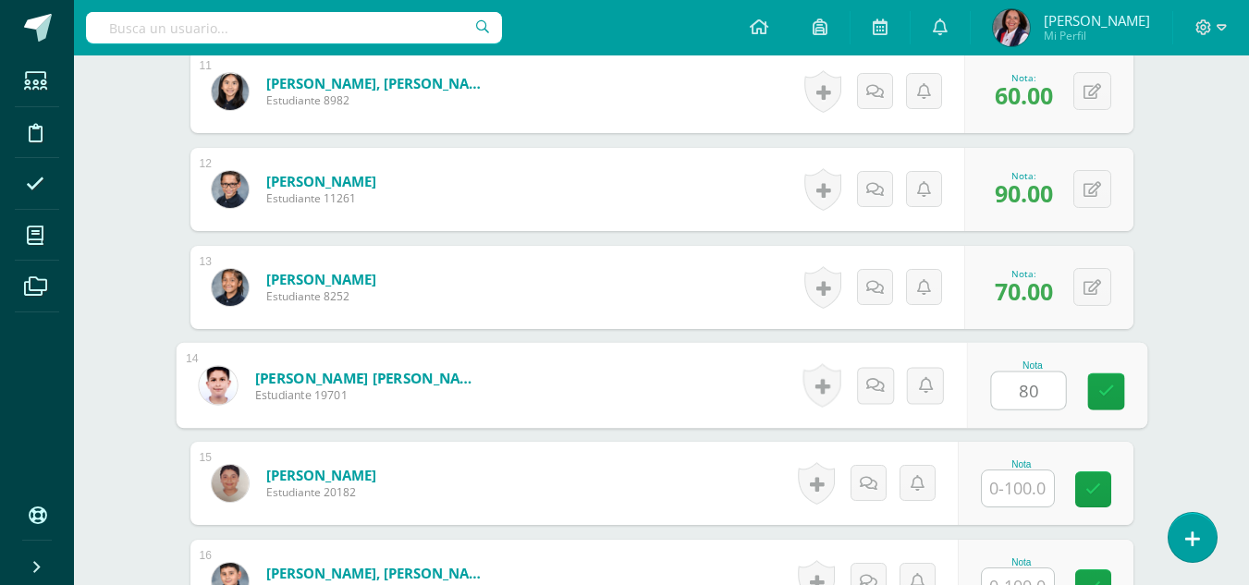
type input "80"
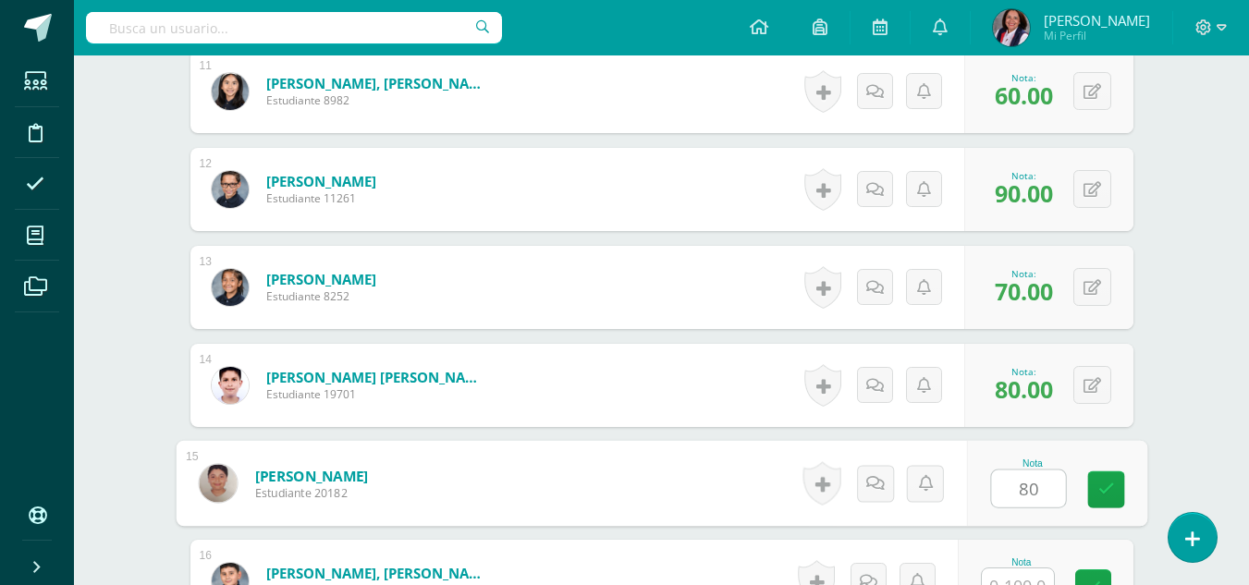
type input "80"
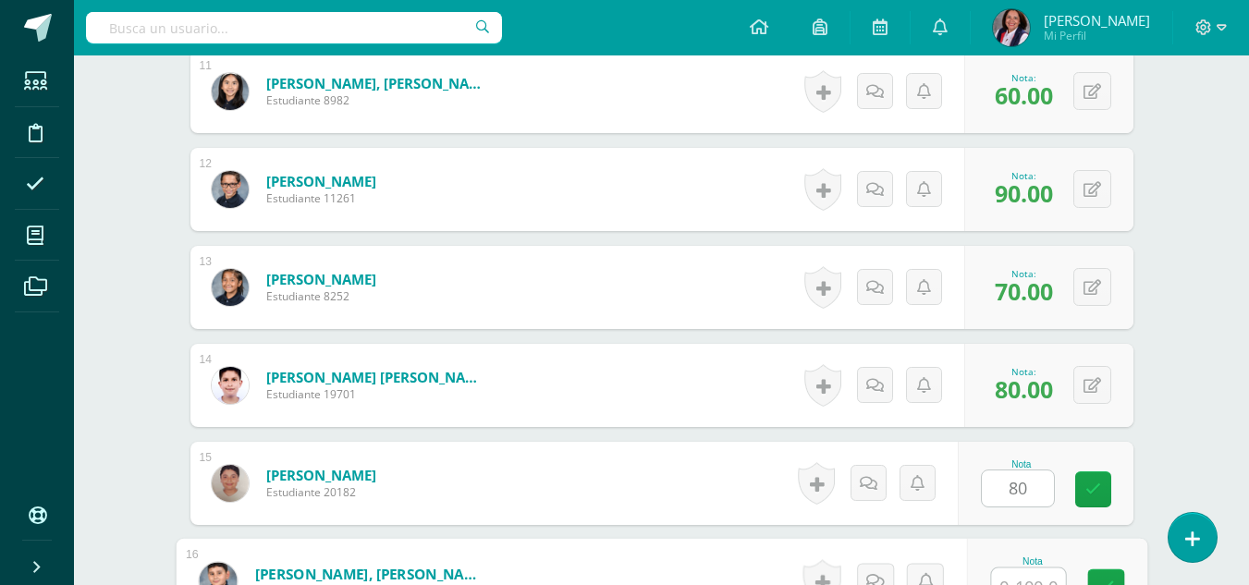
scroll to position [1592, 0]
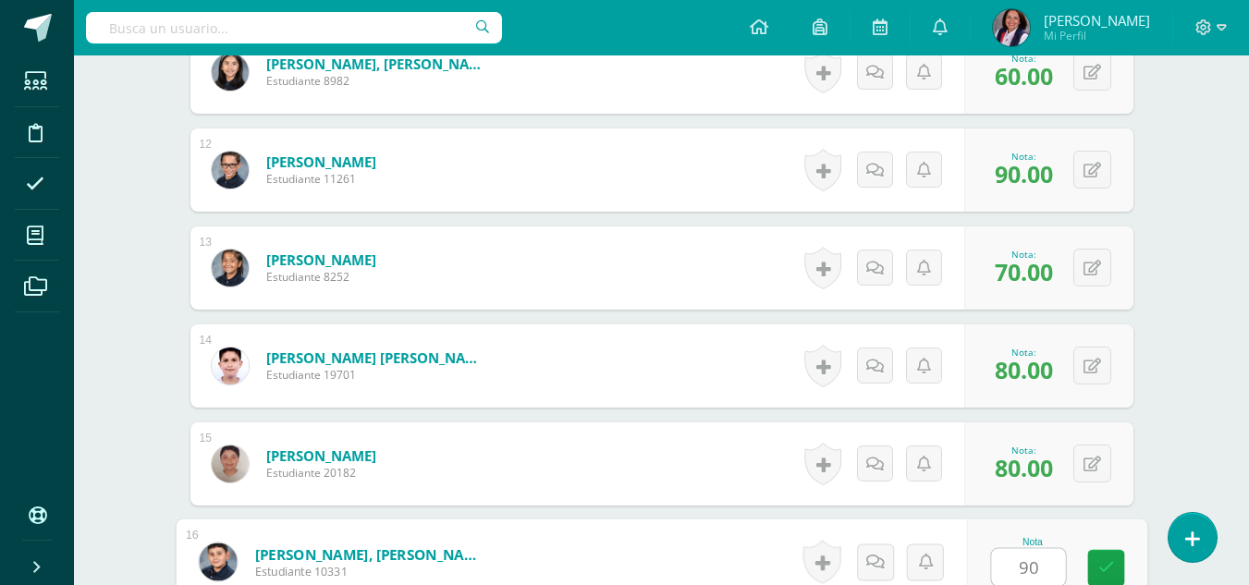
type input "90"
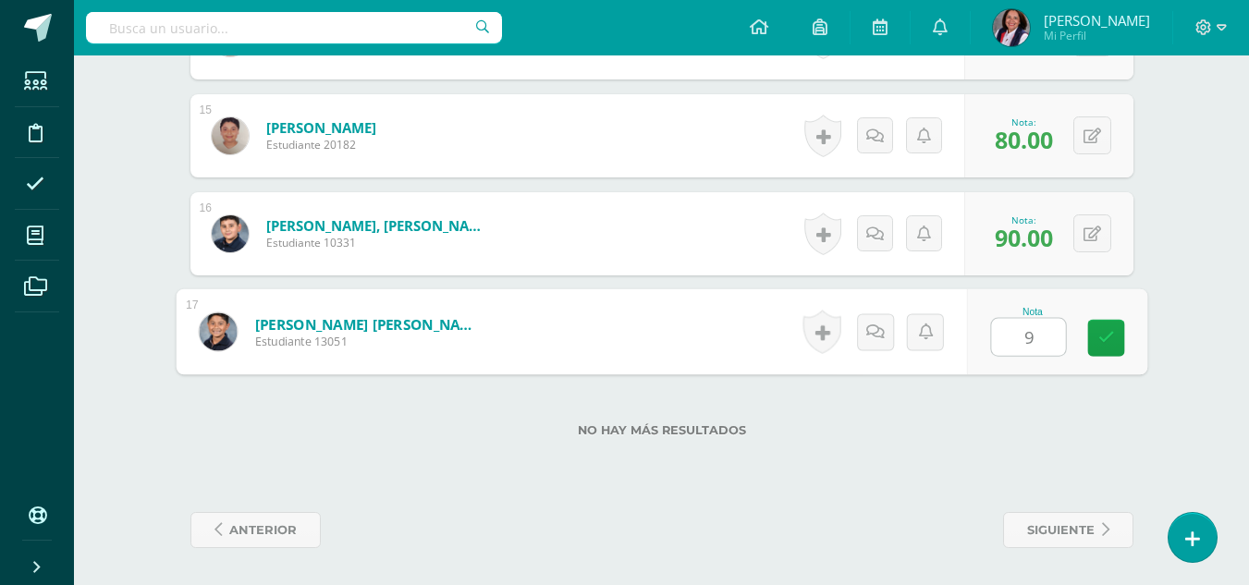
type input "90"
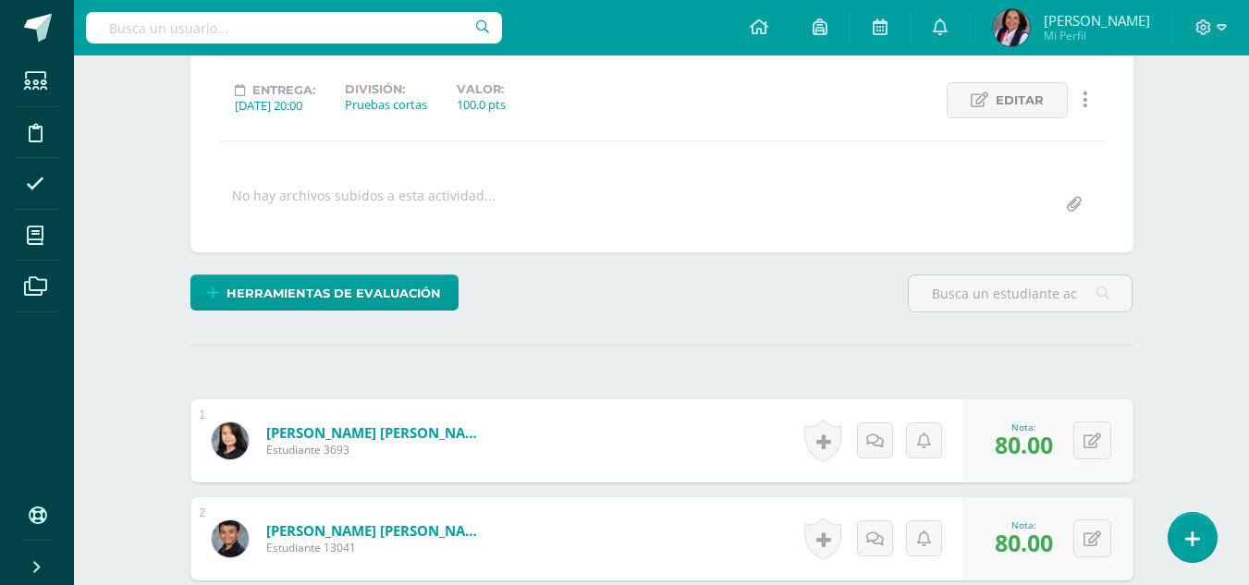
scroll to position [71, 0]
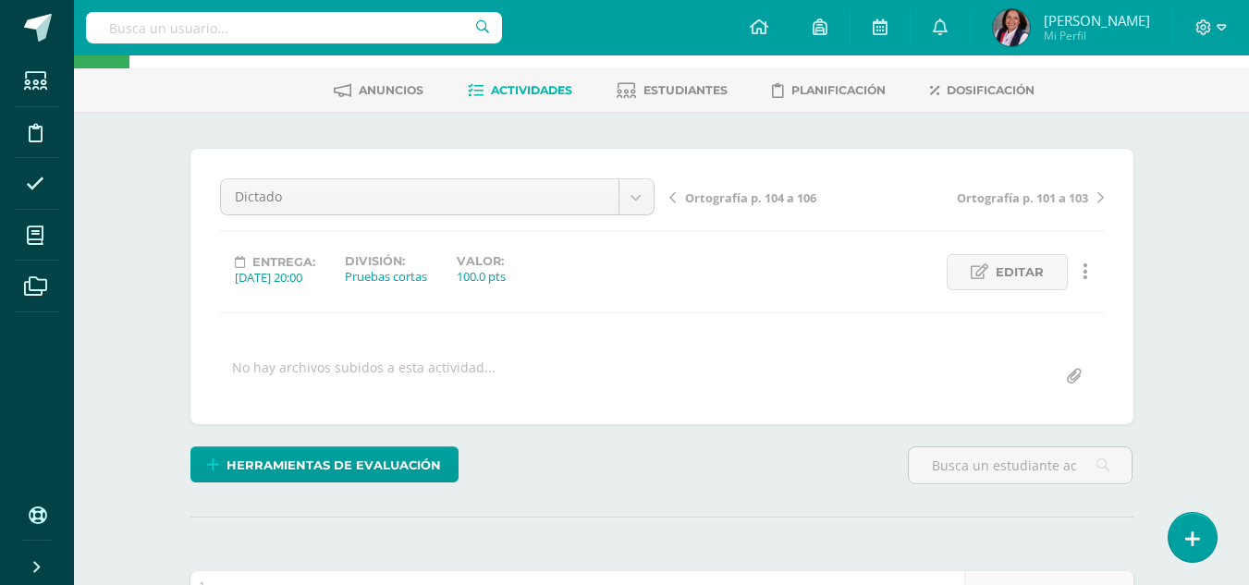
click at [730, 196] on span "Ortografía p. 104 a 106" at bounding box center [750, 198] width 131 height 17
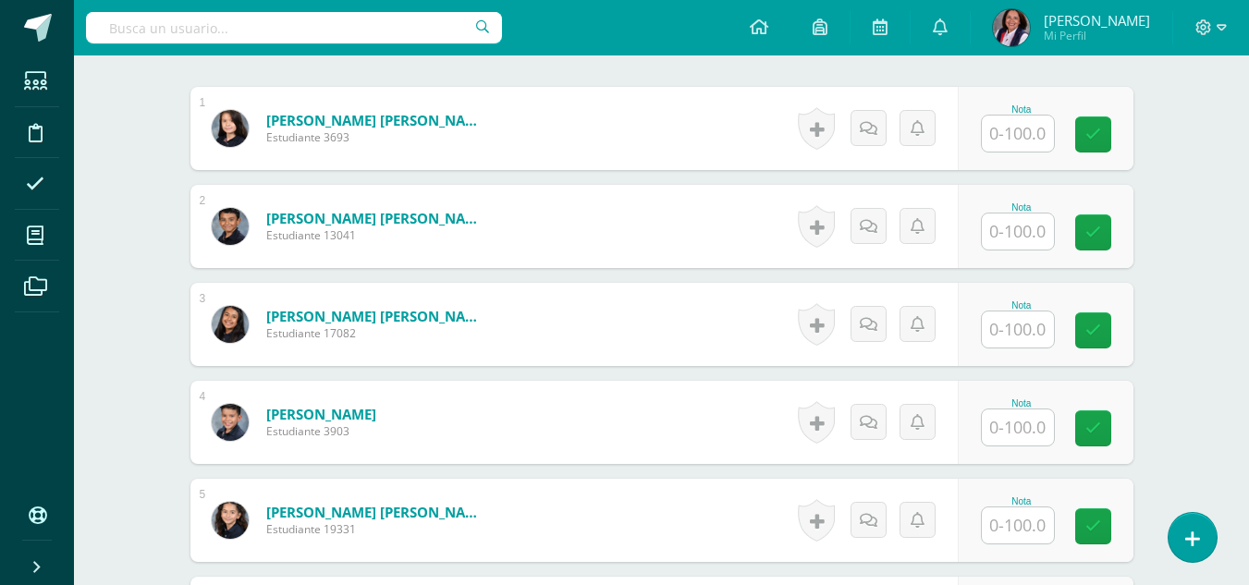
scroll to position [557, 0]
click at [1020, 135] on input "text" at bounding box center [1018, 133] width 72 height 36
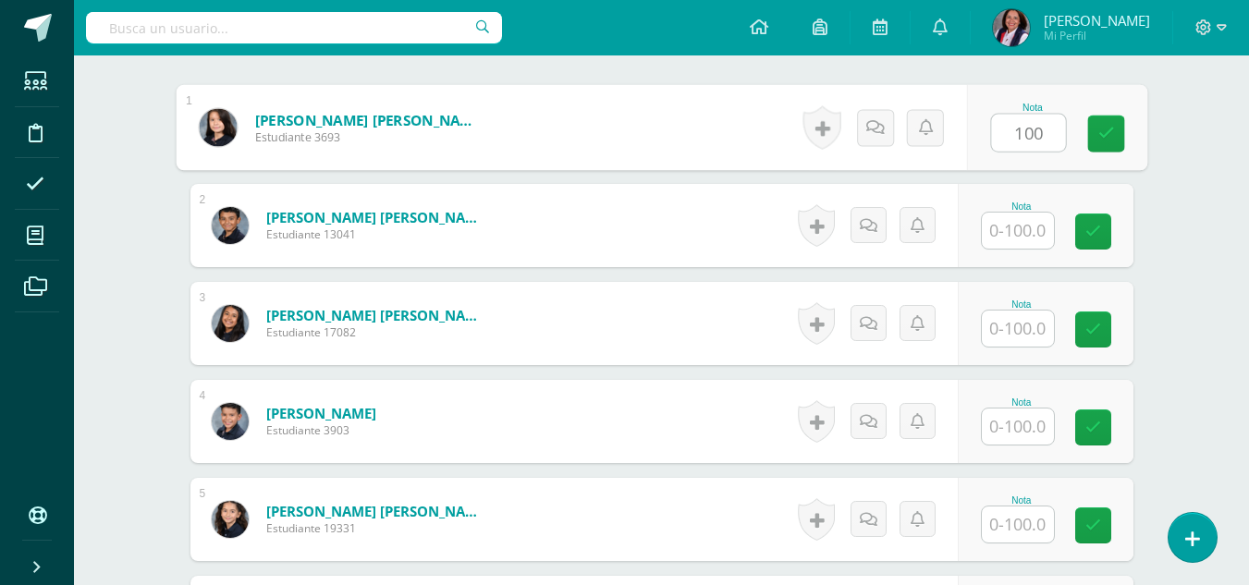
type input "100"
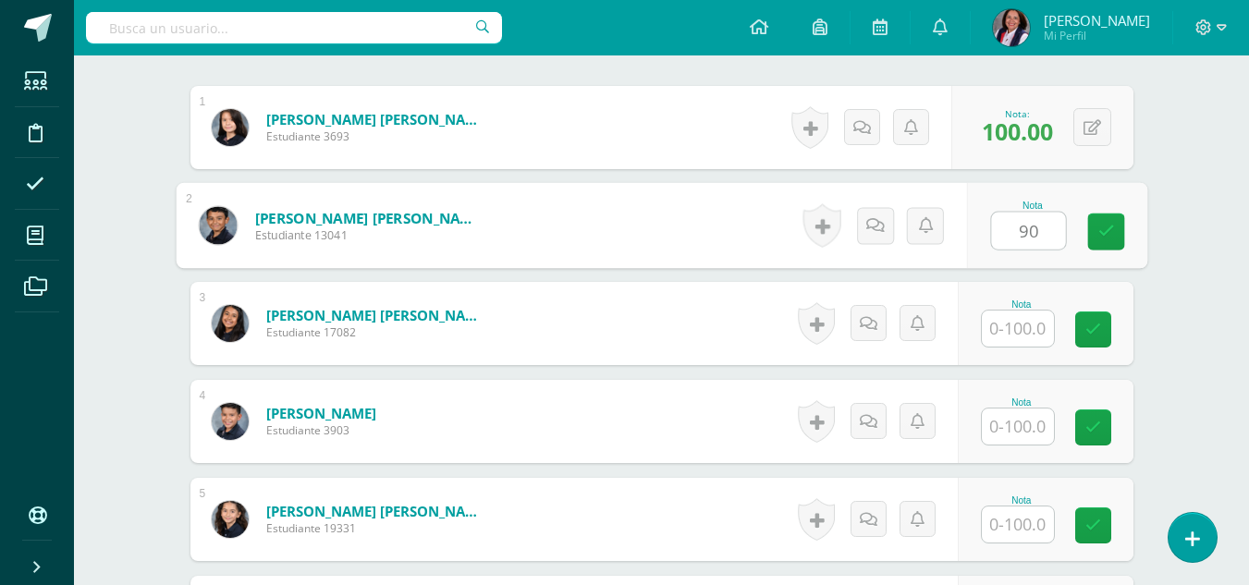
type input "90"
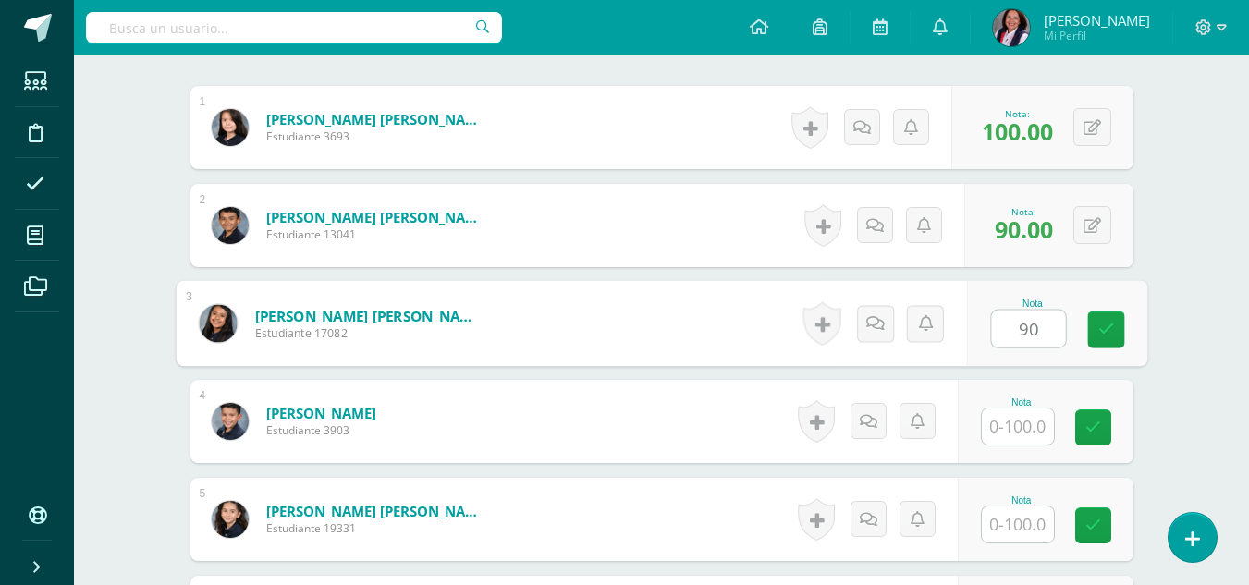
type input "90"
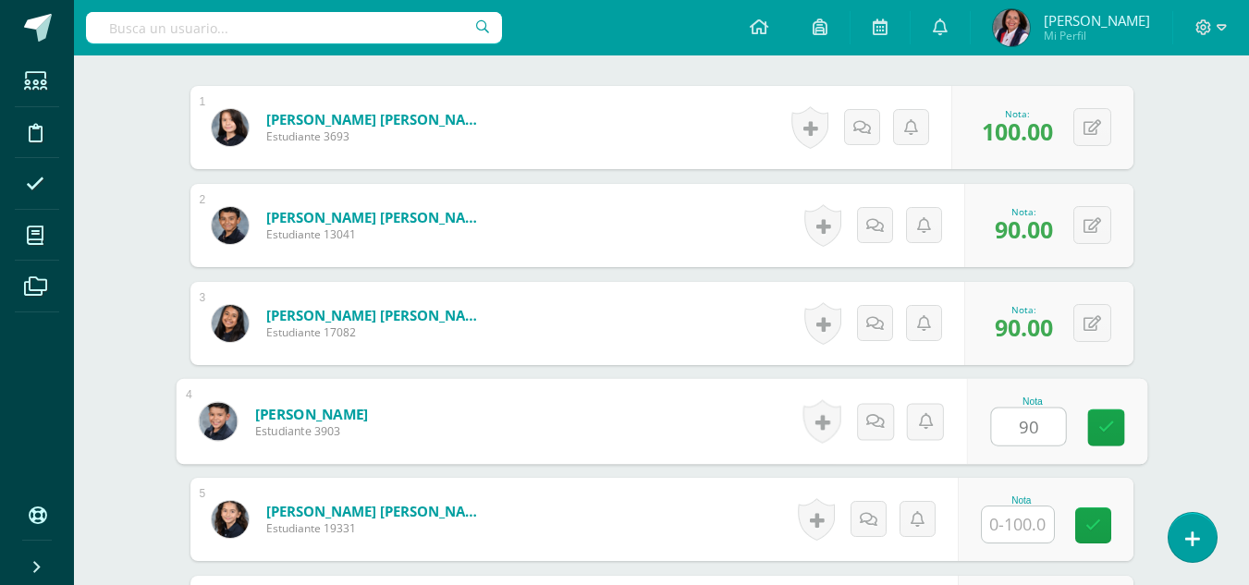
type input "90"
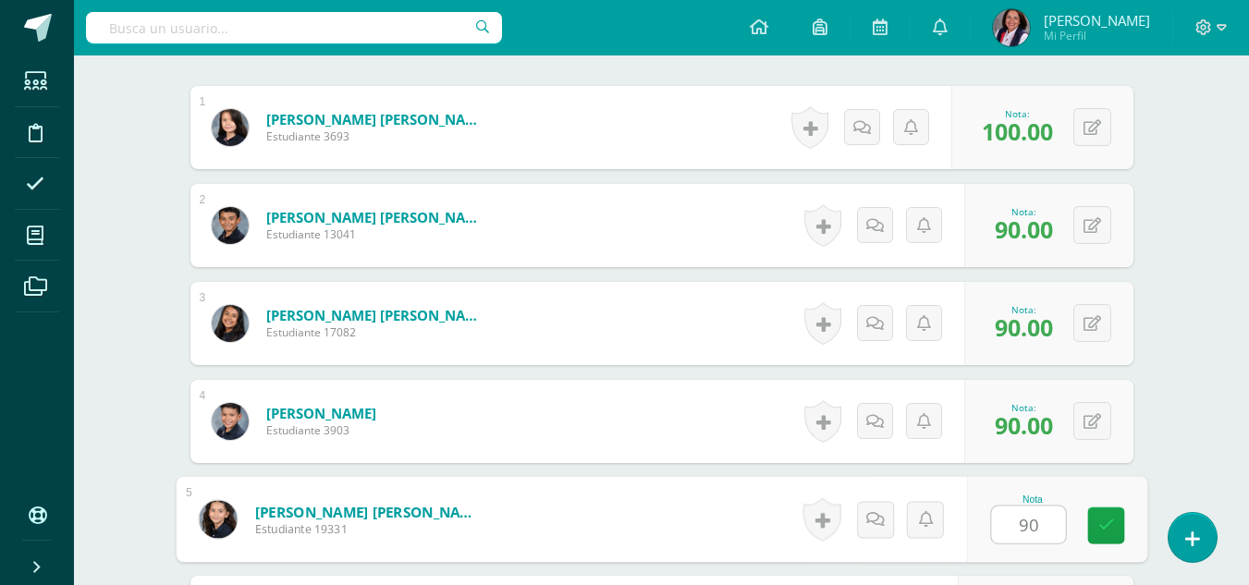
type input "90"
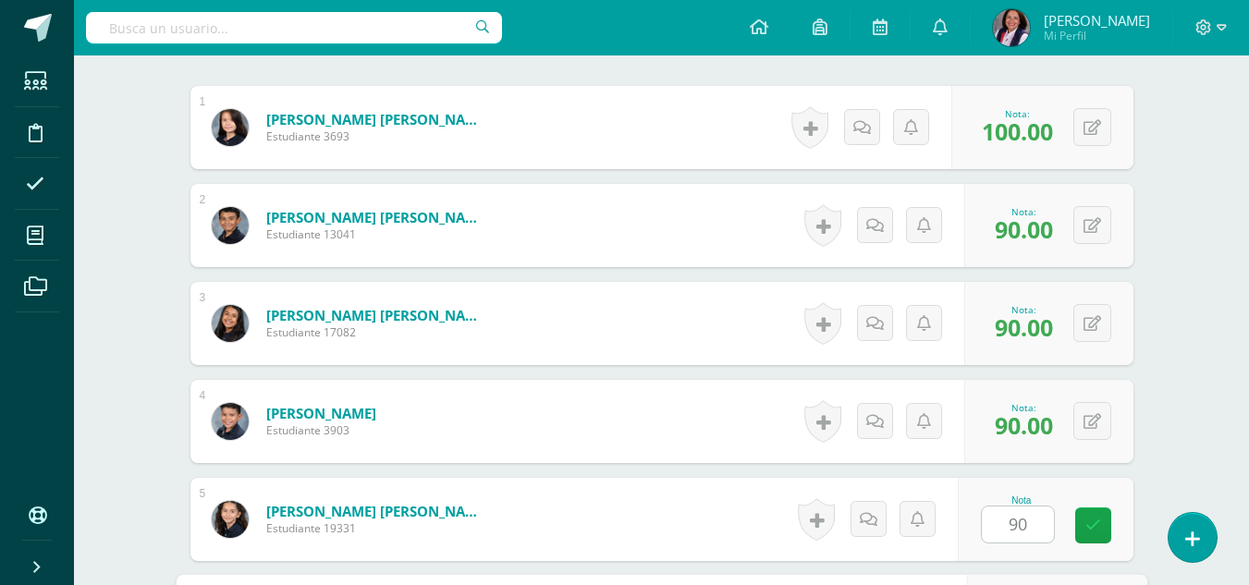
scroll to position [887, 0]
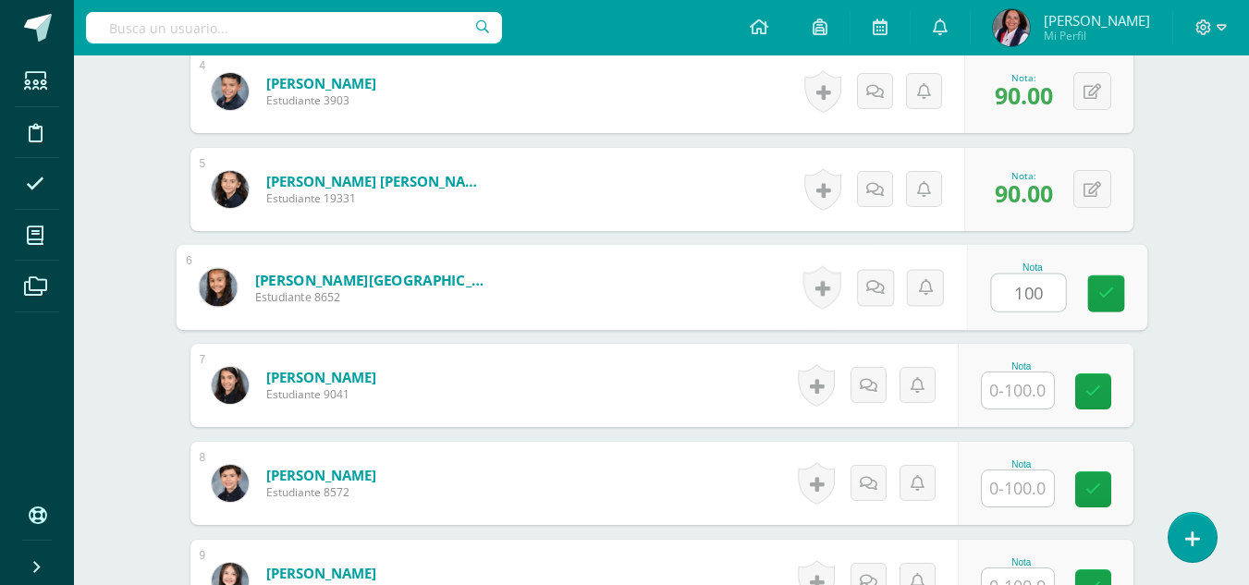
type input "100"
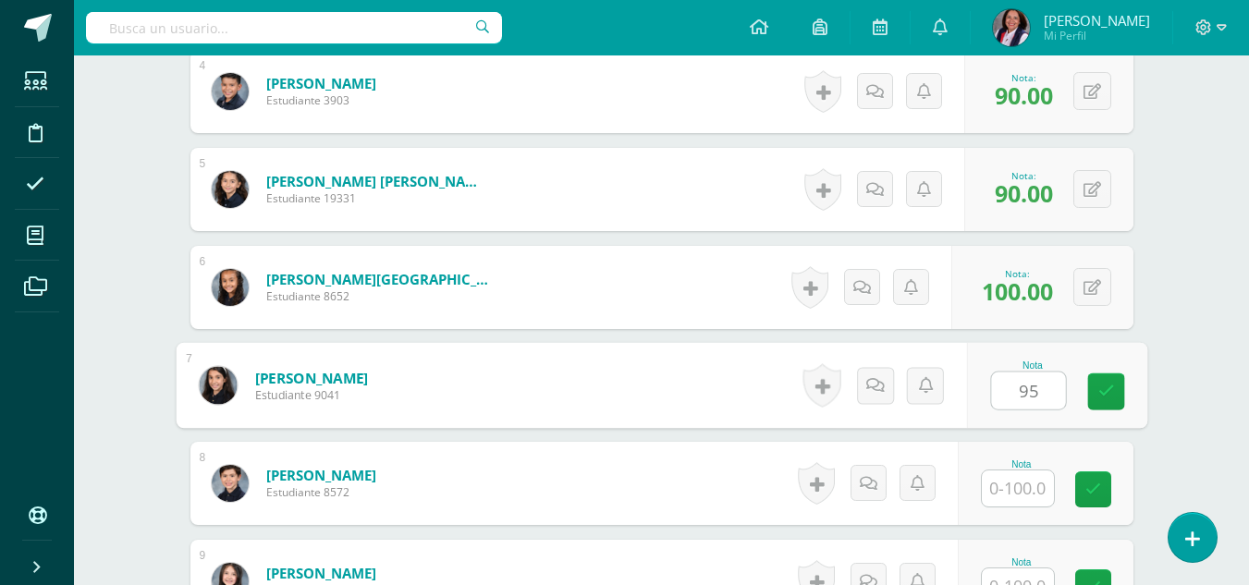
type input "95"
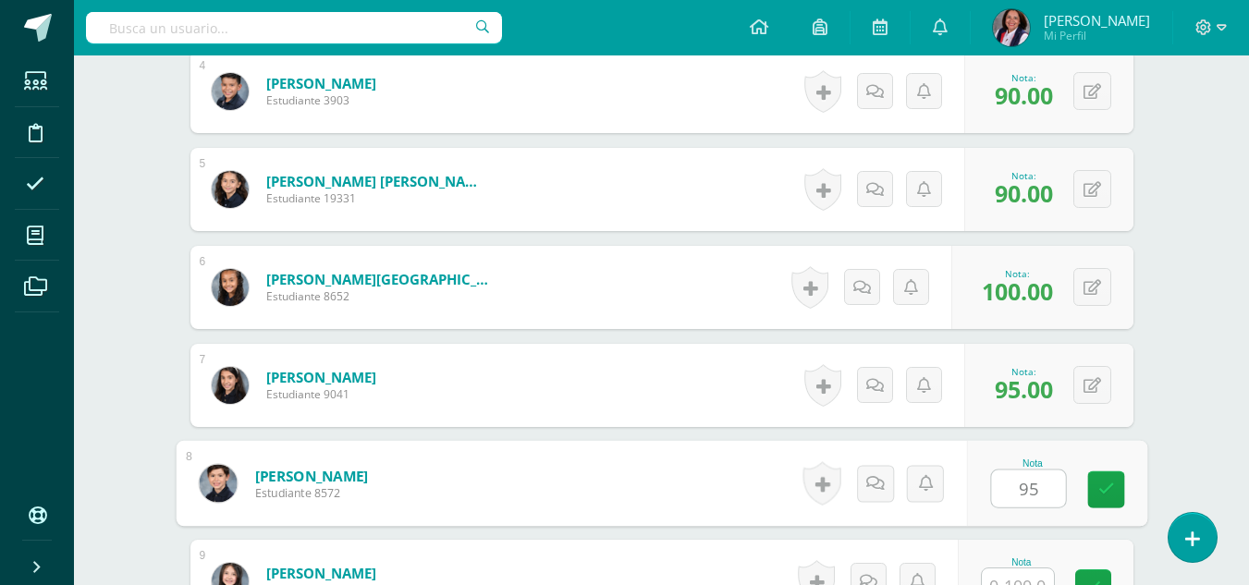
type input "95"
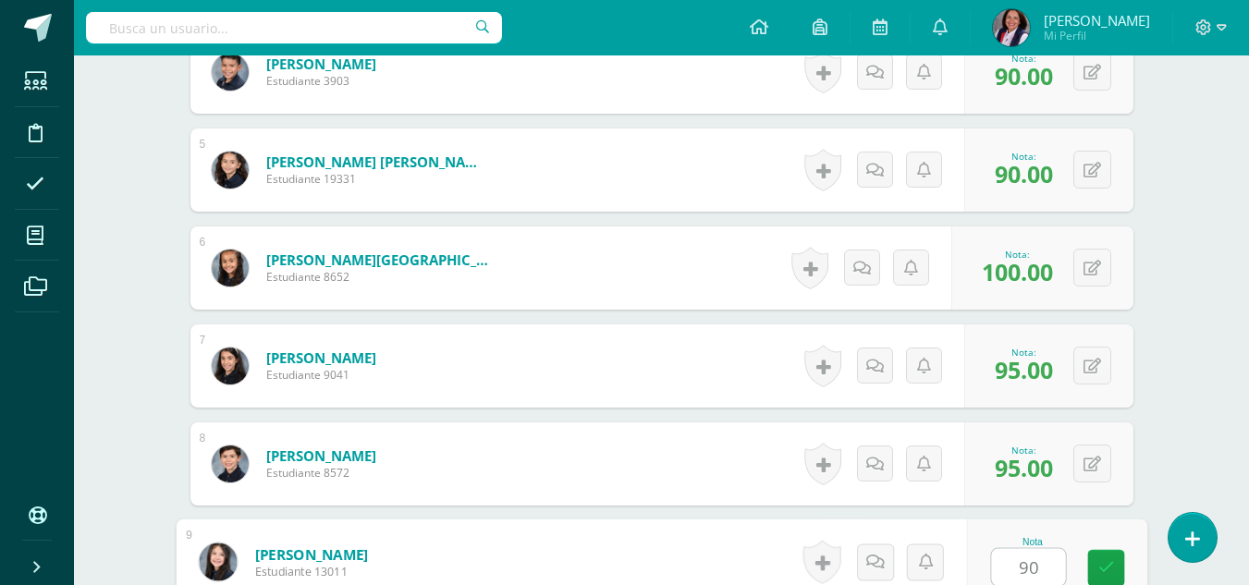
type input "90"
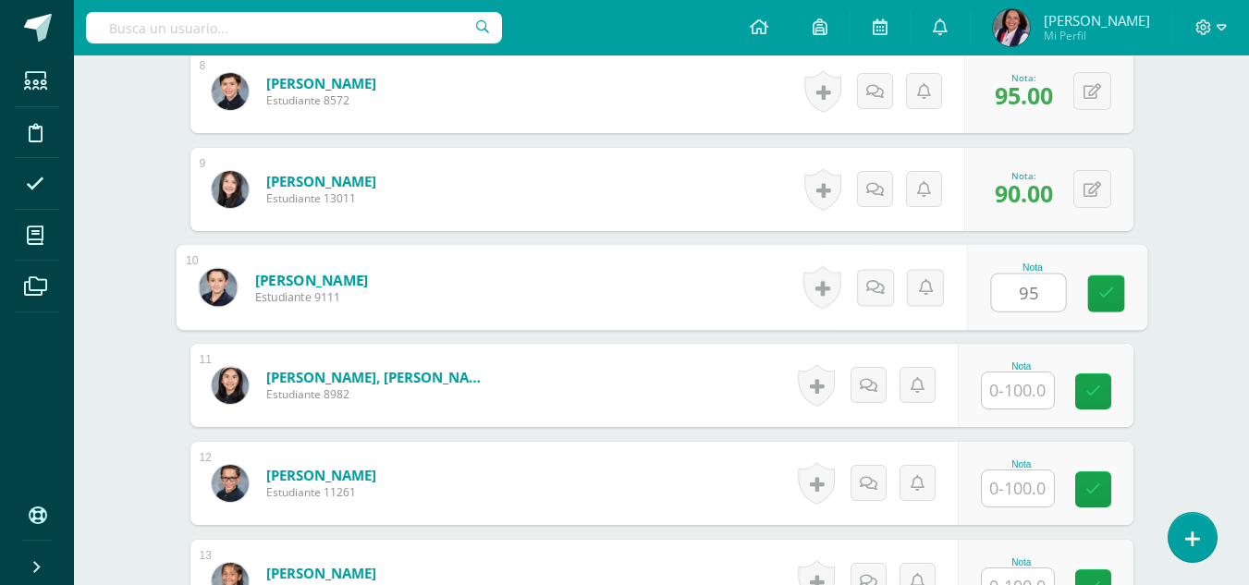
type input "95"
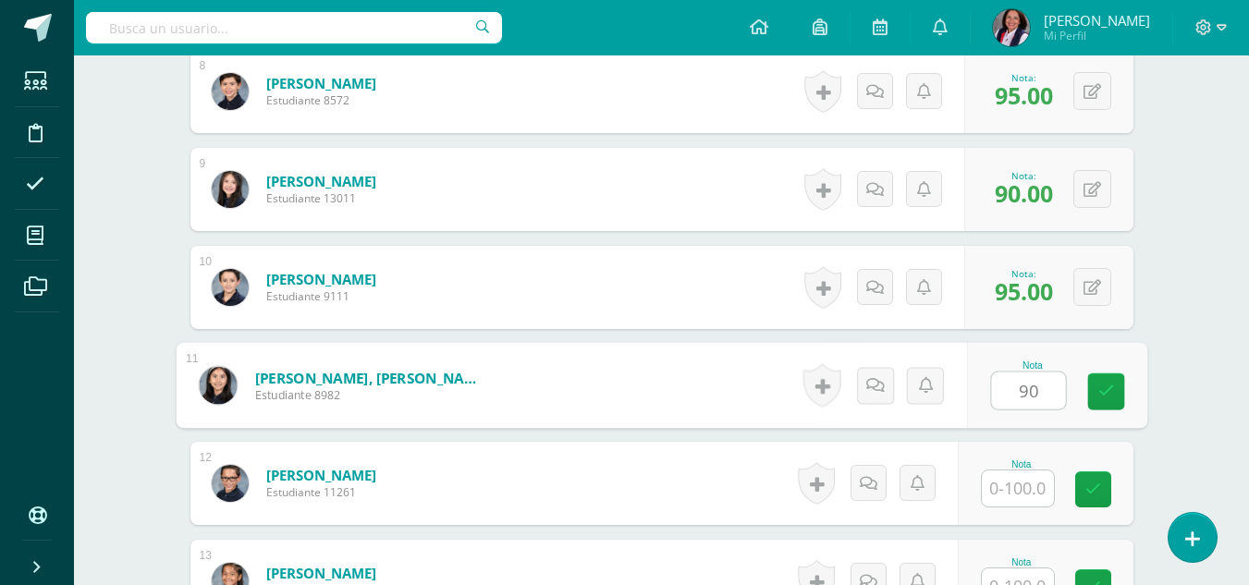
type input "90"
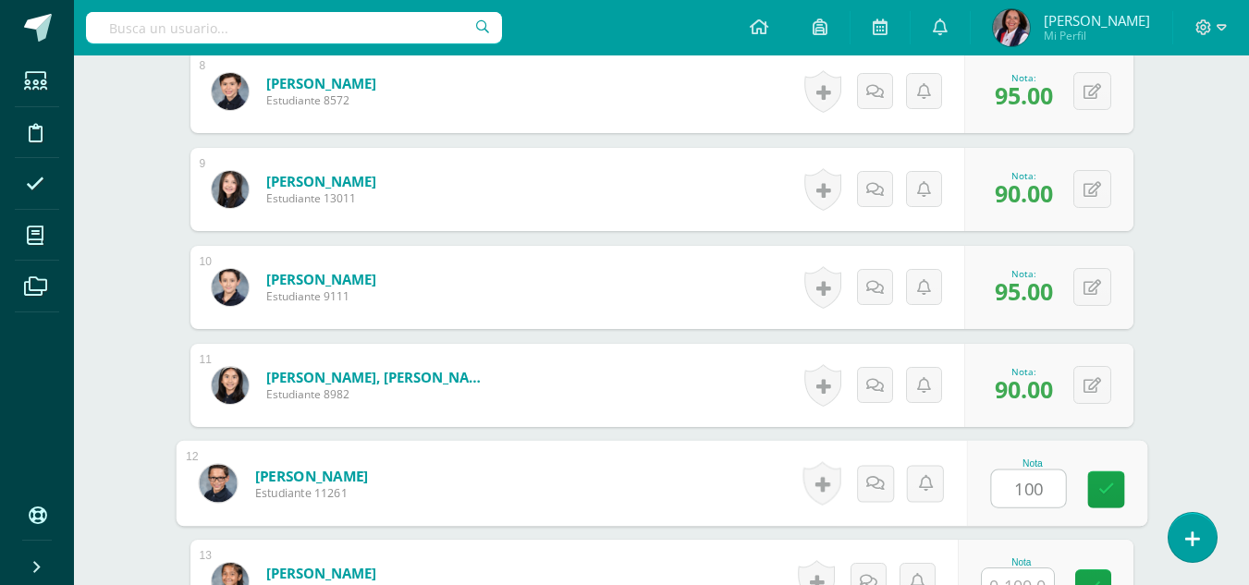
type input "100"
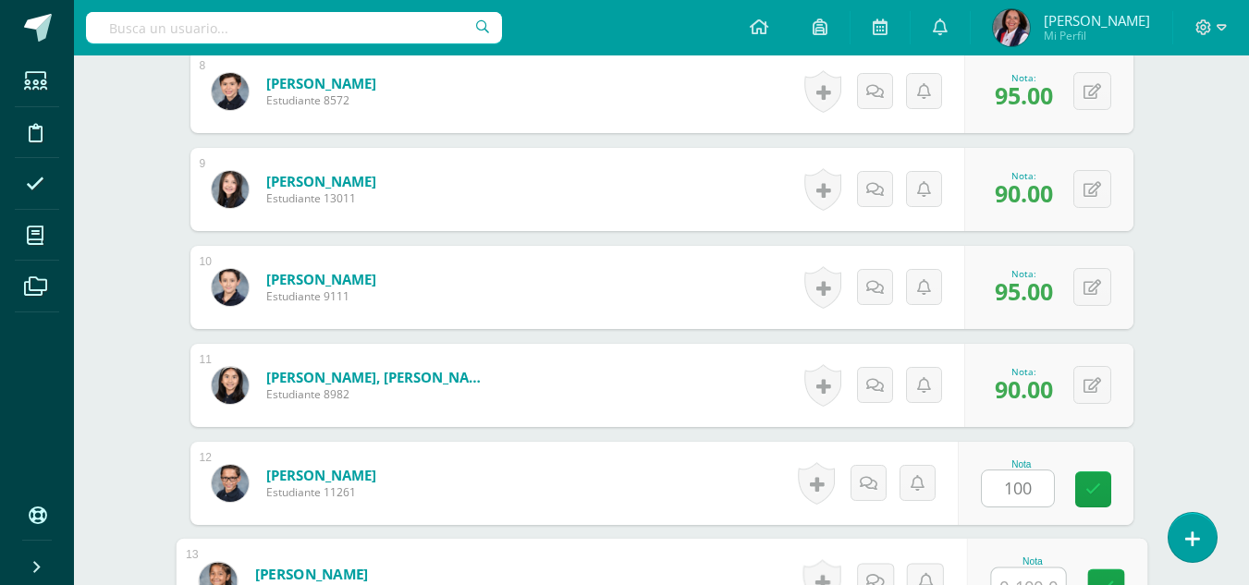
scroll to position [1298, 0]
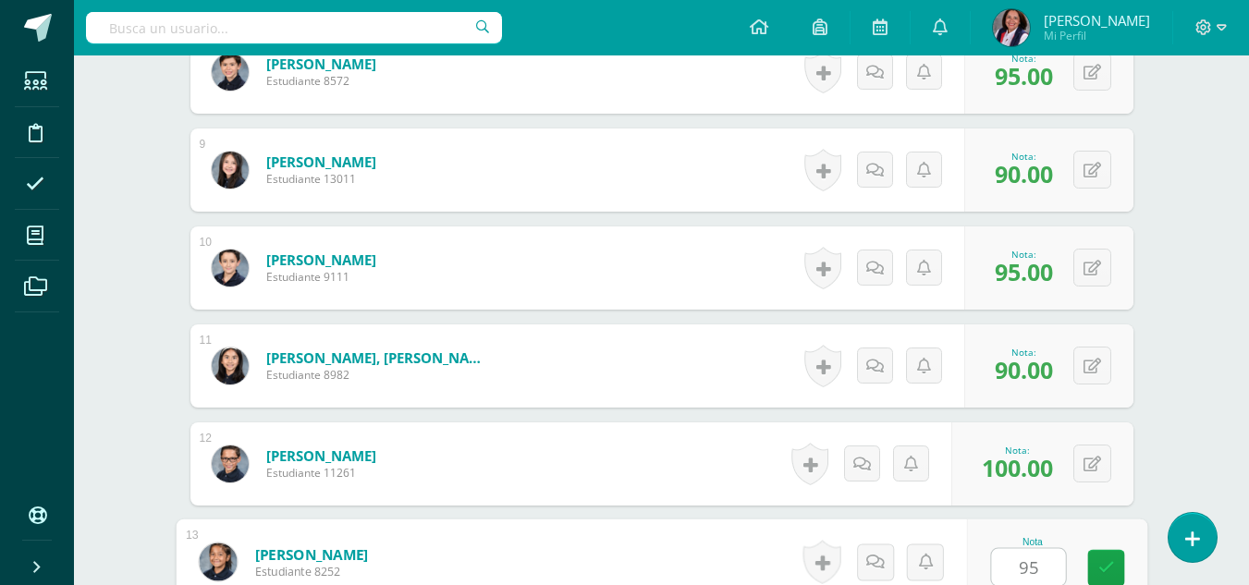
type input "95"
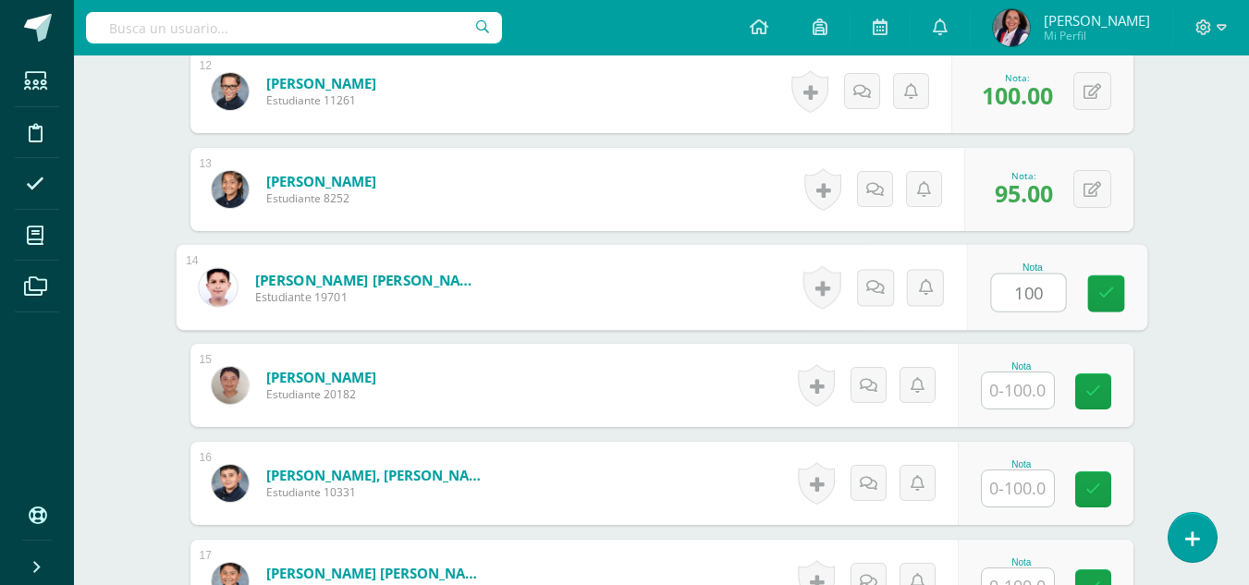
type input "100"
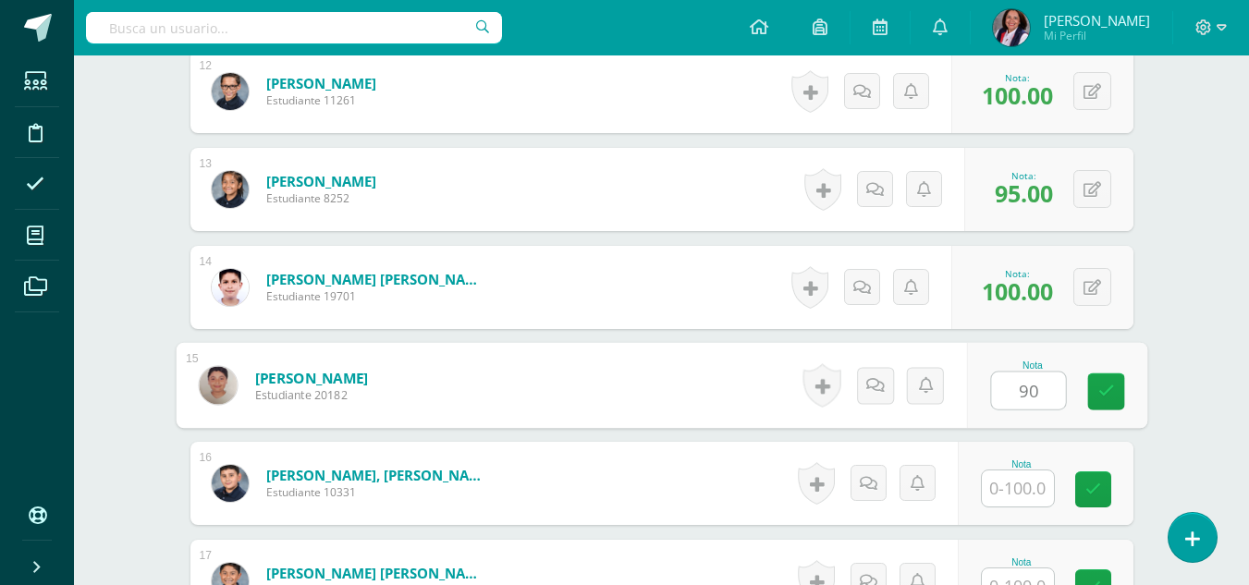
type input "90"
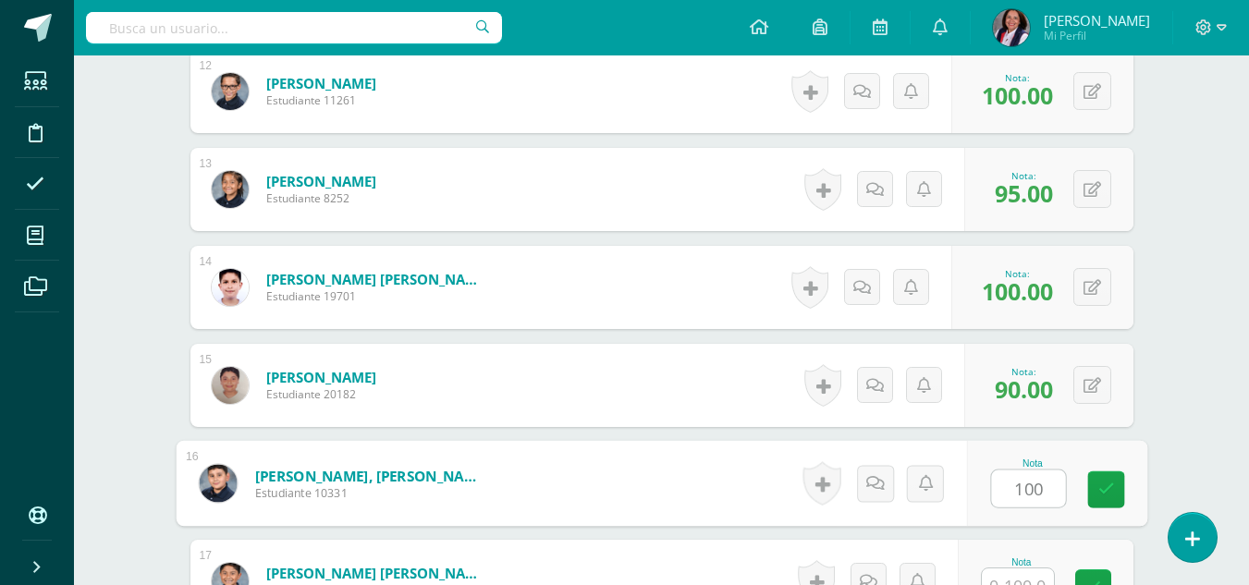
type input "100"
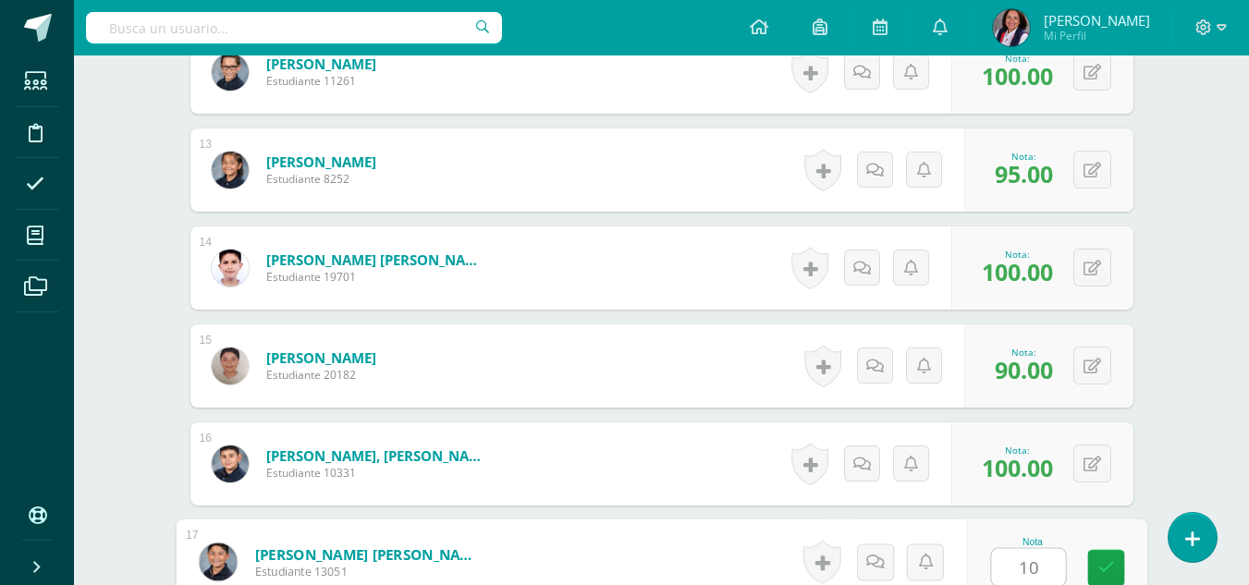
type input "100"
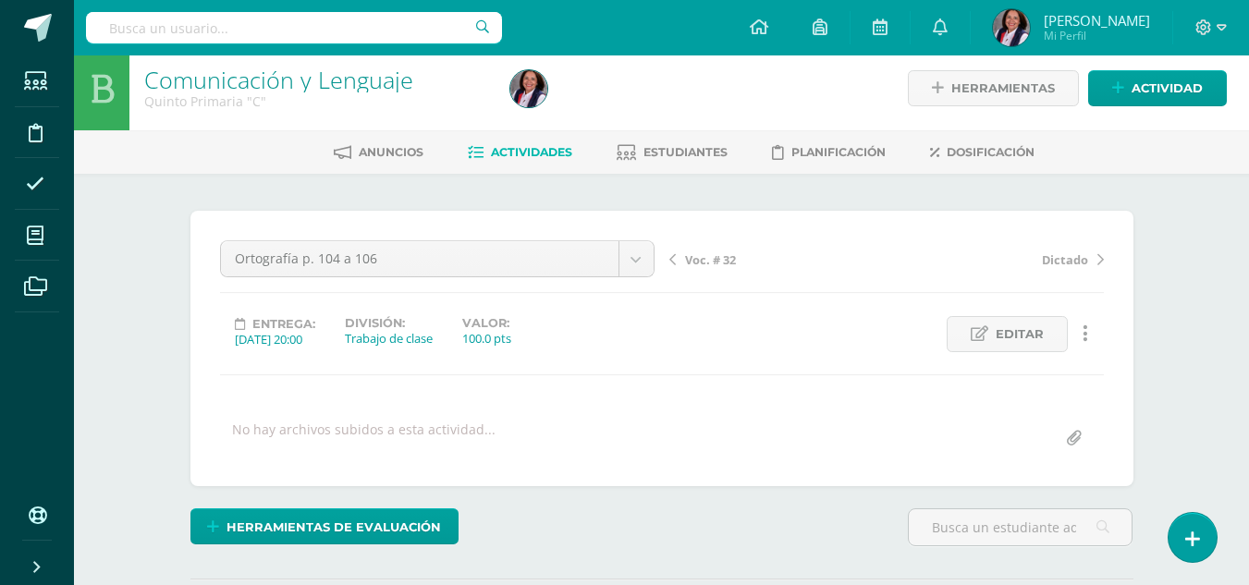
scroll to position [0, 0]
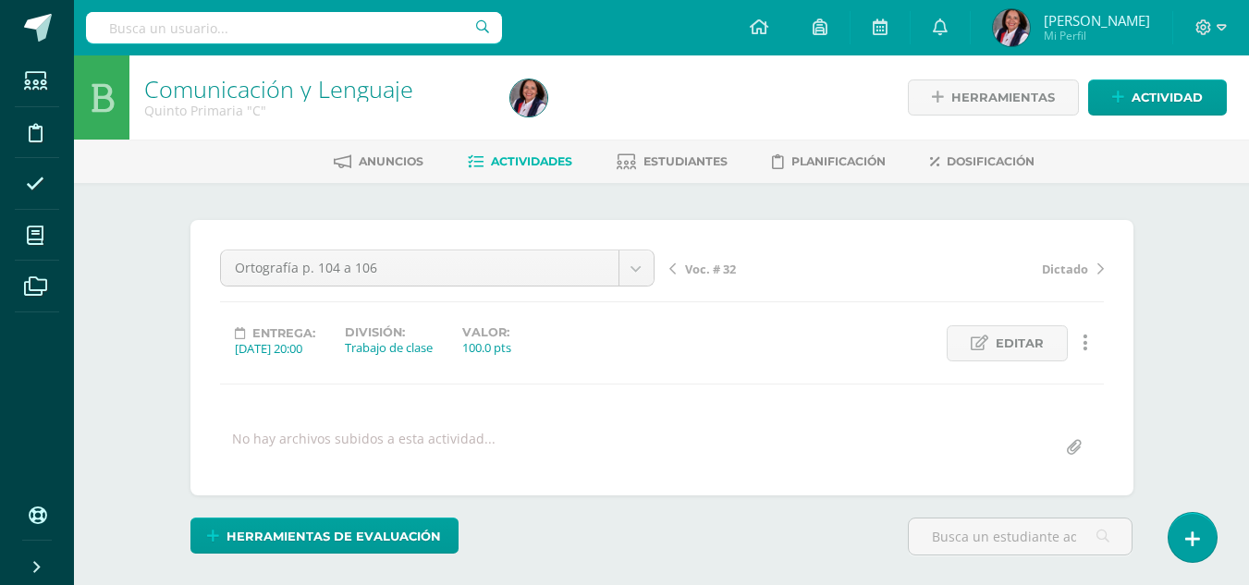
click at [707, 265] on span "Voc. # 32" at bounding box center [710, 269] width 51 height 17
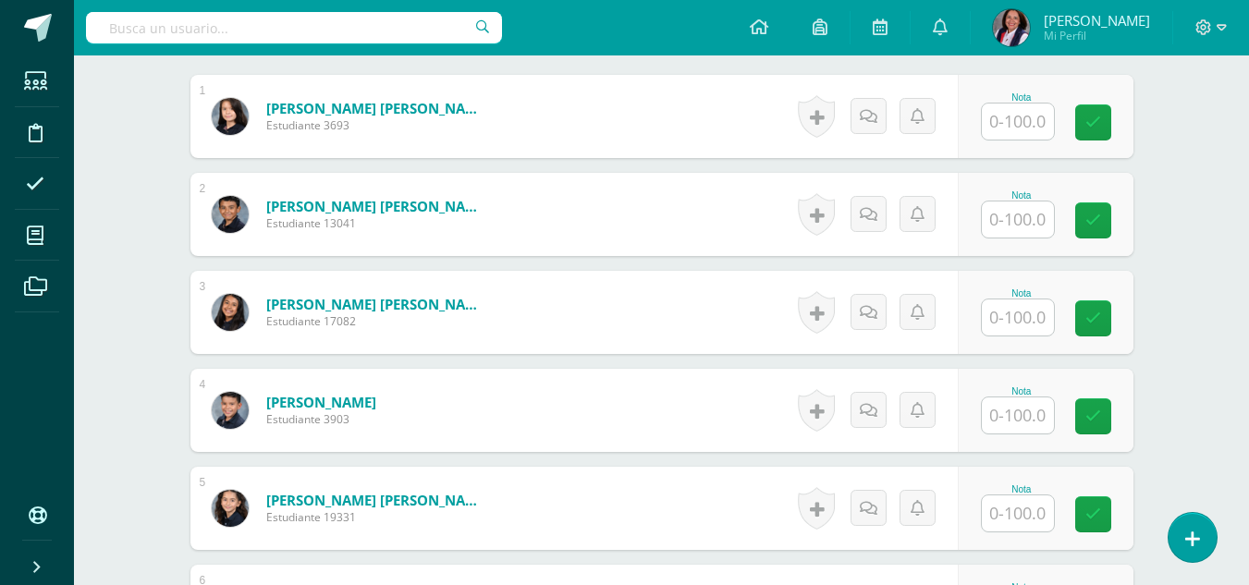
scroll to position [541, 0]
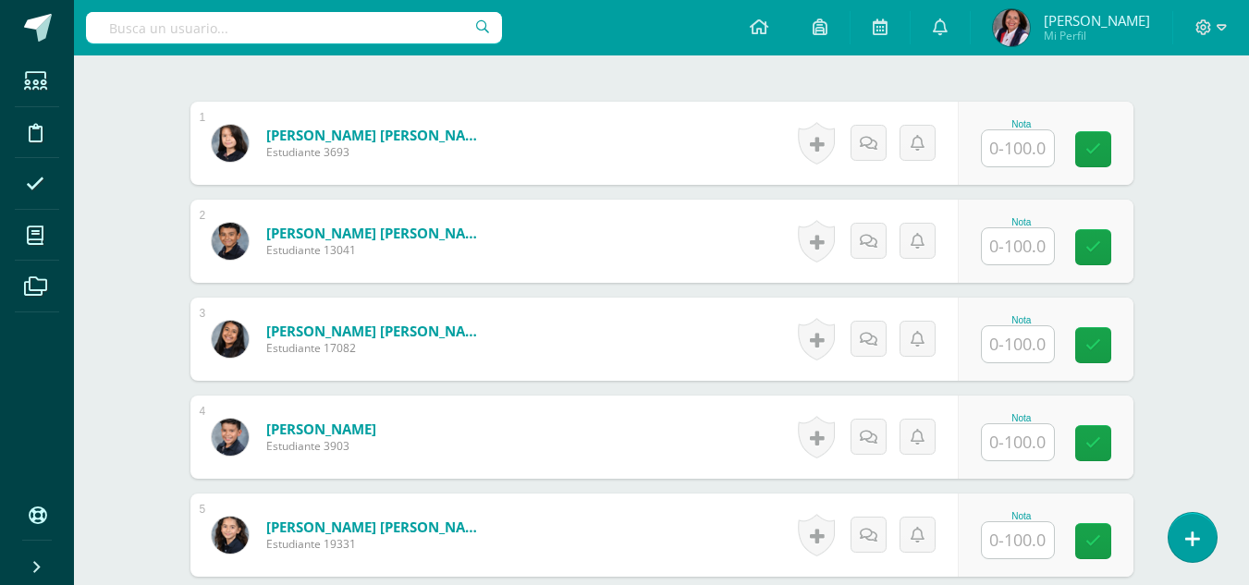
click at [1010, 141] on input "text" at bounding box center [1018, 148] width 72 height 36
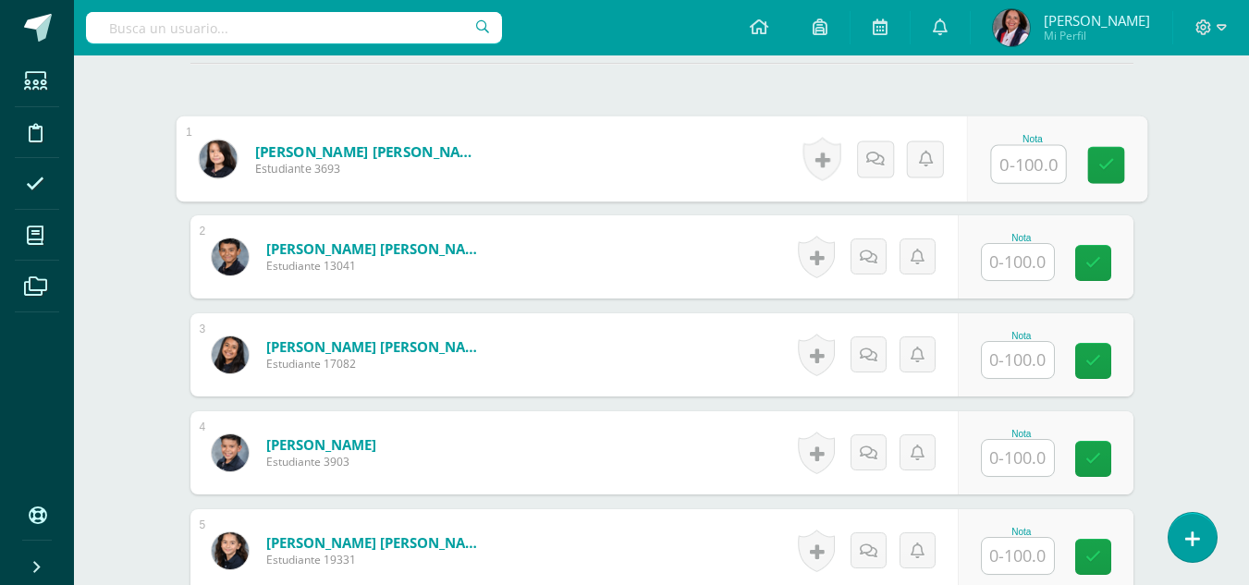
scroll to position [542, 0]
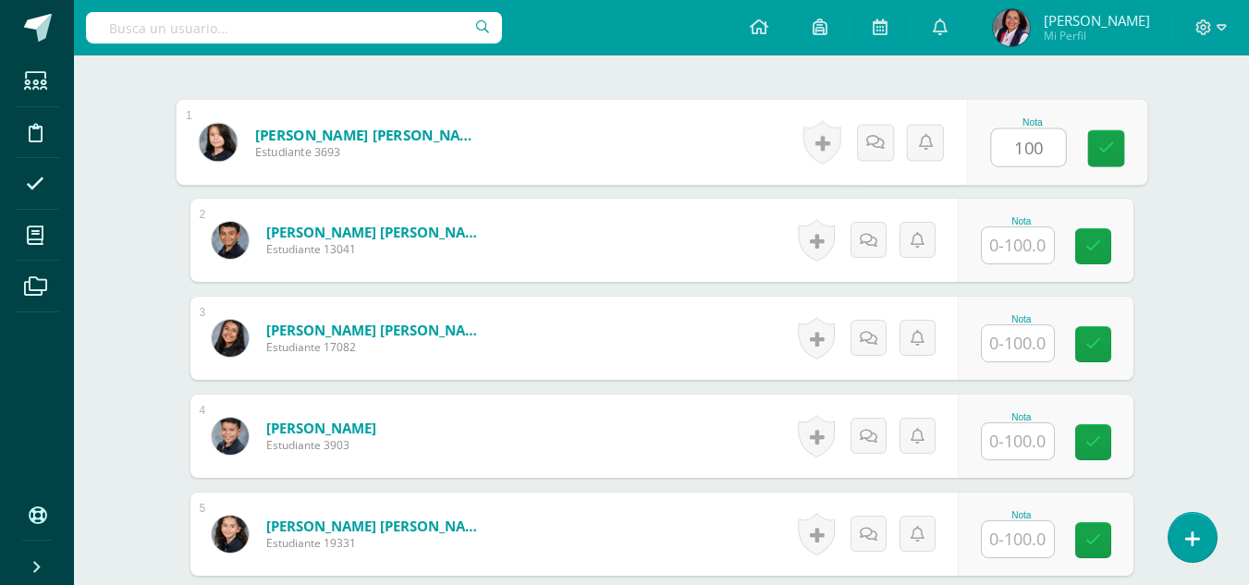
type input "100"
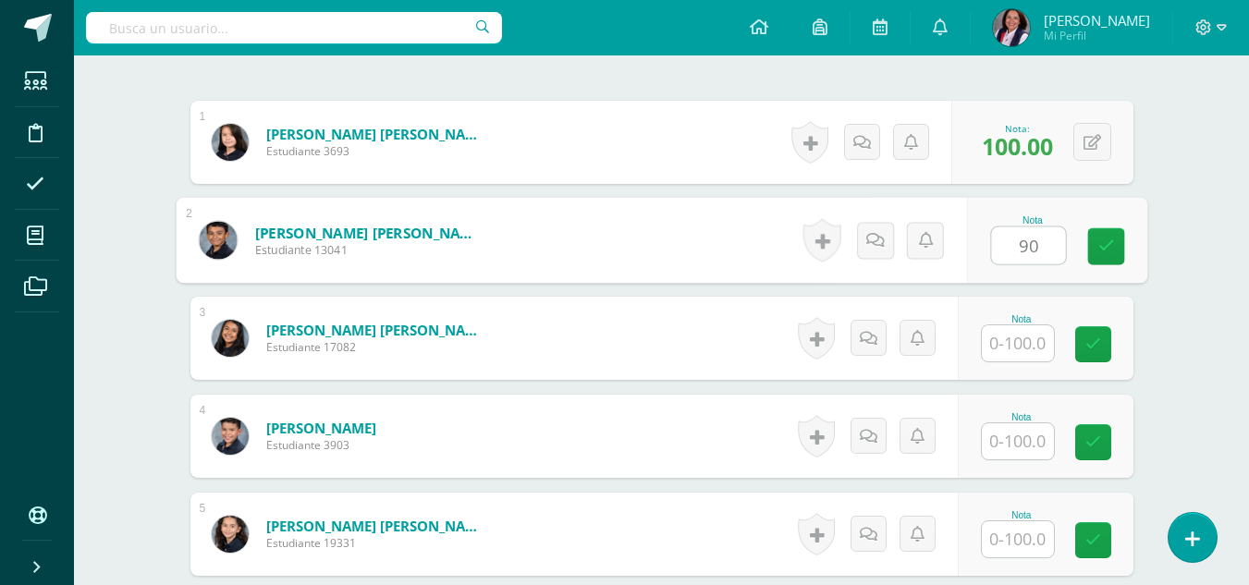
type input "90"
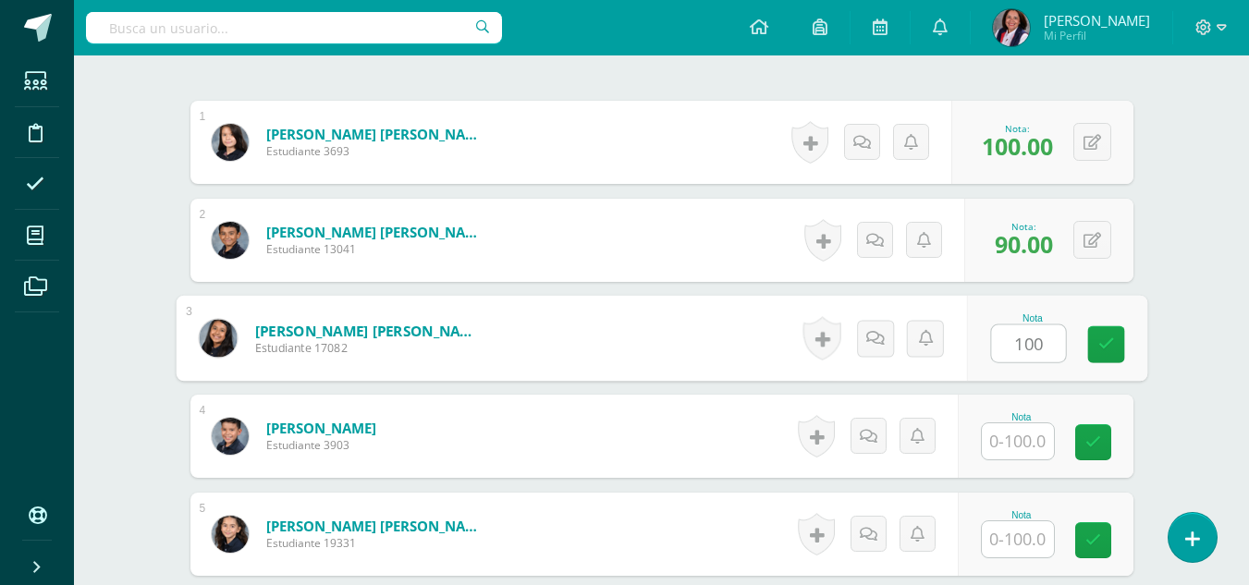
type input "100"
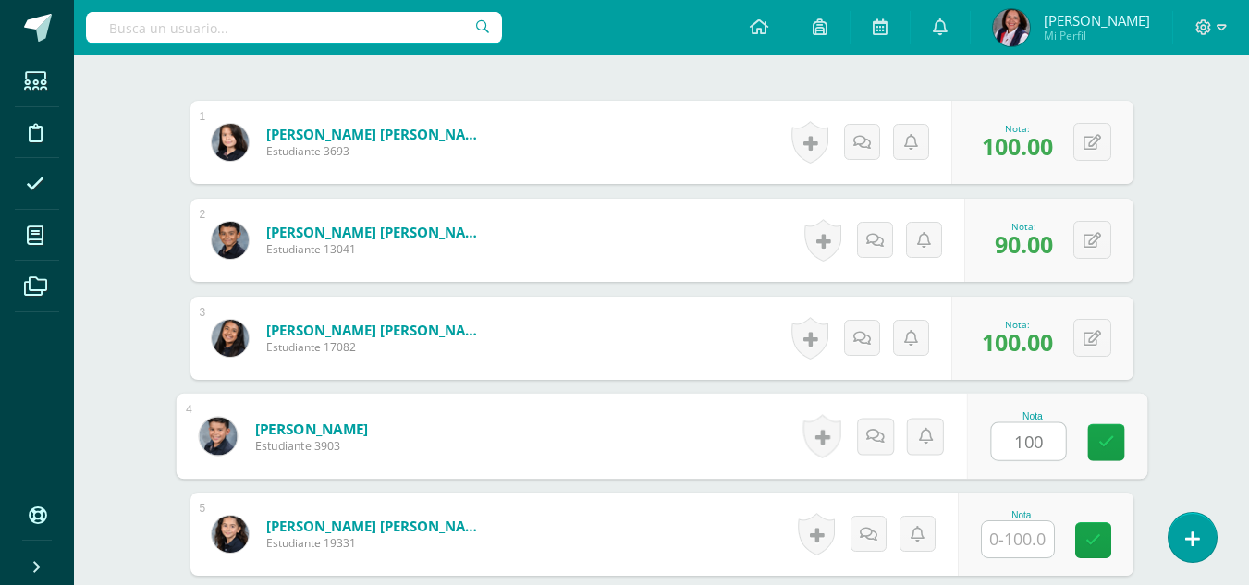
type input "100"
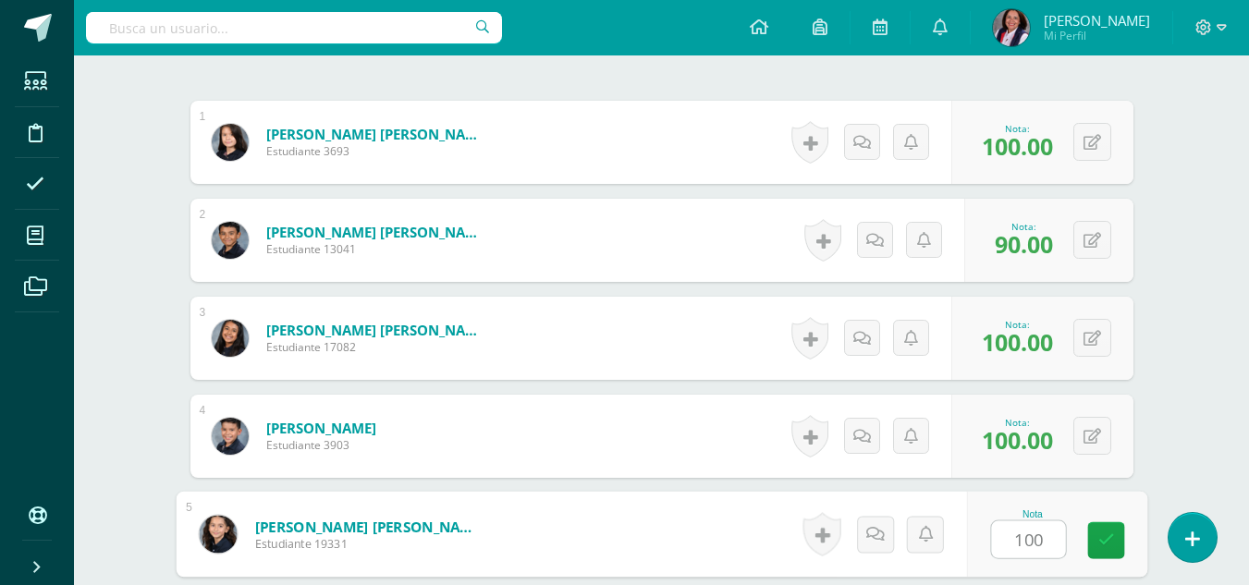
type input "100"
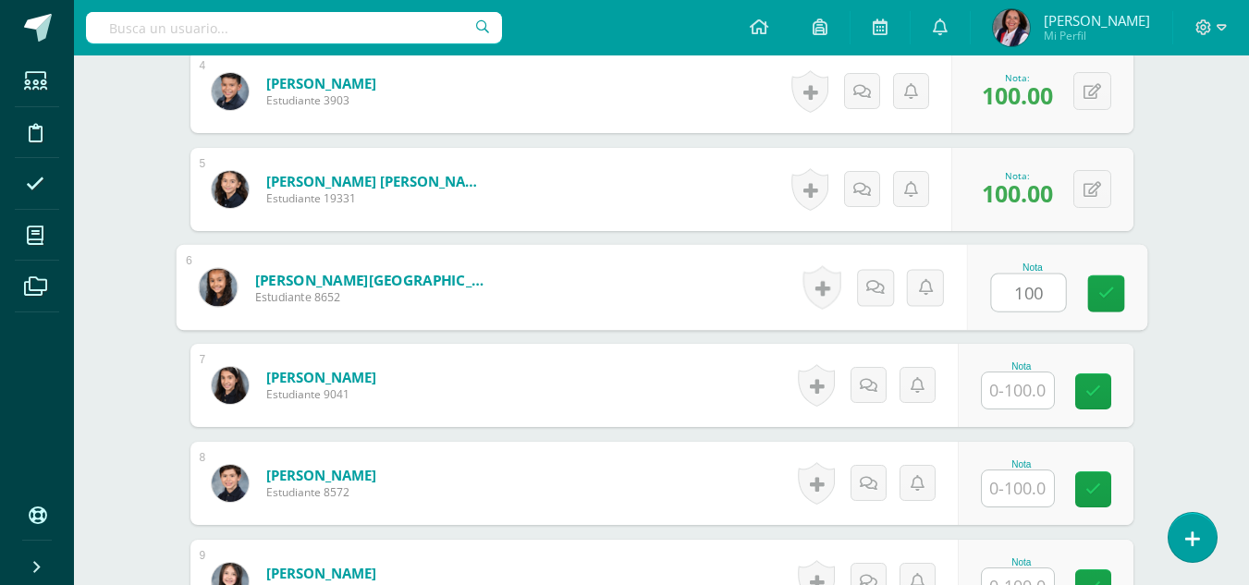
type input "100"
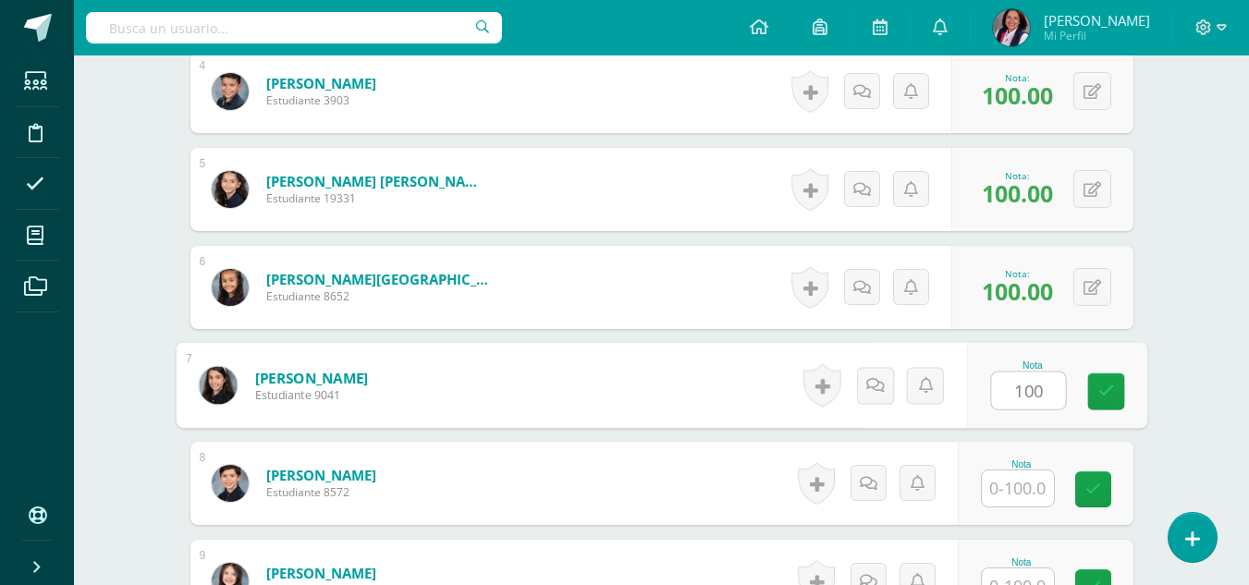
type input "100"
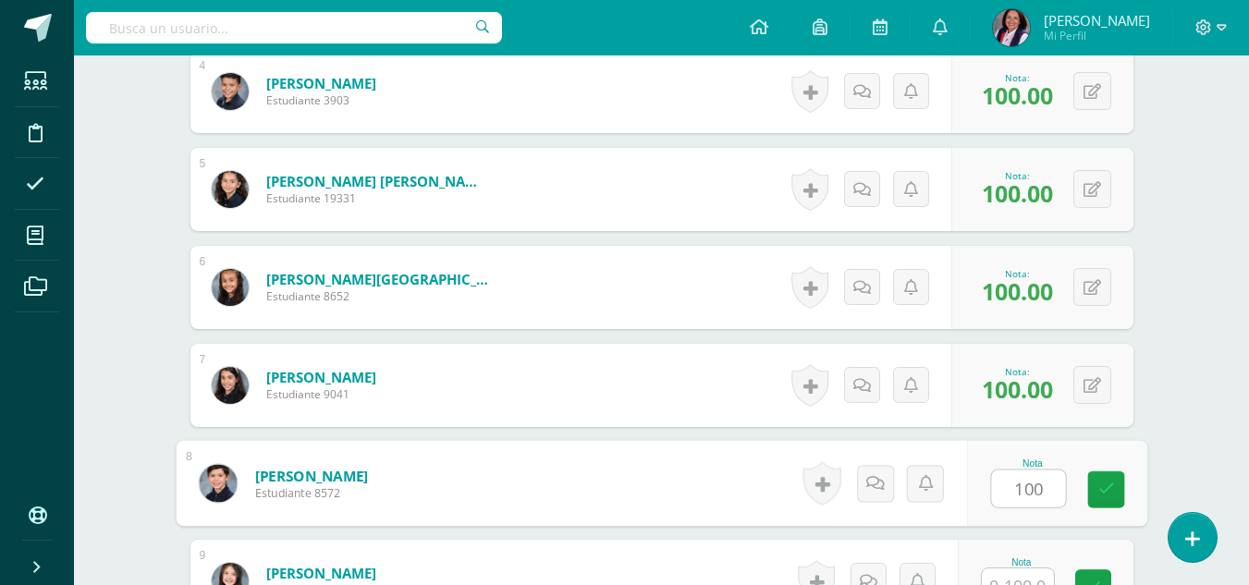
type input "100"
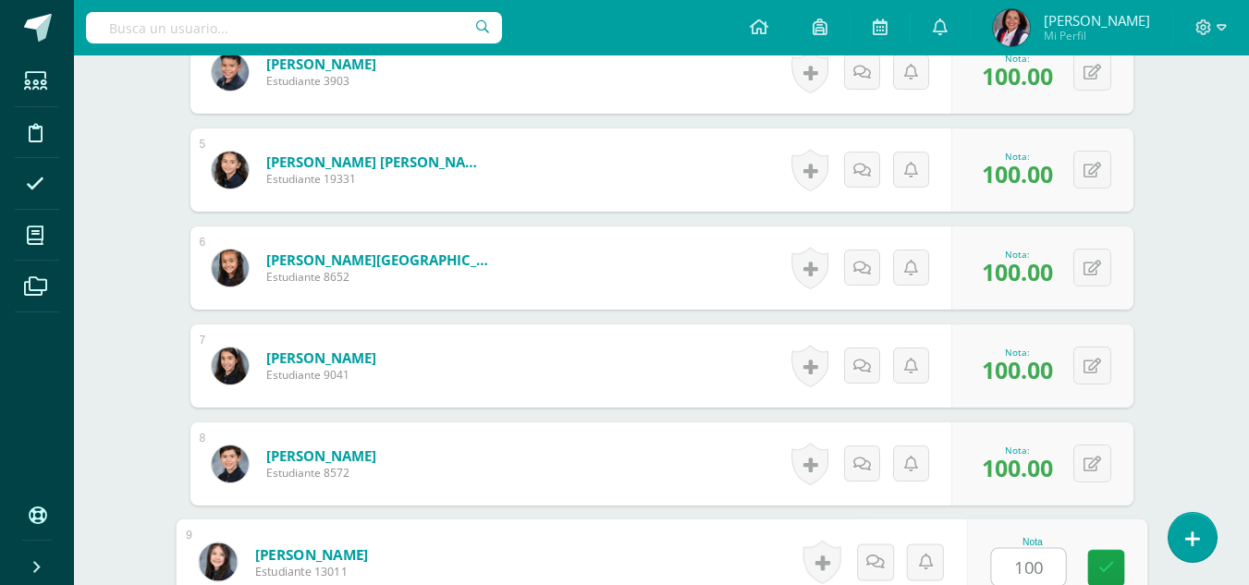
type input "100"
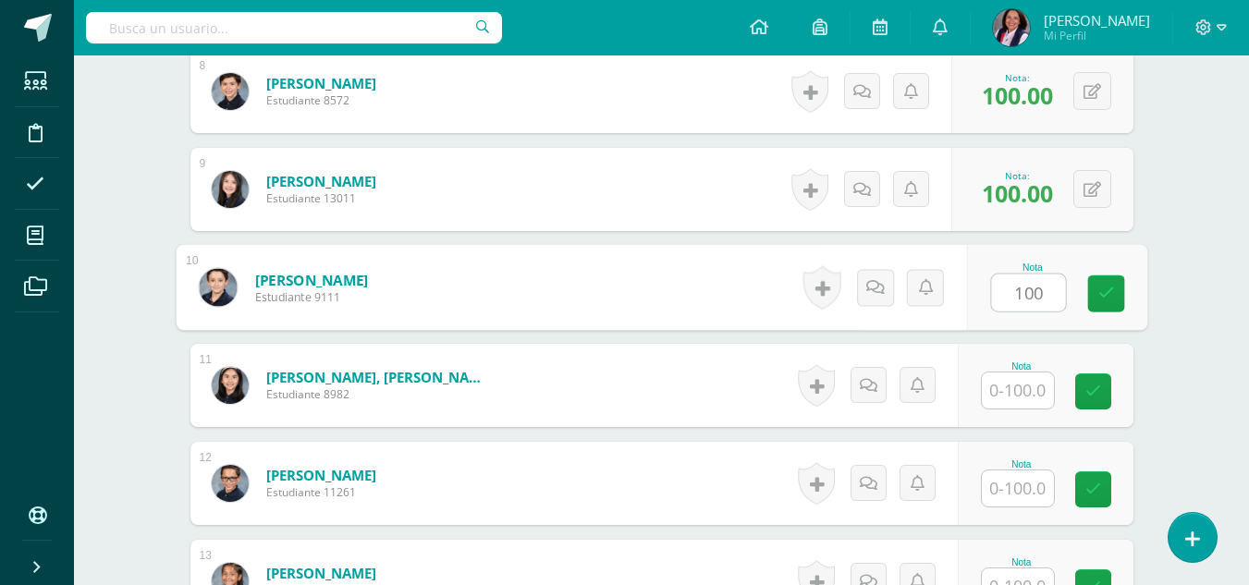
type input "100"
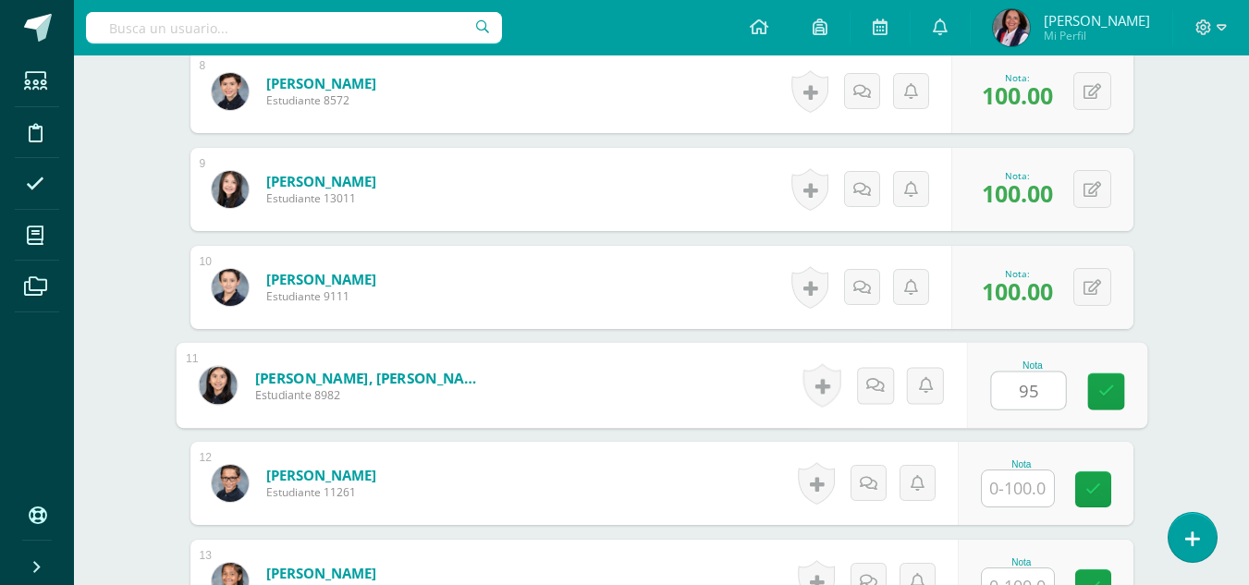
type input "95"
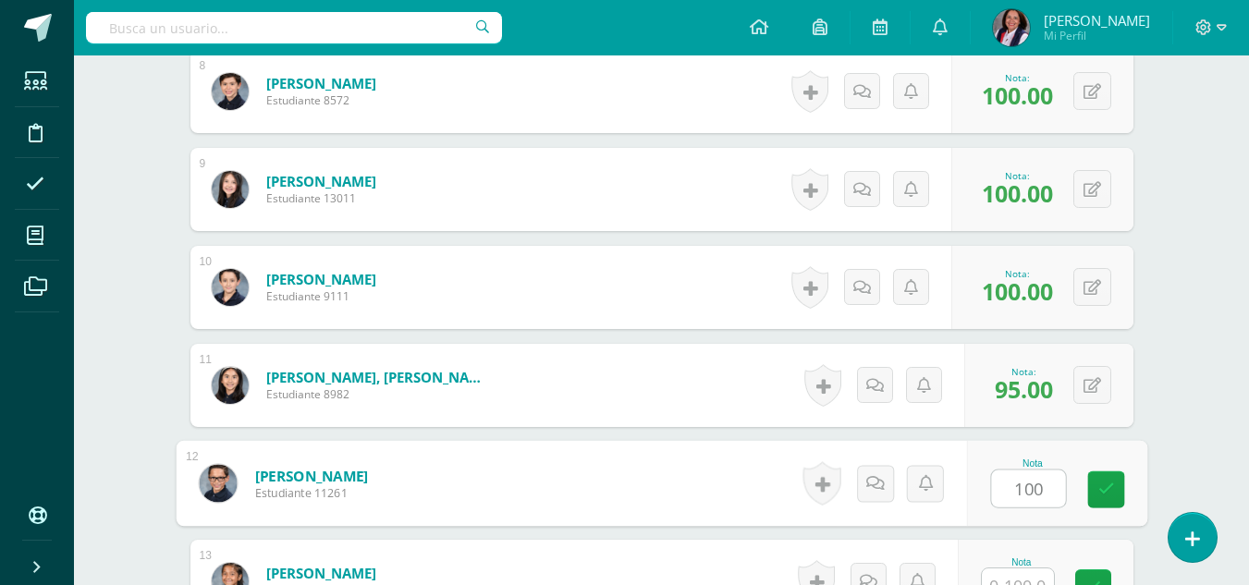
type input "100"
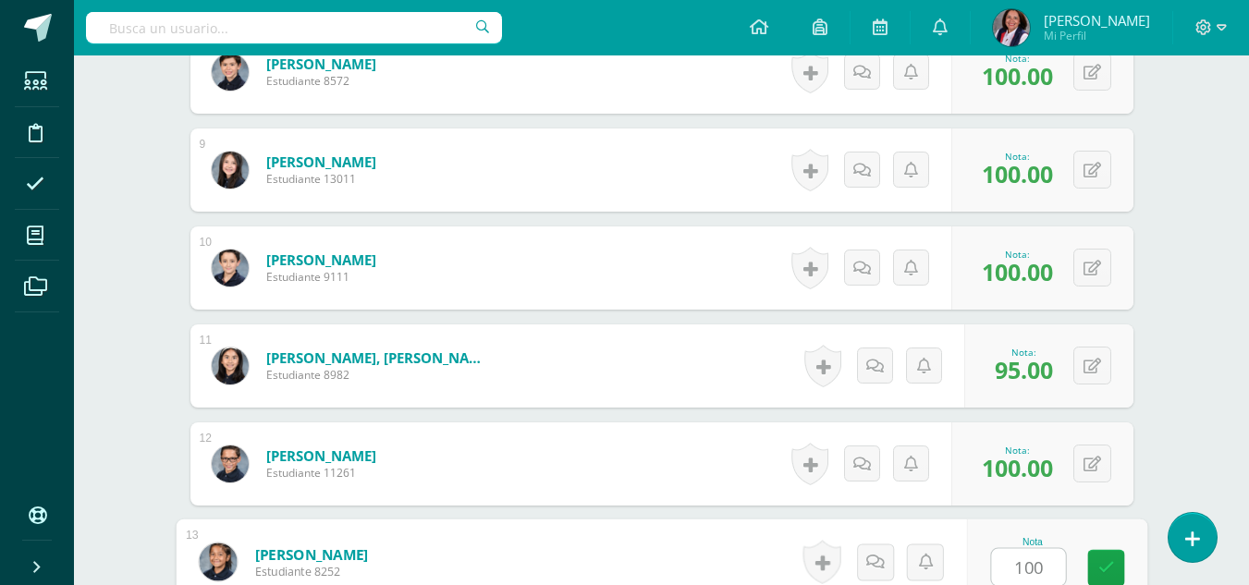
type input "100"
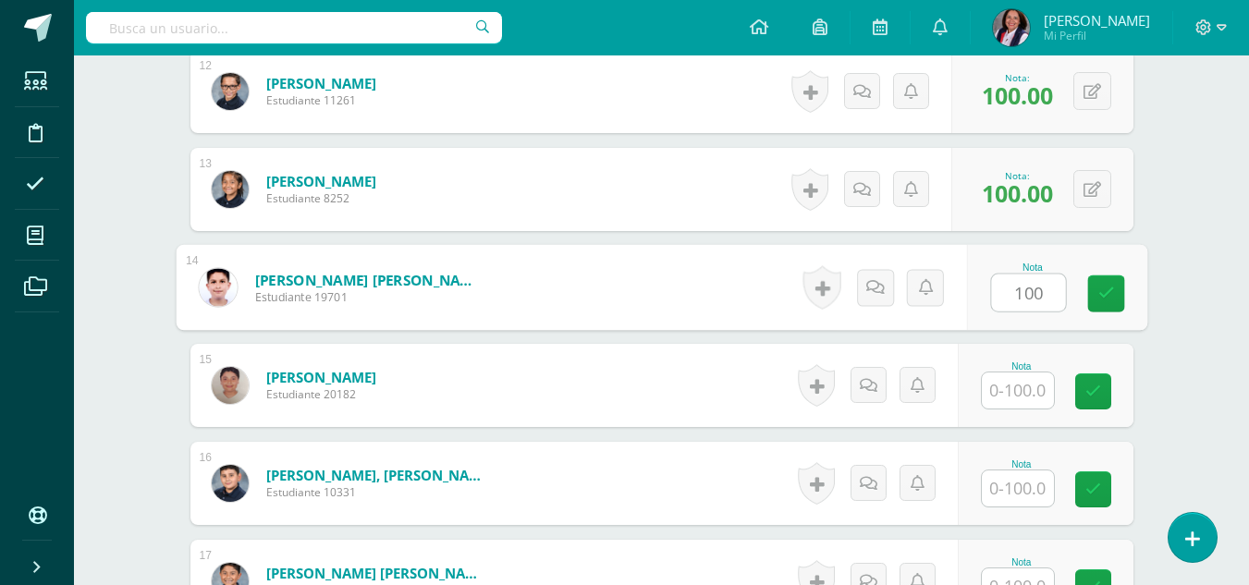
type input "100"
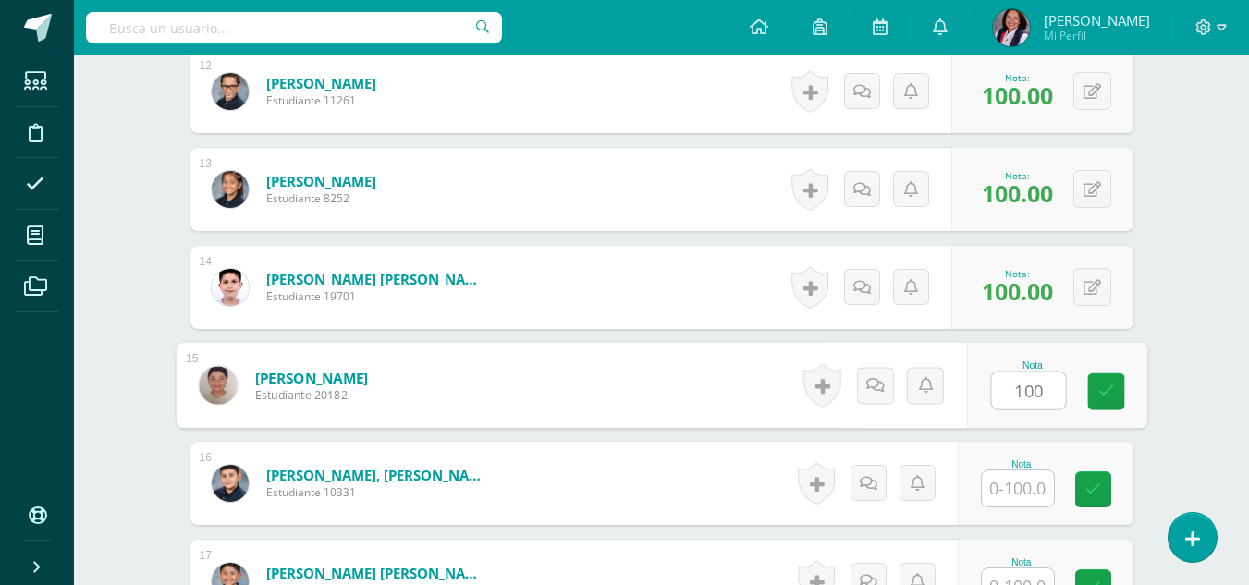
type input "100"
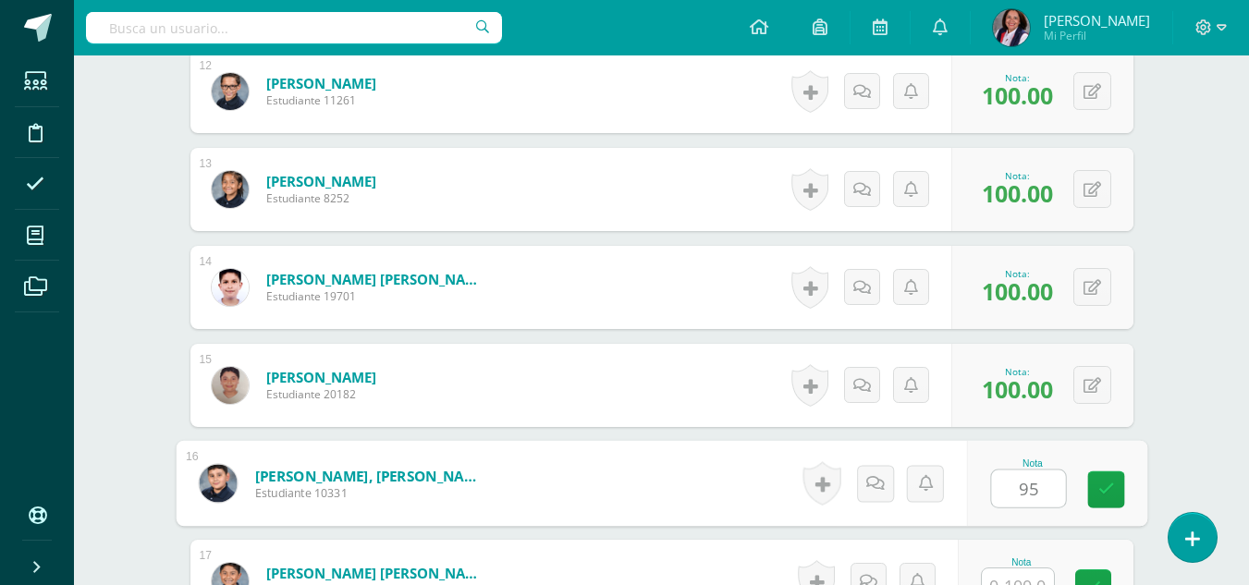
type input "95"
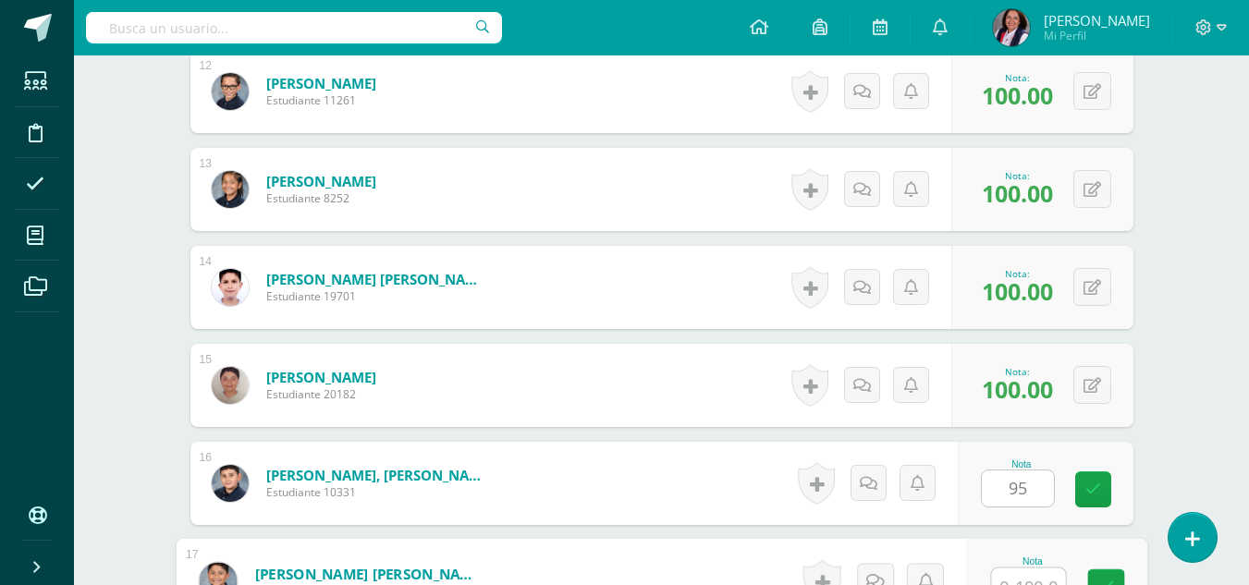
scroll to position [1690, 0]
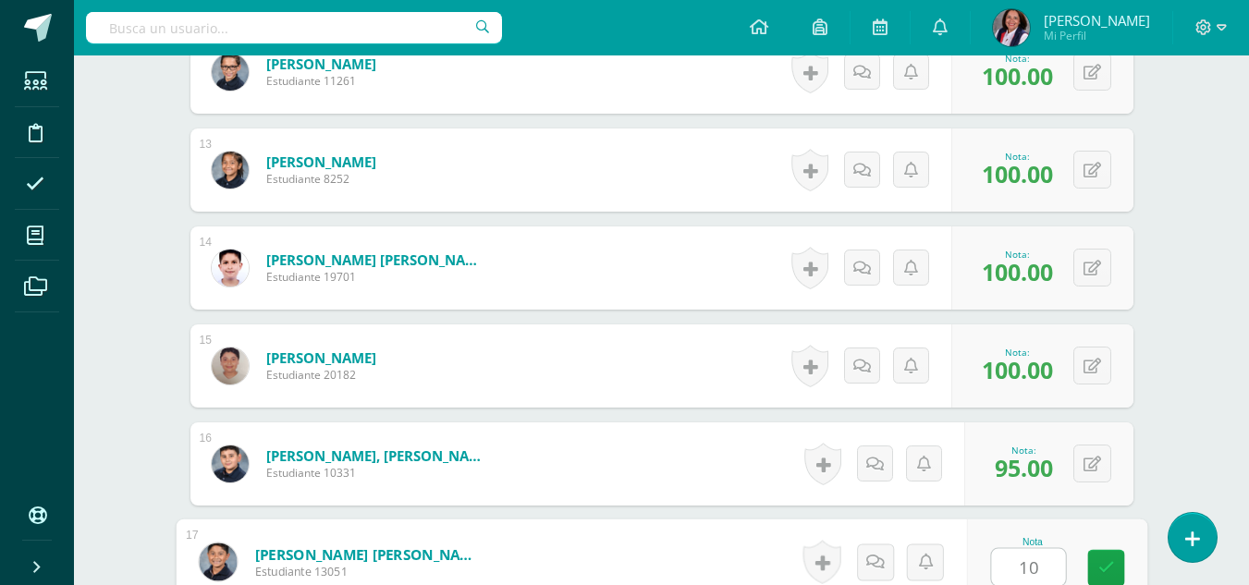
type input "100"
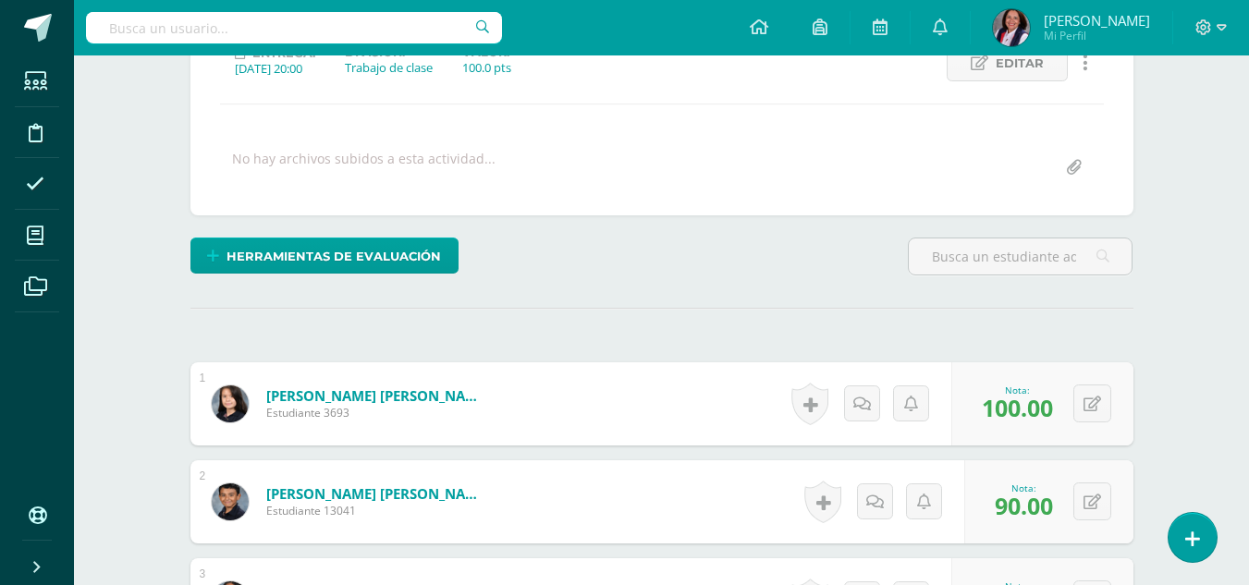
scroll to position [0, 0]
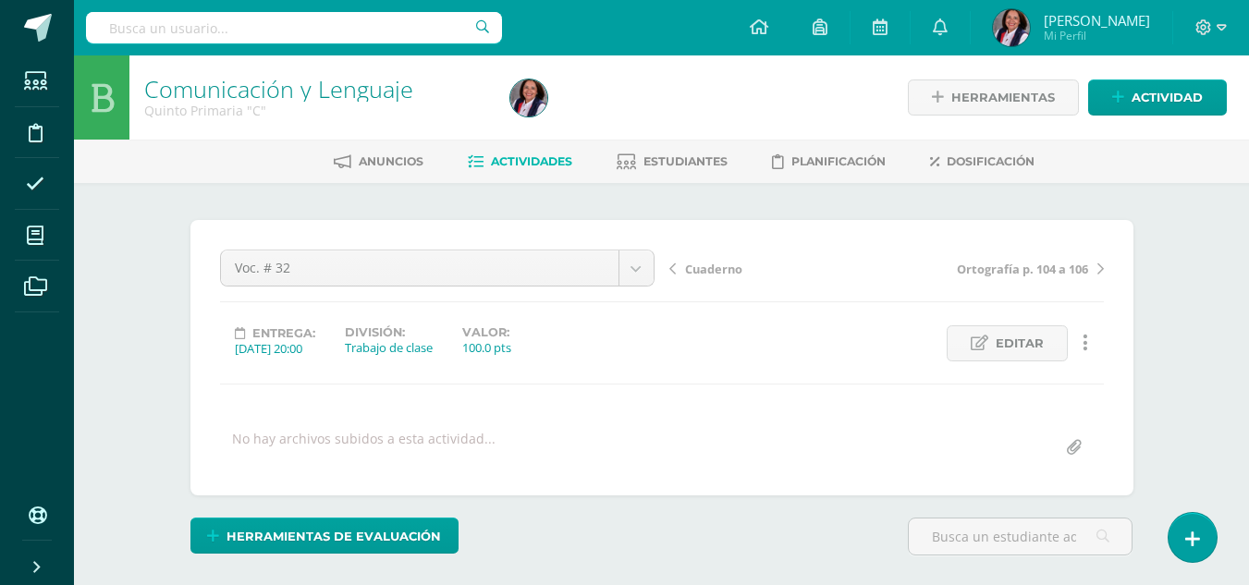
click at [714, 271] on span "Cuaderno" at bounding box center [713, 269] width 57 height 17
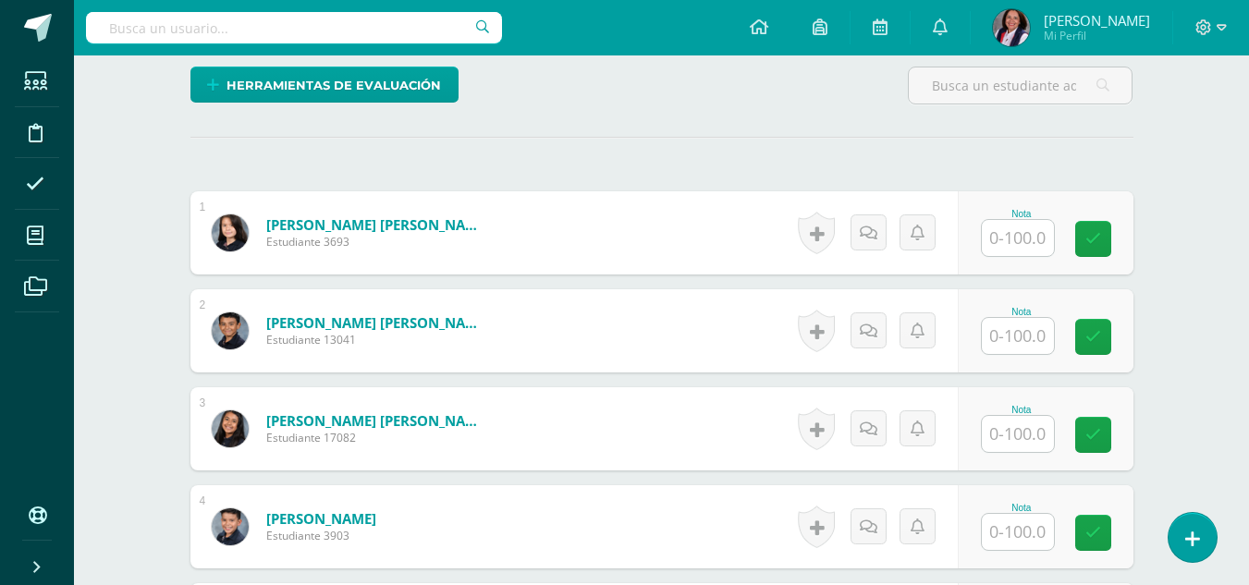
scroll to position [537, 0]
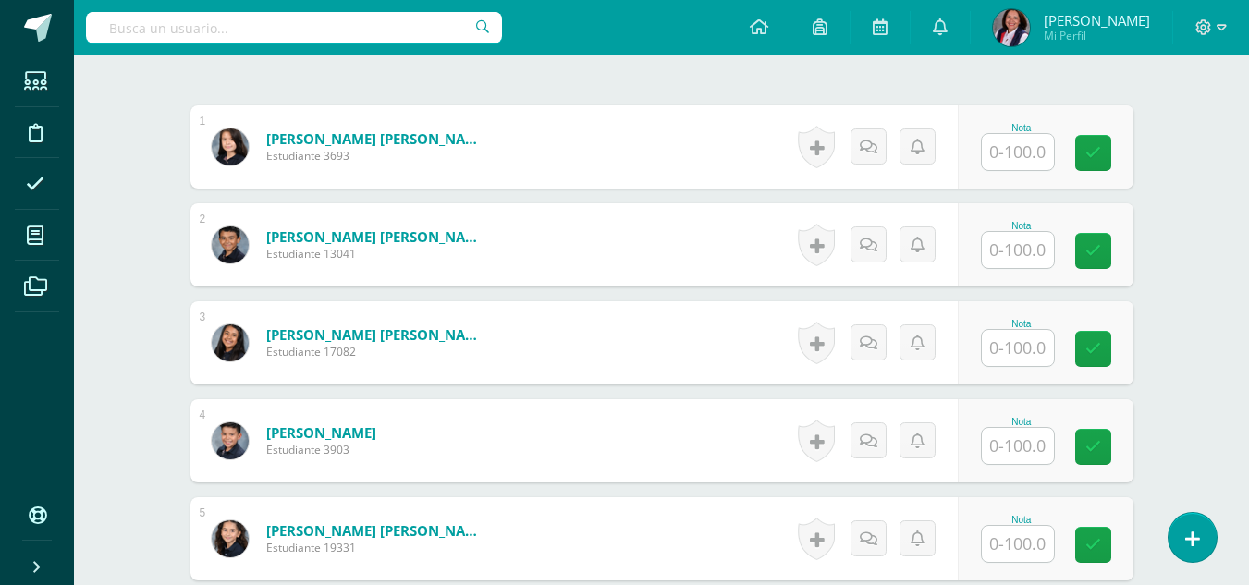
click at [993, 151] on input "text" at bounding box center [1018, 152] width 72 height 36
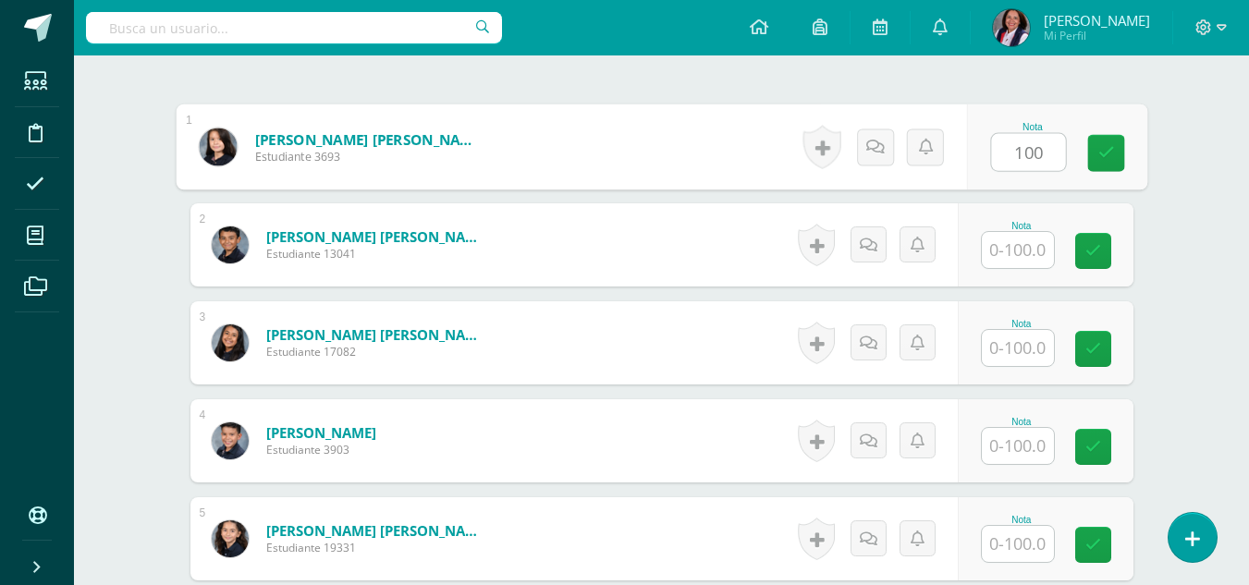
type input "100"
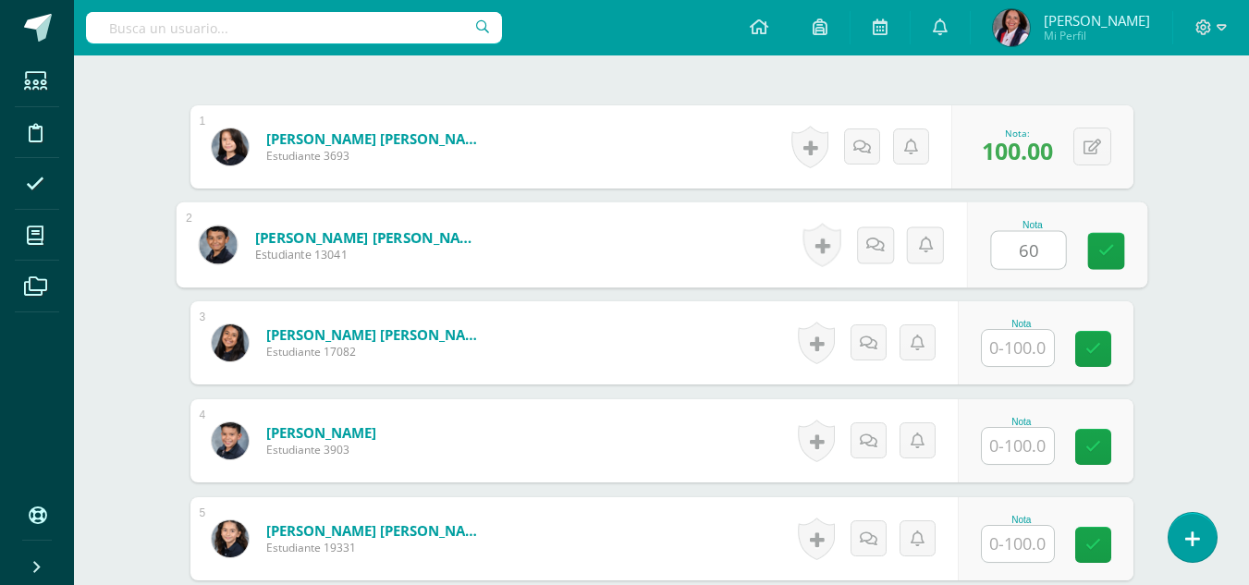
type input "60"
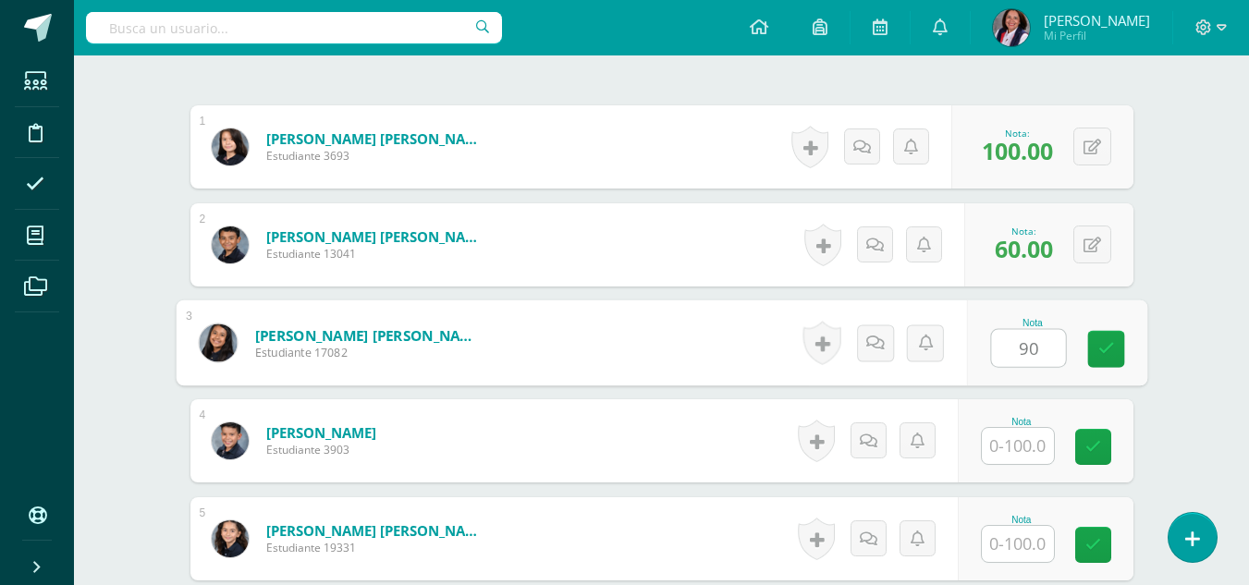
type input "90"
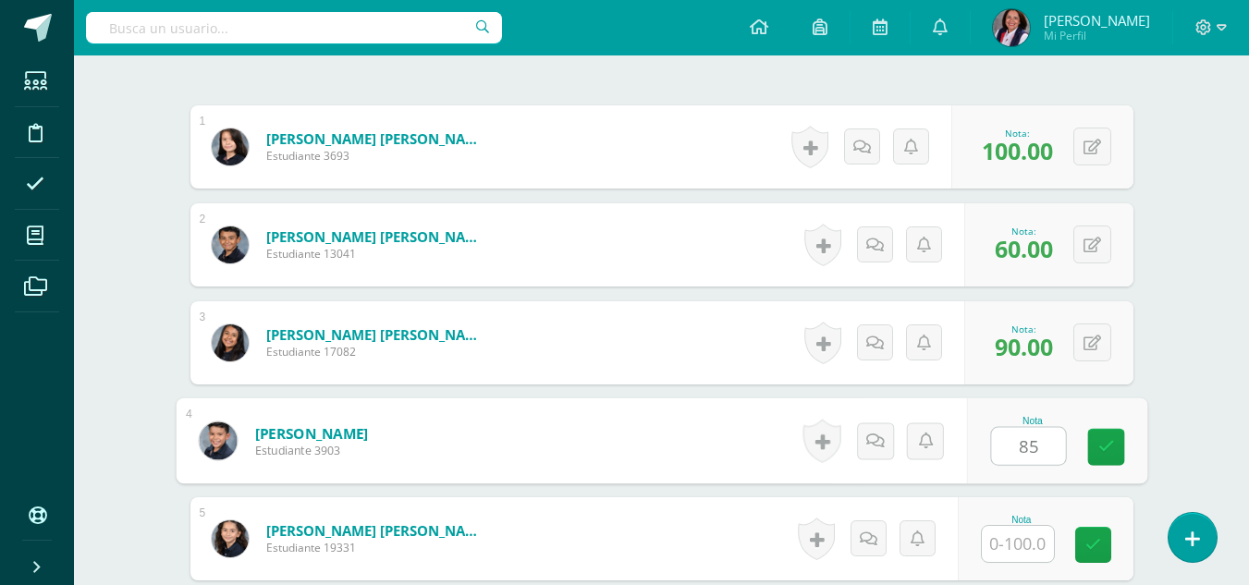
type input "85"
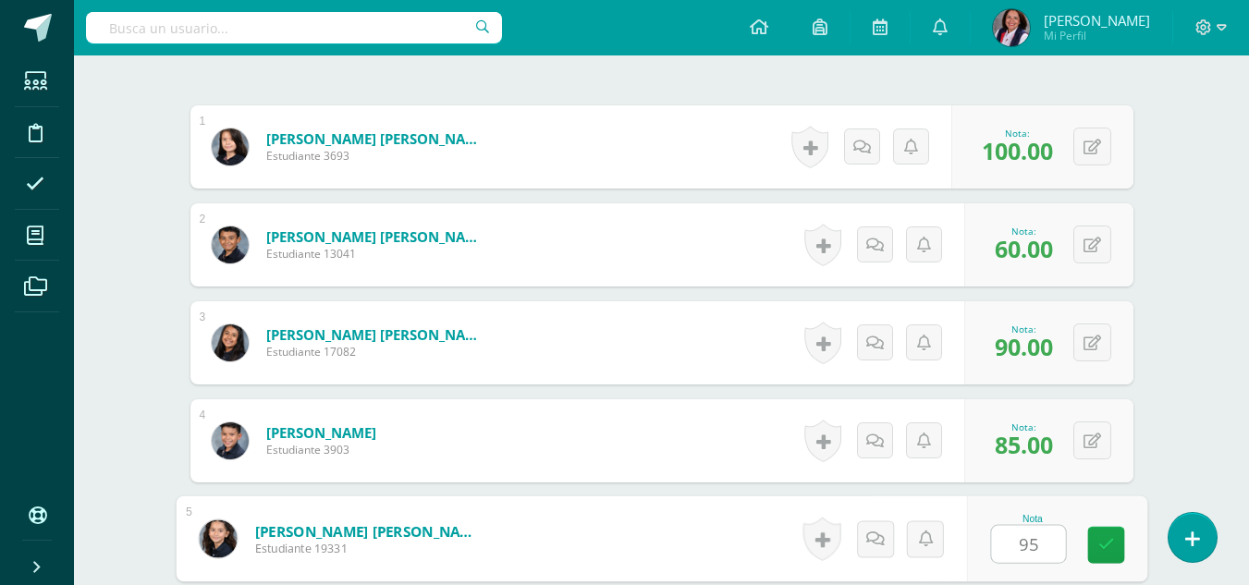
type input "95"
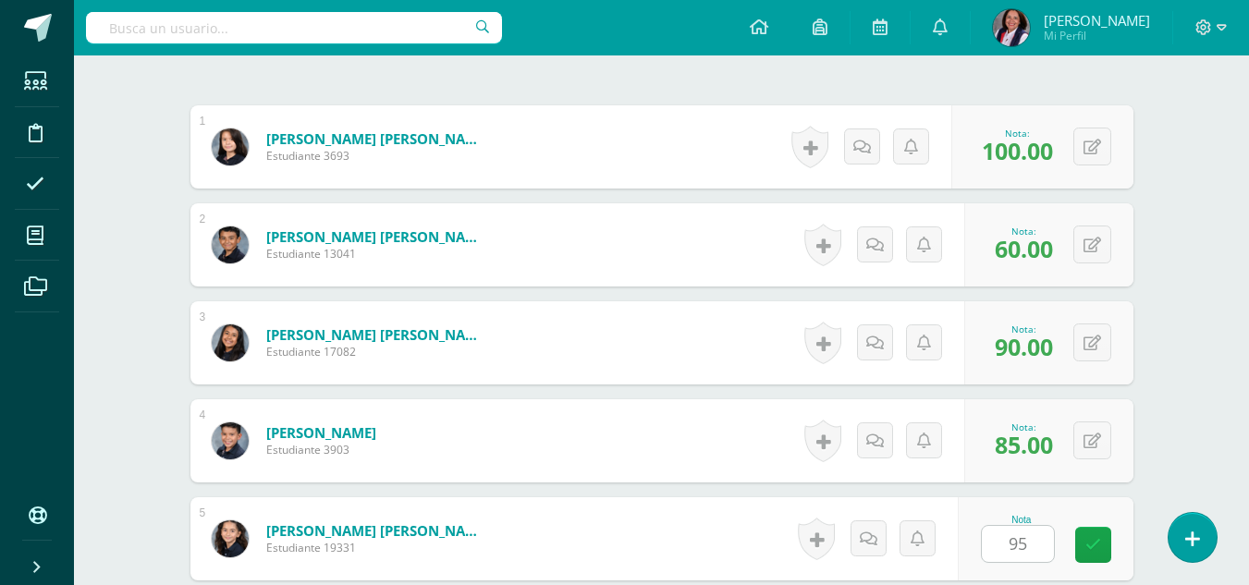
scroll to position [887, 0]
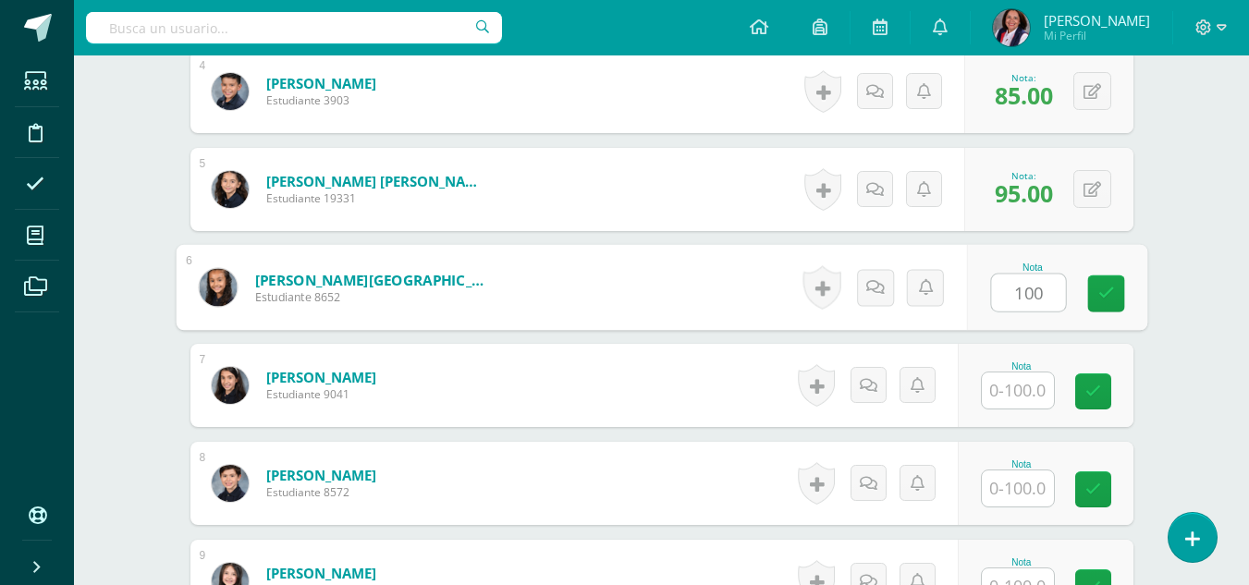
type input "100"
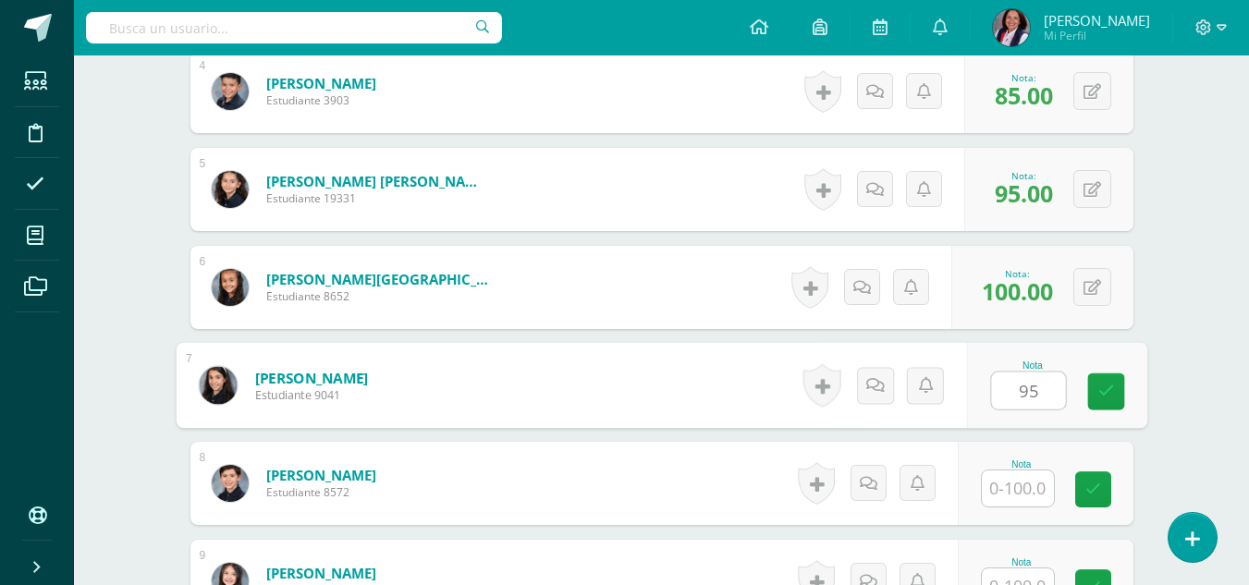
type input "95"
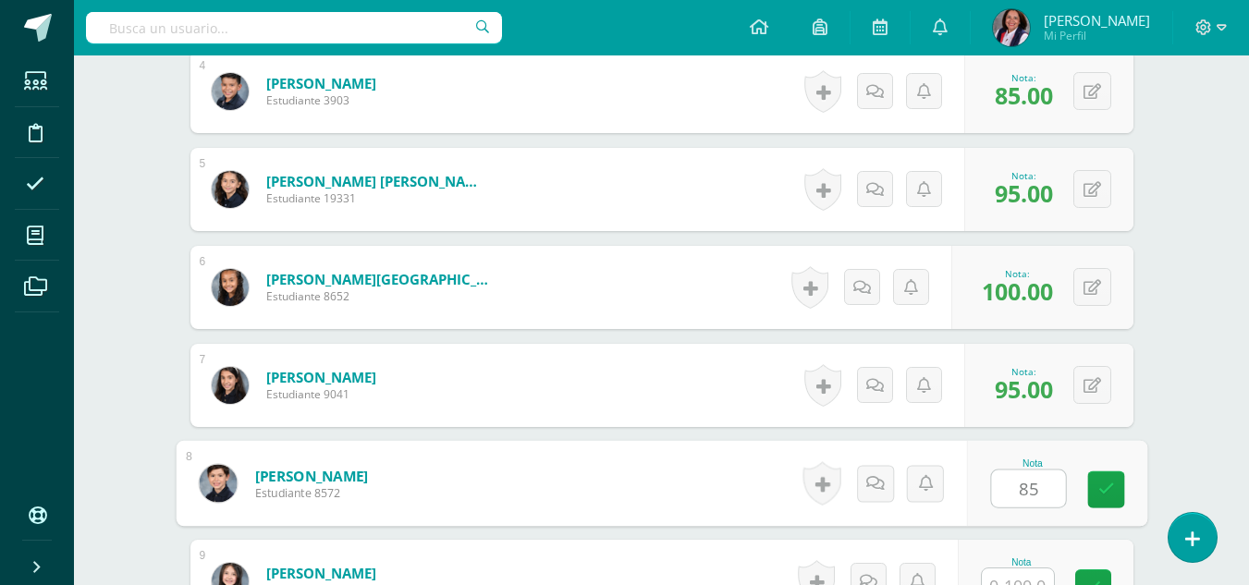
type input "85"
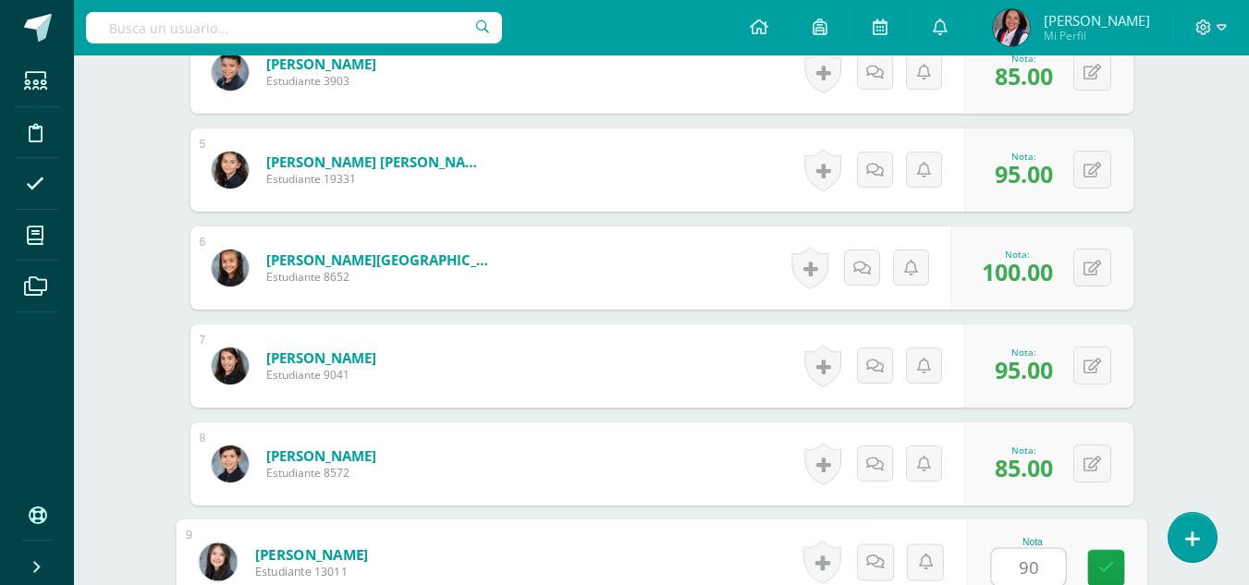
type input "90"
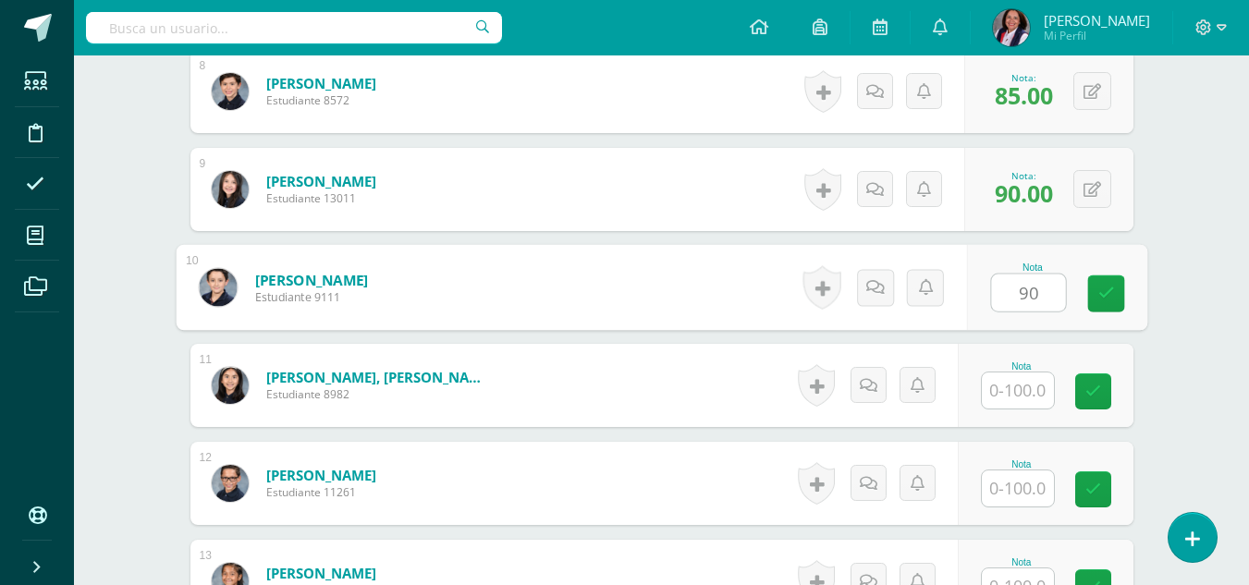
type input "90"
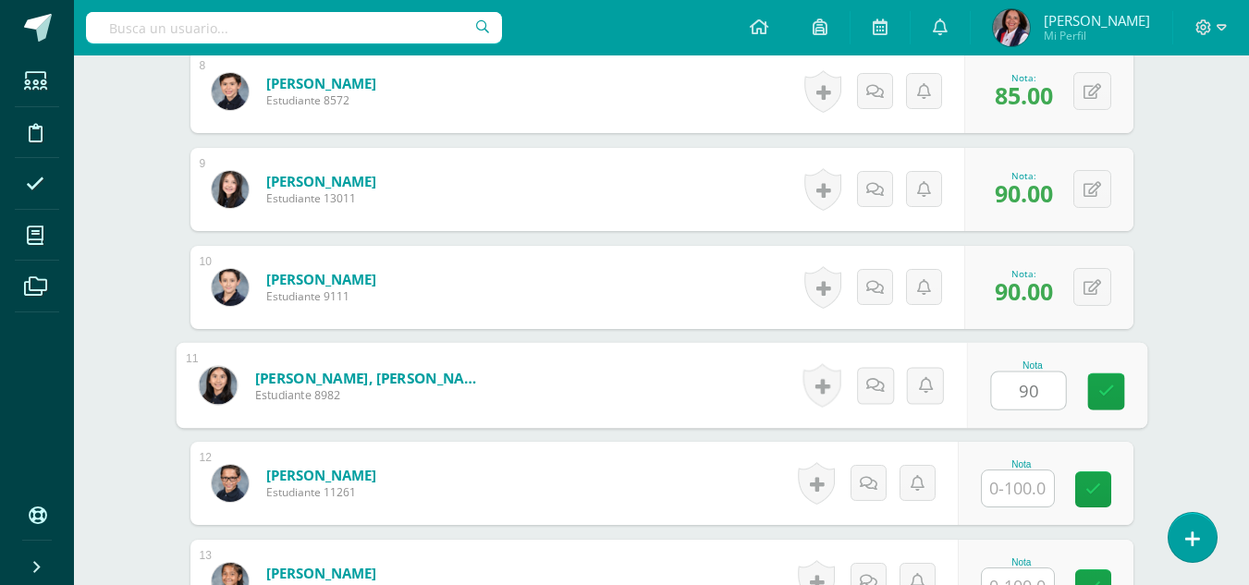
type input "90"
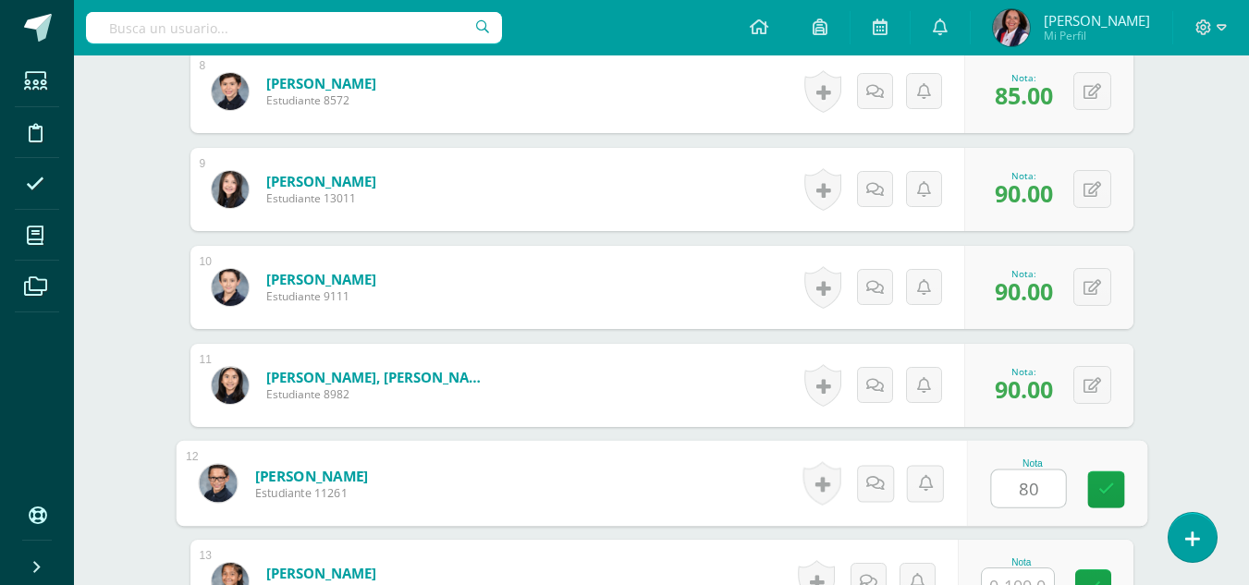
type input "80"
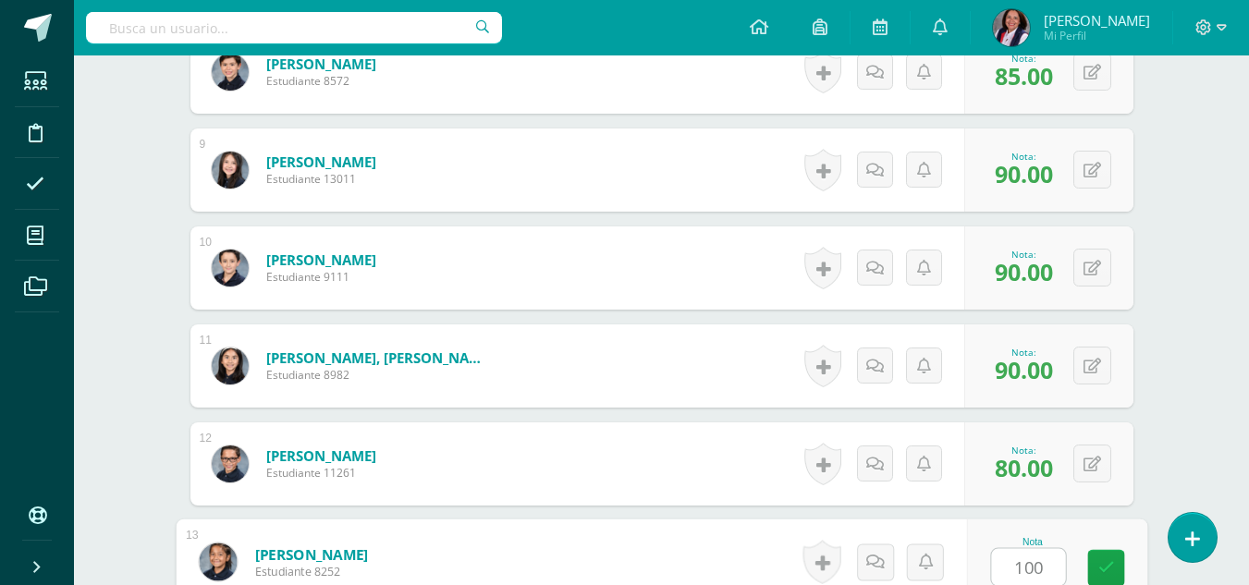
type input "100"
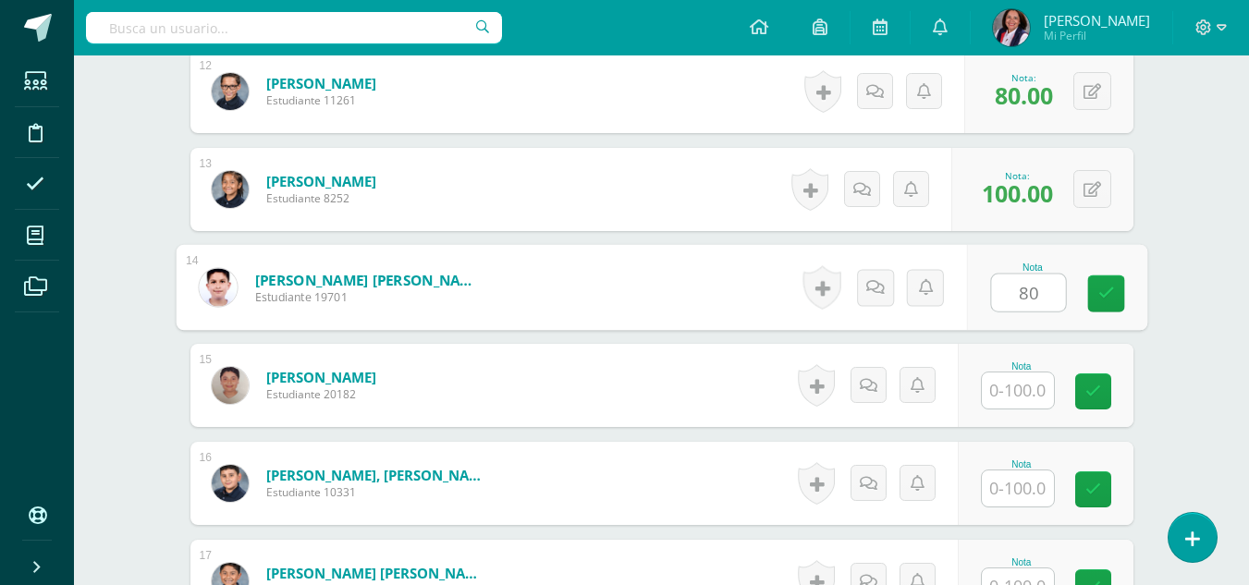
type input "80"
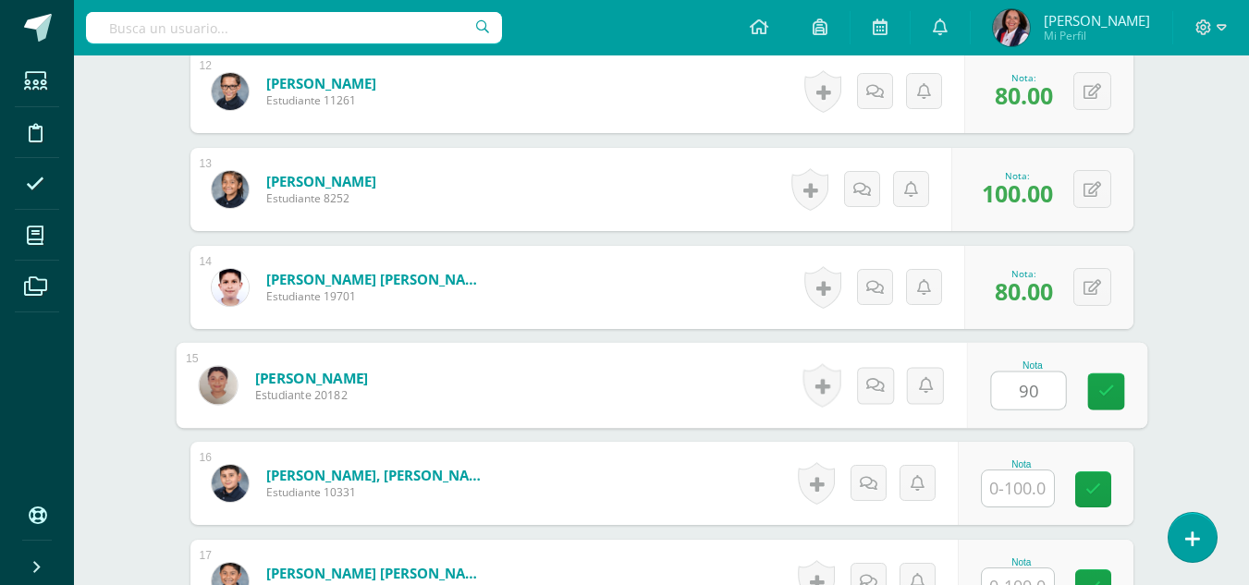
type input "90"
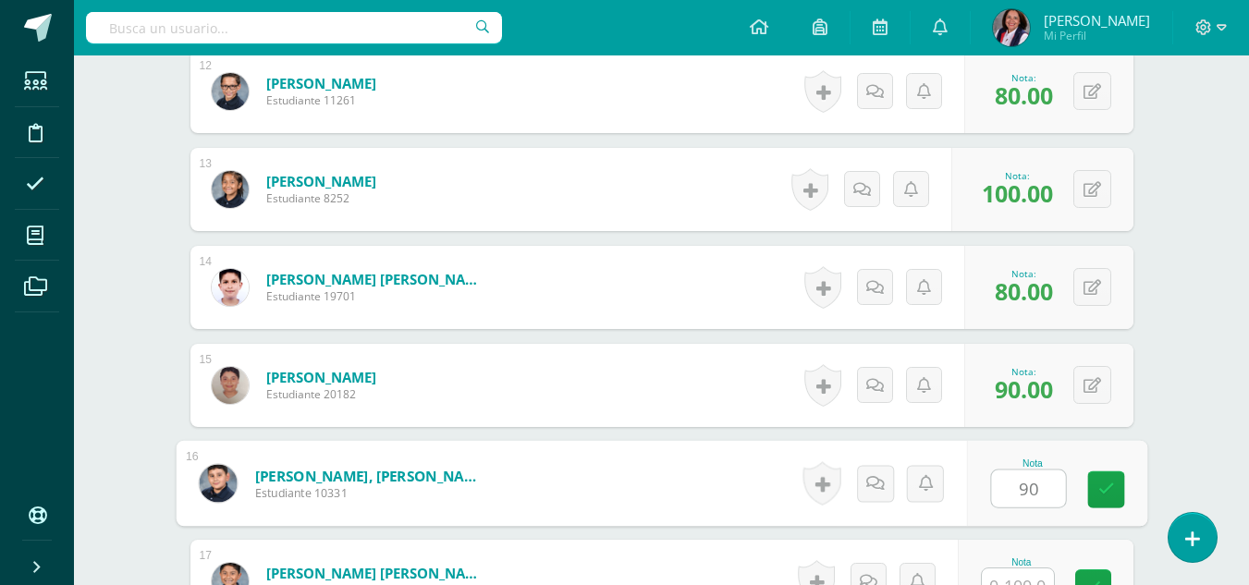
type input "90"
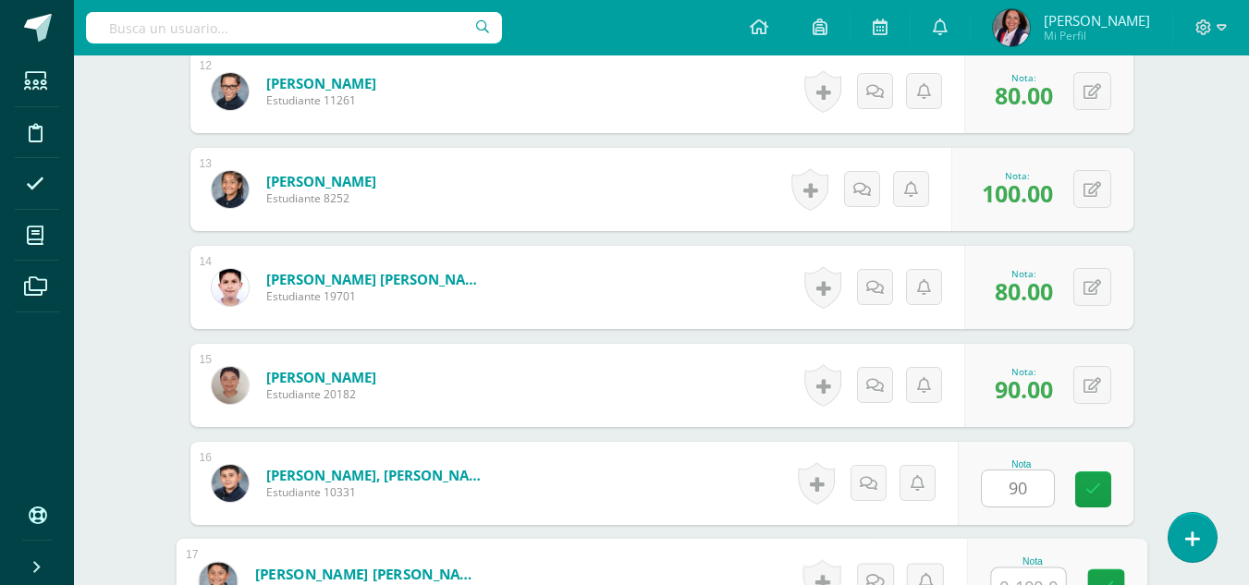
scroll to position [1690, 0]
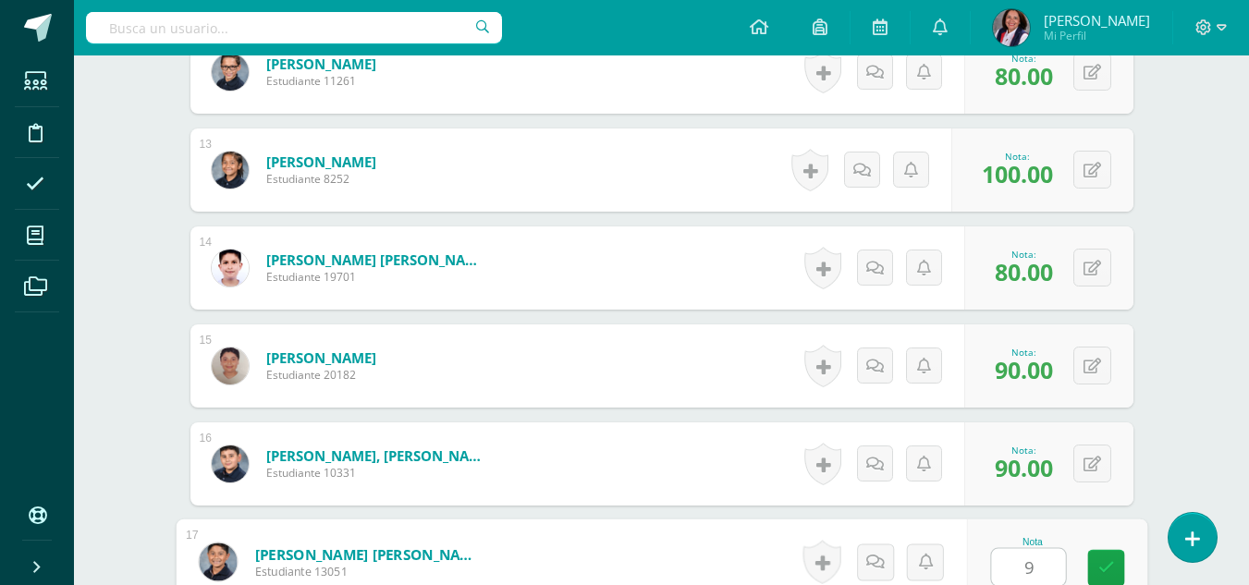
type input "95"
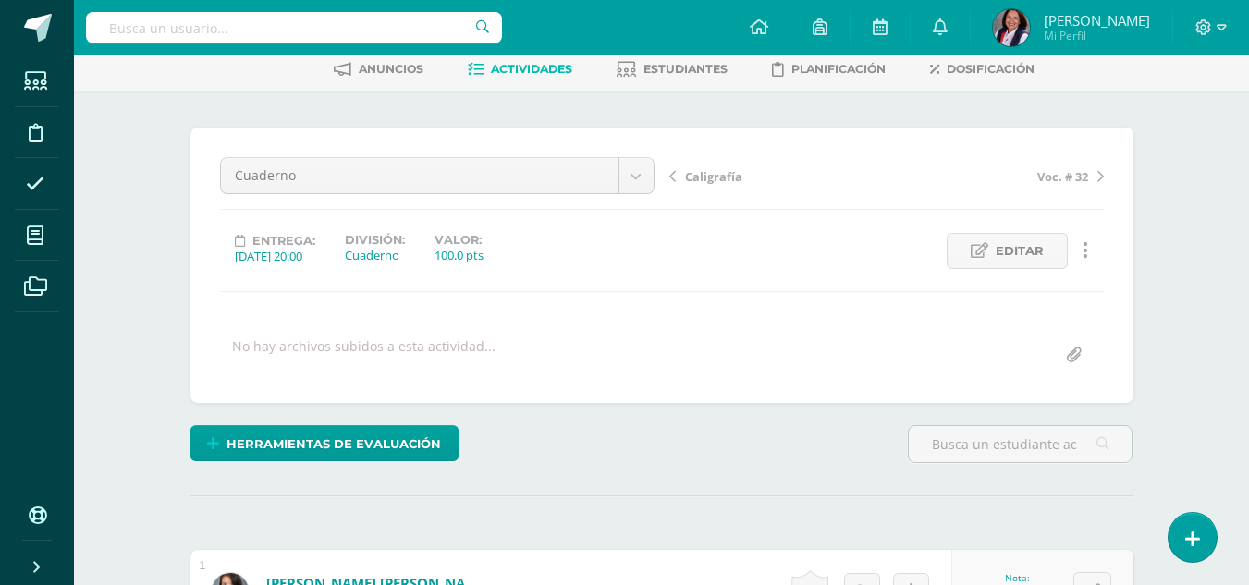
scroll to position [0, 0]
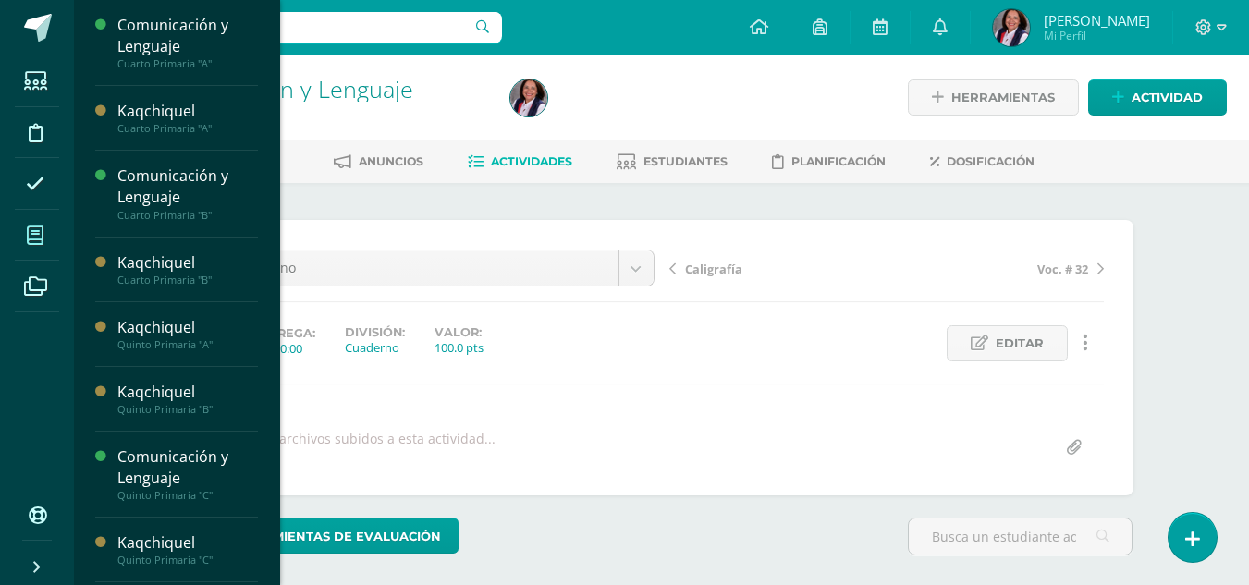
click at [46, 240] on span at bounding box center [36, 235] width 42 height 42
